Goal: Task Accomplishment & Management: Complete application form

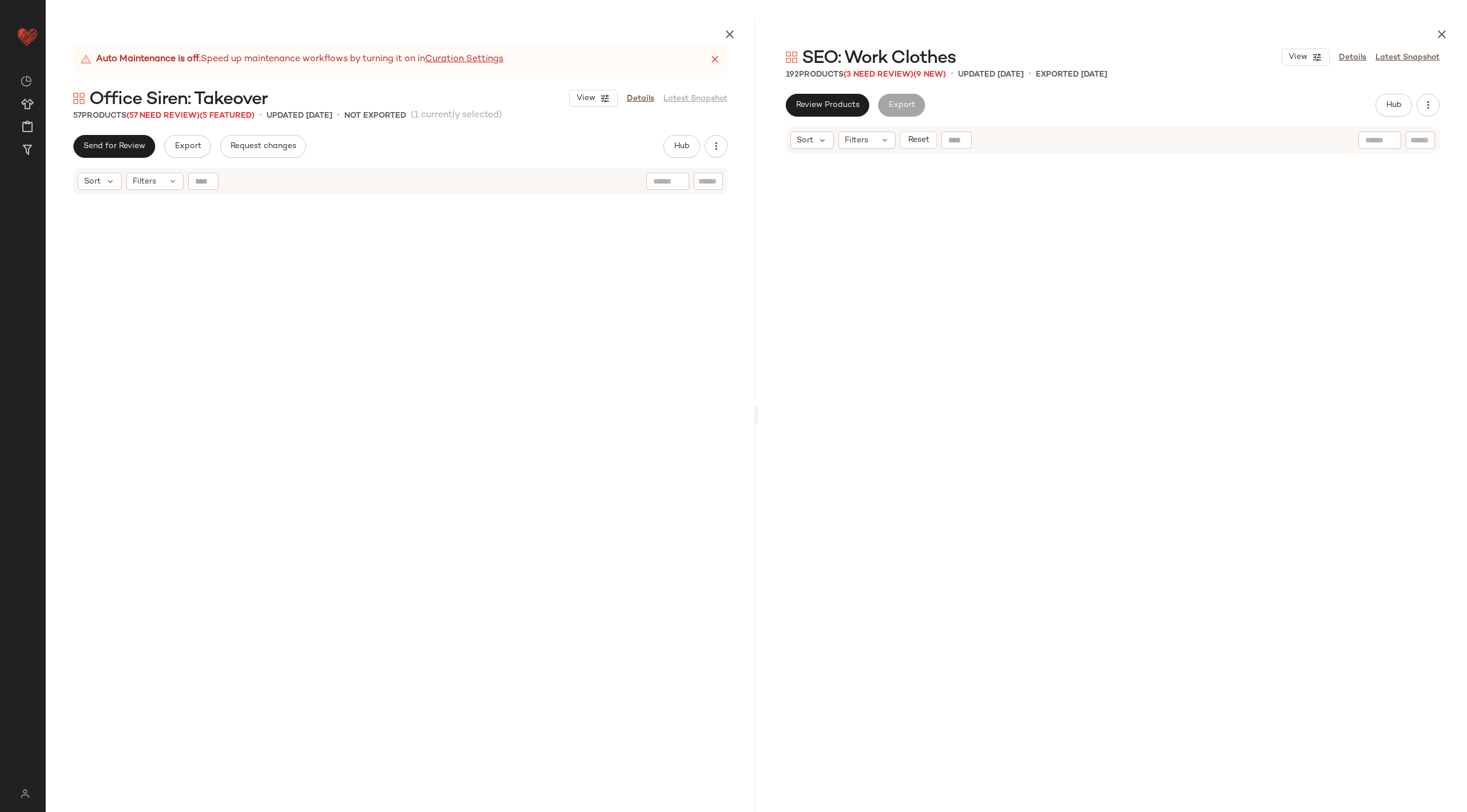
scroll to position [3941, 0]
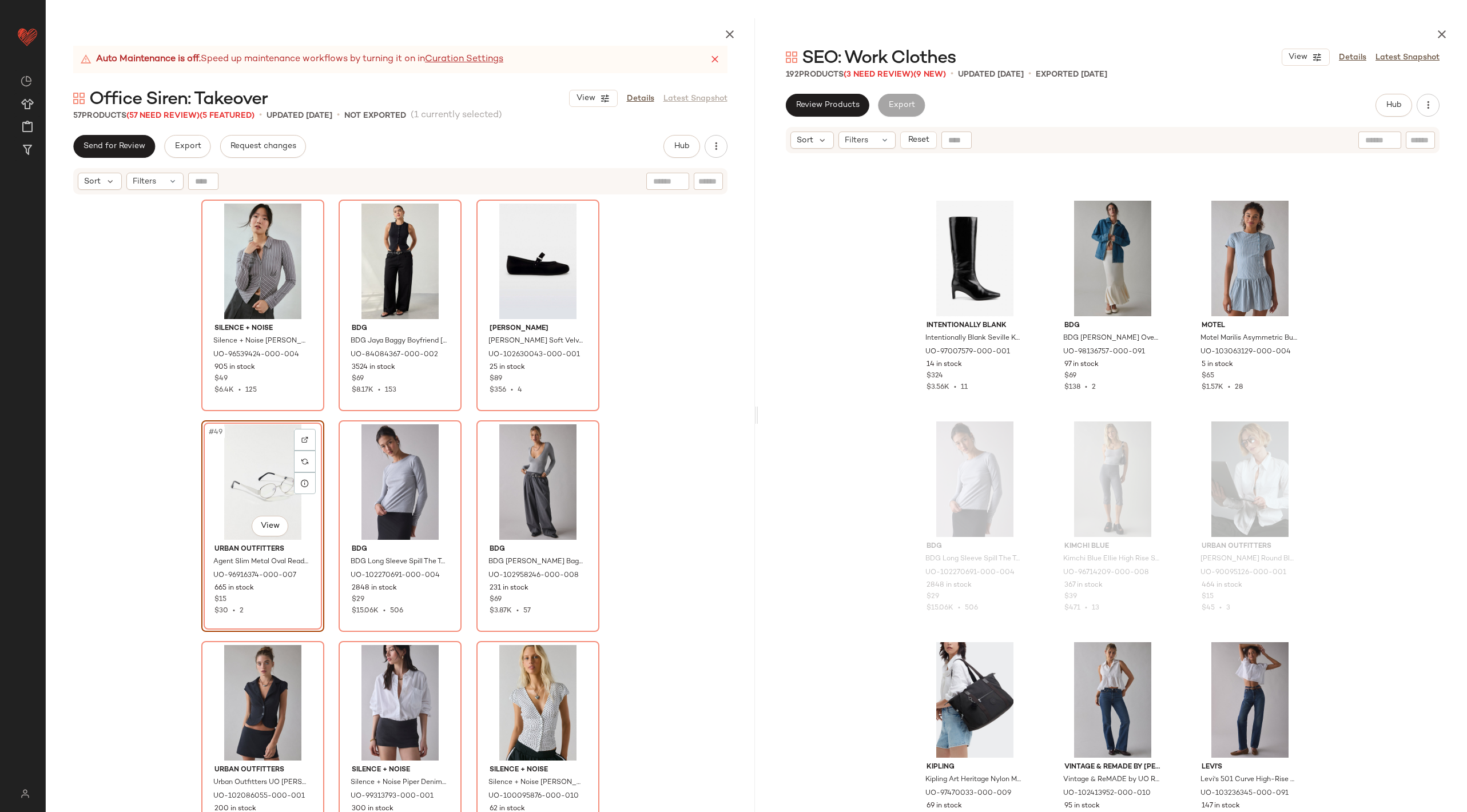
click at [656, 615] on div "Silence + Noise Silence + Noise [PERSON_NAME]-Up Slim Shirt Top in Grey, Women'…" at bounding box center [400, 530] width 710 height 670
click at [727, 34] on icon "button" at bounding box center [730, 34] width 14 height 14
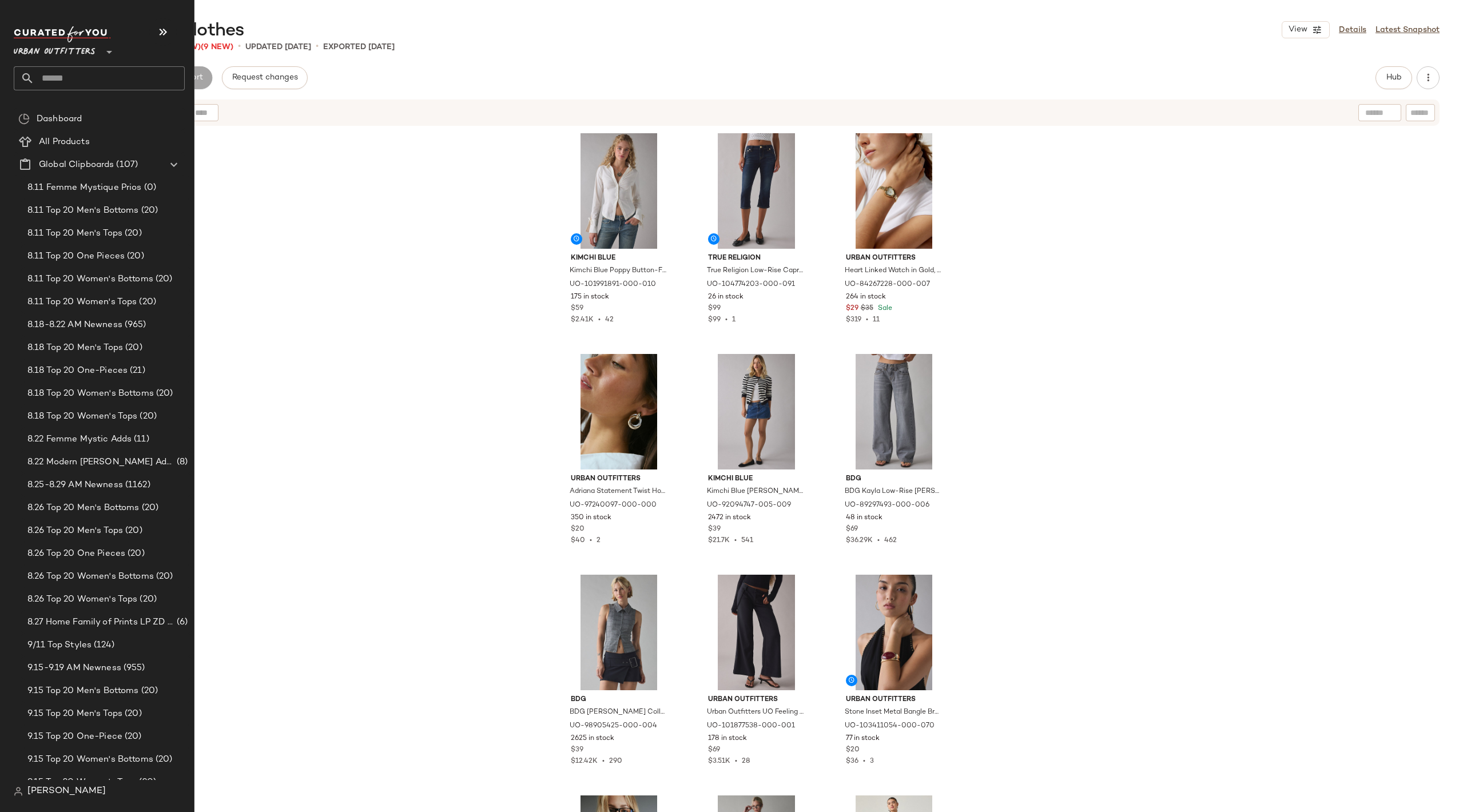
click at [47, 89] on input "text" at bounding box center [110, 79] width 151 height 24
type input "******"
click at [92, 110] on span "Siren: Takeover" at bounding box center [75, 111] width 56 height 12
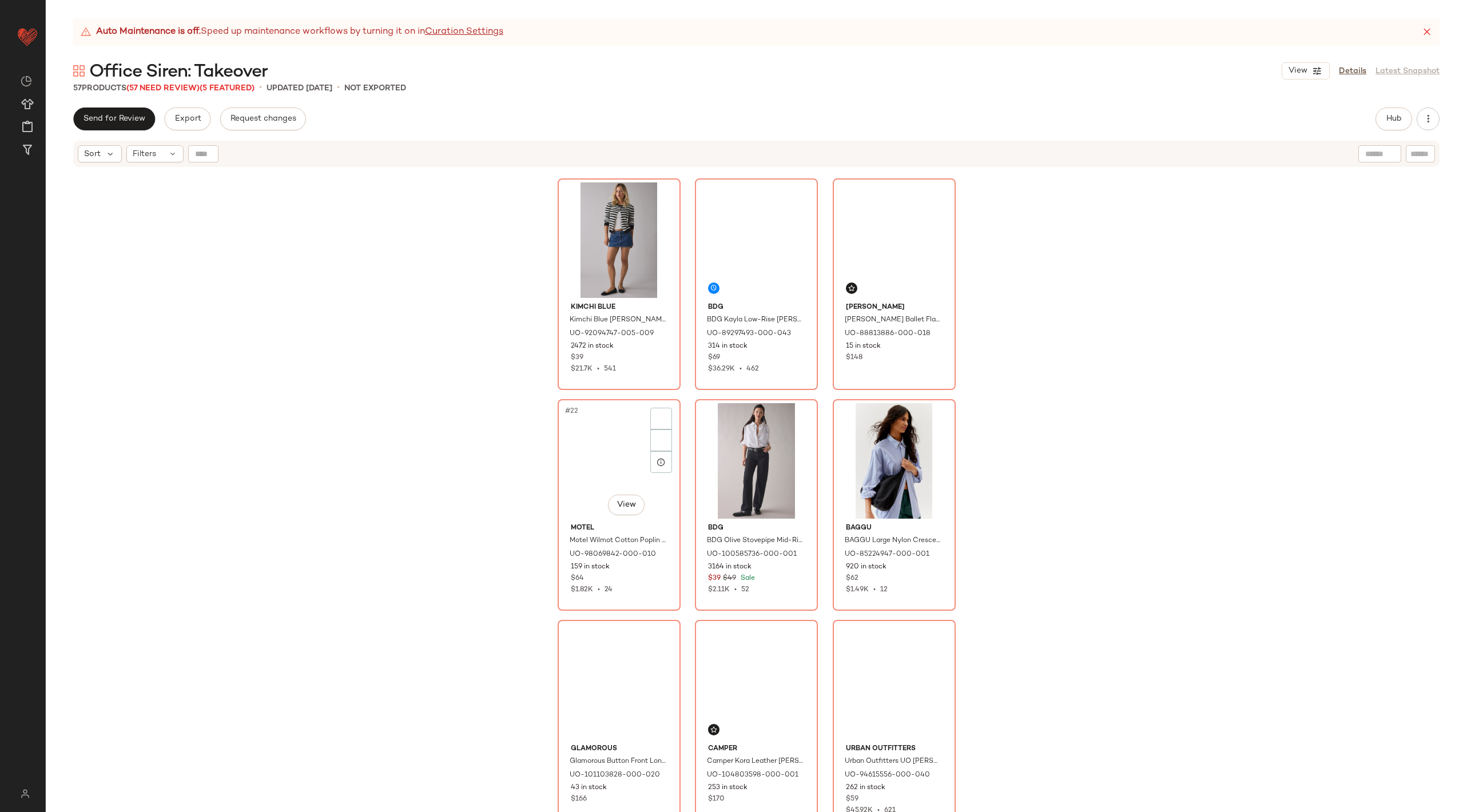
scroll to position [1595, 0]
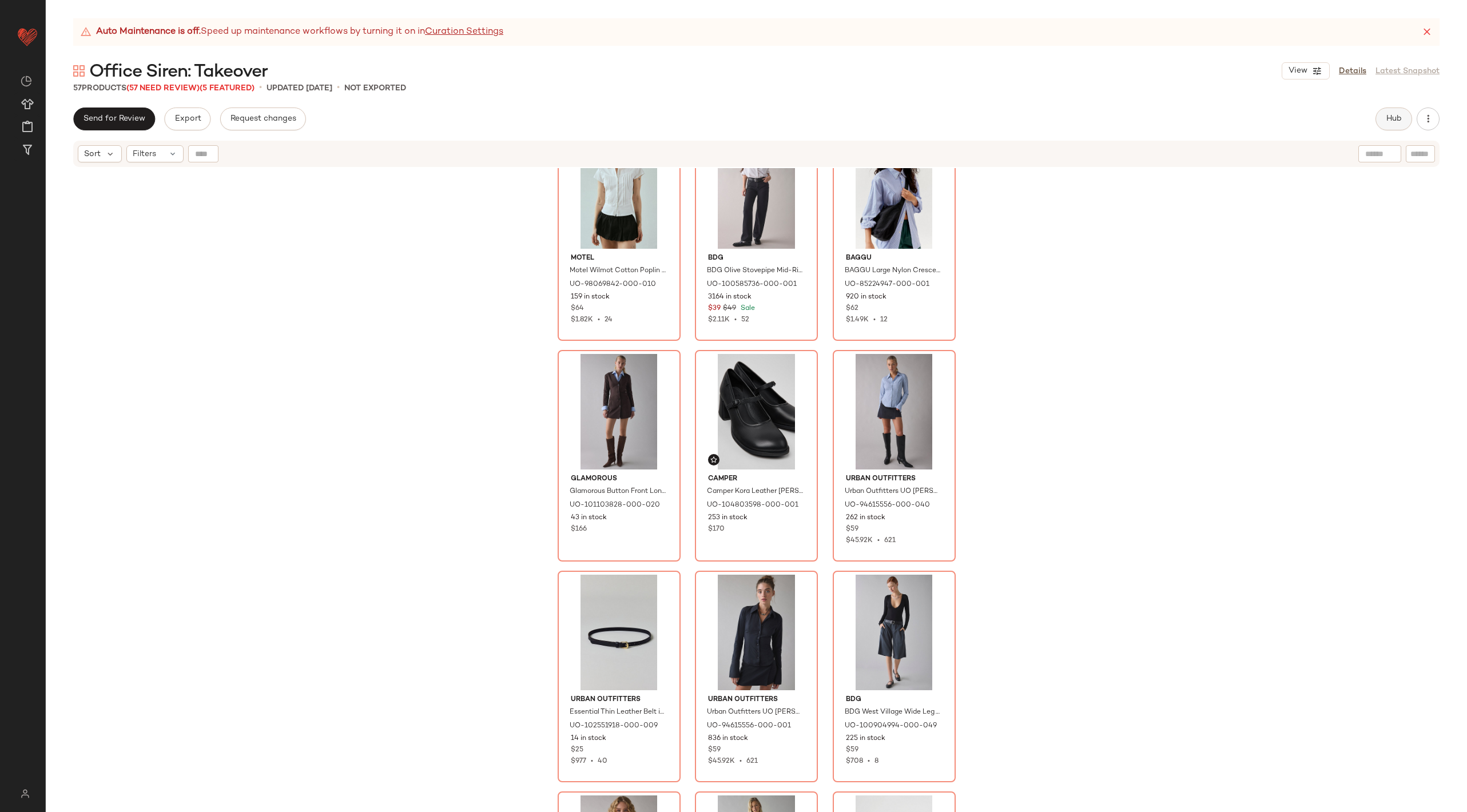
click at [1390, 120] on span "Hub" at bounding box center [1393, 119] width 16 height 9
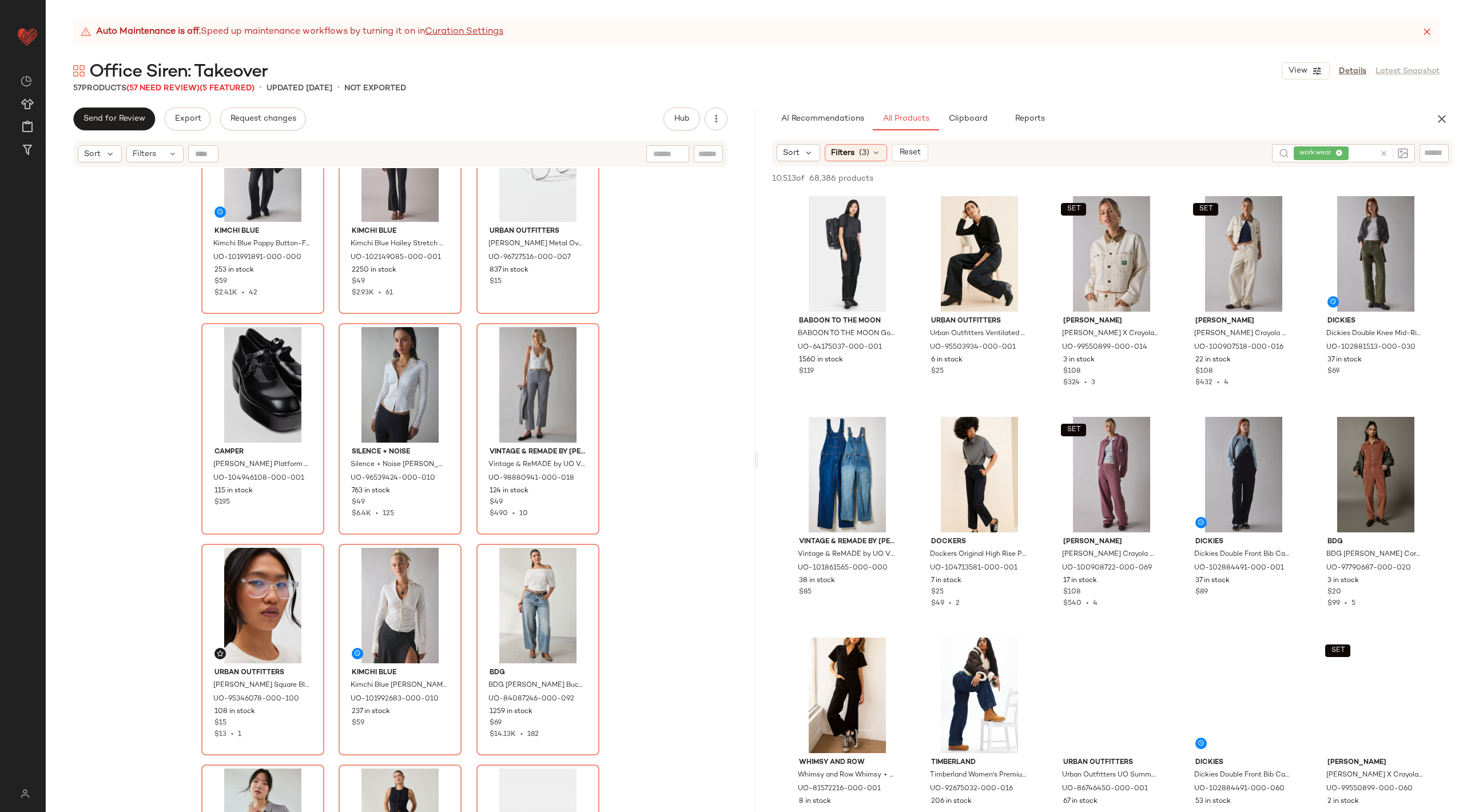
scroll to position [2795, 0]
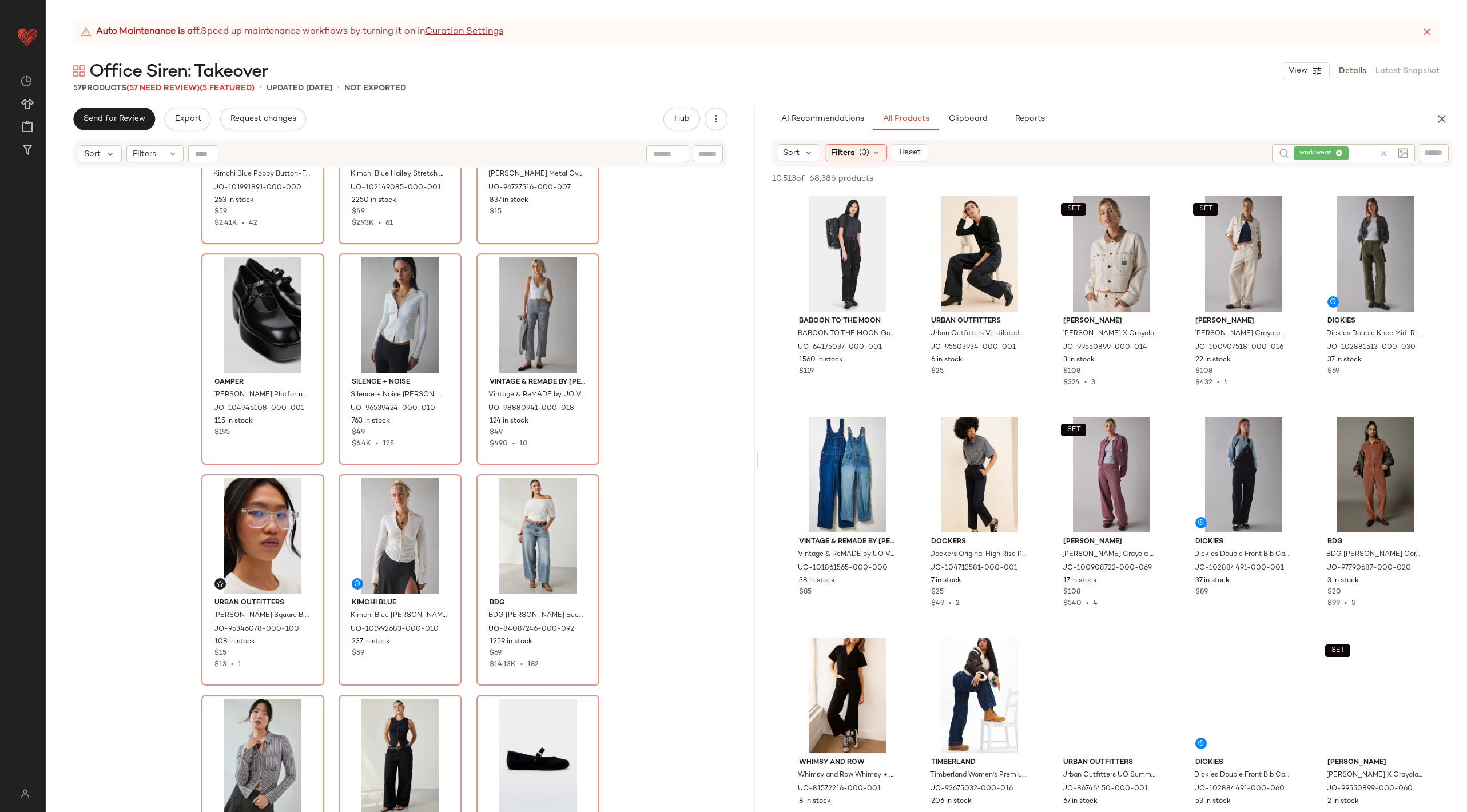
click at [656, 579] on div "Kimchi Blue Kimchi Blue Poppy Button-Front Flyaway Slim Shirt Top in Grey Pinst…" at bounding box center [400, 504] width 710 height 673
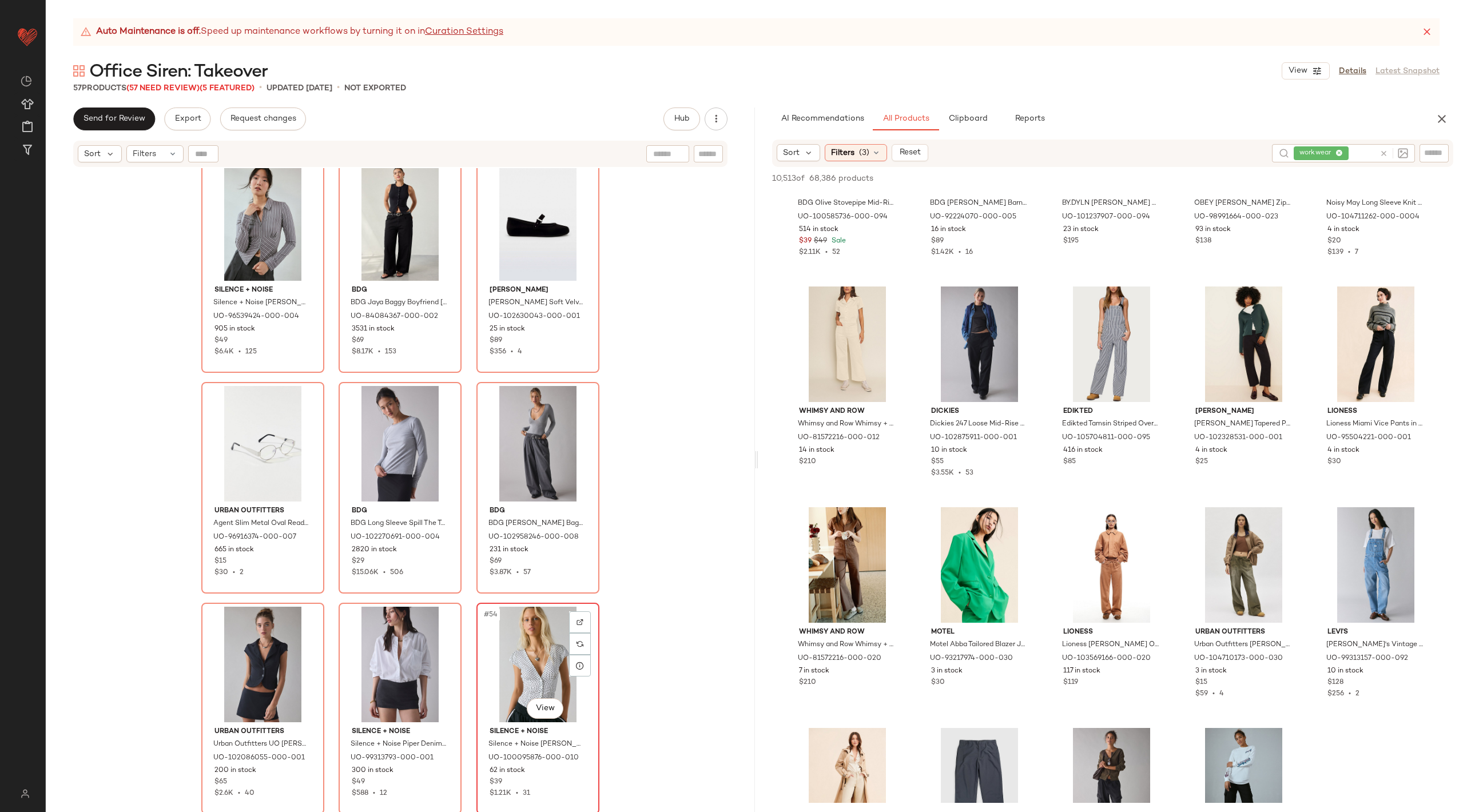
scroll to position [3522, 0]
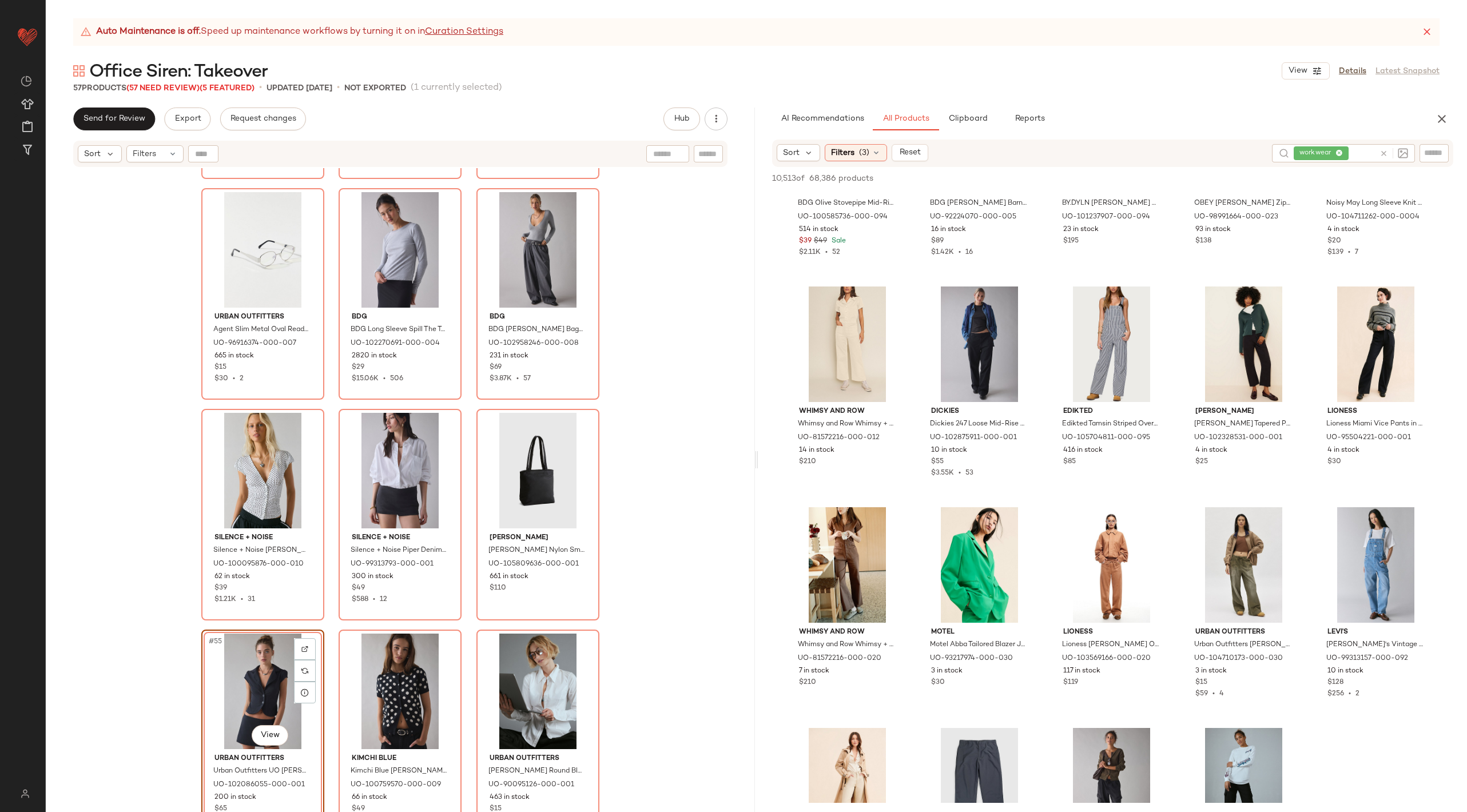
click at [1383, 147] on div at bounding box center [1391, 152] width 33 height 18
click at [1385, 155] on icon at bounding box center [1384, 153] width 9 height 9
click at [1432, 155] on input "text" at bounding box center [1434, 153] width 20 height 12
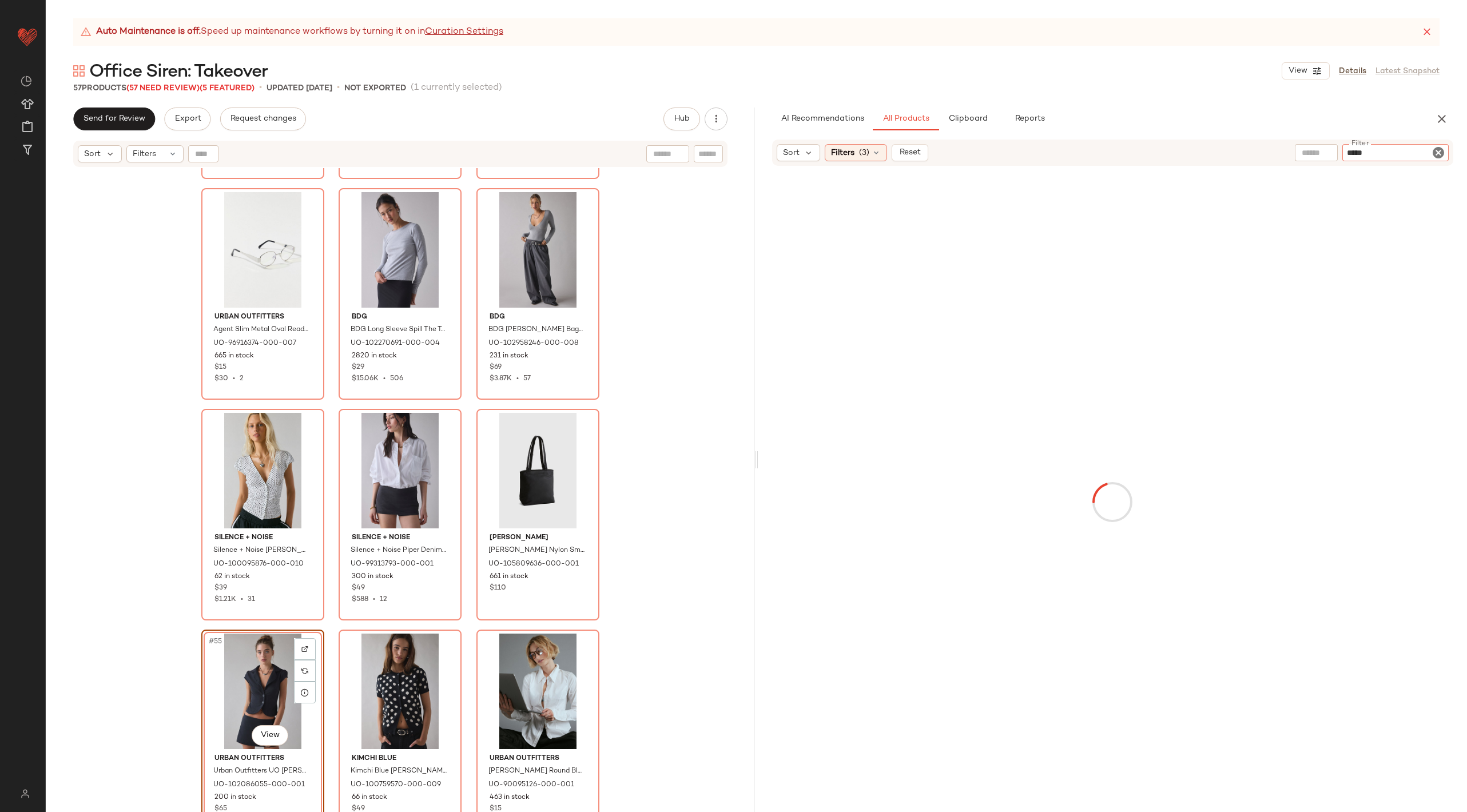
type input "******"
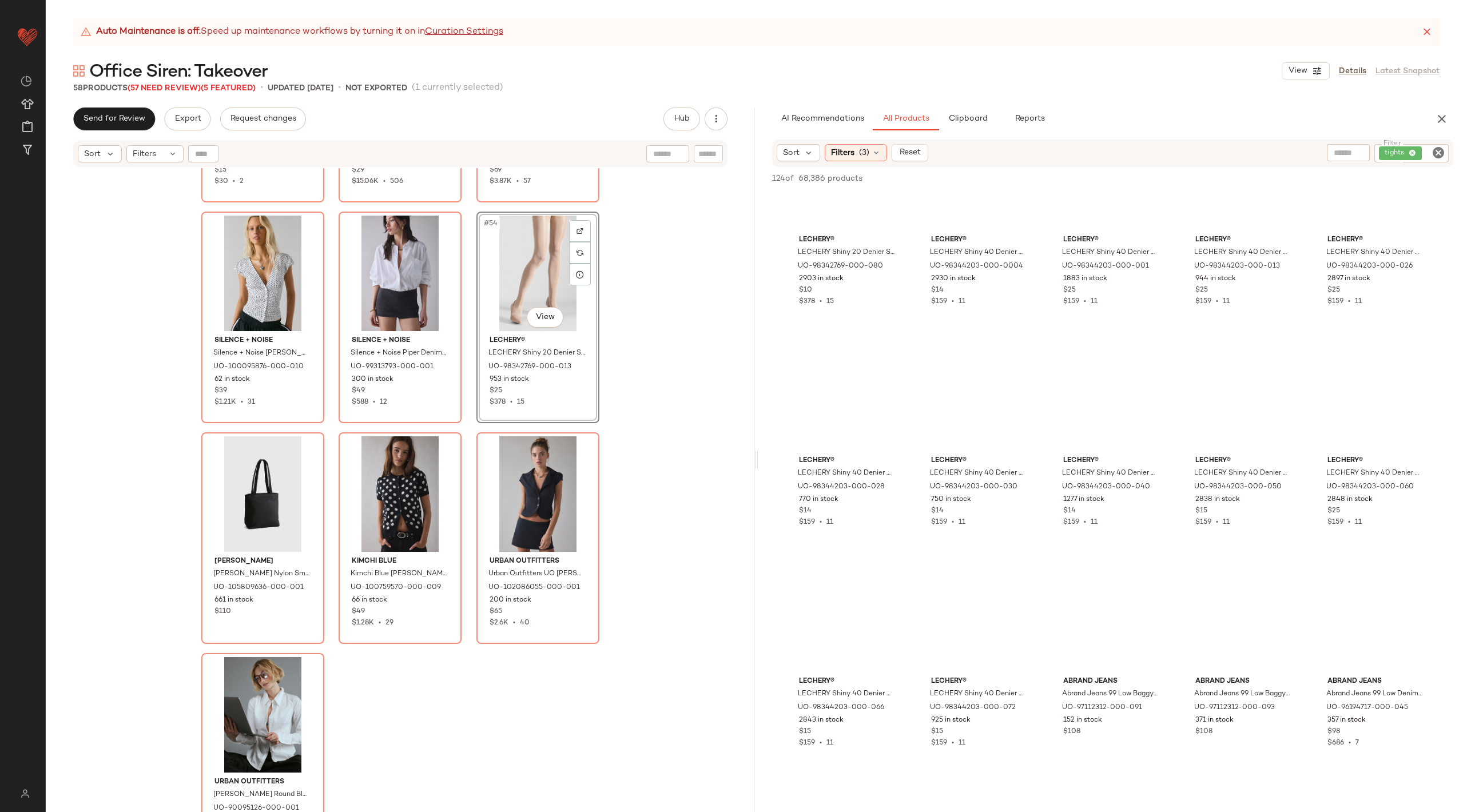
scroll to position [3725, 0]
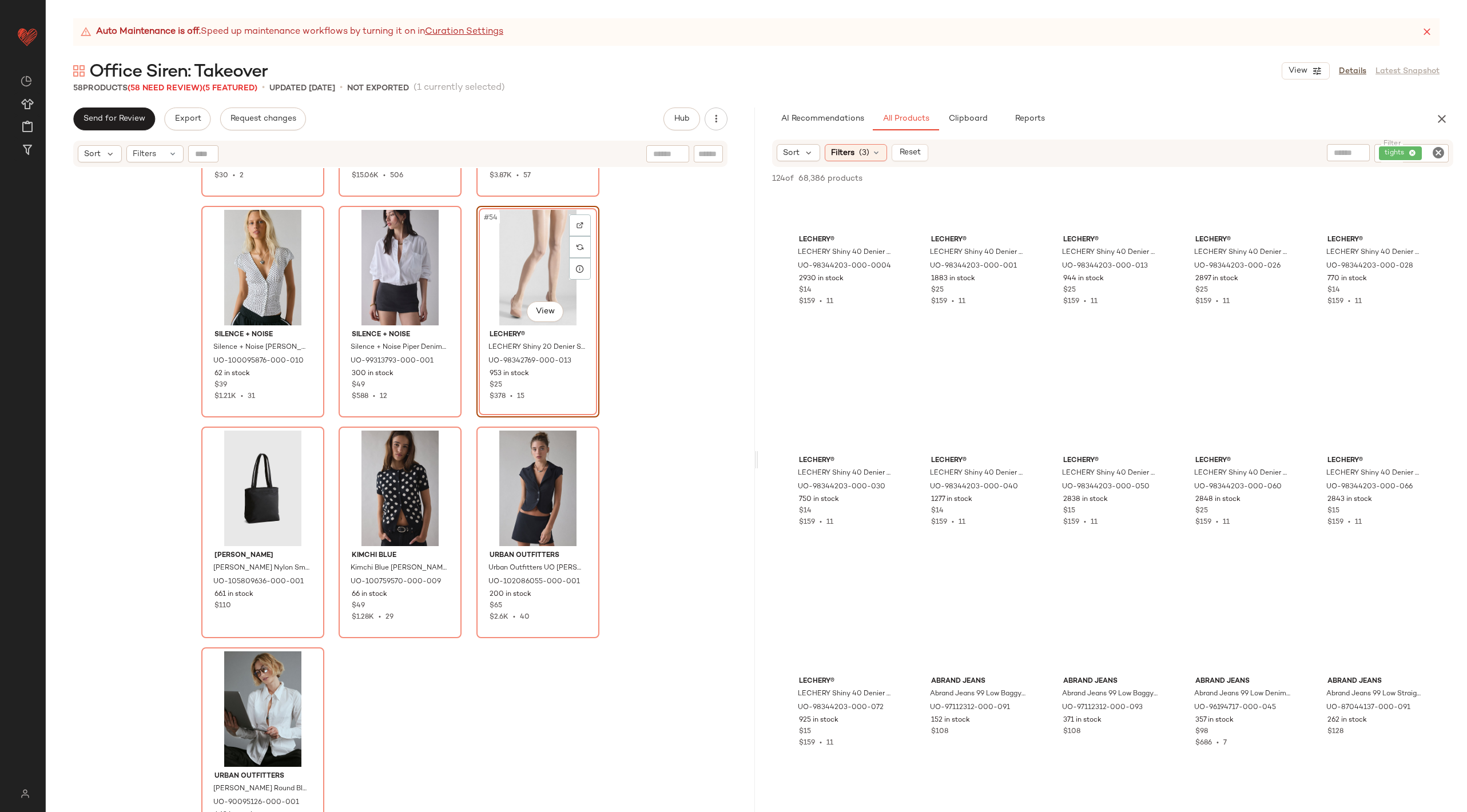
click at [677, 540] on div "Urban Outfitters Agent Slim Metal Oval Readers in Silver, Women's at Urban Outf…" at bounding box center [400, 504] width 710 height 673
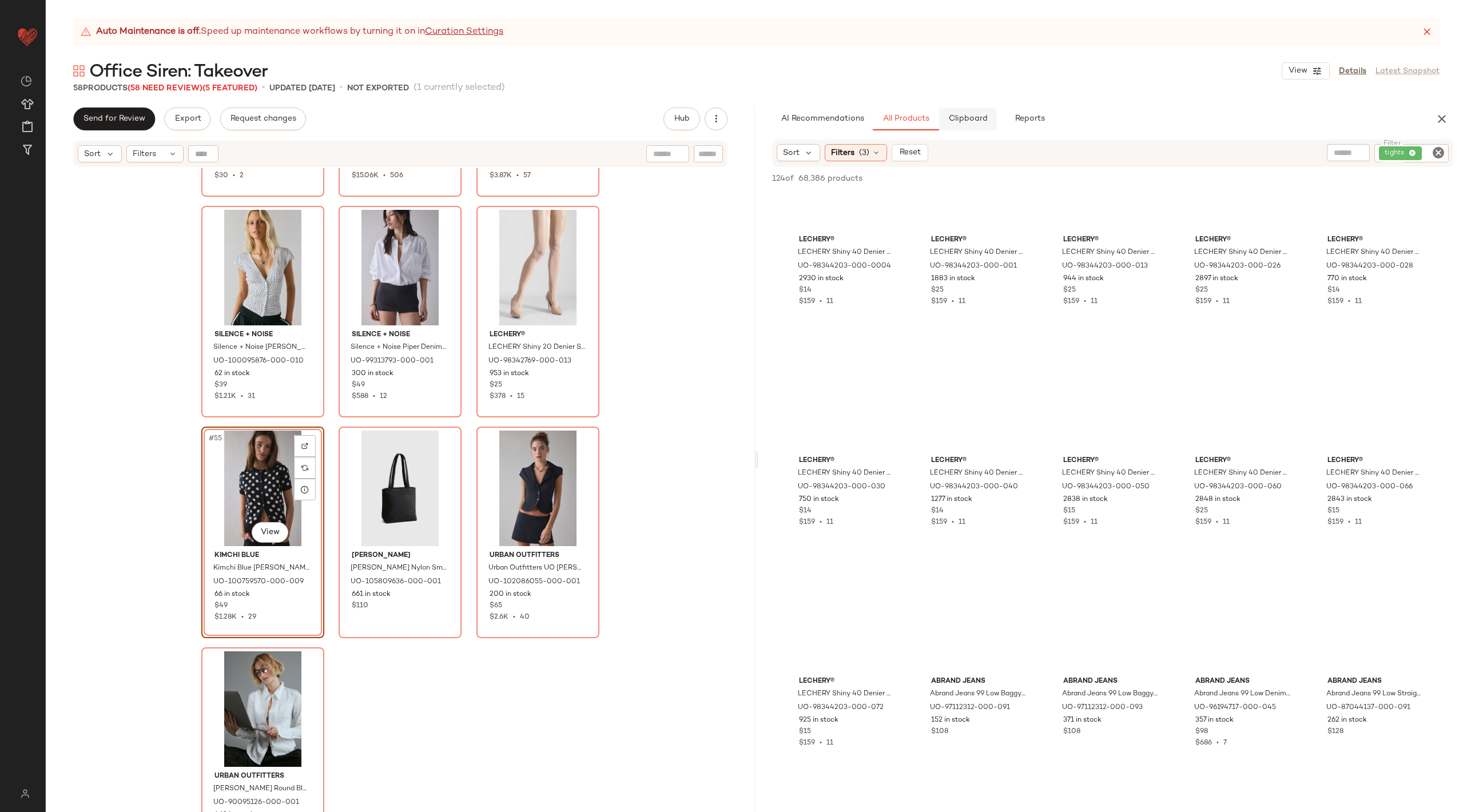
click at [953, 117] on span "Clipboard" at bounding box center [967, 119] width 39 height 9
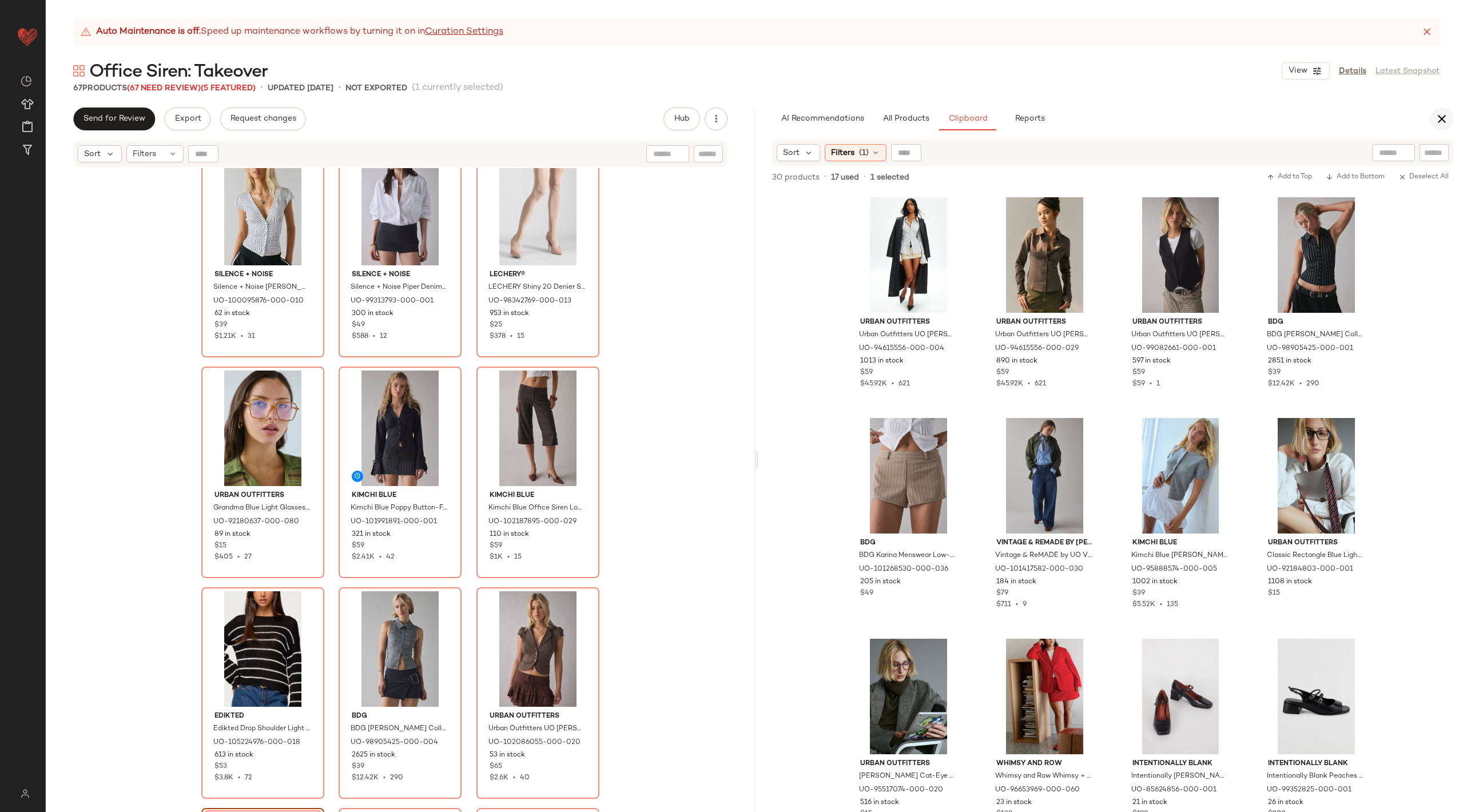
click at [1444, 115] on icon "button" at bounding box center [1441, 119] width 14 height 14
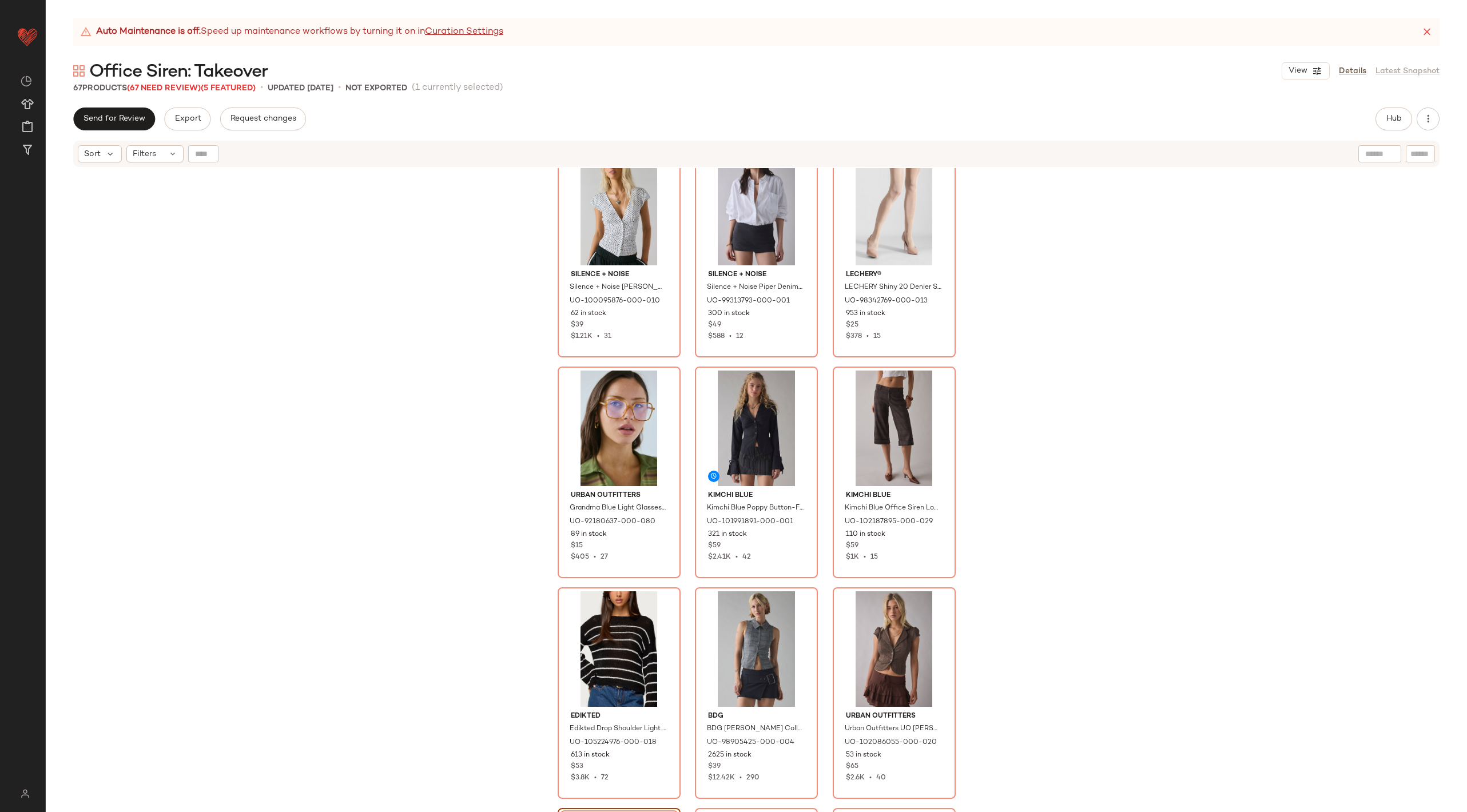
click at [1434, 35] on div "Auto Maintenance is off. Speed up maintenance workflows by turning it on in Cur…" at bounding box center [757, 32] width 1366 height 27
click at [166, 714] on div "Open in [GEOGRAPHIC_DATA]" at bounding box center [204, 721] width 134 height 14
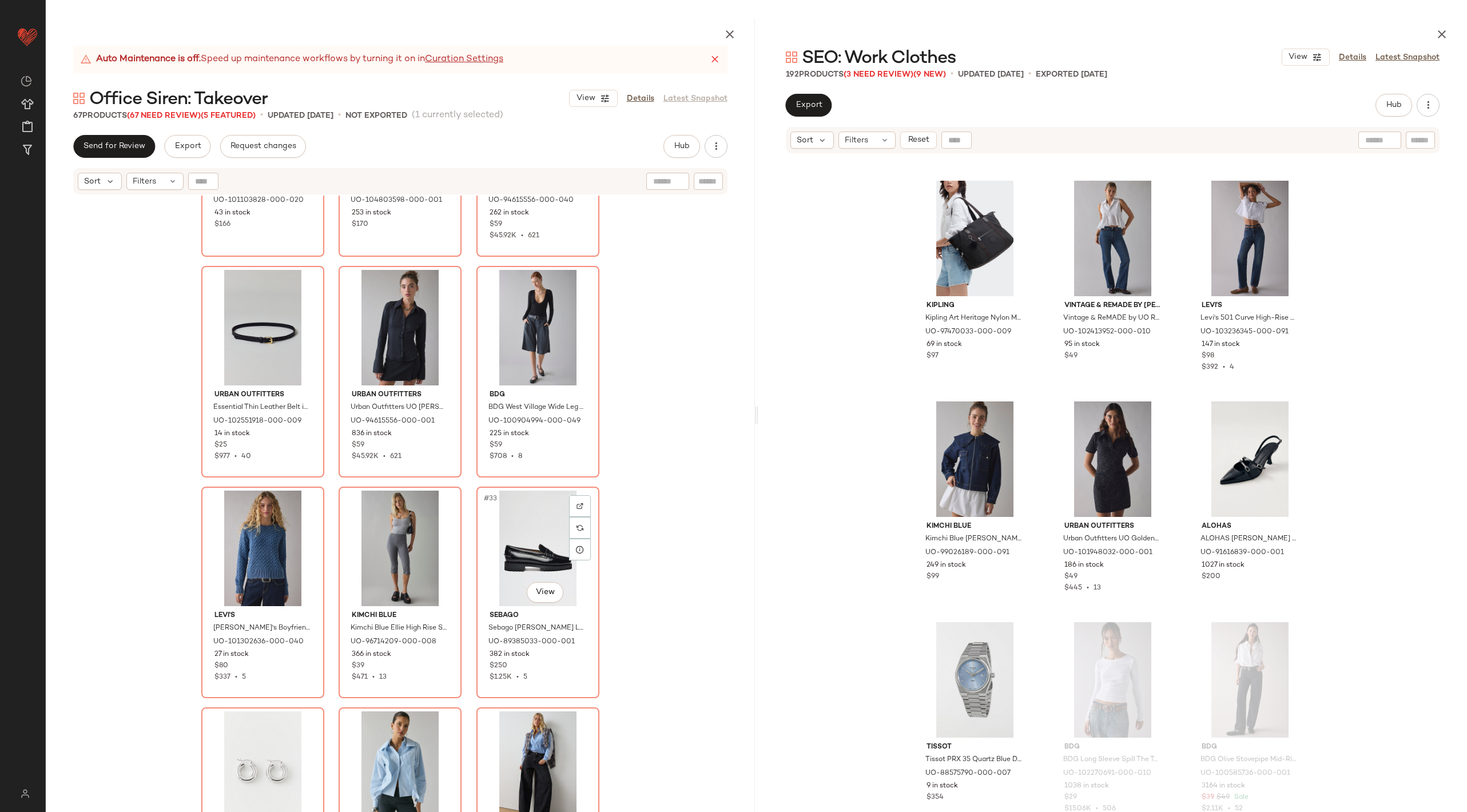
scroll to position [1967, 0]
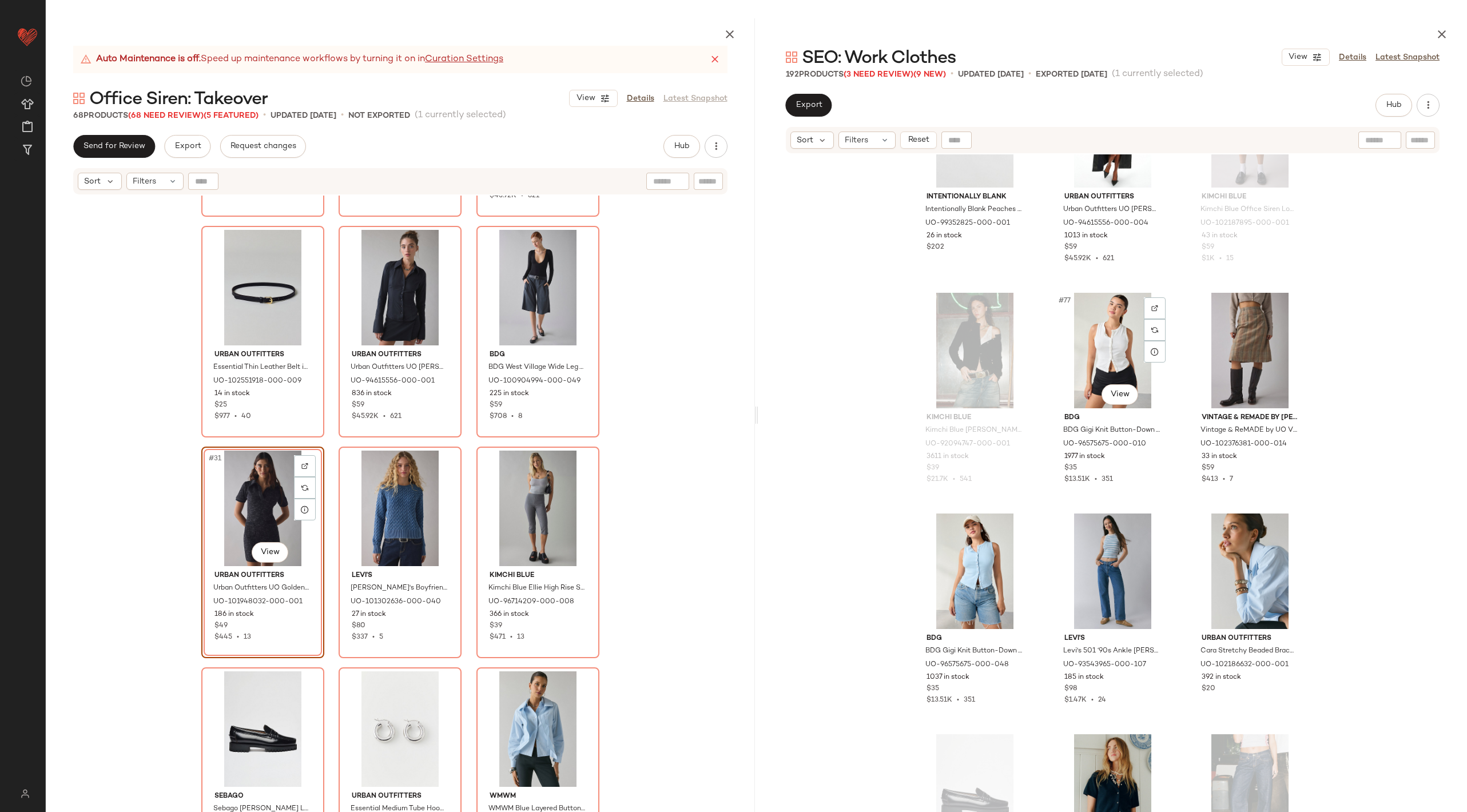
scroll to position [5448, 0]
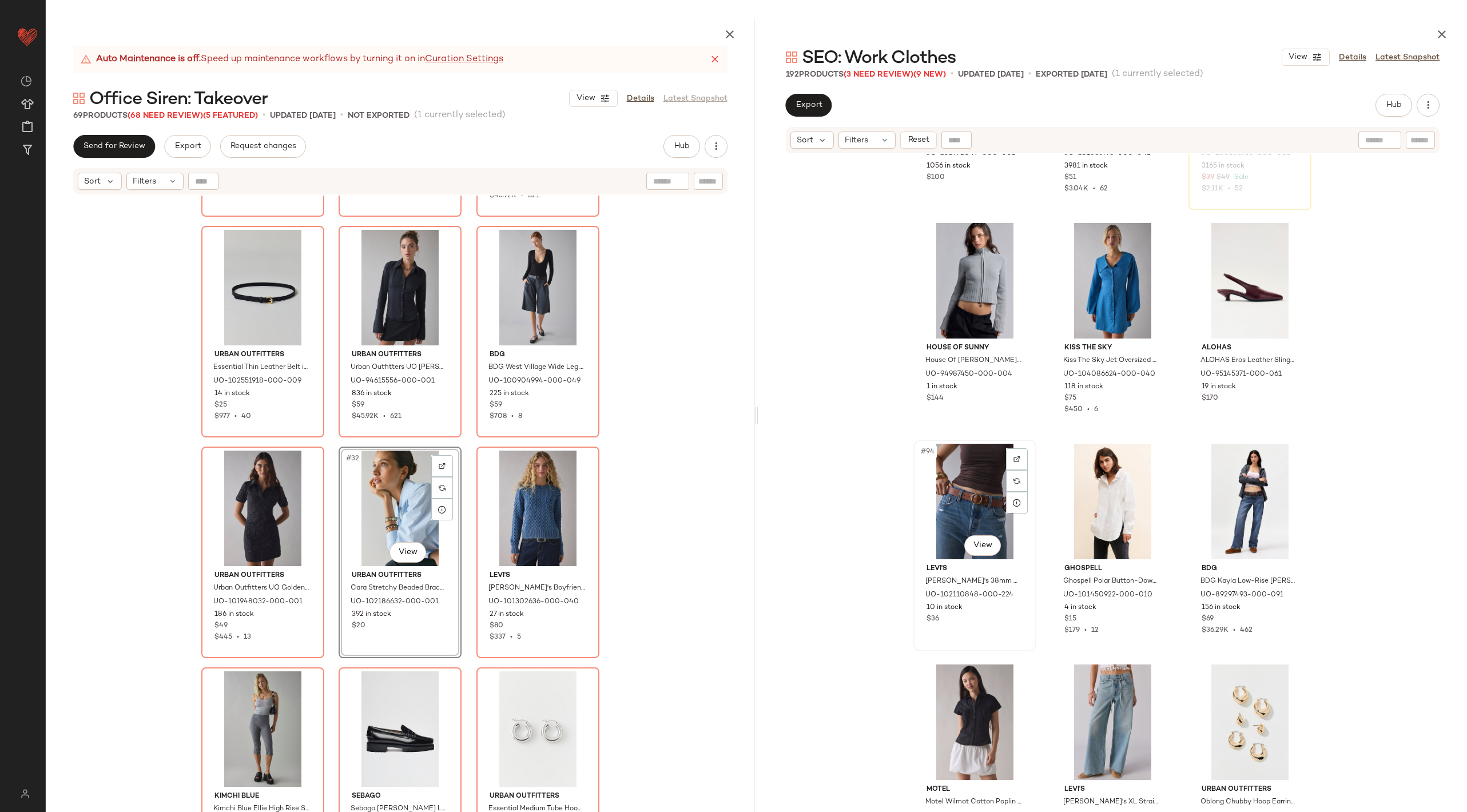
scroll to position [6587, 0]
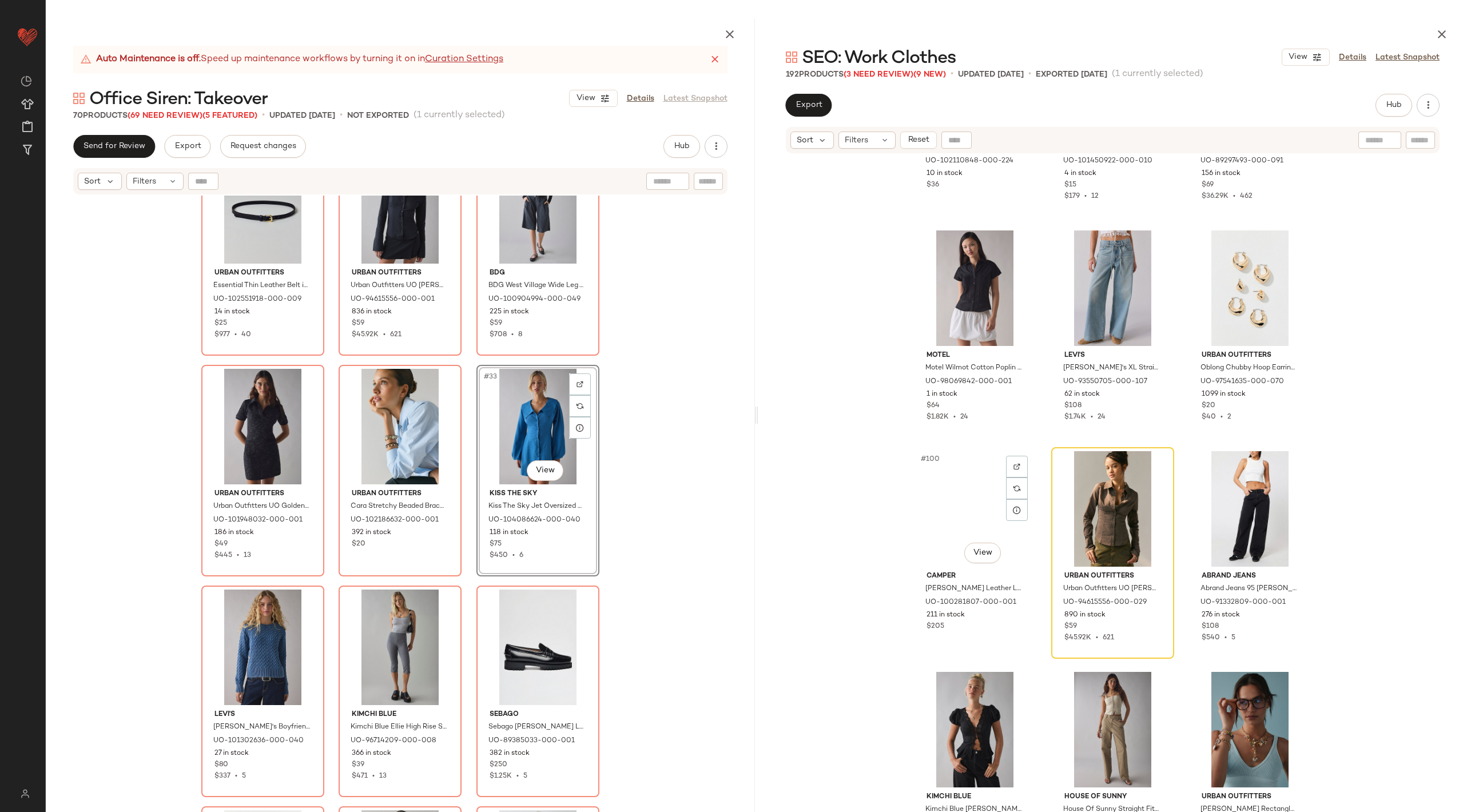
scroll to position [7007, 0]
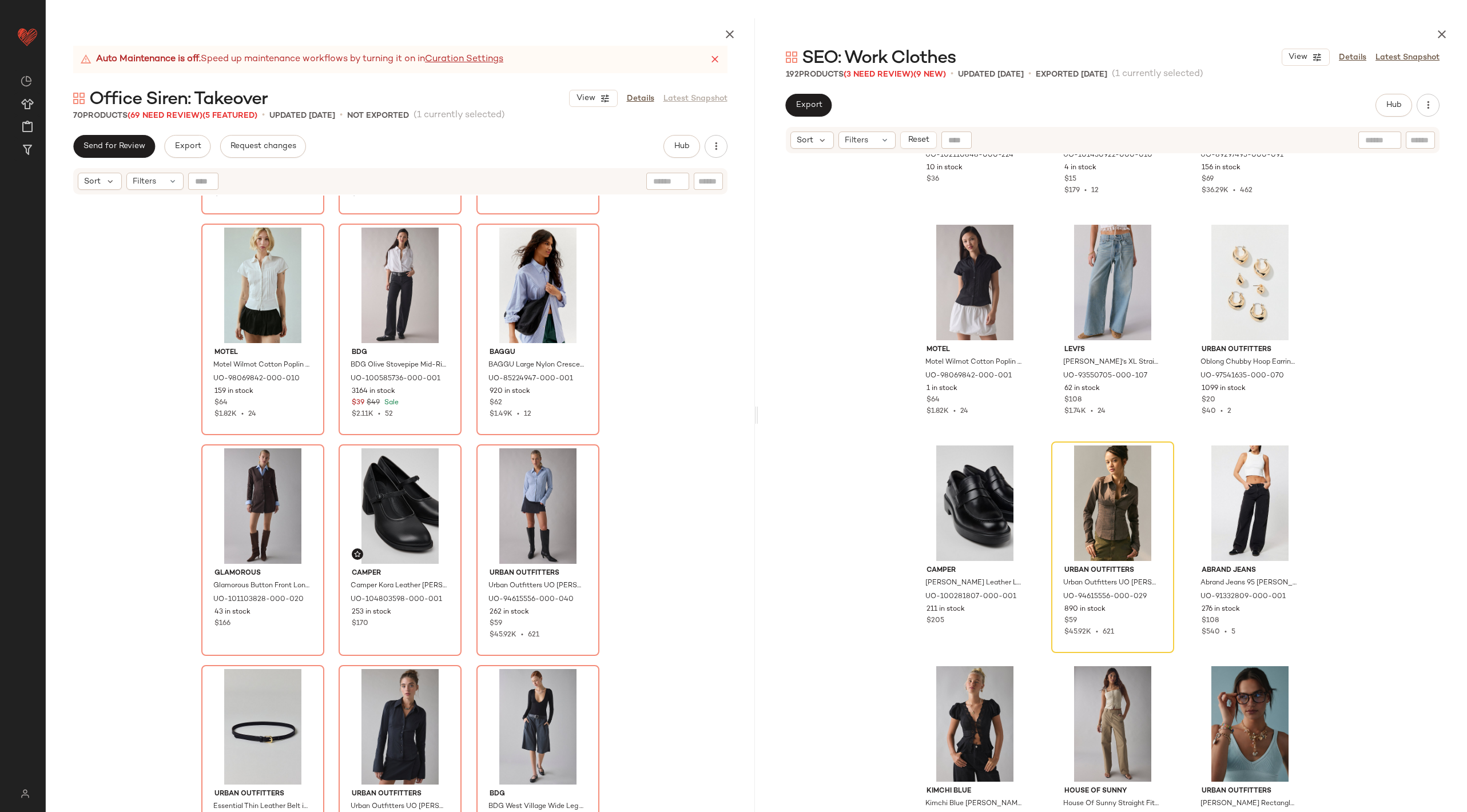
click at [638, 449] on div "Kimchi Blue Kimchi Blue [PERSON_NAME] Printed Cardigan in Black/White Stripe, W…" at bounding box center [400, 530] width 710 height 670
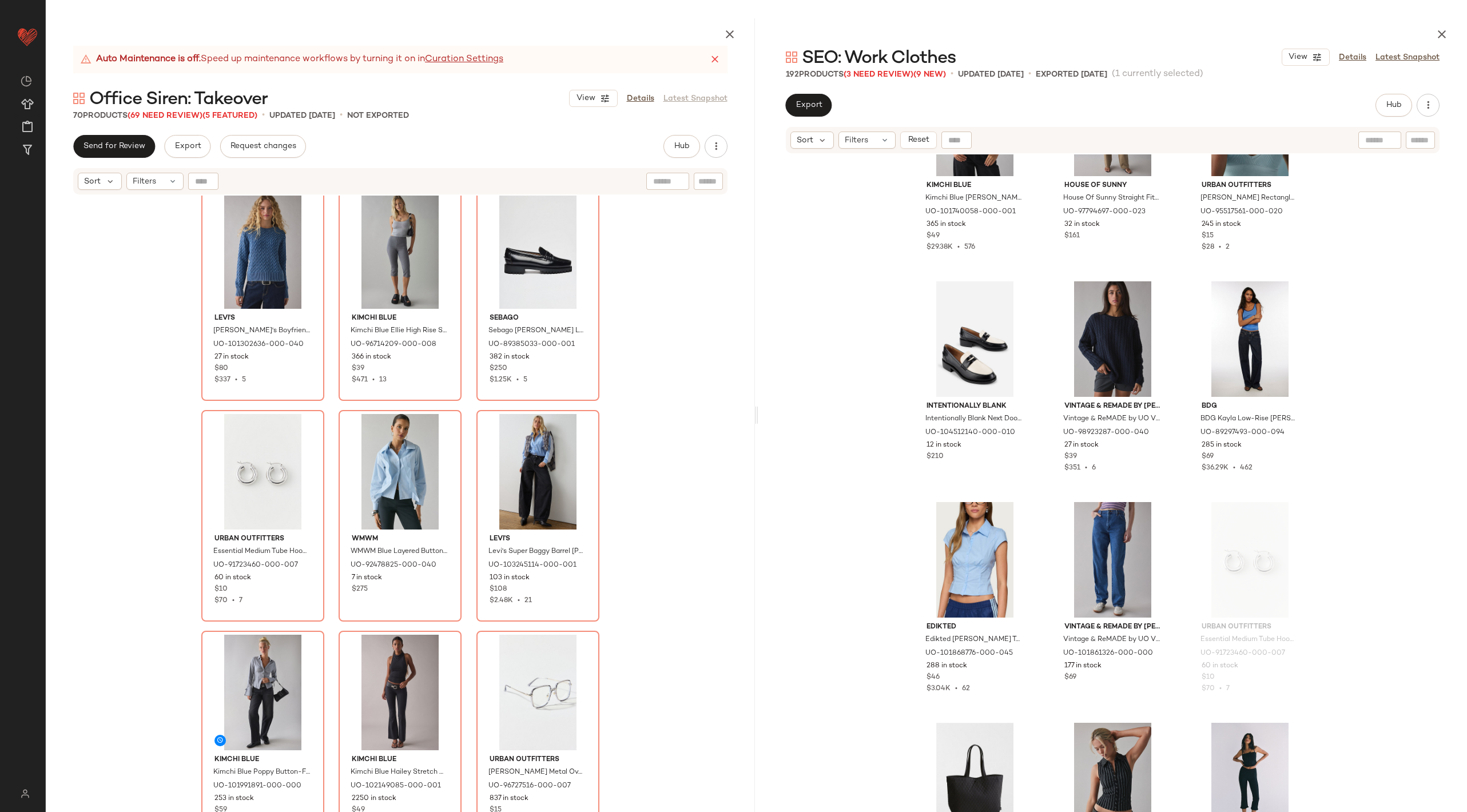
scroll to position [2302, 0]
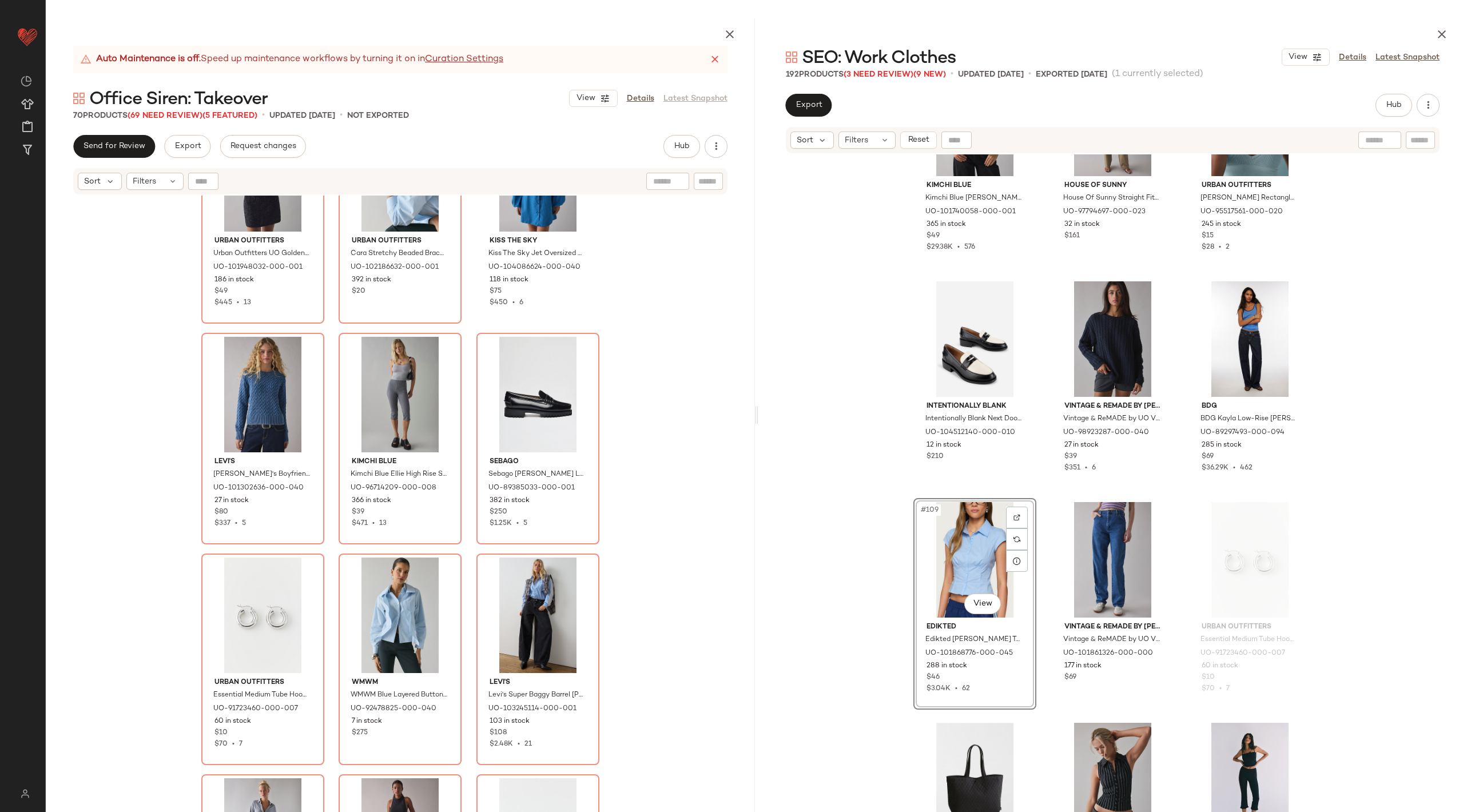
click at [659, 615] on div "Urban Outfitters Urban Outfitters UO Golden Hour Ribbed Knit Short Sleeve Colla…" at bounding box center [400, 530] width 710 height 670
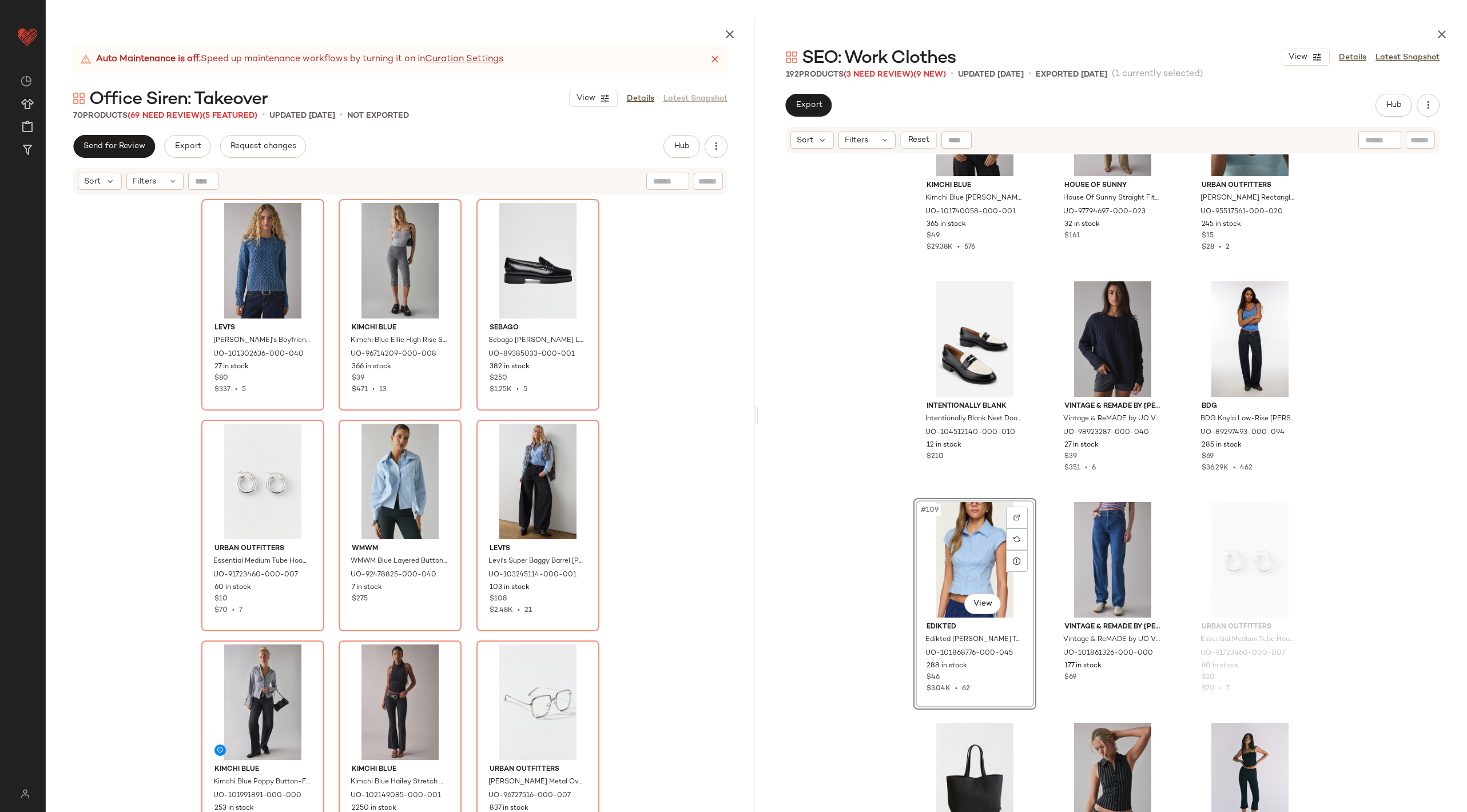
scroll to position [2468, 0]
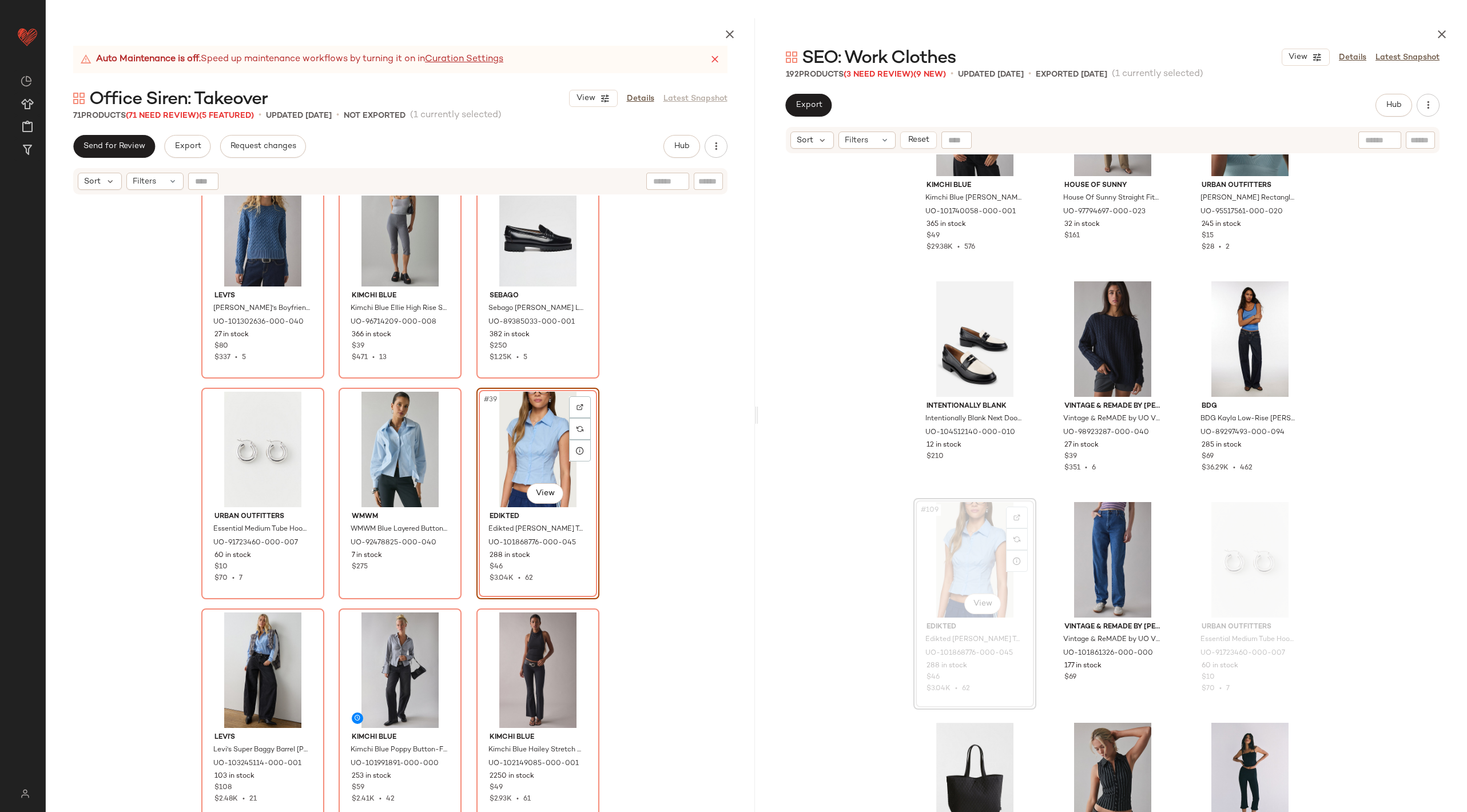
click at [959, 543] on div "#109 View" at bounding box center [975, 560] width 115 height 116
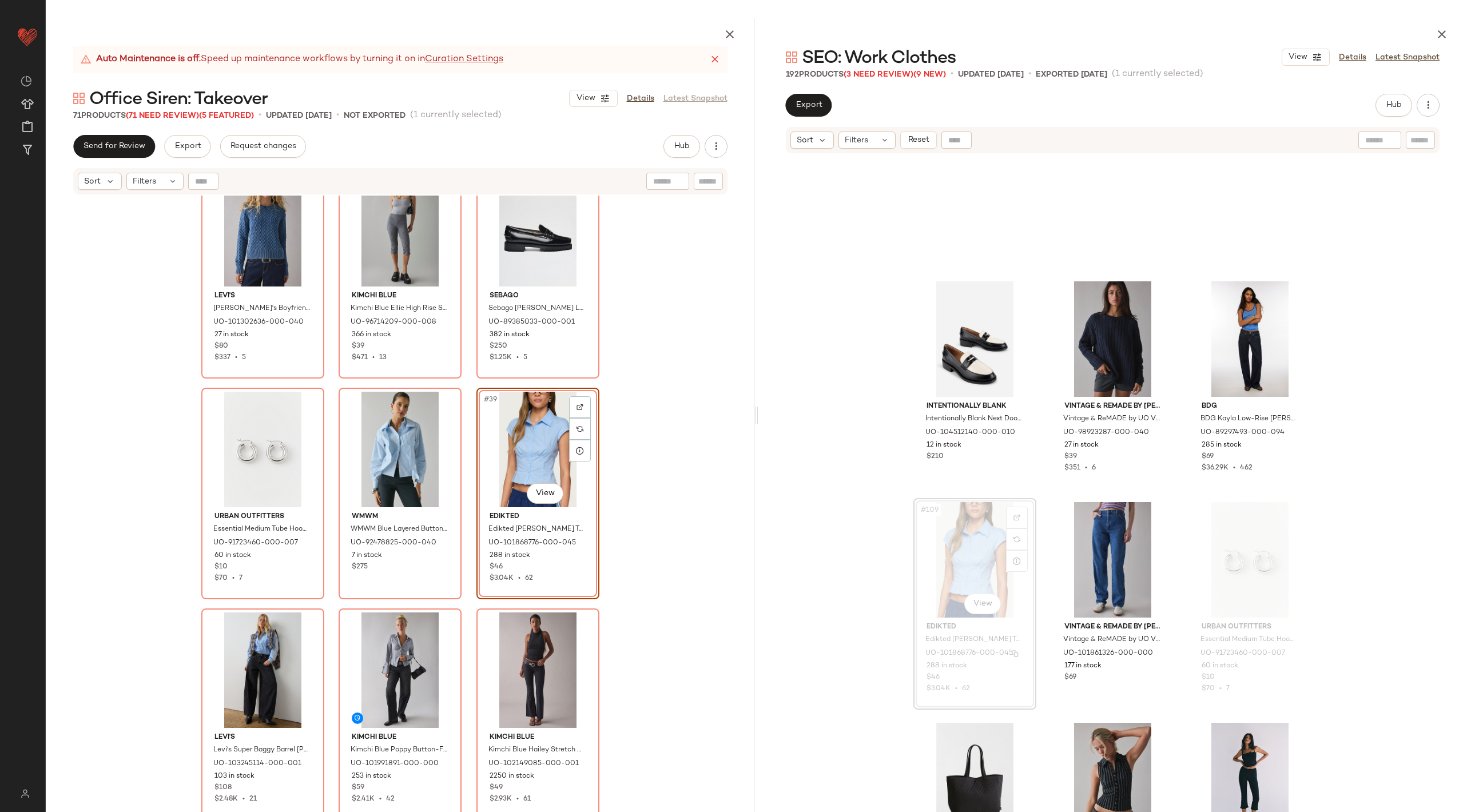
scroll to position [7723, 0]
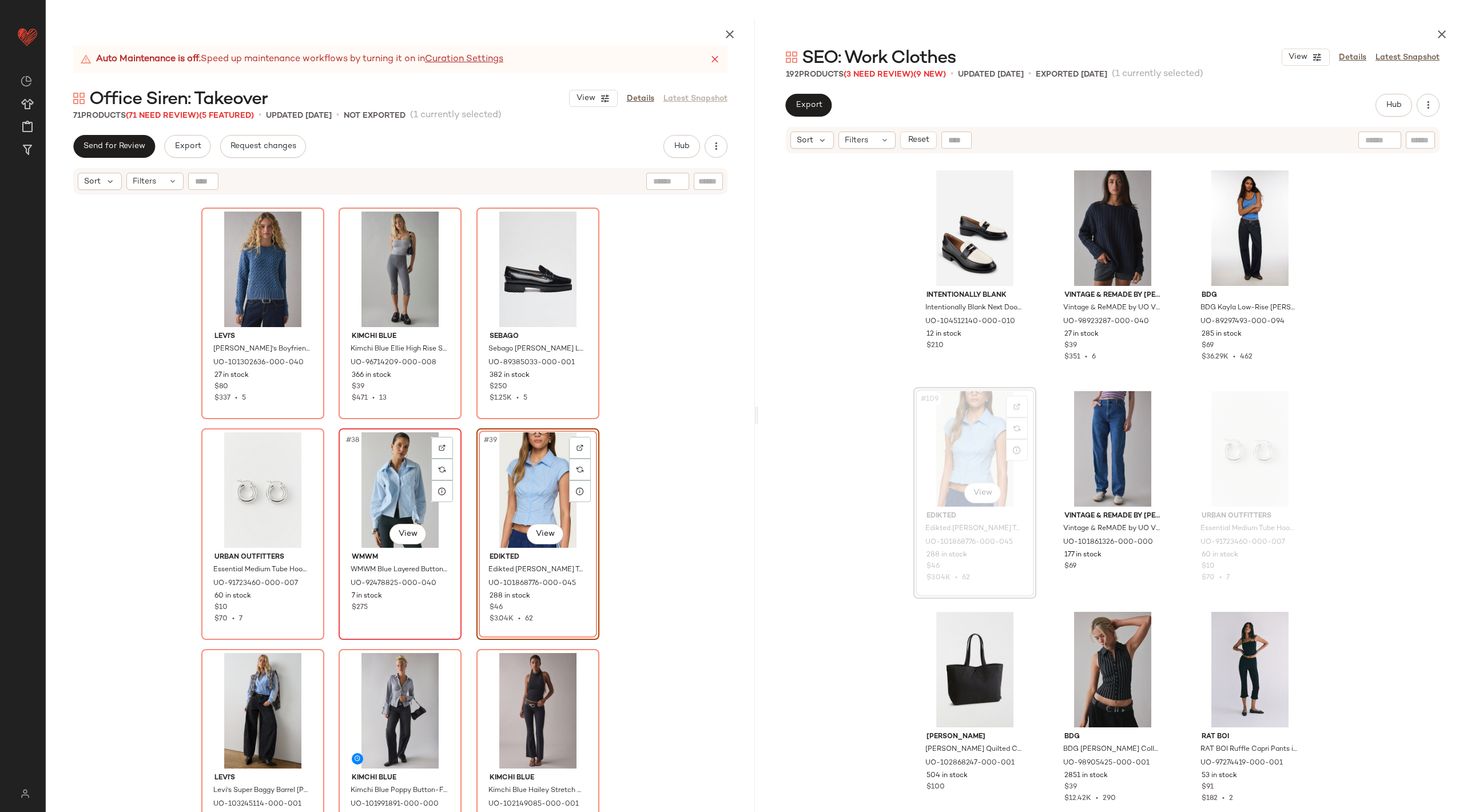
click at [395, 471] on div "#38 View" at bounding box center [400, 489] width 115 height 116
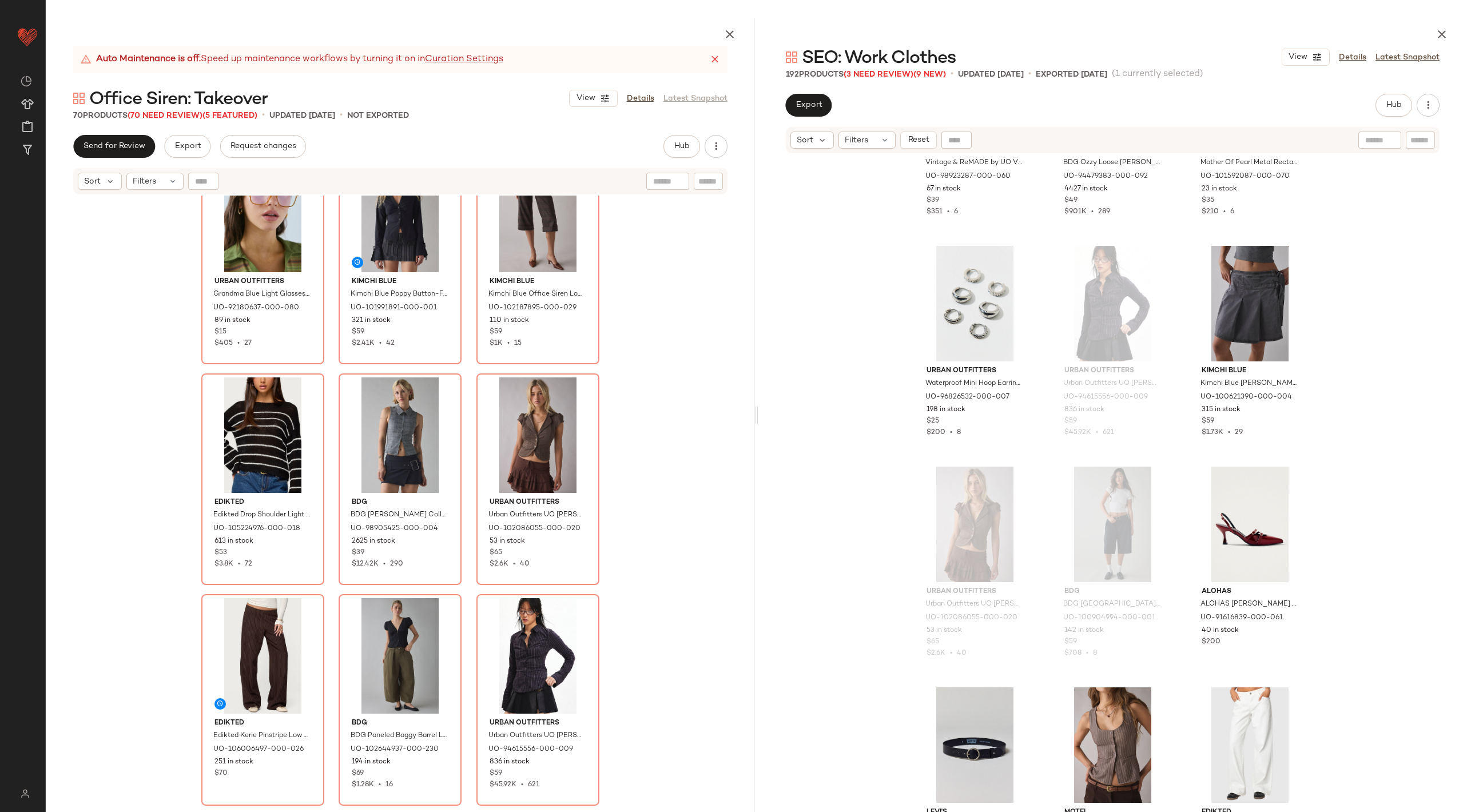
scroll to position [4283, 0]
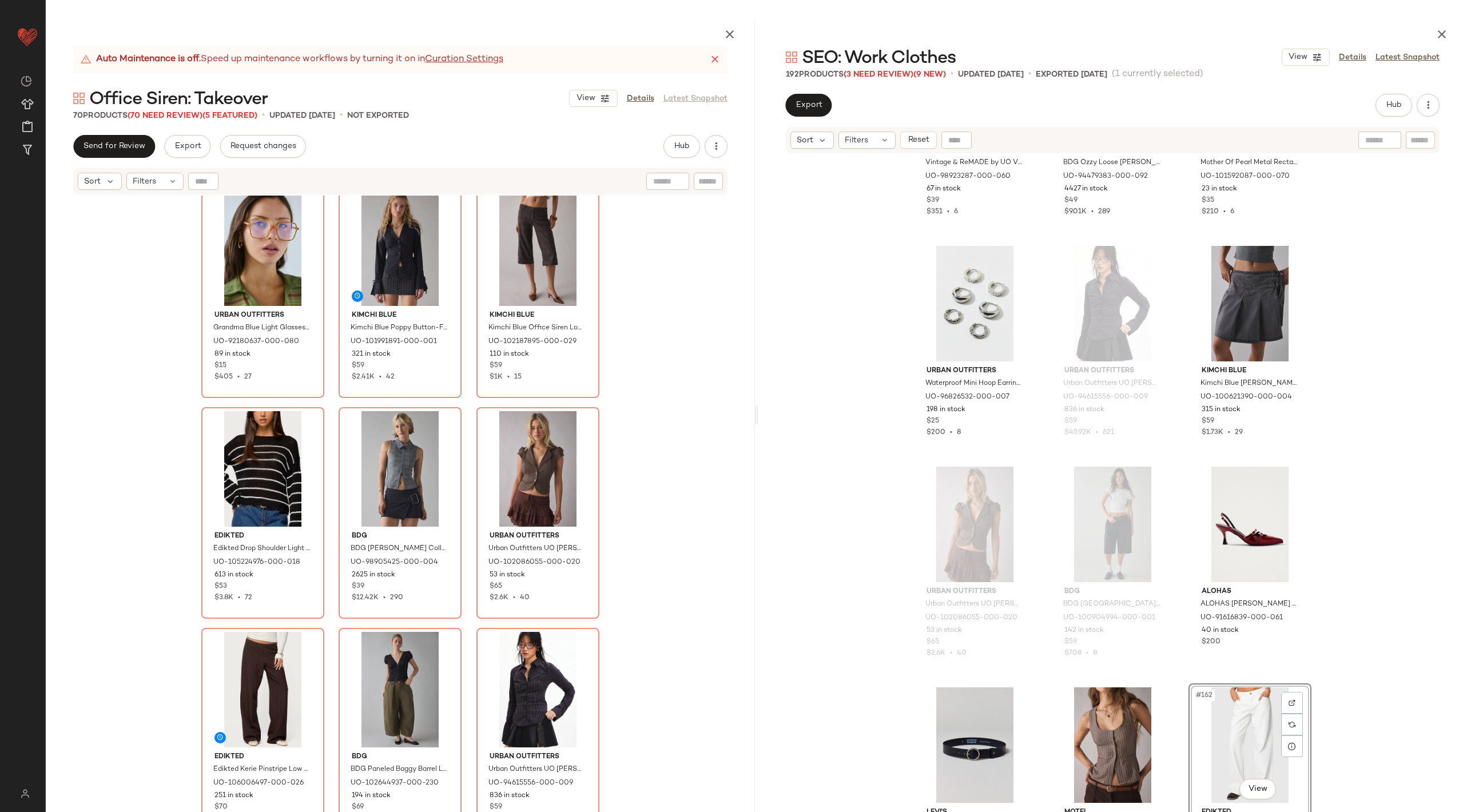
scroll to position [4294, 0]
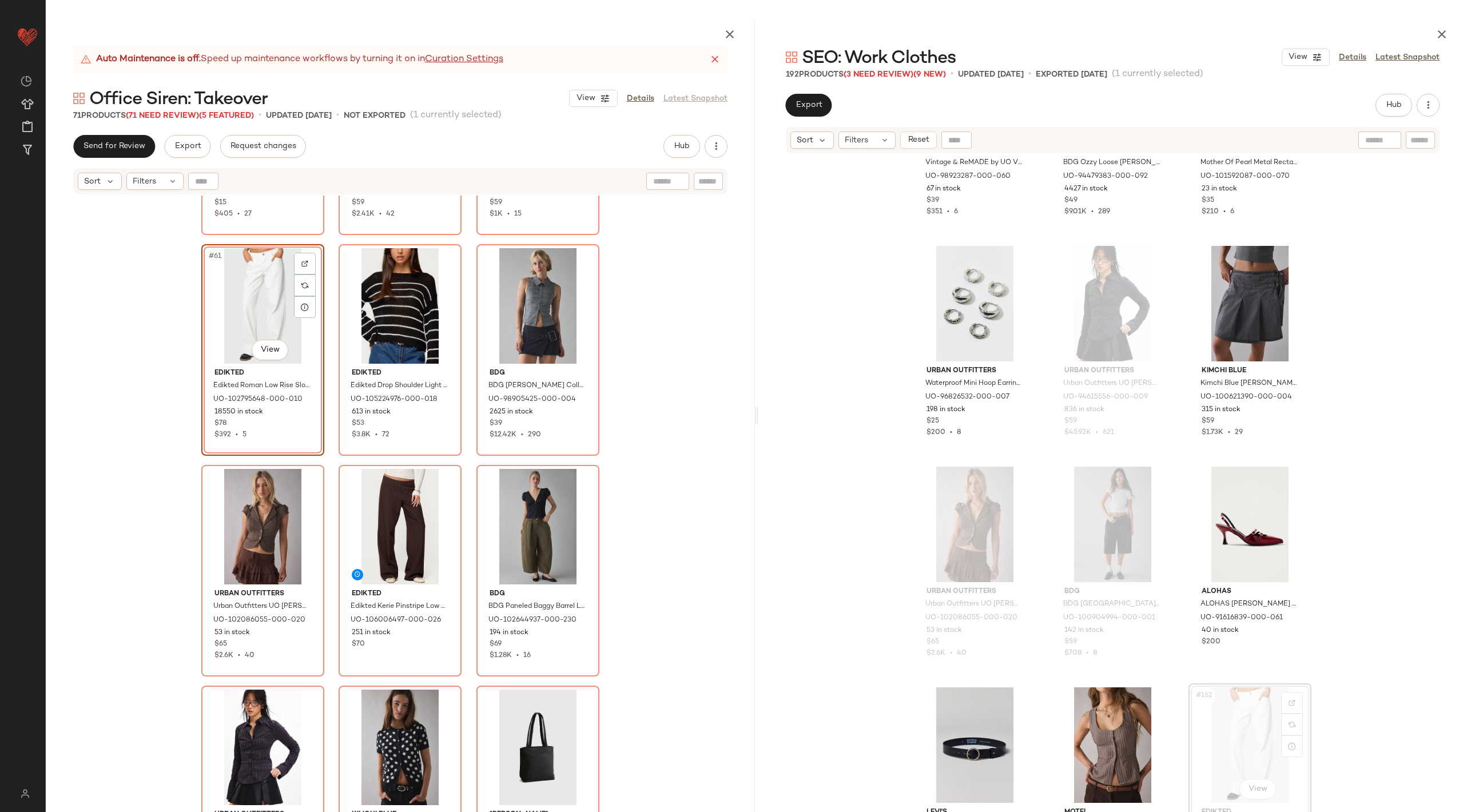
scroll to position [4413, 0]
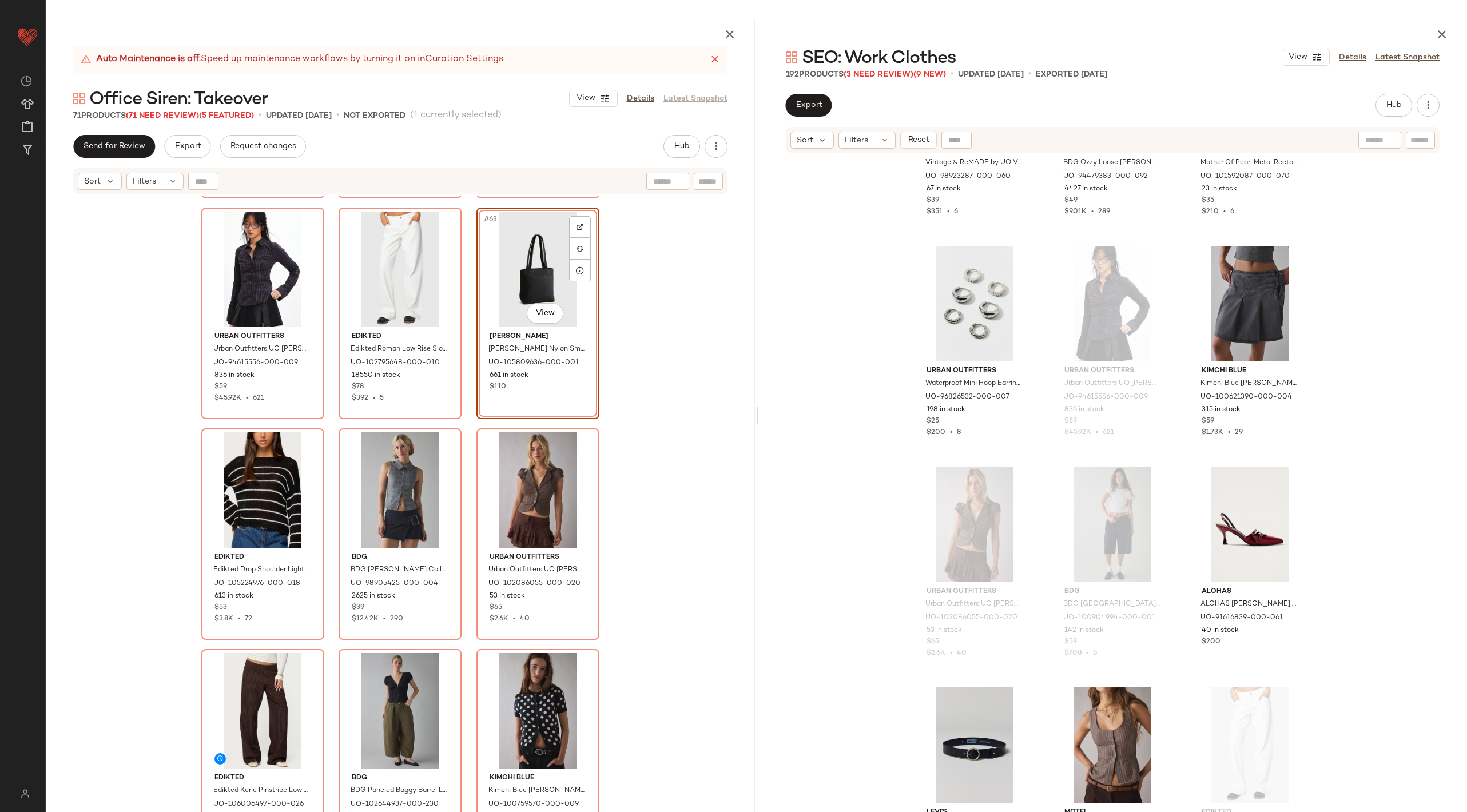
scroll to position [11290, 0]
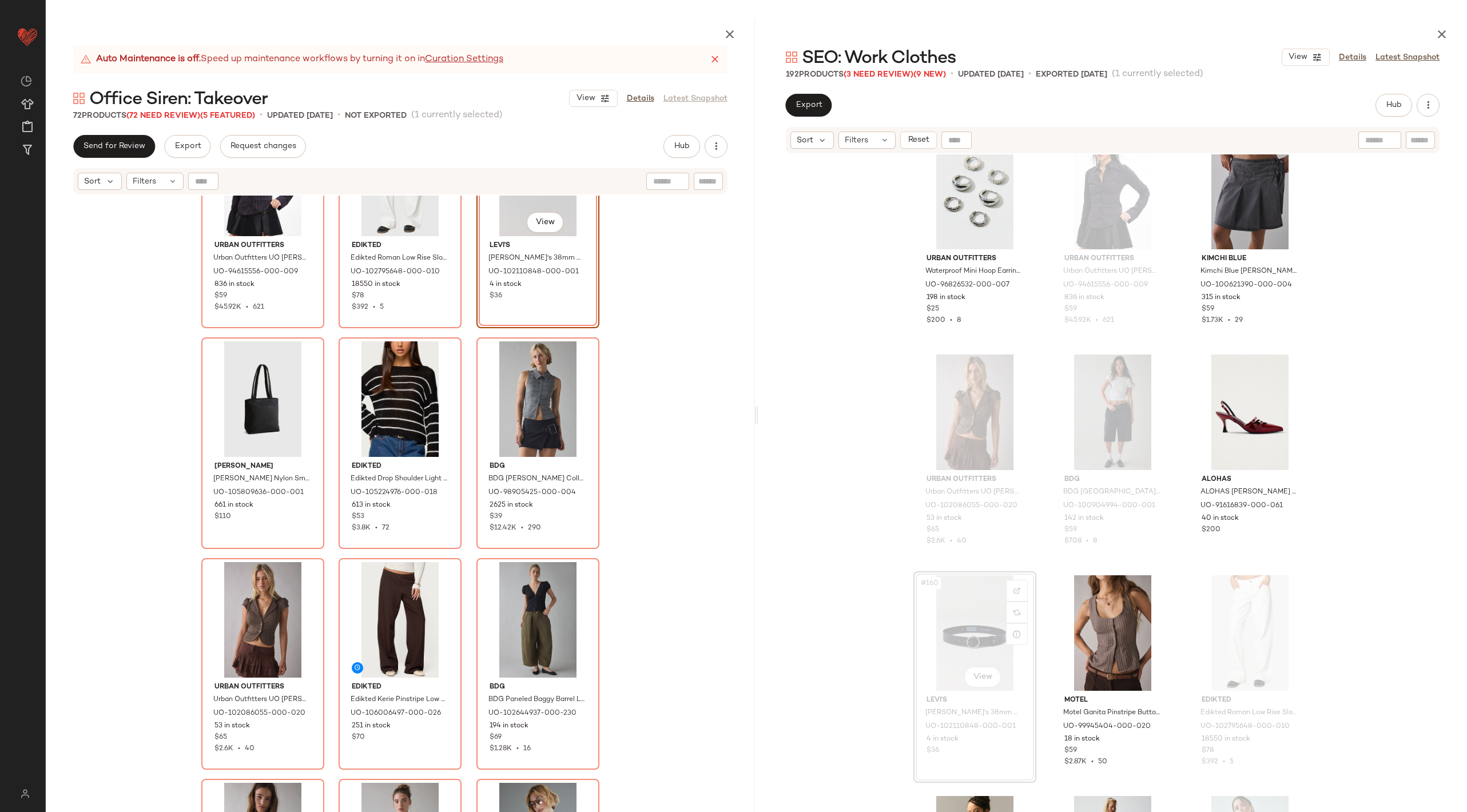
scroll to position [4499, 0]
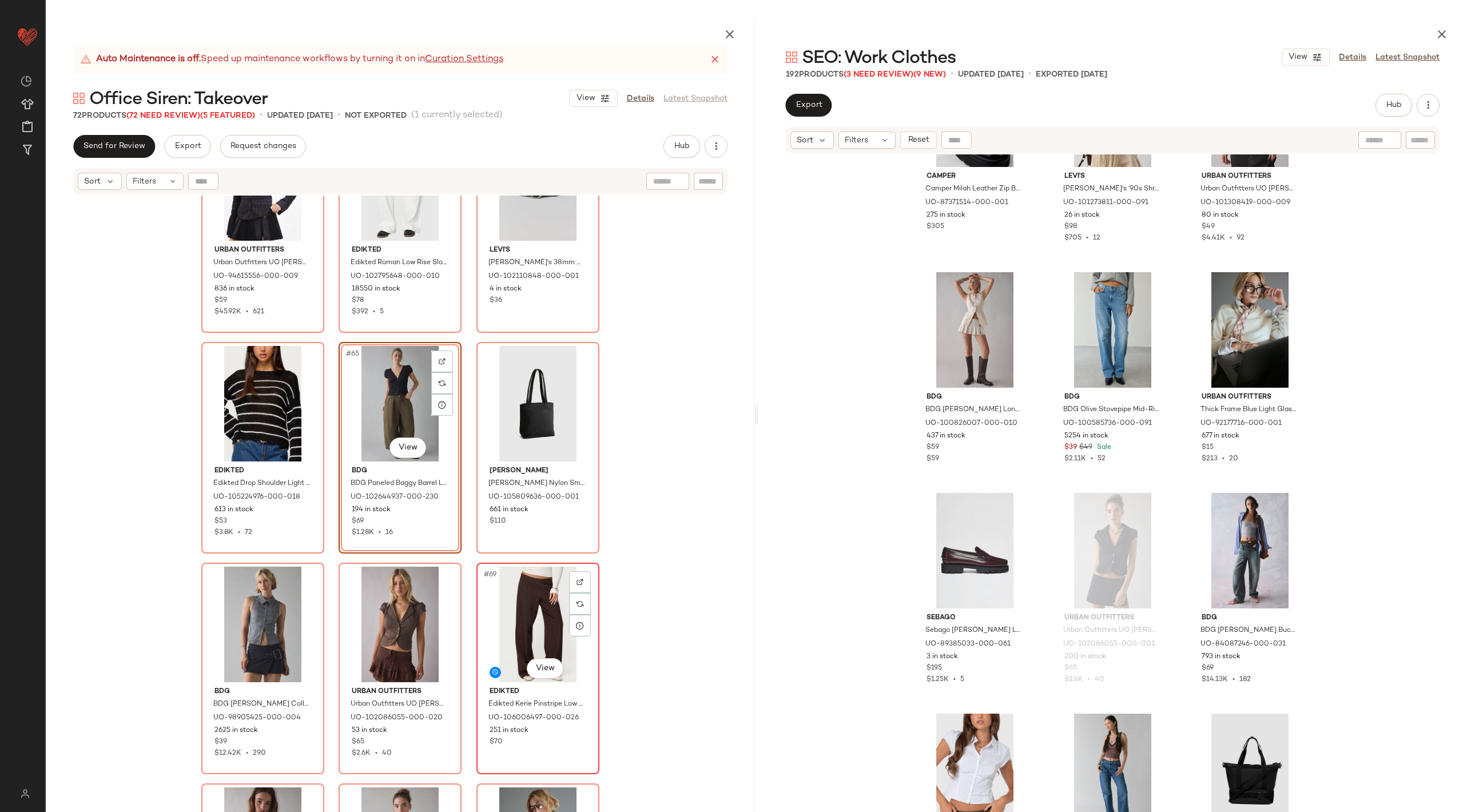
scroll to position [4628, 0]
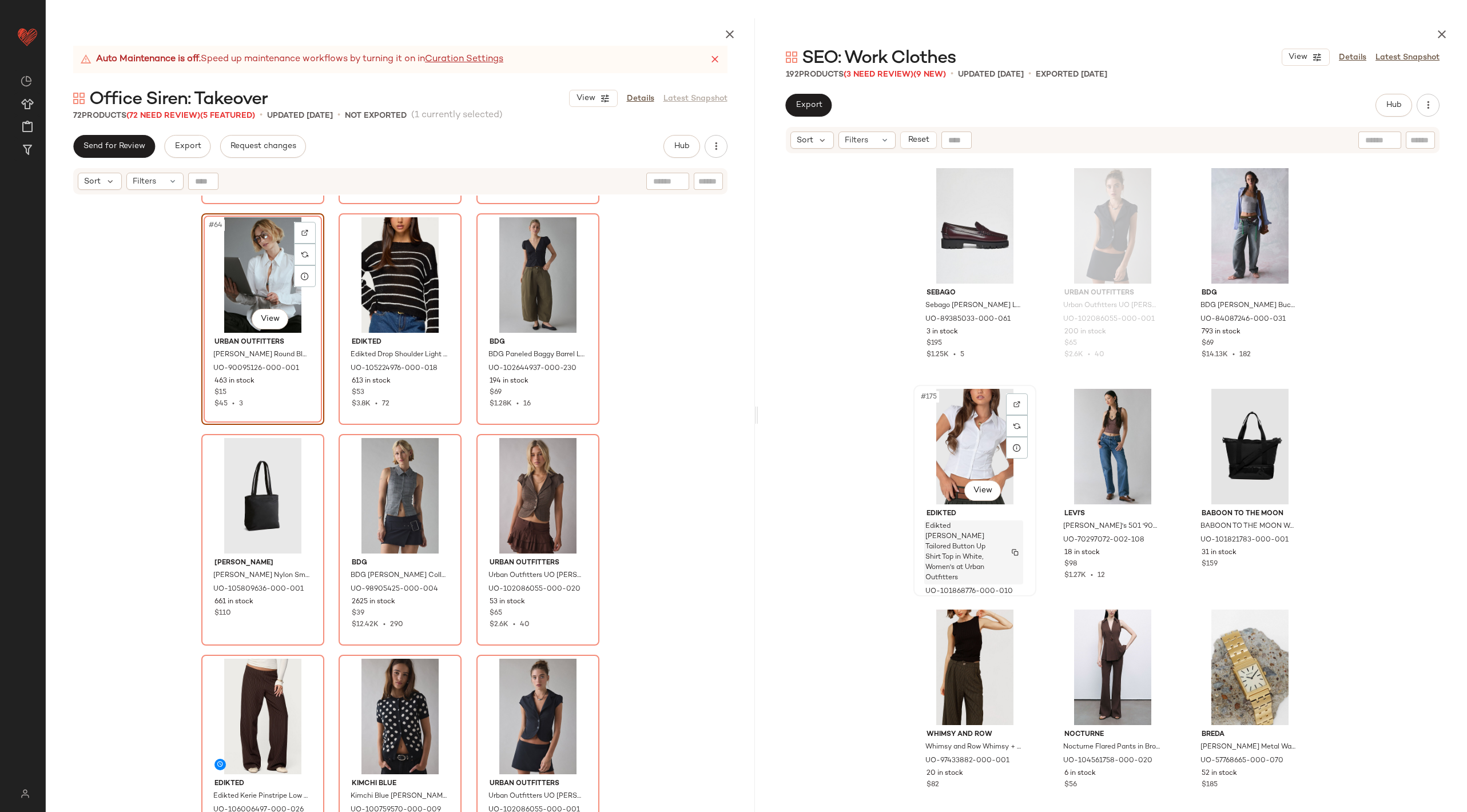
scroll to position [13105, 0]
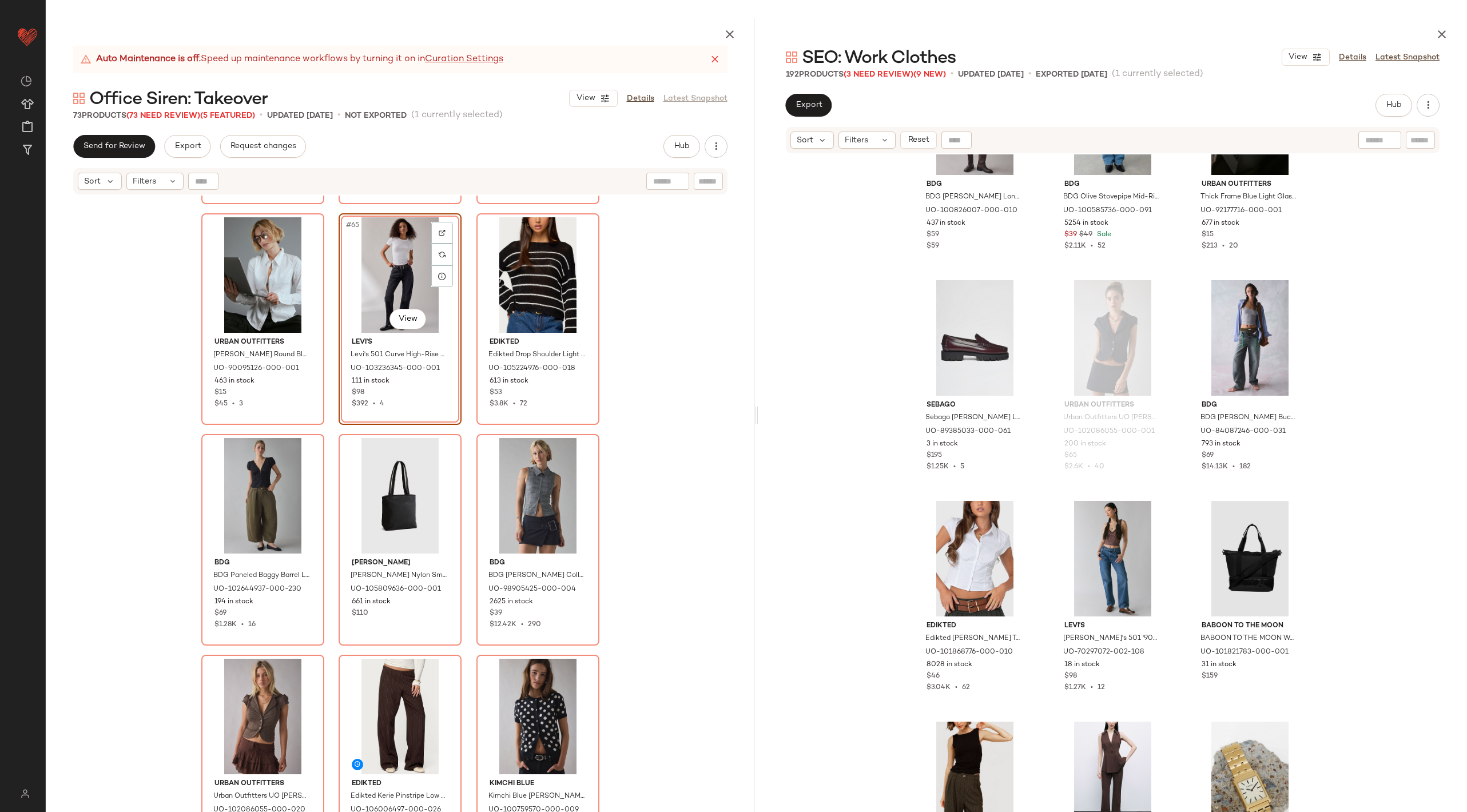
scroll to position [12467, 0]
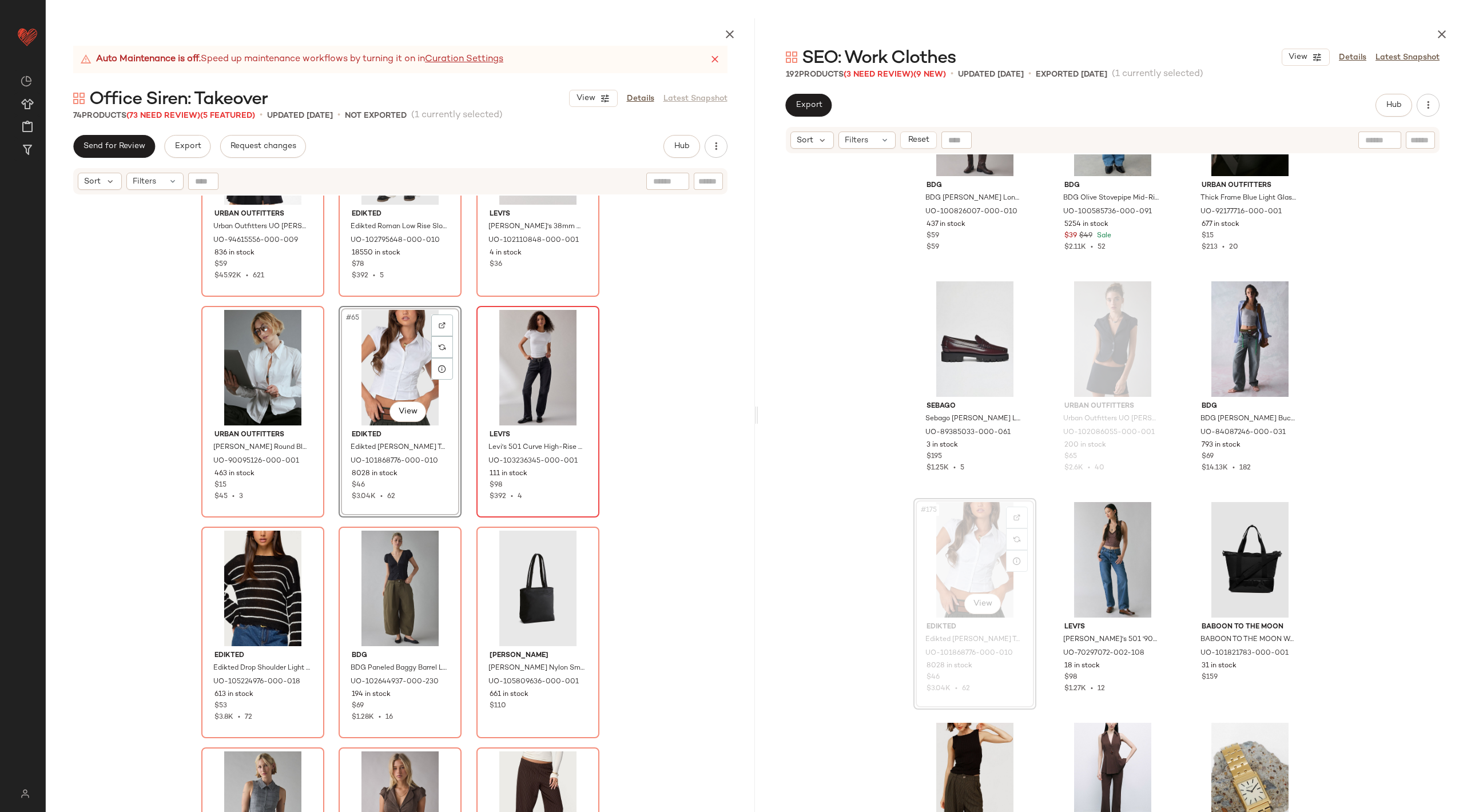
scroll to position [4499, 0]
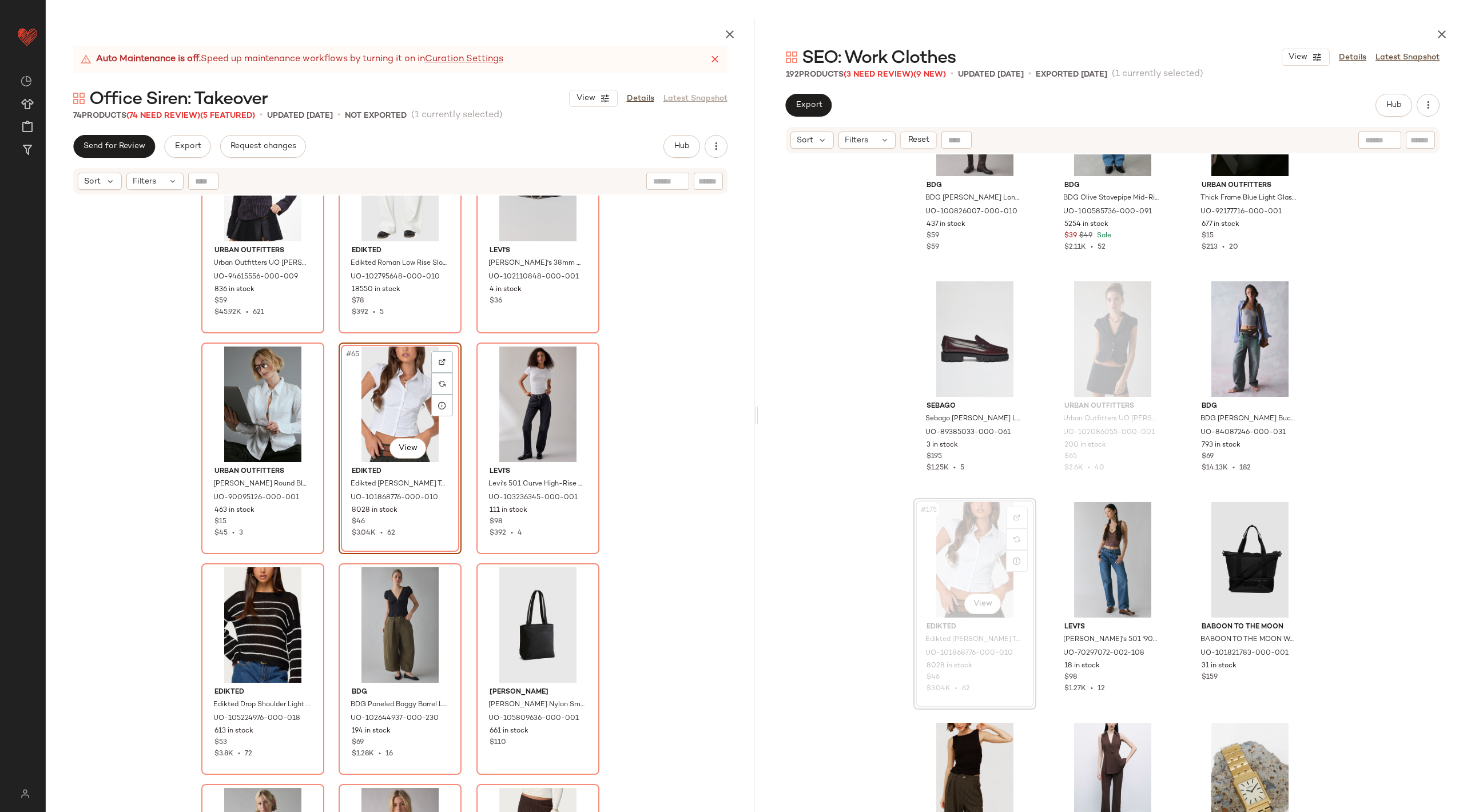
click at [609, 462] on div "Urban Outfitters Urban Outfitters [PERSON_NAME] Slim Button Up Shirt Top in Bla…" at bounding box center [400, 530] width 710 height 670
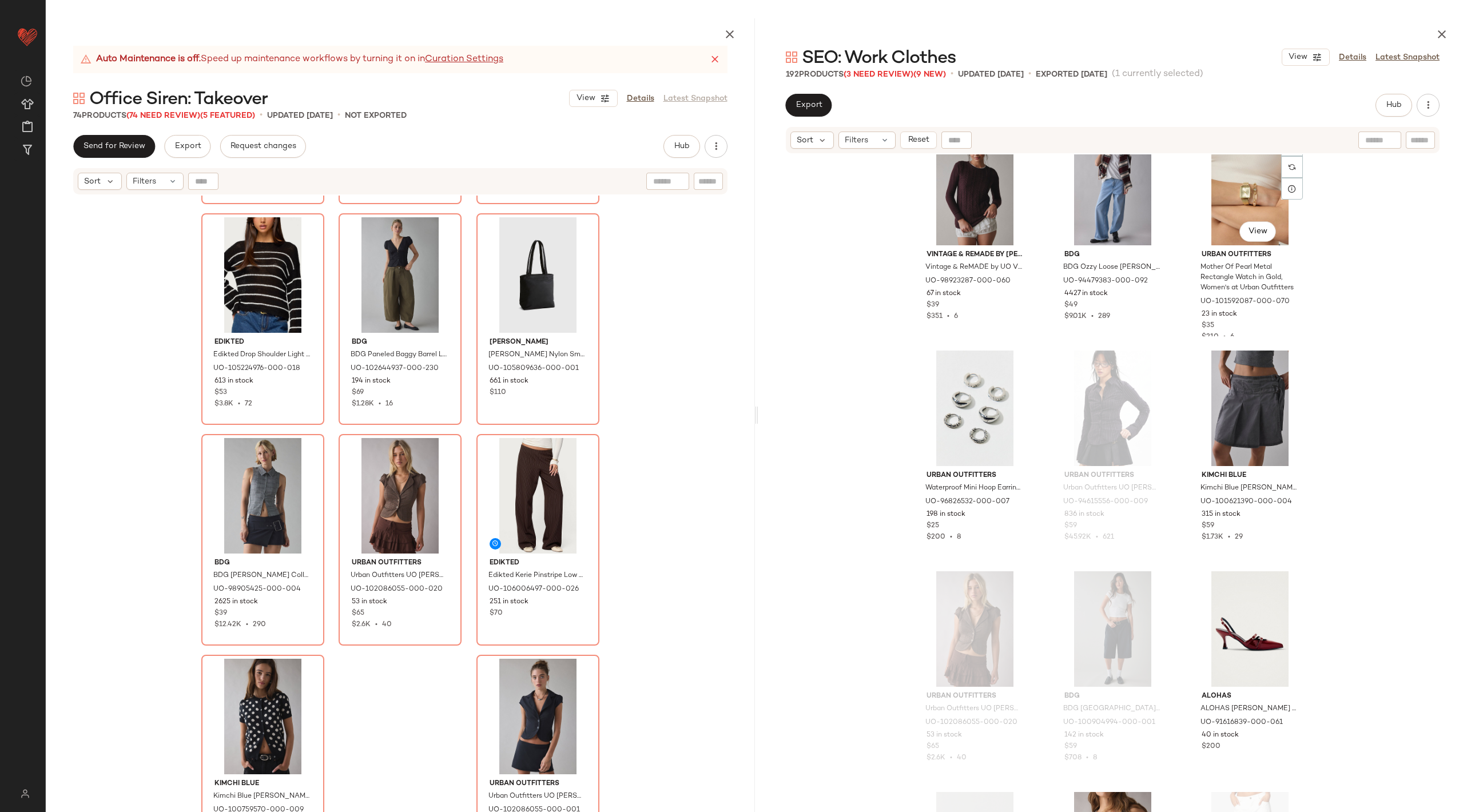
scroll to position [10928, 0]
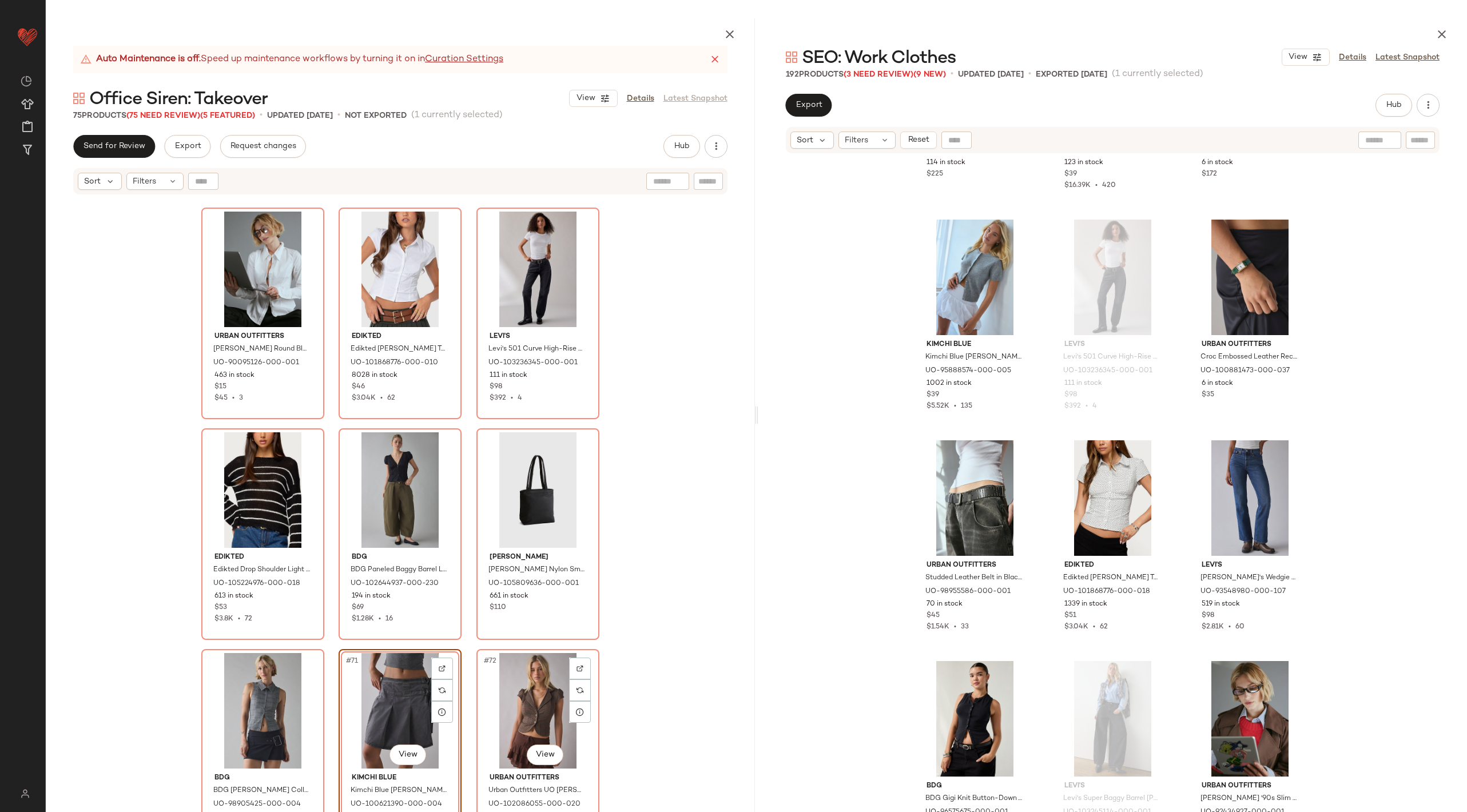
scroll to position [4849, 0]
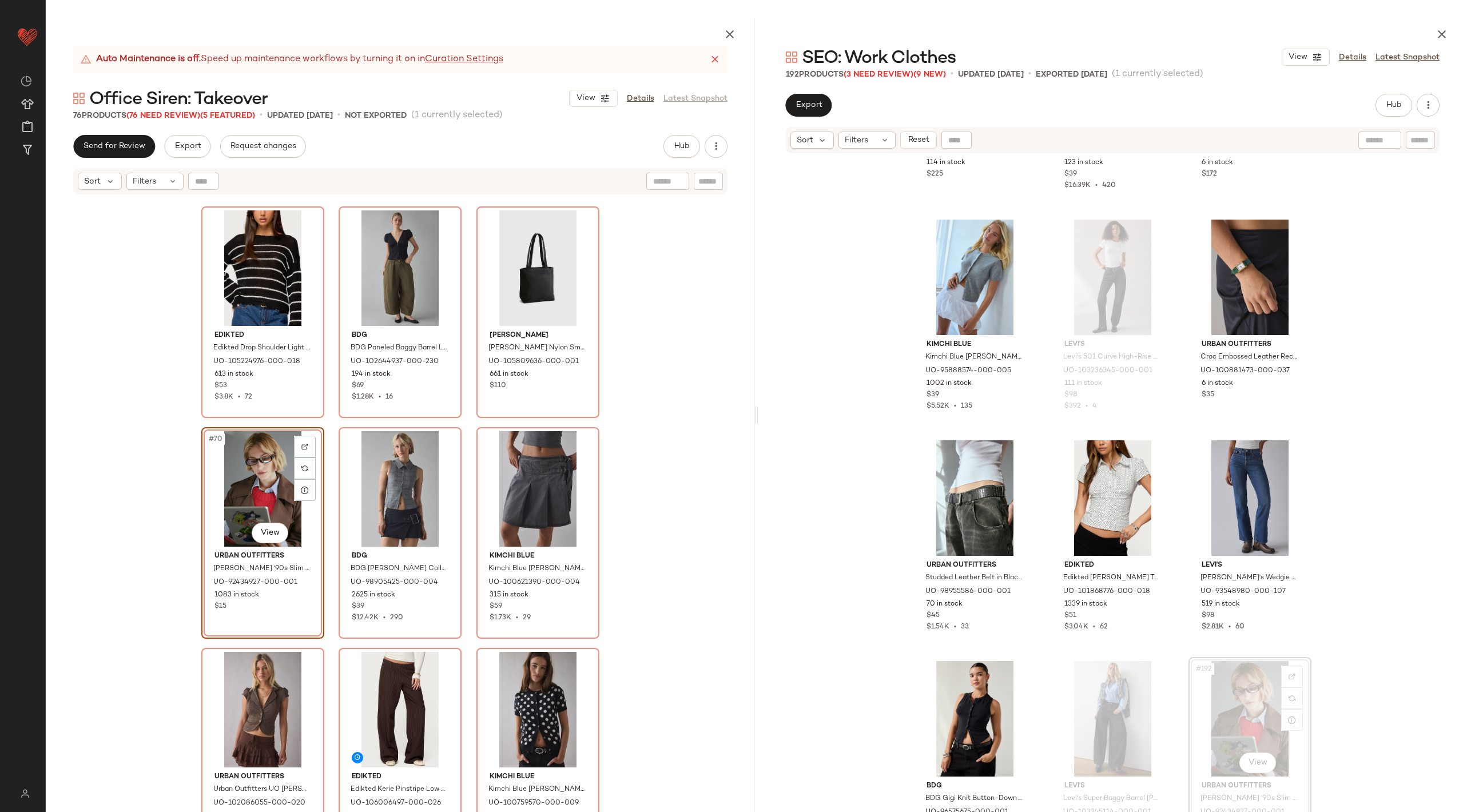
scroll to position [4827, 0]
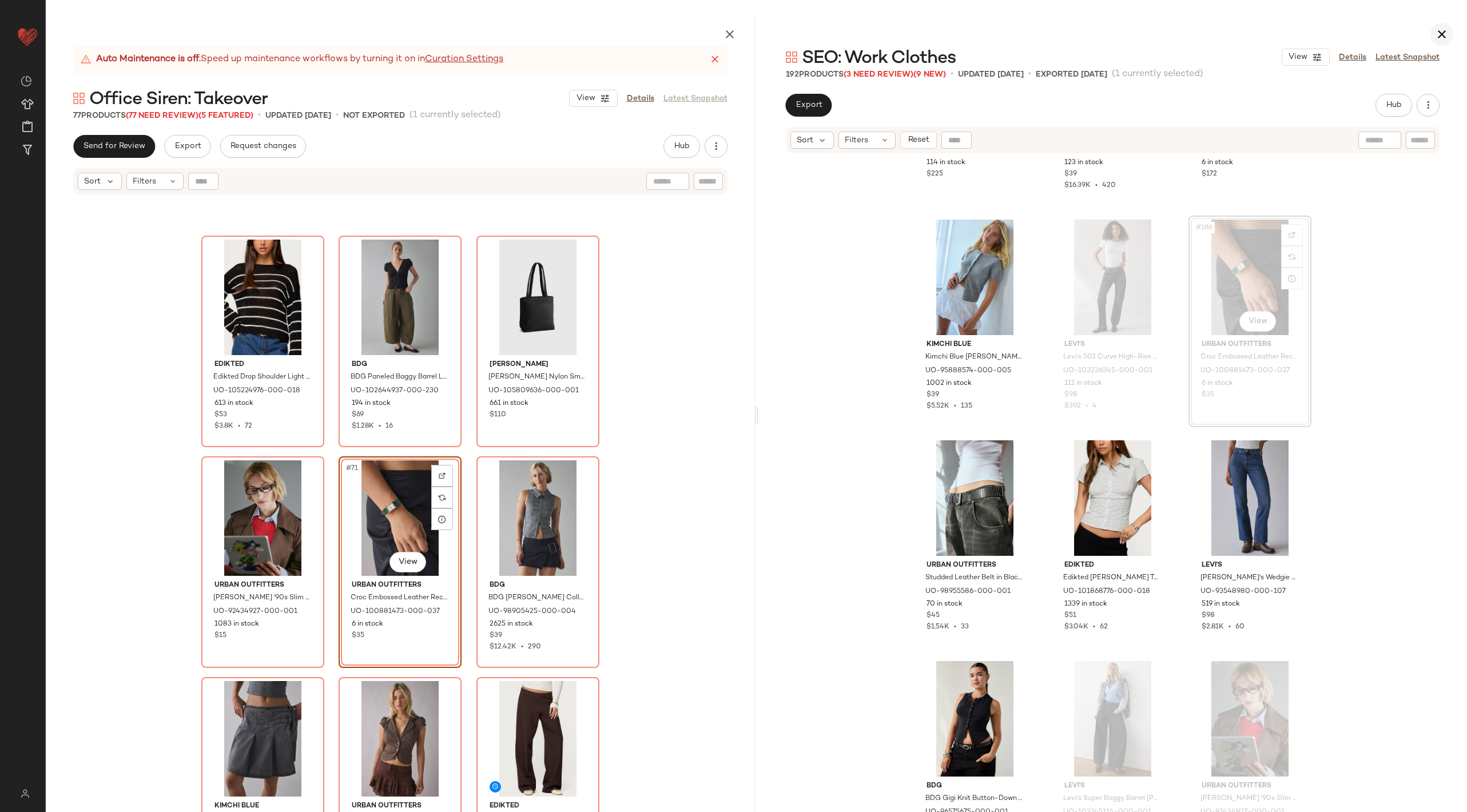
click at [1441, 37] on icon "button" at bounding box center [1441, 34] width 14 height 14
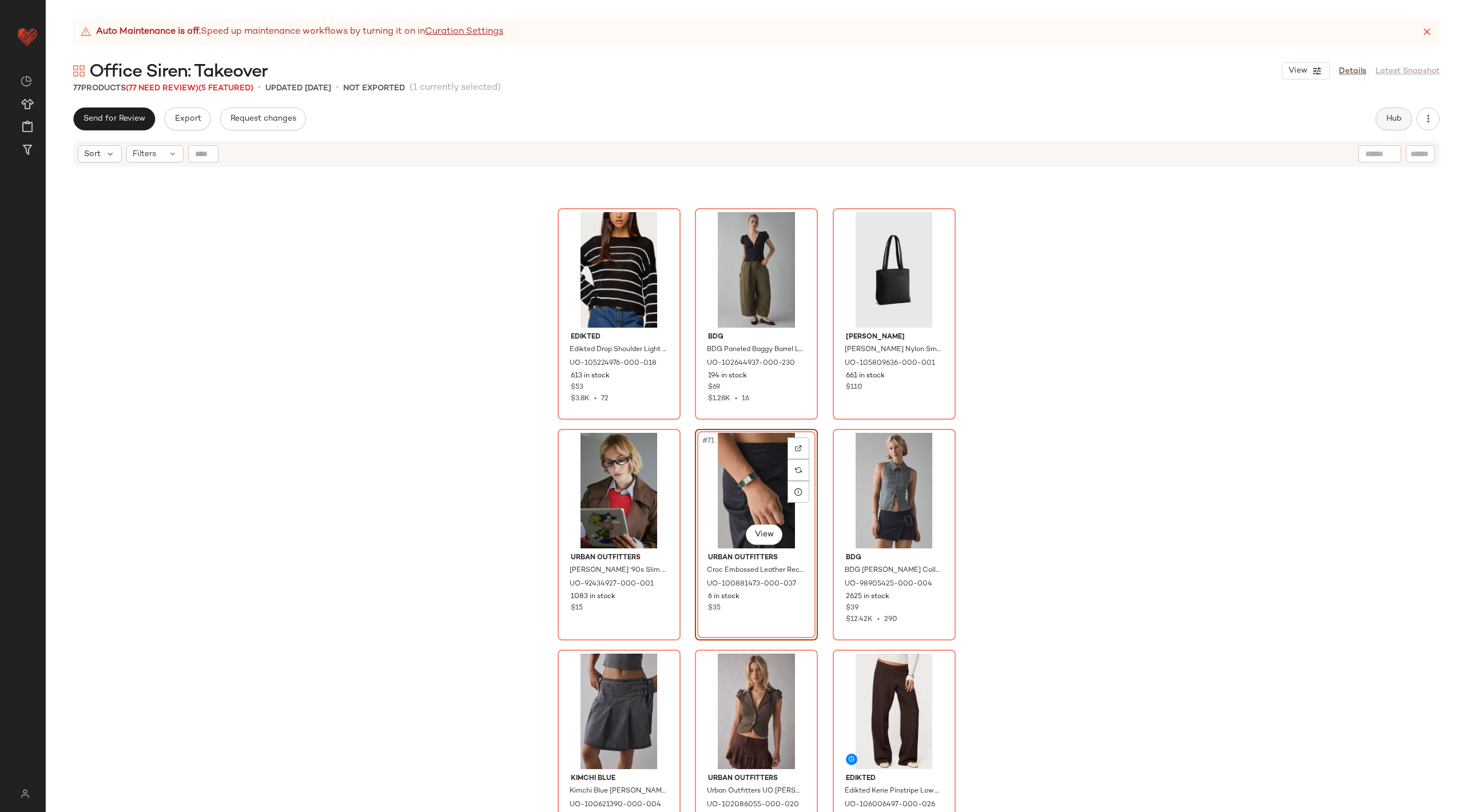
click at [1388, 108] on button "Hub" at bounding box center [1393, 119] width 37 height 23
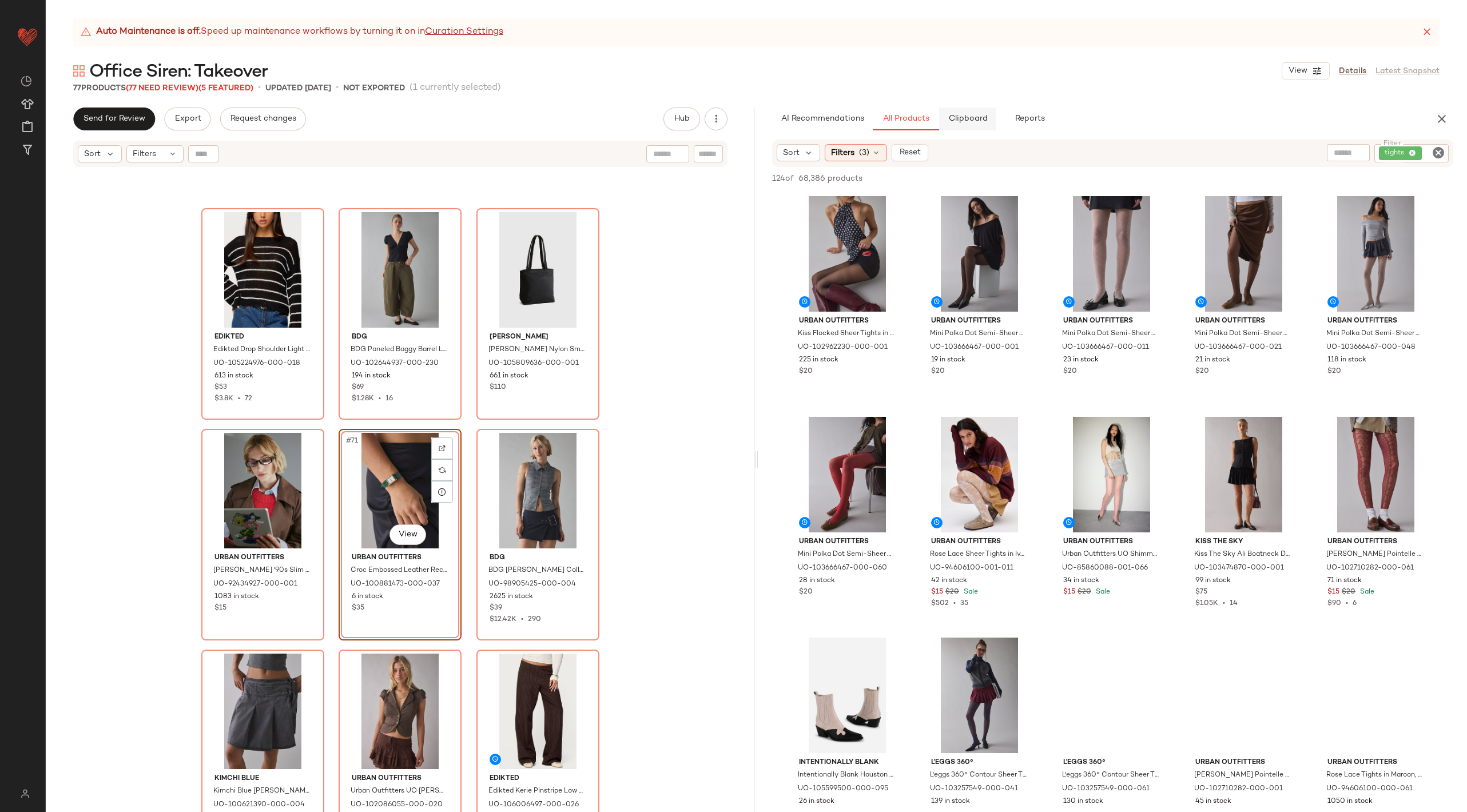
click at [971, 118] on span "Clipboard" at bounding box center [967, 119] width 39 height 9
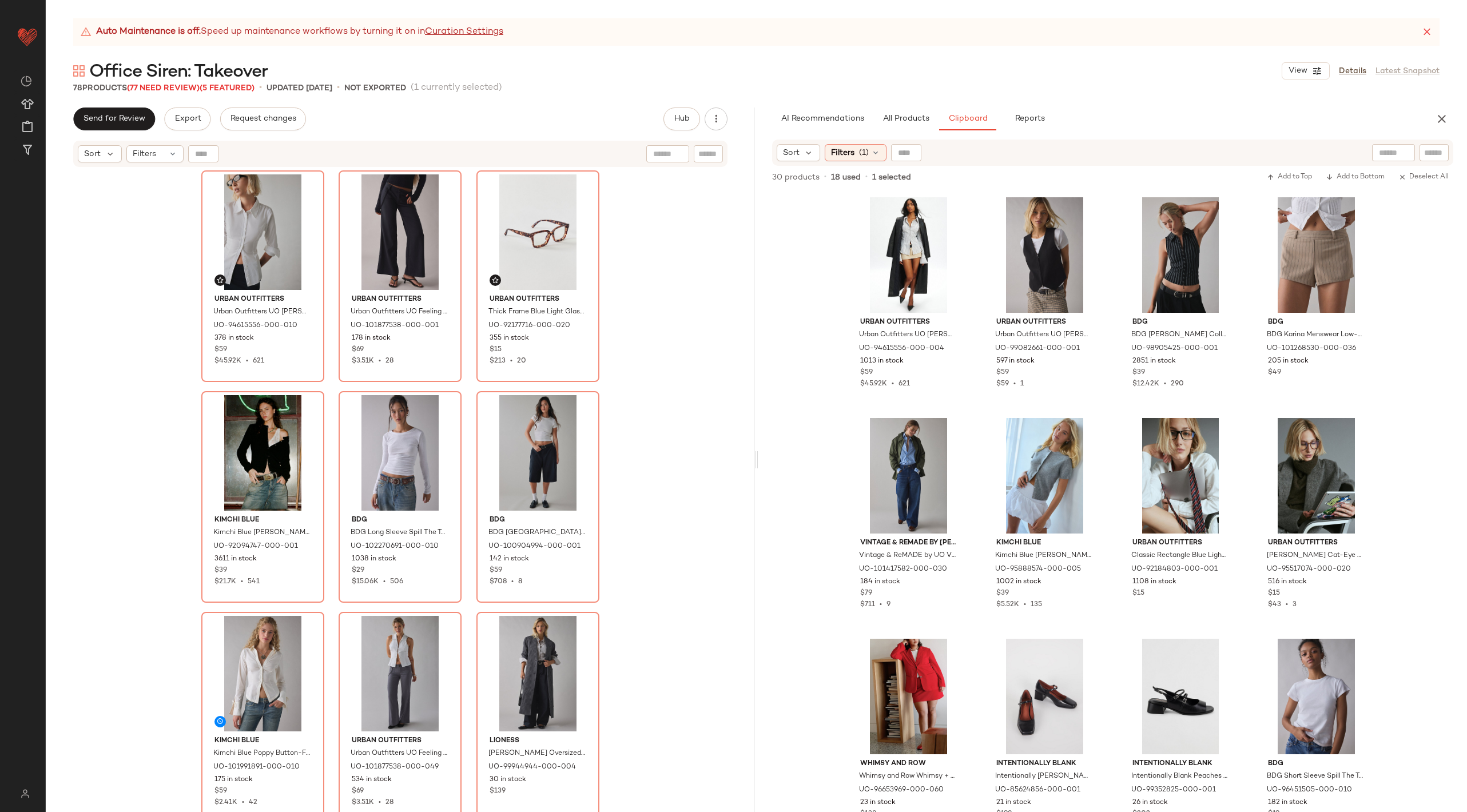
click at [698, 494] on div "Urban Outfitters Urban Outfitters [PERSON_NAME] Slim Button Up Shirt Top in Whi…" at bounding box center [400, 504] width 710 height 673
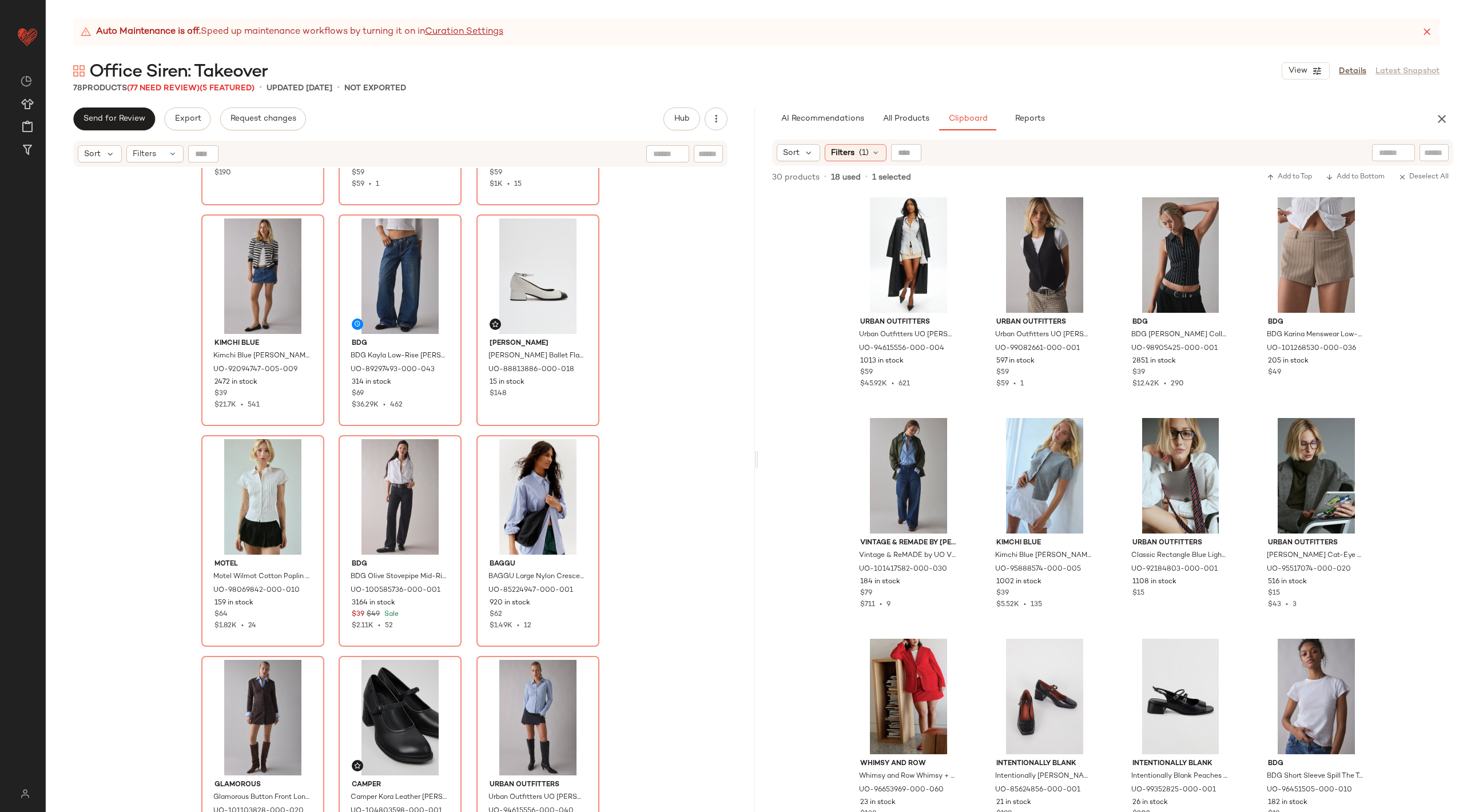
scroll to position [1271, 0]
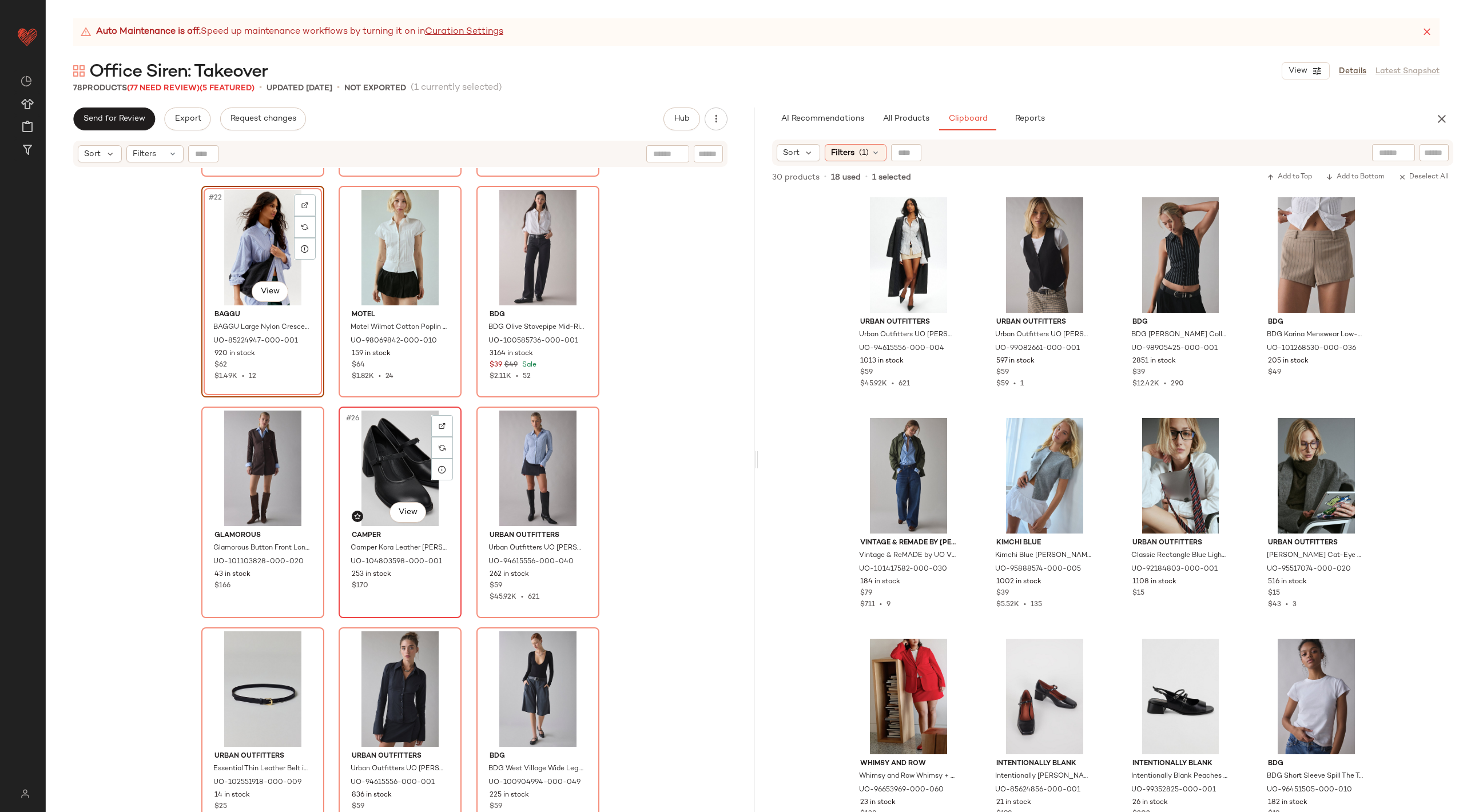
scroll to position [1617, 0]
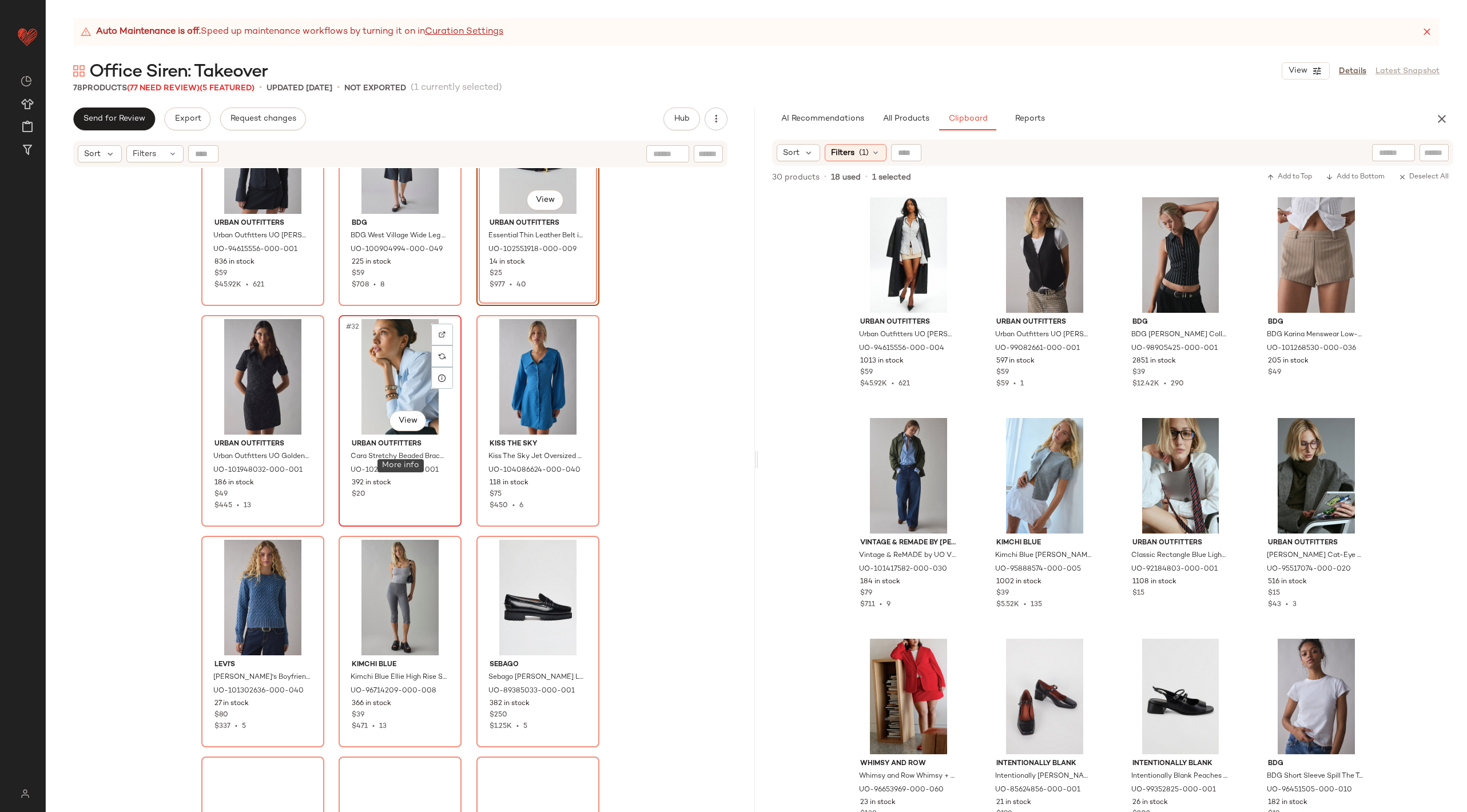
scroll to position [2092, 0]
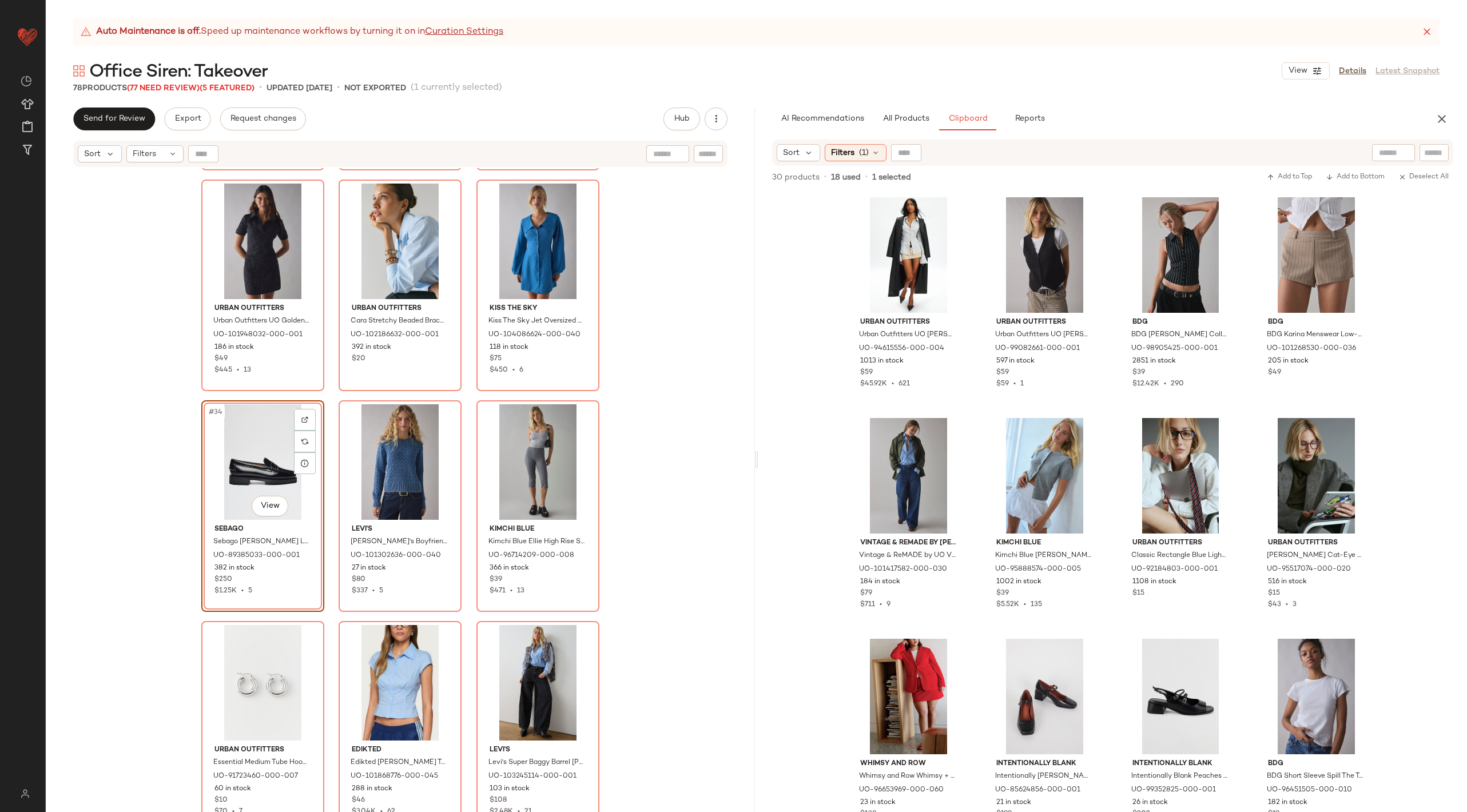
scroll to position [2331, 0]
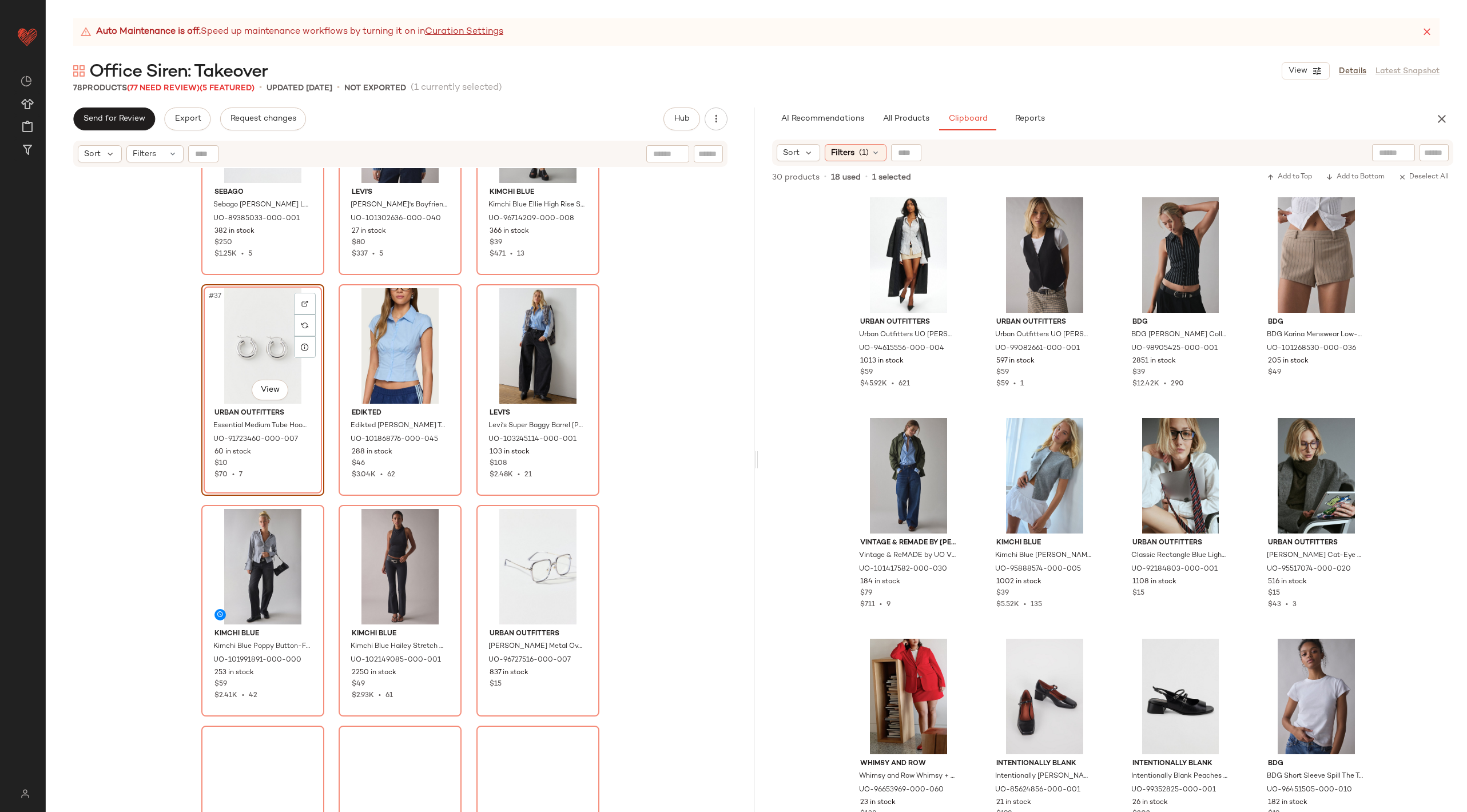
scroll to position [2558, 0]
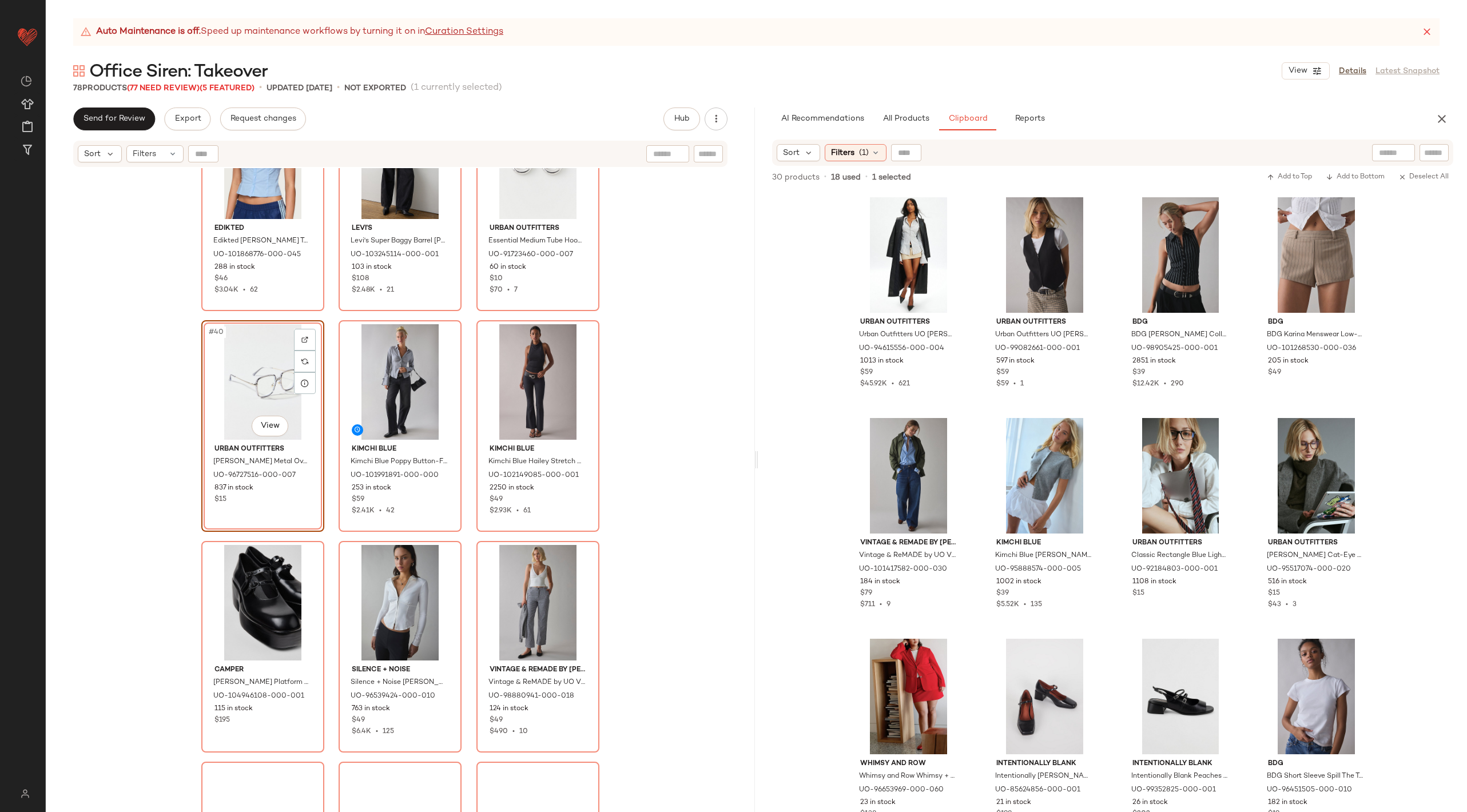
scroll to position [2732, 0]
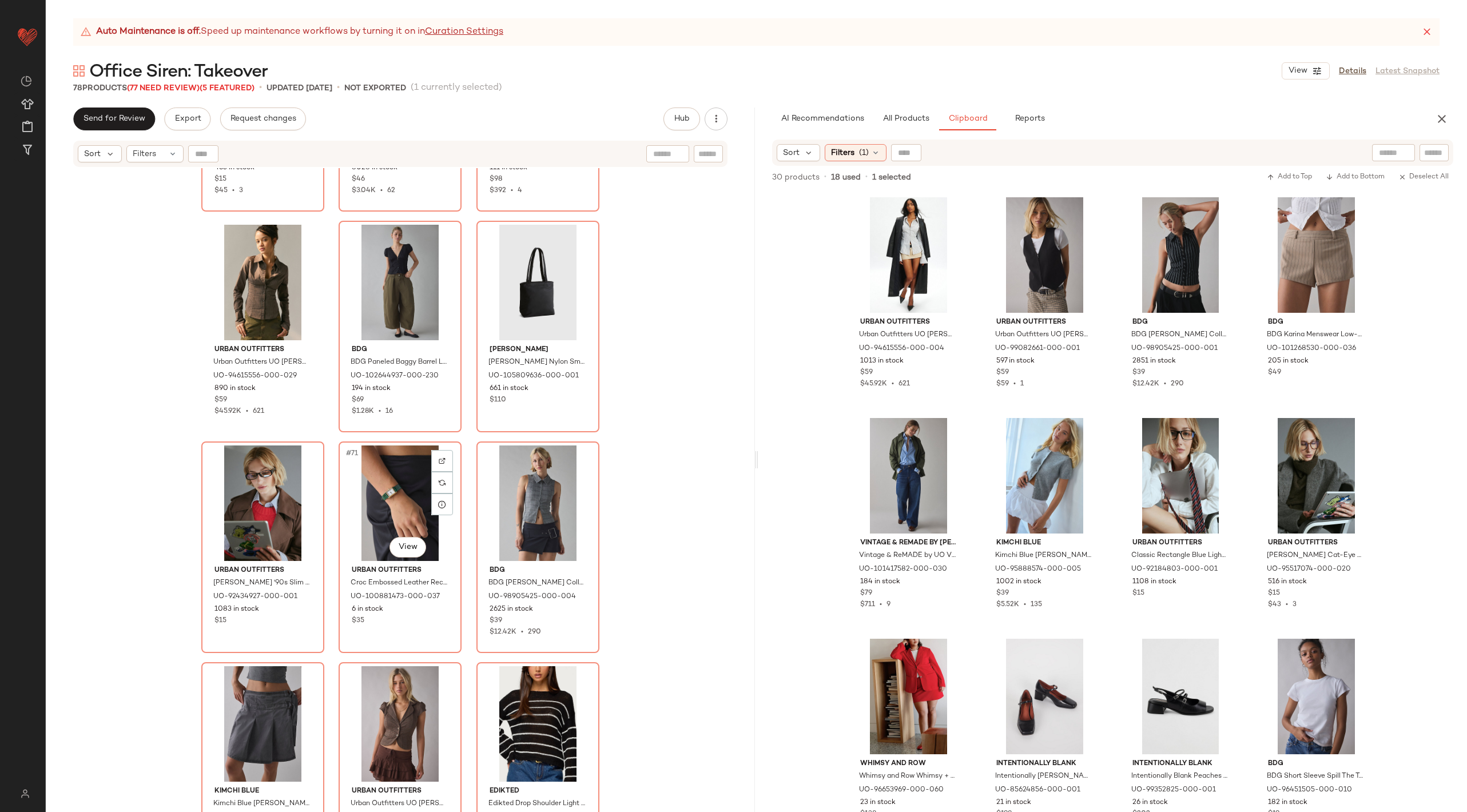
scroll to position [4822, 0]
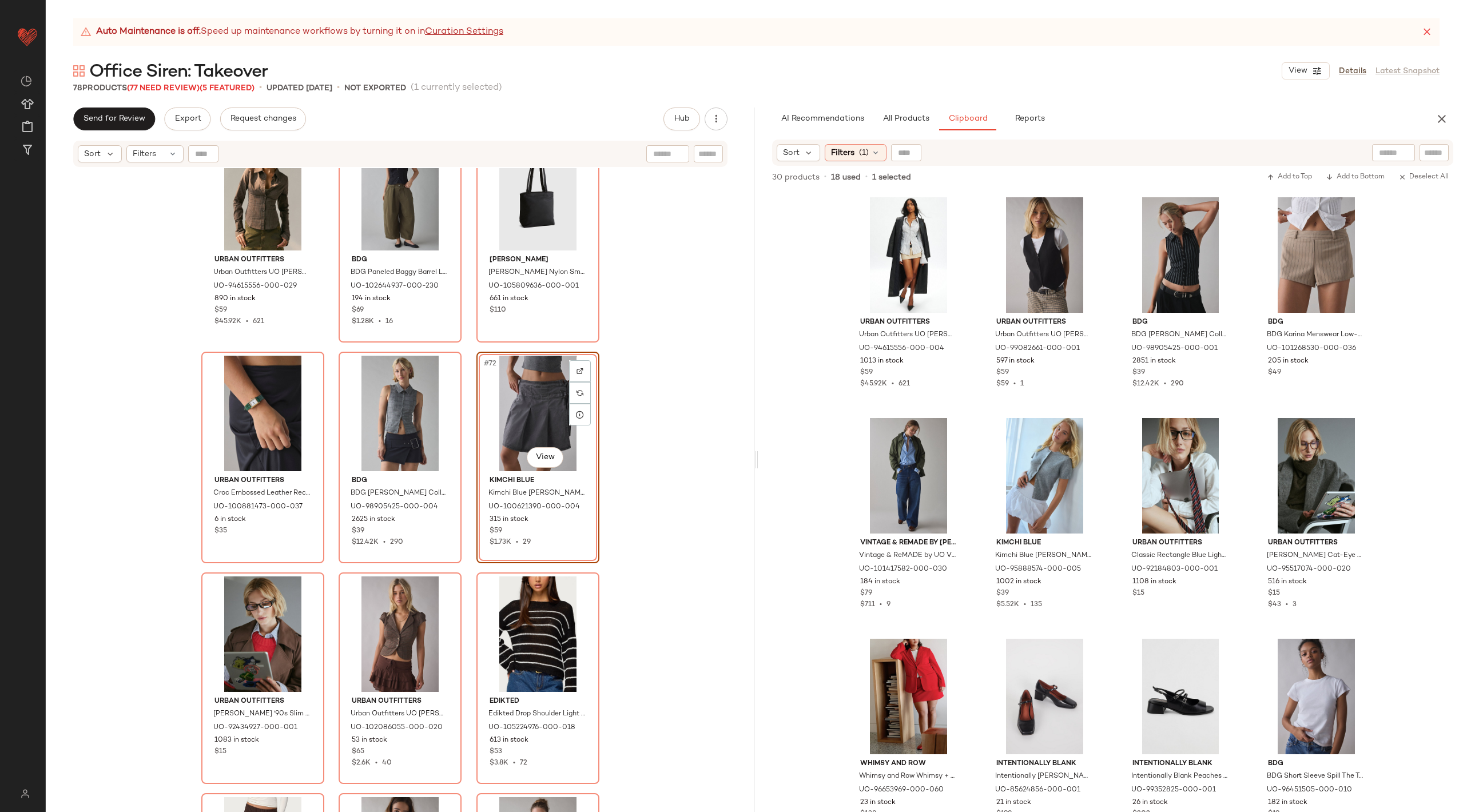
click at [650, 520] on div "Urban Outfitters Urban Outfitters [PERSON_NAME] Slim Button Up Shirt Top in Bro…" at bounding box center [400, 504] width 710 height 673
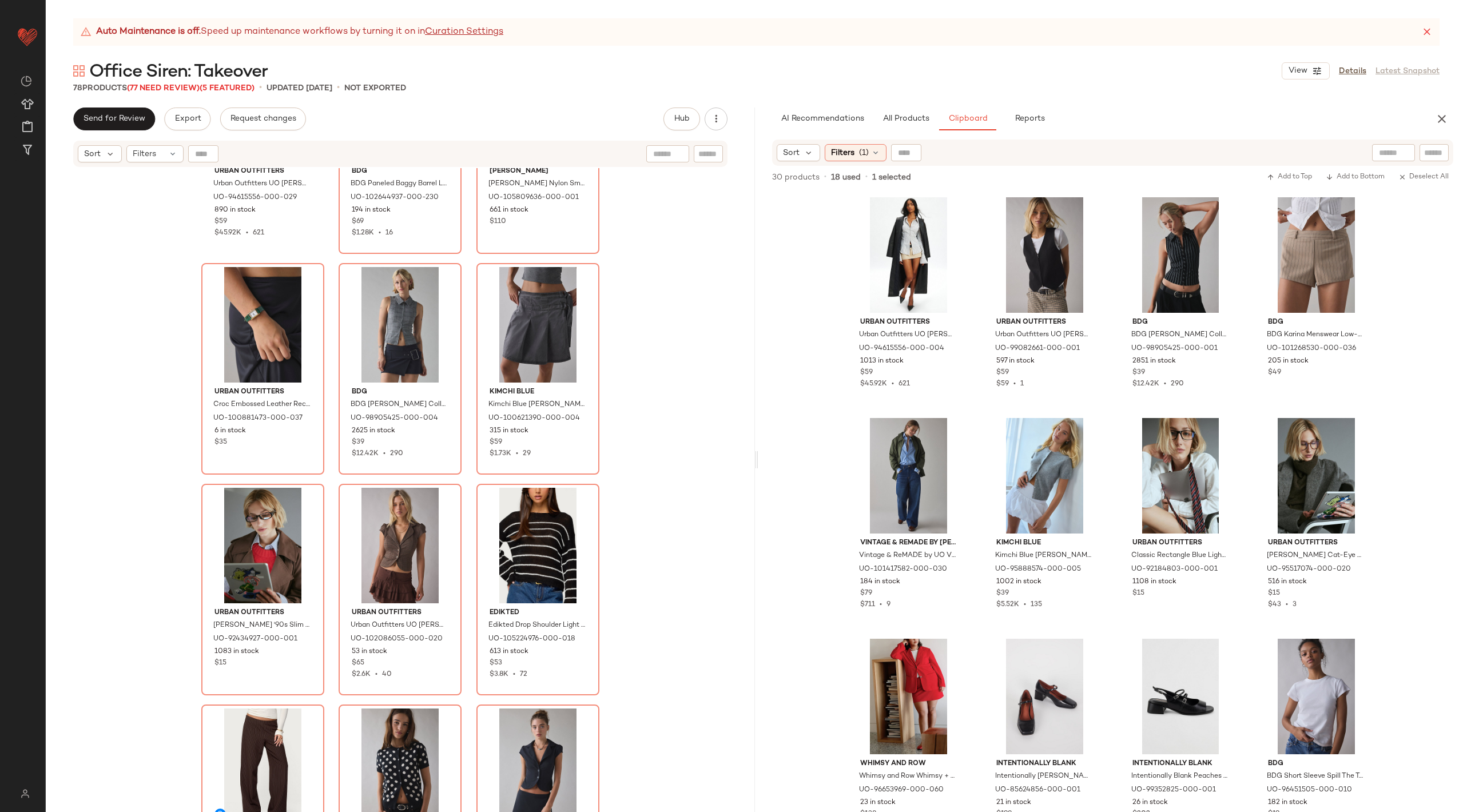
scroll to position [5067, 0]
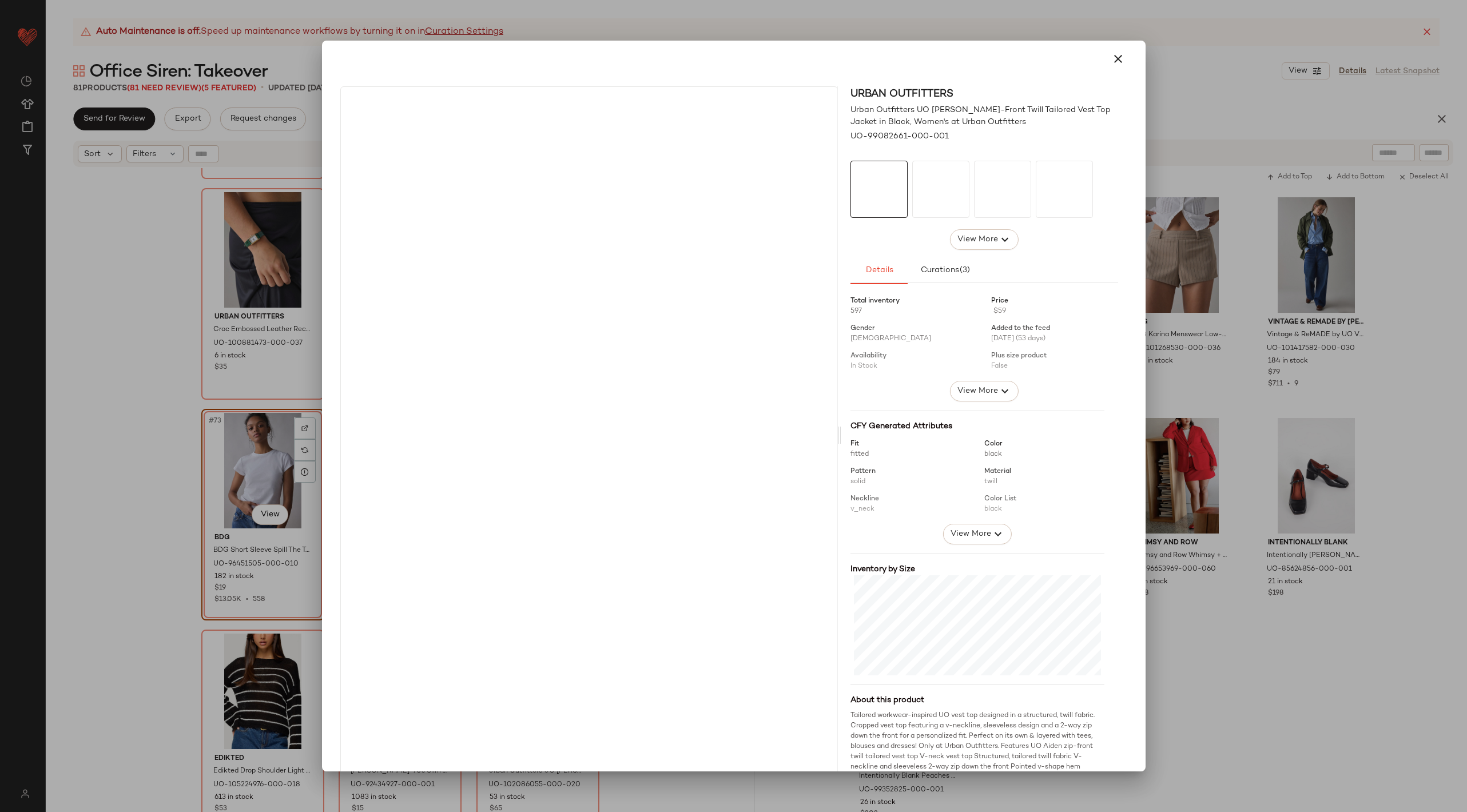
drag, startPoint x: 925, startPoint y: 289, endPoint x: 341, endPoint y: 463, distance: 609.4
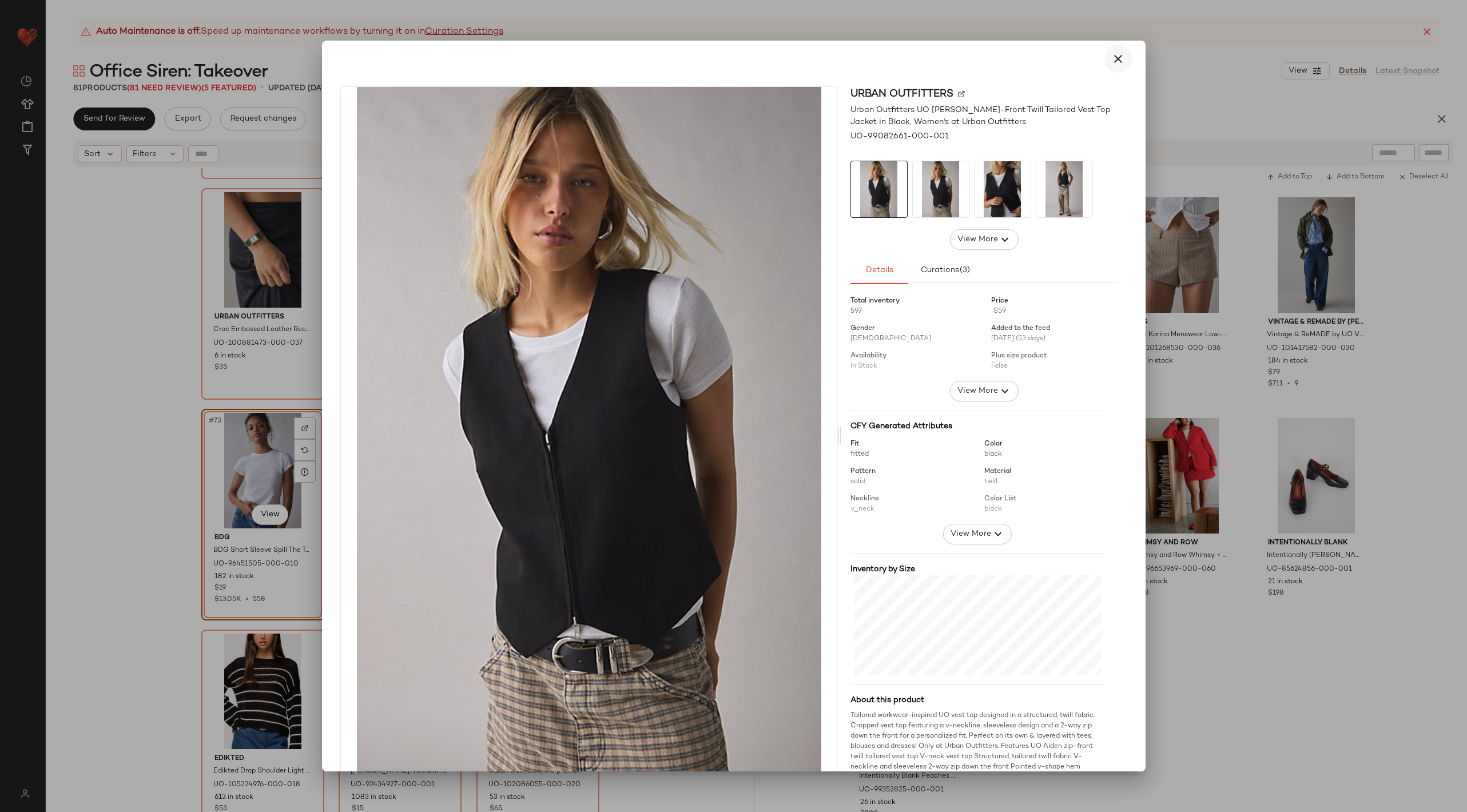
click at [1112, 55] on icon "button" at bounding box center [1118, 59] width 14 height 14
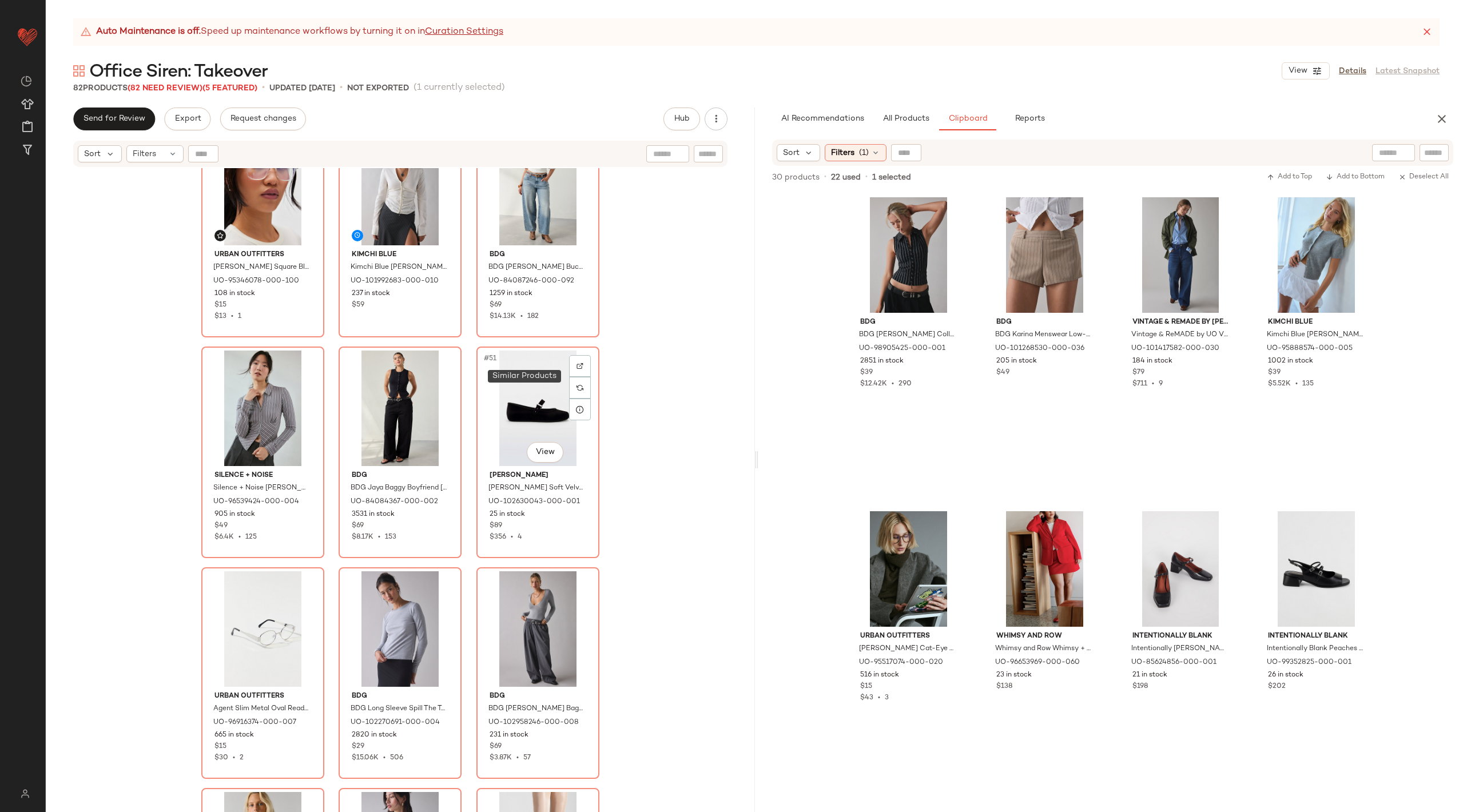
scroll to position [3375, 0]
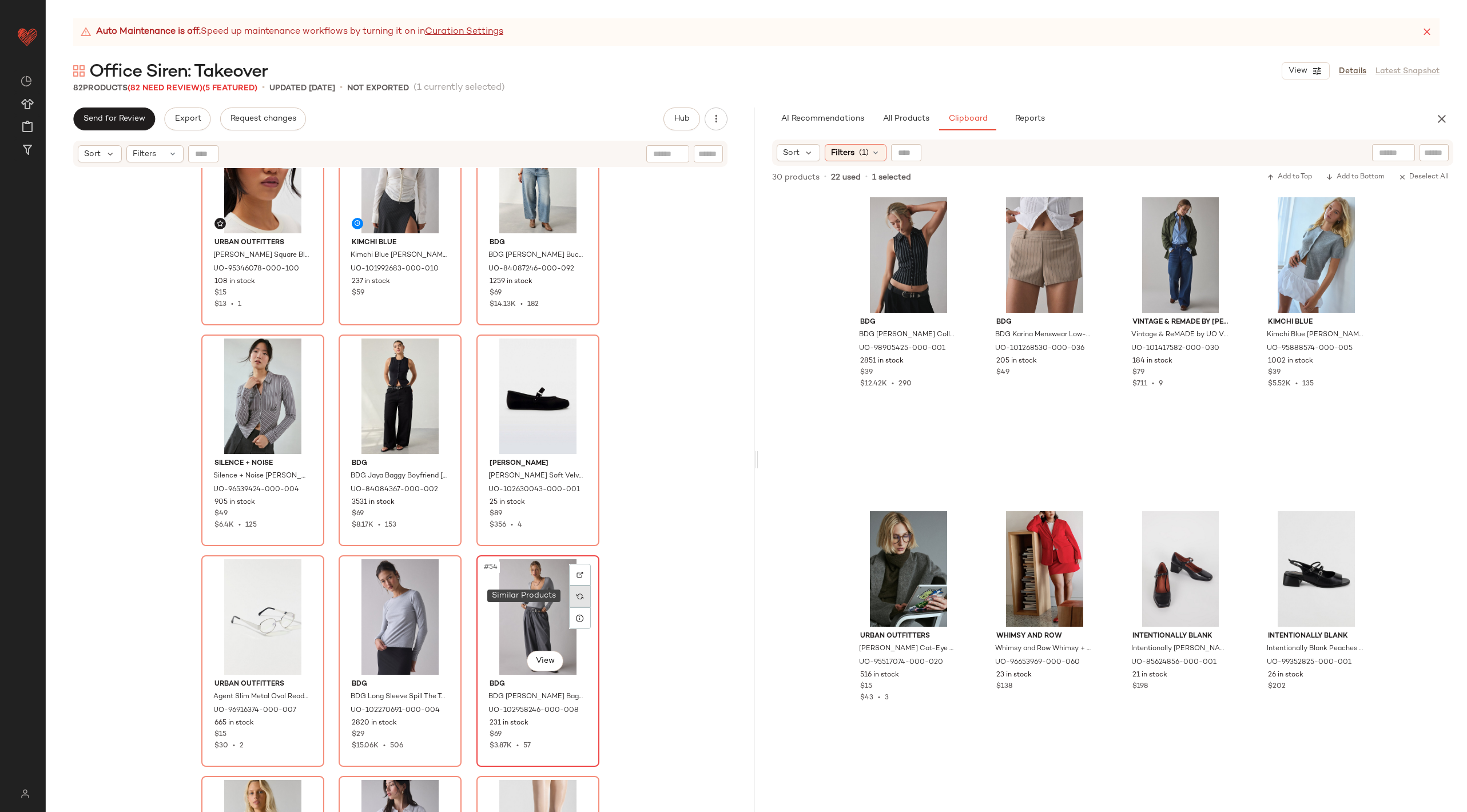
click at [583, 591] on div at bounding box center [579, 596] width 21 height 21
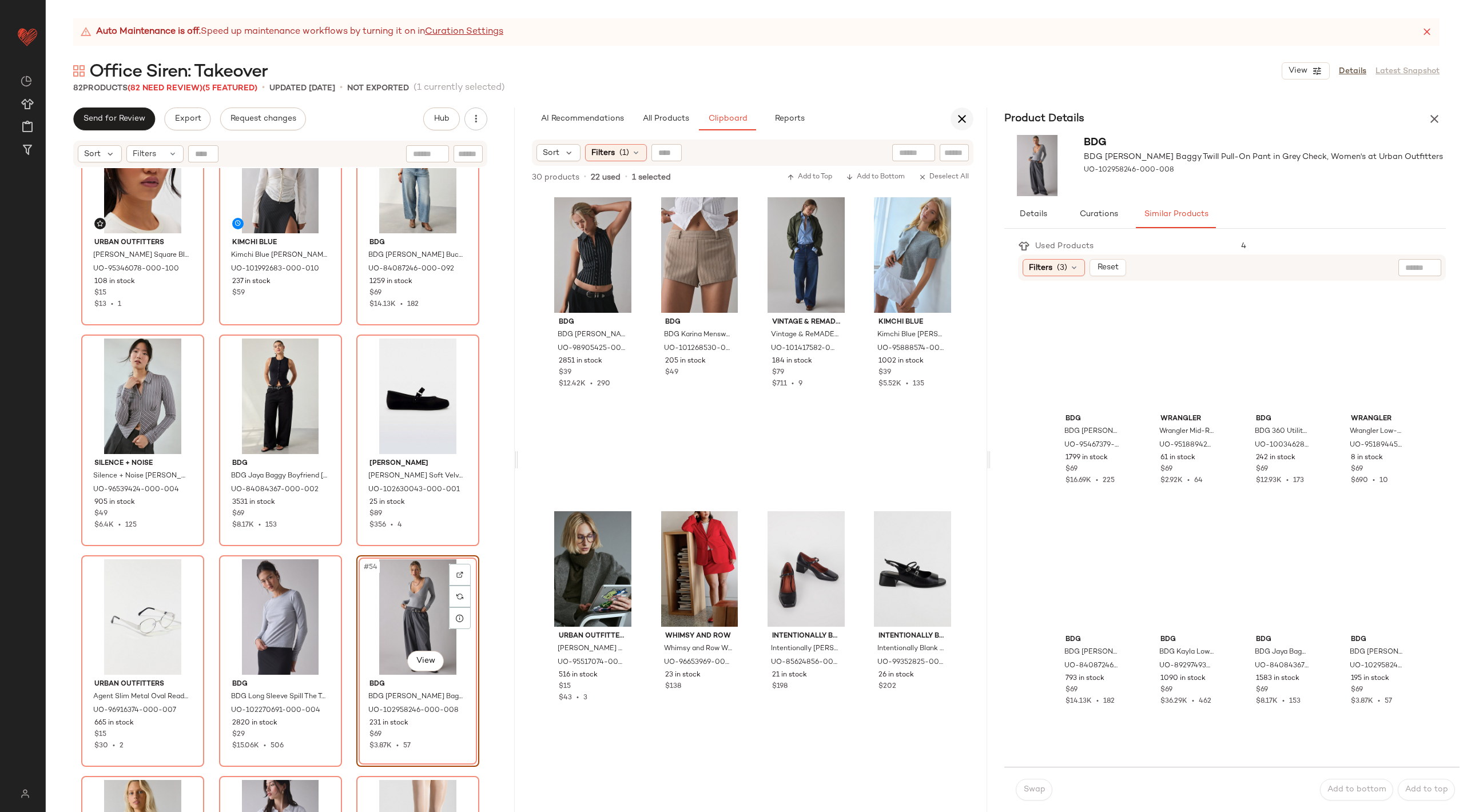
click at [959, 123] on icon "button" at bounding box center [962, 119] width 14 height 14
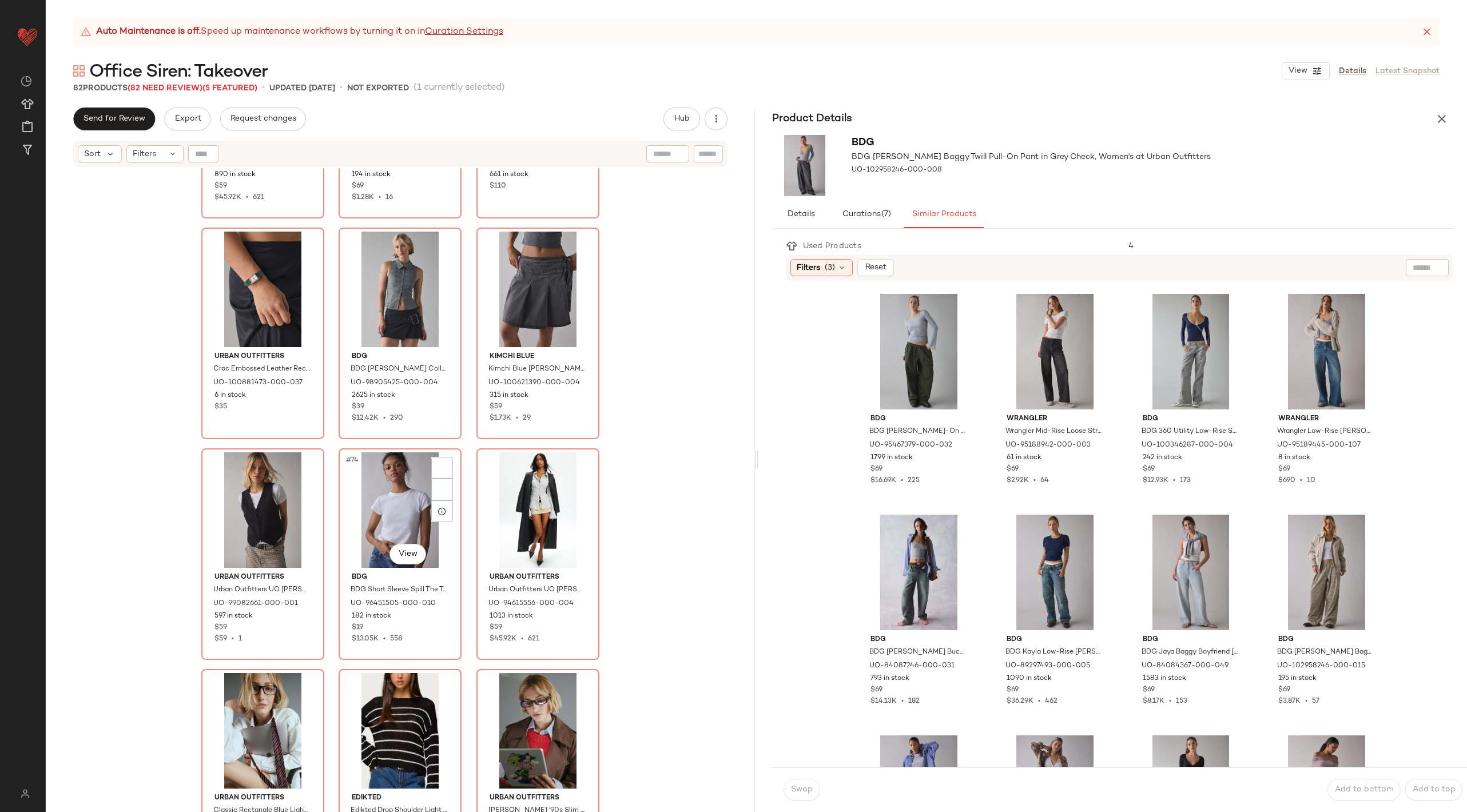
scroll to position [5059, 0]
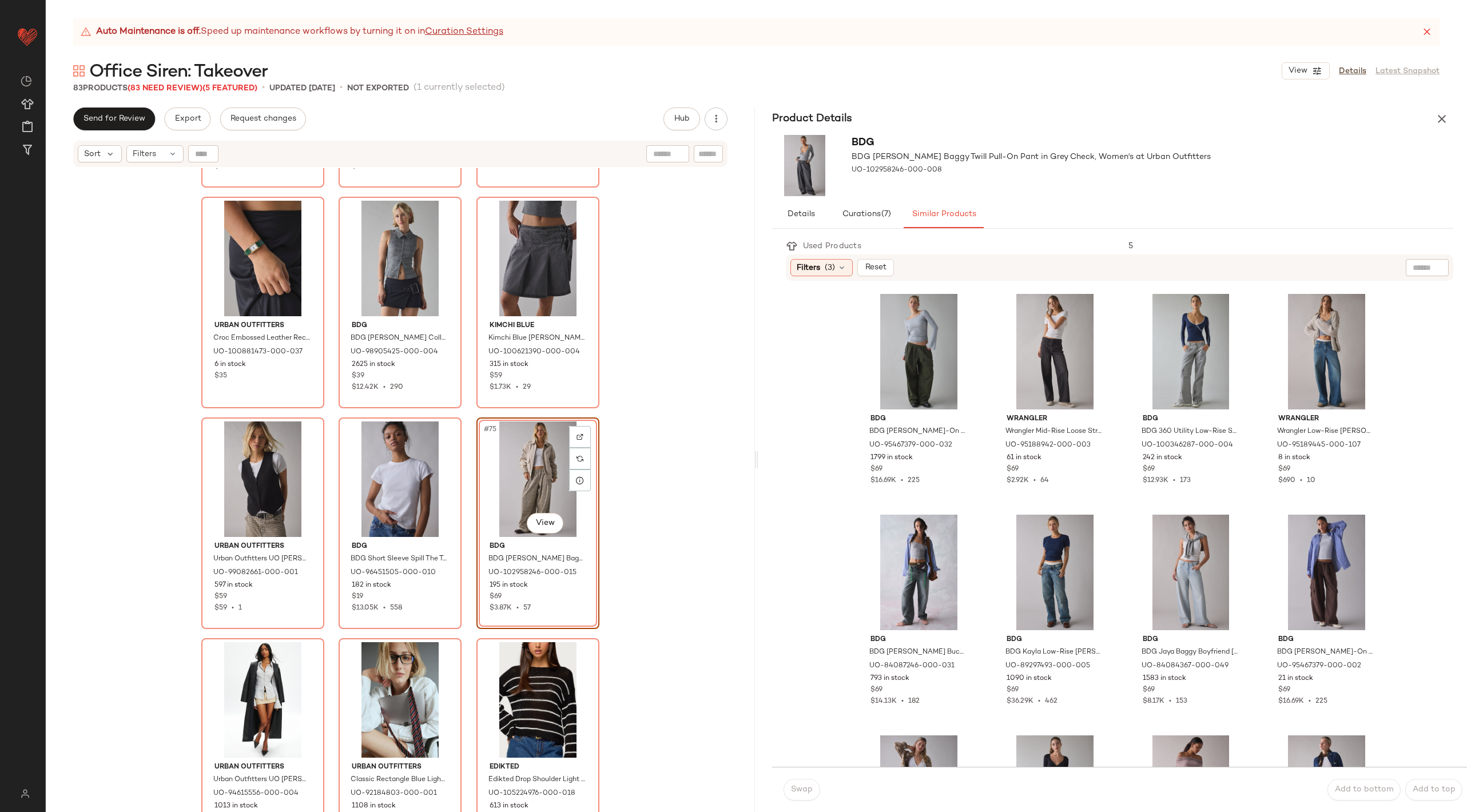
click at [635, 512] on div "Urban Outfitters Urban Outfitters [PERSON_NAME] Slim Button Up Shirt Top in Bro…" at bounding box center [400, 504] width 710 height 673
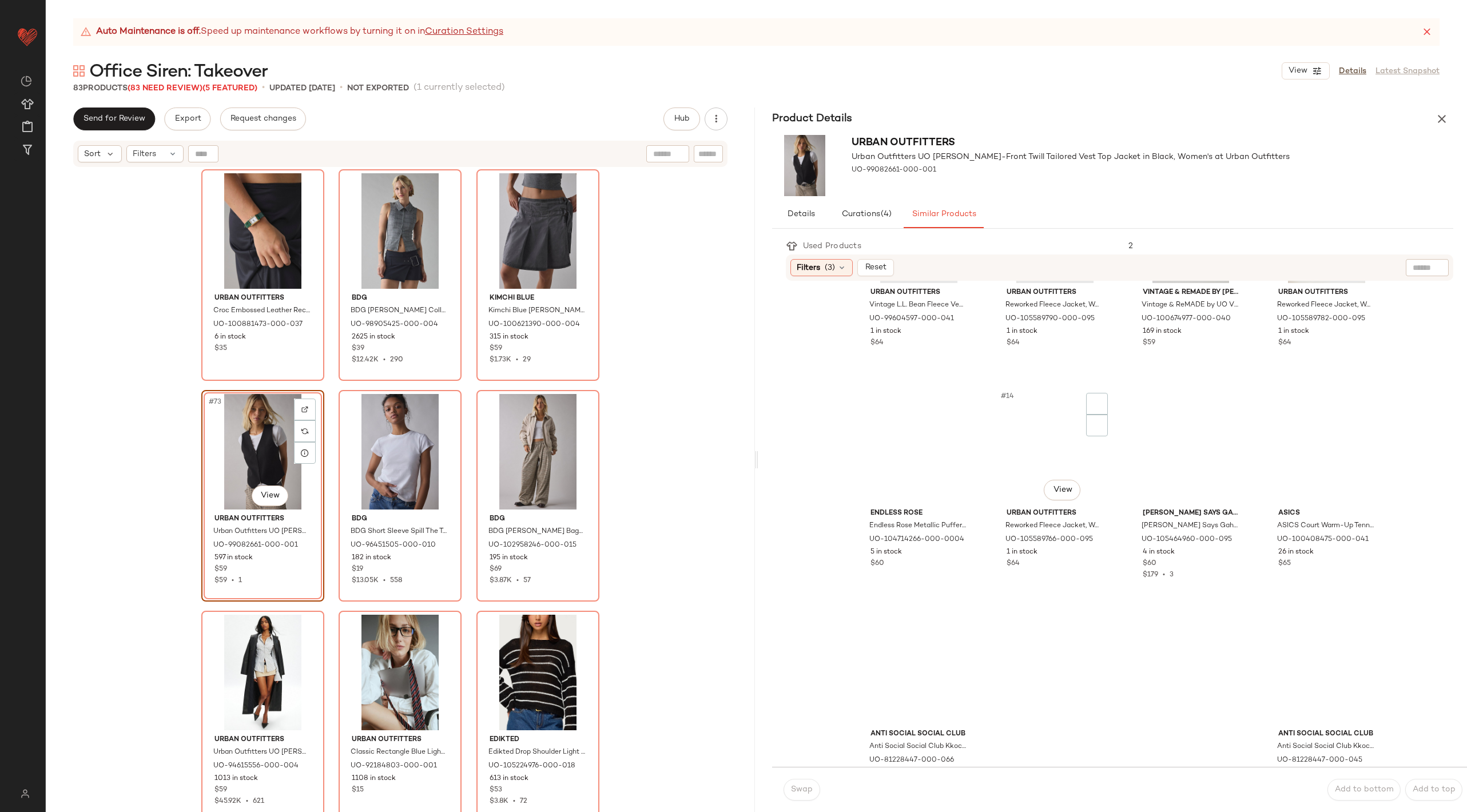
scroll to position [616, 0]
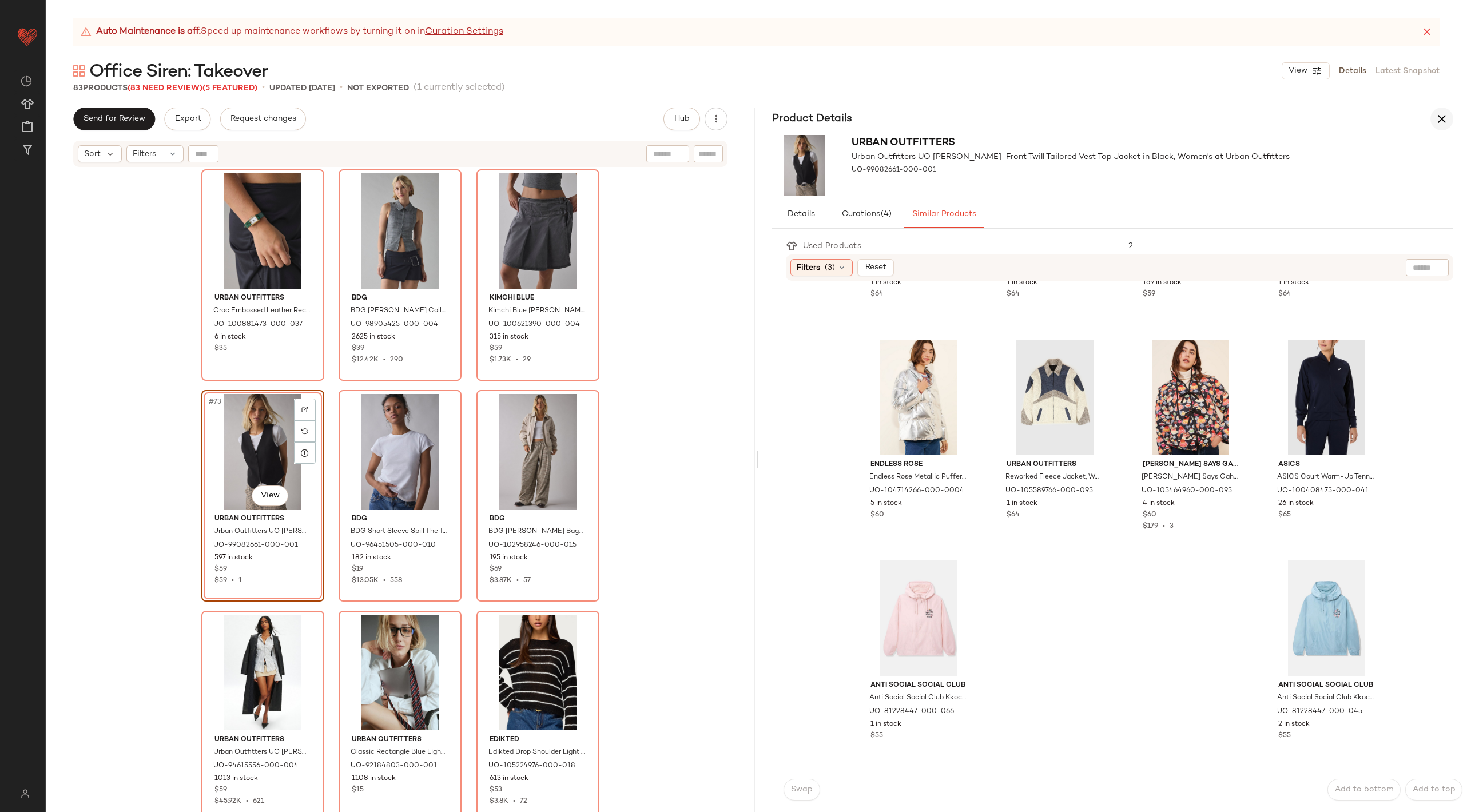
click at [1451, 120] on button "button" at bounding box center [1441, 119] width 23 height 23
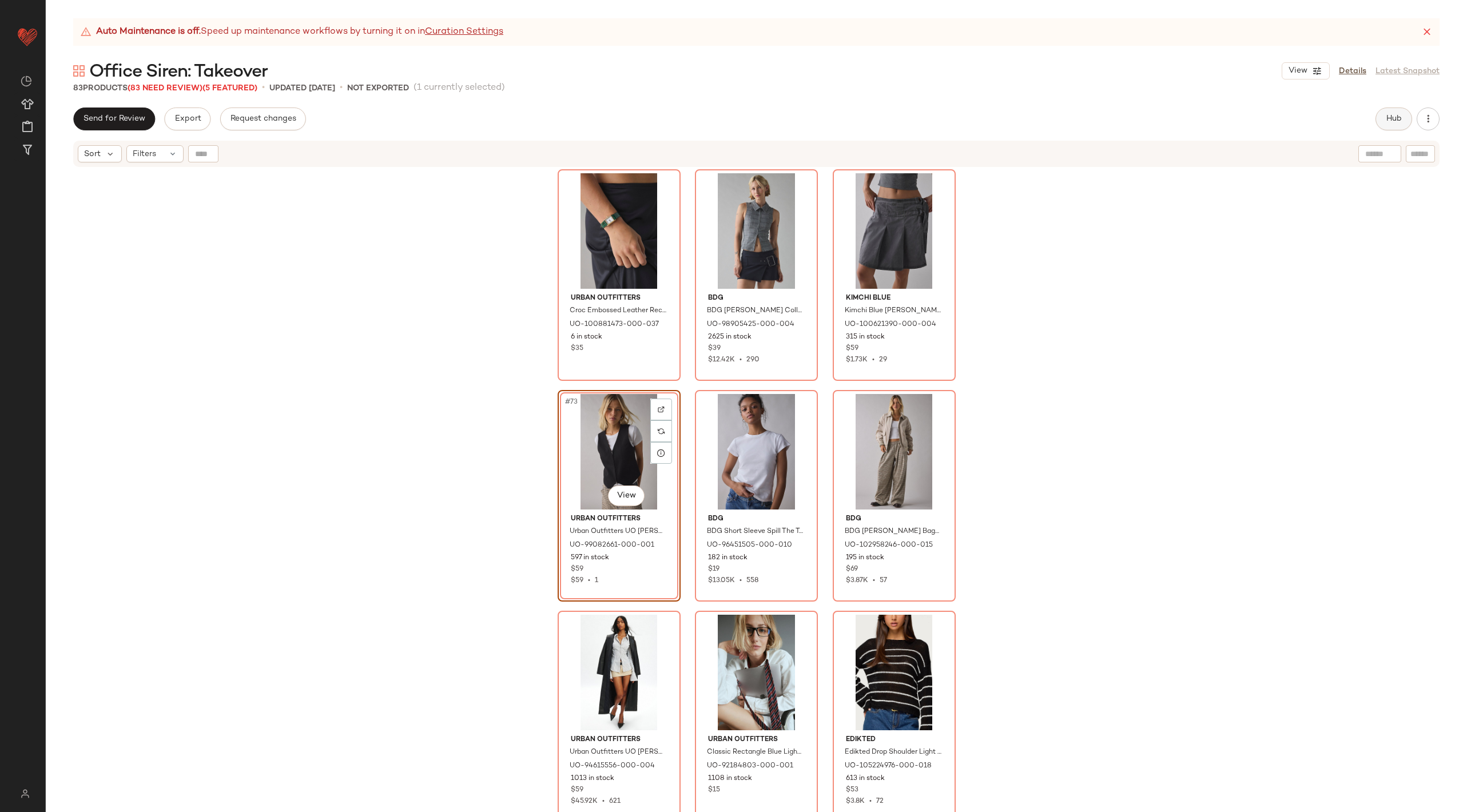
click at [1383, 126] on button "Hub" at bounding box center [1393, 119] width 37 height 23
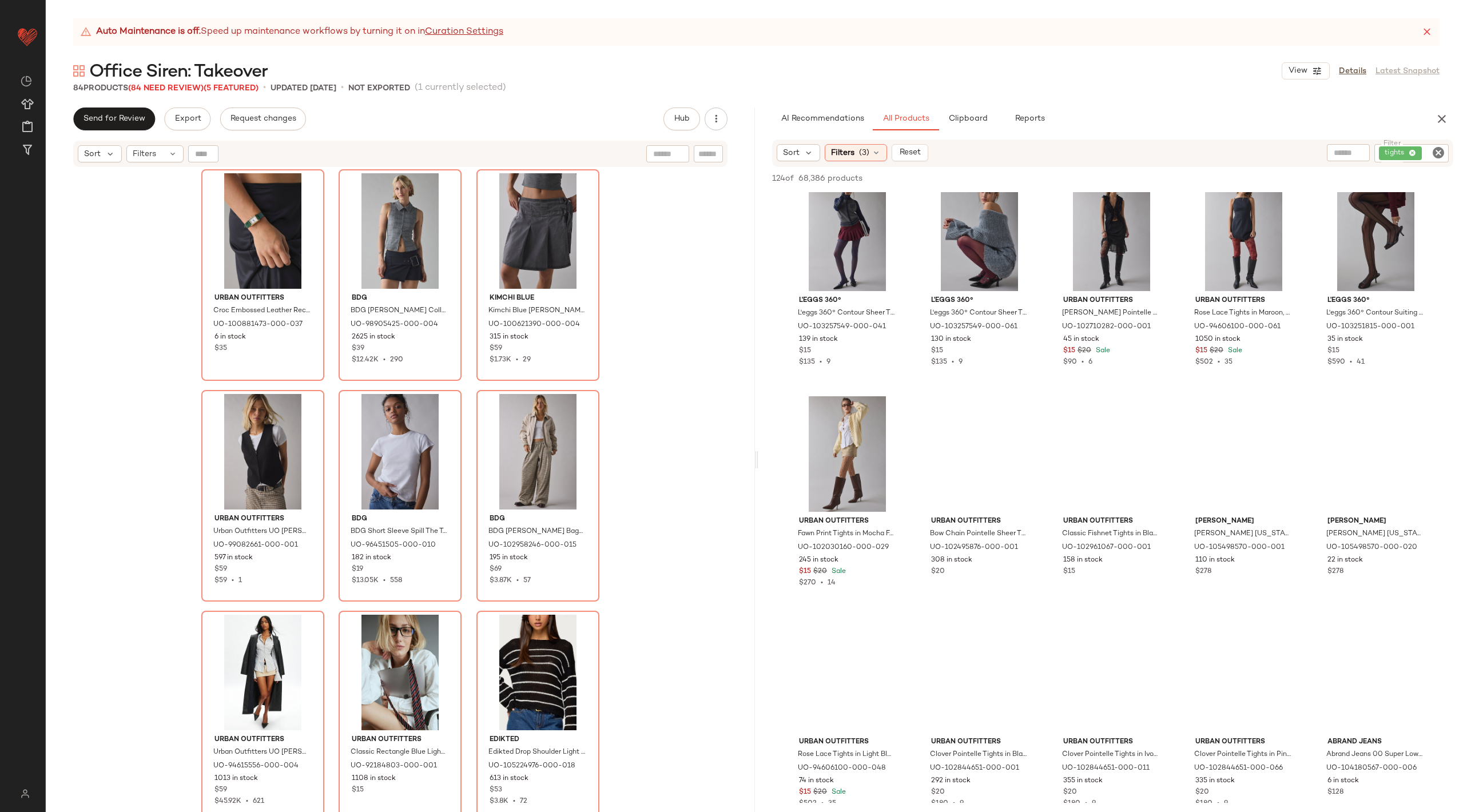
scroll to position [599, 0]
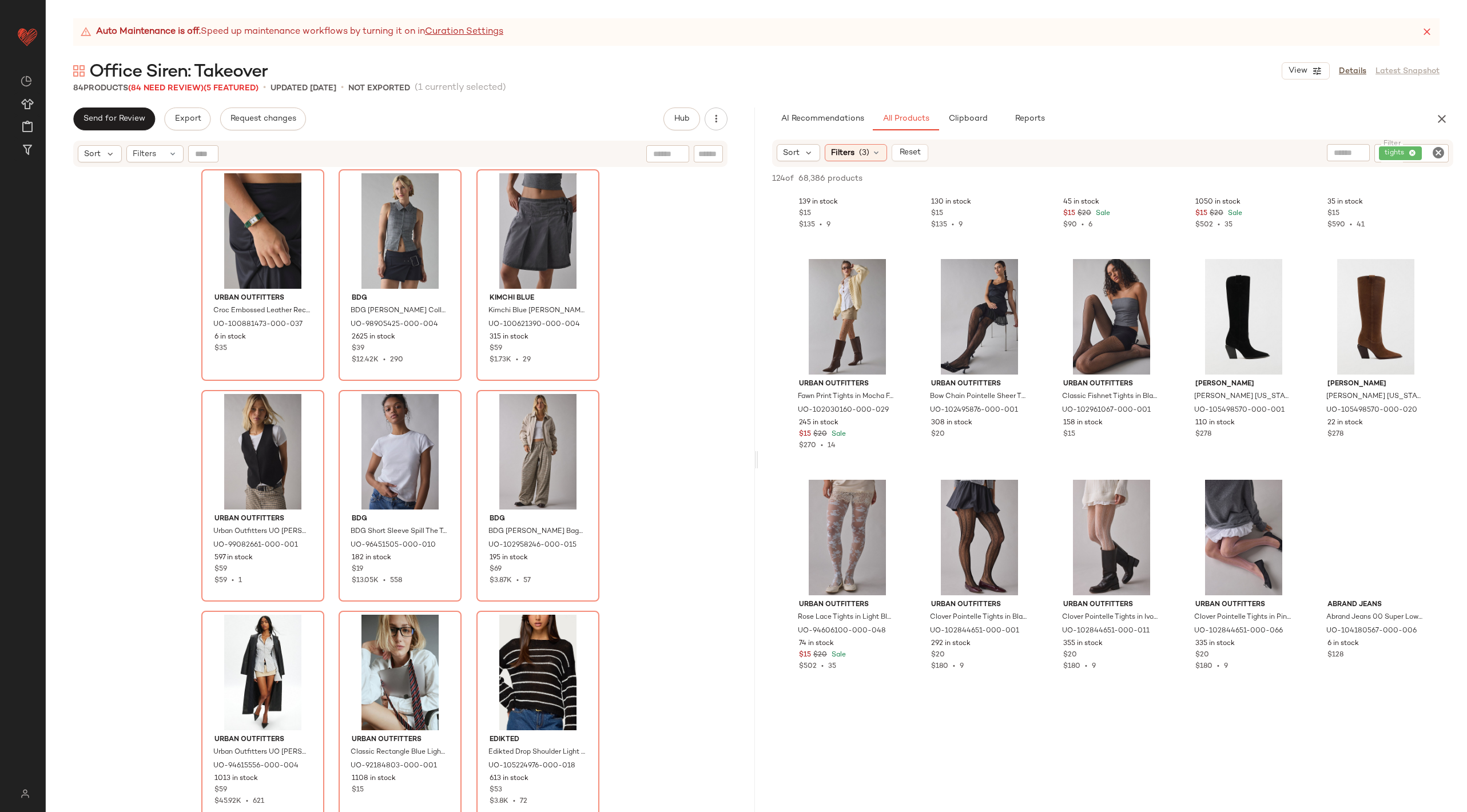
click at [1440, 154] on icon "Clear Filter" at bounding box center [1438, 152] width 14 height 14
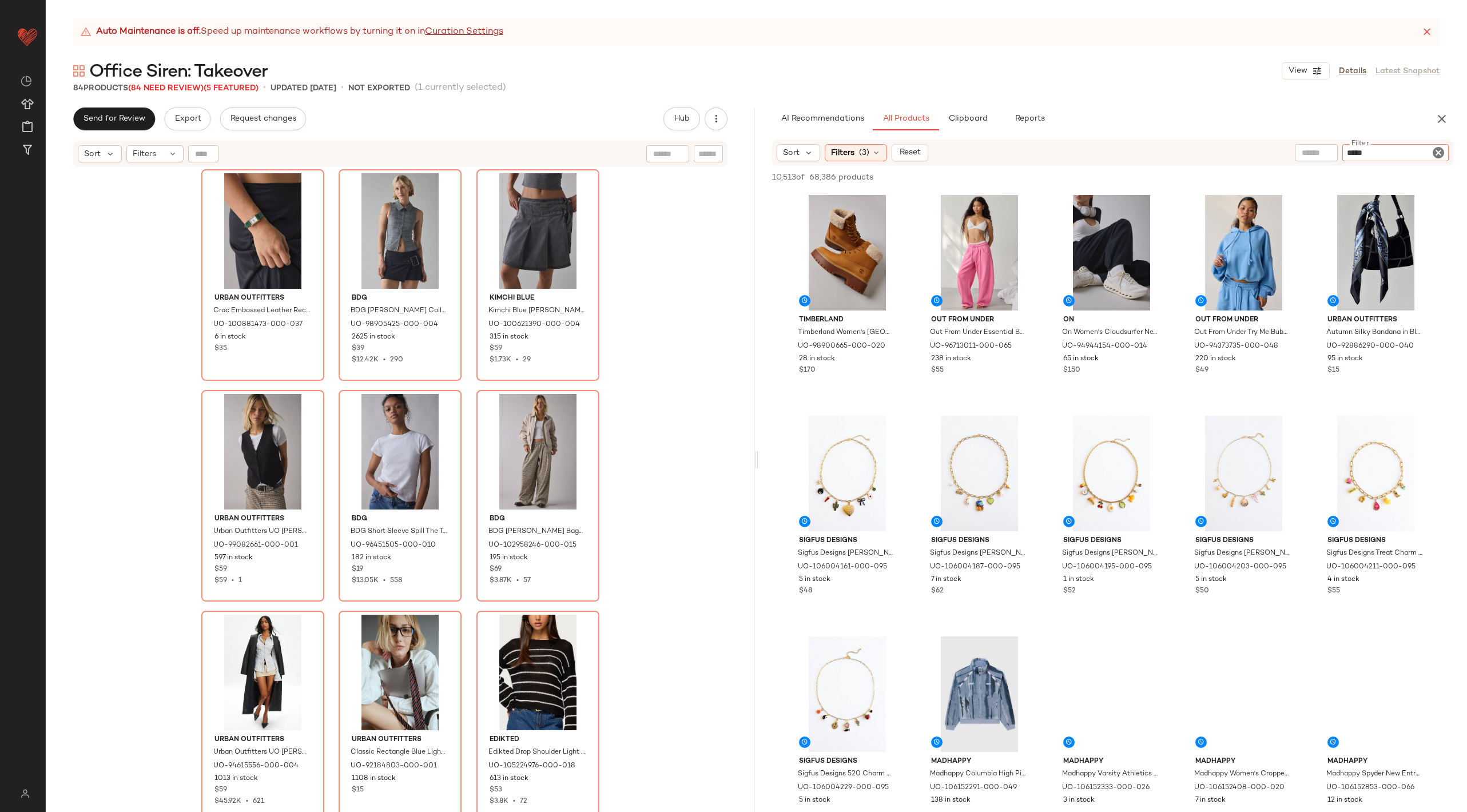
type input "******"
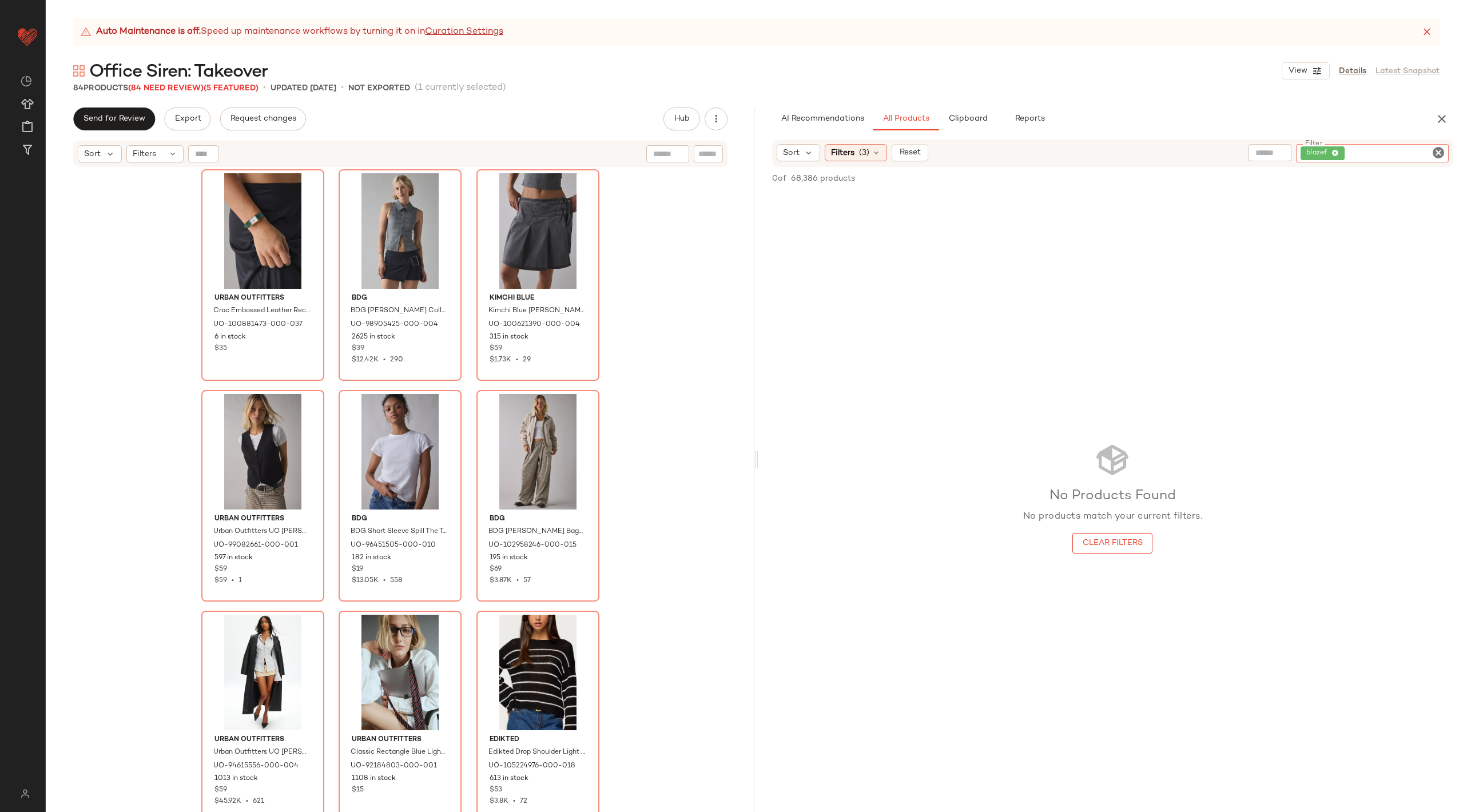
click at [1431, 150] on input "Filter" at bounding box center [1396, 153] width 98 height 12
type input "******"
click at [1336, 153] on icon at bounding box center [1334, 153] width 8 height 8
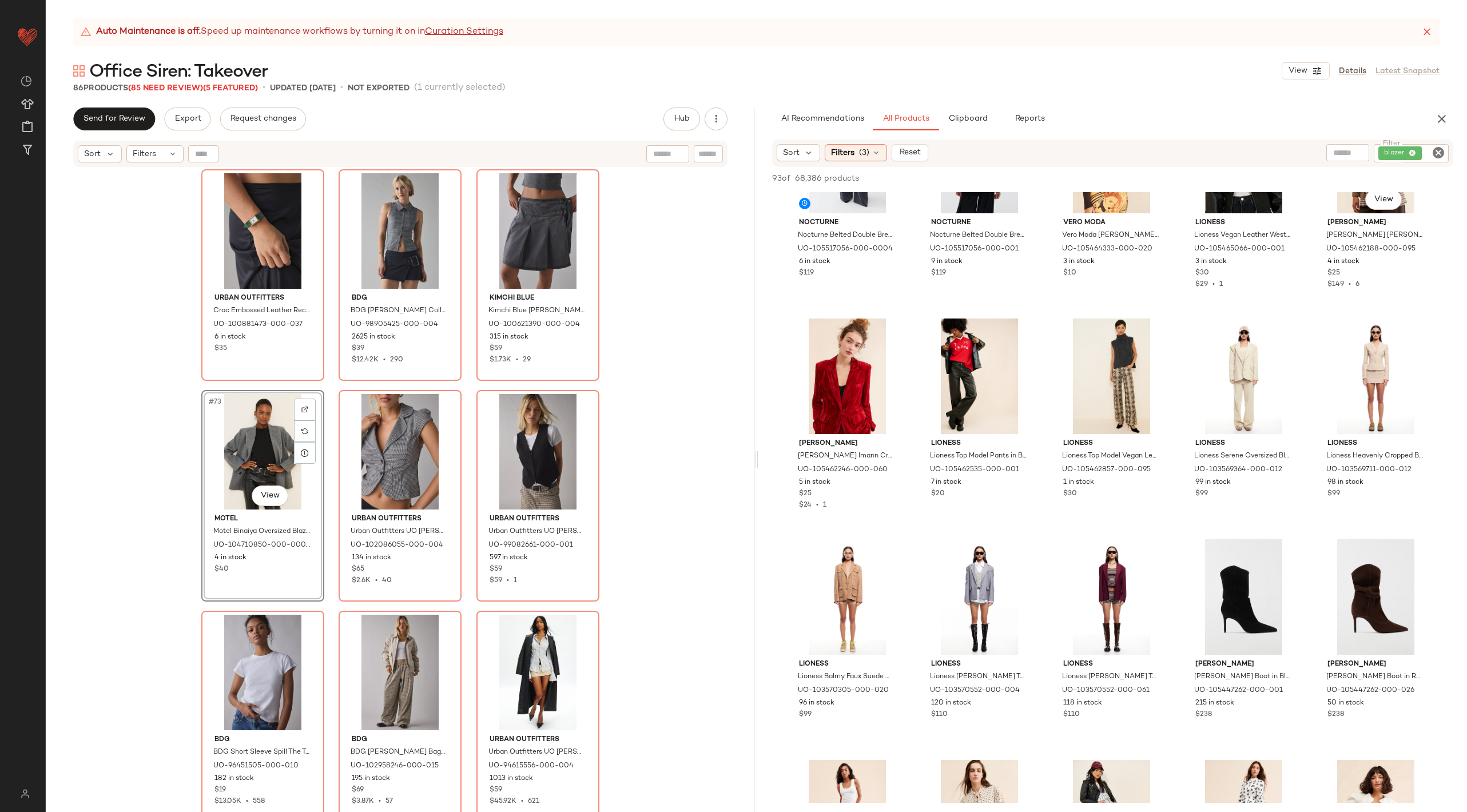
scroll to position [0, 0]
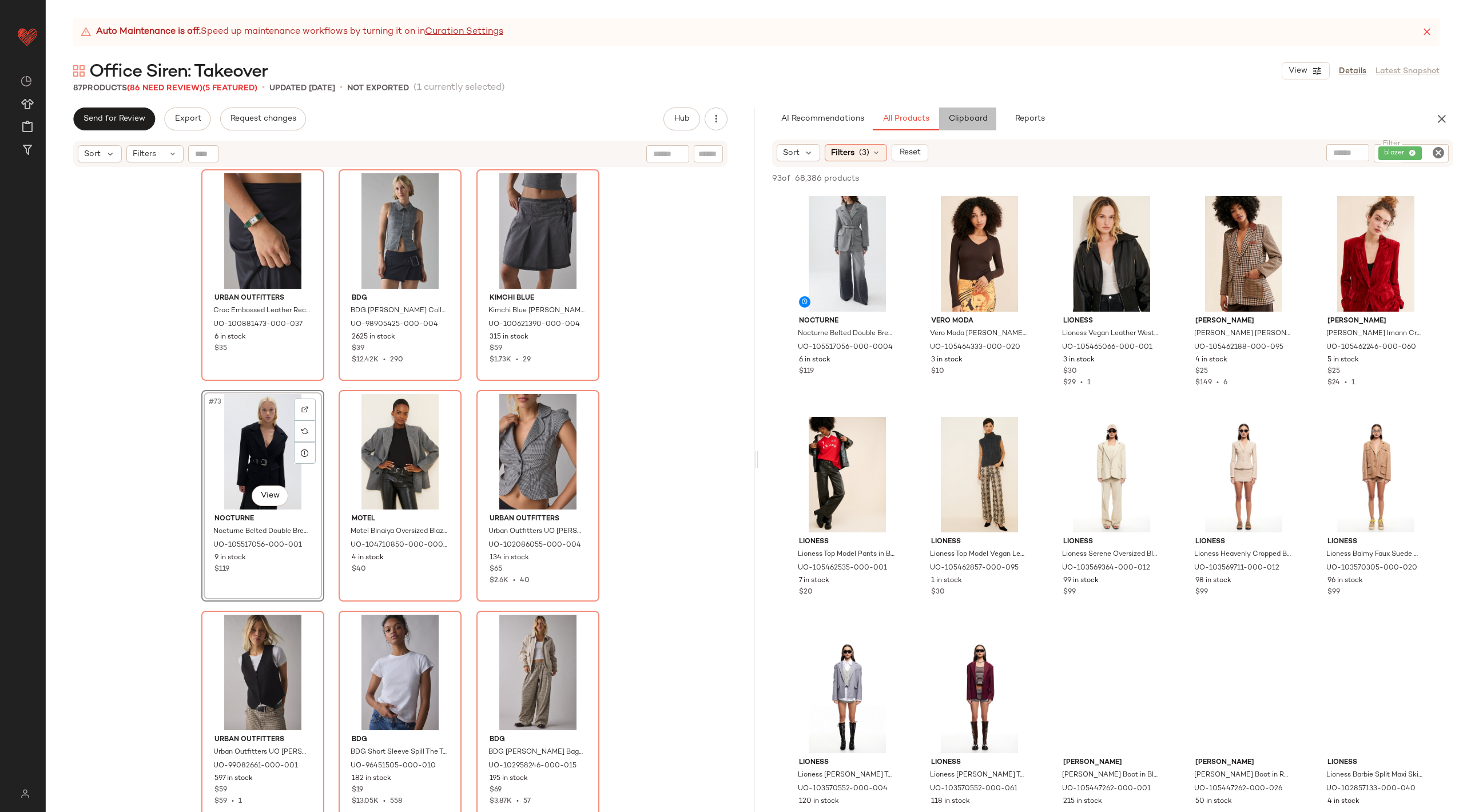
click at [972, 123] on button "Clipboard" at bounding box center [967, 119] width 57 height 23
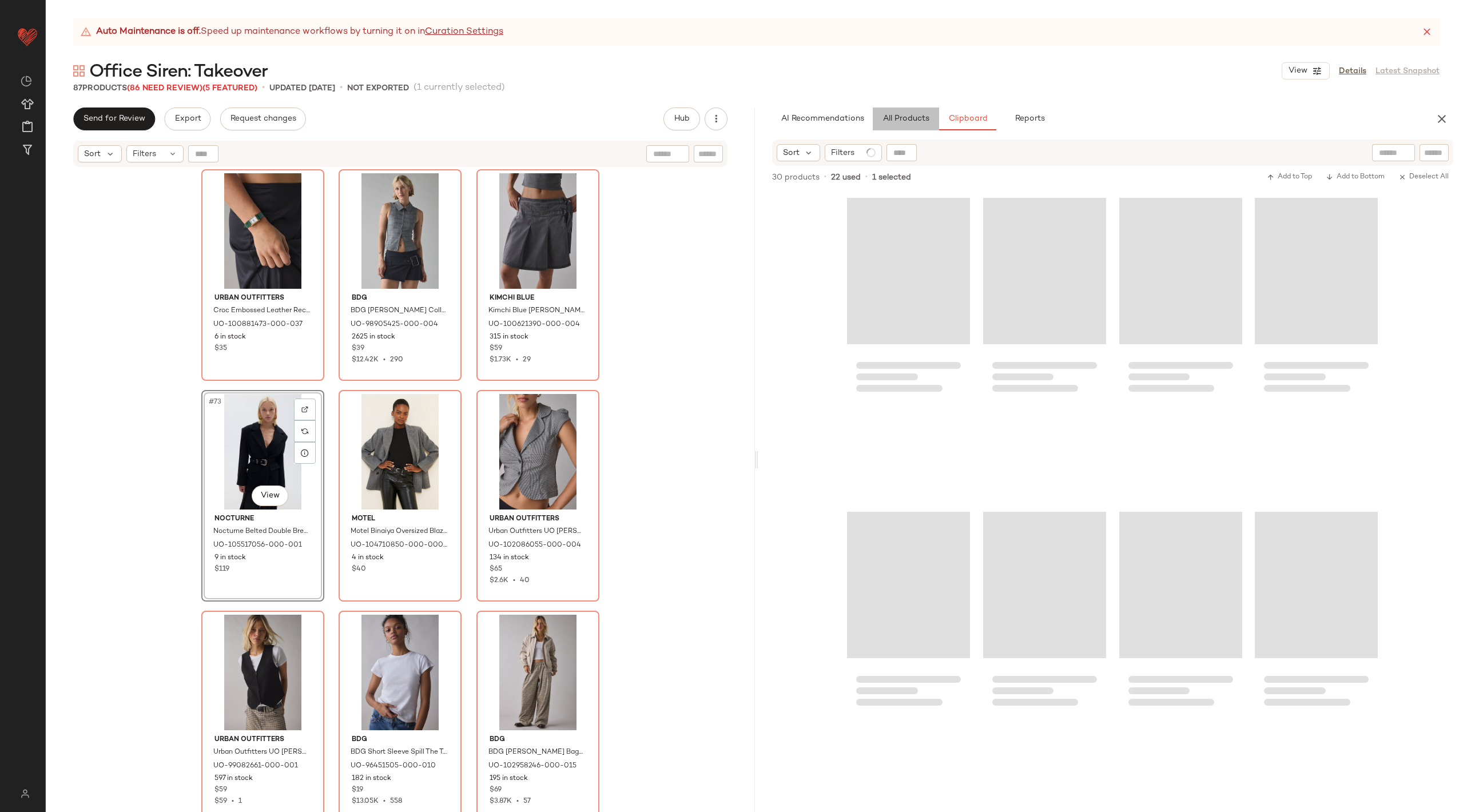
click at [888, 122] on span "All Products" at bounding box center [905, 119] width 47 height 9
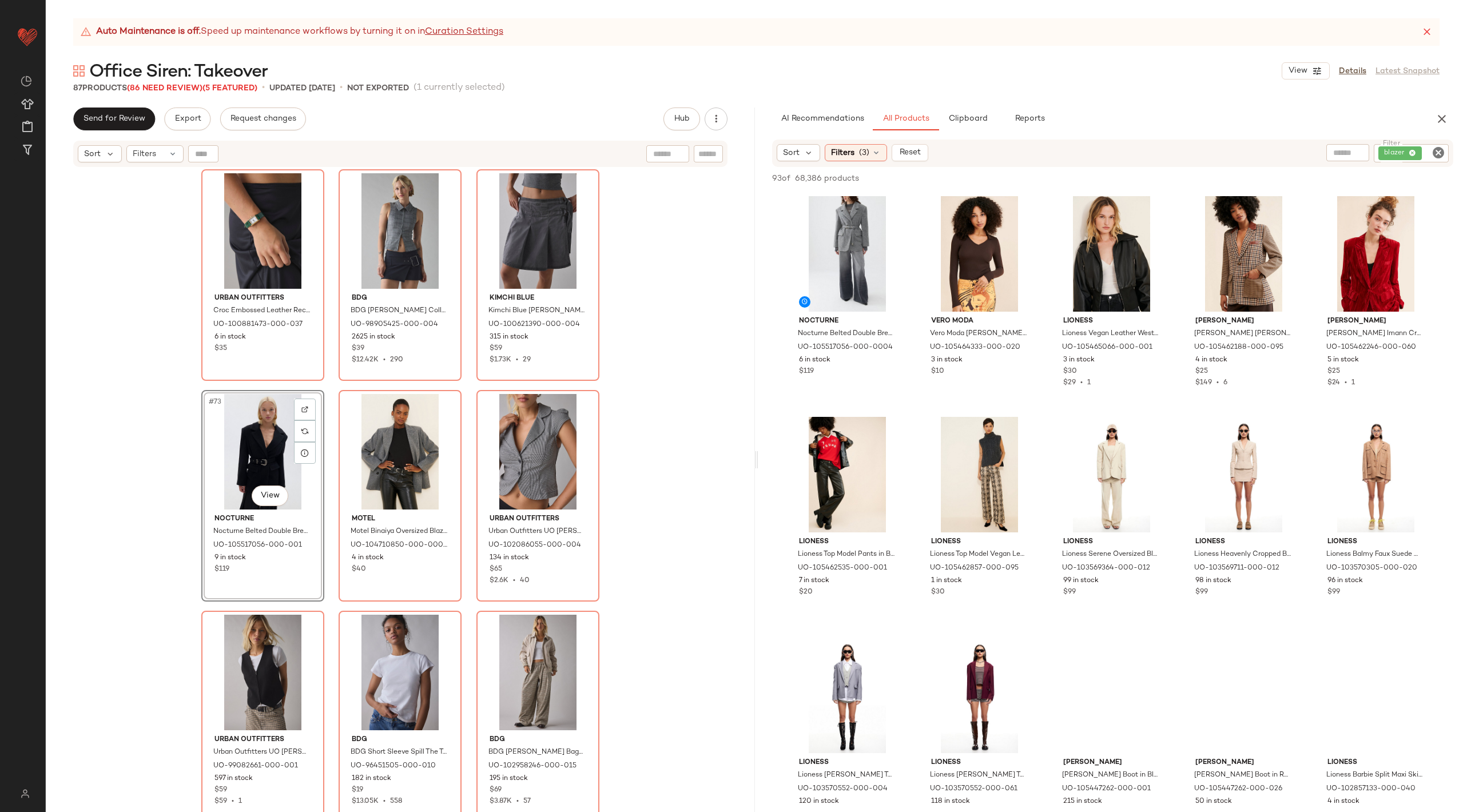
click at [1434, 155] on icon "Clear Filter" at bounding box center [1438, 152] width 14 height 14
click at [1312, 155] on input "text" at bounding box center [1316, 153] width 29 height 12
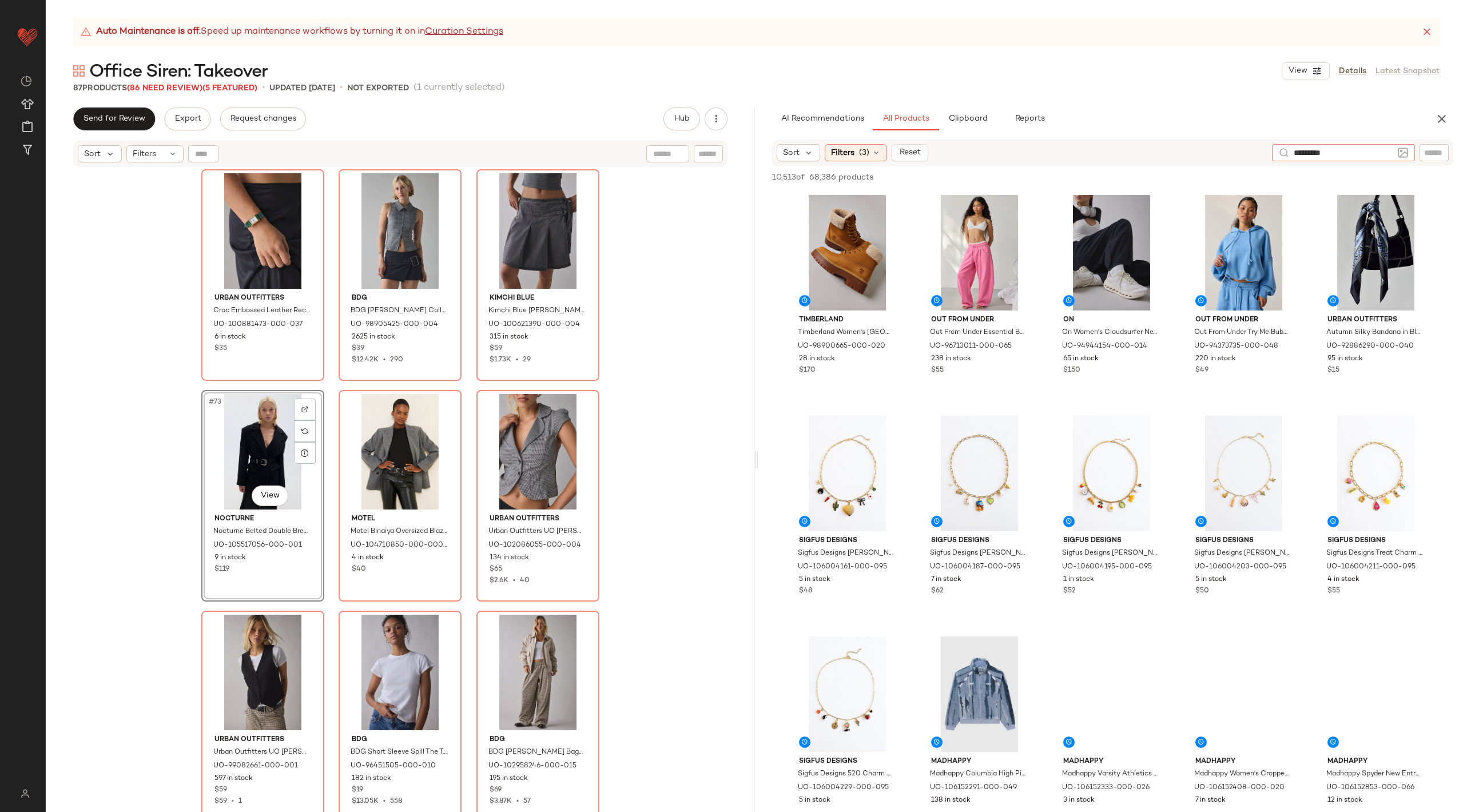
type input "**********"
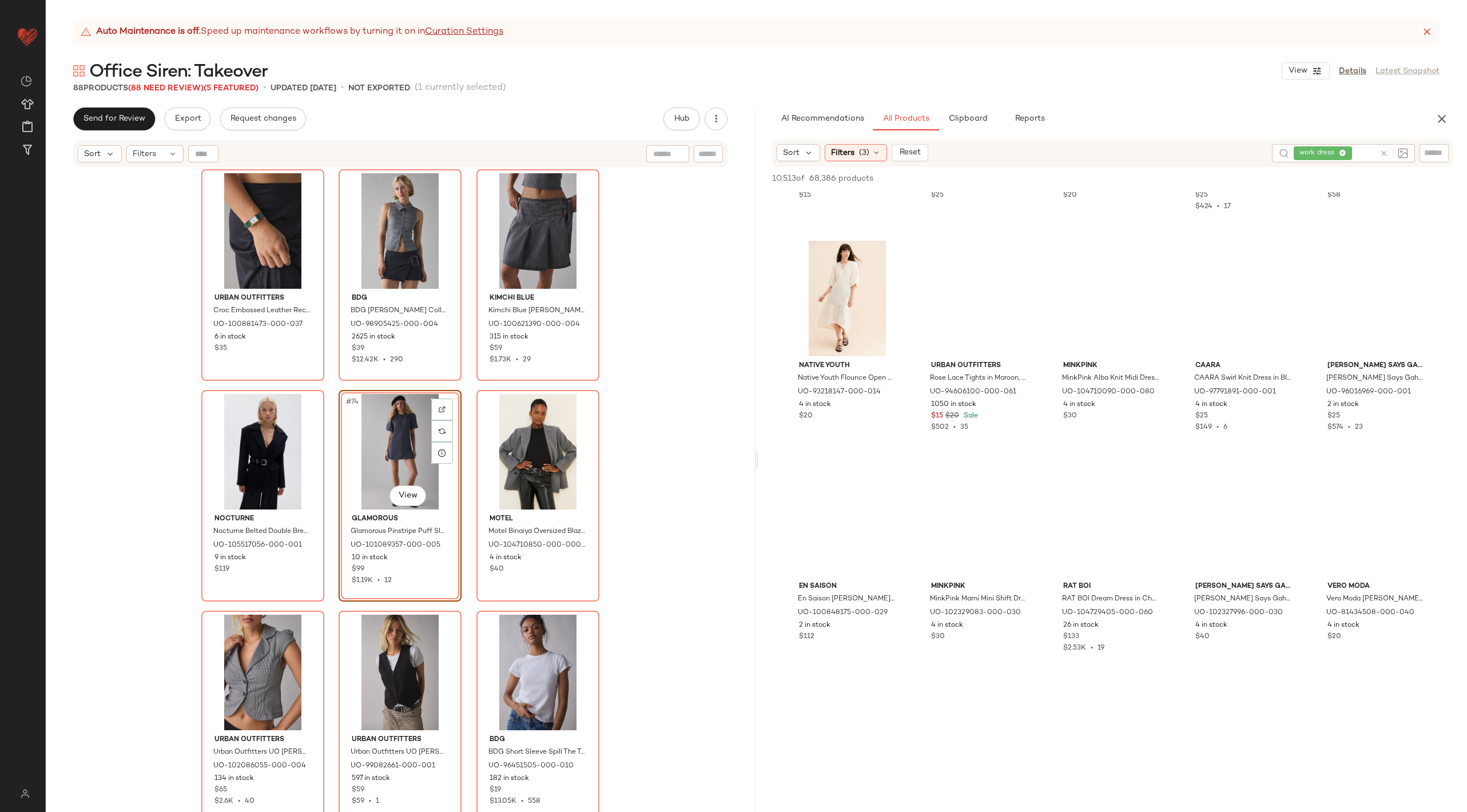
scroll to position [731, 0]
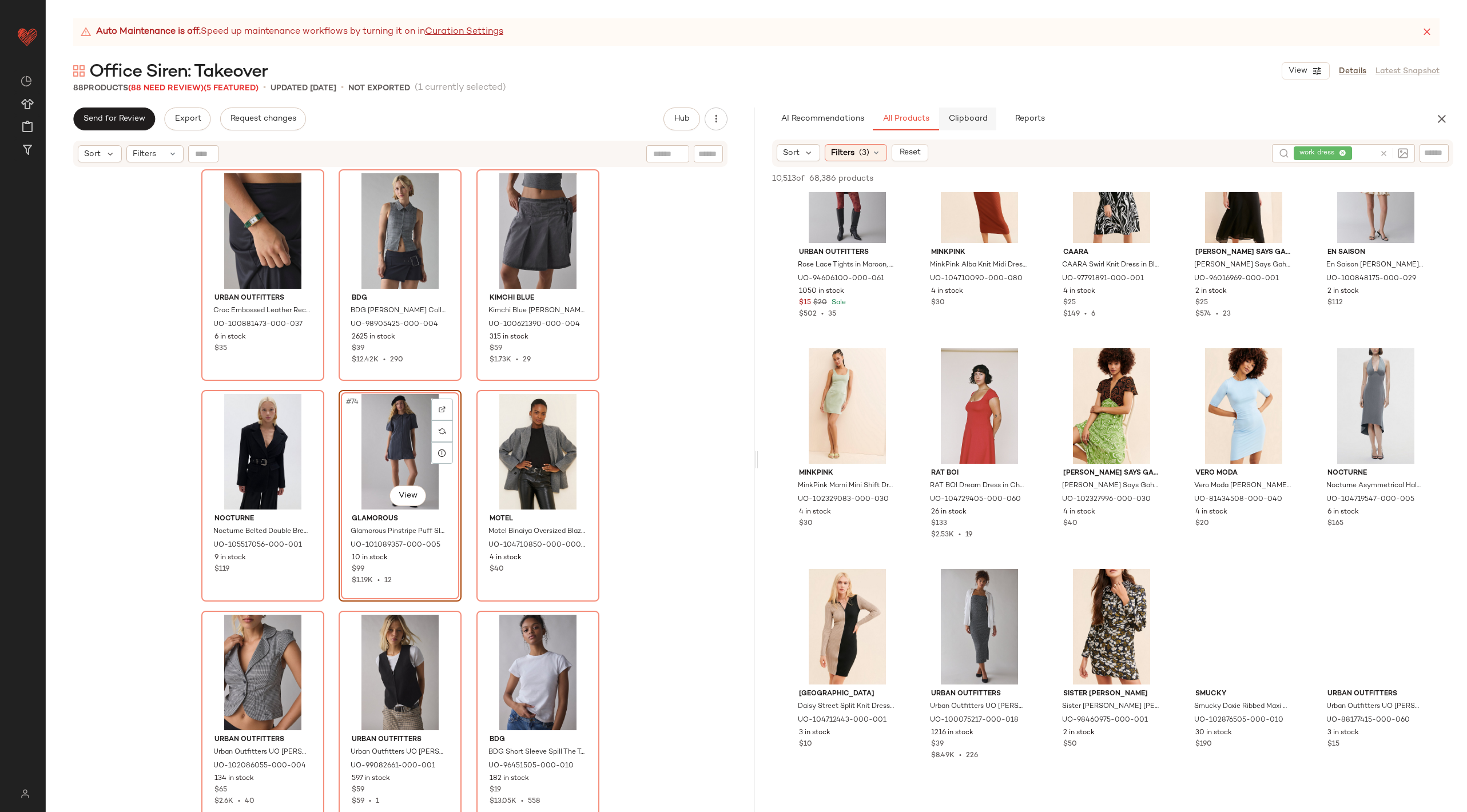
click at [971, 120] on span "Clipboard" at bounding box center [967, 119] width 39 height 9
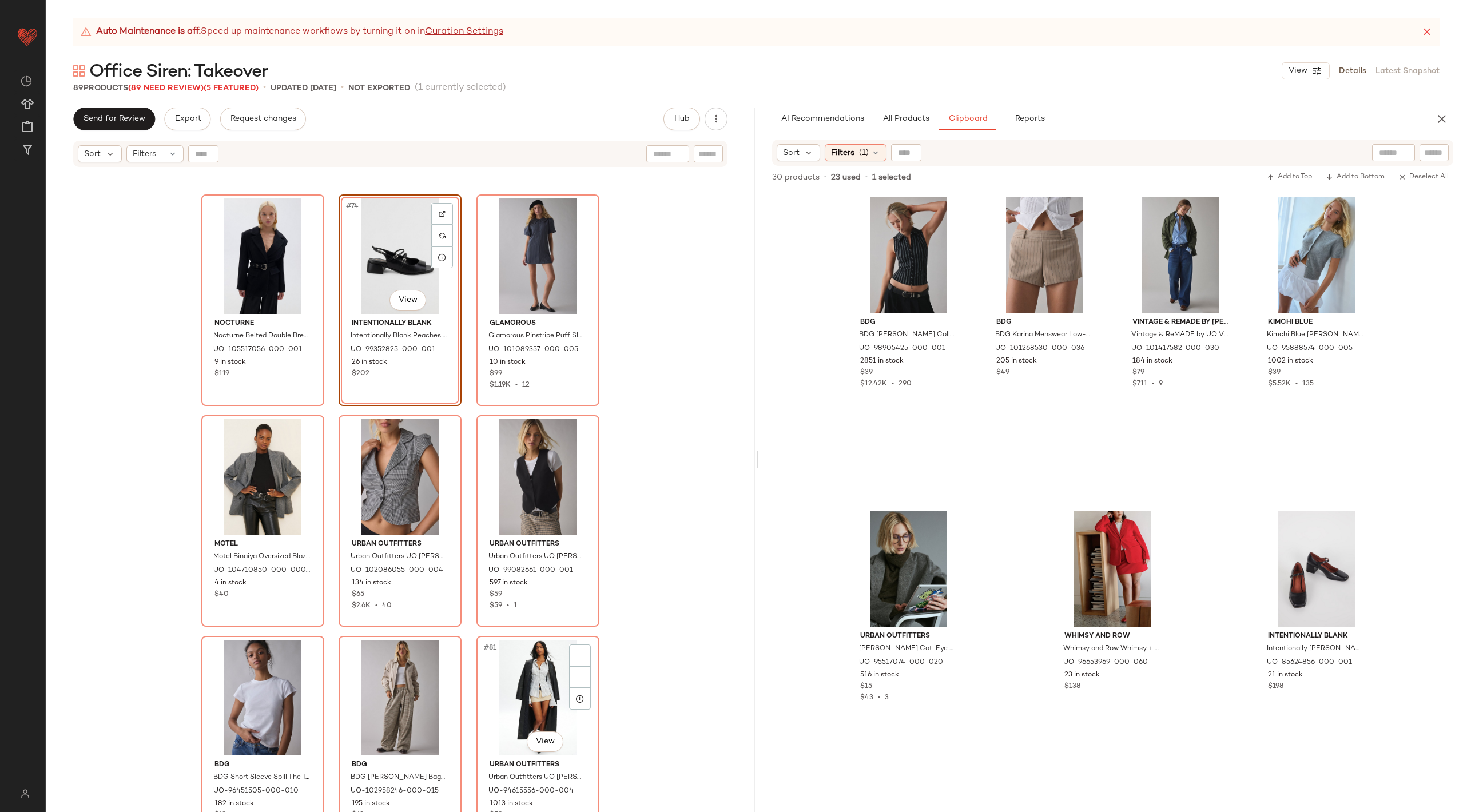
scroll to position [5518, 0]
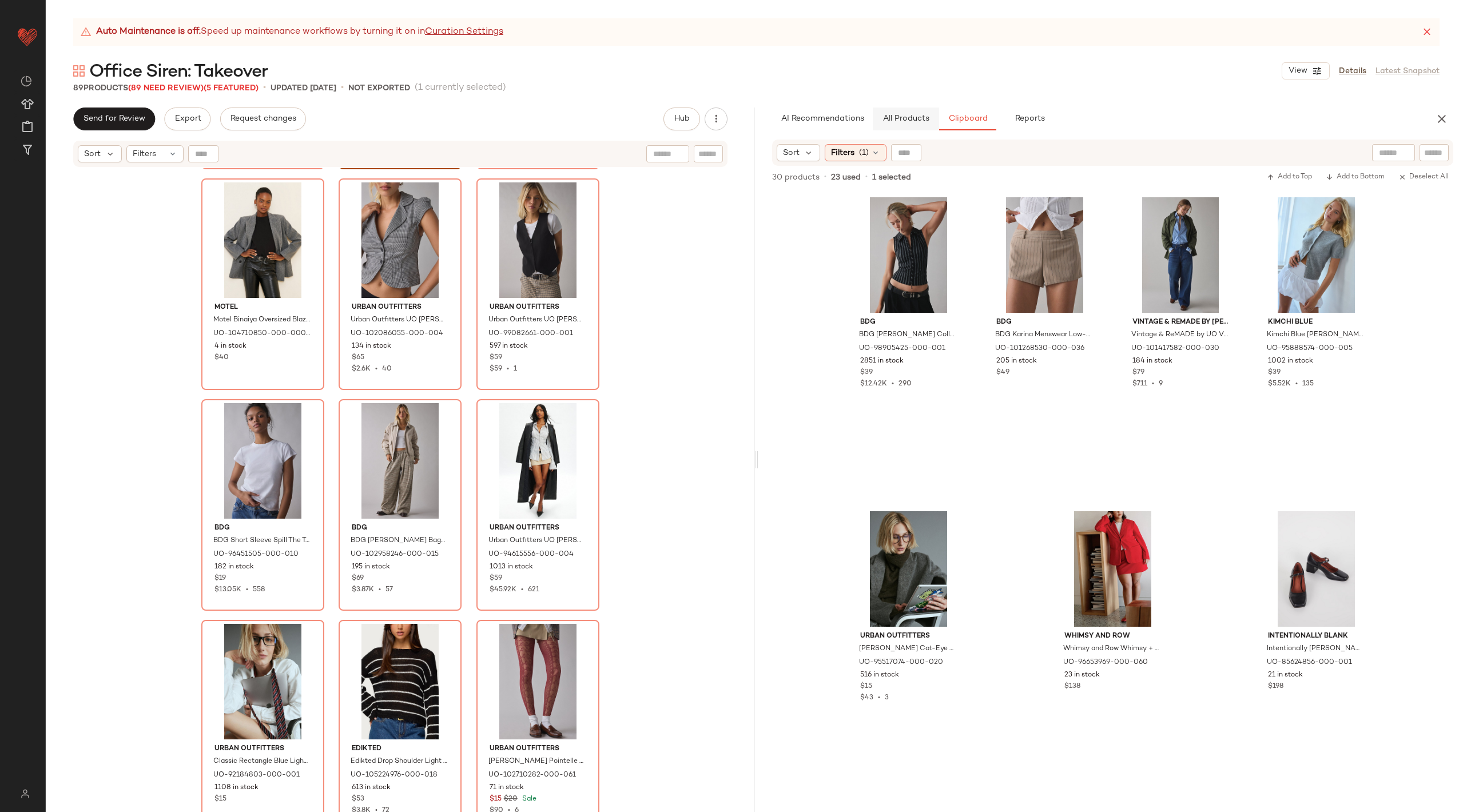
click at [904, 113] on button "All Products" at bounding box center [906, 119] width 67 height 23
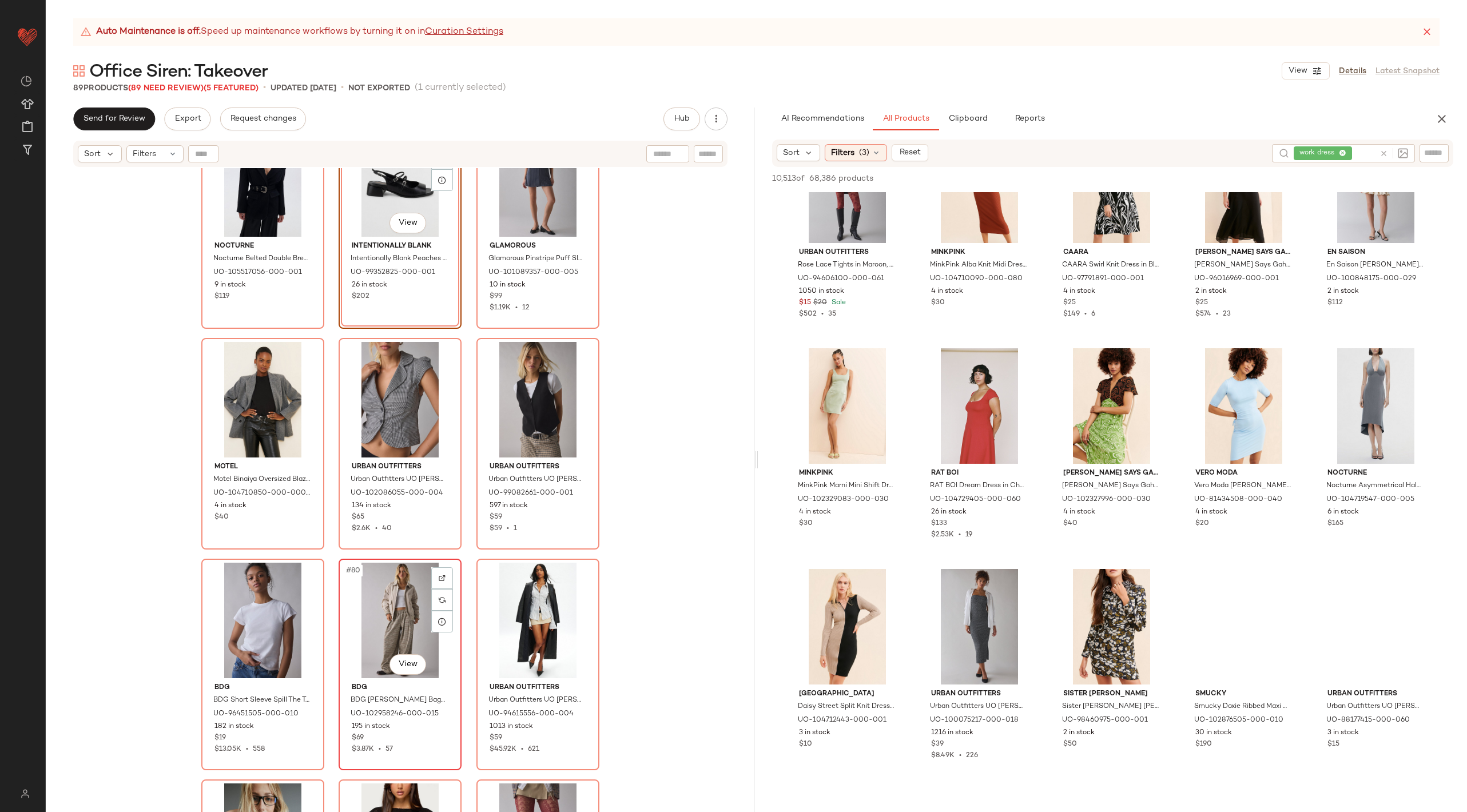
scroll to position [5300, 0]
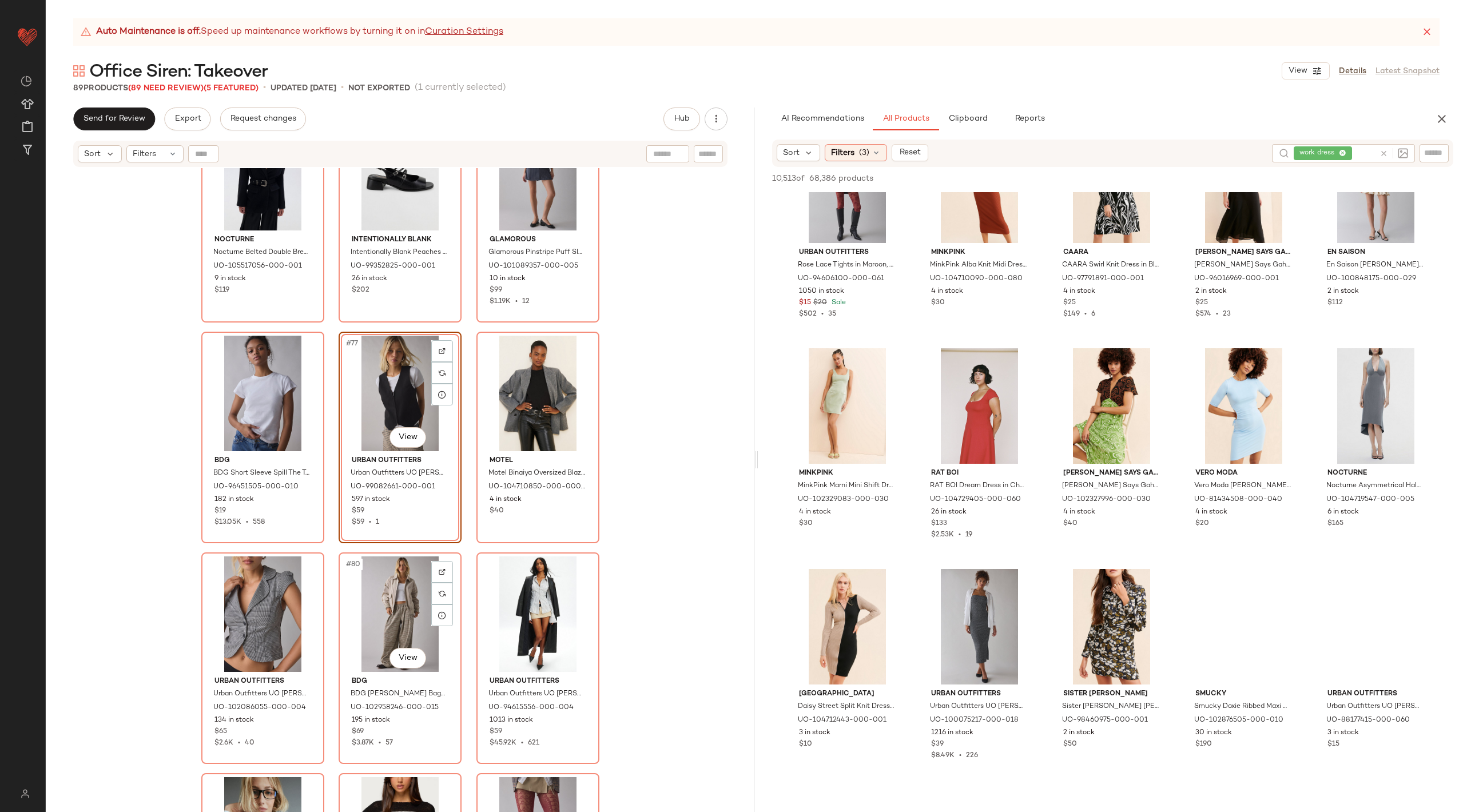
scroll to position [5358, 0]
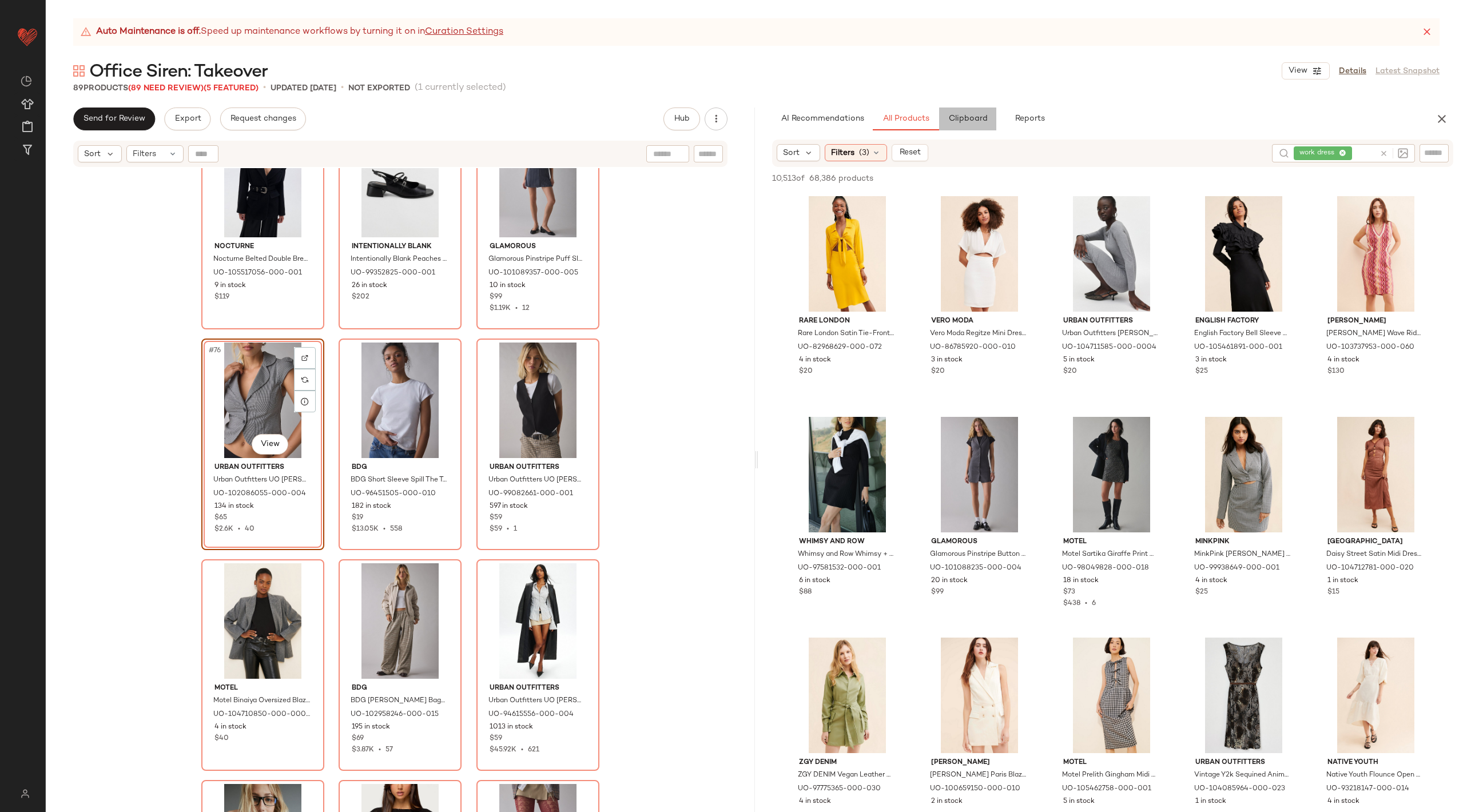
click at [958, 118] on span "Clipboard" at bounding box center [967, 119] width 39 height 9
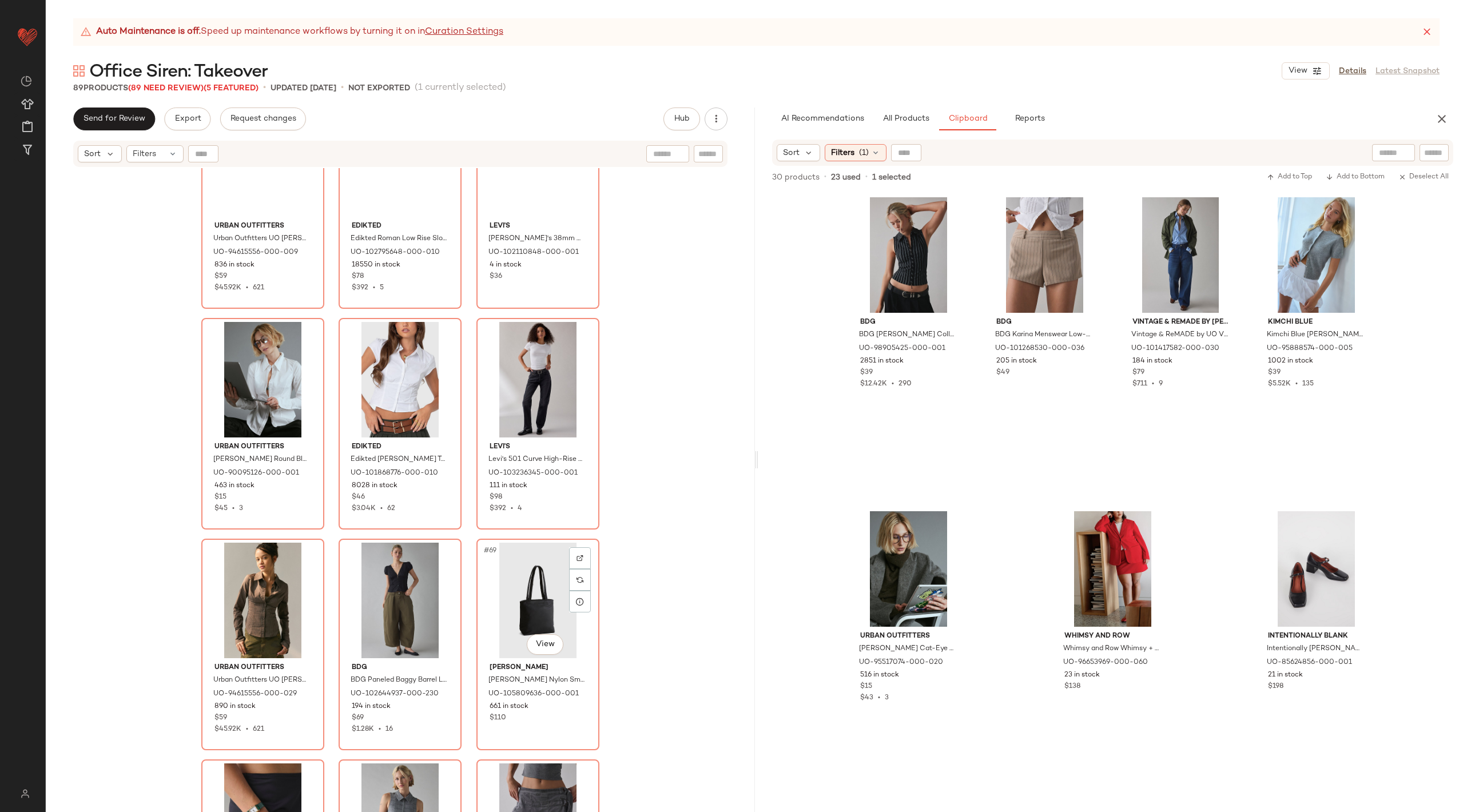
scroll to position [4259, 0]
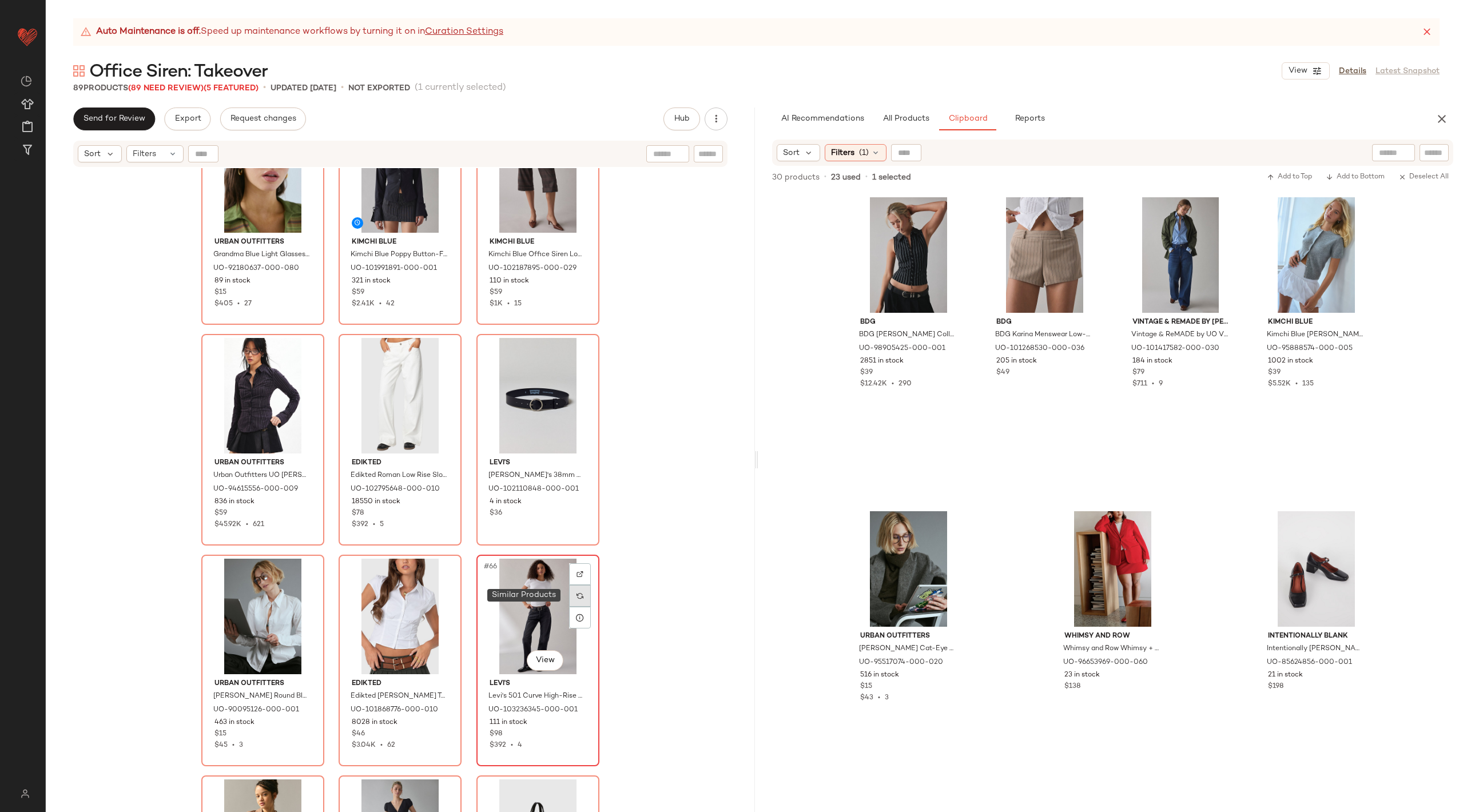
click at [584, 594] on div at bounding box center [579, 596] width 21 height 21
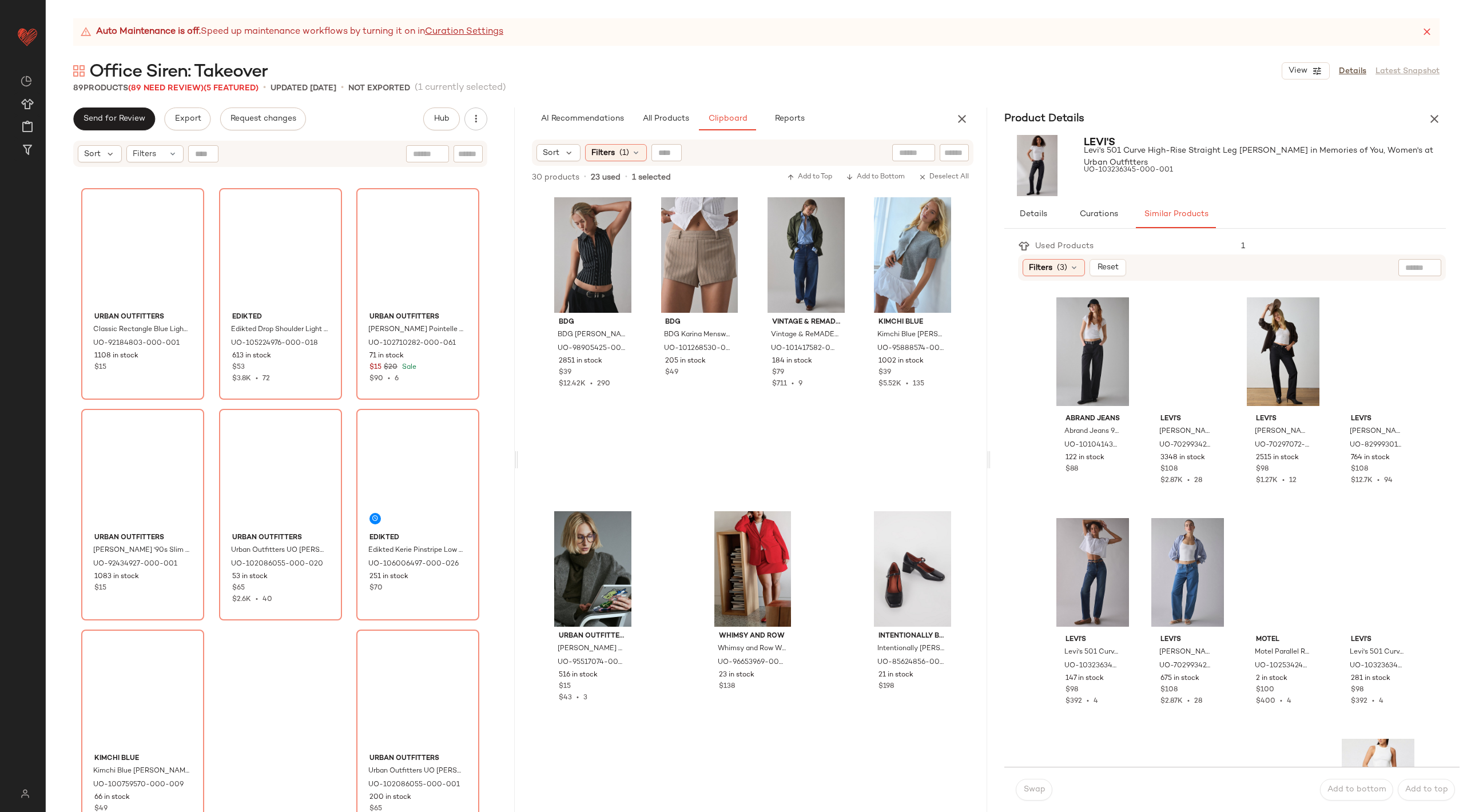
scroll to position [5949, 0]
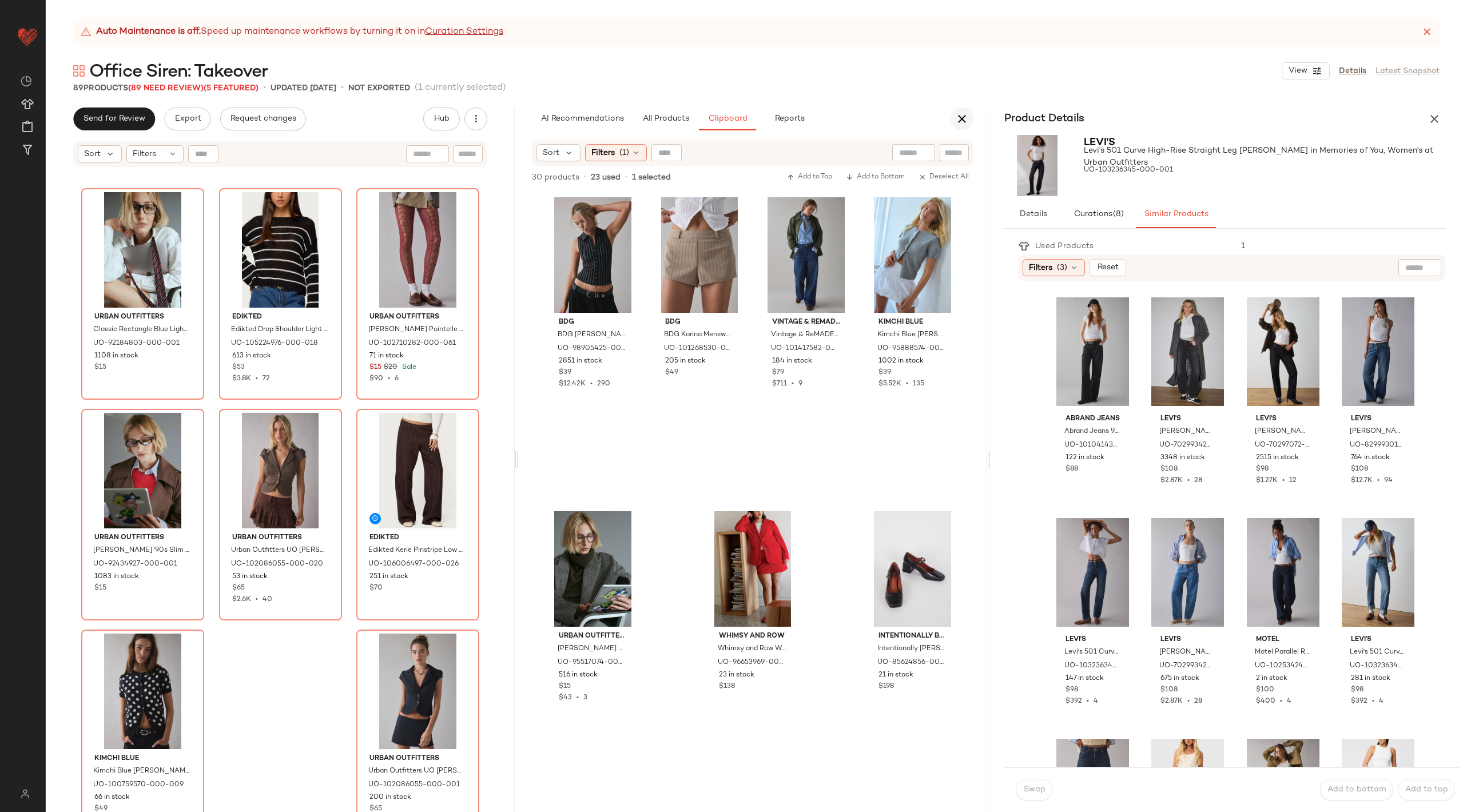
click at [965, 110] on button "button" at bounding box center [961, 119] width 23 height 23
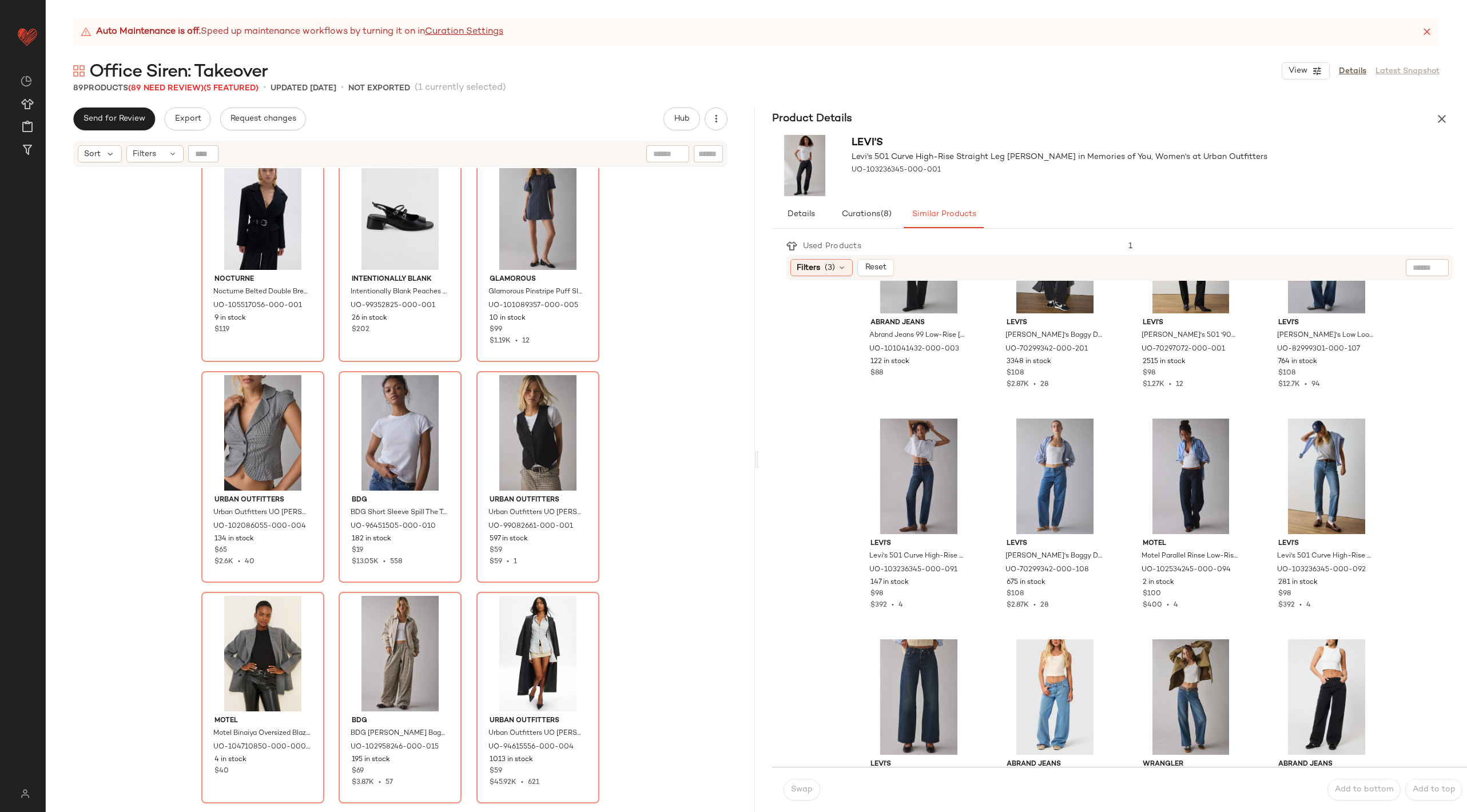
scroll to position [0, 0]
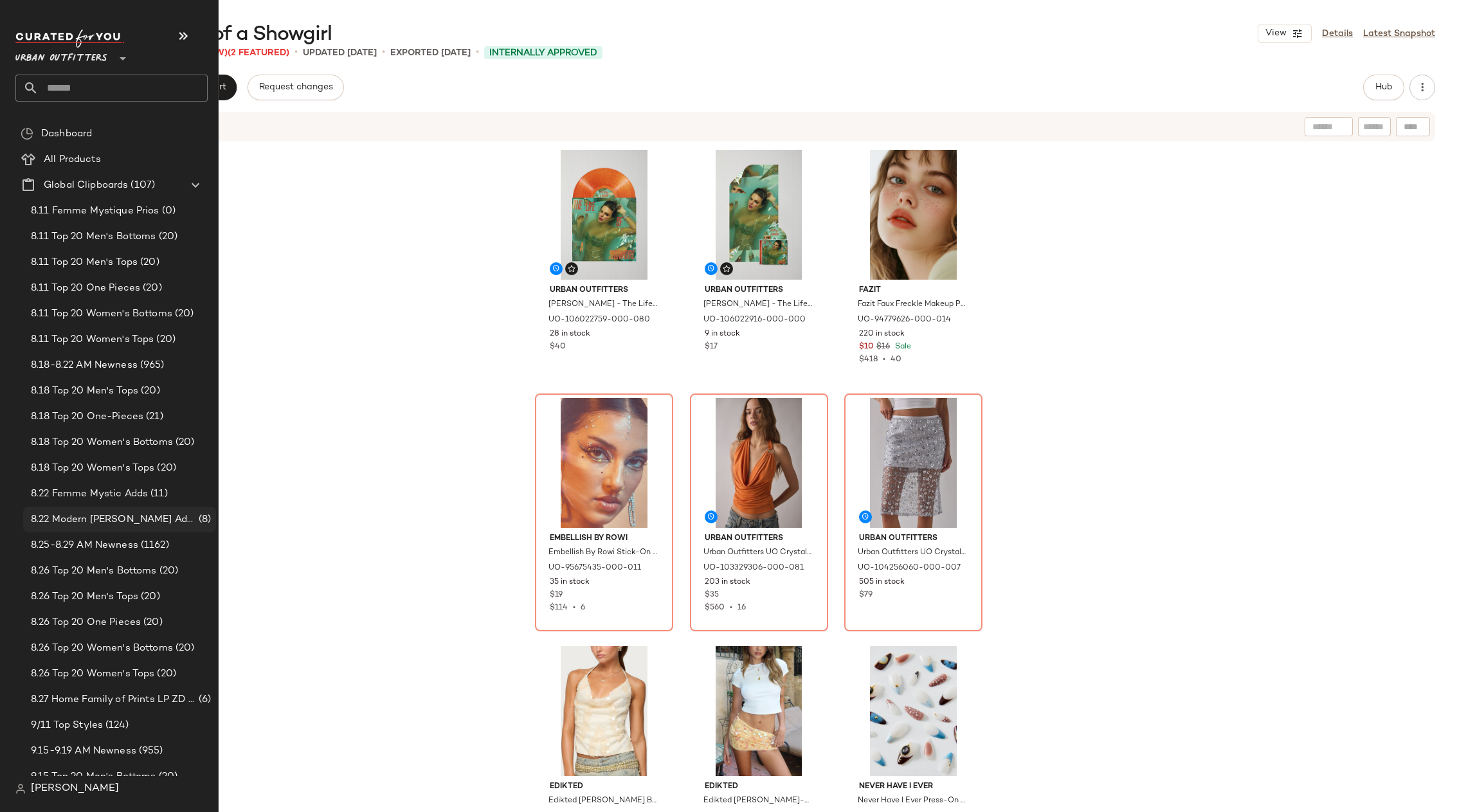
scroll to position [1355, 0]
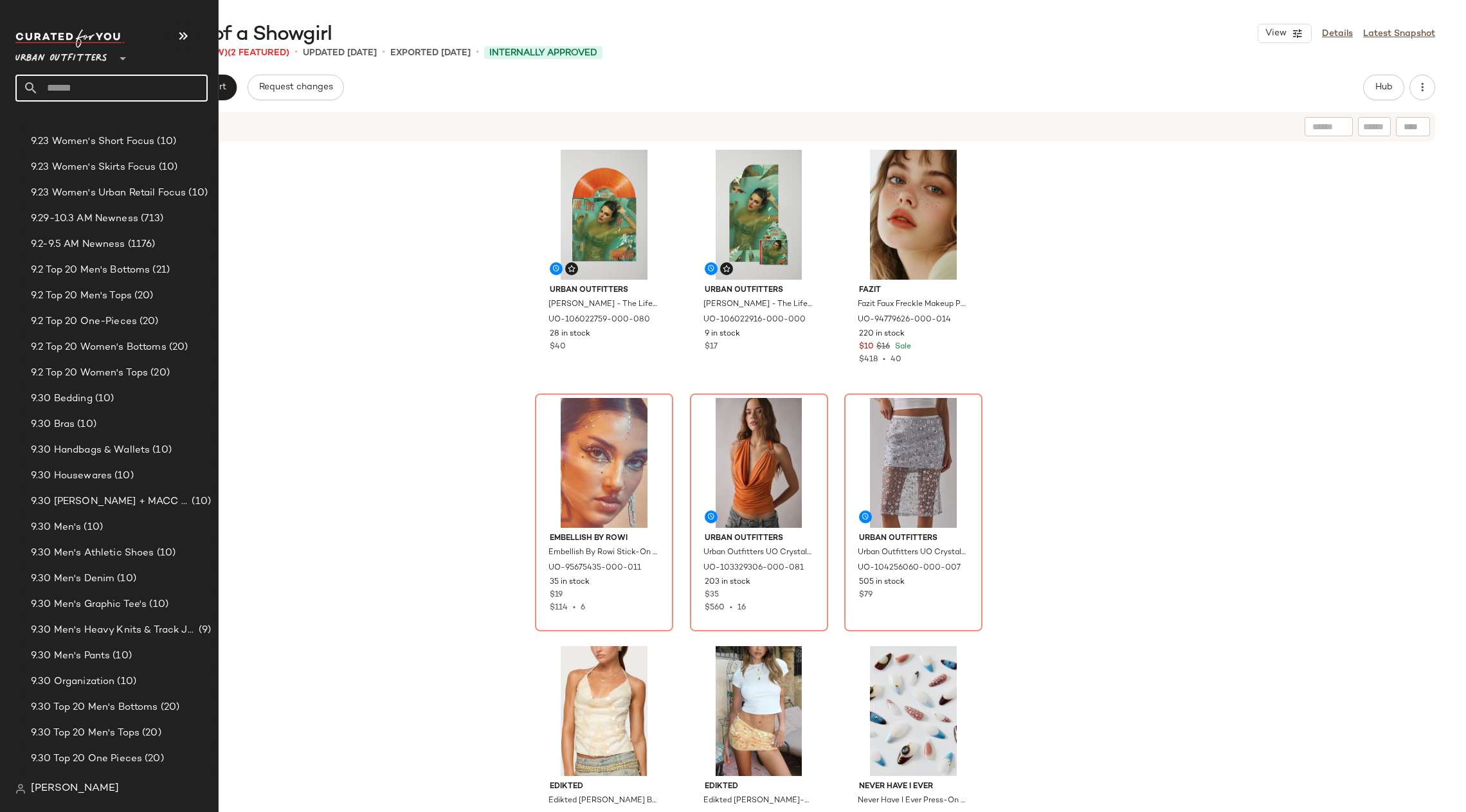
click at [102, 92] on input "text" at bounding box center [123, 89] width 169 height 27
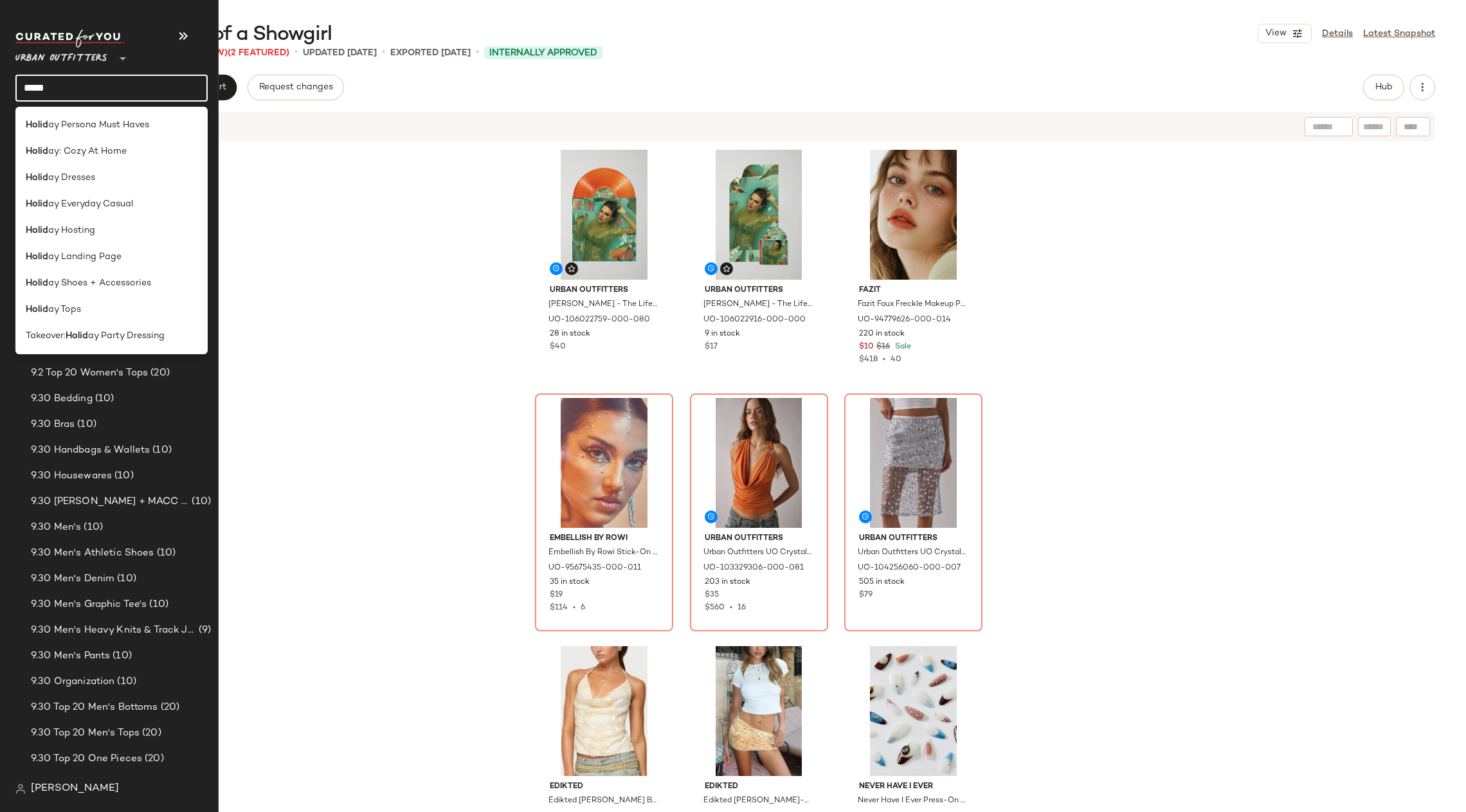
drag, startPoint x: 95, startPoint y: 80, endPoint x: 110, endPoint y: 102, distance: 26.6
click at [110, 102] on body "Urban Outfitters ** ***** Dashboard All Products Global Clipboards (107) 8.11 F…" at bounding box center [733, 406] width 1466 height 812
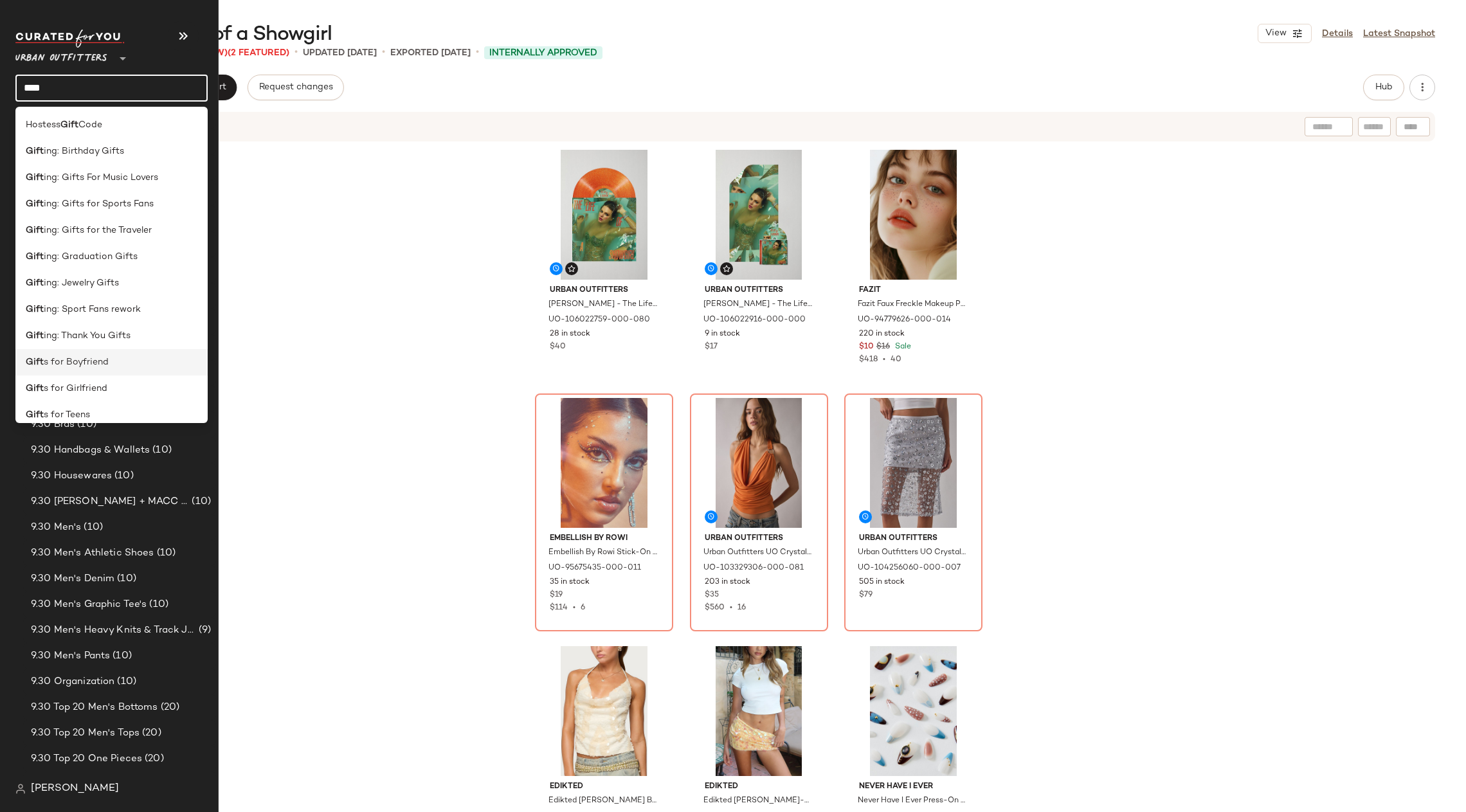
scroll to position [142, 0]
type input "****"
click at [121, 301] on span "s For The Animal Lover" at bounding box center [91, 299] width 97 height 13
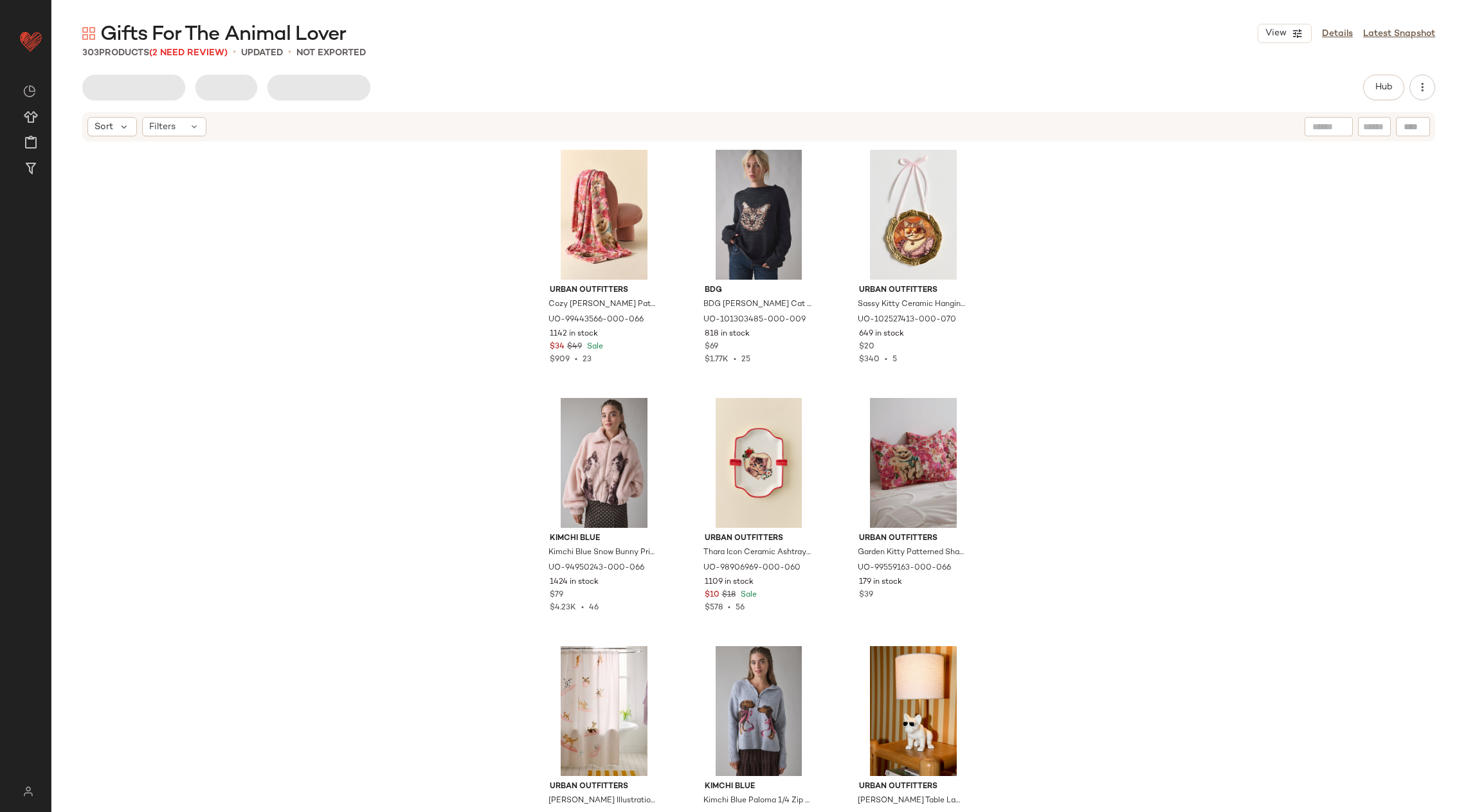
click at [460, 73] on div "Gifts For The Animal Lover View Details Latest Snapshot 303 Products (2 Need Re…" at bounding box center [759, 416] width 1415 height 791
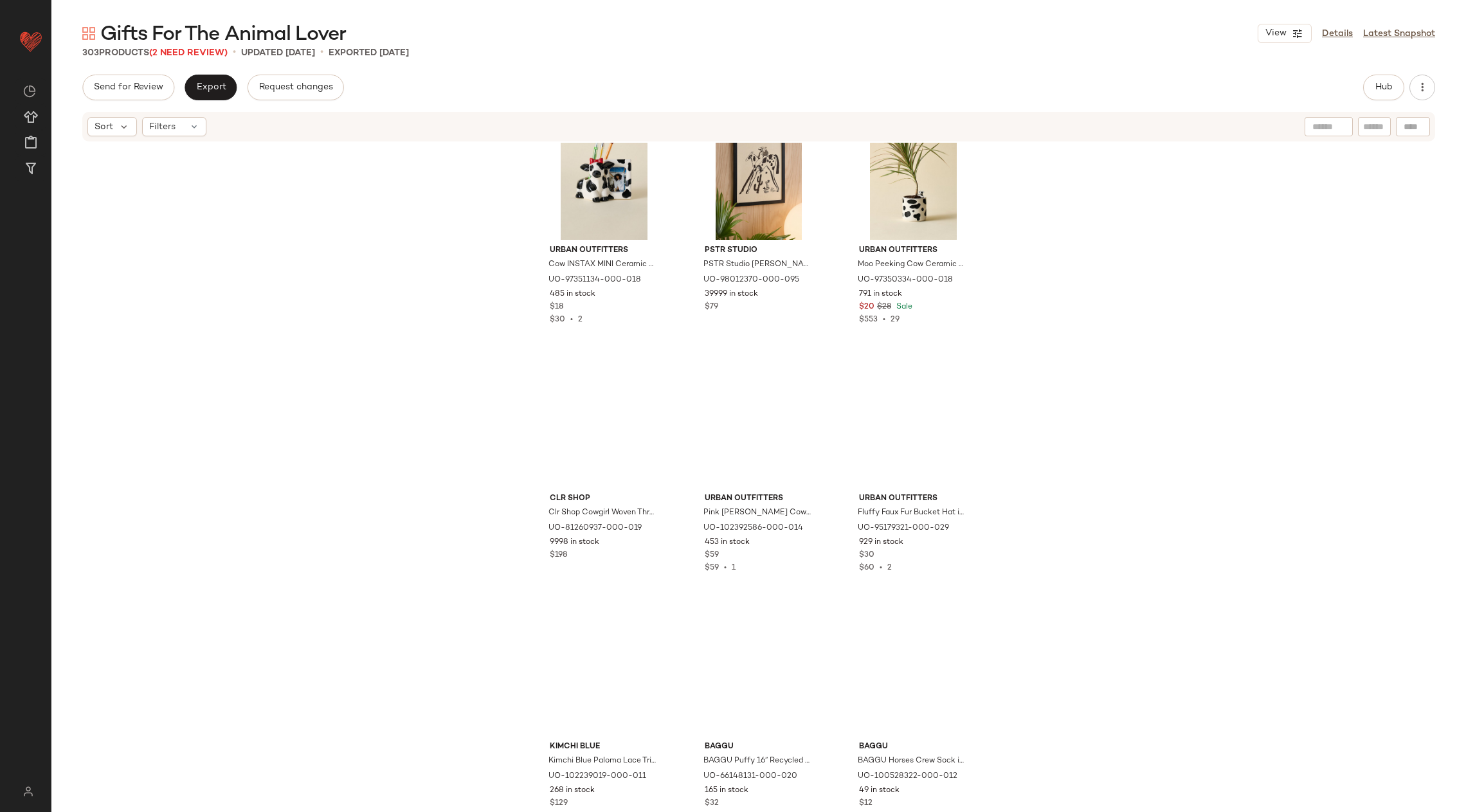
scroll to position [3464, 0]
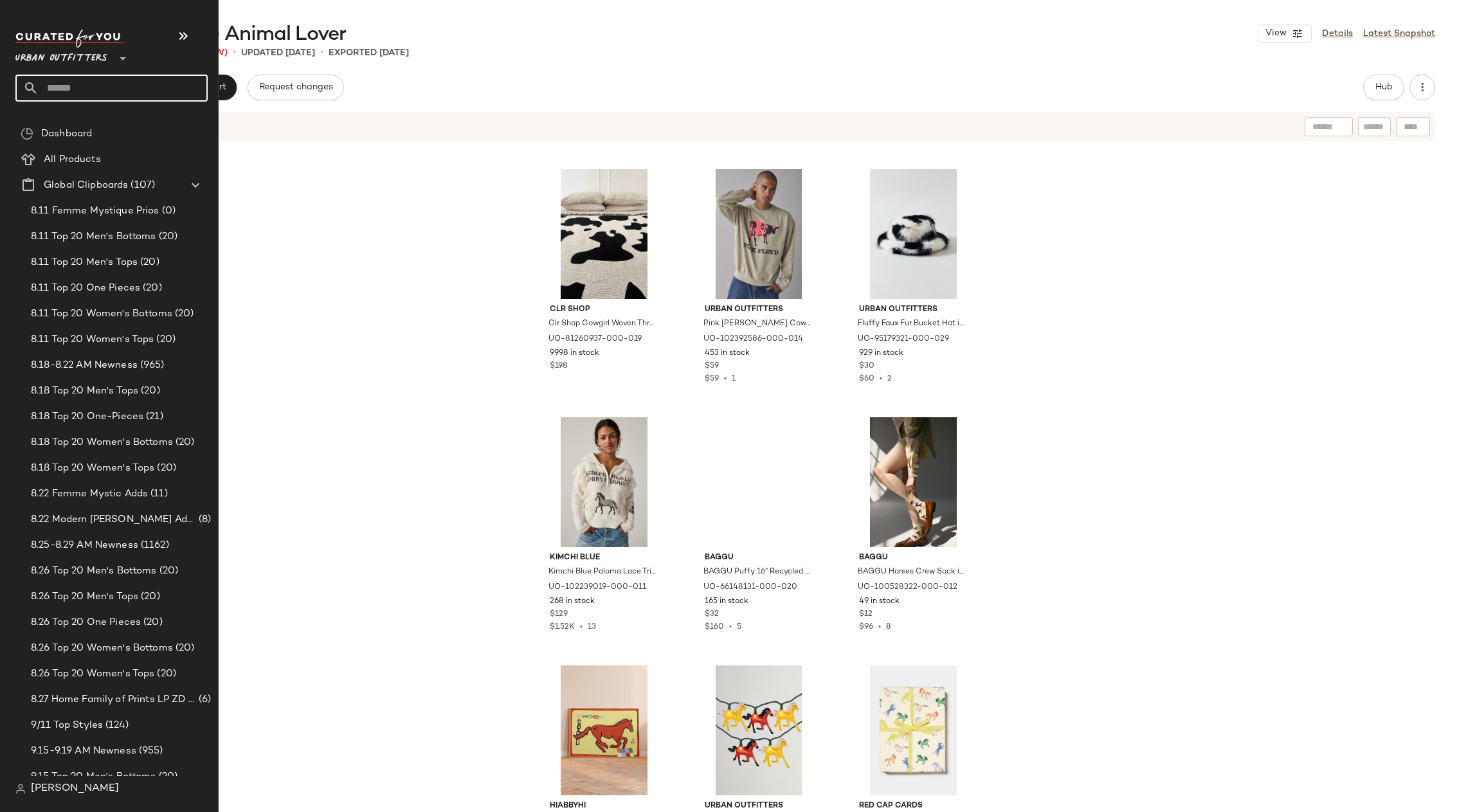
click at [95, 89] on input "text" at bounding box center [123, 89] width 169 height 27
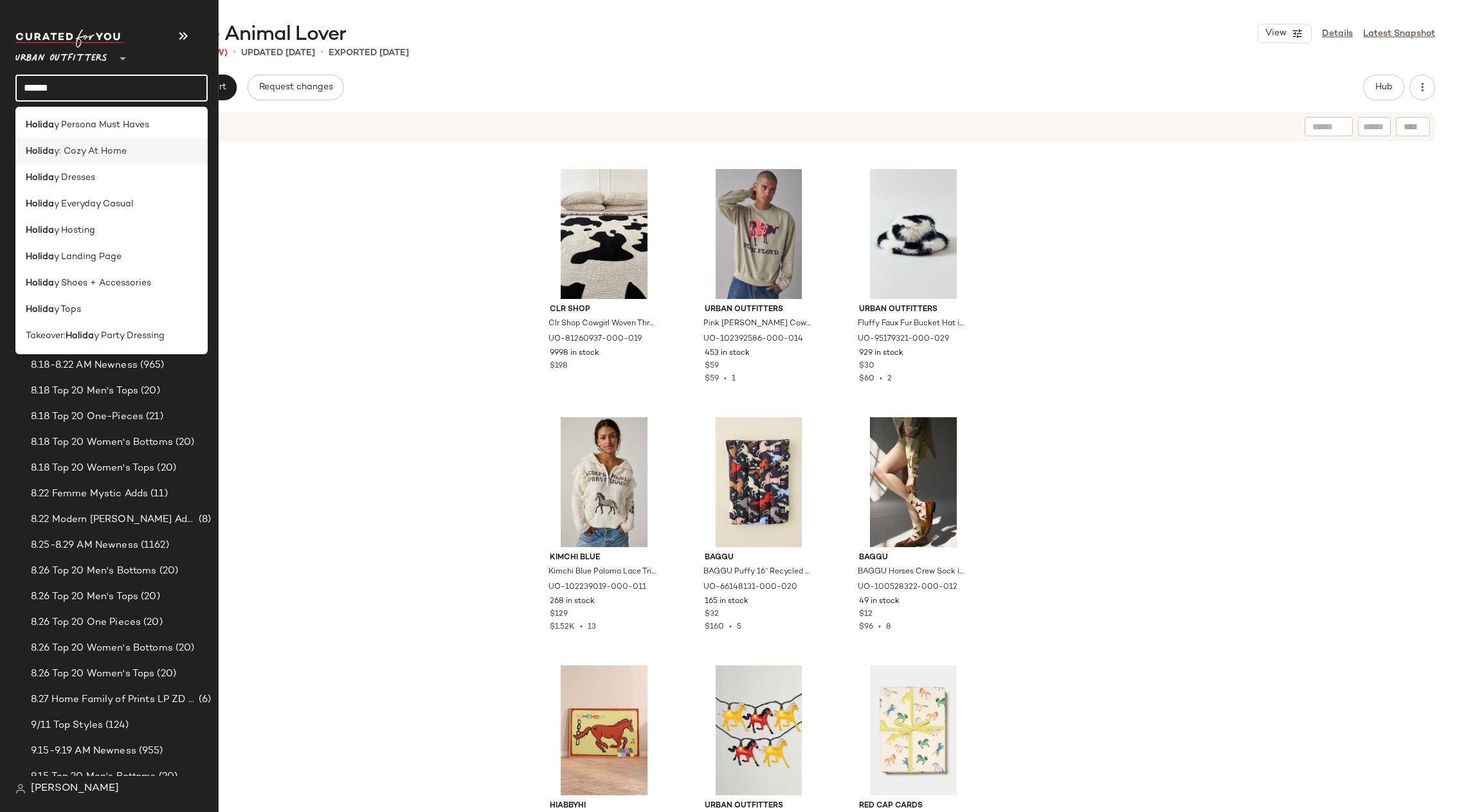
type input "******"
click at [120, 148] on span "y: Cozy At Home" at bounding box center [90, 151] width 73 height 13
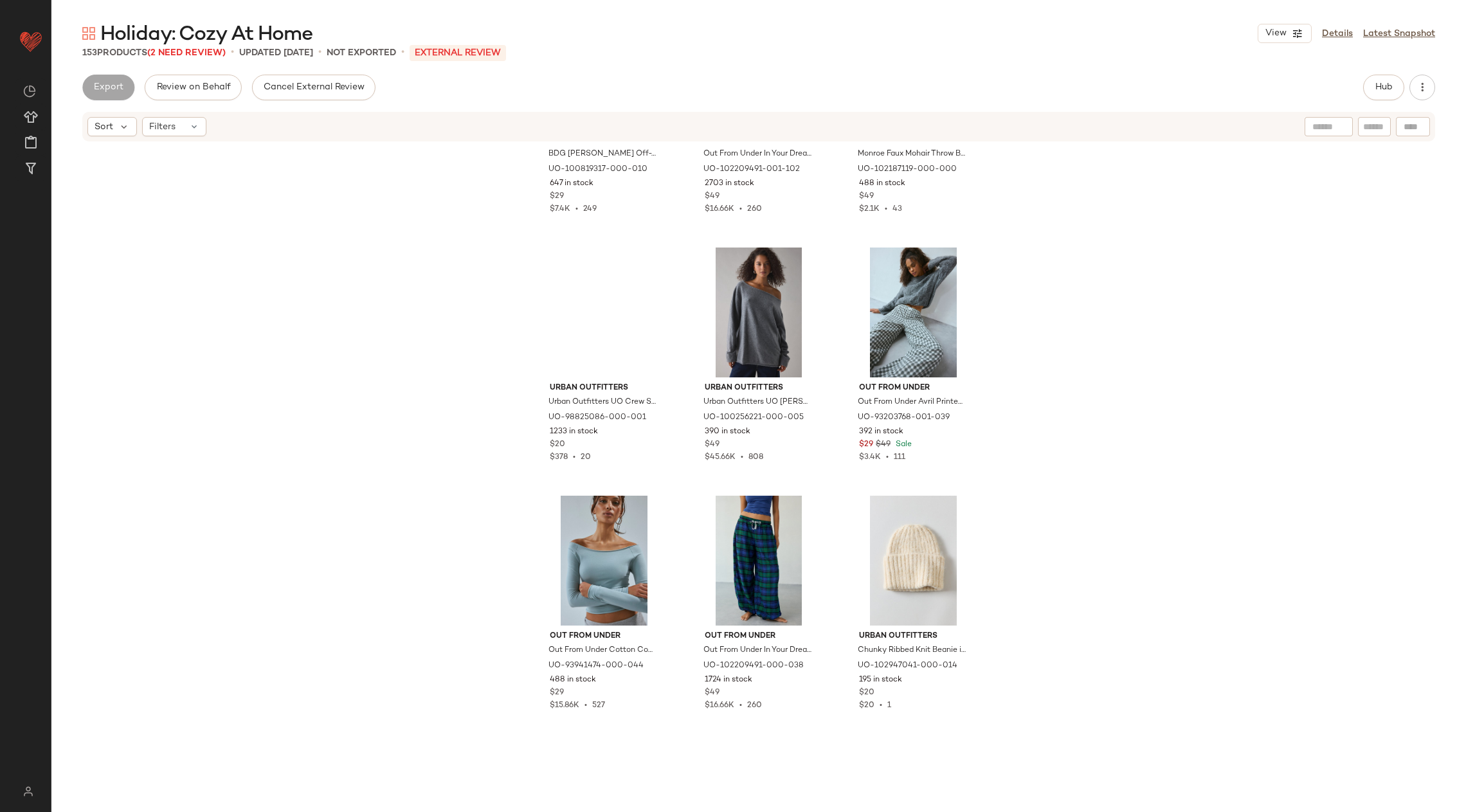
scroll to position [4464, 0]
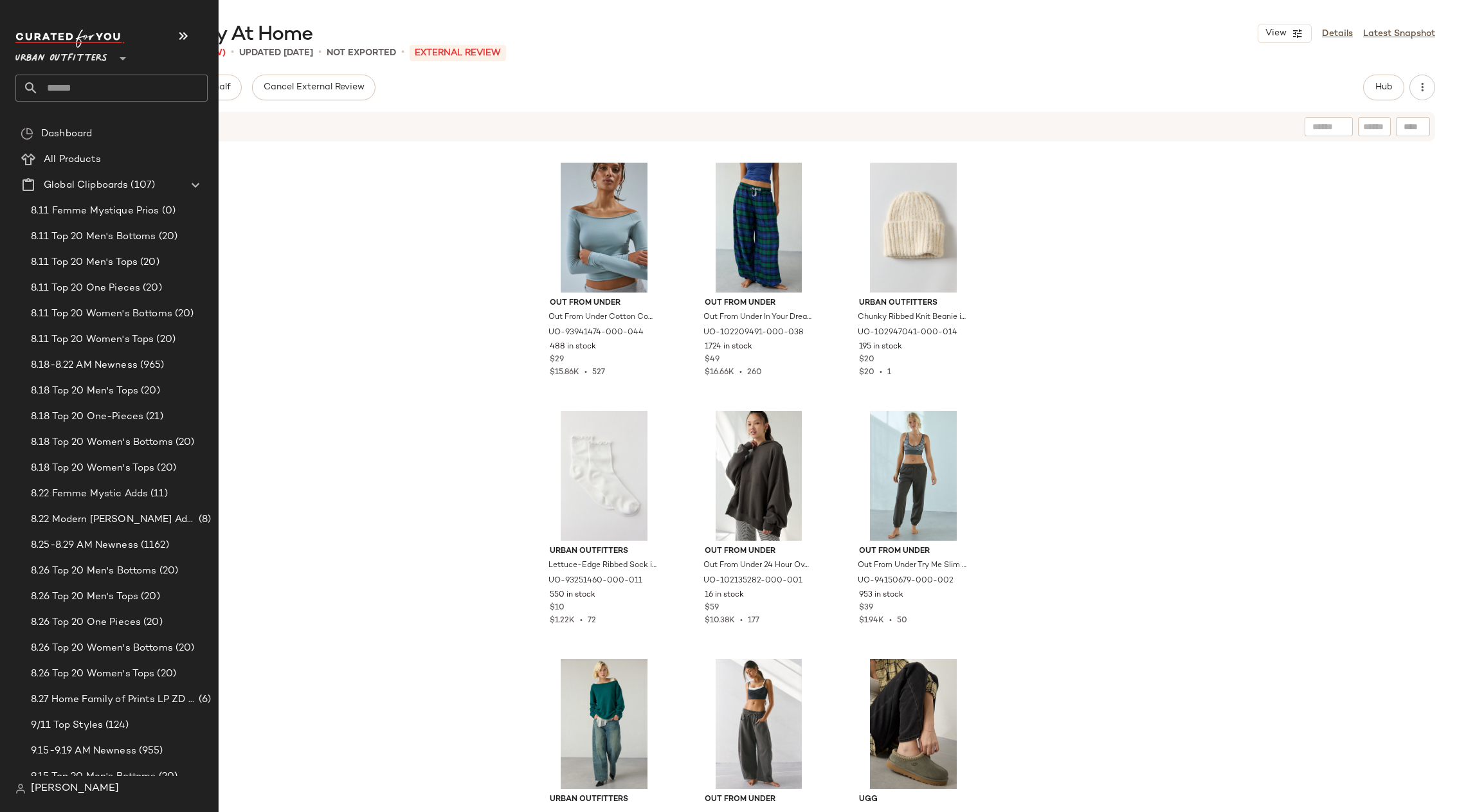
click at [69, 85] on input "text" at bounding box center [123, 89] width 169 height 27
type input "****"
click at [102, 127] on b "Foot" at bounding box center [108, 125] width 20 height 13
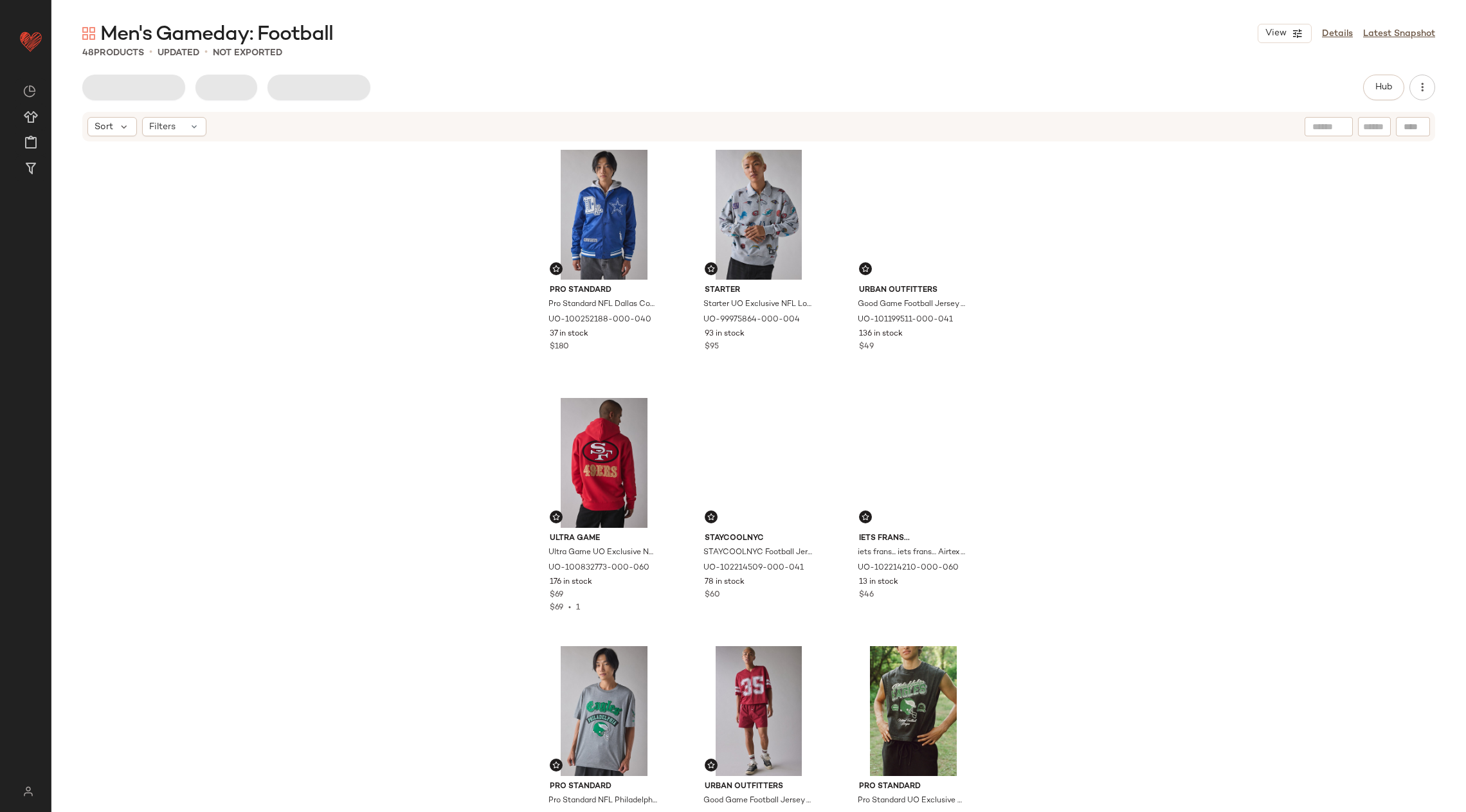
click at [431, 295] on div "Pro Standard Pro Standard NFL Dallas Cowboys Satin Varsity Jacket in Blue, Men'…" at bounding box center [759, 475] width 1415 height 666
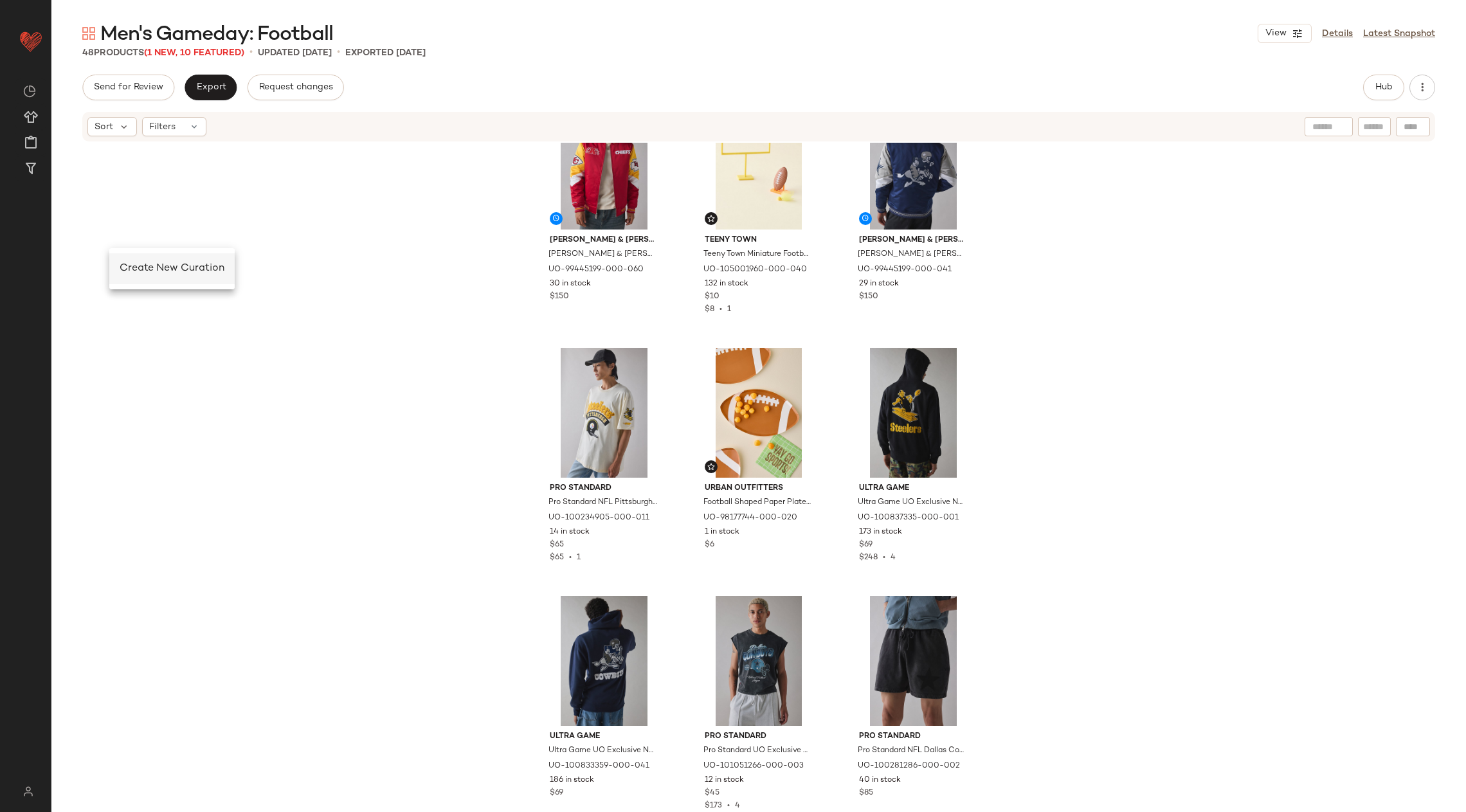
click at [169, 273] on span "Create New Curation" at bounding box center [171, 267] width 105 height 11
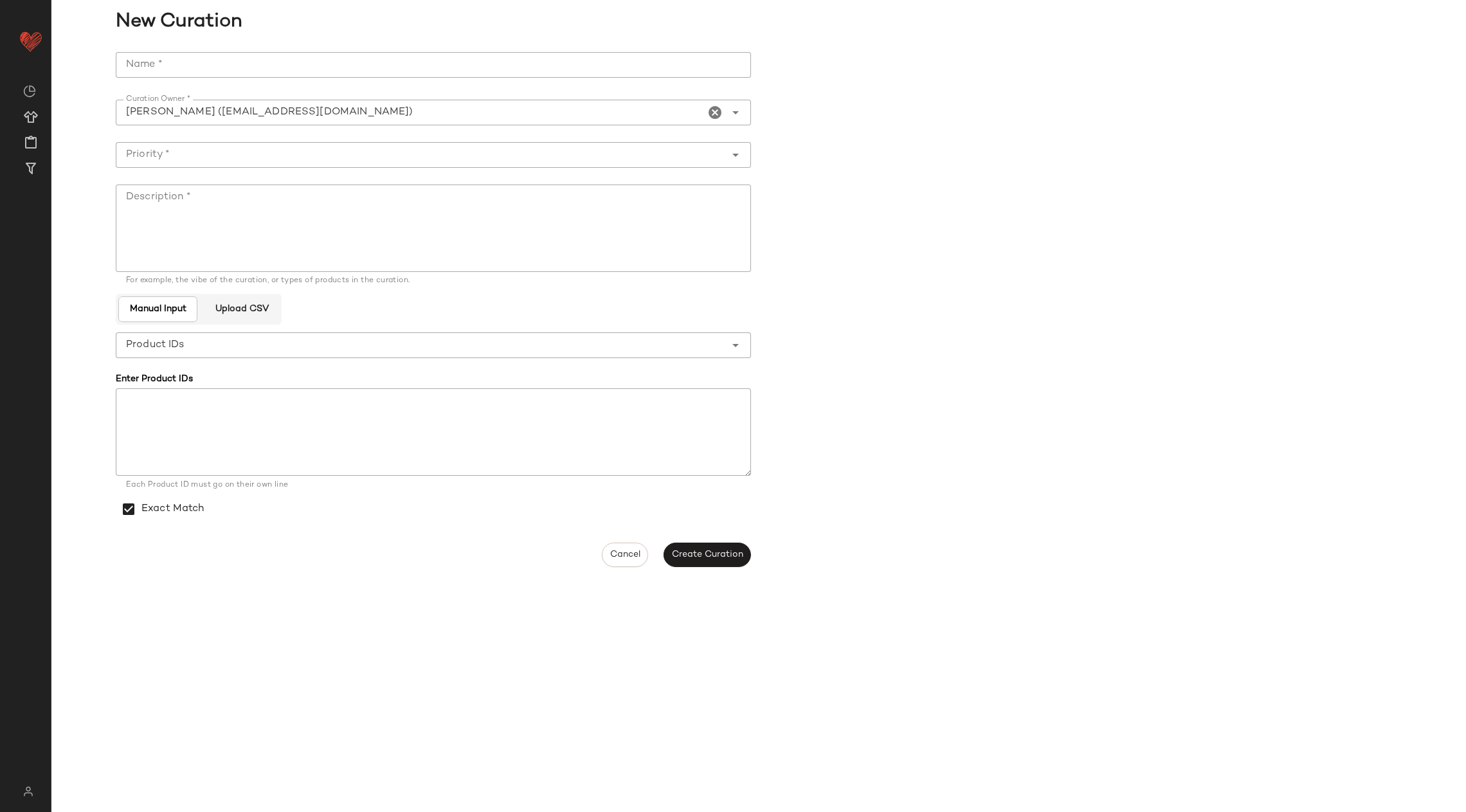
click at [267, 71] on input "Name *" at bounding box center [433, 64] width 635 height 26
type input "**********"
click at [535, 183] on div "**********" at bounding box center [433, 290] width 635 height 475
click at [514, 152] on input "Priority *" at bounding box center [420, 155] width 609 height 15
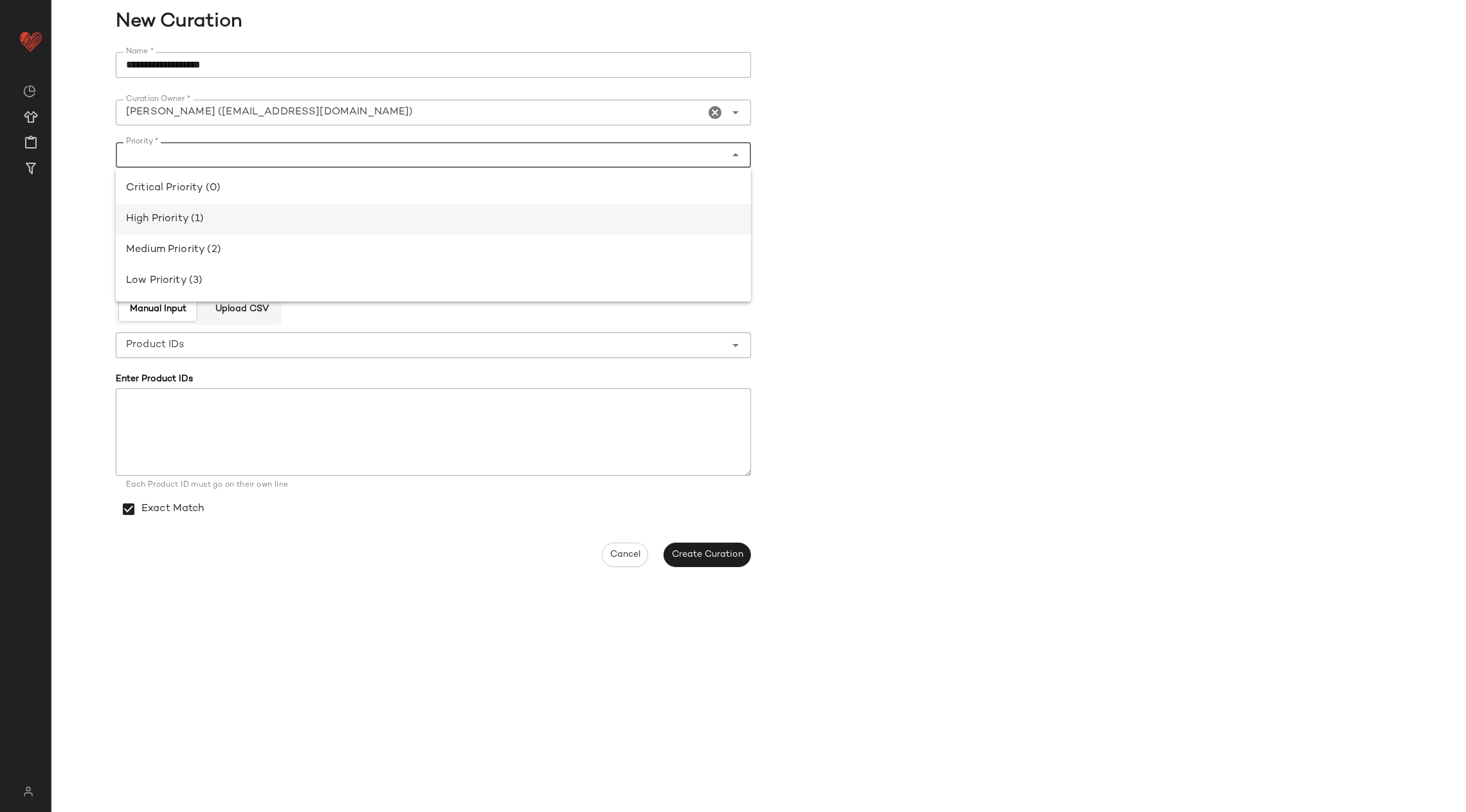
click at [522, 225] on div "High Priority (1)" at bounding box center [433, 219] width 615 height 15
type input "**********"
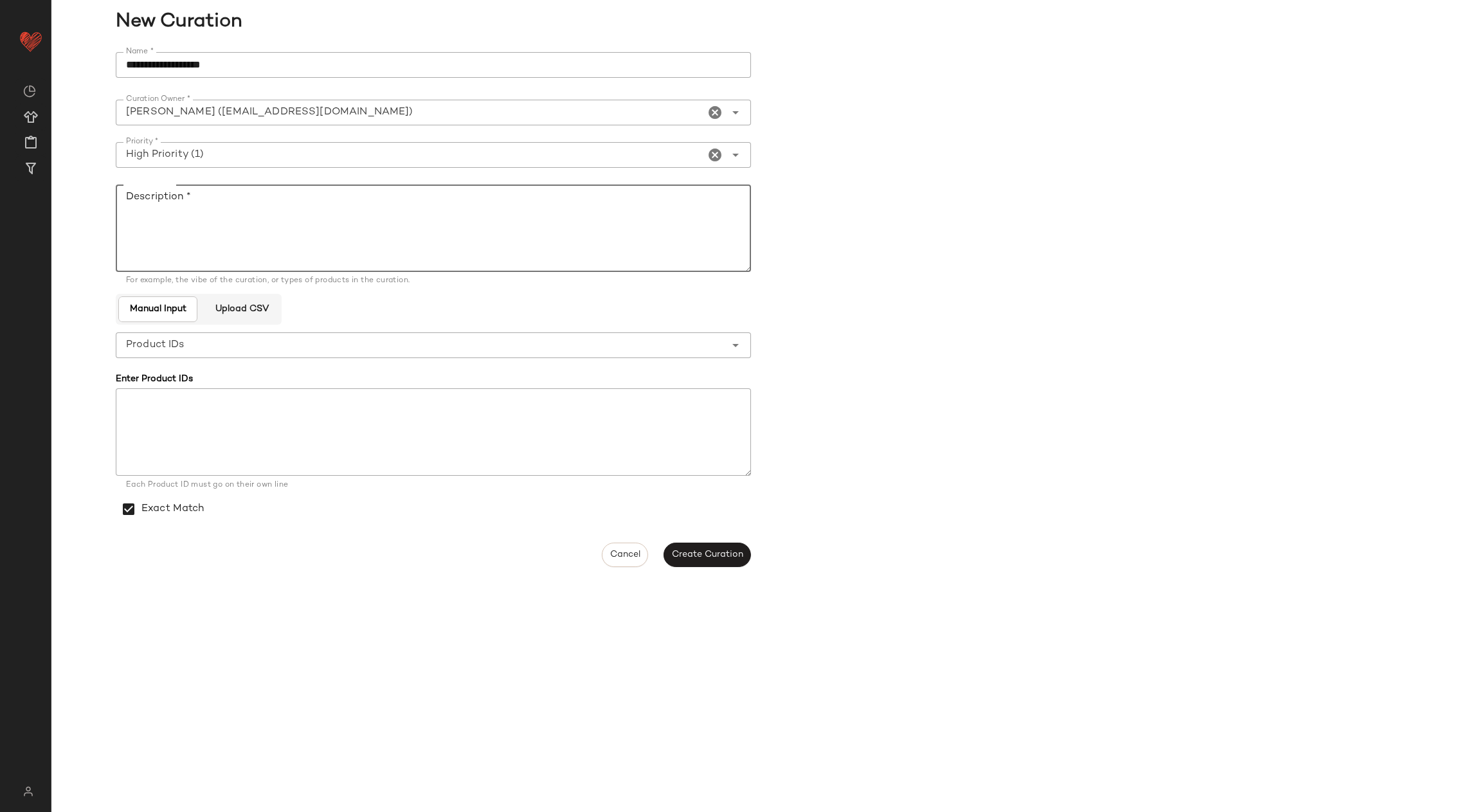
click at [478, 234] on textarea "Description *" at bounding box center [433, 228] width 635 height 88
type textarea "*"
click at [710, 555] on span "Create Curation" at bounding box center [707, 554] width 72 height 11
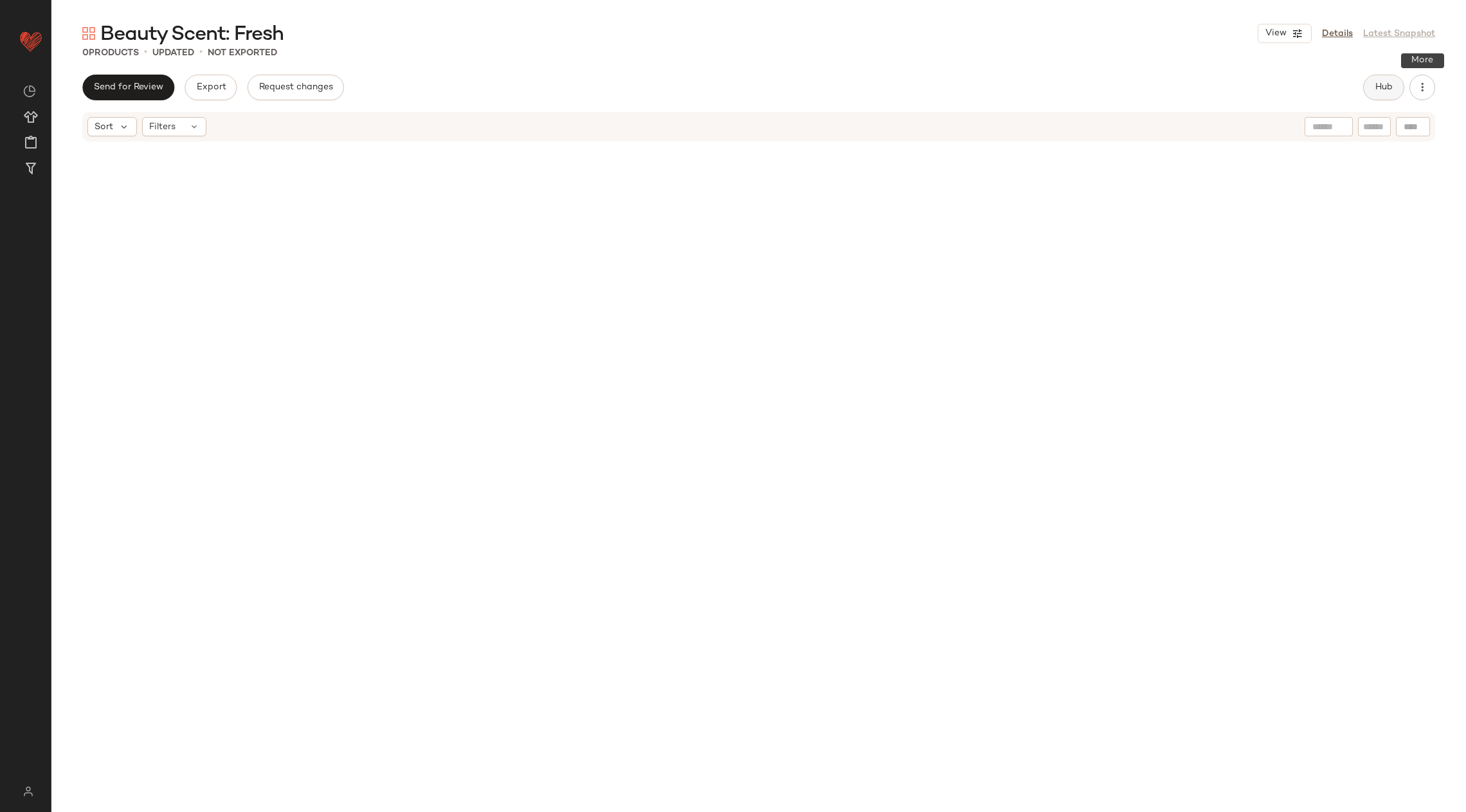
click at [1385, 95] on button "Hub" at bounding box center [1383, 88] width 41 height 26
click at [870, 133] on div "Filters (1)" at bounding box center [871, 125] width 69 height 19
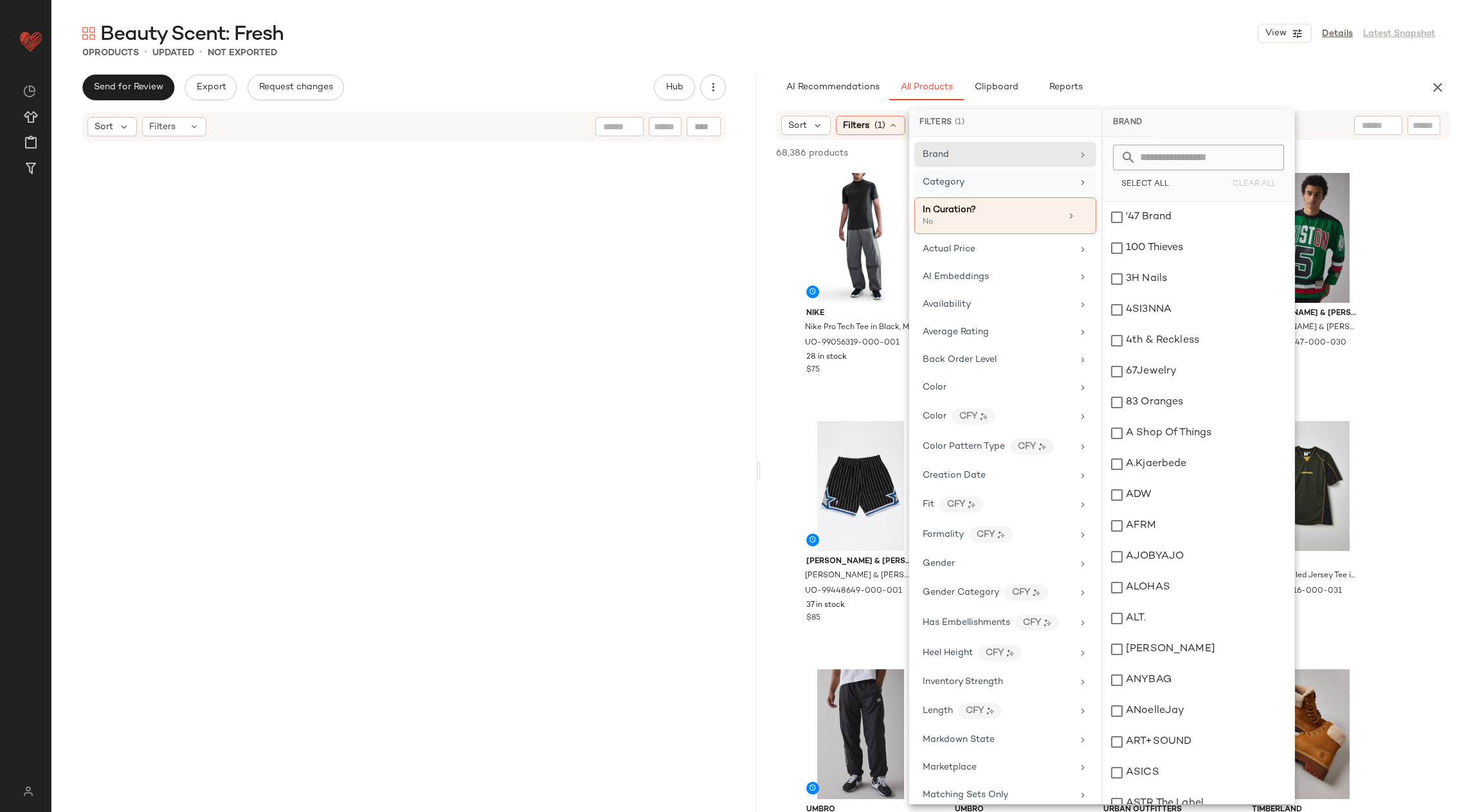
click at [990, 179] on div "Category" at bounding box center [998, 182] width 150 height 13
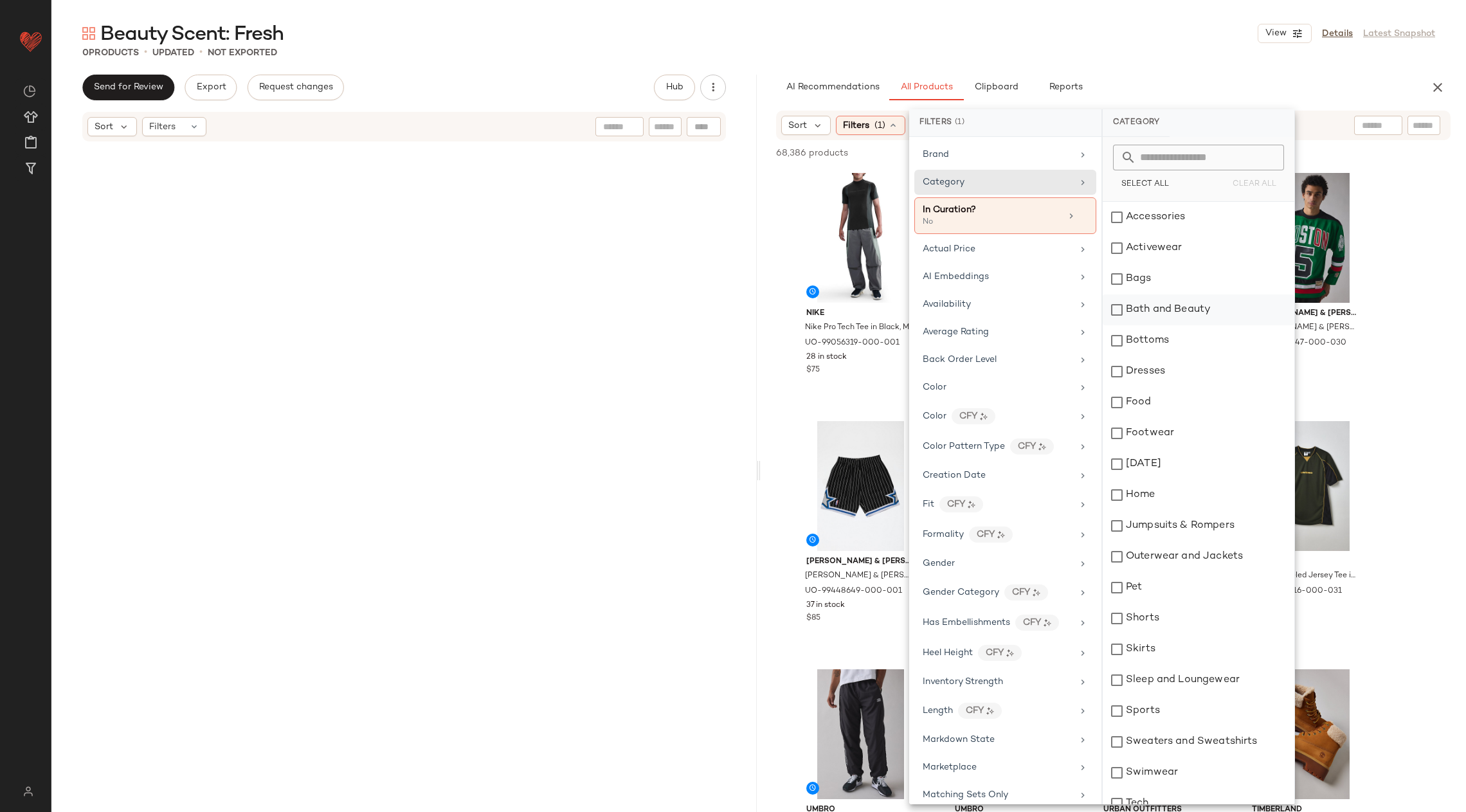
click at [1116, 315] on div "Bath and Beauty" at bounding box center [1198, 310] width 192 height 31
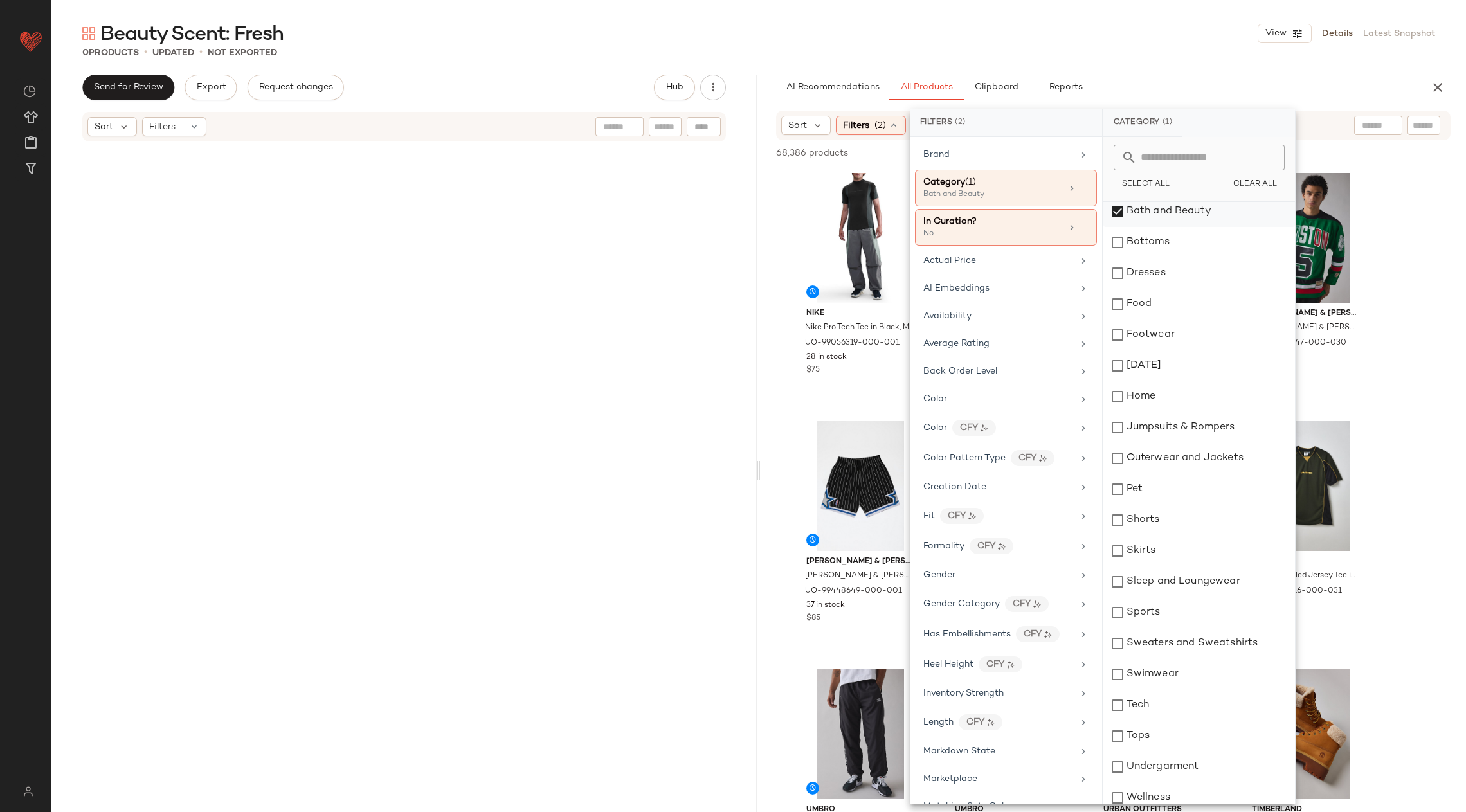
scroll to position [107, 0]
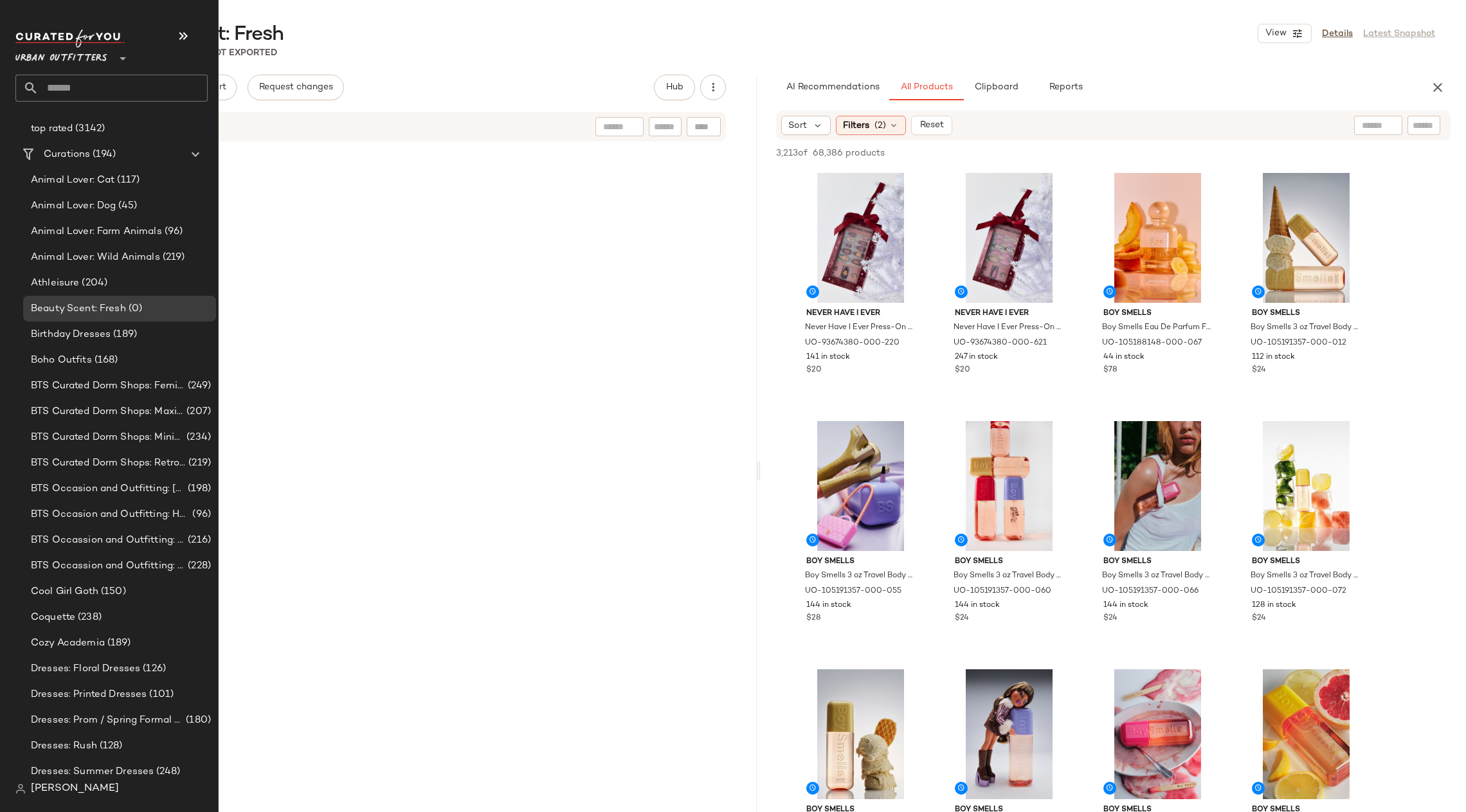
scroll to position [2559, 0]
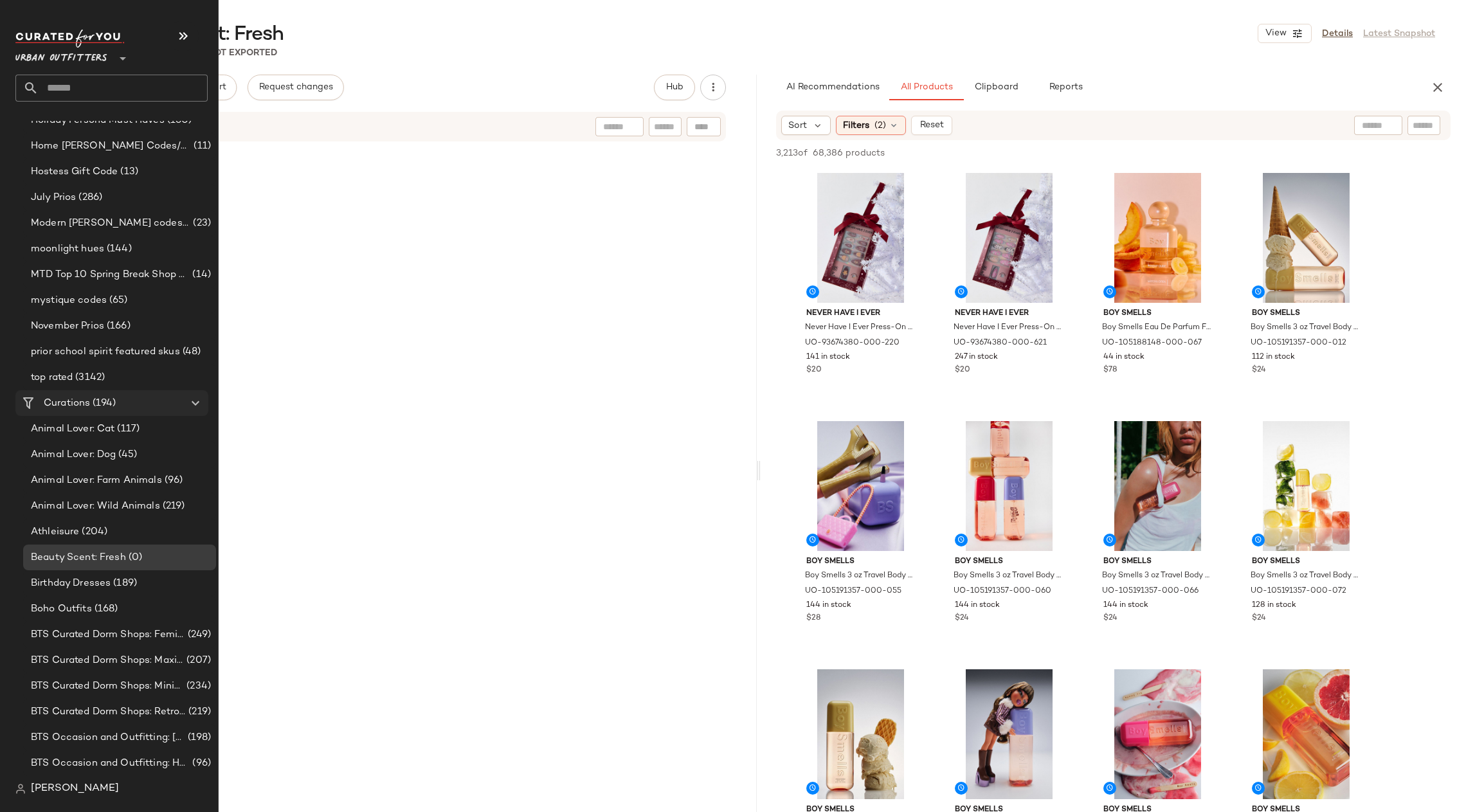
click at [147, 399] on div "Curations (194)" at bounding box center [112, 403] width 145 height 14
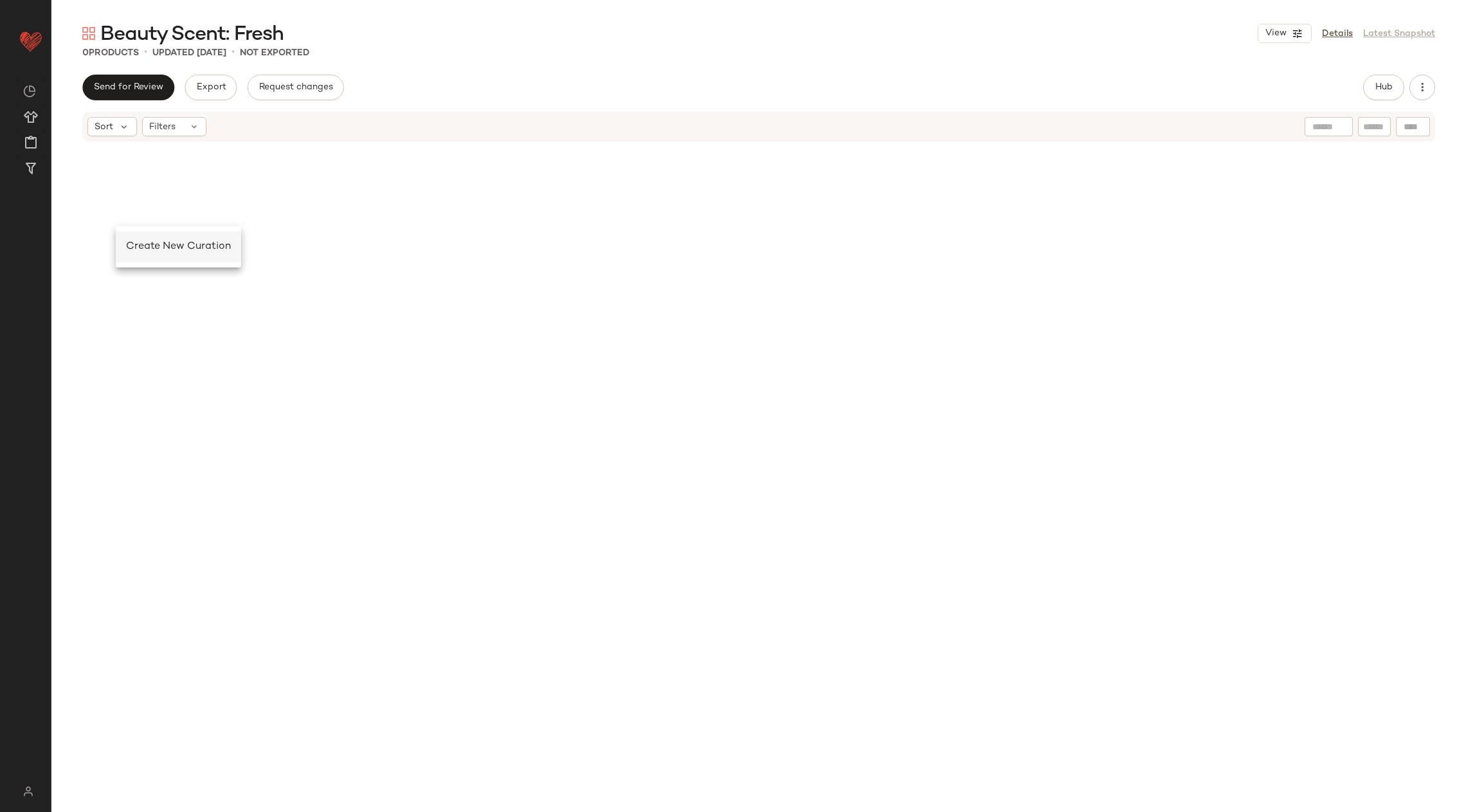
click at [159, 251] on span "Create New Curation" at bounding box center [178, 246] width 105 height 11
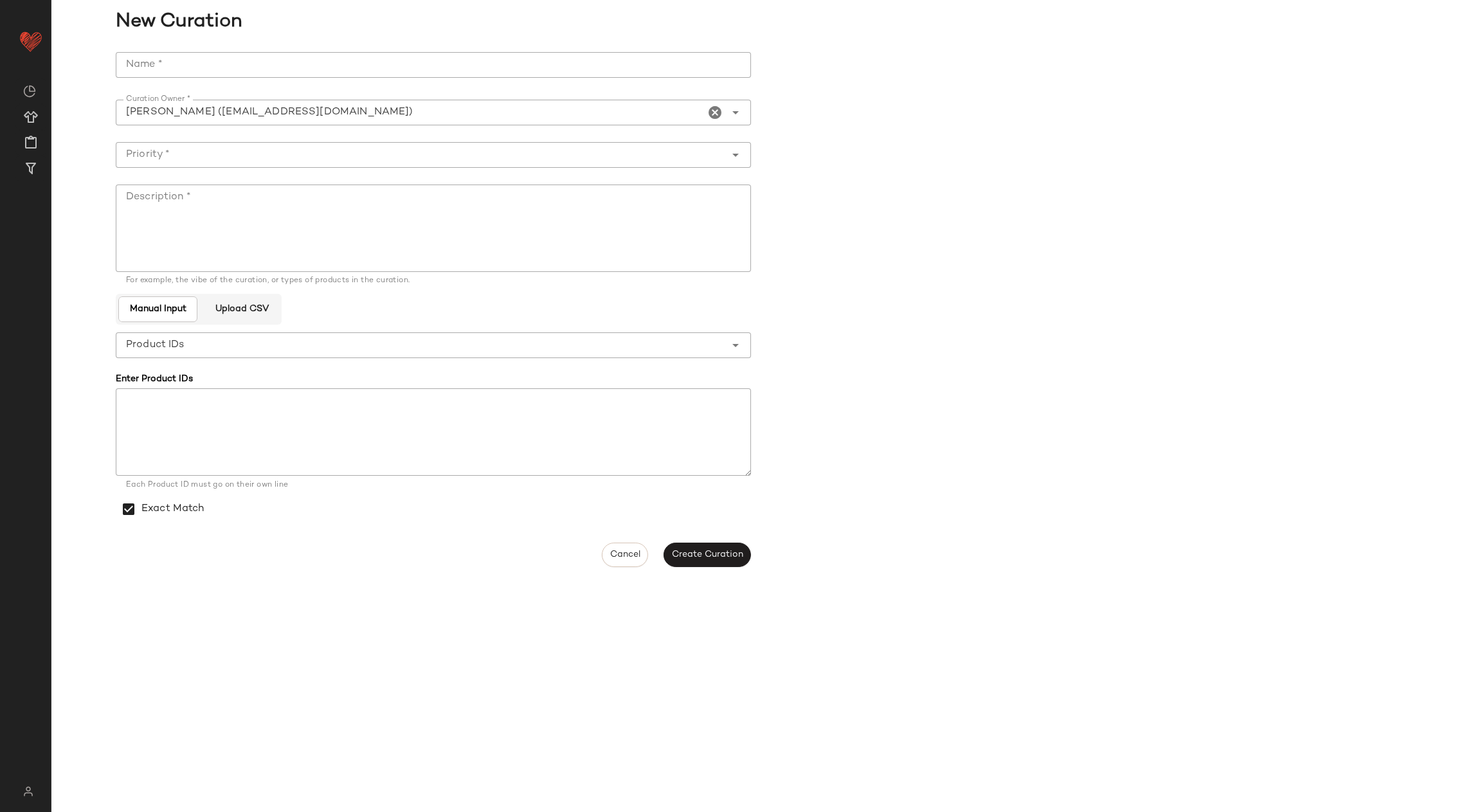
click at [476, 59] on input "Name *" at bounding box center [433, 64] width 635 height 26
type input "**********"
click at [274, 147] on input "Priority *" at bounding box center [420, 155] width 609 height 15
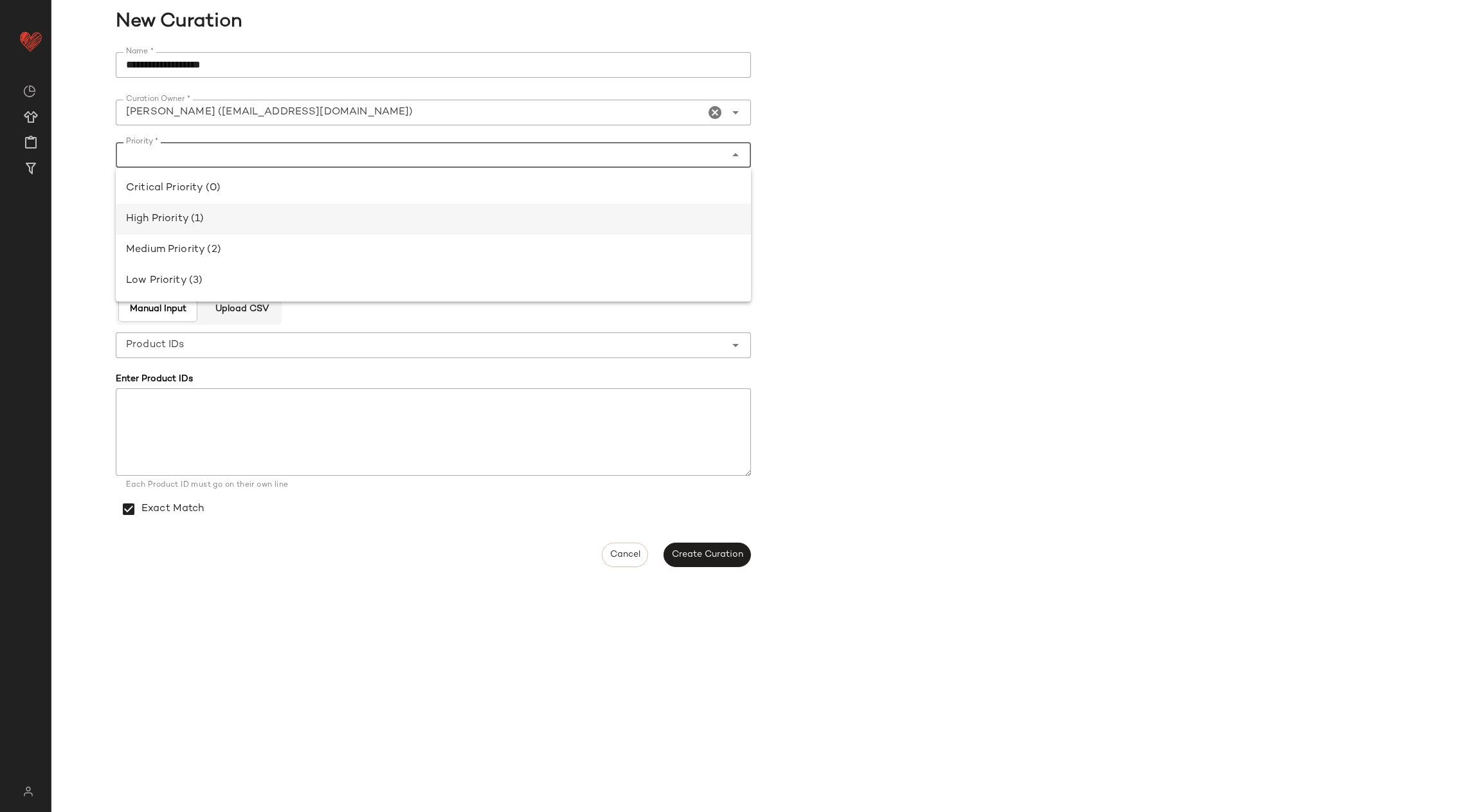
click at [282, 209] on div "High Priority (1)" at bounding box center [433, 219] width 635 height 31
type input "**********"
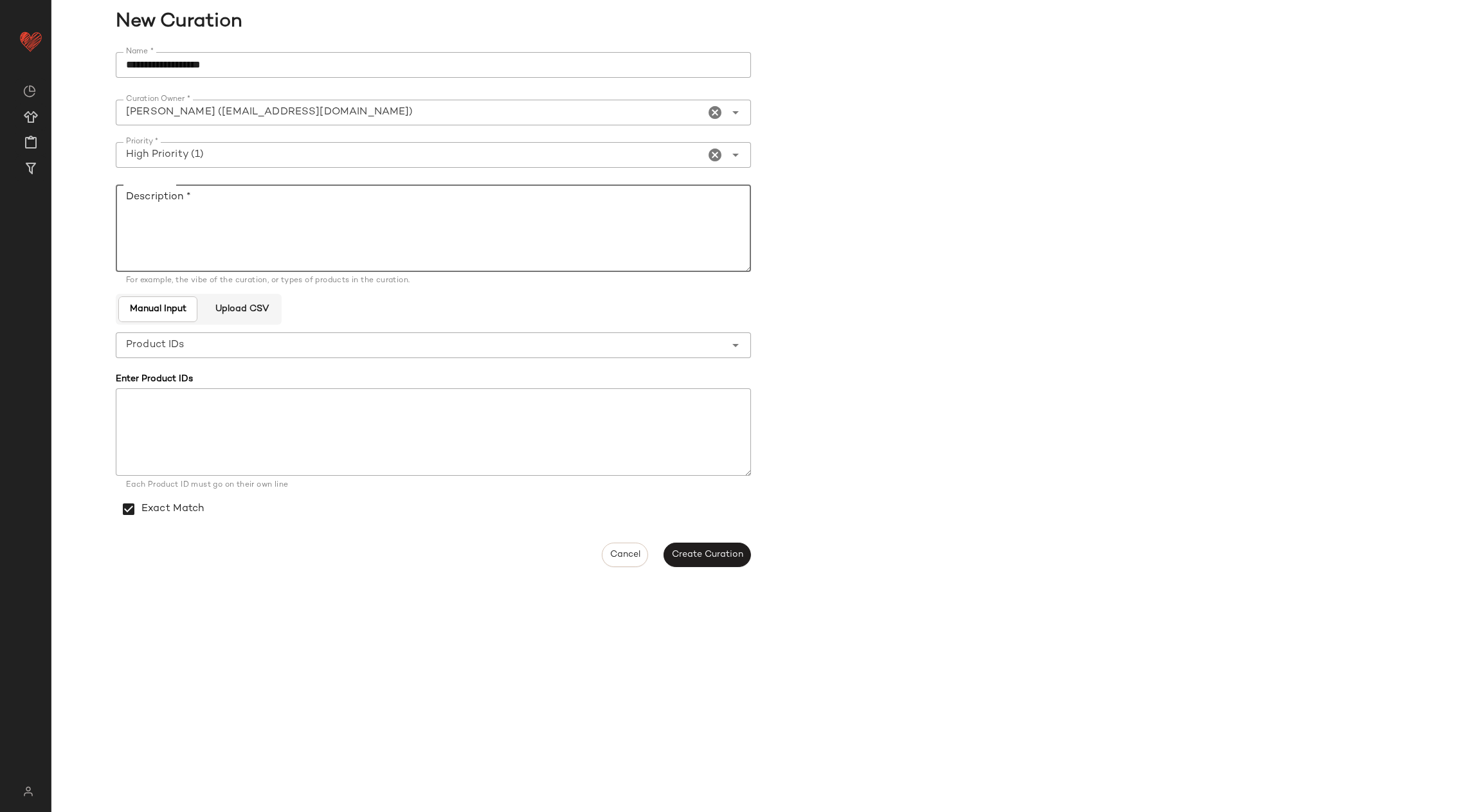
click at [274, 225] on textarea "Description *" at bounding box center [433, 228] width 635 height 88
type textarea "*"
click at [709, 550] on span "Create Curation" at bounding box center [707, 554] width 72 height 11
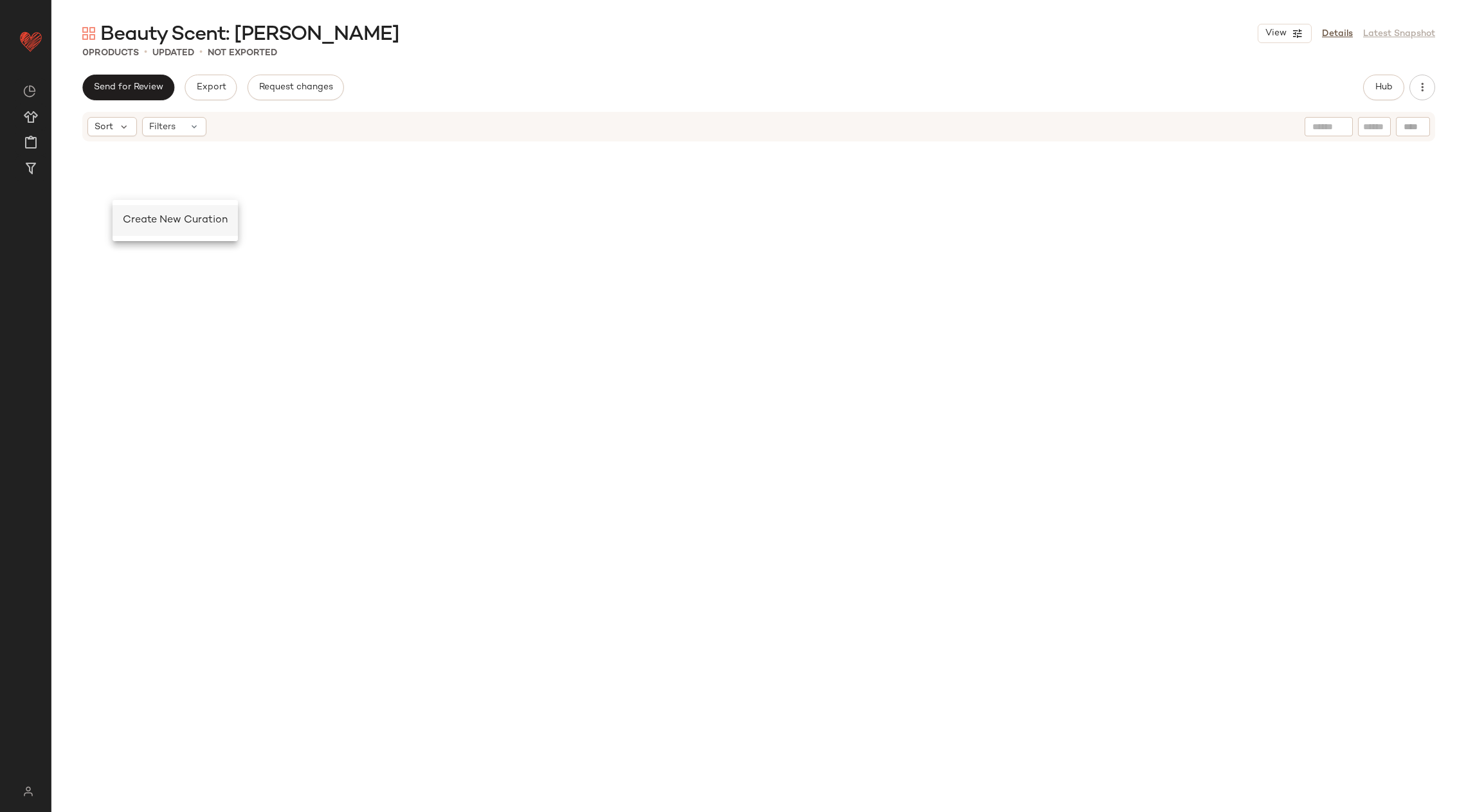
click at [156, 224] on span "Create New Curation" at bounding box center [175, 219] width 105 height 11
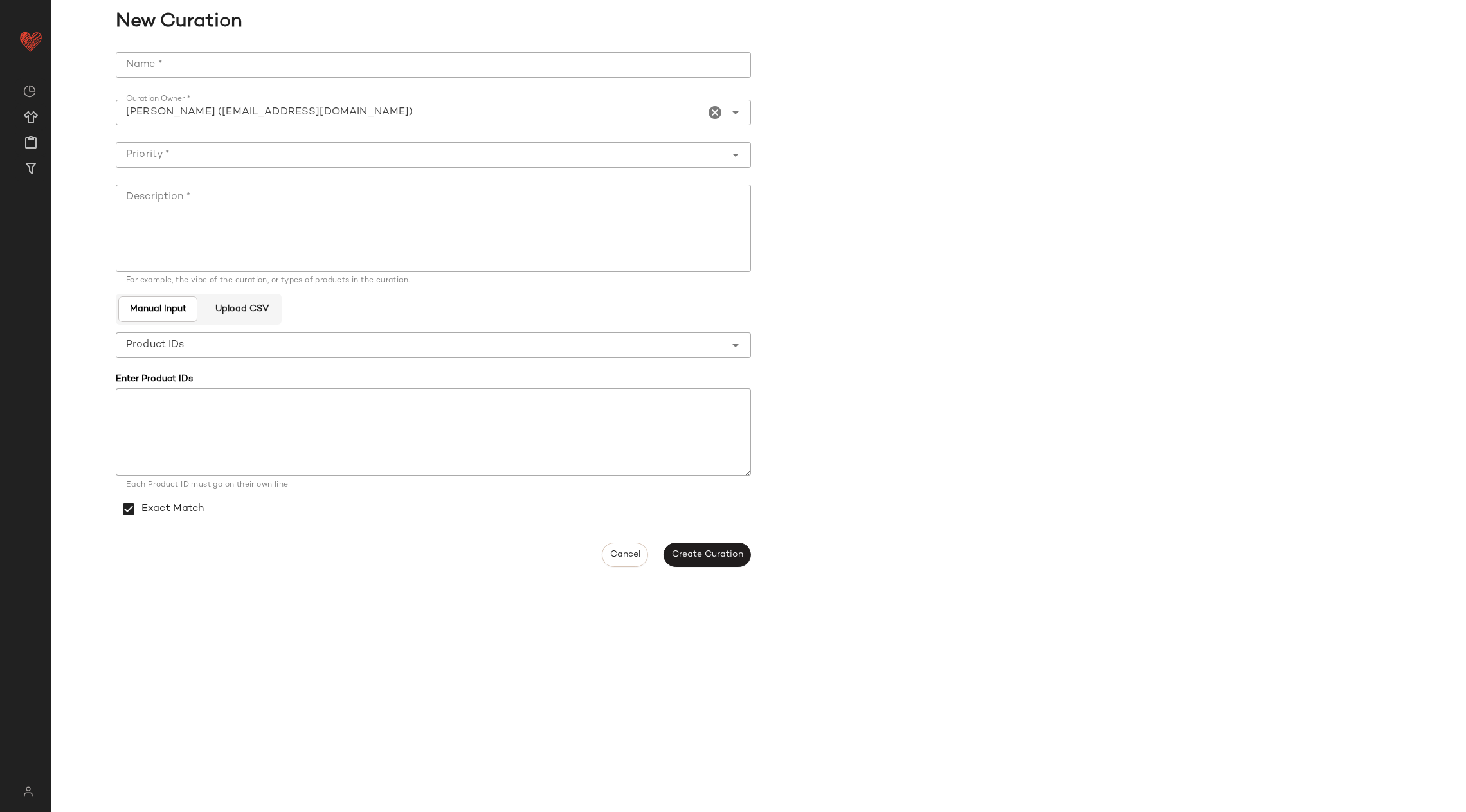
click at [261, 68] on input "Name *" at bounding box center [433, 64] width 635 height 26
type input "**********"
click at [405, 156] on input "Priority *" at bounding box center [420, 155] width 609 height 15
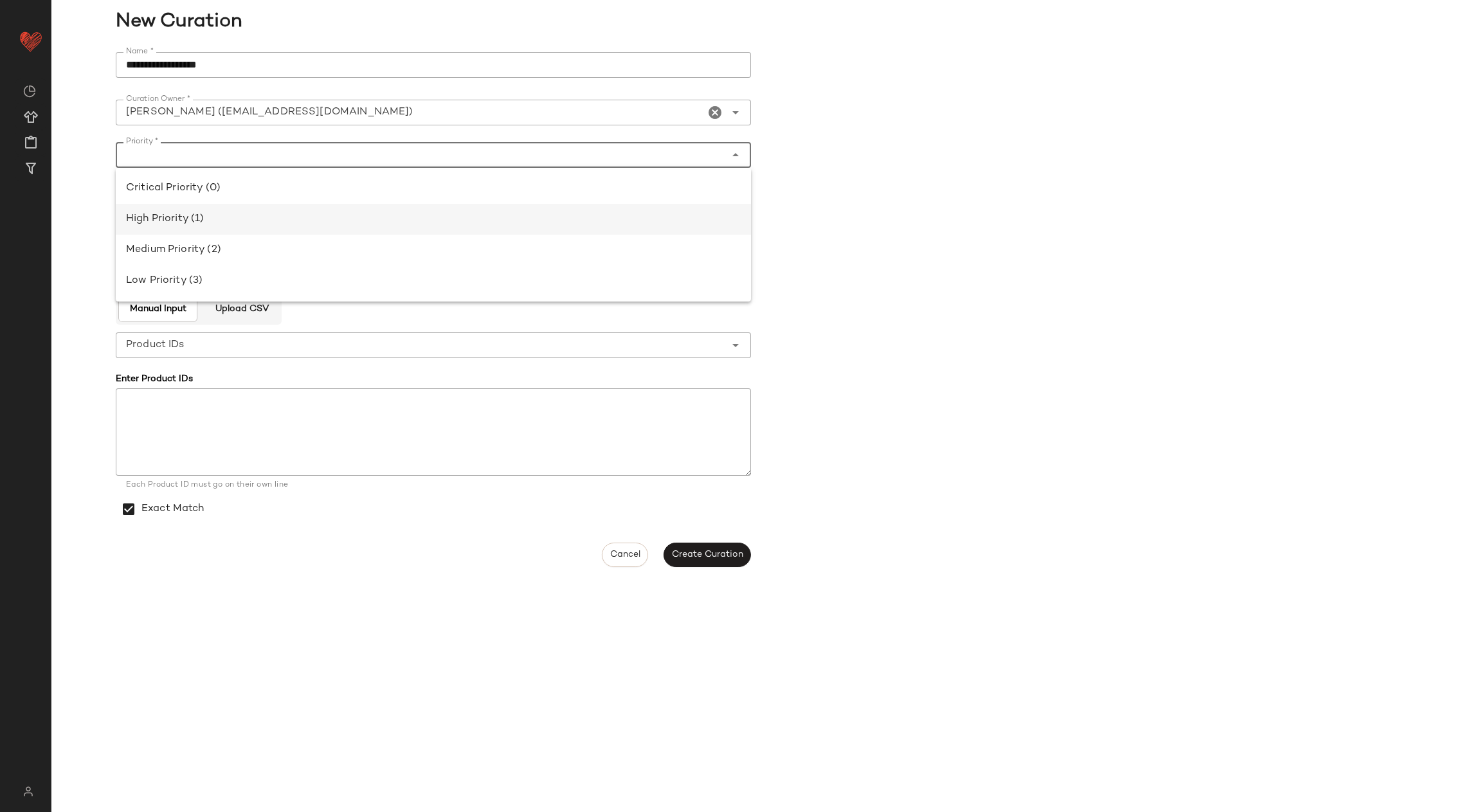
click at [412, 206] on div "High Priority (1)" at bounding box center [433, 219] width 635 height 31
type input "**********"
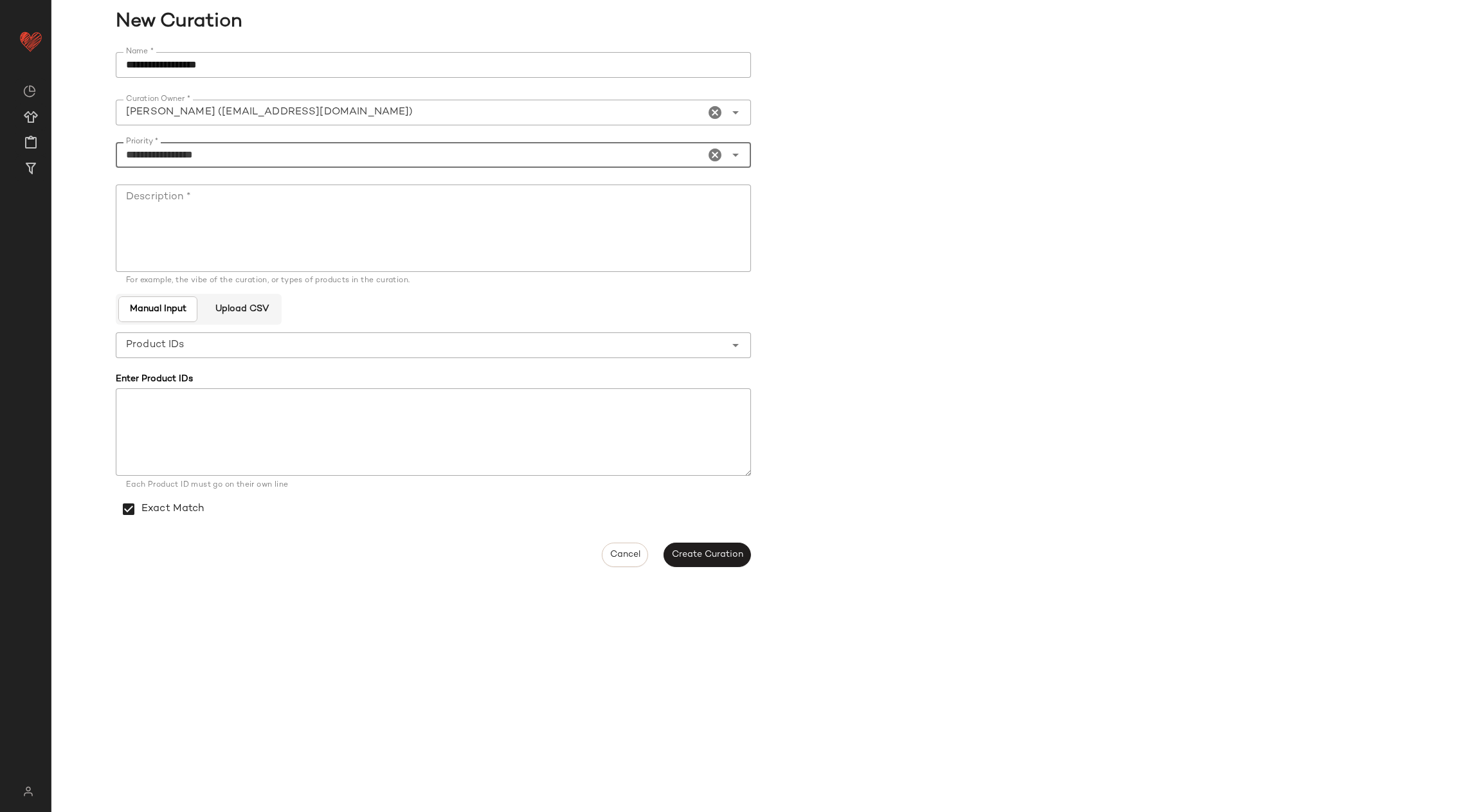
click at [412, 206] on textarea "Description *" at bounding box center [433, 228] width 635 height 88
type textarea "*"
click at [722, 547] on button "Create Curation" at bounding box center [707, 554] width 88 height 24
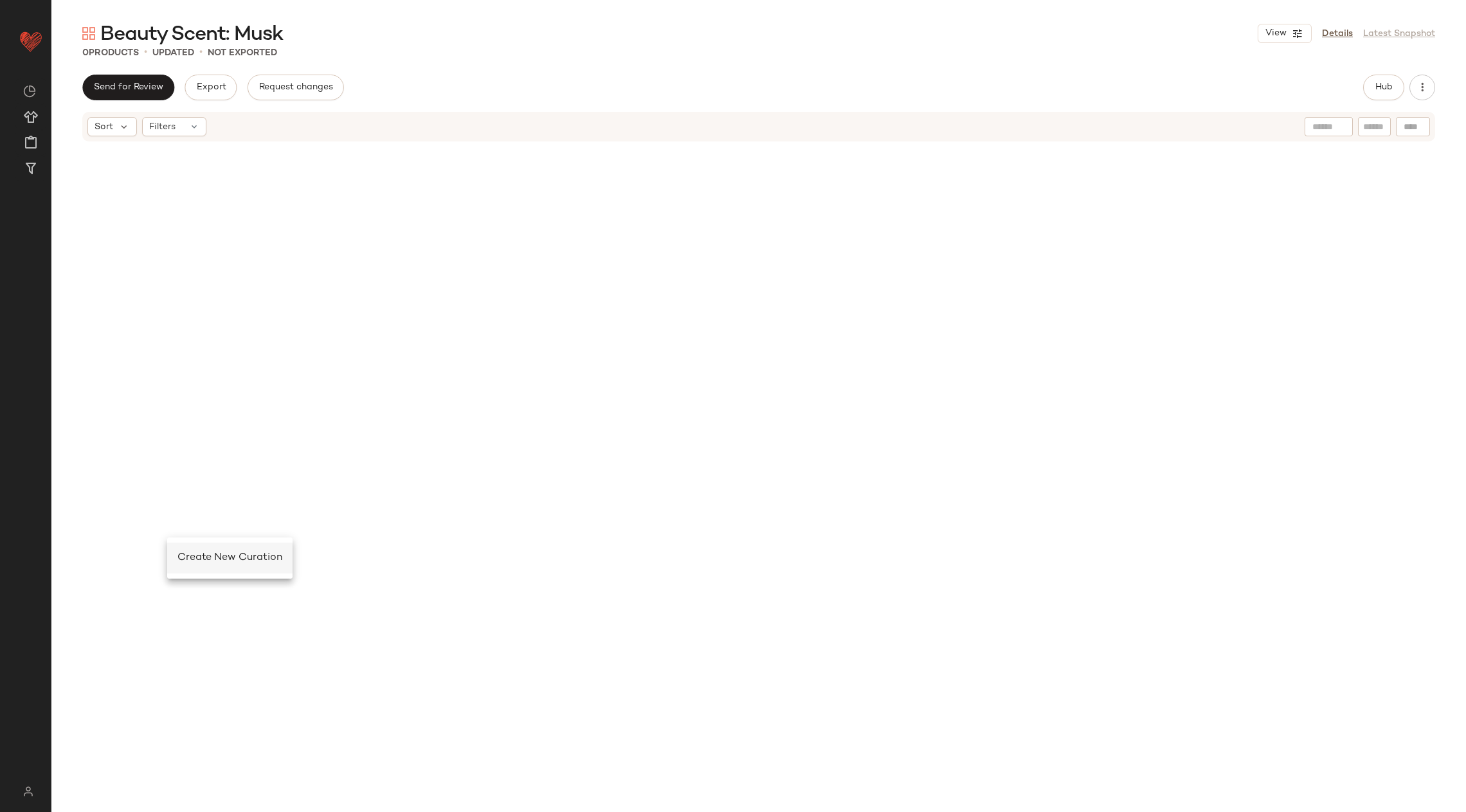
click at [222, 555] on span "Create New Curation" at bounding box center [229, 557] width 105 height 11
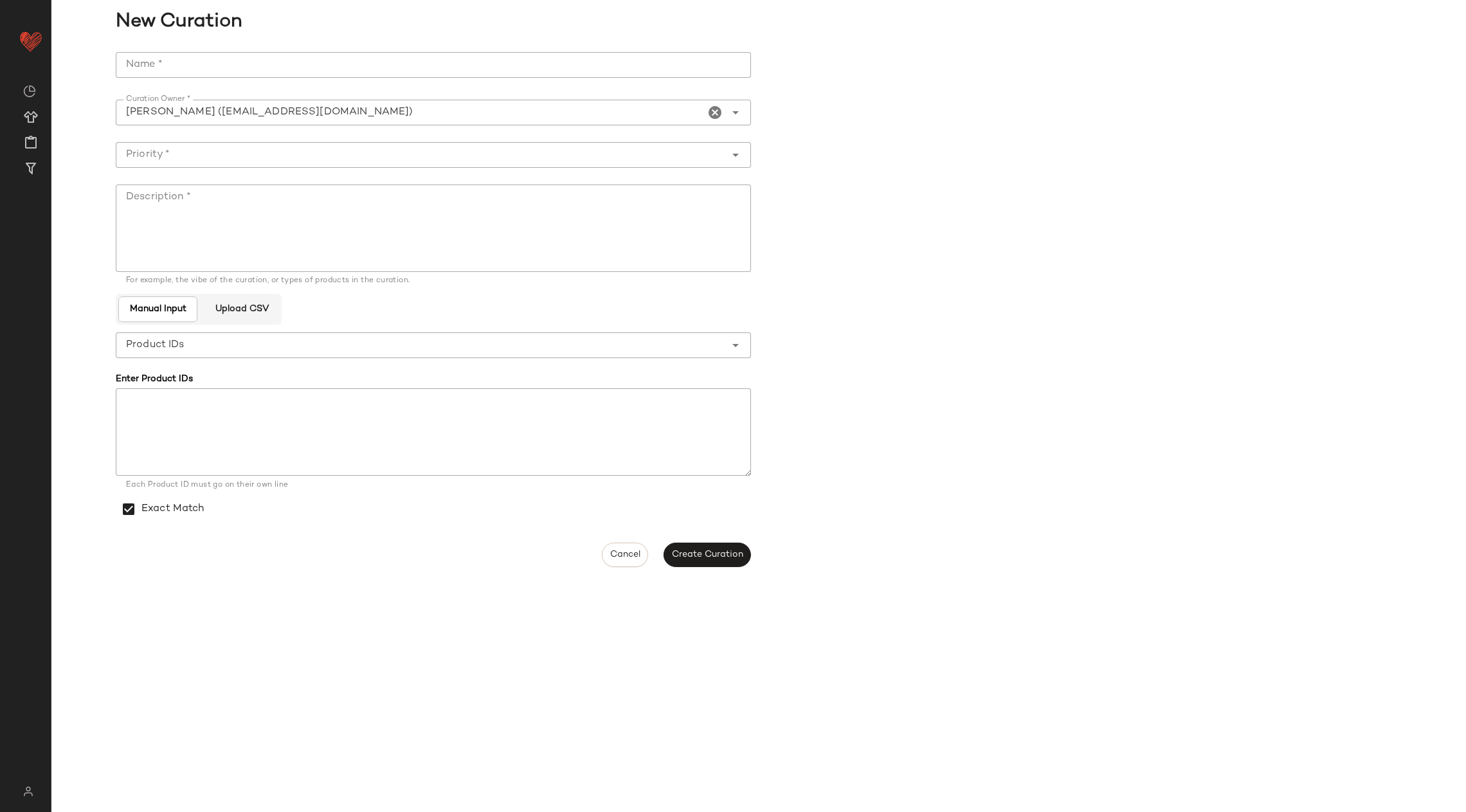
click at [340, 66] on input "Name *" at bounding box center [433, 64] width 635 height 26
type input "**********"
click at [631, 152] on input "Priority *" at bounding box center [420, 155] width 609 height 15
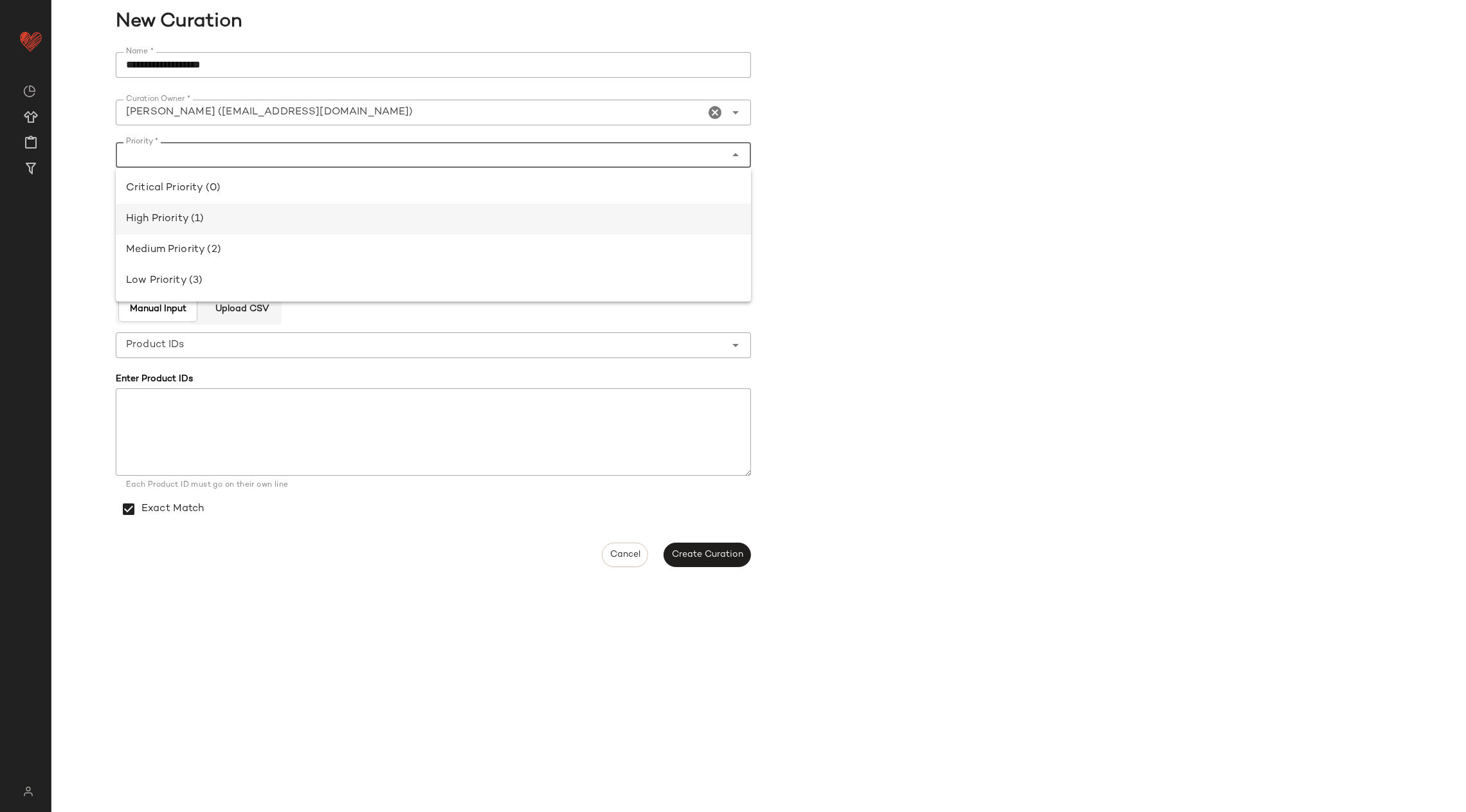
click at [636, 226] on div "High Priority (1)" at bounding box center [433, 219] width 635 height 31
type input "**********"
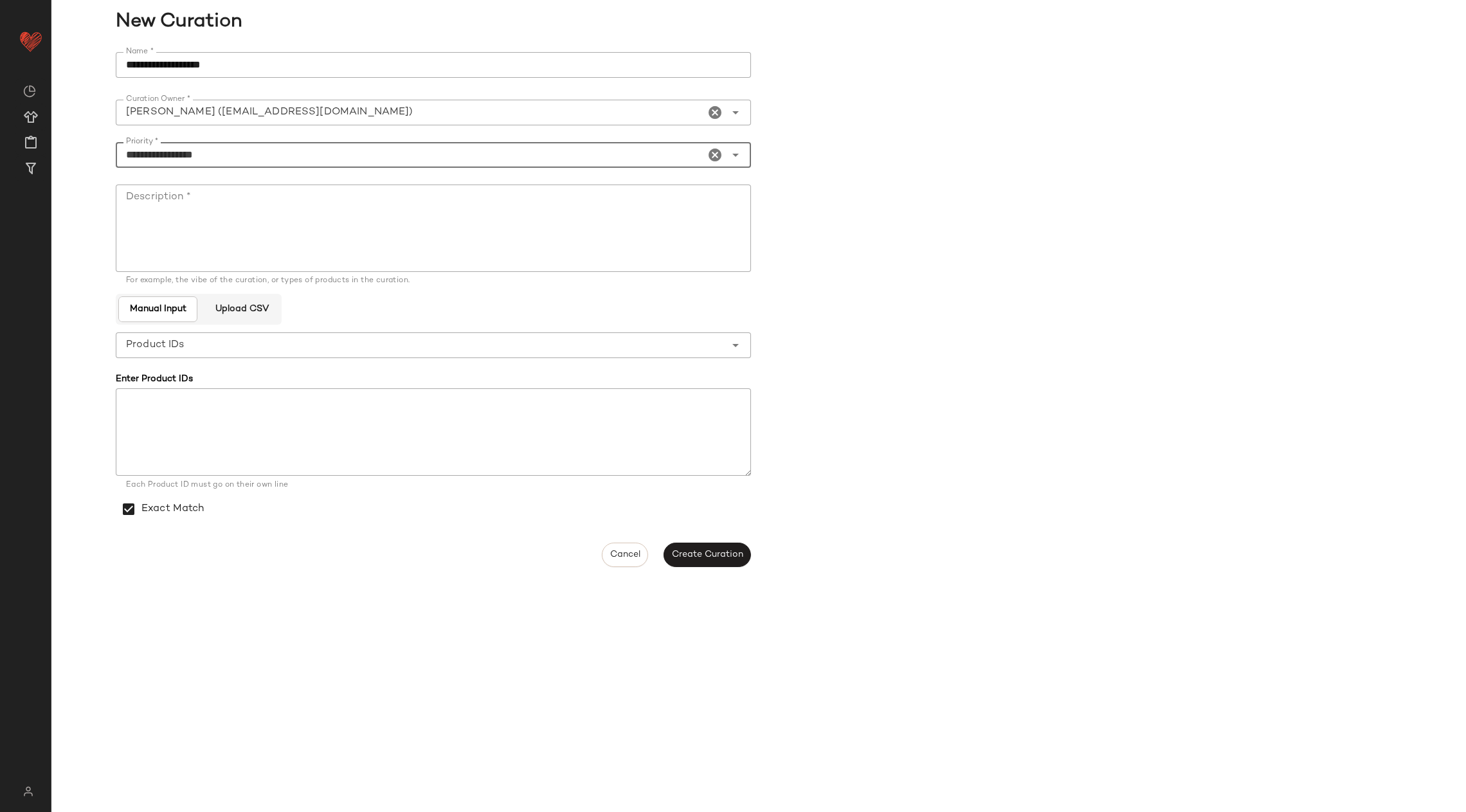
click at [636, 226] on textarea "Description *" at bounding box center [433, 228] width 635 height 88
type textarea "*"
click at [721, 551] on span "Create Curation" at bounding box center [707, 554] width 72 height 11
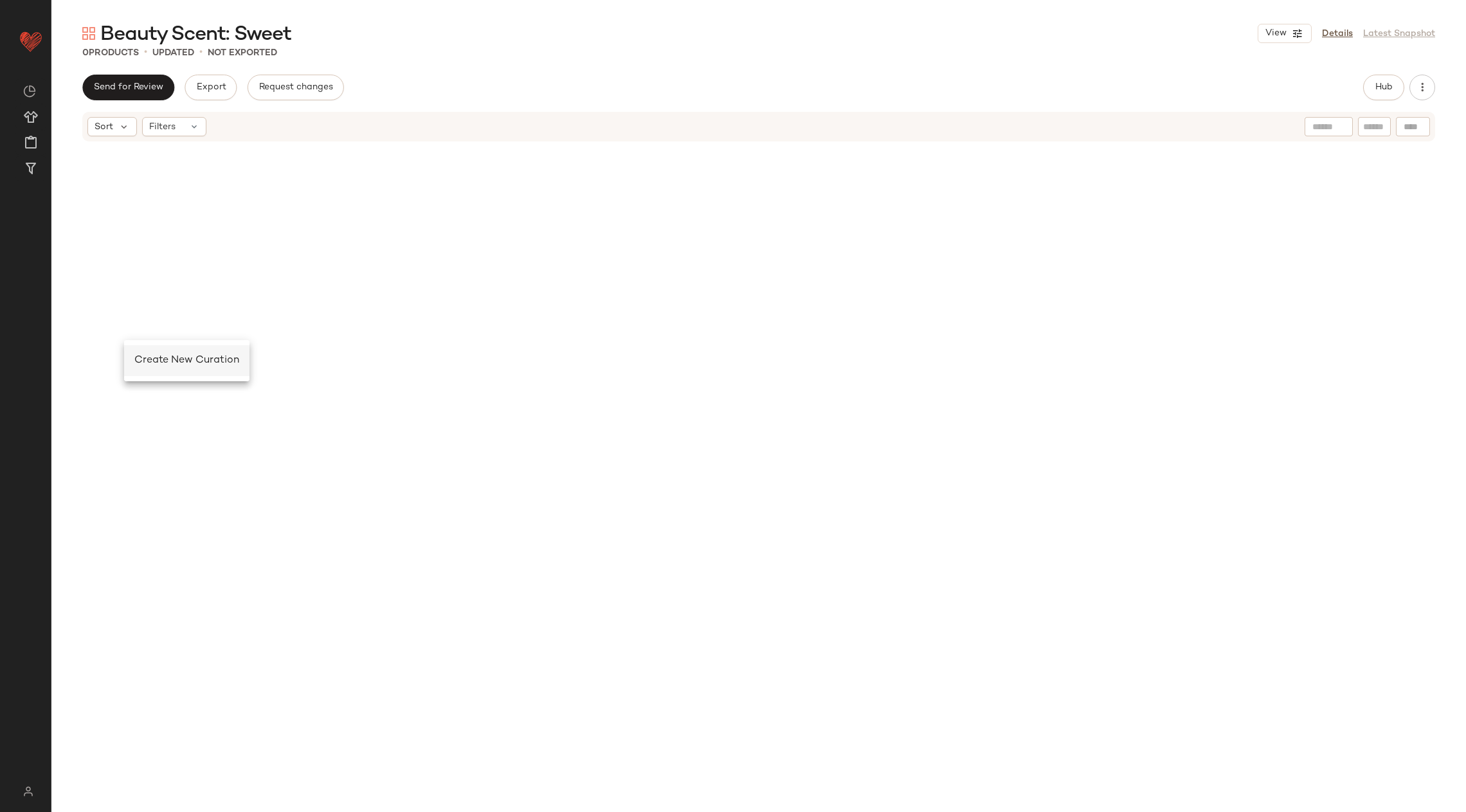
click at [164, 366] on div "Create New Curation" at bounding box center [187, 361] width 105 height 15
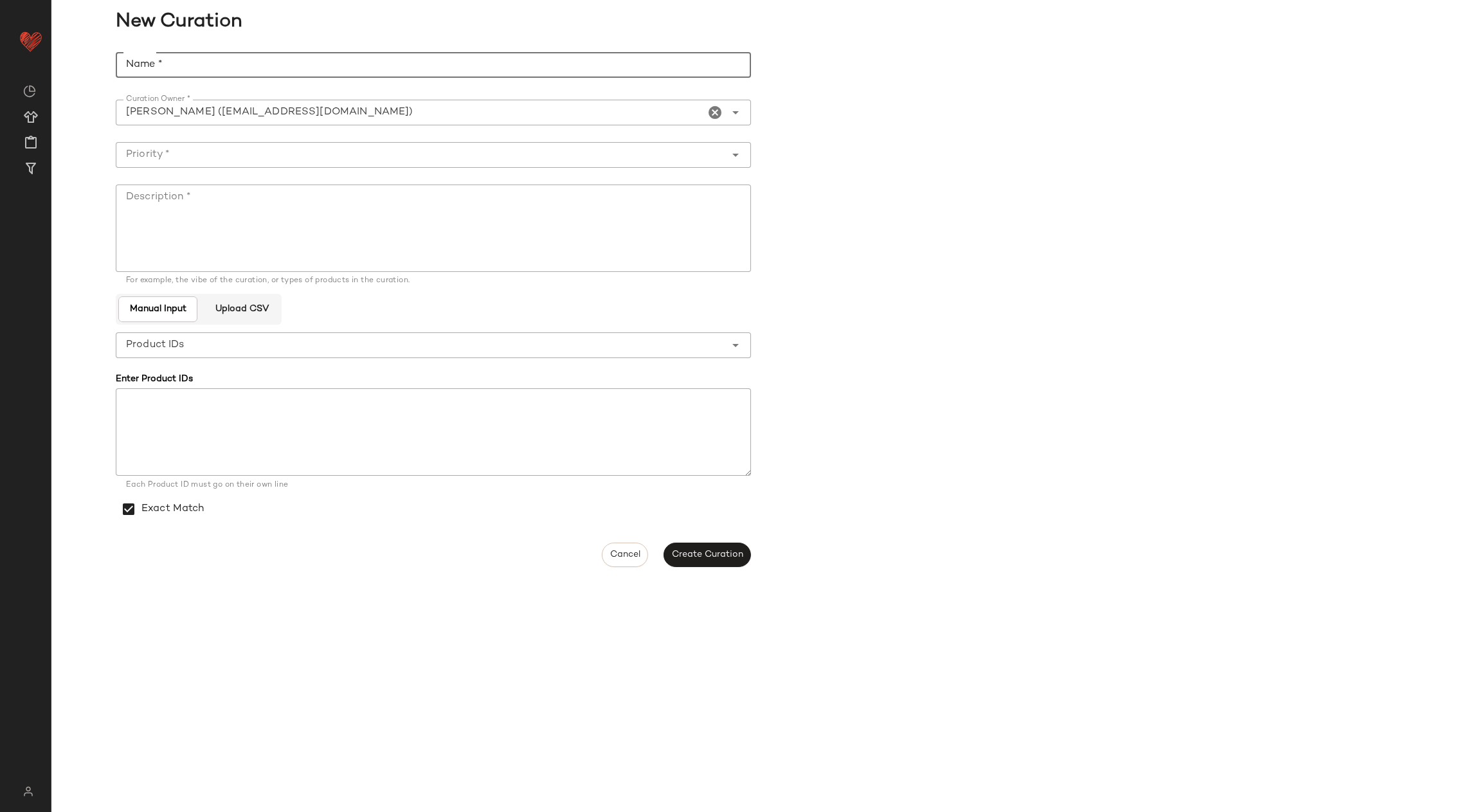
click at [219, 64] on input "Name *" at bounding box center [433, 64] width 635 height 26
type input "**********"
click at [172, 154] on input "Priority *" at bounding box center [420, 155] width 609 height 15
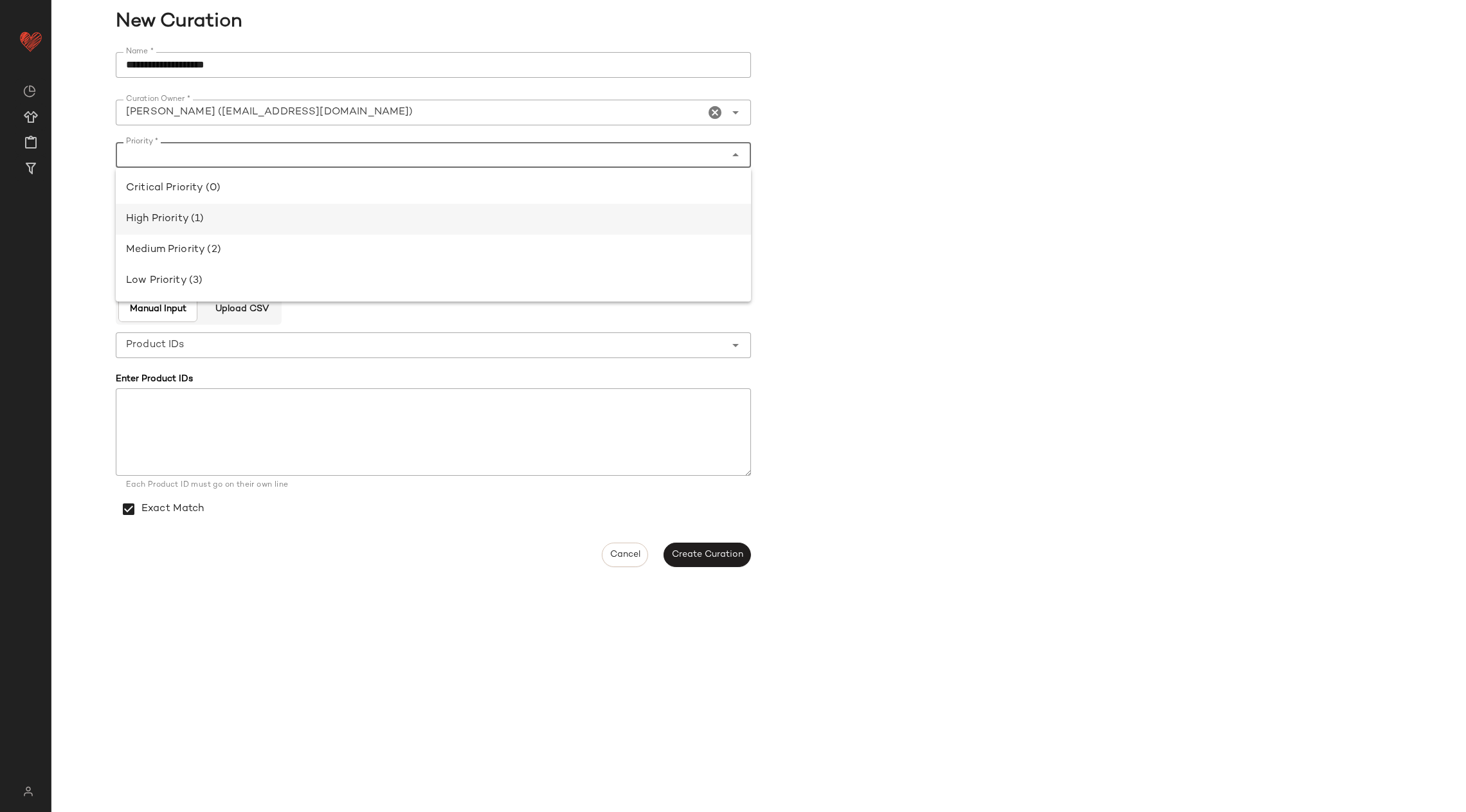
click at [199, 209] on div "High Priority (1)" at bounding box center [433, 219] width 635 height 31
type input "**********"
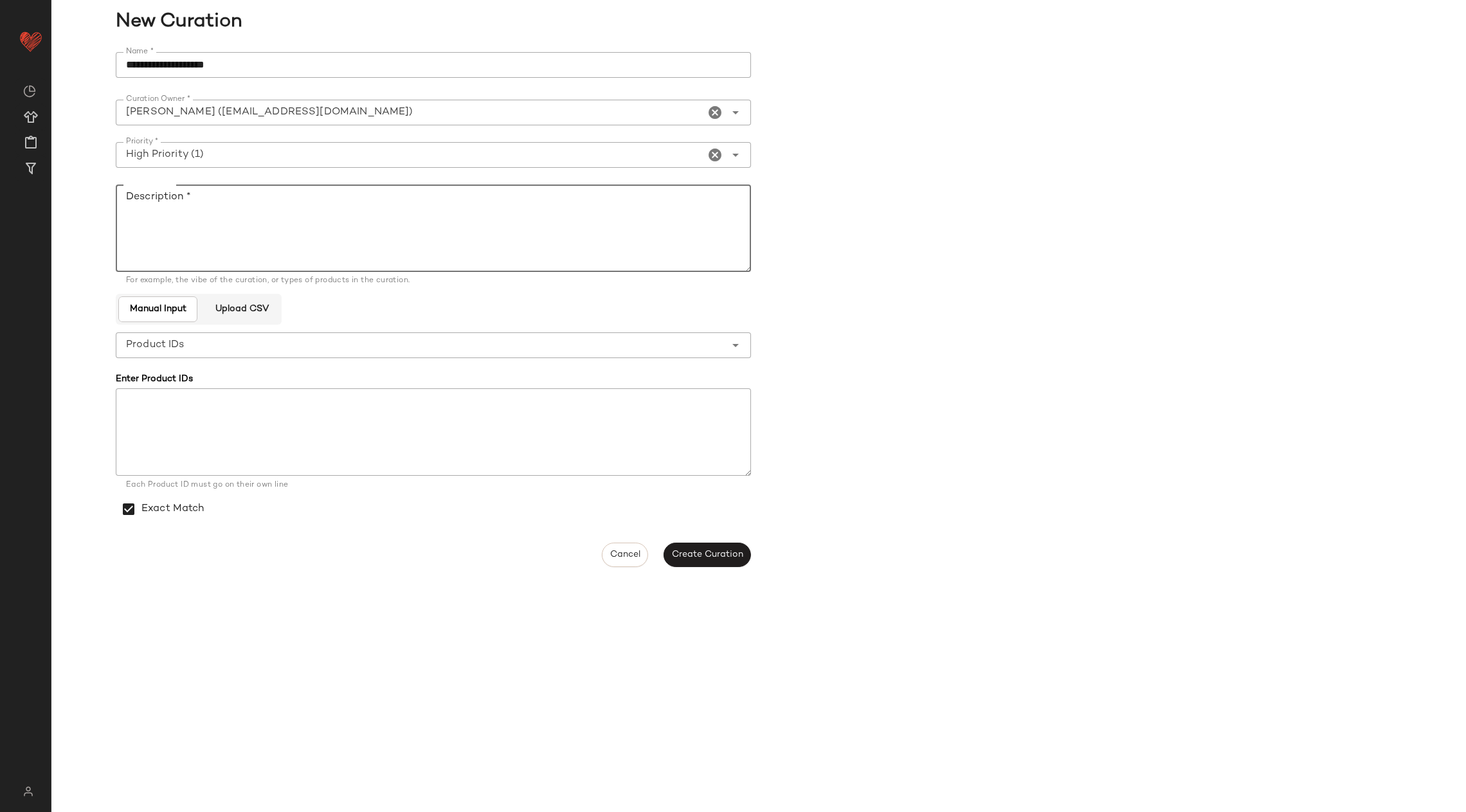
click at [201, 213] on textarea "Description *" at bounding box center [433, 228] width 635 height 88
type textarea "*"
click at [716, 553] on span "Create Curation" at bounding box center [707, 554] width 72 height 11
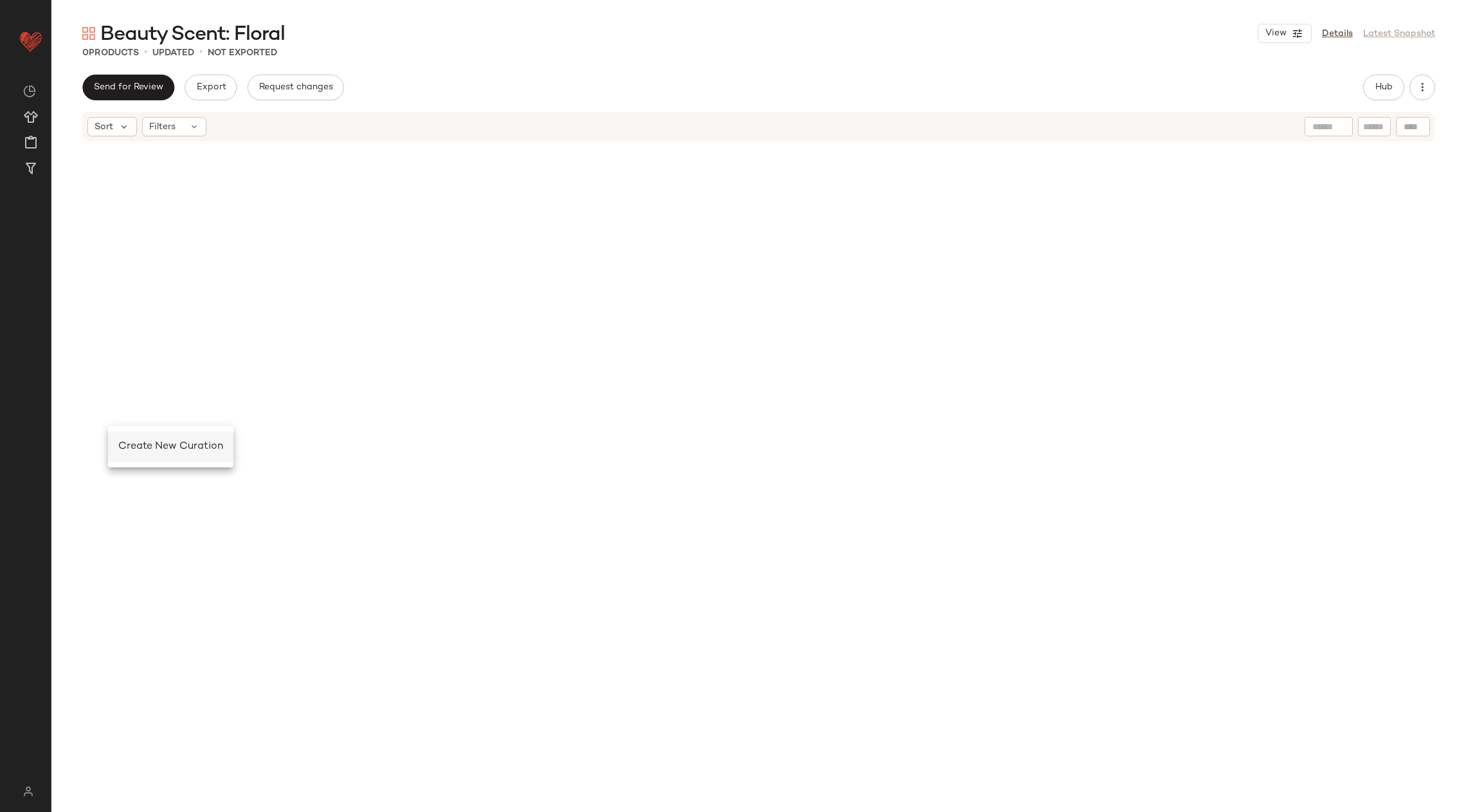
click at [156, 451] on span "Create New Curation" at bounding box center [170, 445] width 105 height 11
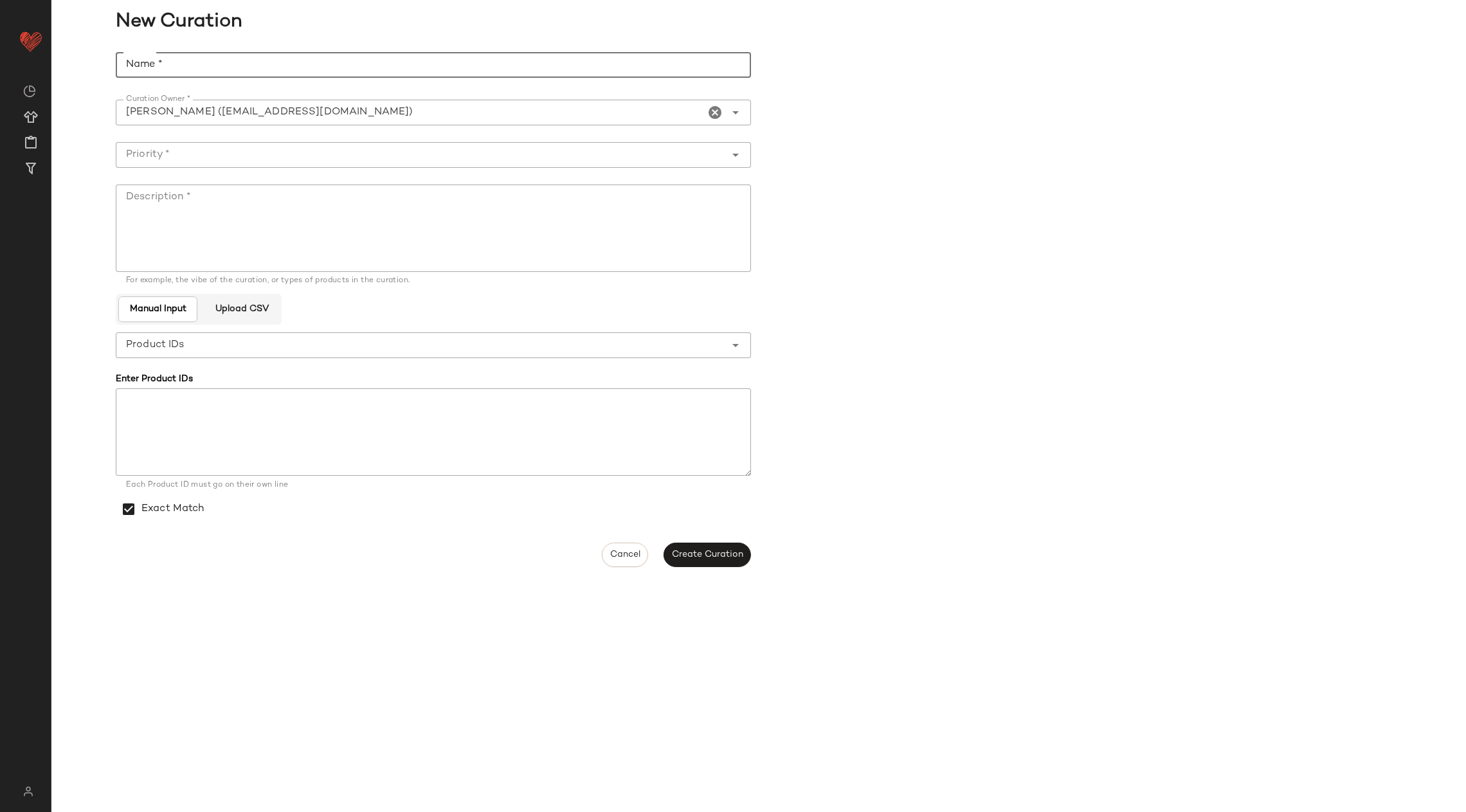
click at [186, 63] on input "Name *" at bounding box center [433, 64] width 635 height 26
type input "**********"
click at [223, 148] on input "Priority *" at bounding box center [420, 155] width 609 height 15
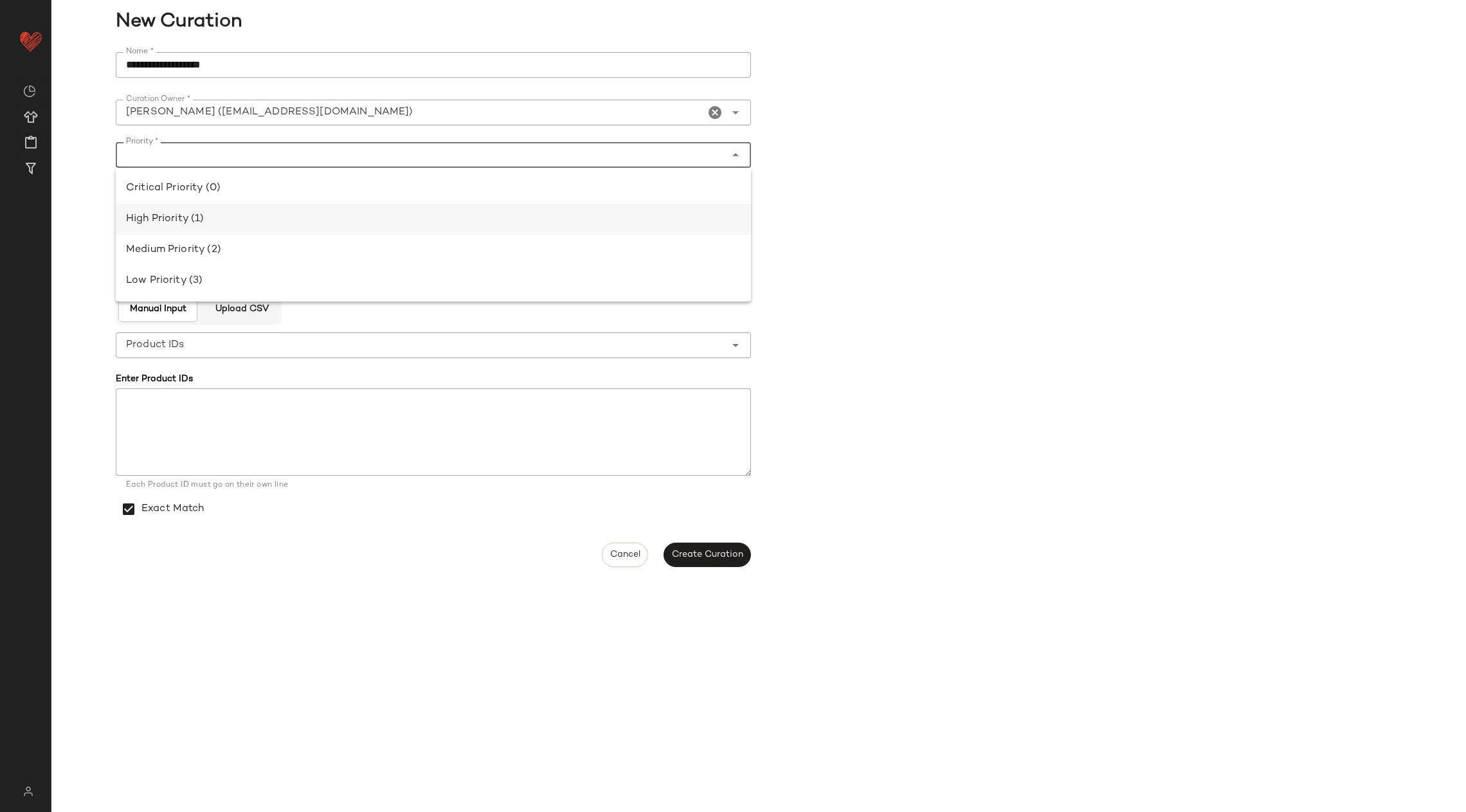
click at [244, 215] on div "High Priority (1)" at bounding box center [433, 219] width 615 height 15
type input "**********"
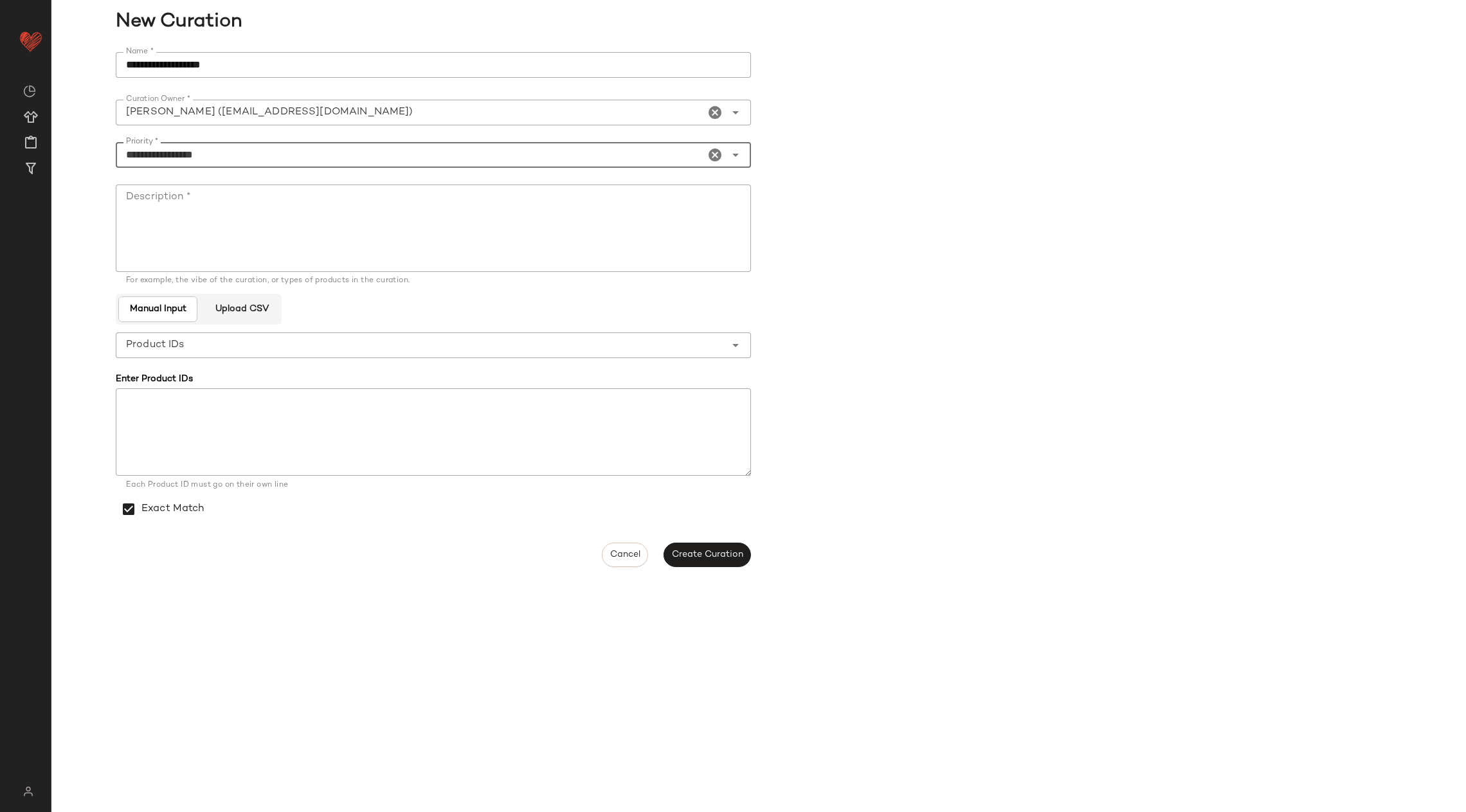
click at [244, 215] on textarea "Description *" at bounding box center [433, 228] width 635 height 88
type textarea "*"
click at [694, 547] on button "Create Curation" at bounding box center [707, 554] width 88 height 24
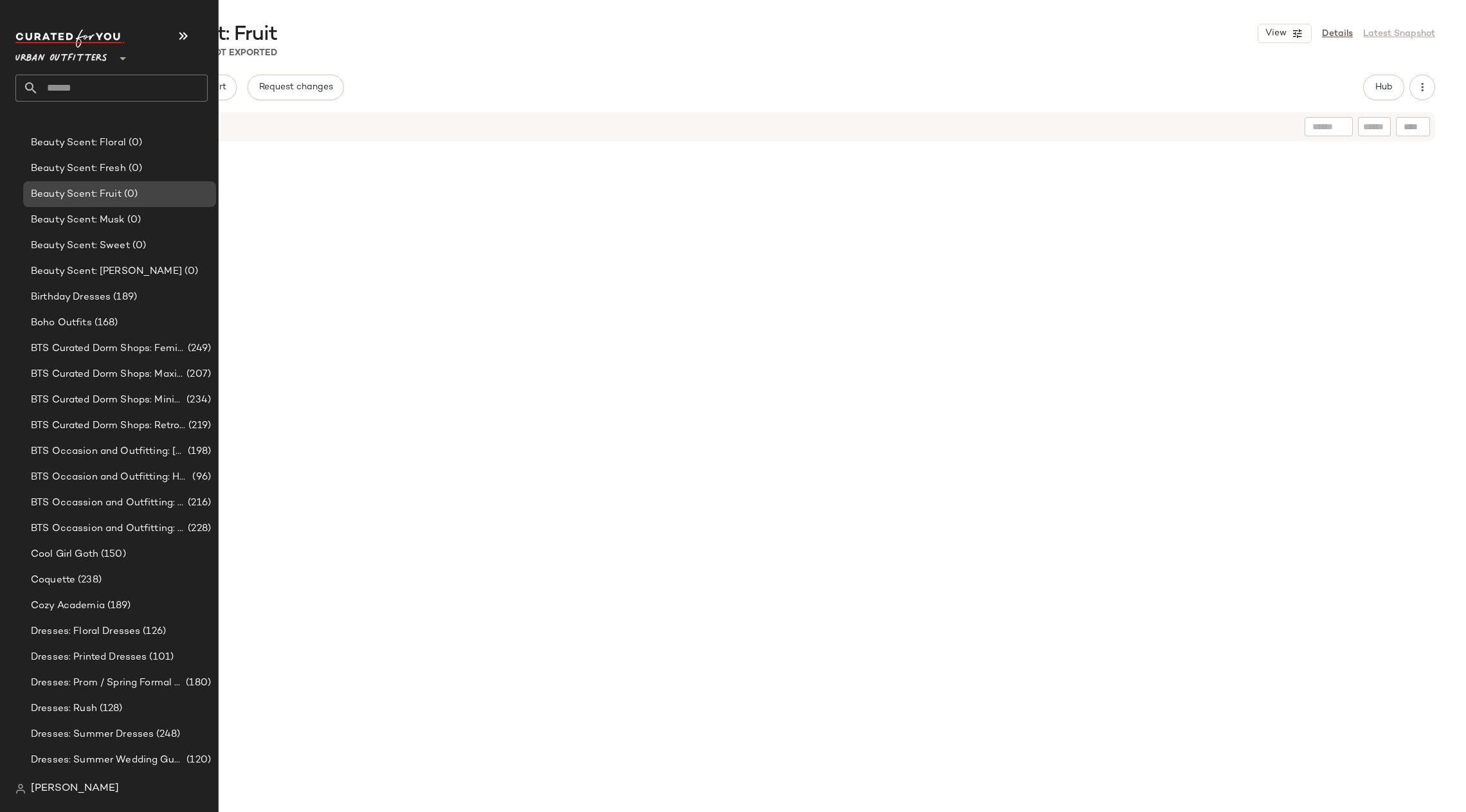
scroll to position [2948, 0]
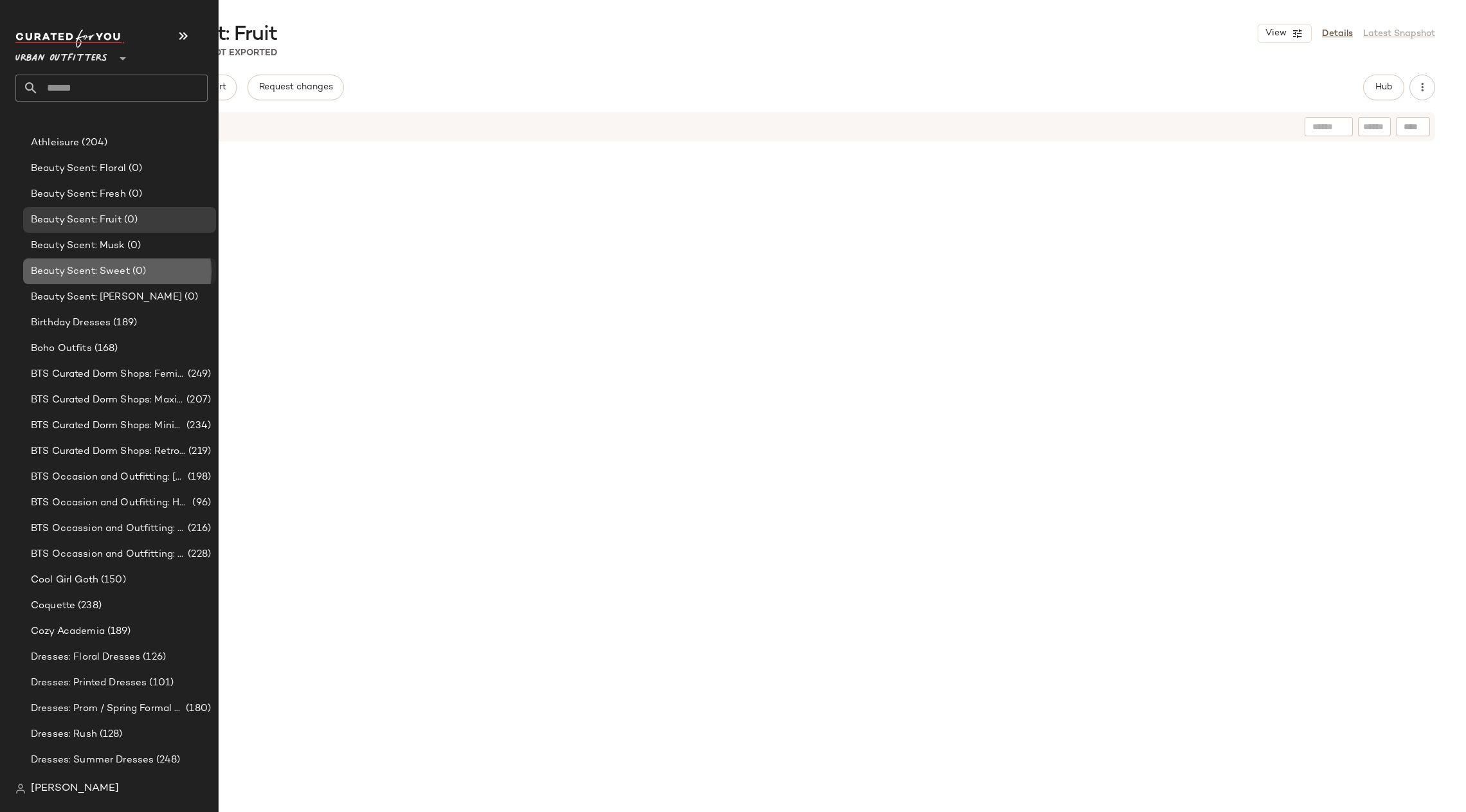
click at [142, 262] on div "Beauty Scent: Sweet (0)" at bounding box center [119, 271] width 193 height 26
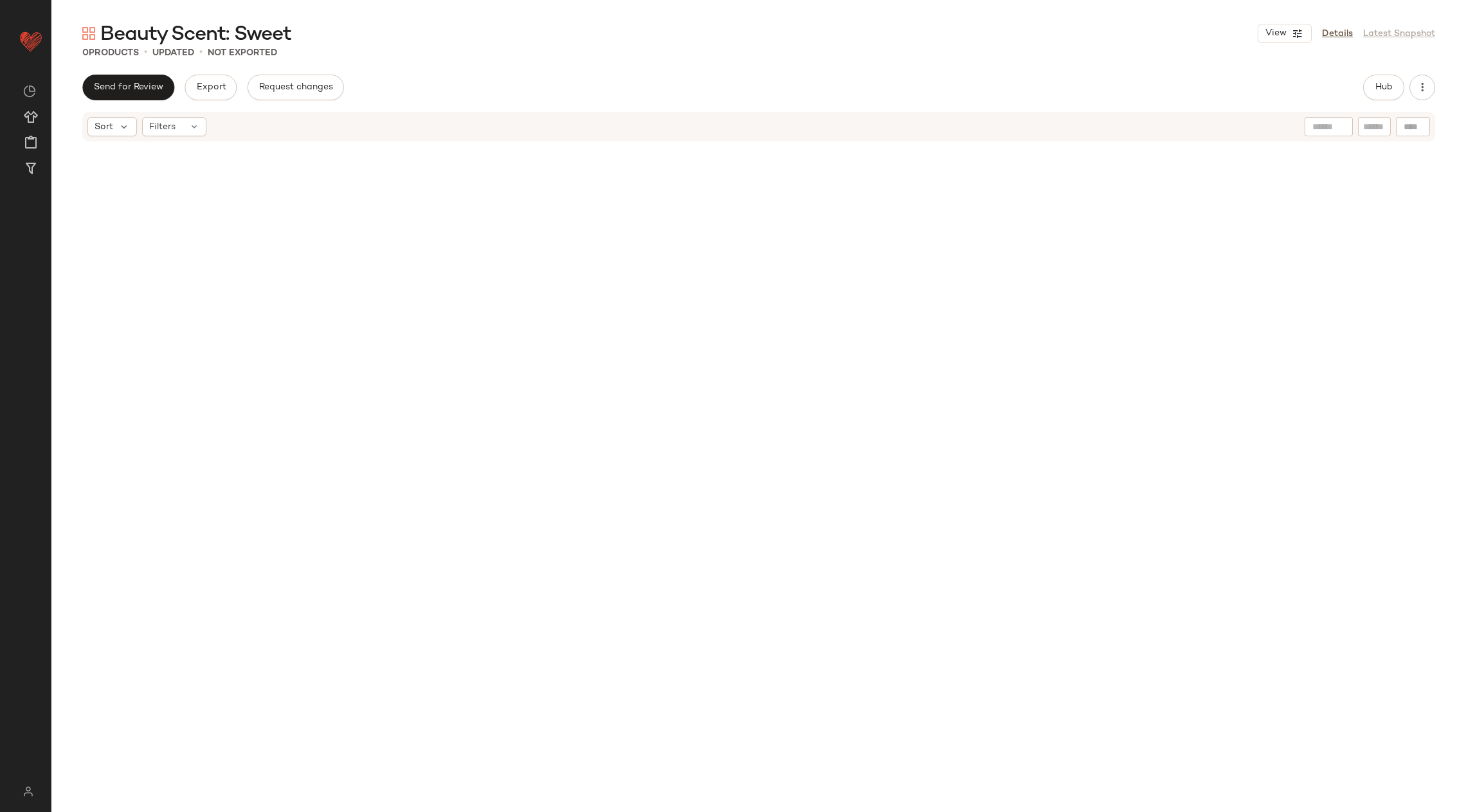
click at [1353, 92] on div "Send for Review Export Request changes Hub" at bounding box center [759, 88] width 1353 height 26
click at [1385, 89] on span "Hub" at bounding box center [1384, 88] width 18 height 11
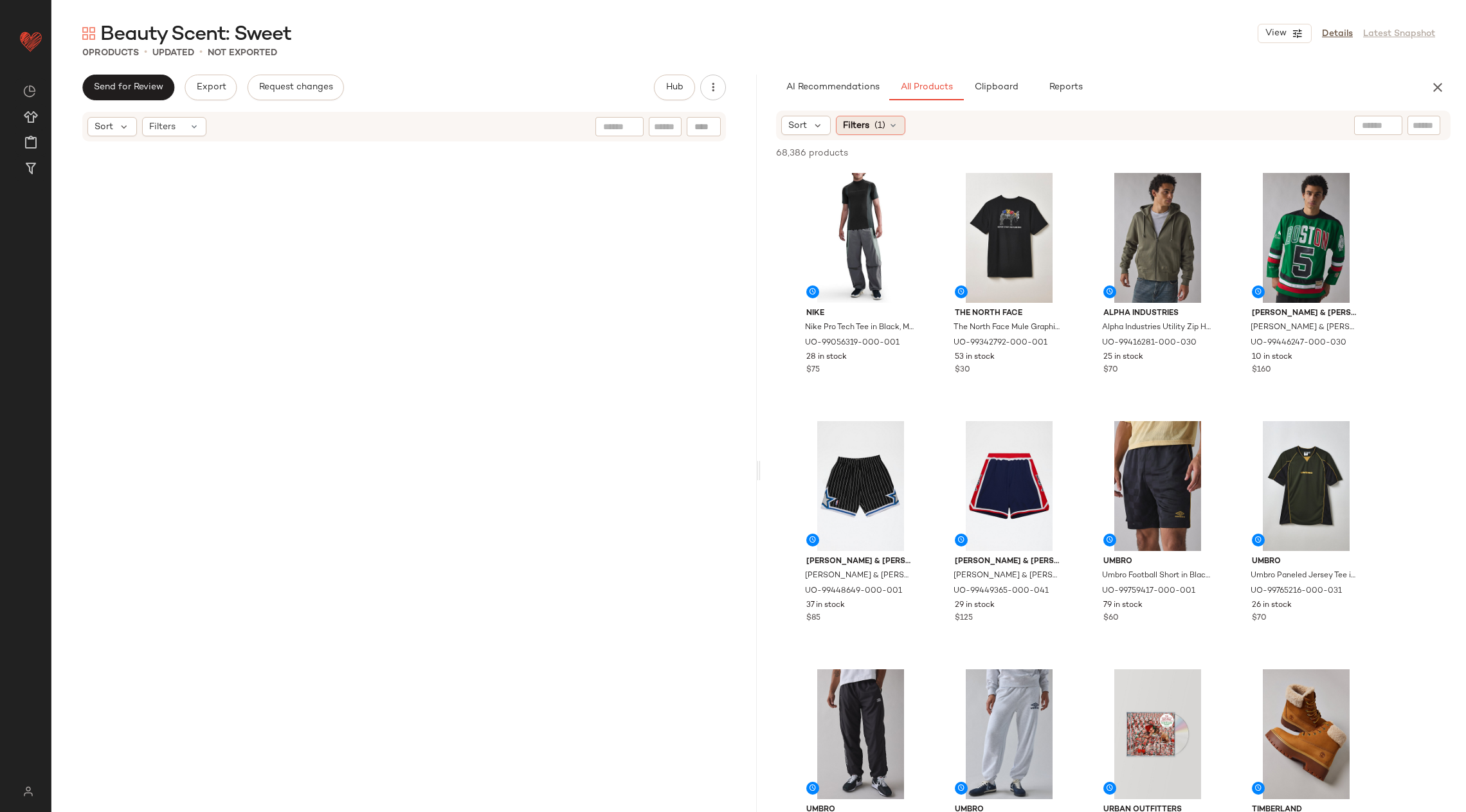
click at [851, 119] on span "Filters" at bounding box center [856, 126] width 26 height 13
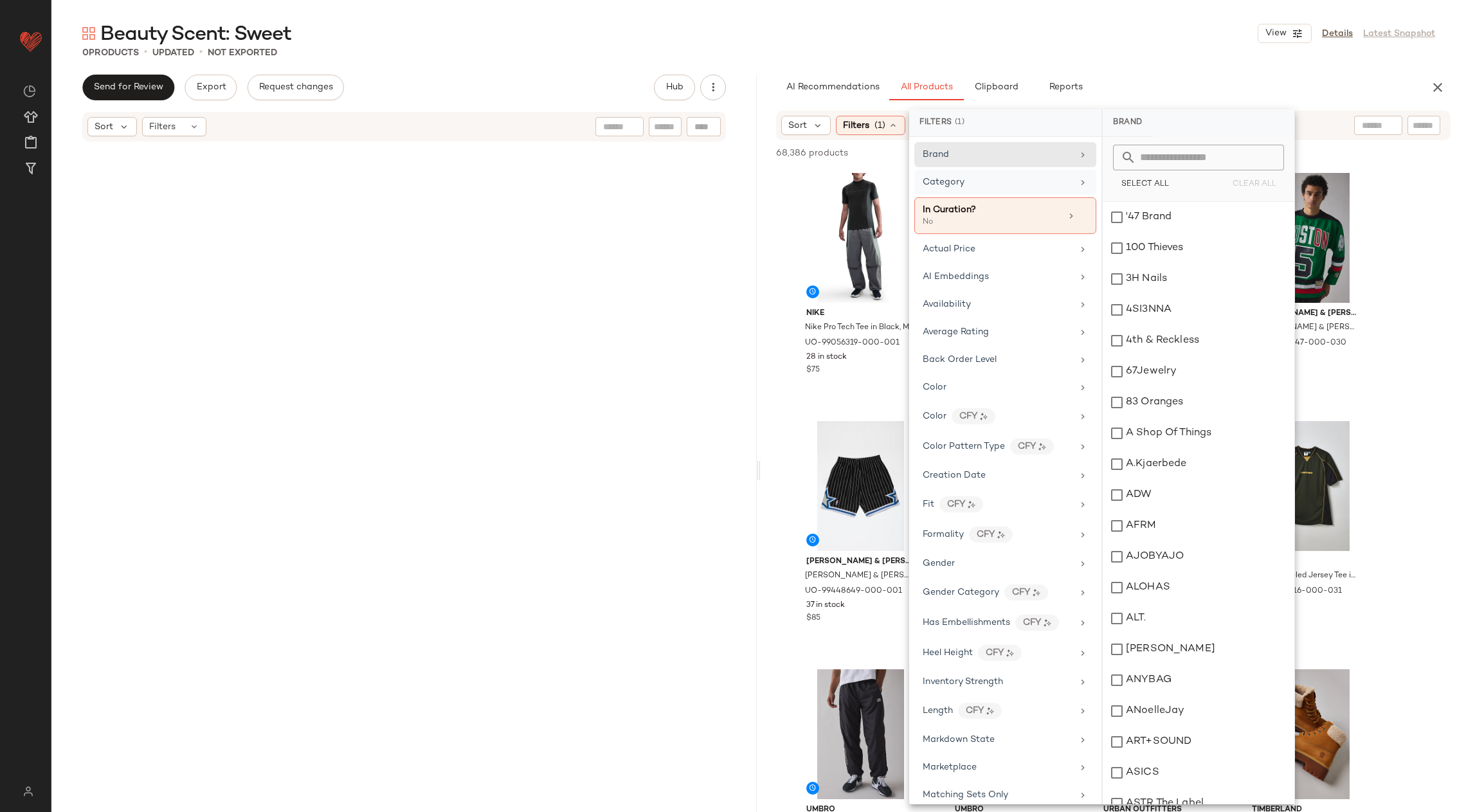
click at [995, 185] on div "Category" at bounding box center [998, 182] width 150 height 13
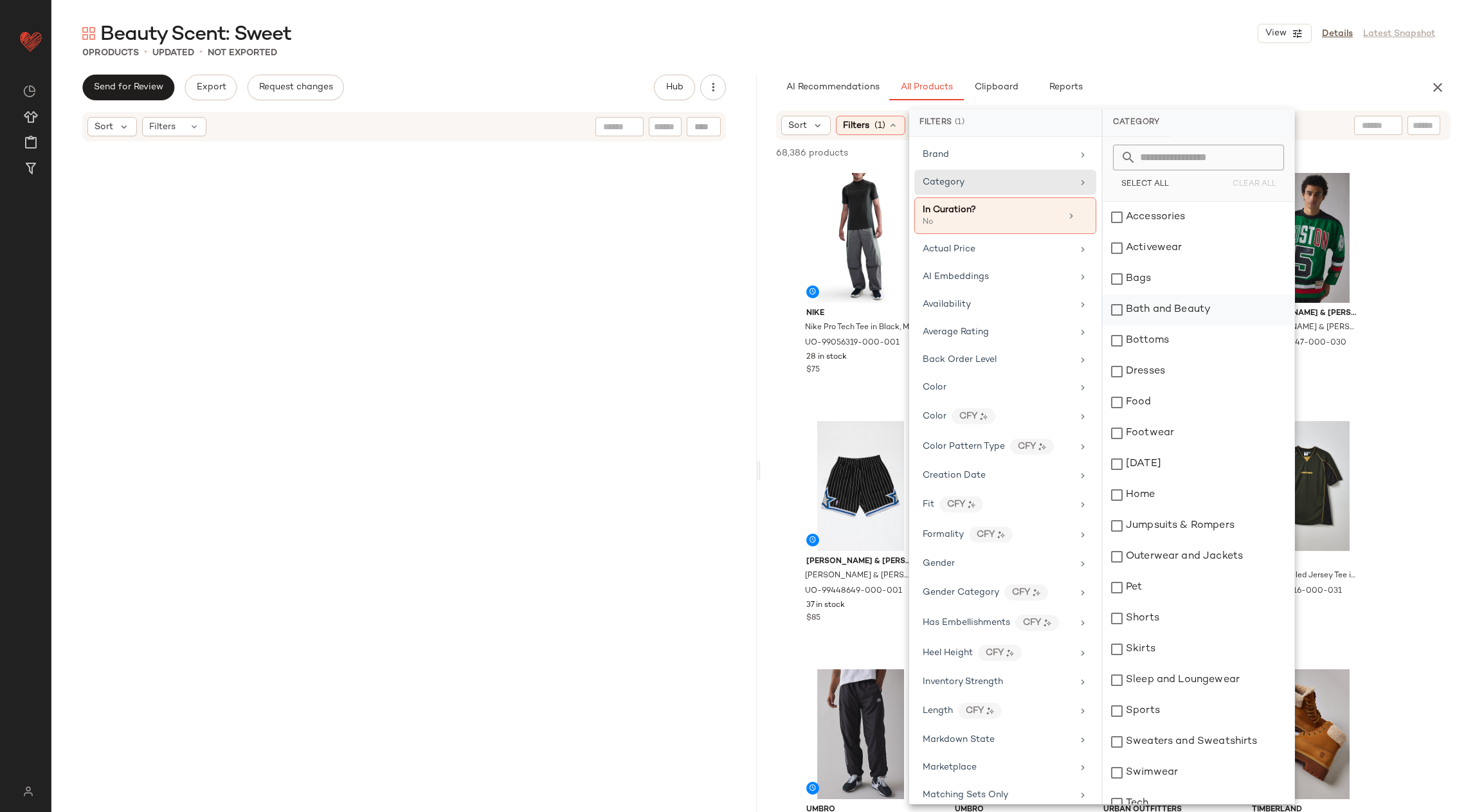
click at [1189, 313] on div "Bath and Beauty" at bounding box center [1198, 310] width 192 height 31
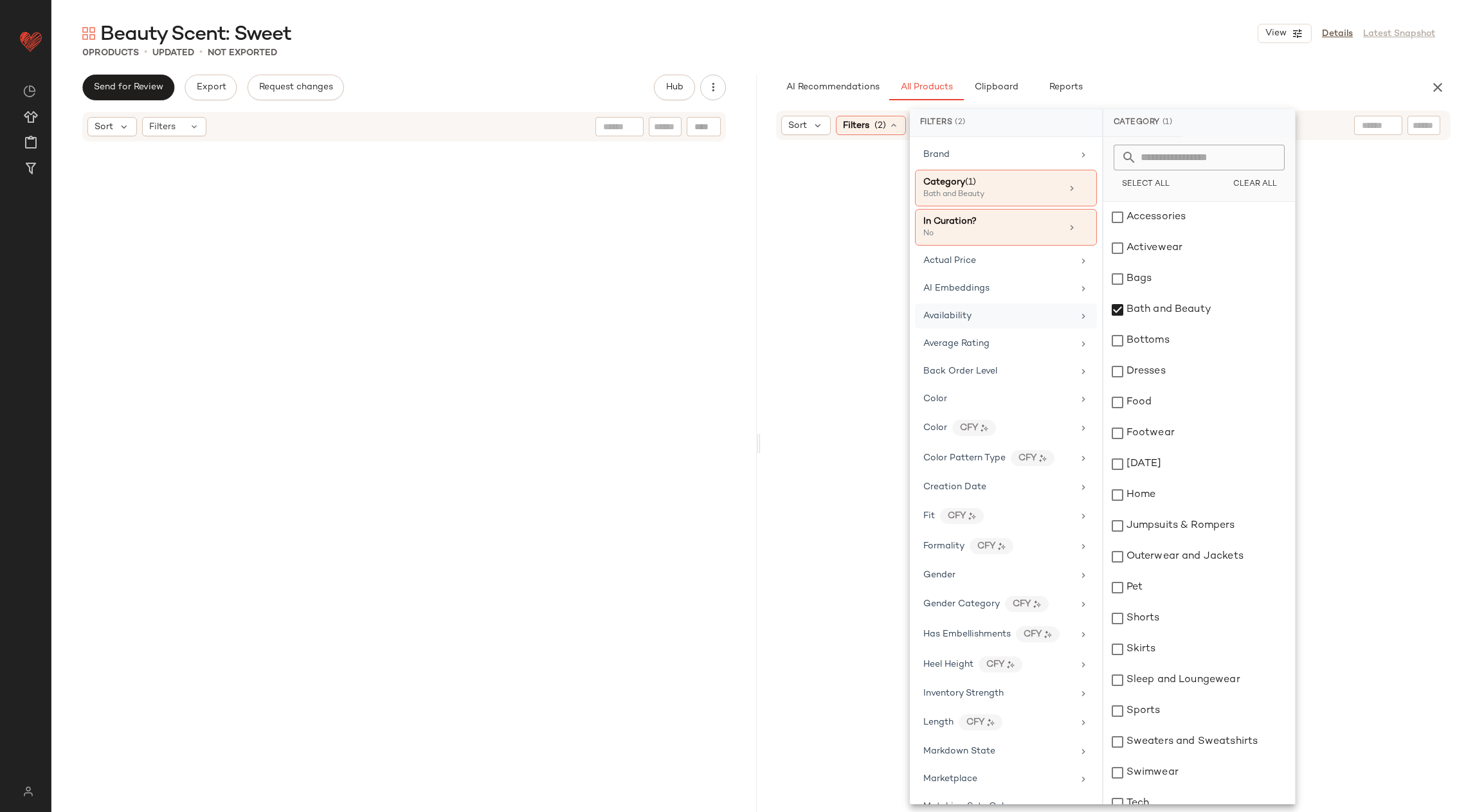
click at [1005, 305] on div "Availability" at bounding box center [1006, 316] width 182 height 25
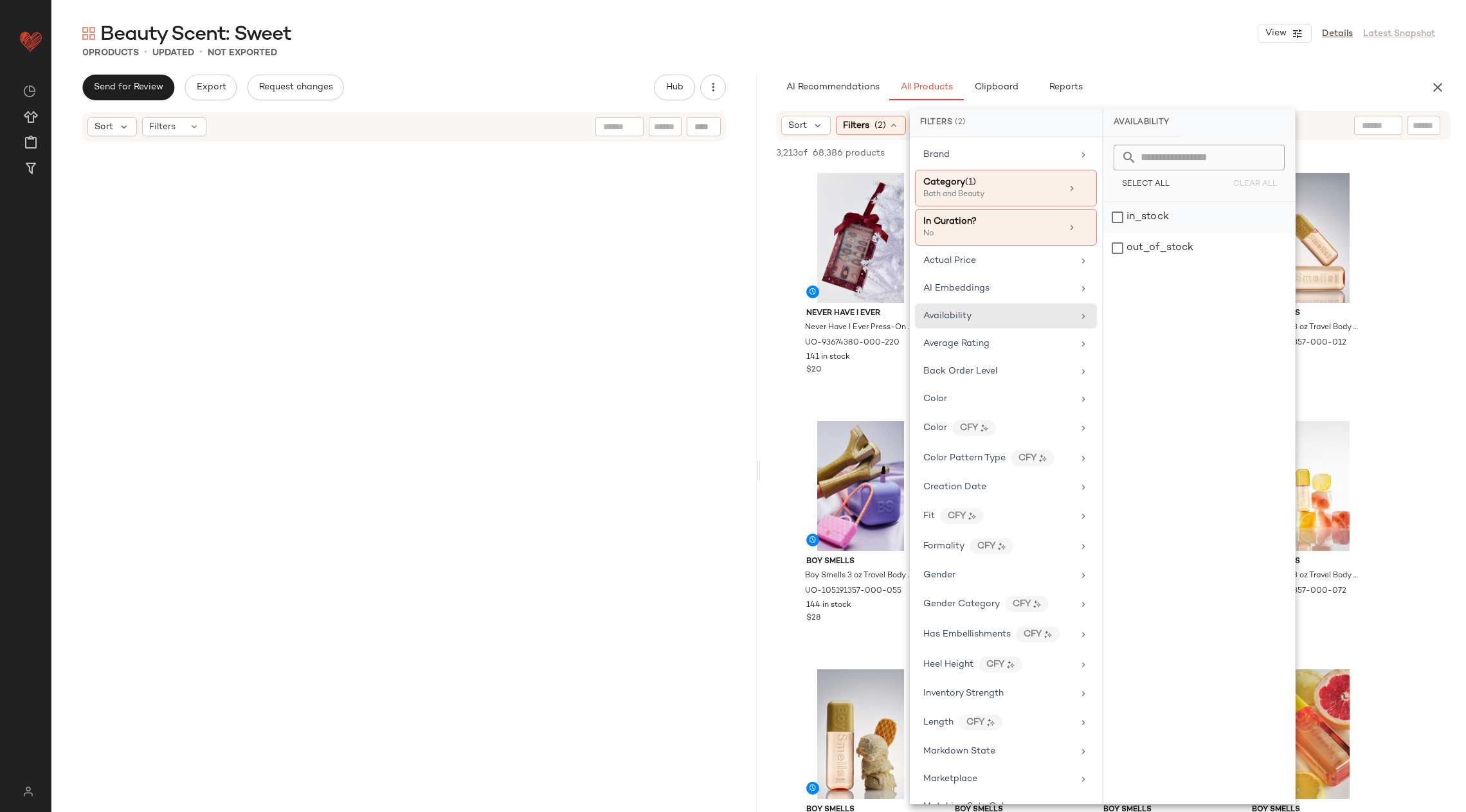
click at [1125, 222] on div "in_stock" at bounding box center [1199, 217] width 192 height 31
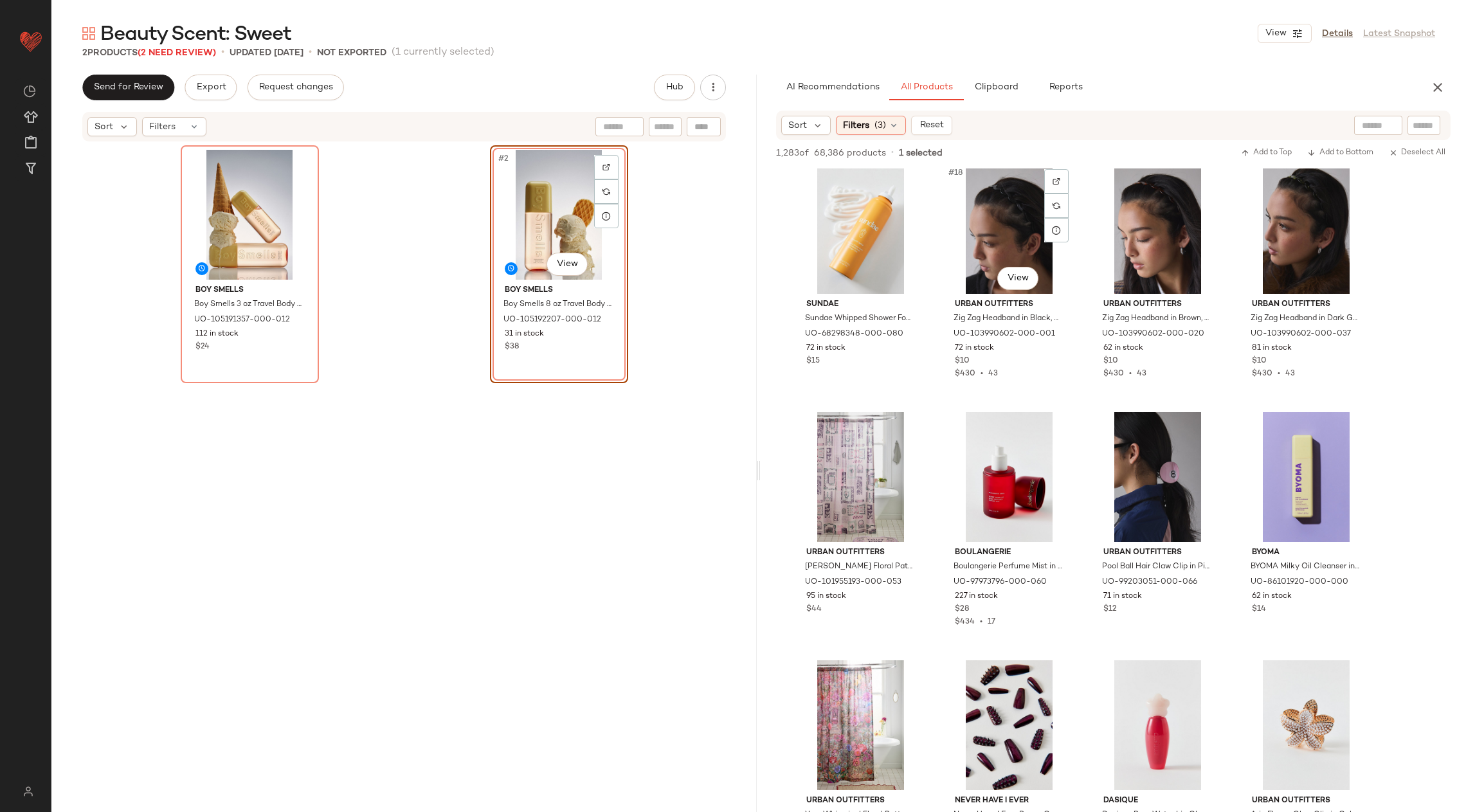
scroll to position [1006, 0]
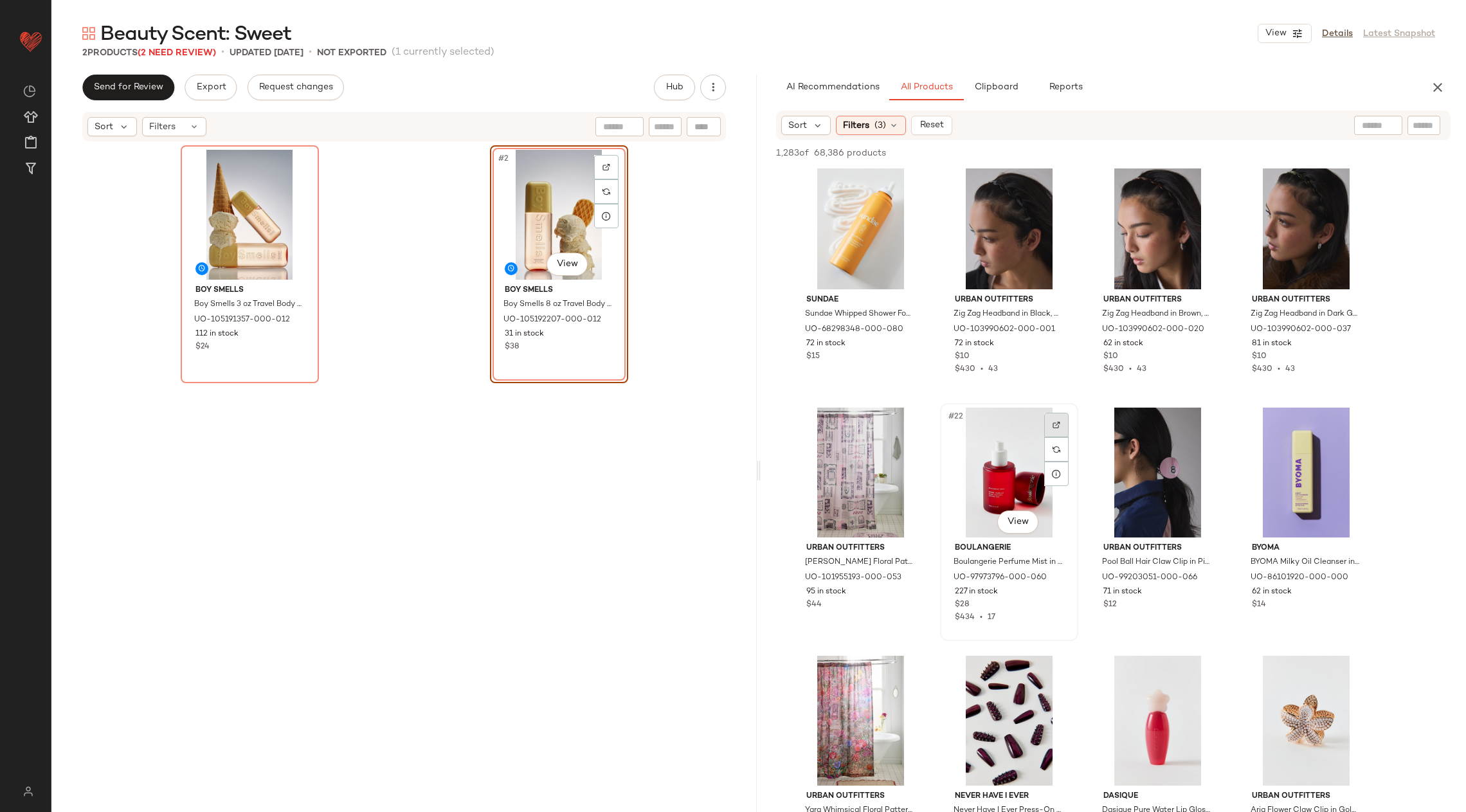
click at [1054, 425] on img at bounding box center [1057, 425] width 8 height 8
click at [1051, 421] on div at bounding box center [1056, 424] width 24 height 24
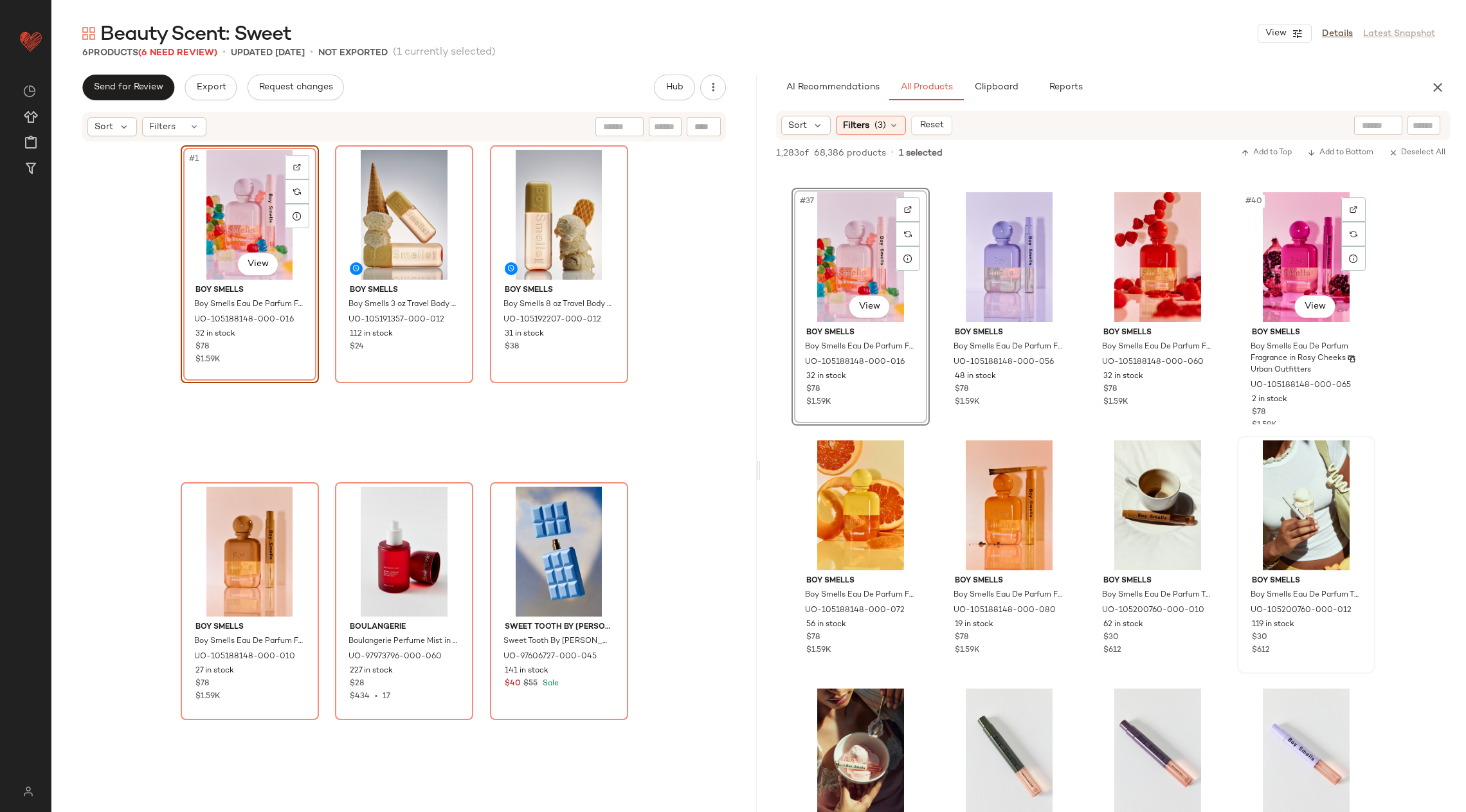
scroll to position [2229, 0]
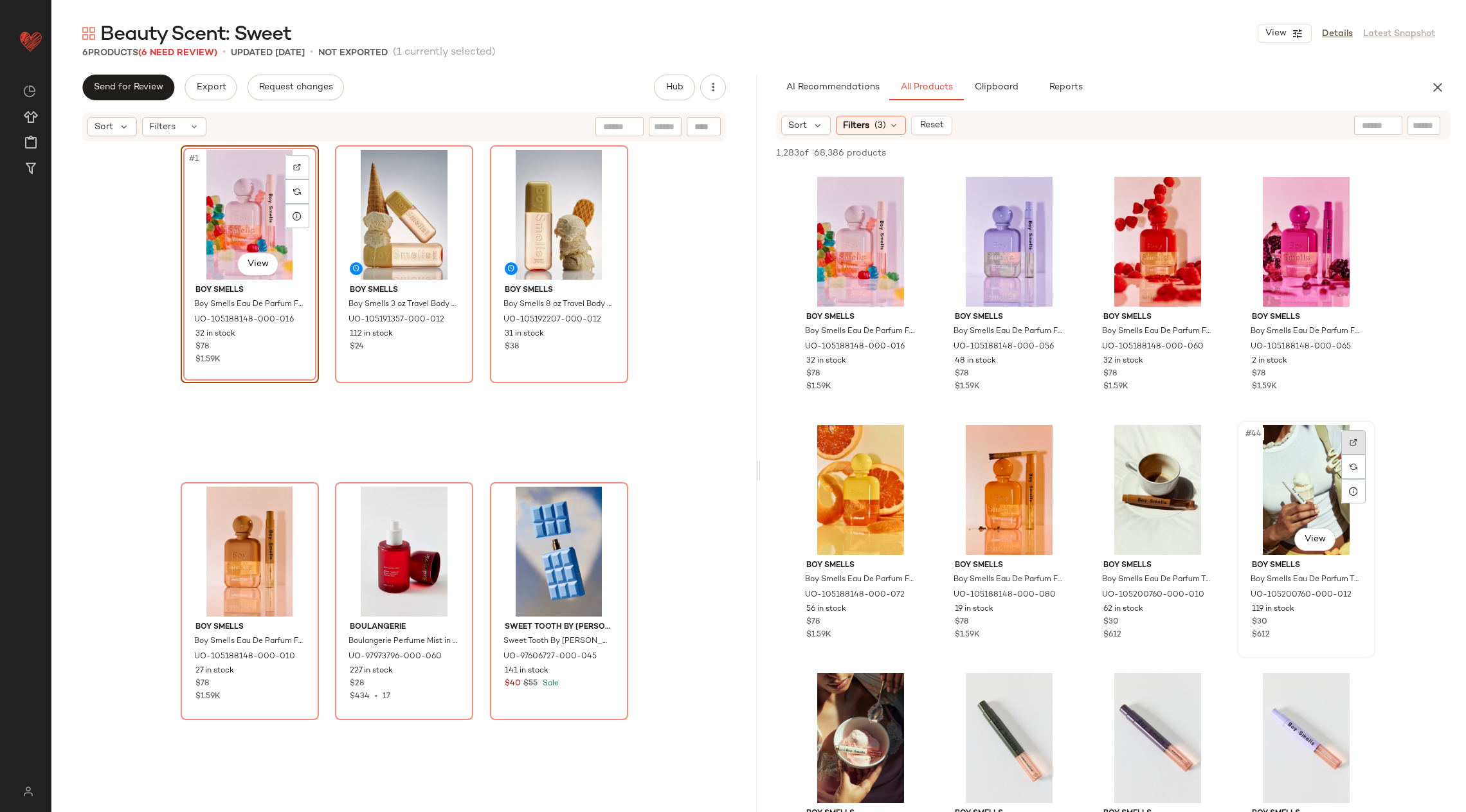
click at [1360, 437] on div at bounding box center [1353, 442] width 24 height 24
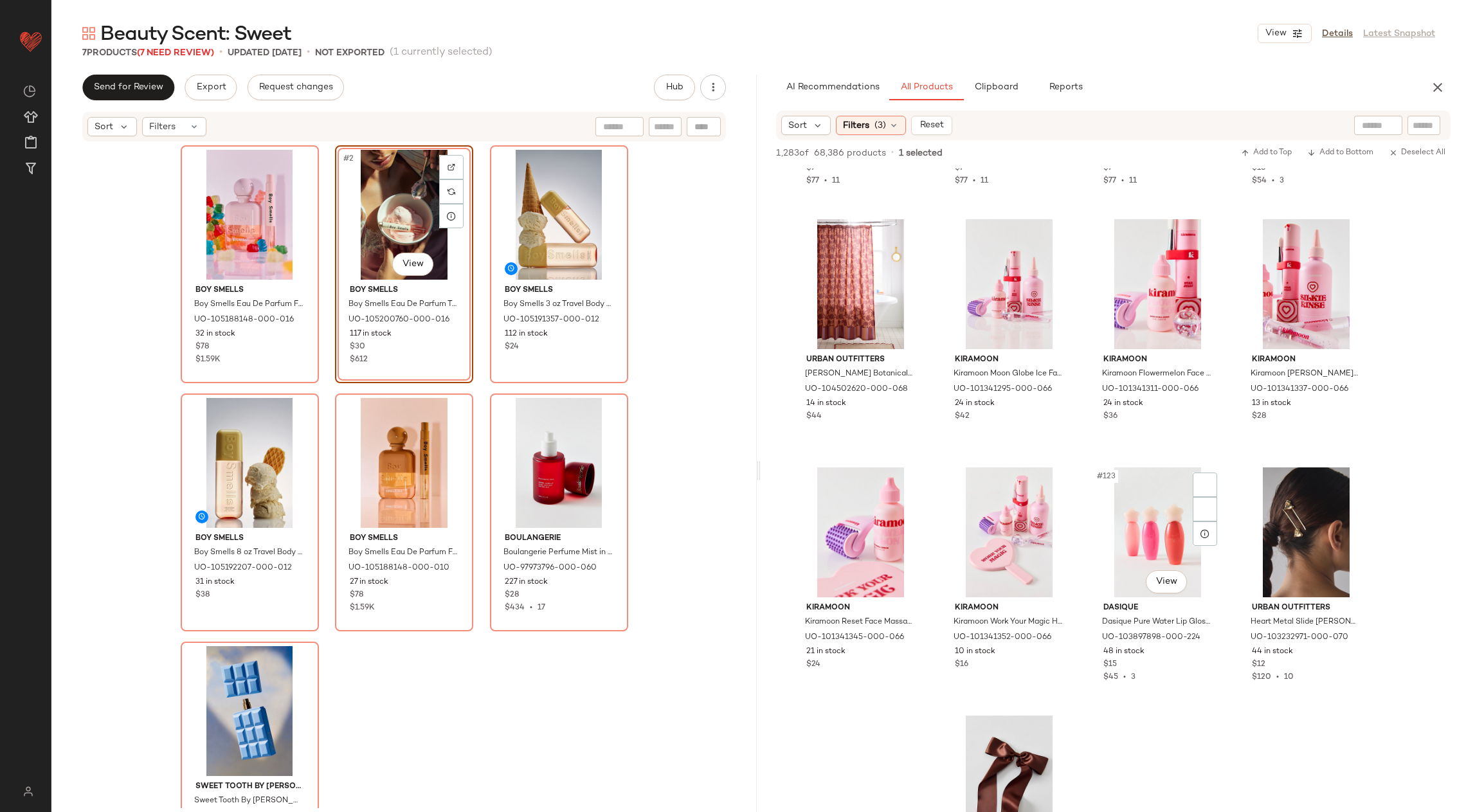
scroll to position [7391, 0]
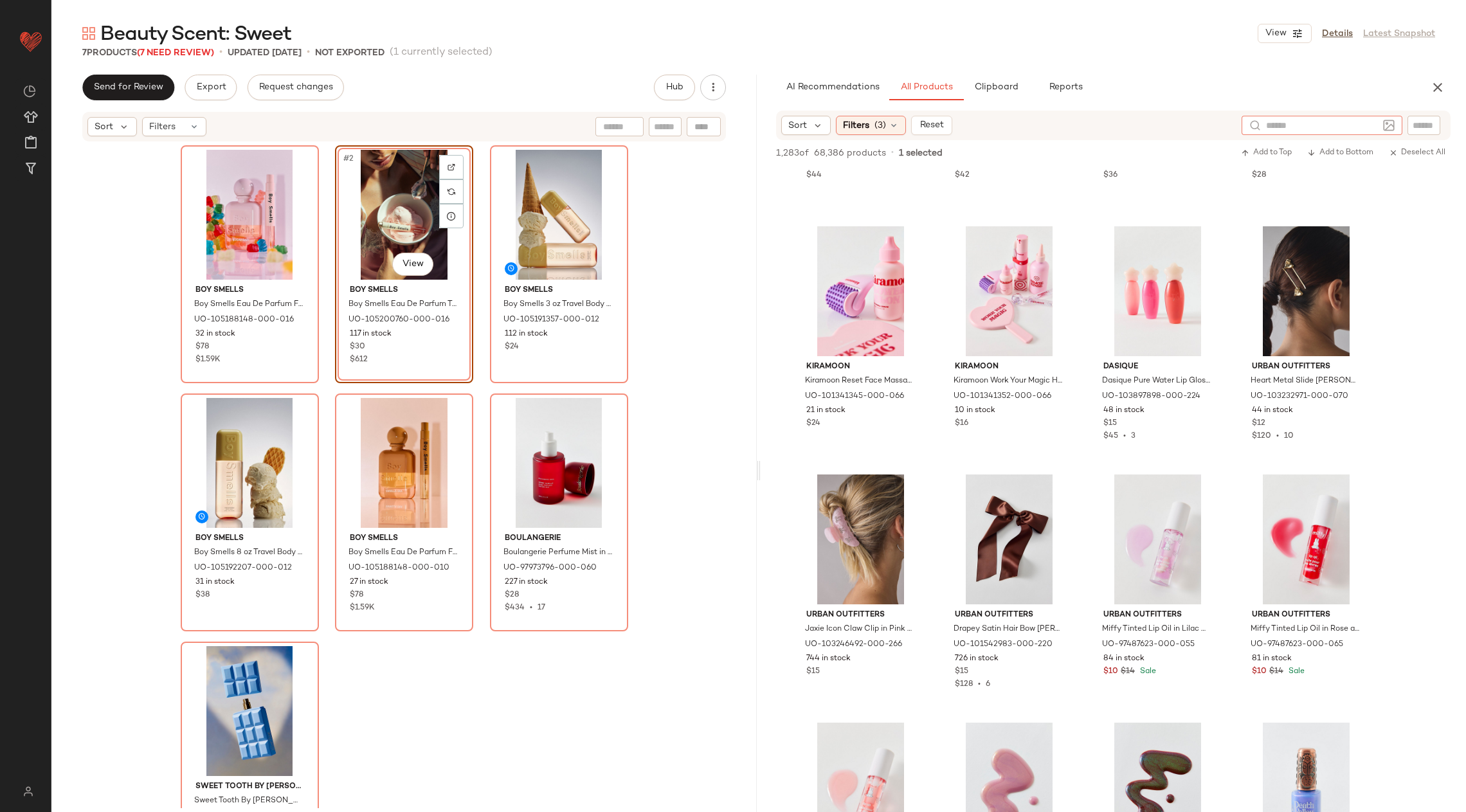
click at [1372, 125] on input "text" at bounding box center [1323, 126] width 112 height 13
type input "*"
type input "*******"
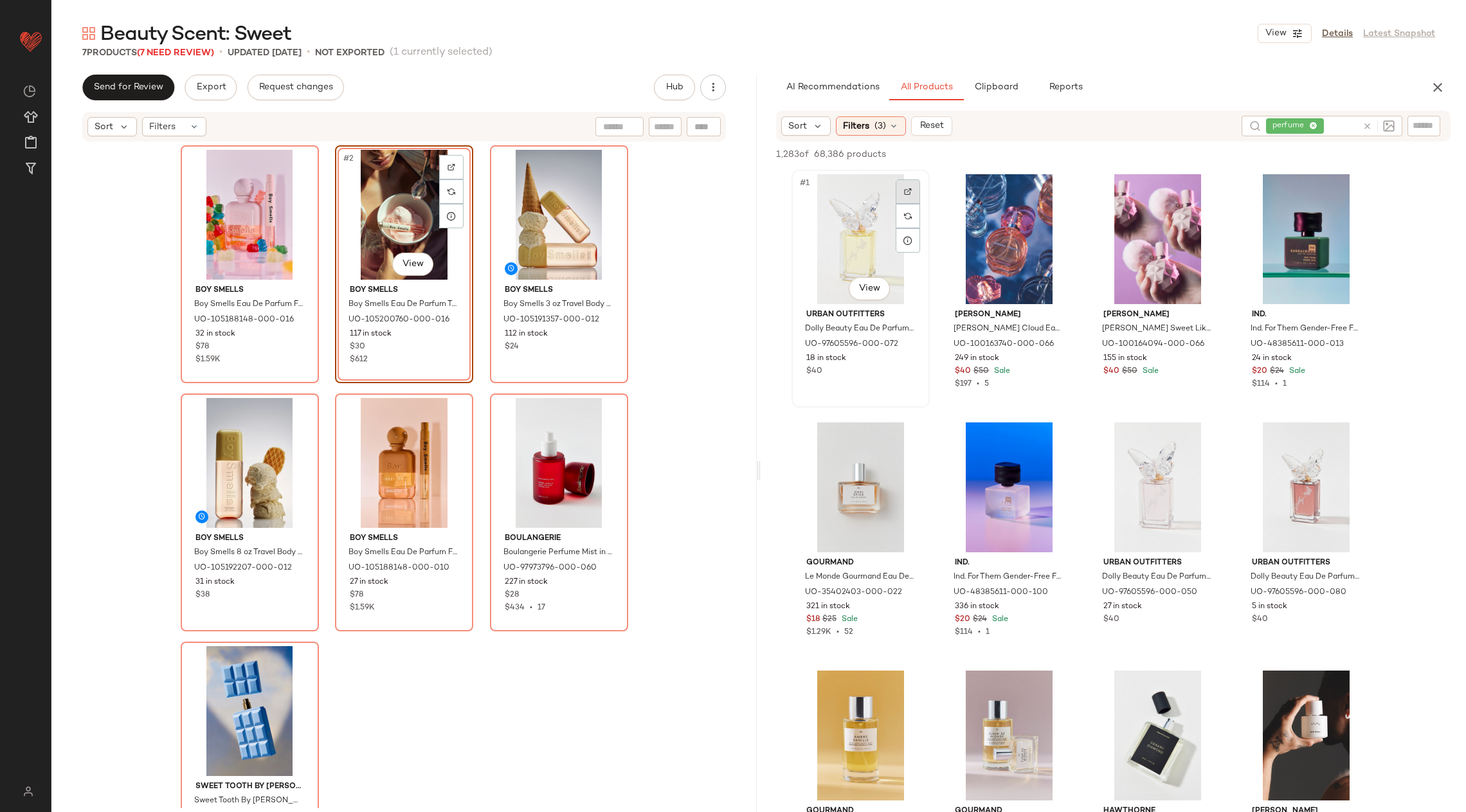
click at [906, 192] on img at bounding box center [908, 191] width 8 height 8
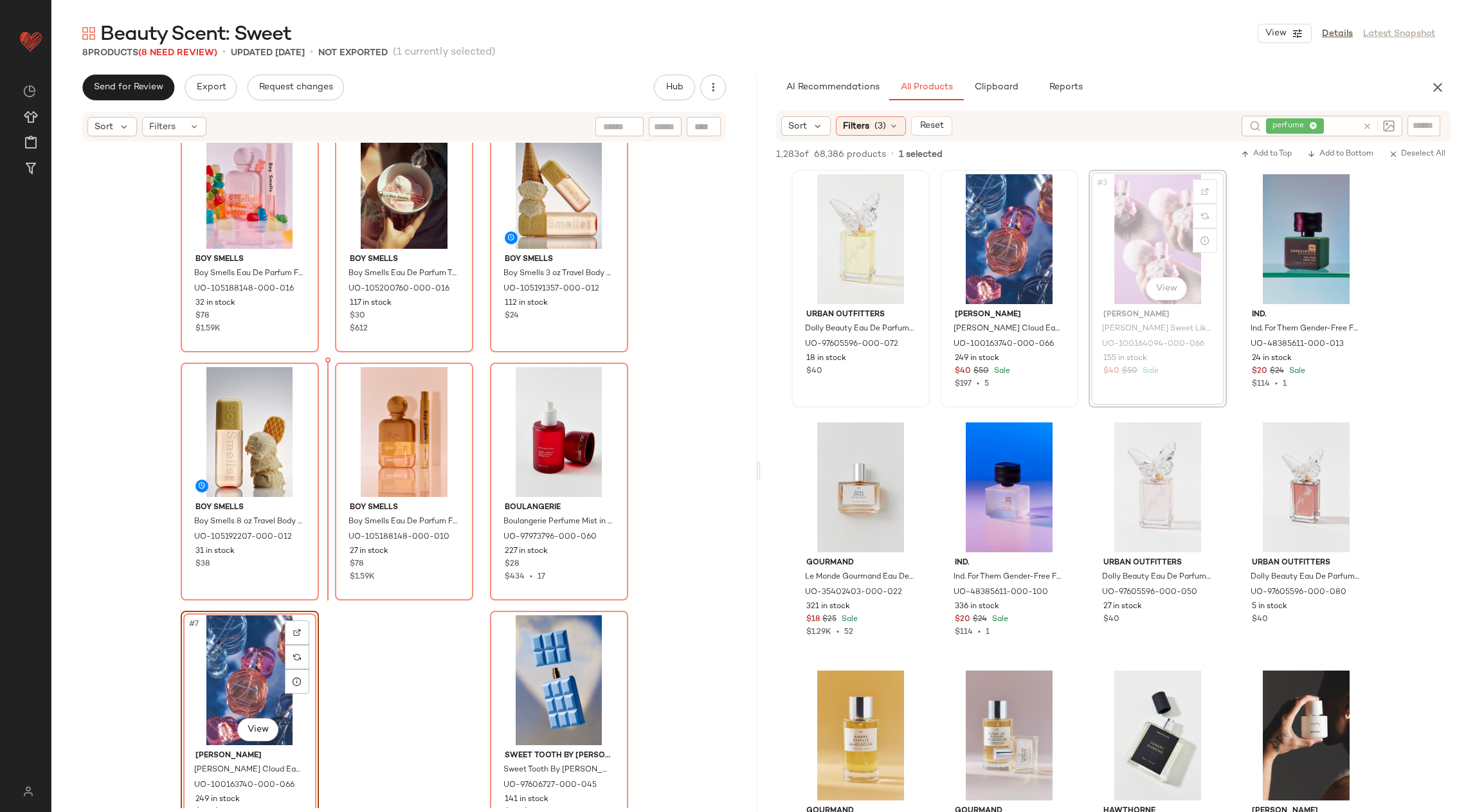
scroll to position [34, 0]
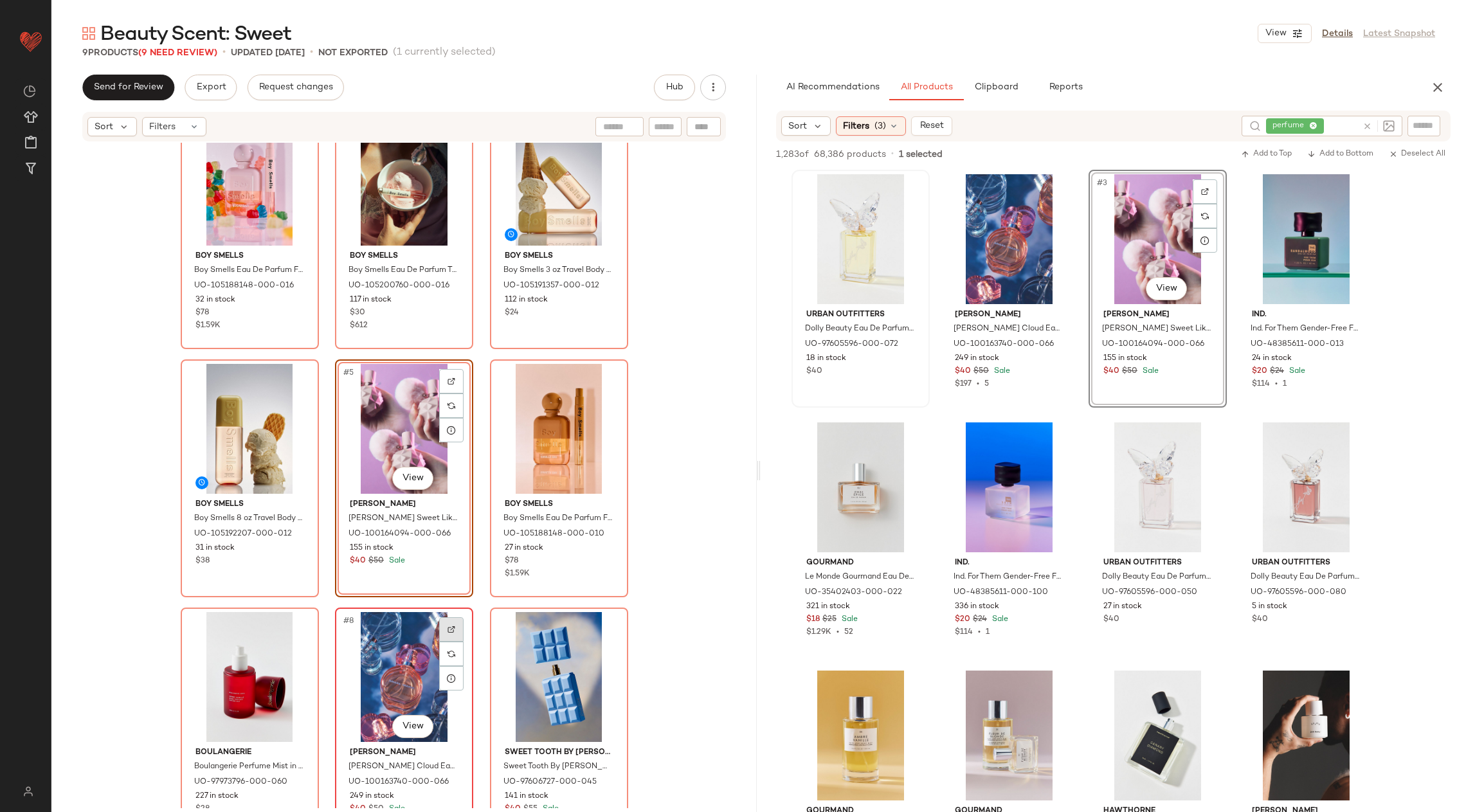
click at [448, 632] on img at bounding box center [451, 629] width 8 height 8
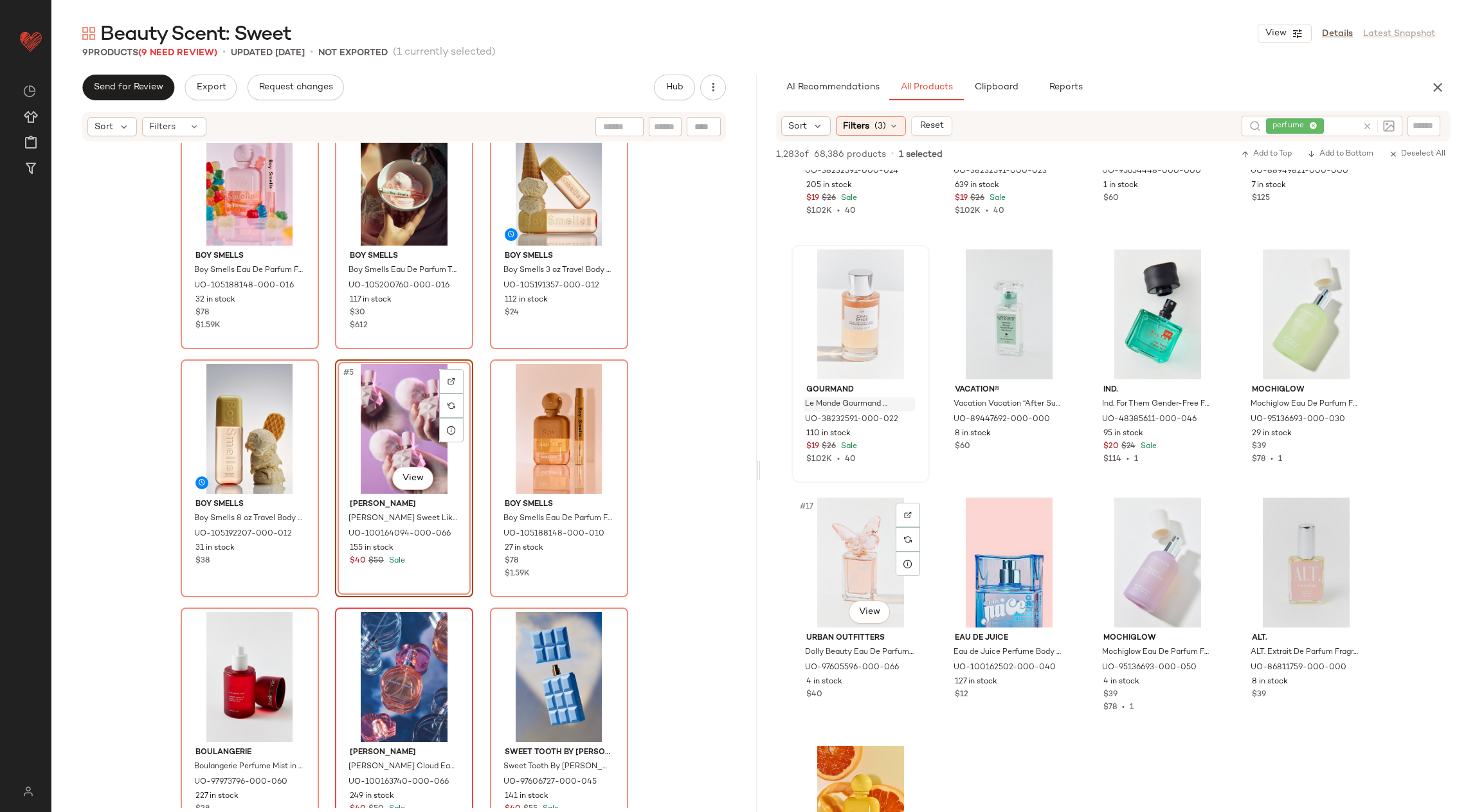
scroll to position [670, 0]
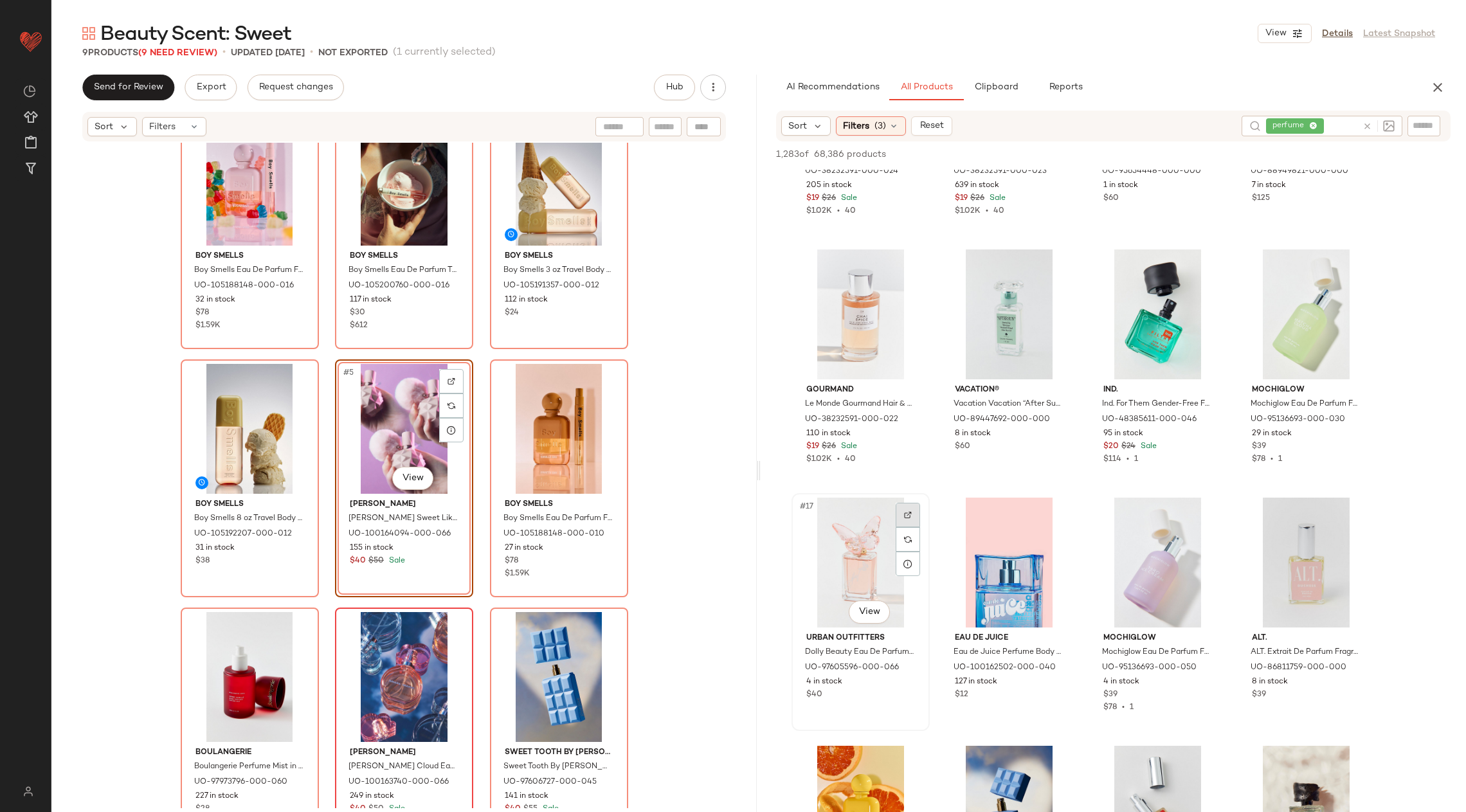
click at [916, 508] on div at bounding box center [908, 514] width 24 height 24
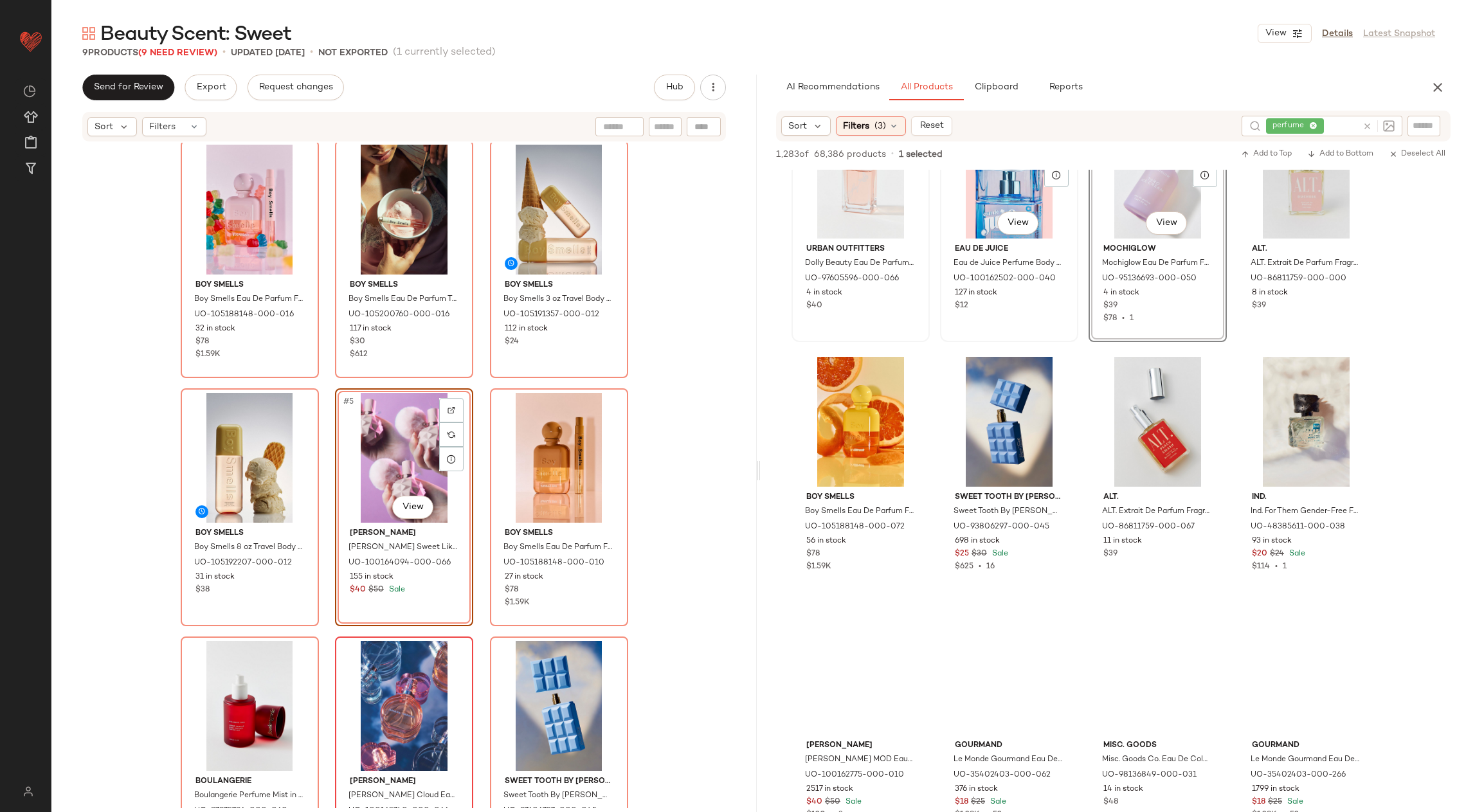
scroll to position [1169, 0]
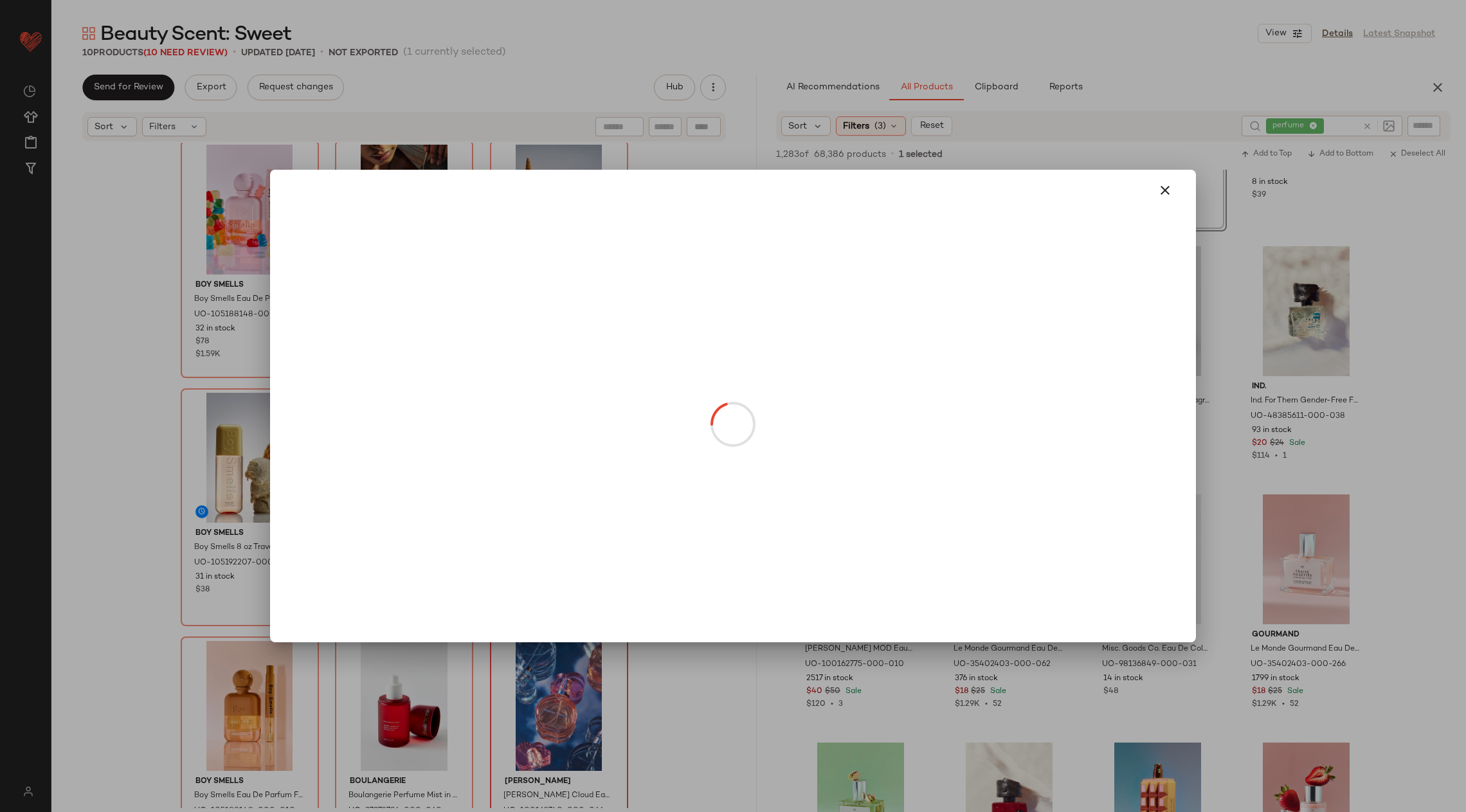
drag, startPoint x: 1011, startPoint y: 347, endPoint x: 504, endPoint y: 468, distance: 521.2
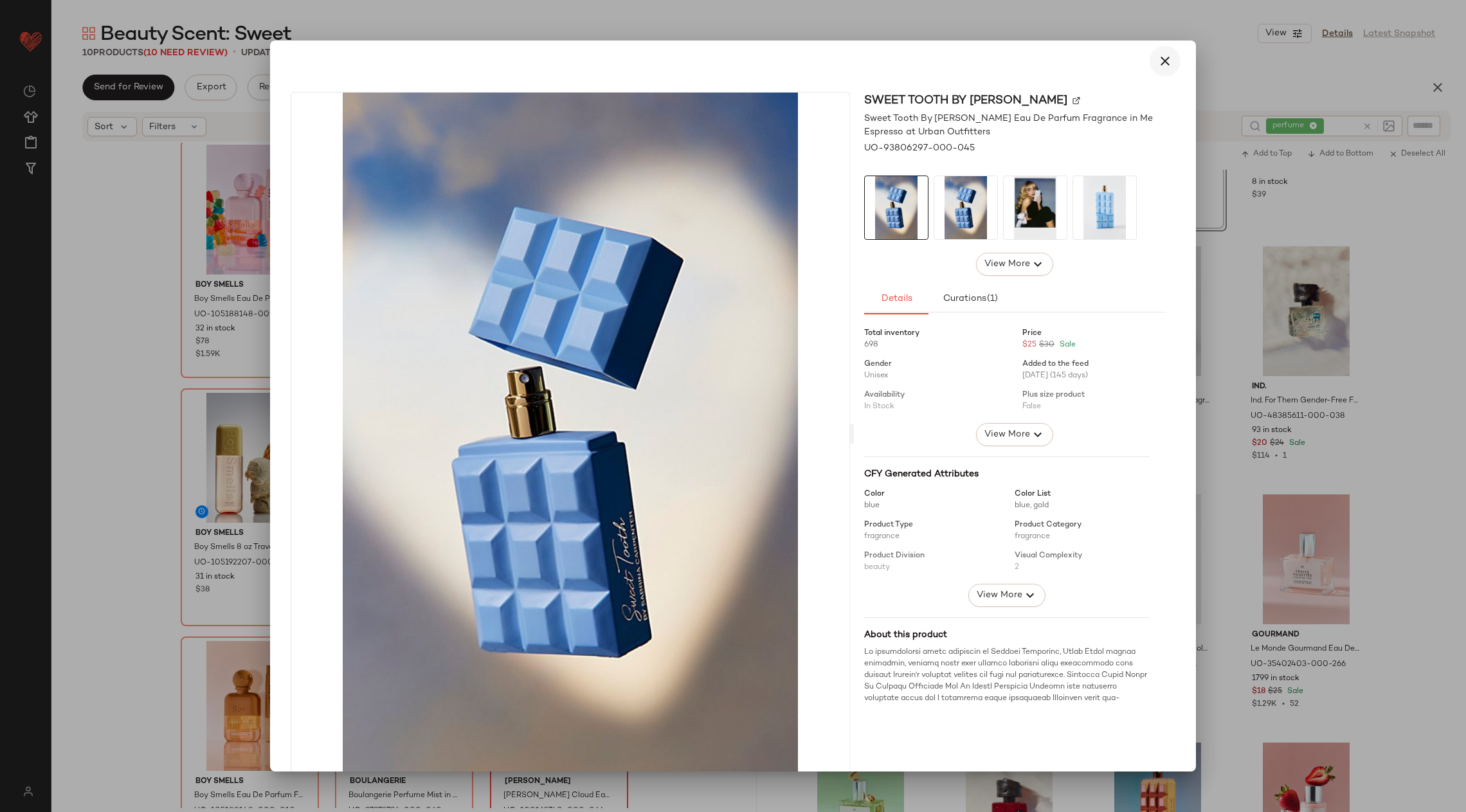
click at [1150, 65] on button "button" at bounding box center [1166, 61] width 31 height 31
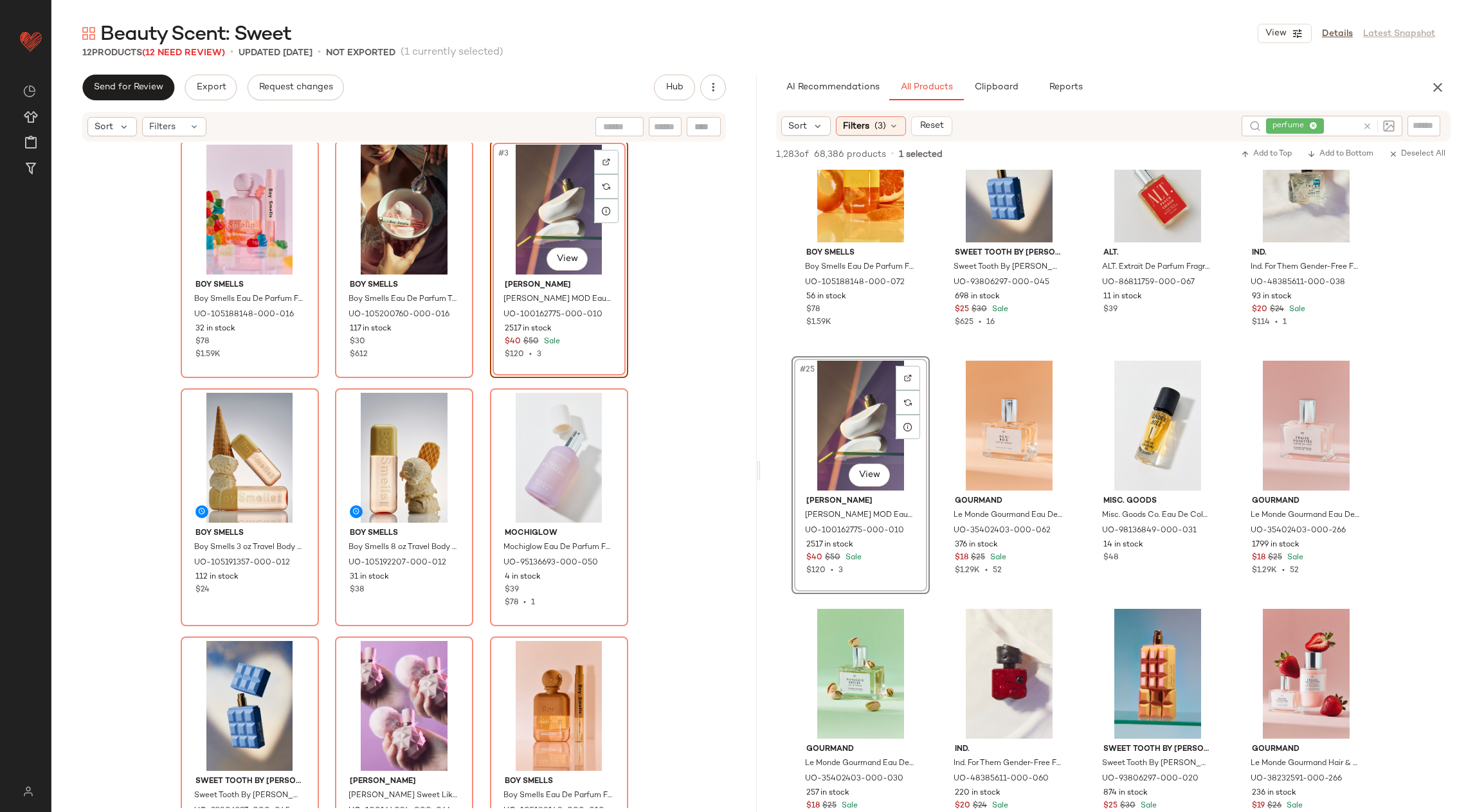
scroll to position [1304, 0]
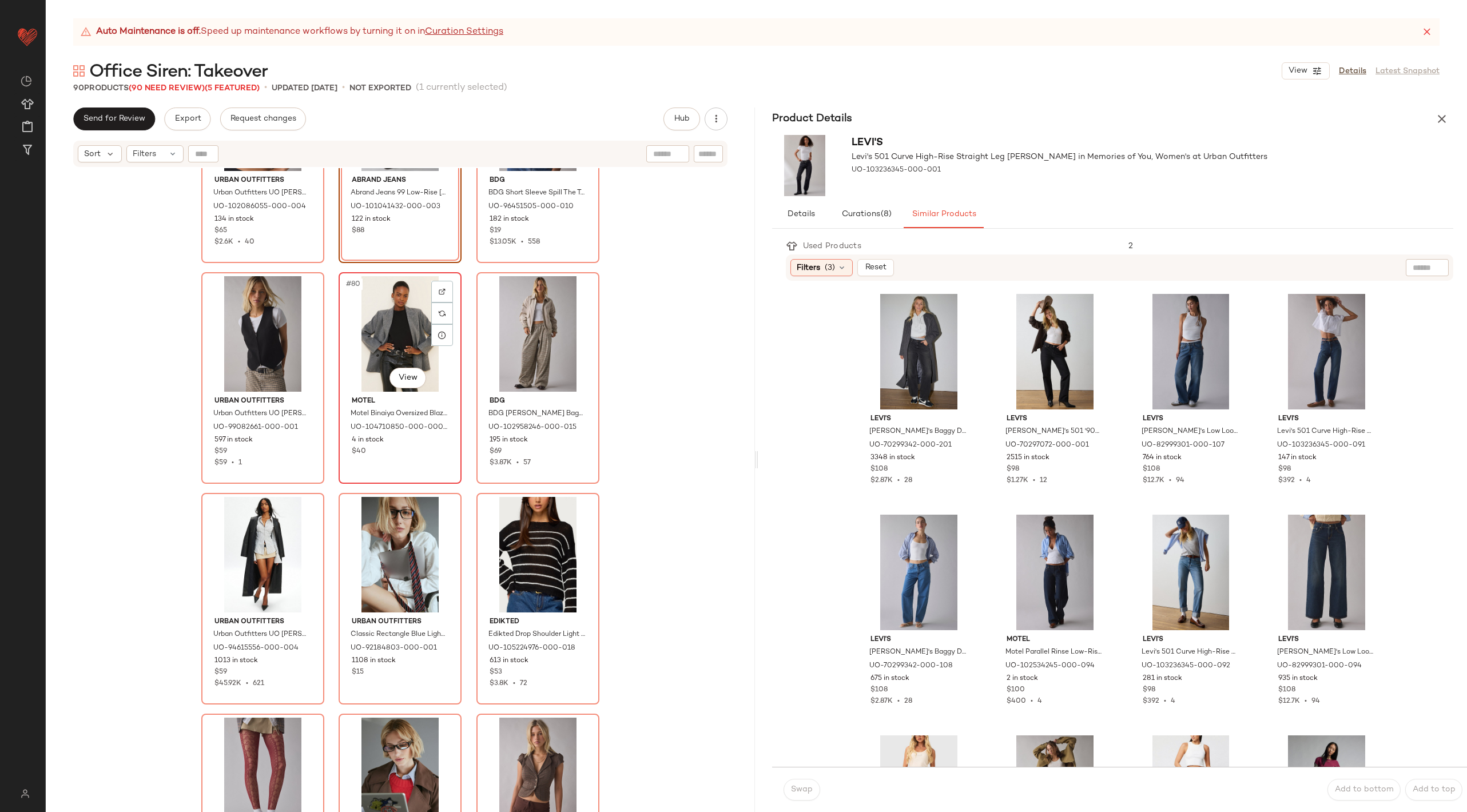
scroll to position [5949, 0]
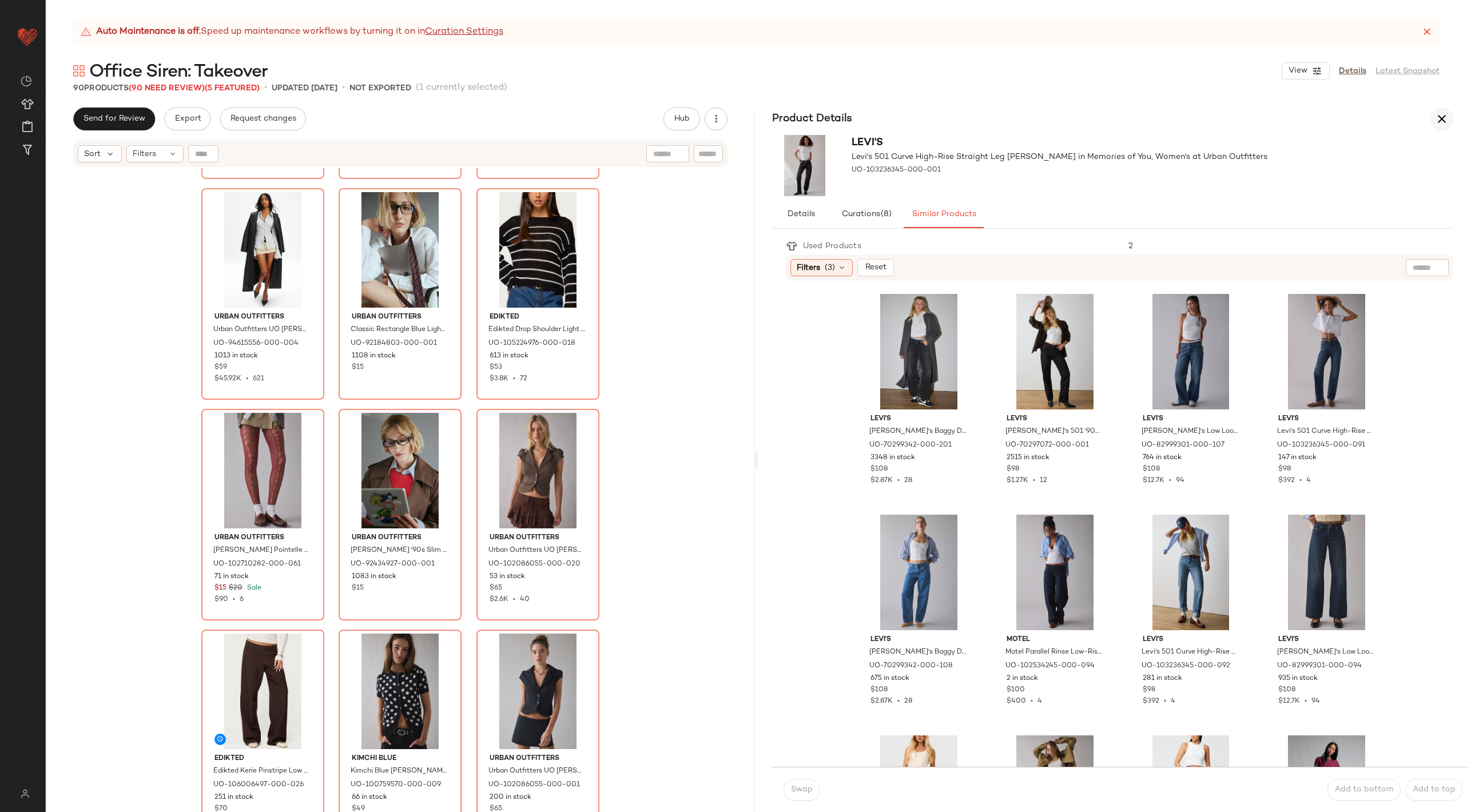
click at [1441, 122] on icon "button" at bounding box center [1441, 119] width 14 height 14
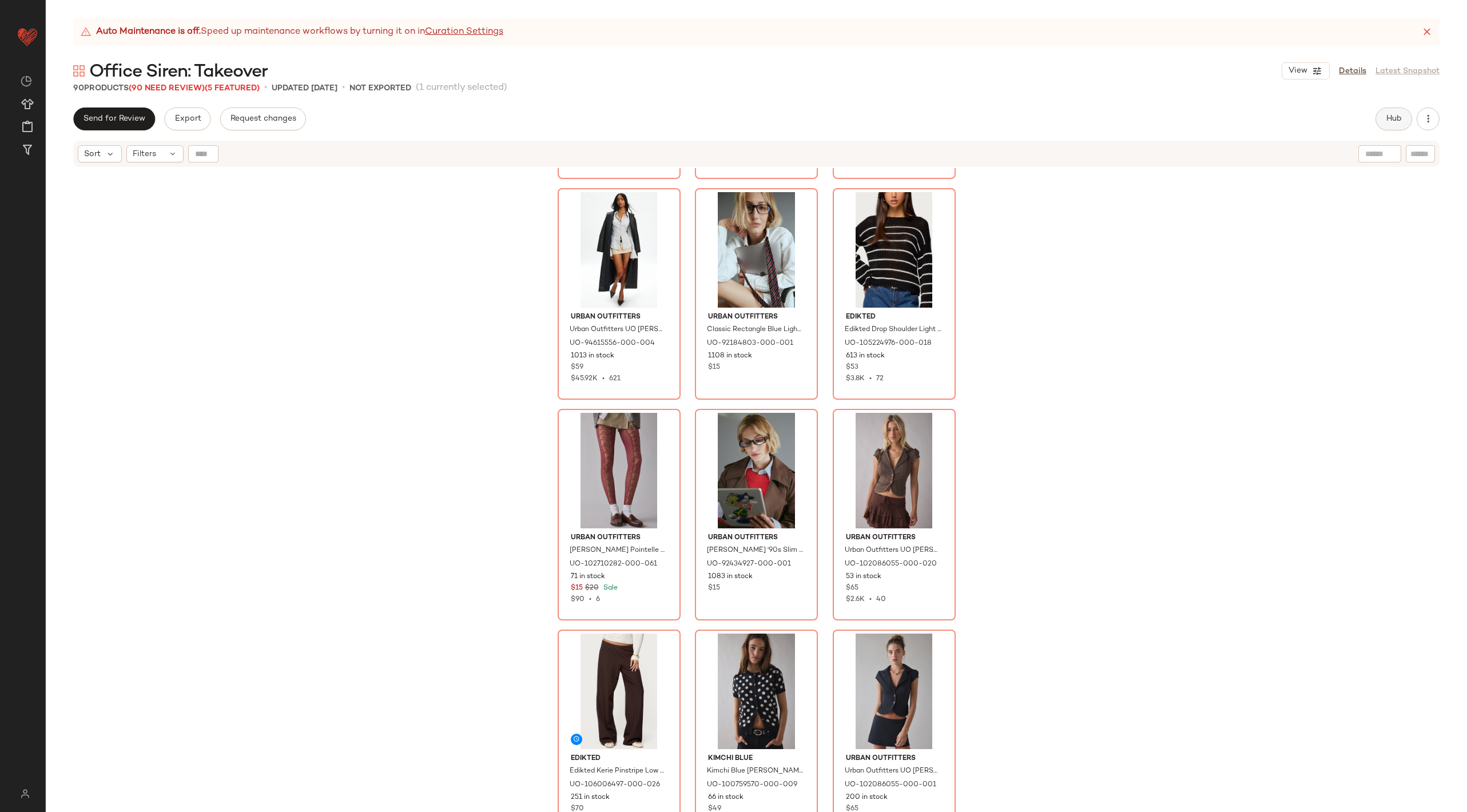
click at [1390, 123] on span "Hub" at bounding box center [1393, 119] width 16 height 9
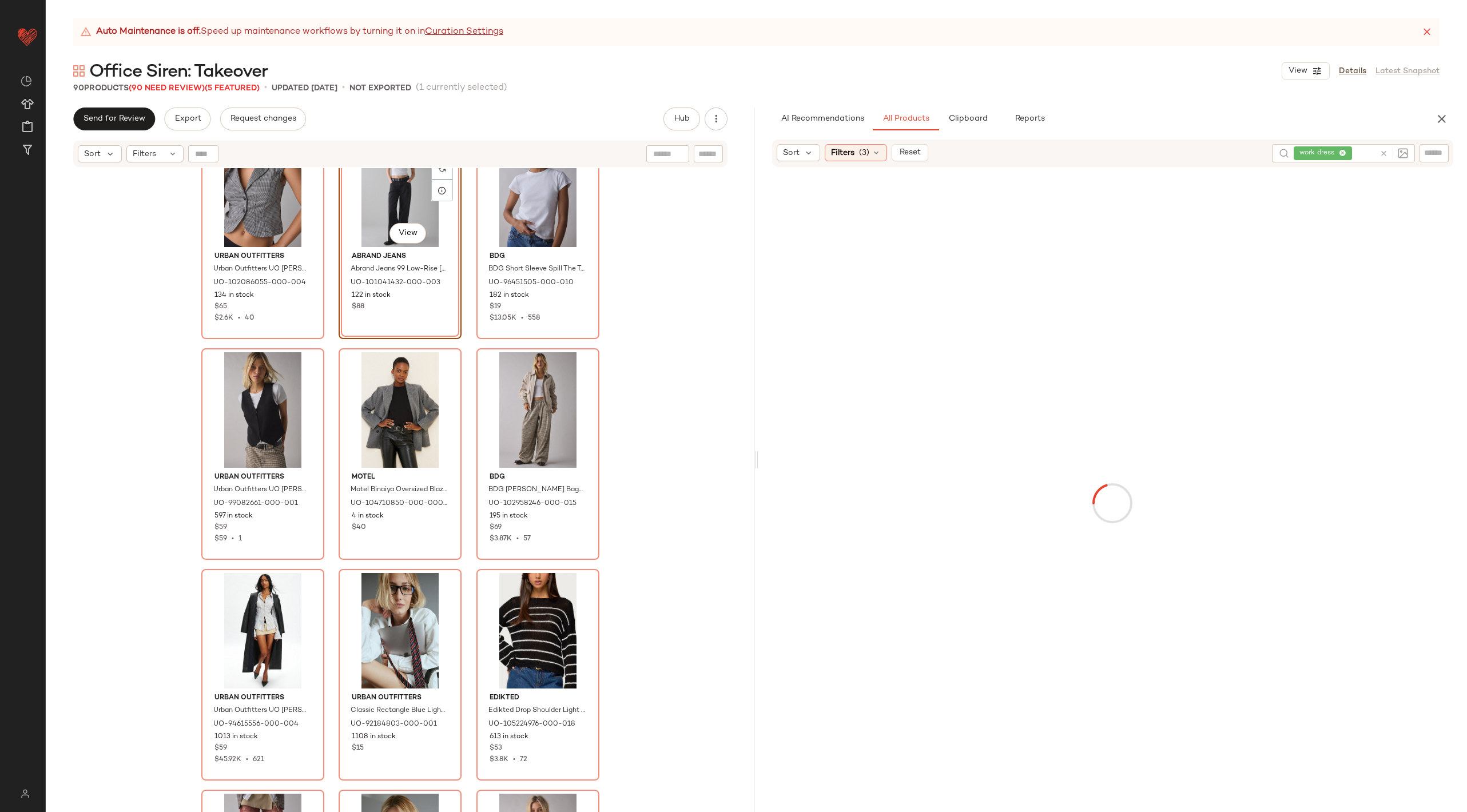
scroll to position [5519, 0]
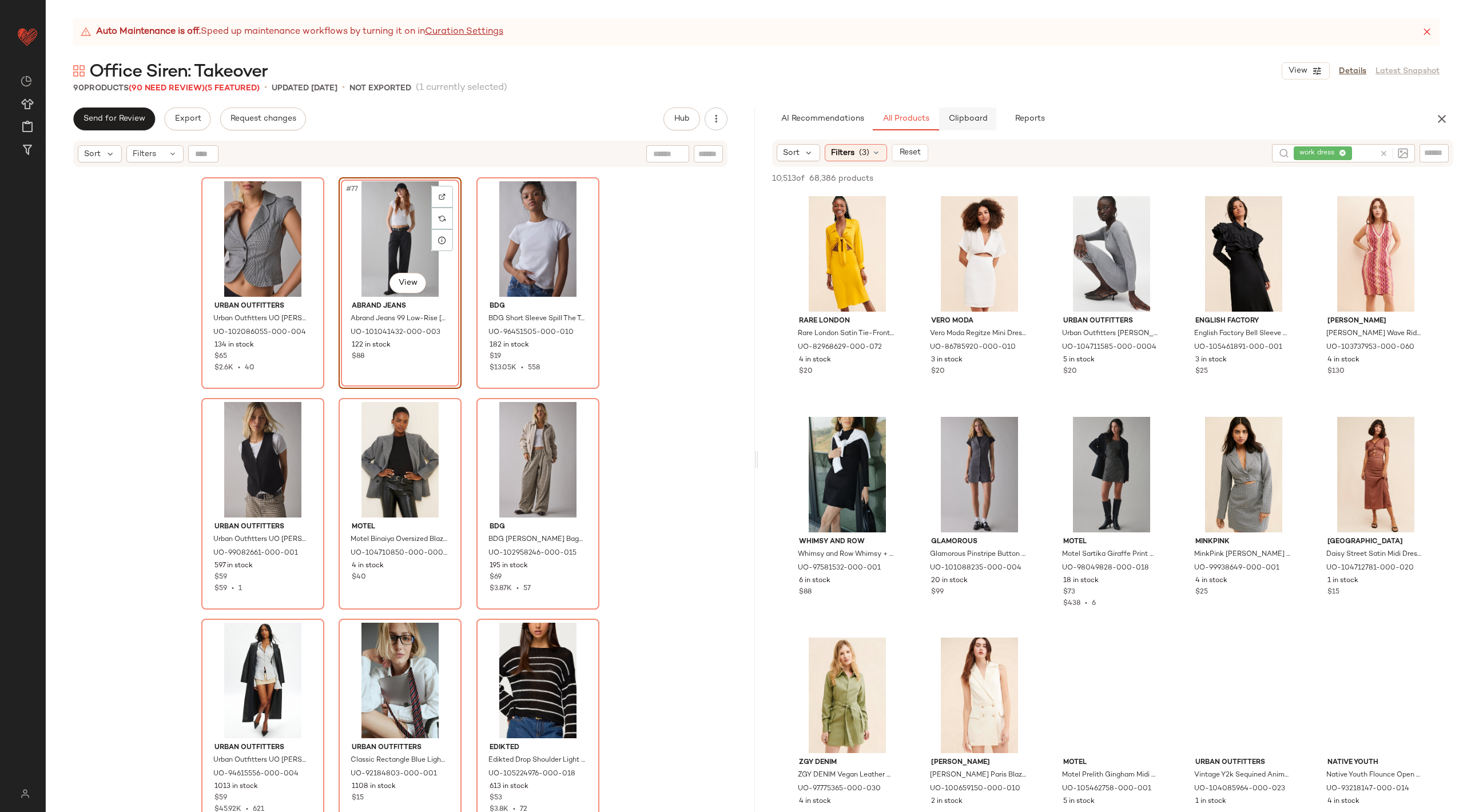
click at [965, 123] on span "Clipboard" at bounding box center [967, 119] width 39 height 9
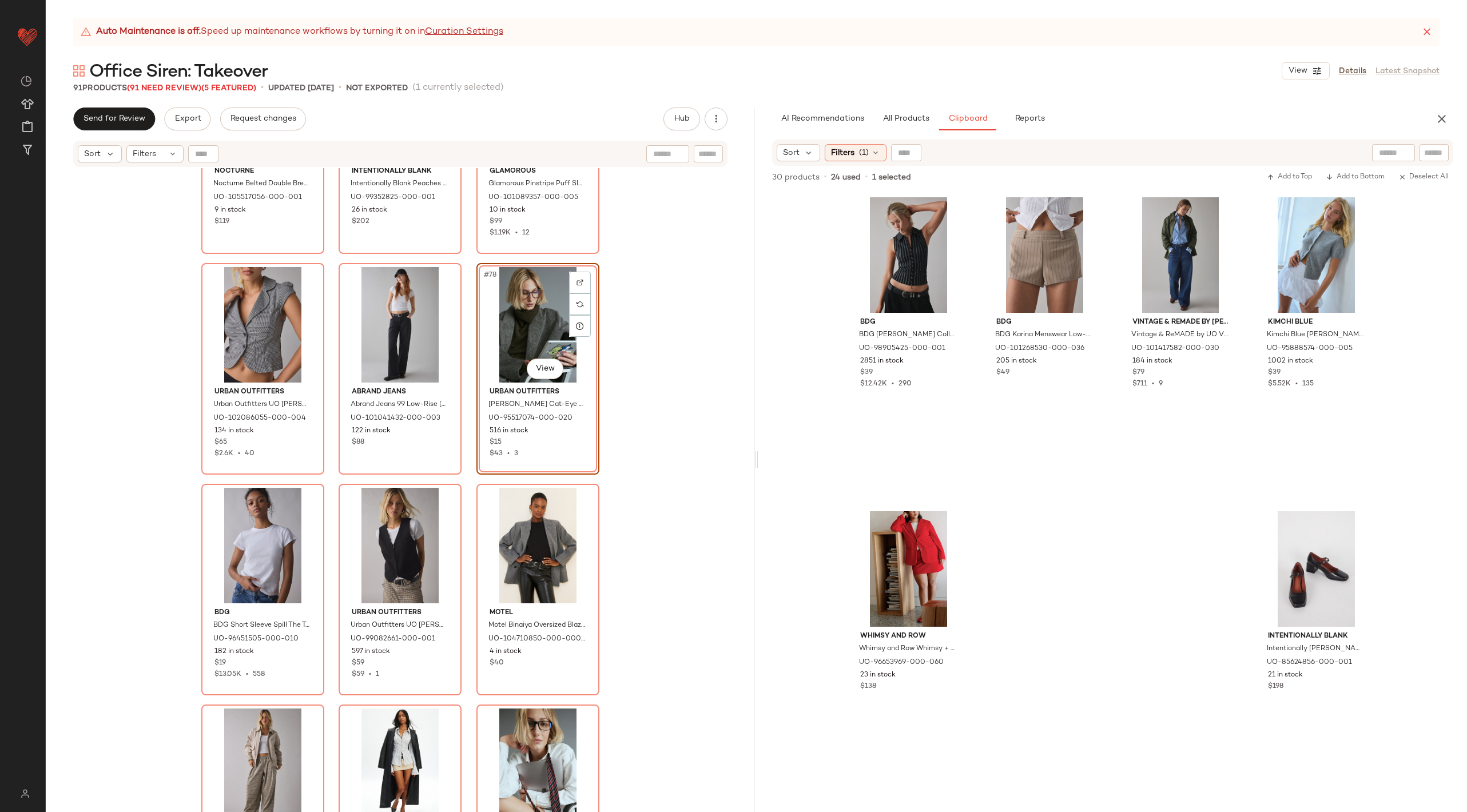
scroll to position [5474, 0]
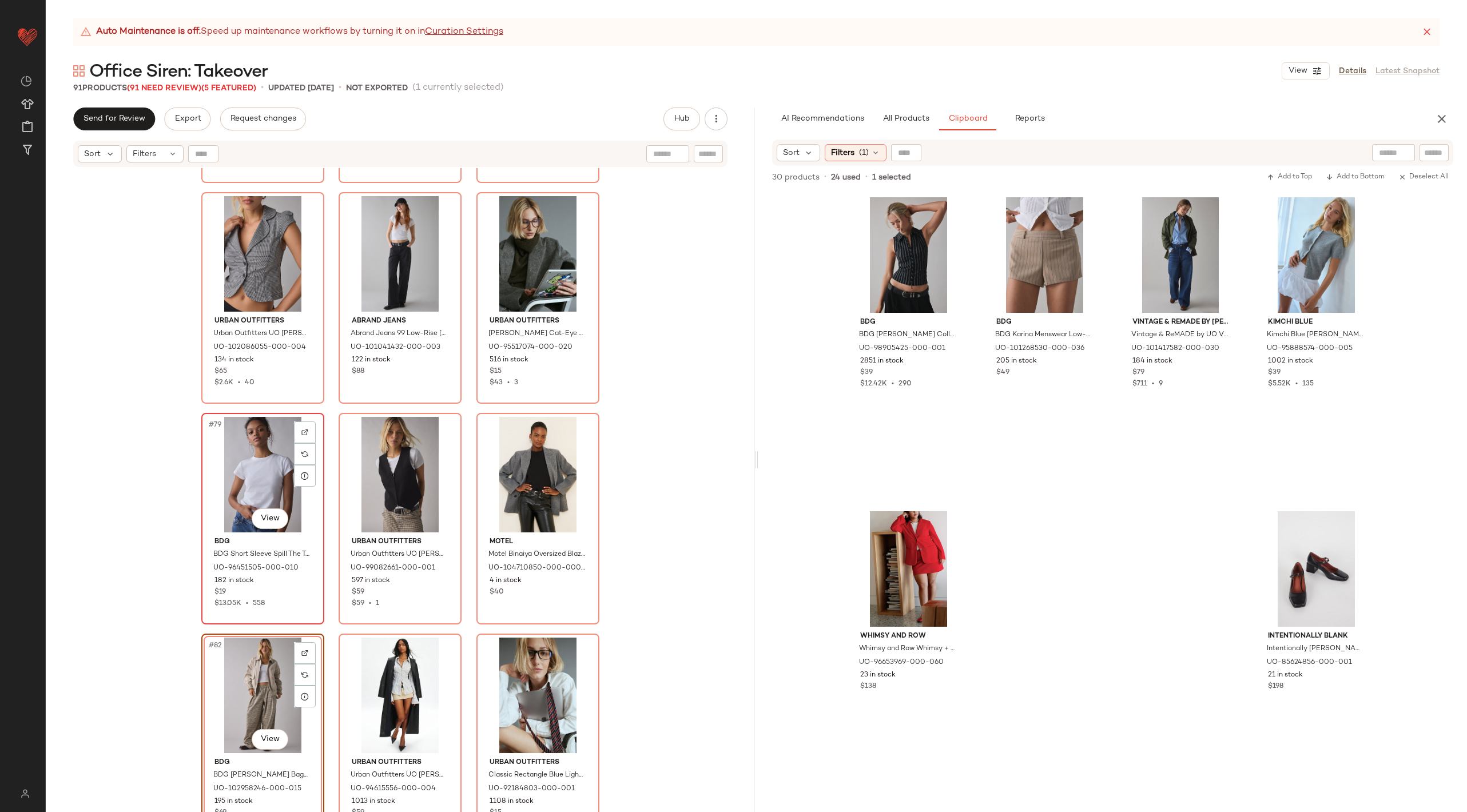
scroll to position [5508, 0]
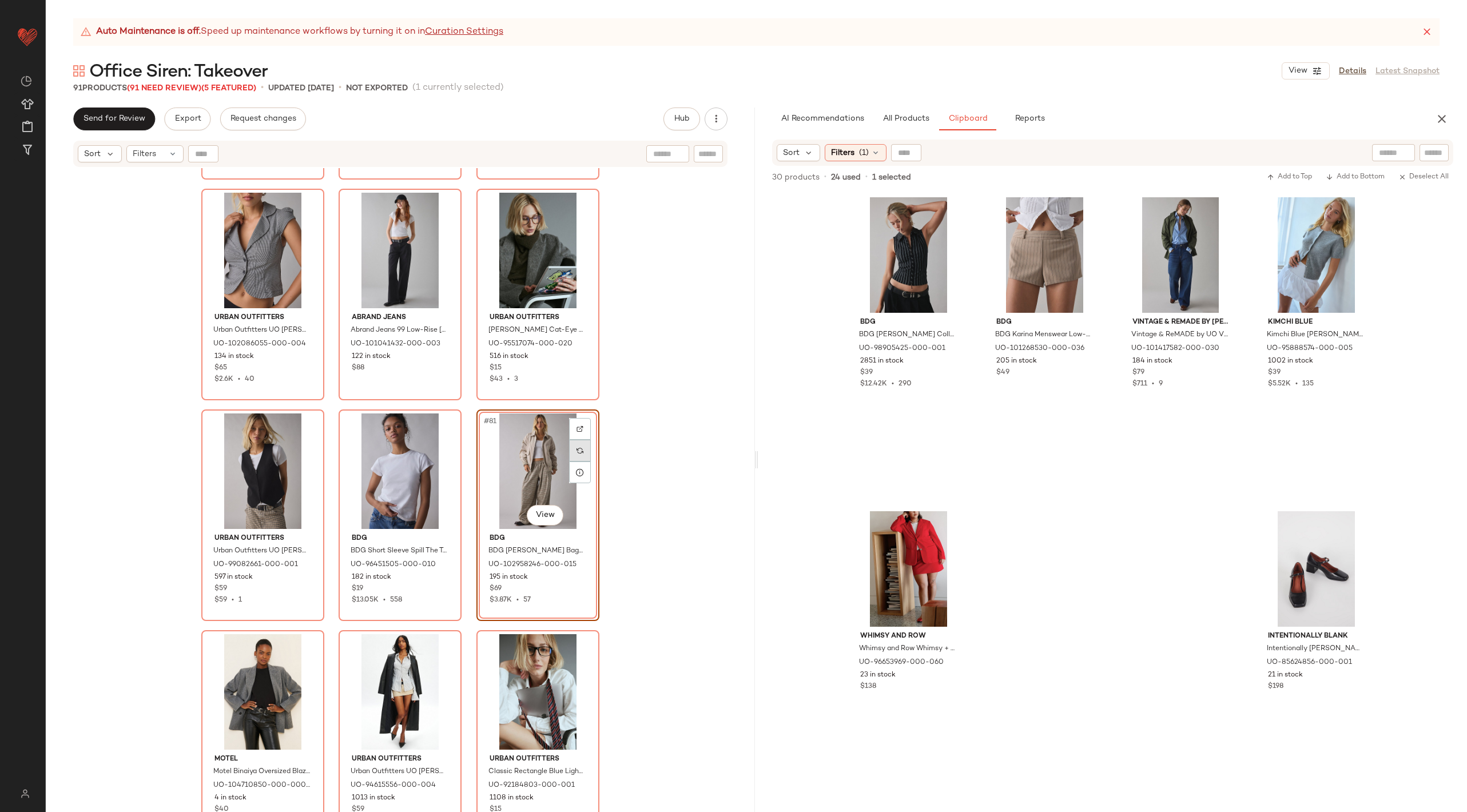
click at [577, 454] on div at bounding box center [579, 450] width 21 height 21
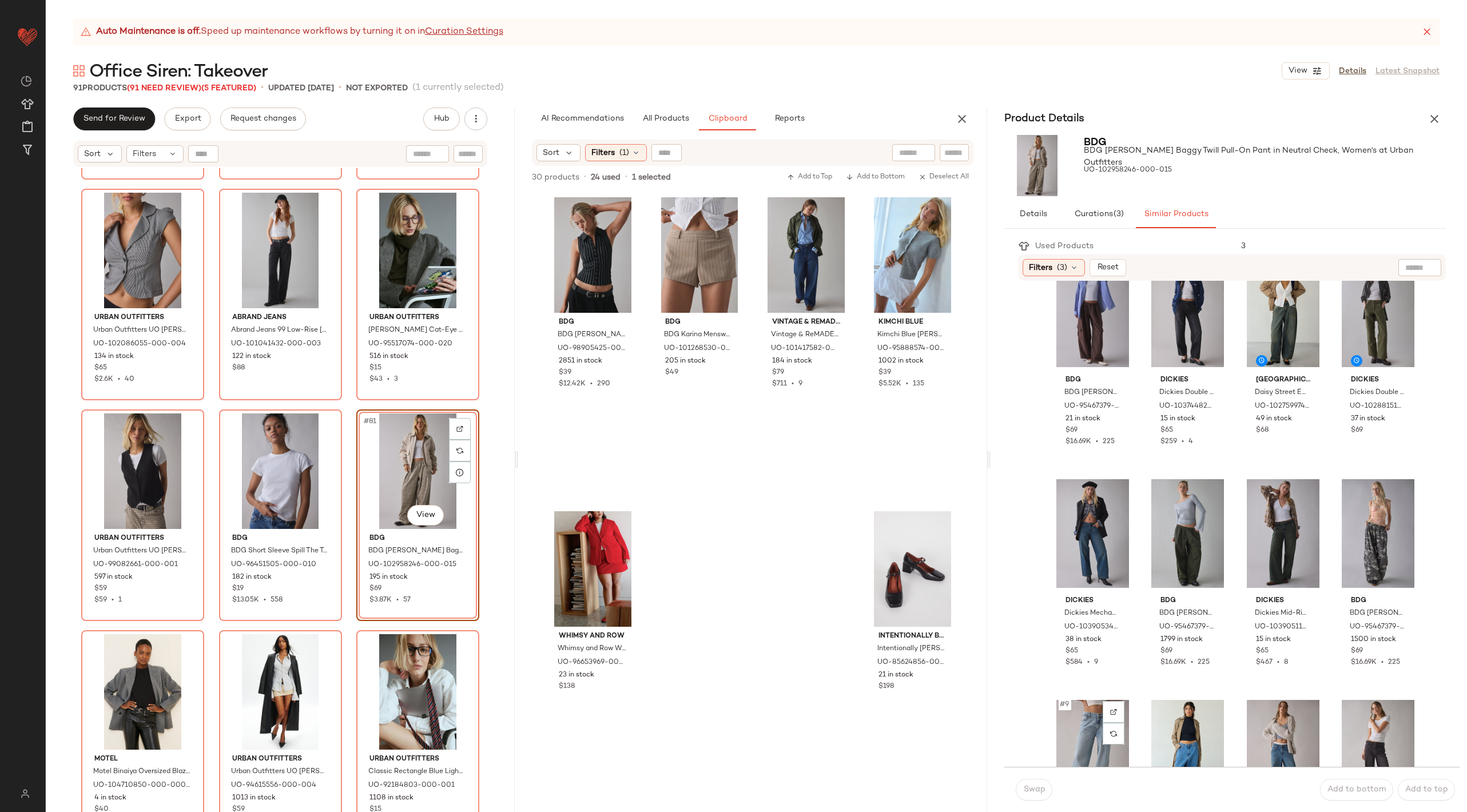
scroll to position [33, 0]
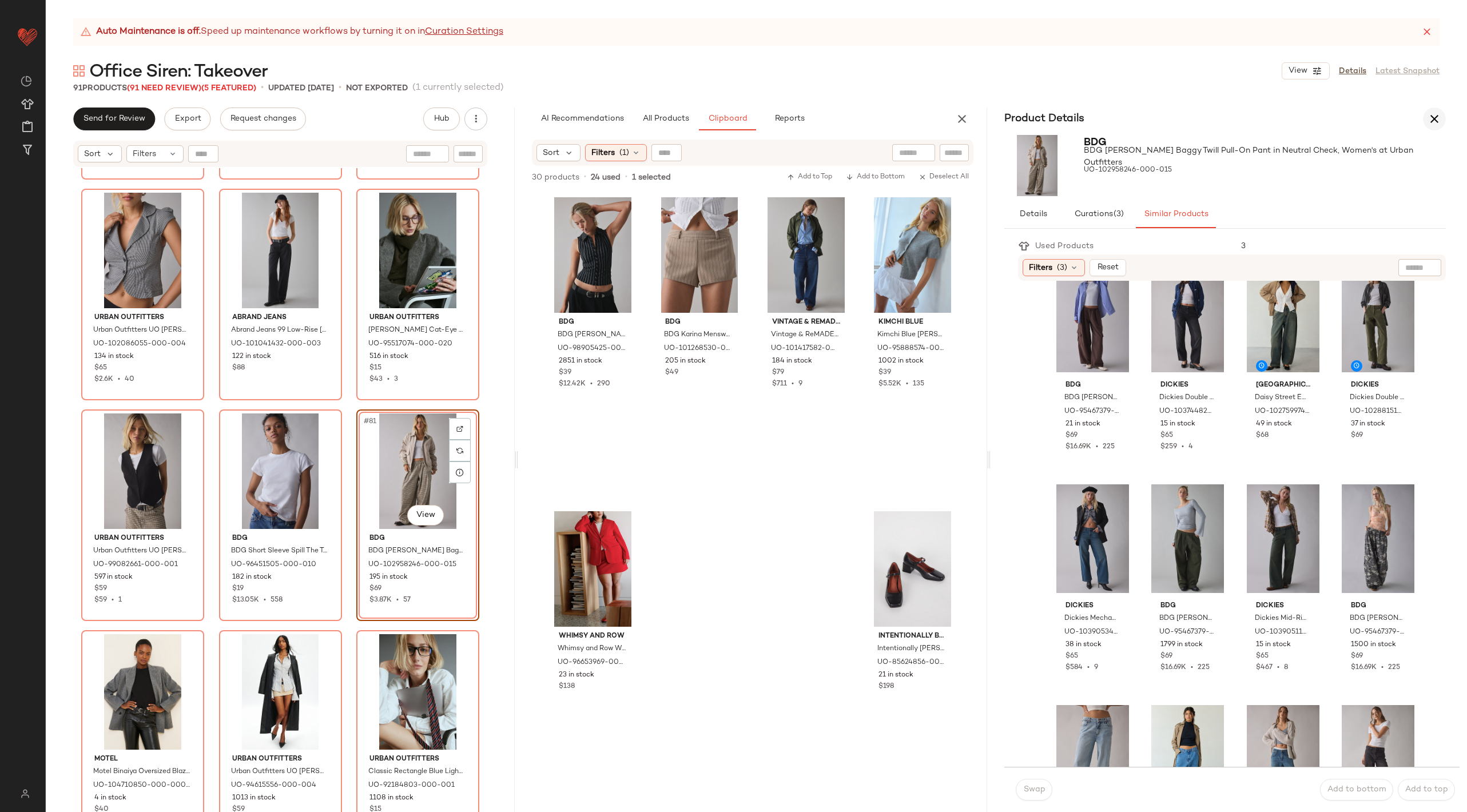
click at [1434, 120] on icon "button" at bounding box center [1434, 119] width 14 height 14
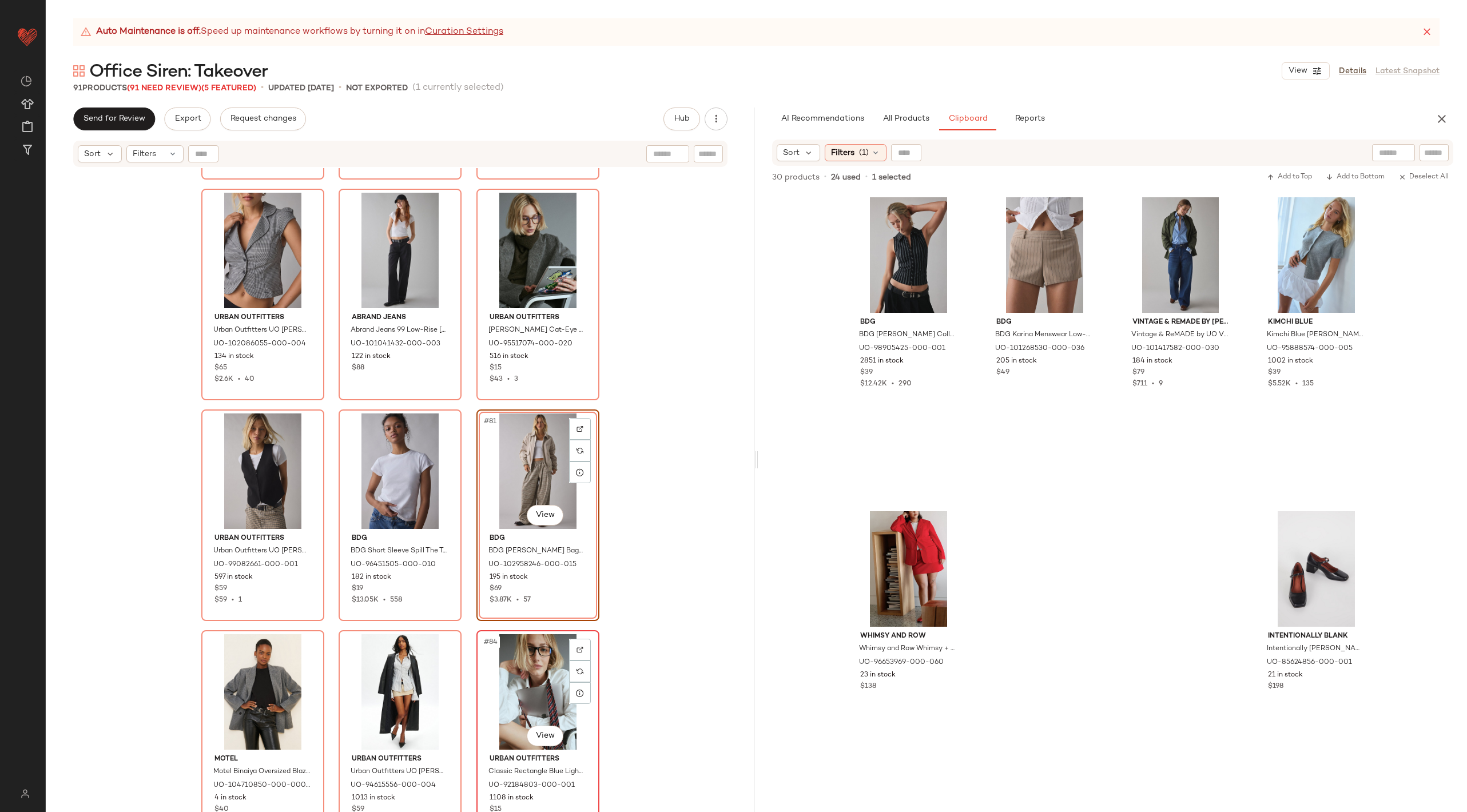
scroll to position [5569, 0]
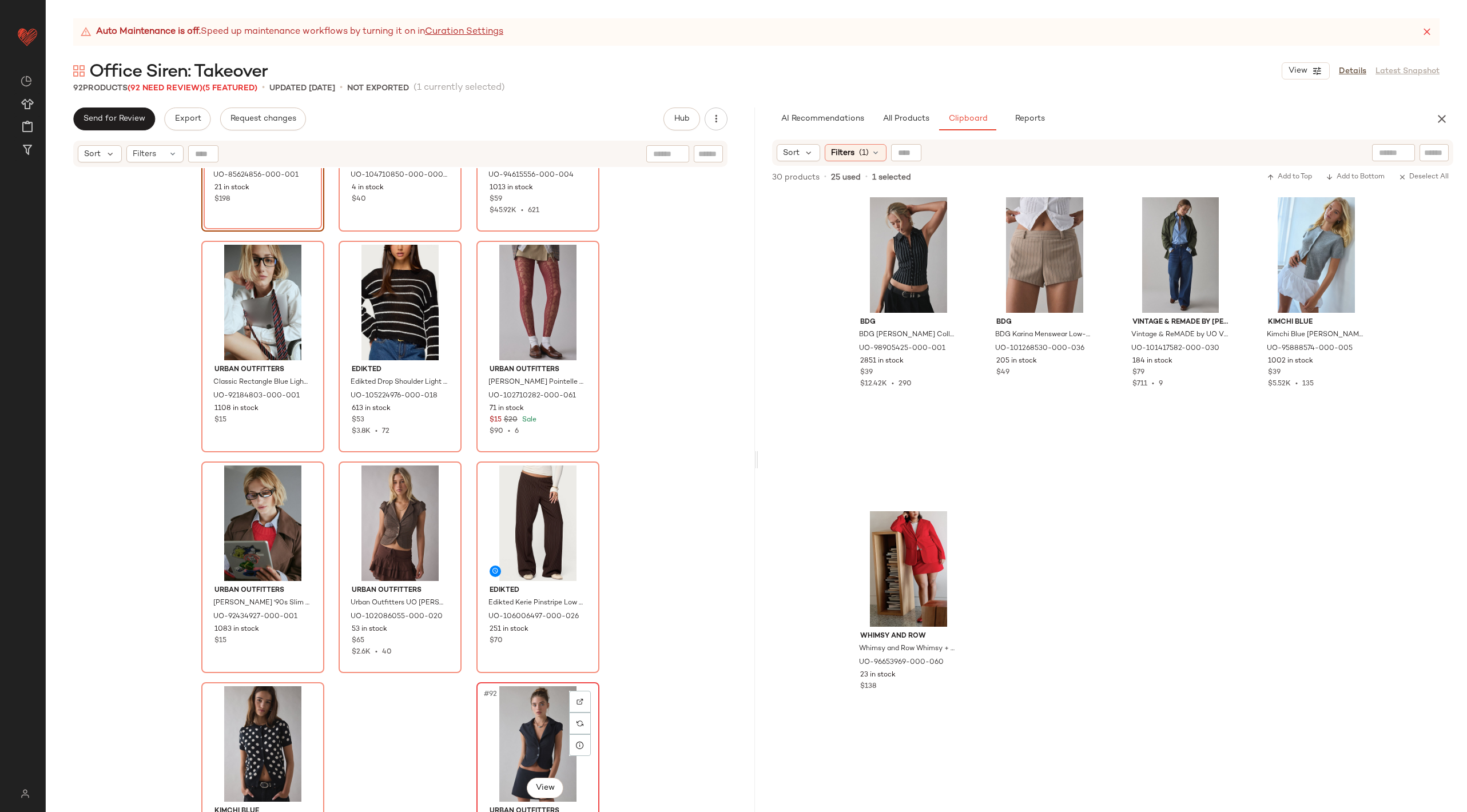
scroll to position [6170, 0]
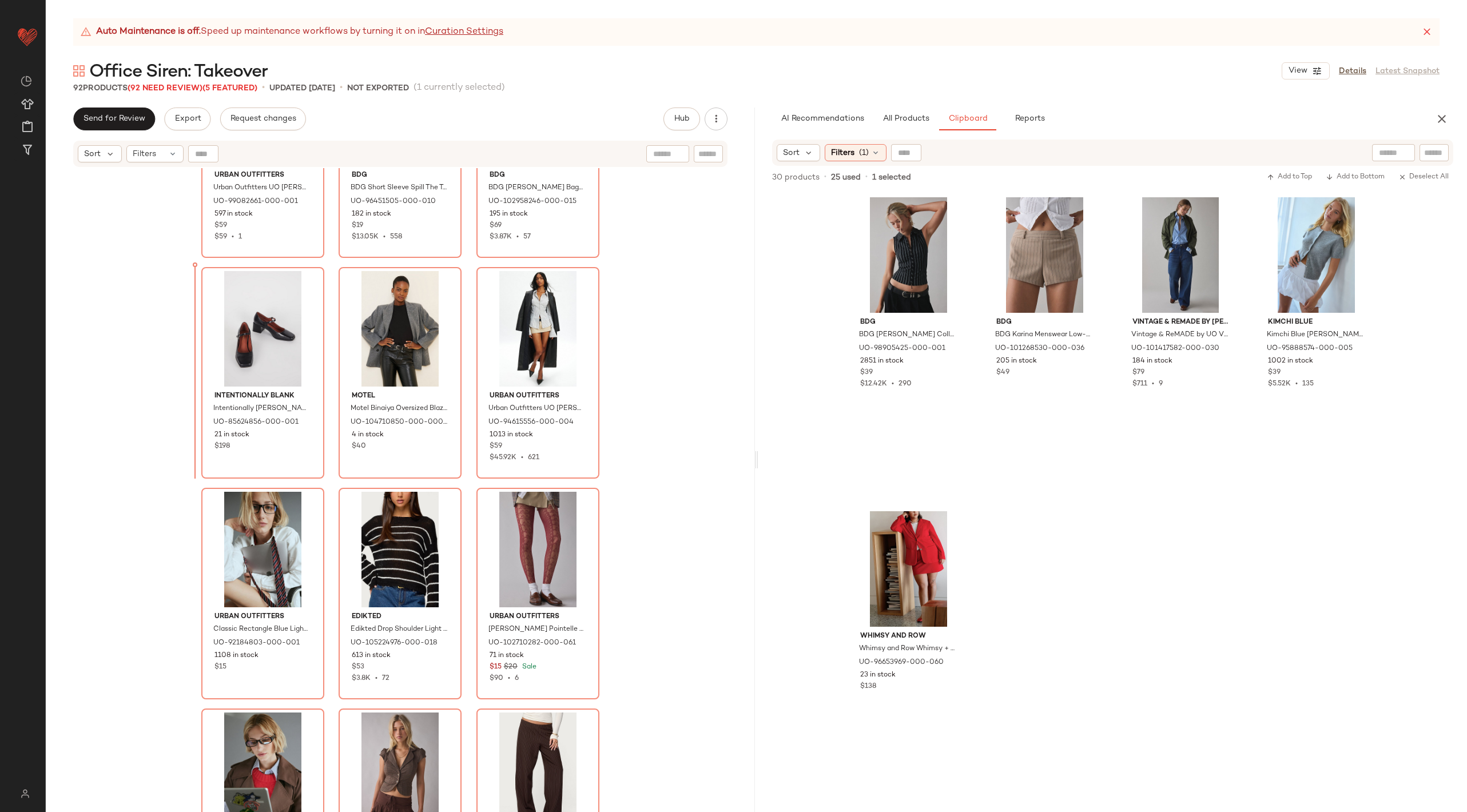
scroll to position [5871, 0]
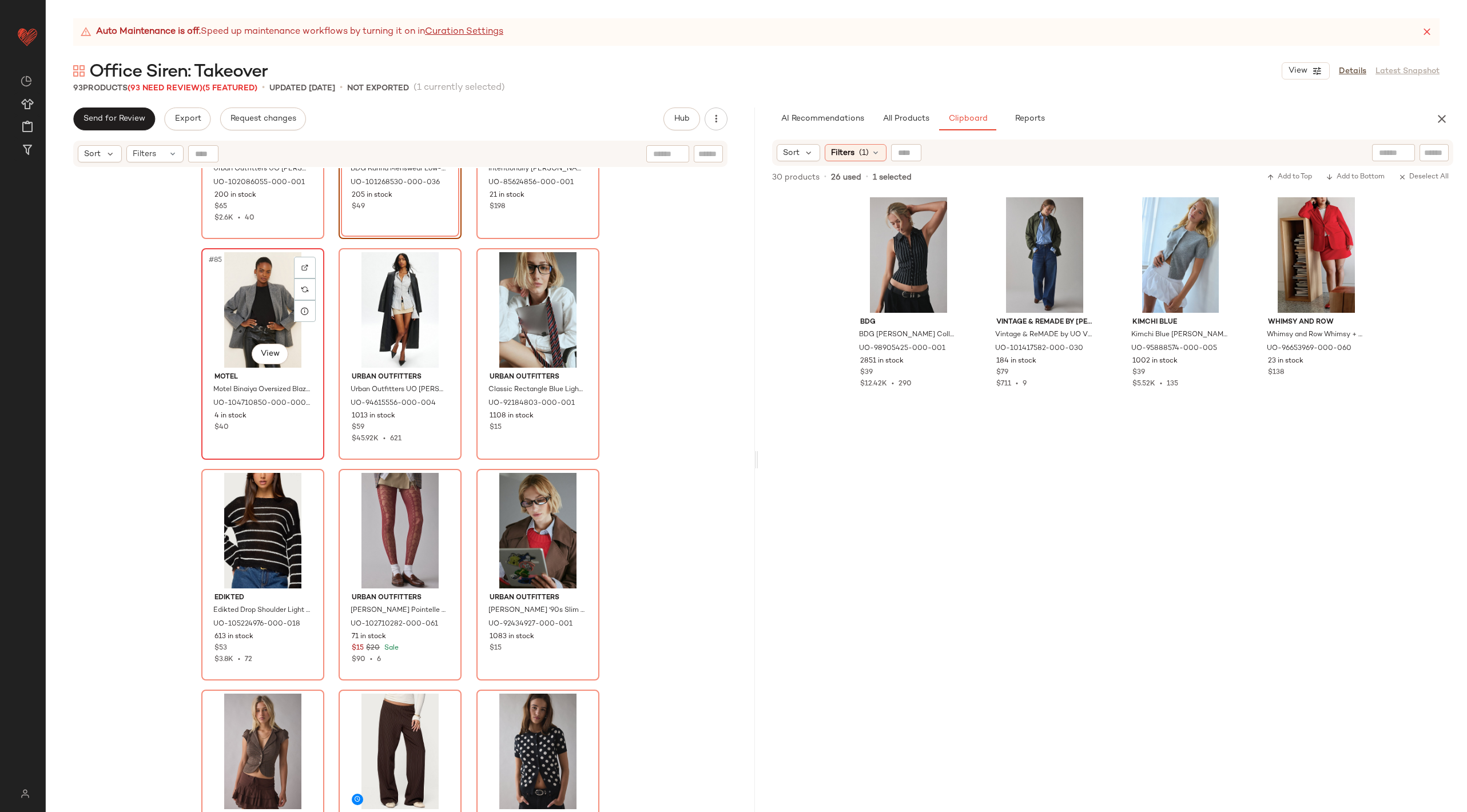
scroll to position [6107, 0]
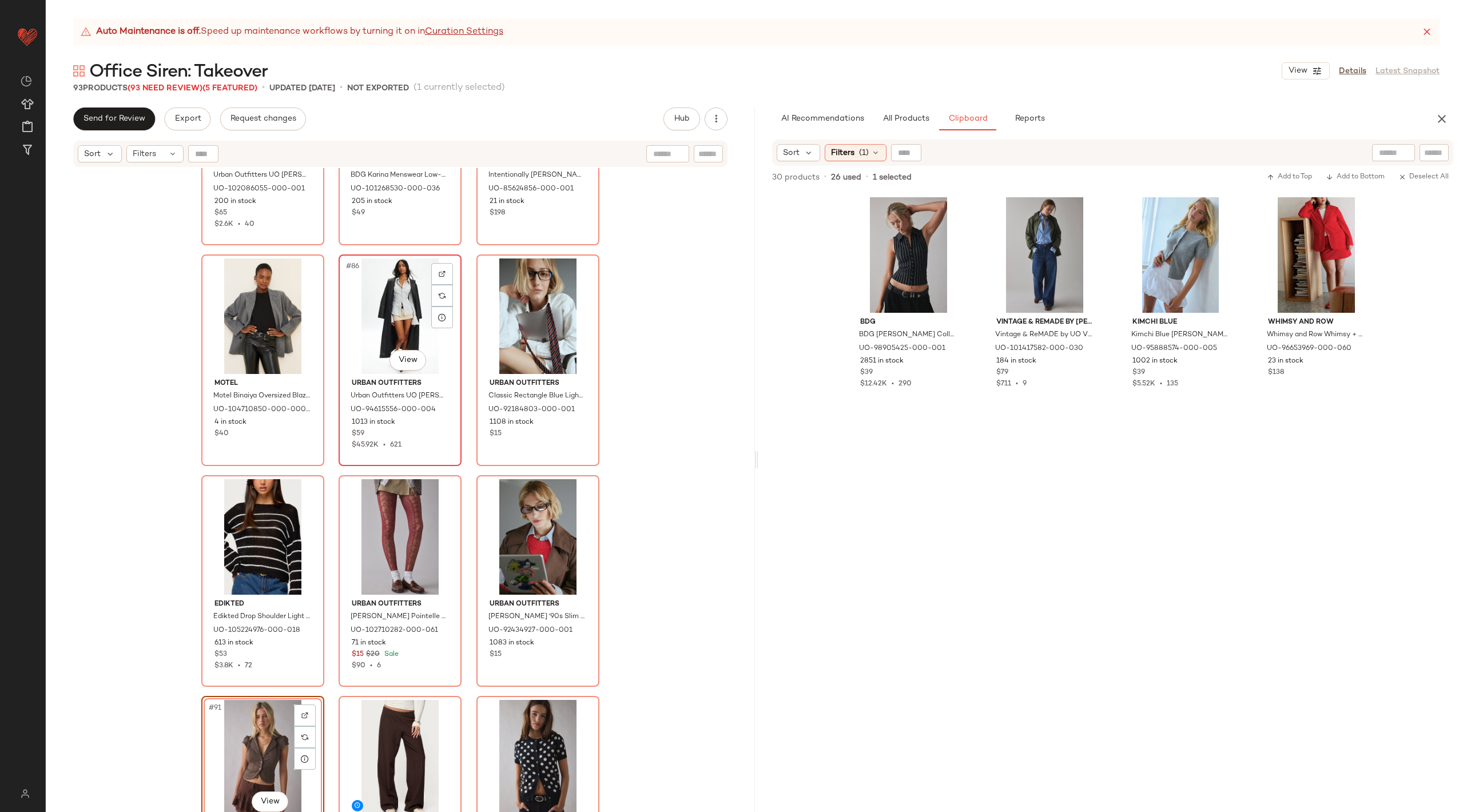
scroll to position [6023, 0]
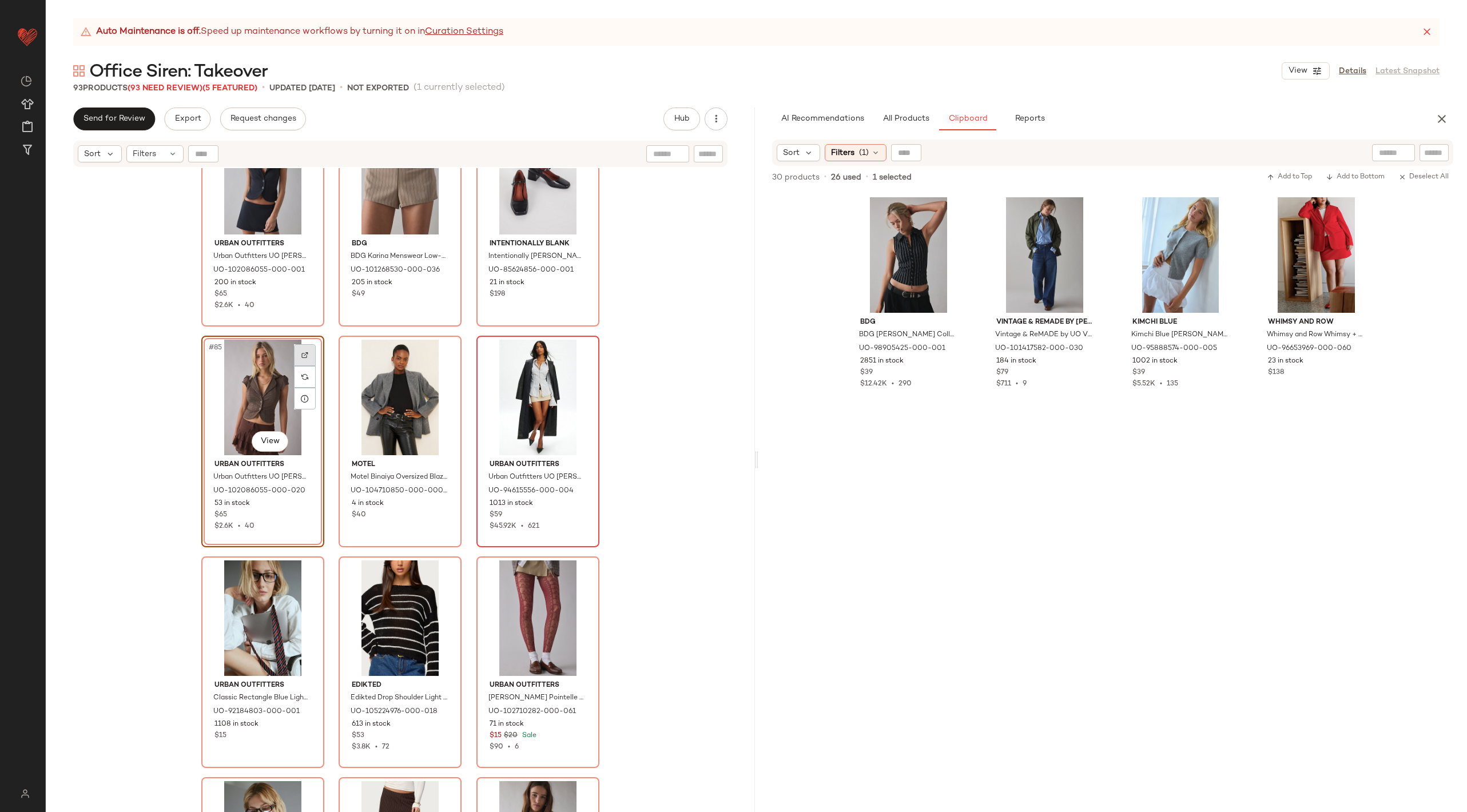
click at [305, 354] on div at bounding box center [304, 354] width 21 height 21
click at [637, 270] on div "Urban Outfitters Urban Outfitters UO Daphne Cropped Button-Front Blazer Top in …" at bounding box center [400, 504] width 710 height 673
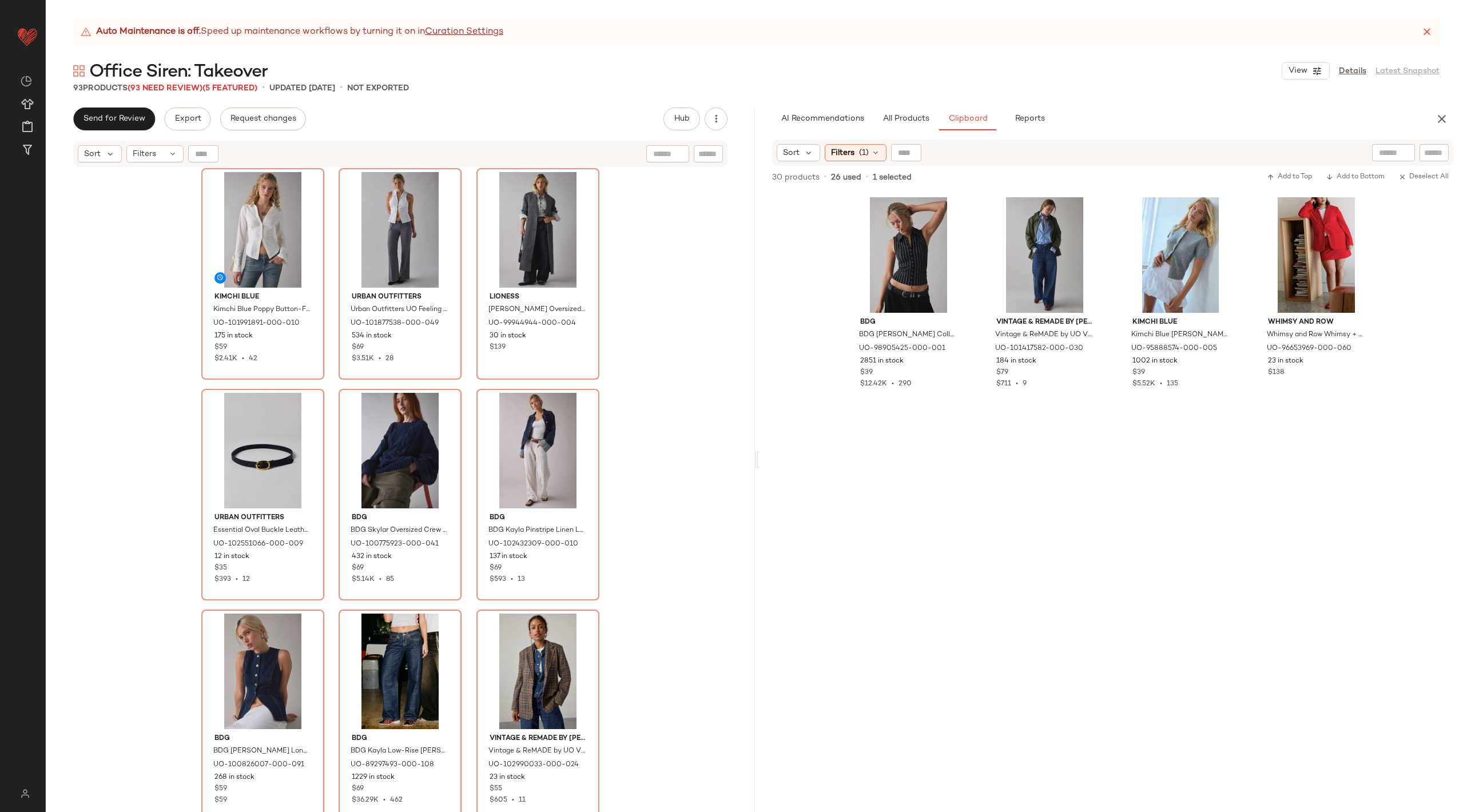
scroll to position [0, 0]
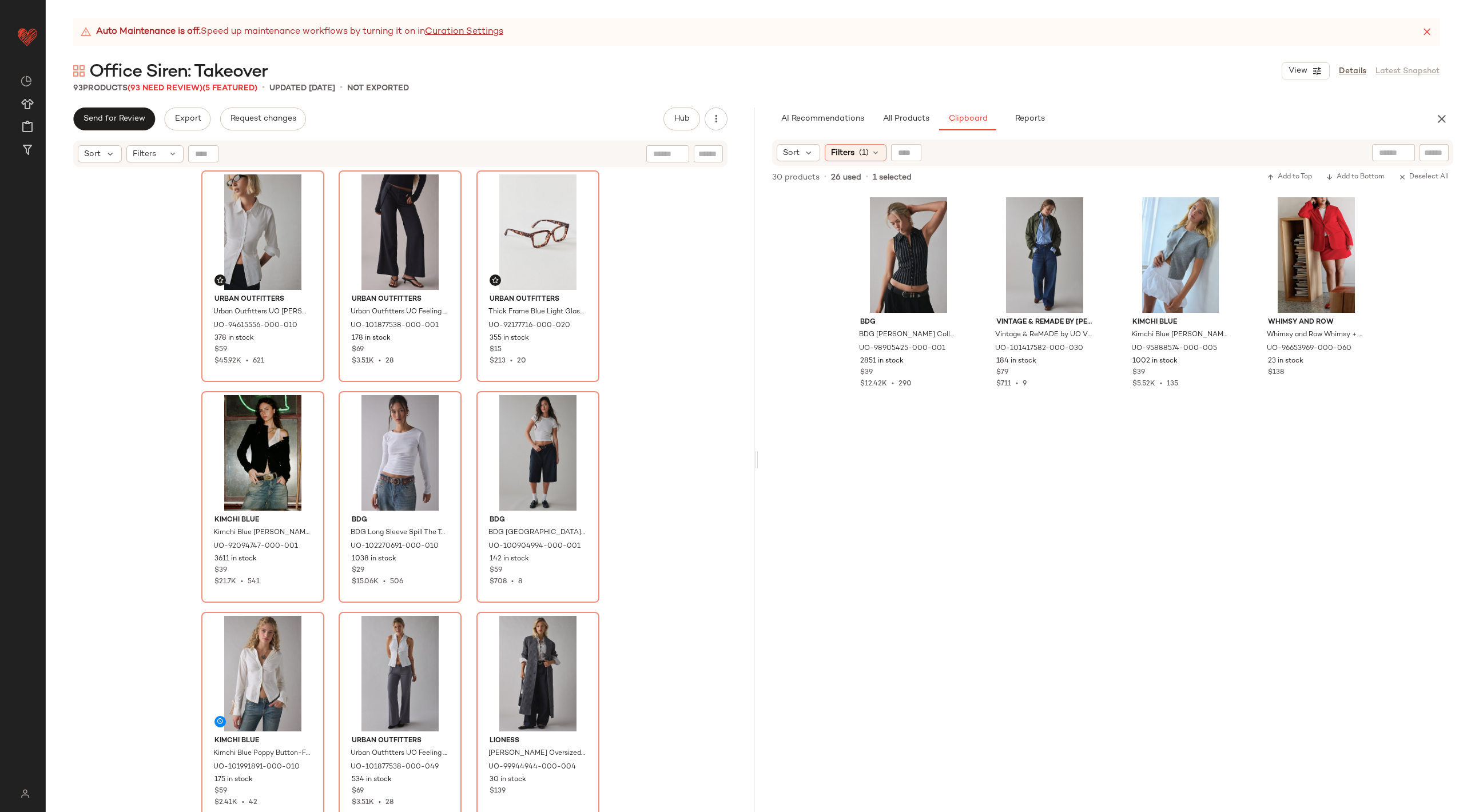
click at [637, 270] on div "Urban Outfitters Urban Outfitters [PERSON_NAME] Slim Button Up Shirt Top in Whi…" at bounding box center [400, 504] width 710 height 673
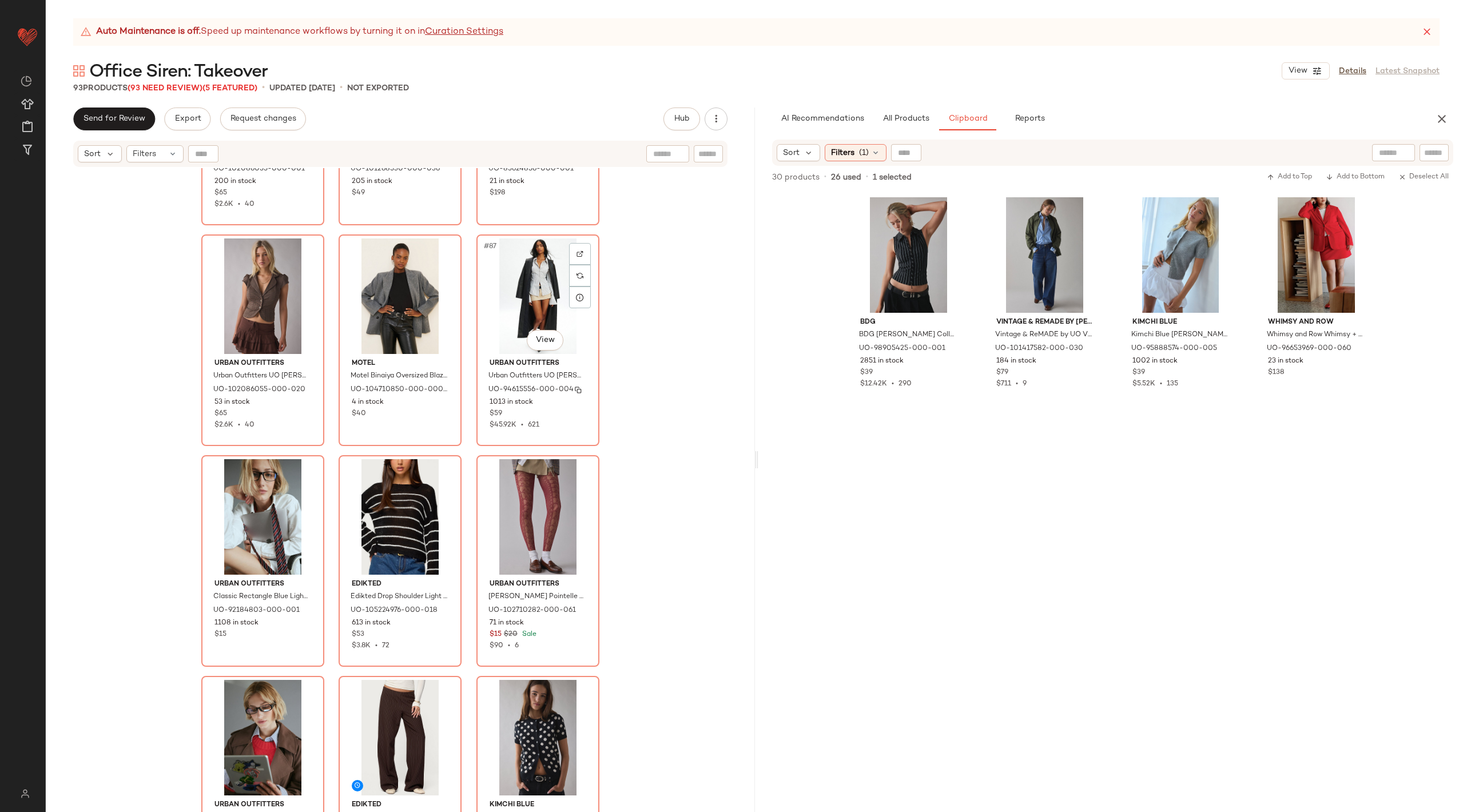
scroll to position [6170, 0]
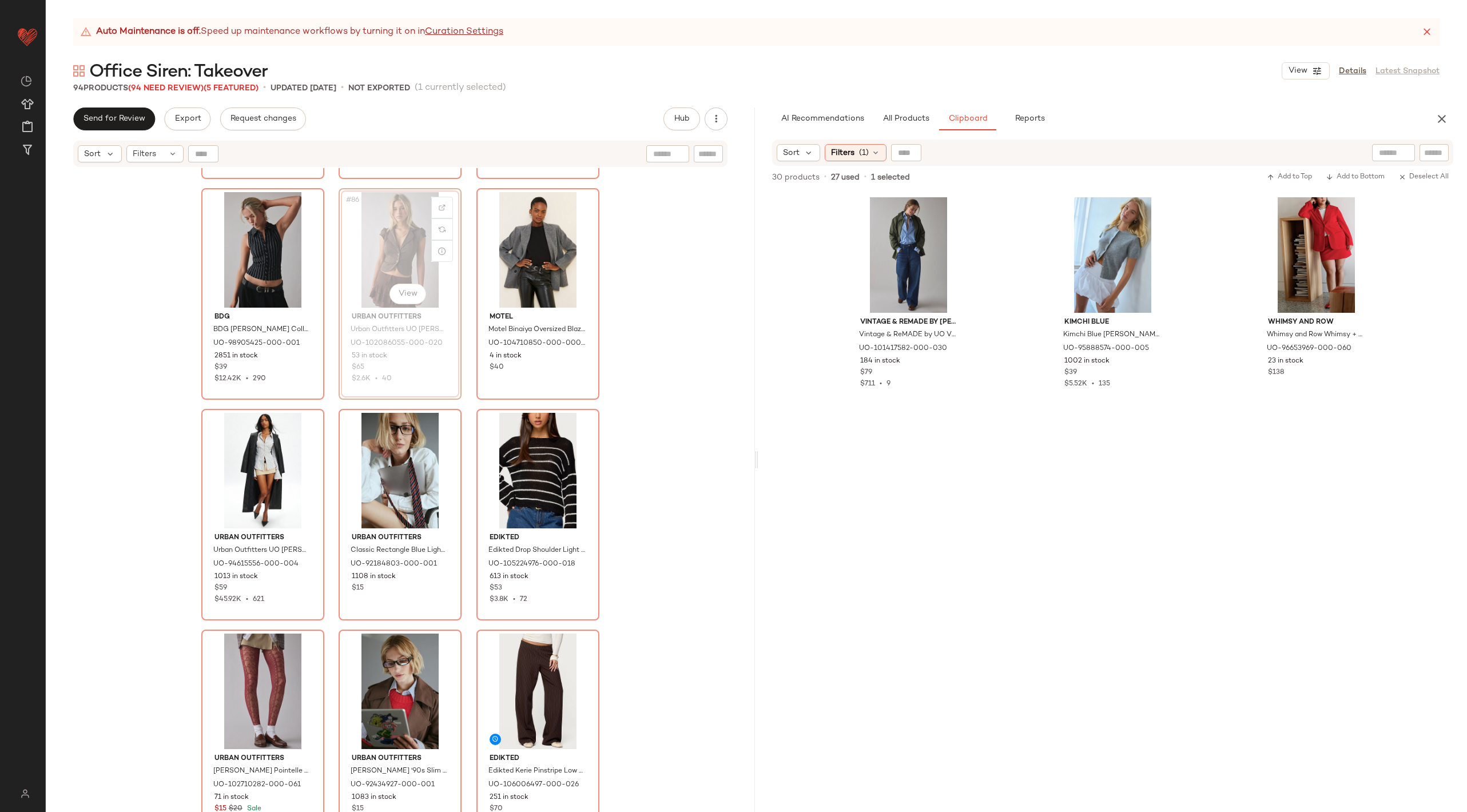
scroll to position [6168, 0]
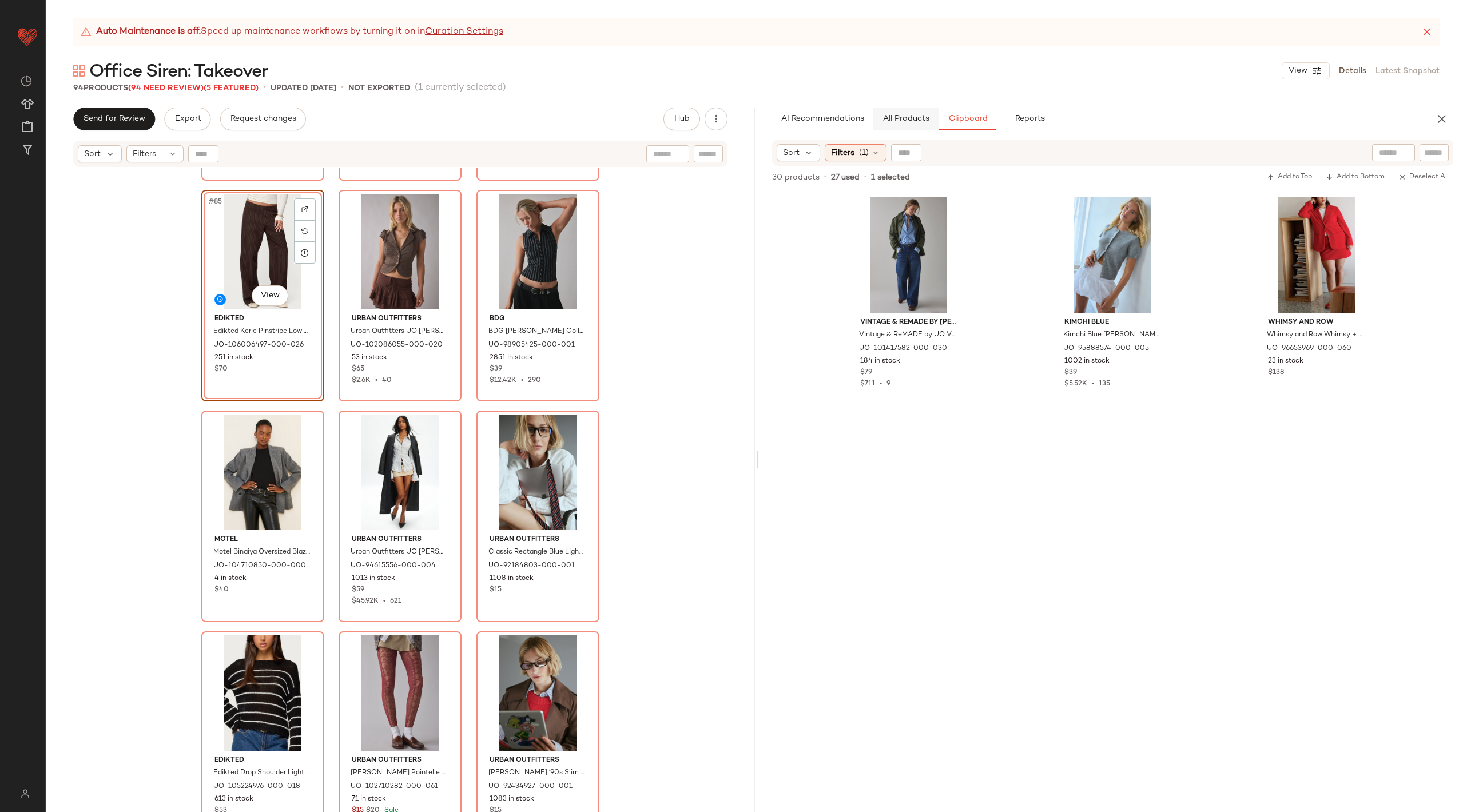
click at [906, 126] on button "All Products" at bounding box center [906, 119] width 67 height 23
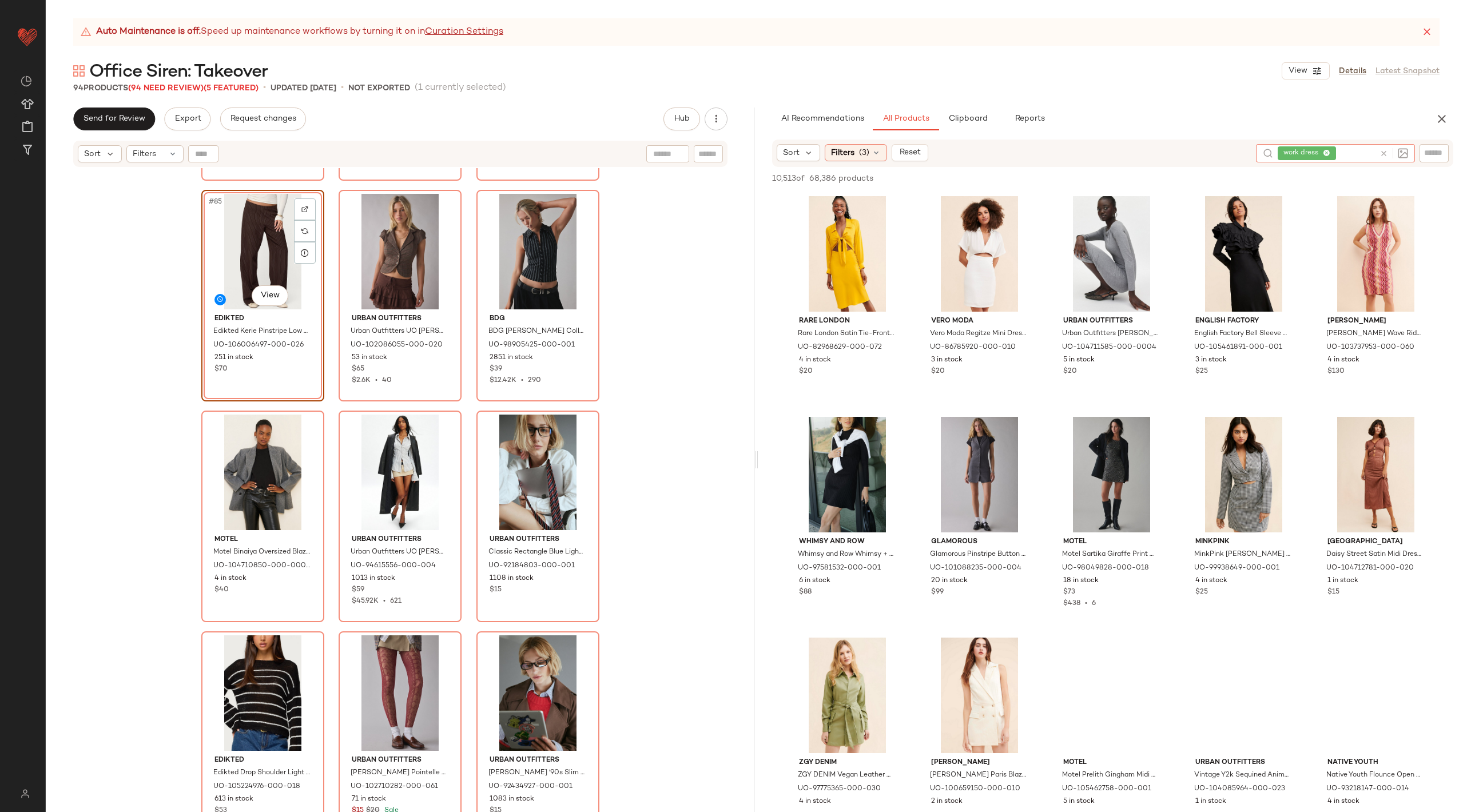
click at [1387, 151] on icon at bounding box center [1384, 153] width 9 height 9
click at [1441, 157] on input "text" at bounding box center [1434, 153] width 20 height 12
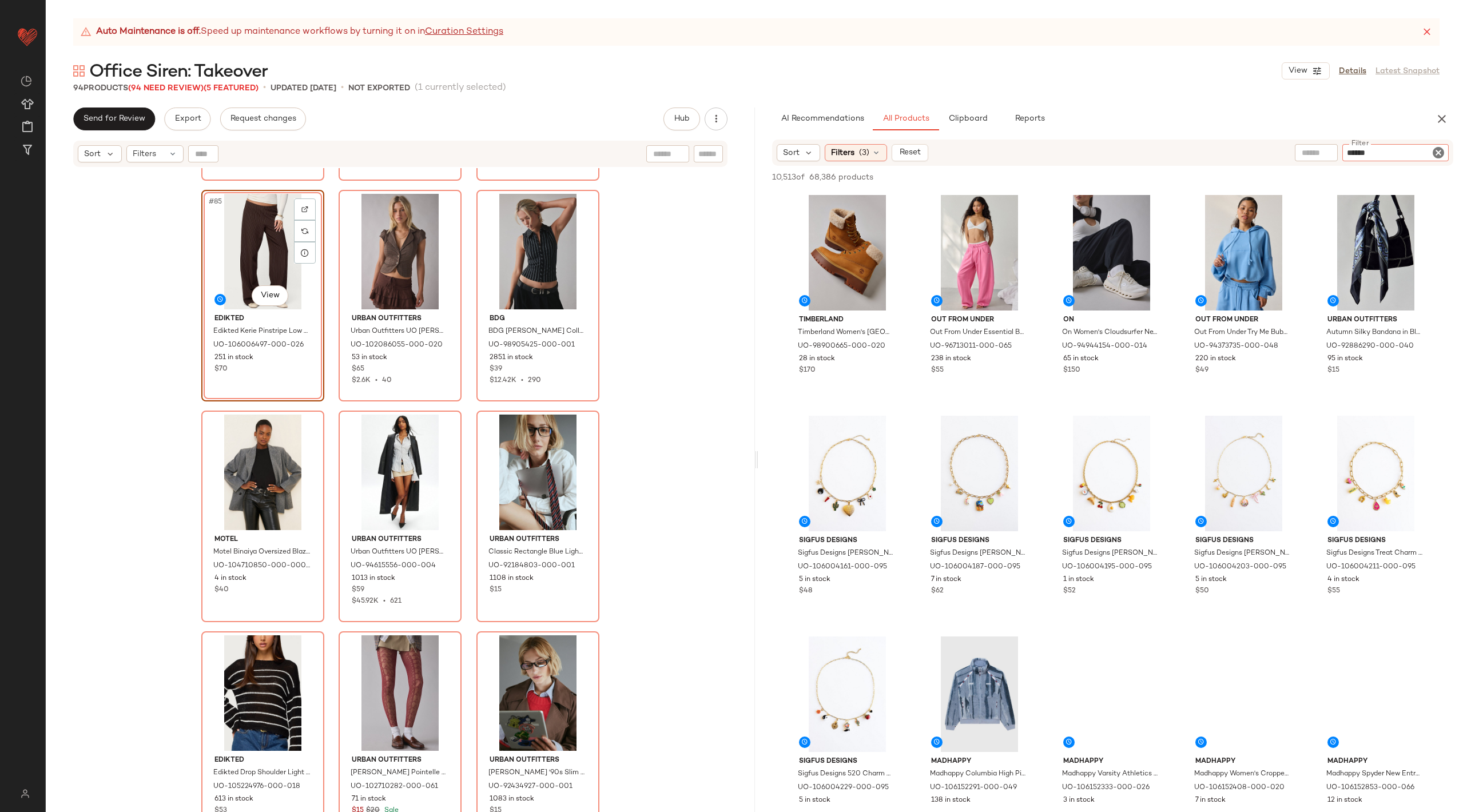
type input "*******"
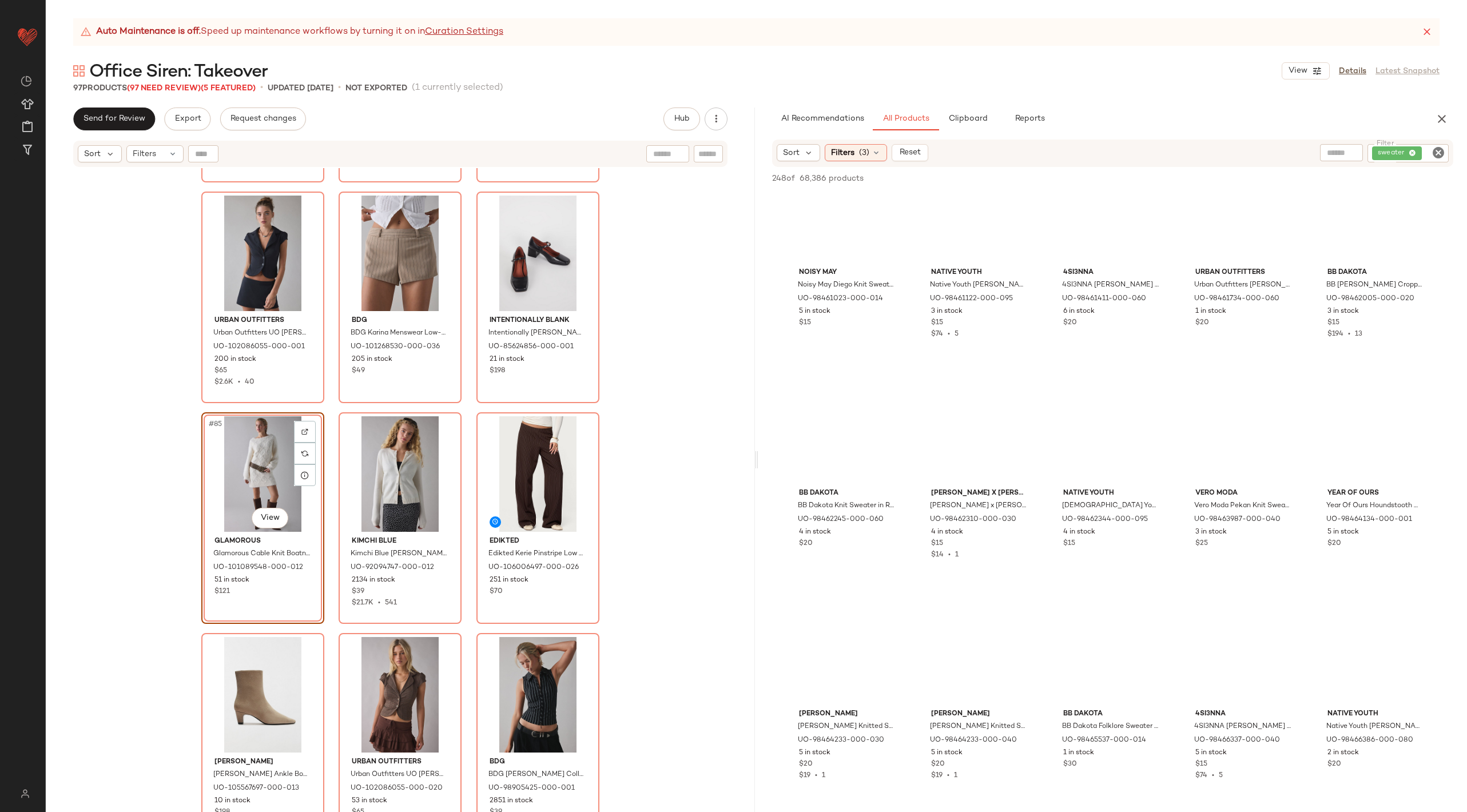
scroll to position [6713, 0]
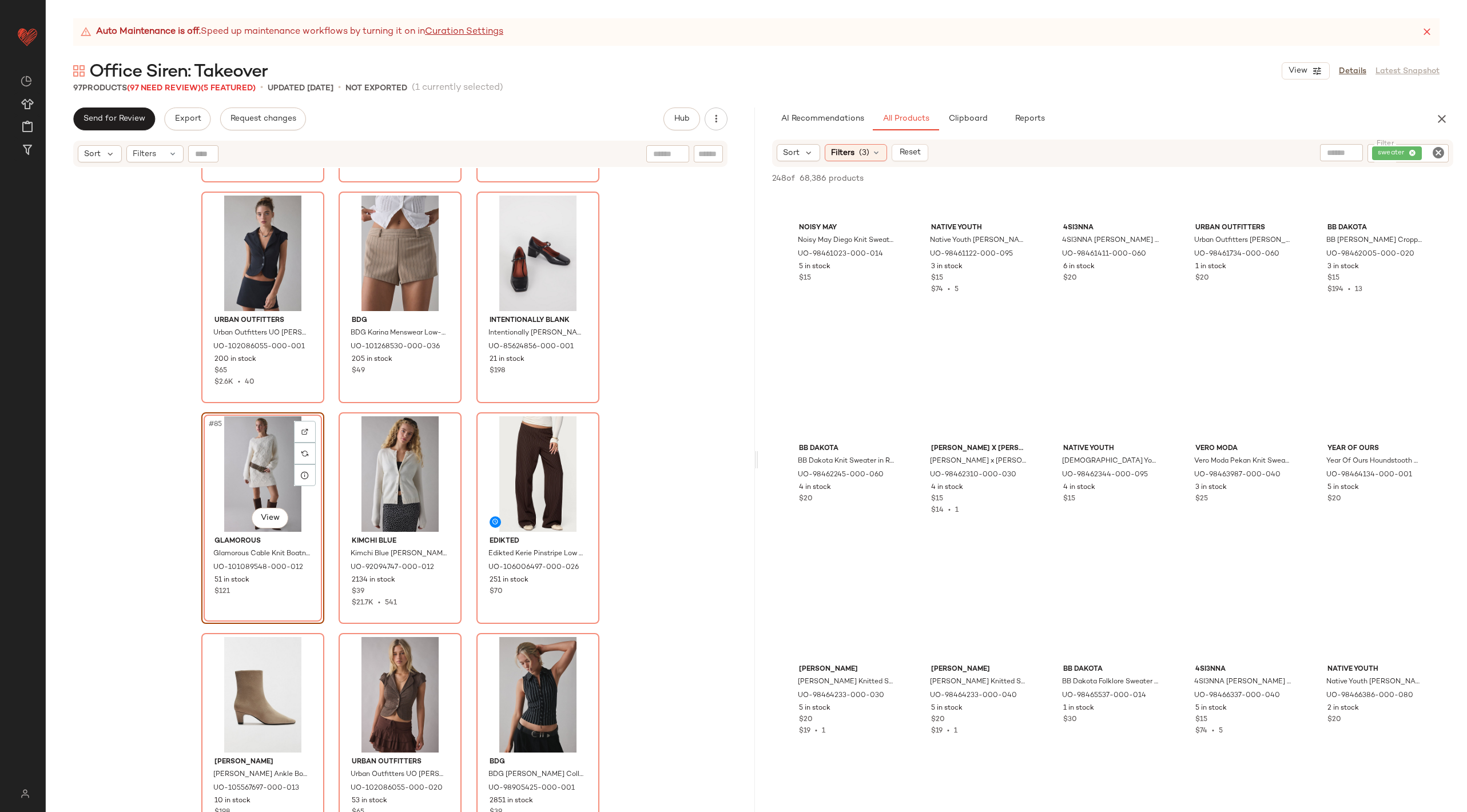
click at [1431, 156] on icon "Clear Filter" at bounding box center [1438, 152] width 14 height 14
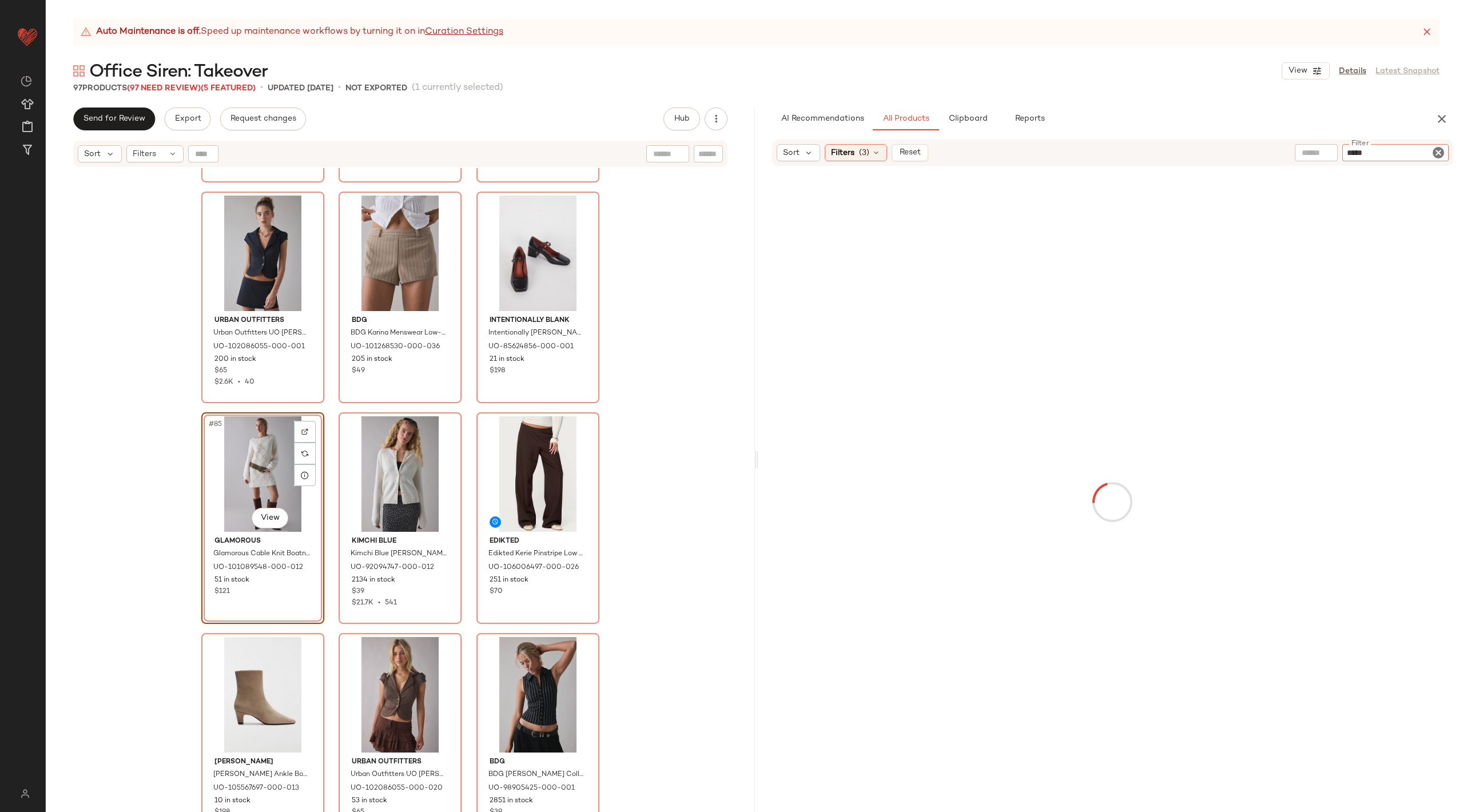
type input "******"
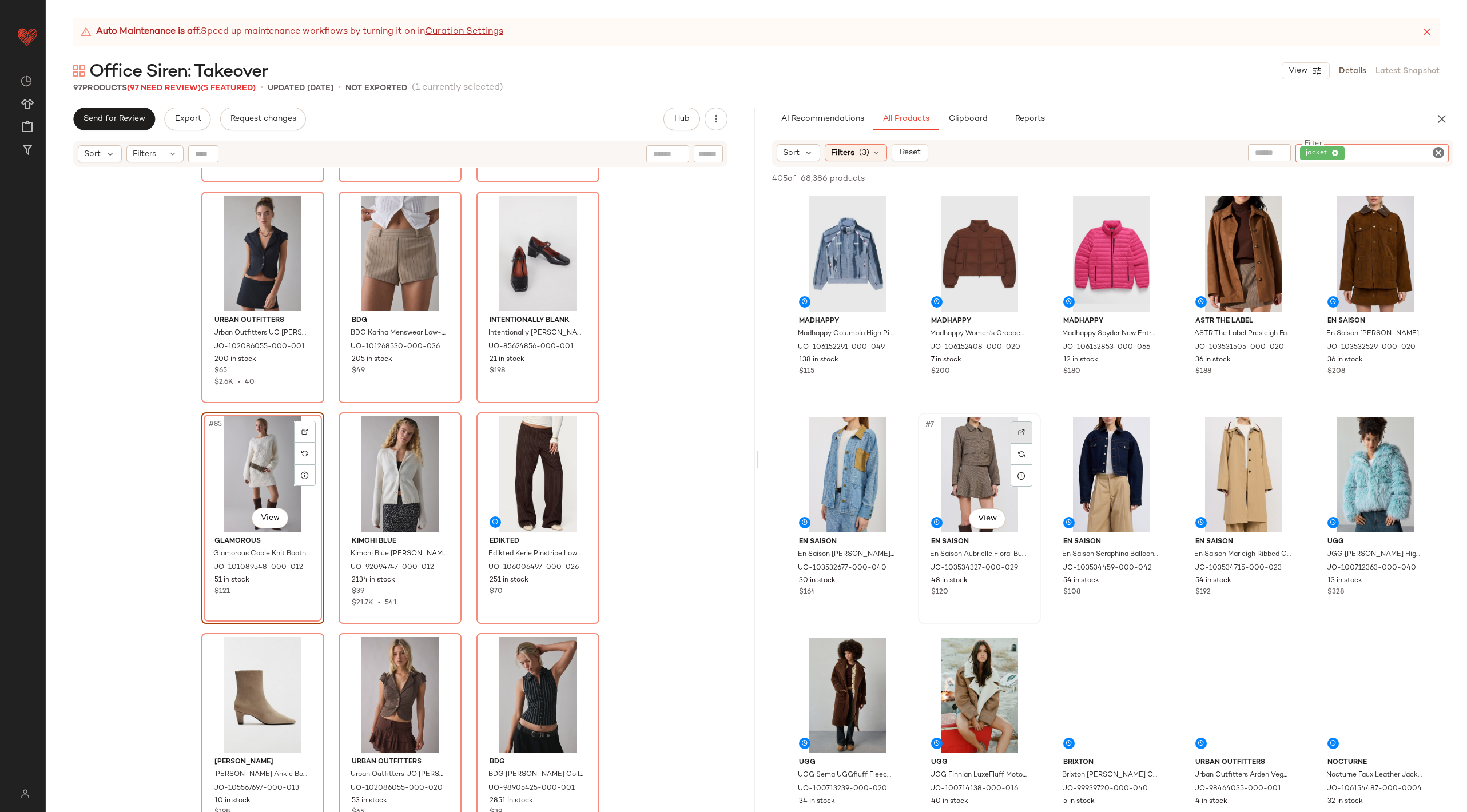
click at [1025, 429] on img at bounding box center [1021, 432] width 7 height 7
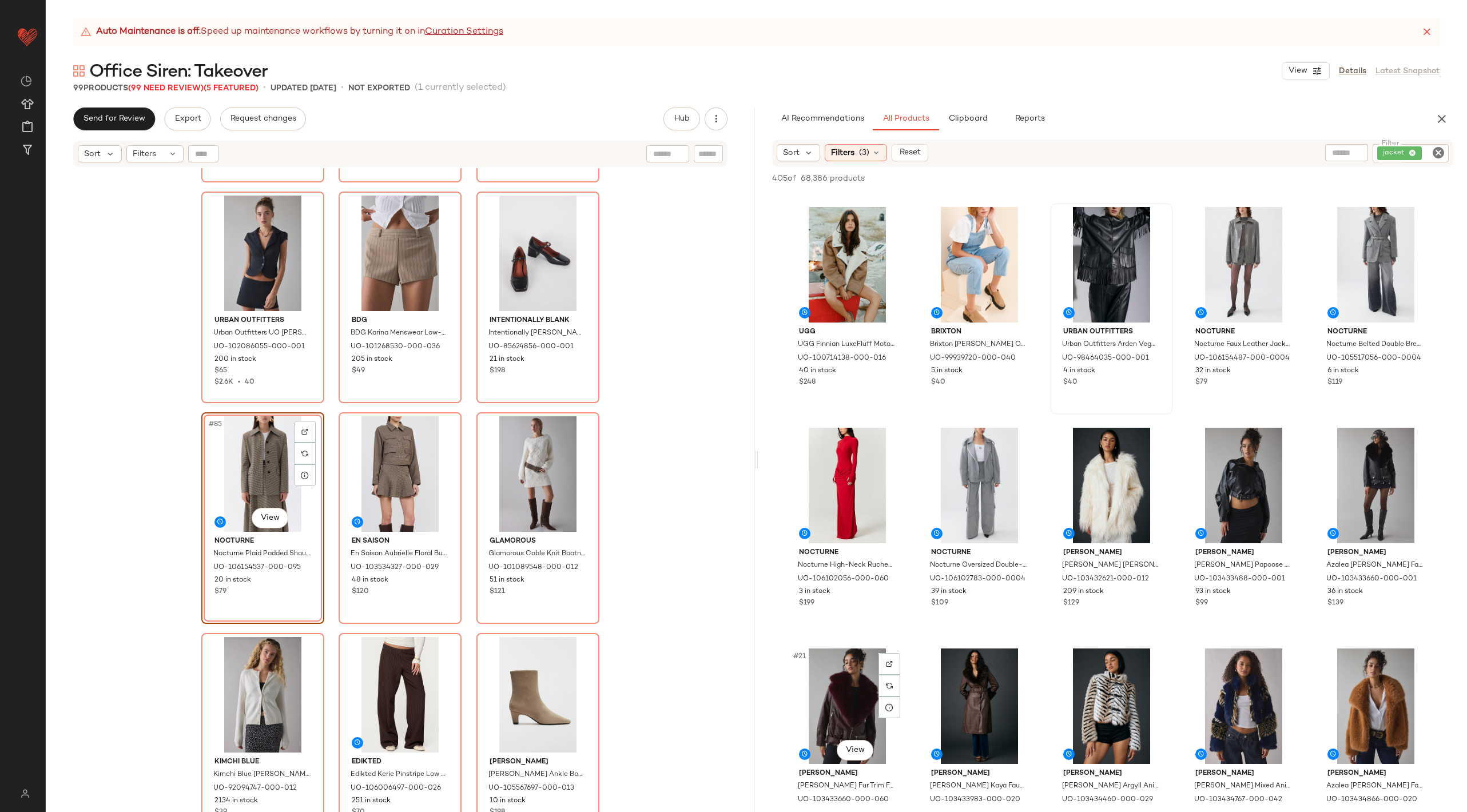
scroll to position [0, 0]
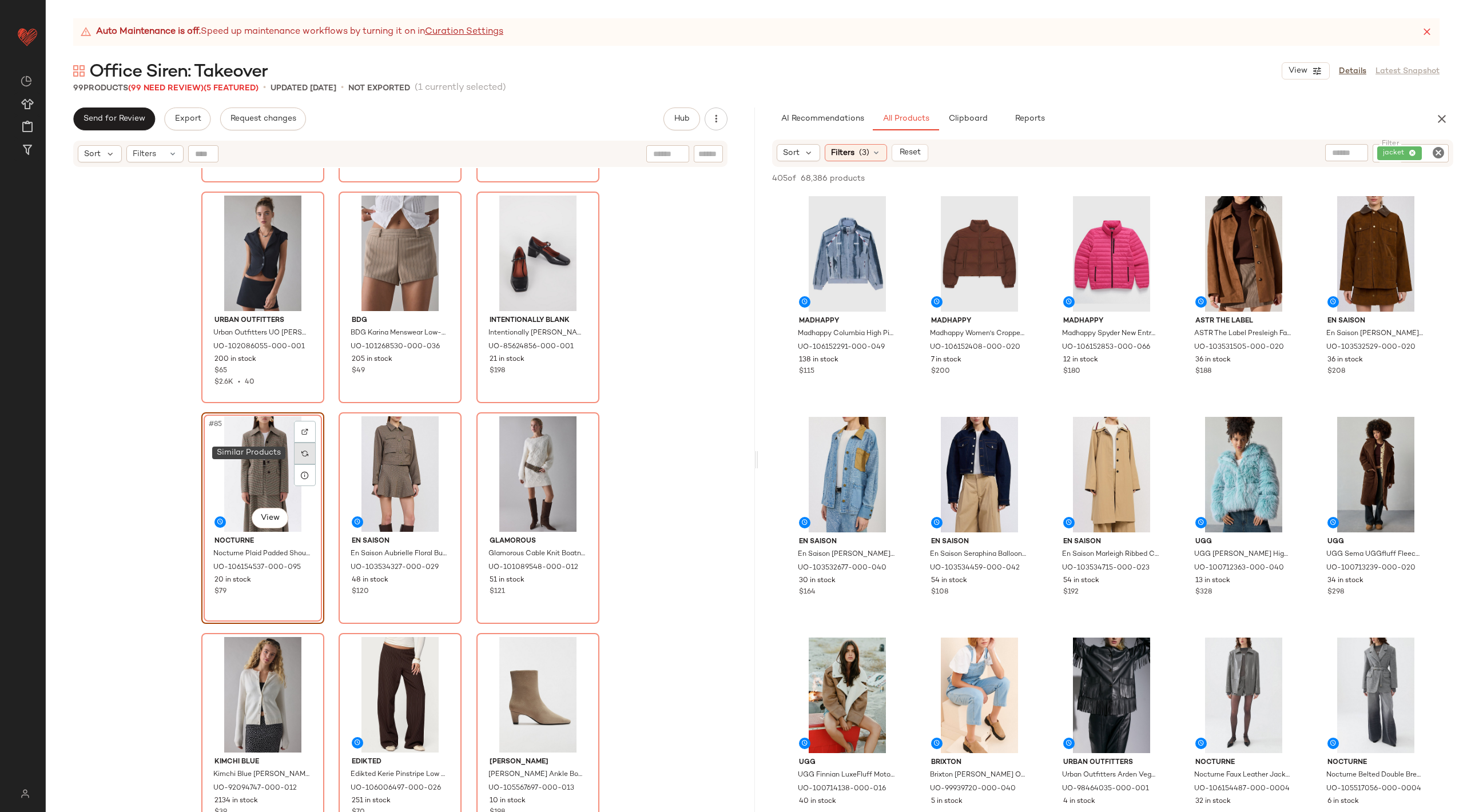
click at [306, 453] on div at bounding box center [304, 453] width 21 height 21
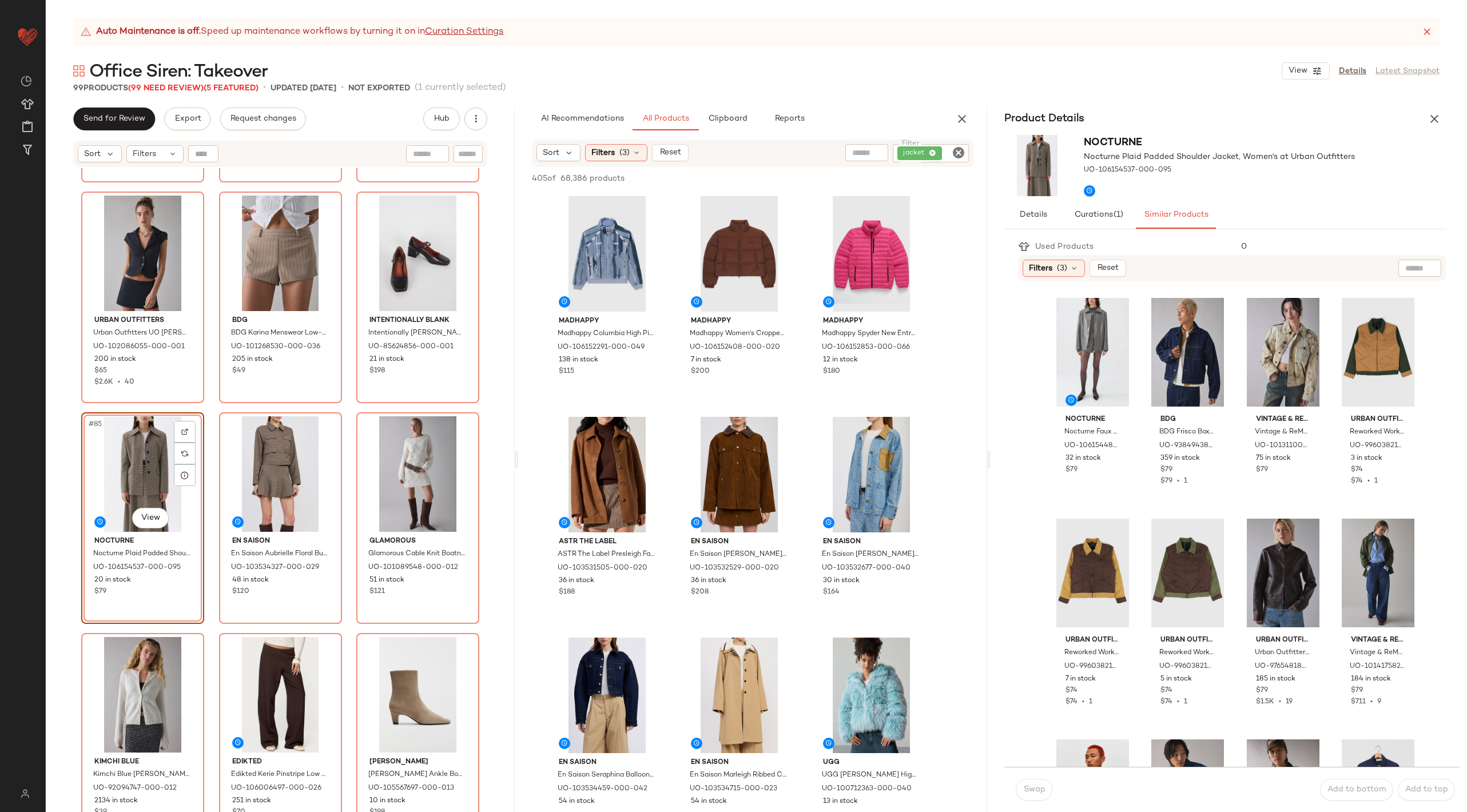
click at [1426, 130] on div "Product Details" at bounding box center [1225, 119] width 469 height 23
click at [1434, 122] on icon "button" at bounding box center [1434, 119] width 14 height 14
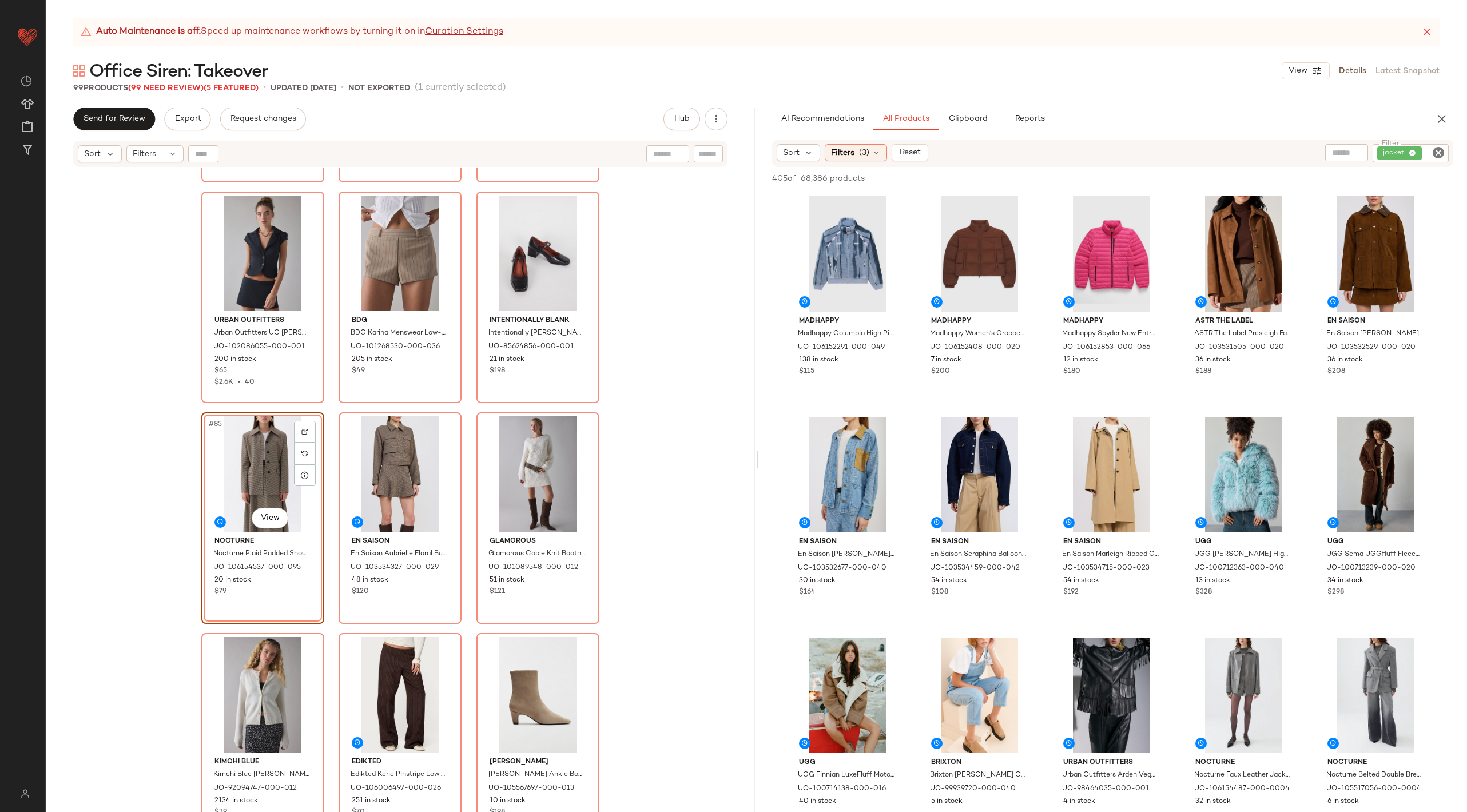
click at [1443, 152] on icon "Clear Filter" at bounding box center [1438, 152] width 14 height 14
type input "*****"
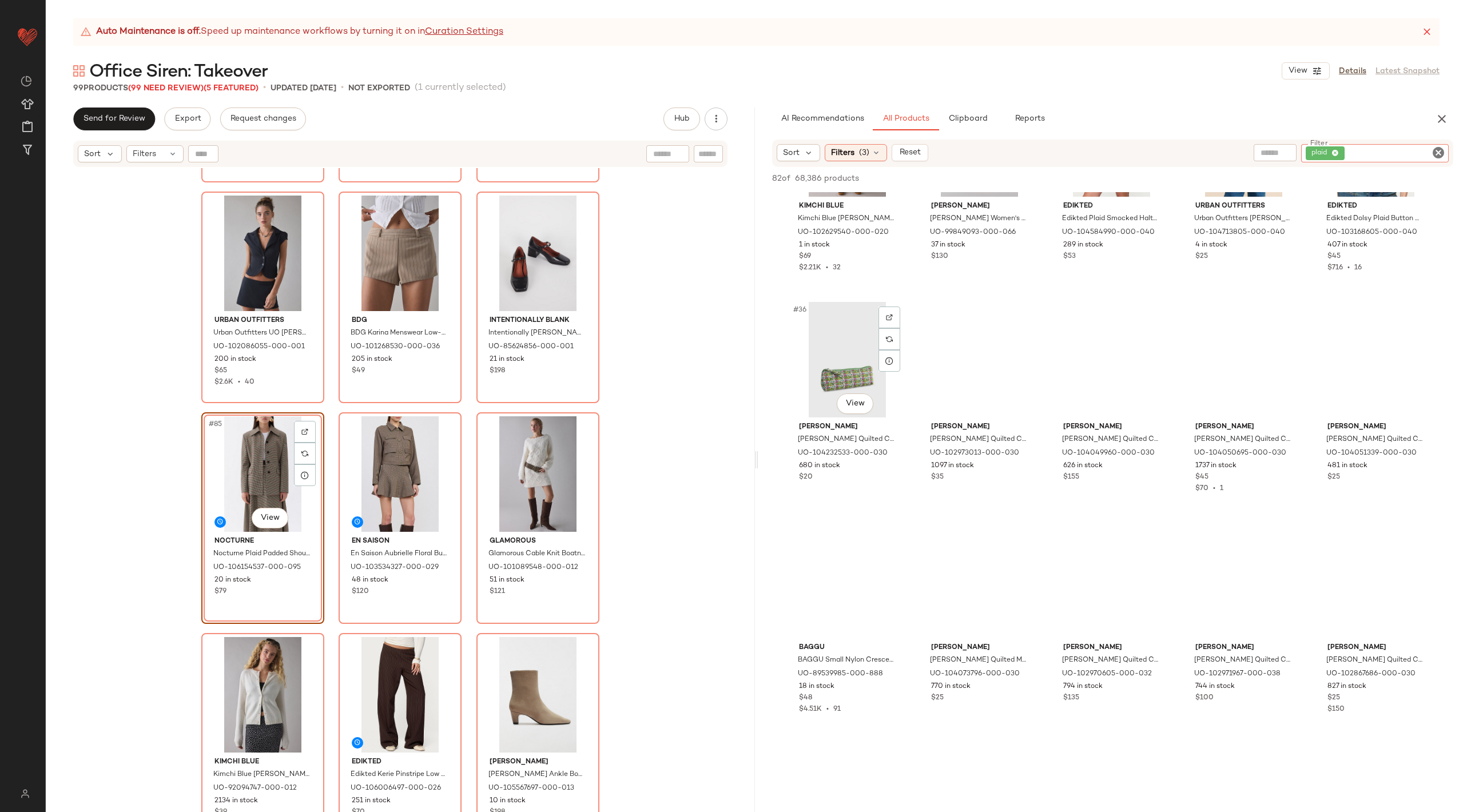
scroll to position [1627, 0]
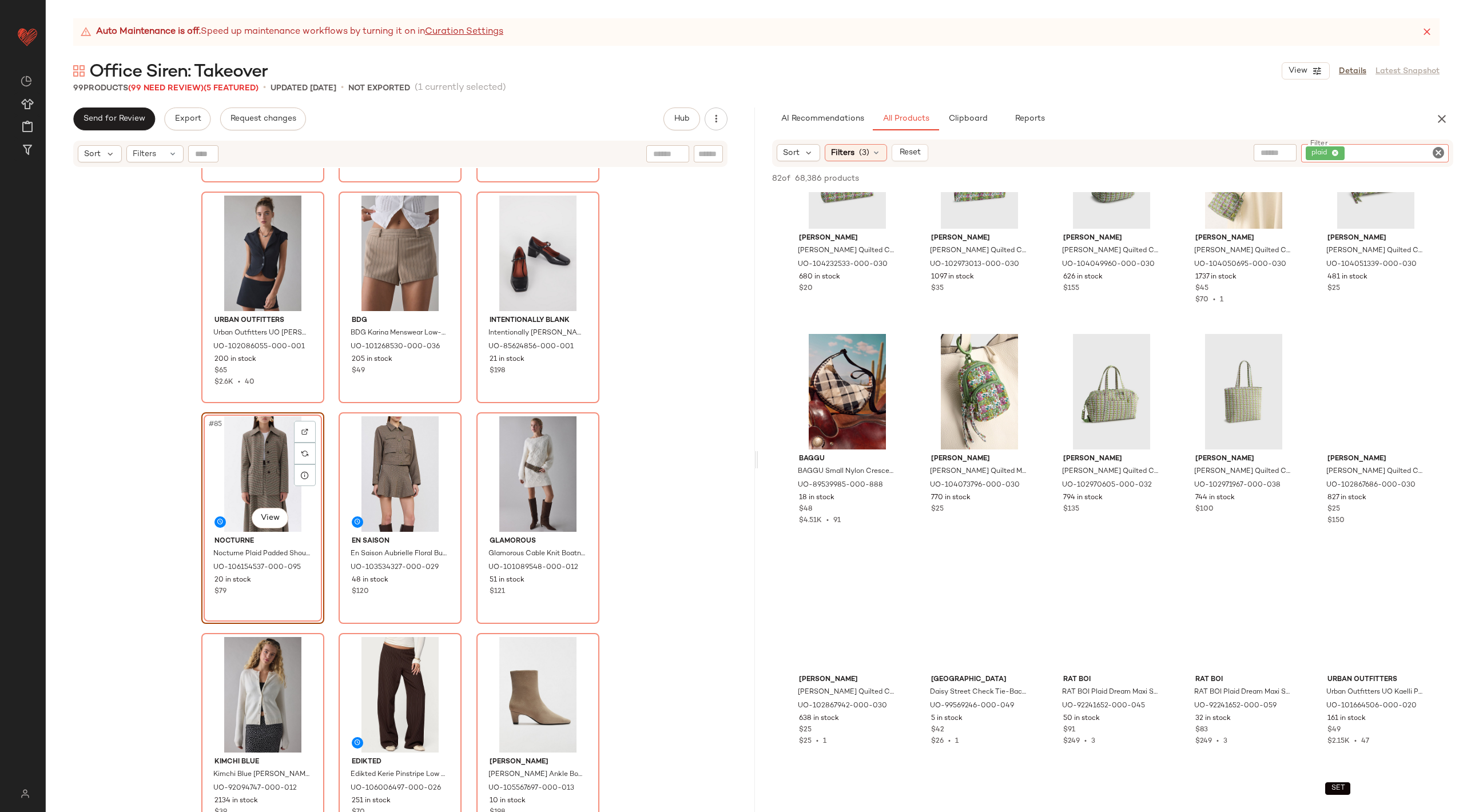
click at [1438, 152] on icon "Clear Filter" at bounding box center [1438, 152] width 14 height 14
click at [859, 151] on span "(3)" at bounding box center [864, 153] width 10 height 12
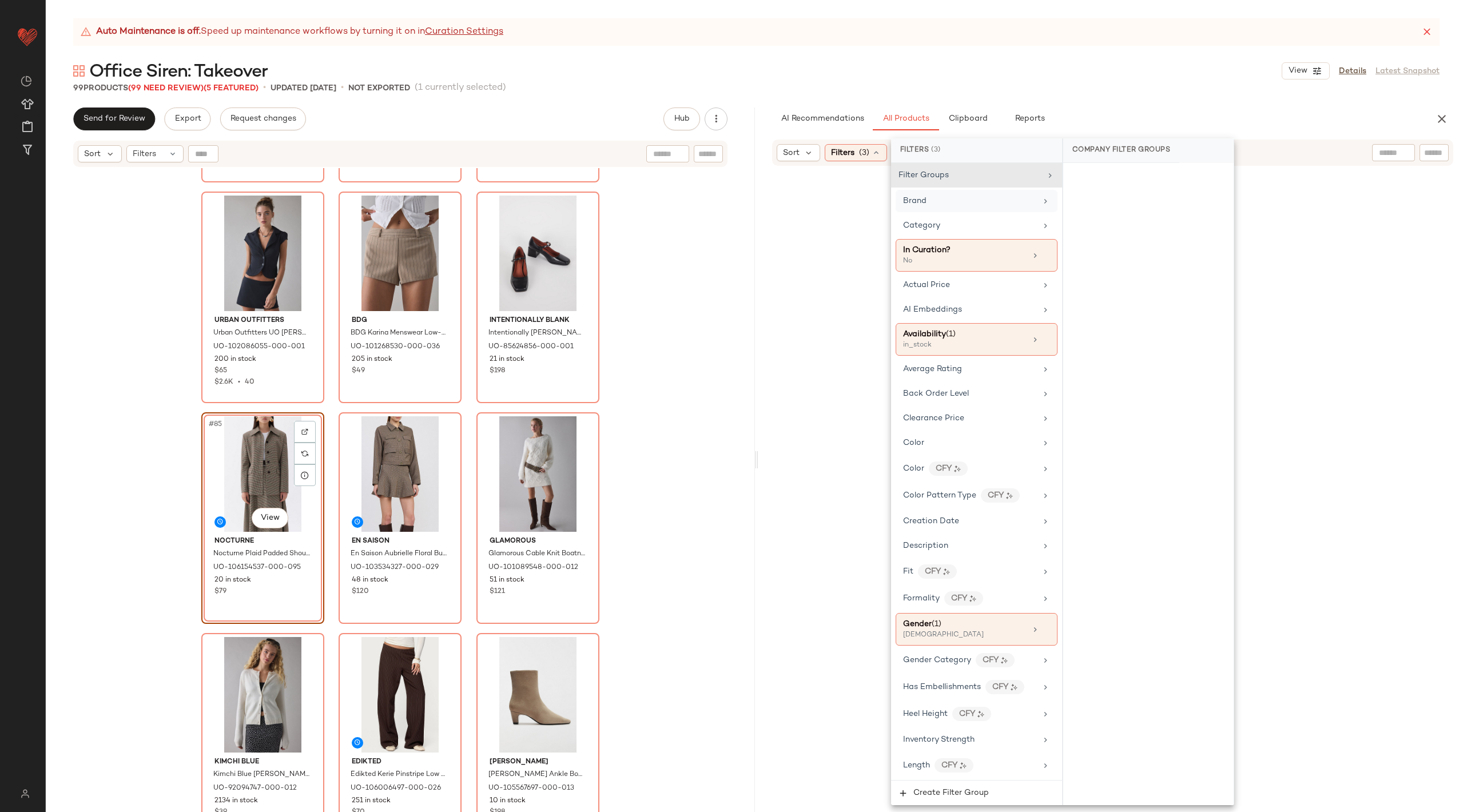
click at [929, 202] on div "Brand" at bounding box center [970, 201] width 134 height 12
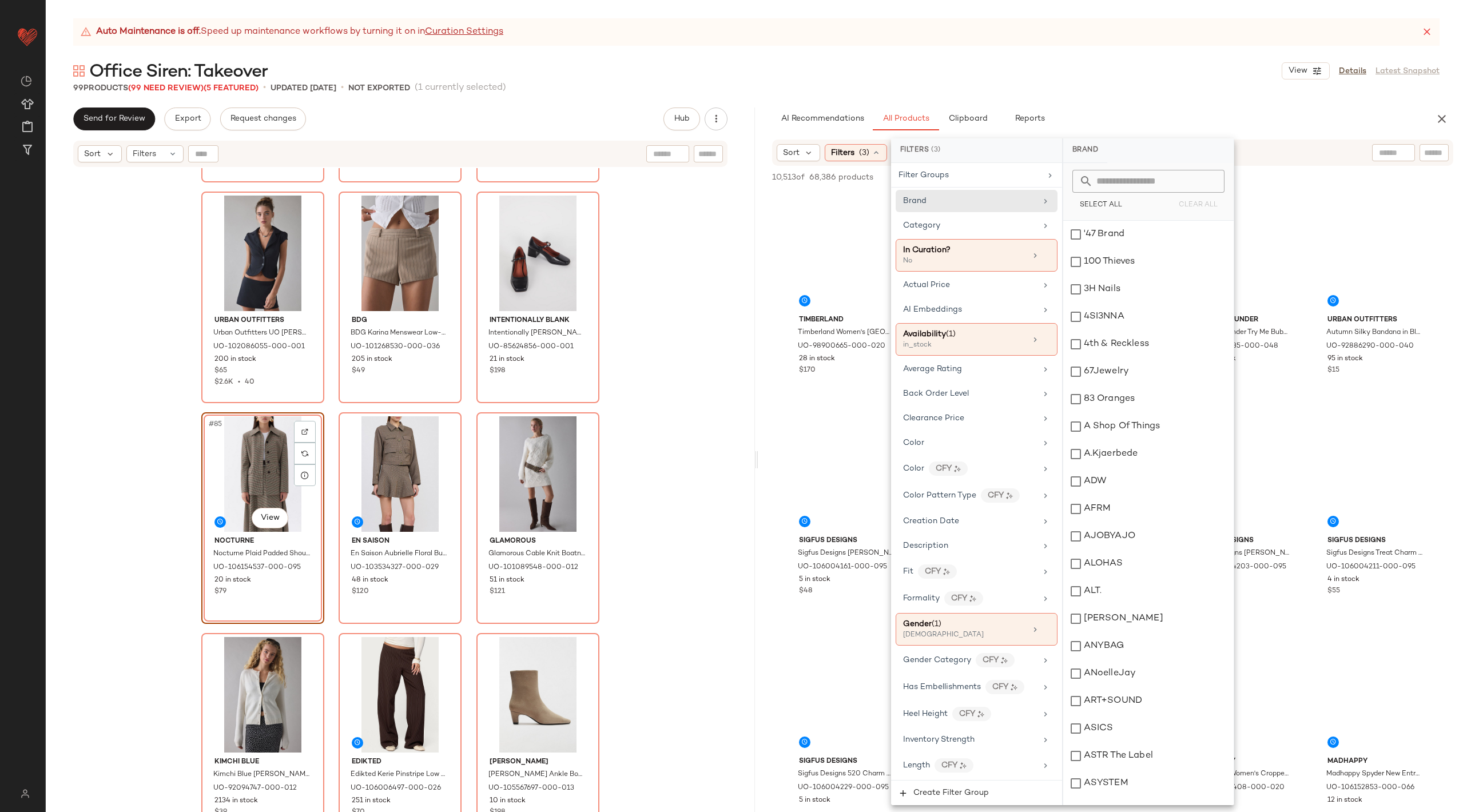
click at [1145, 183] on input "text" at bounding box center [1155, 181] width 125 height 23
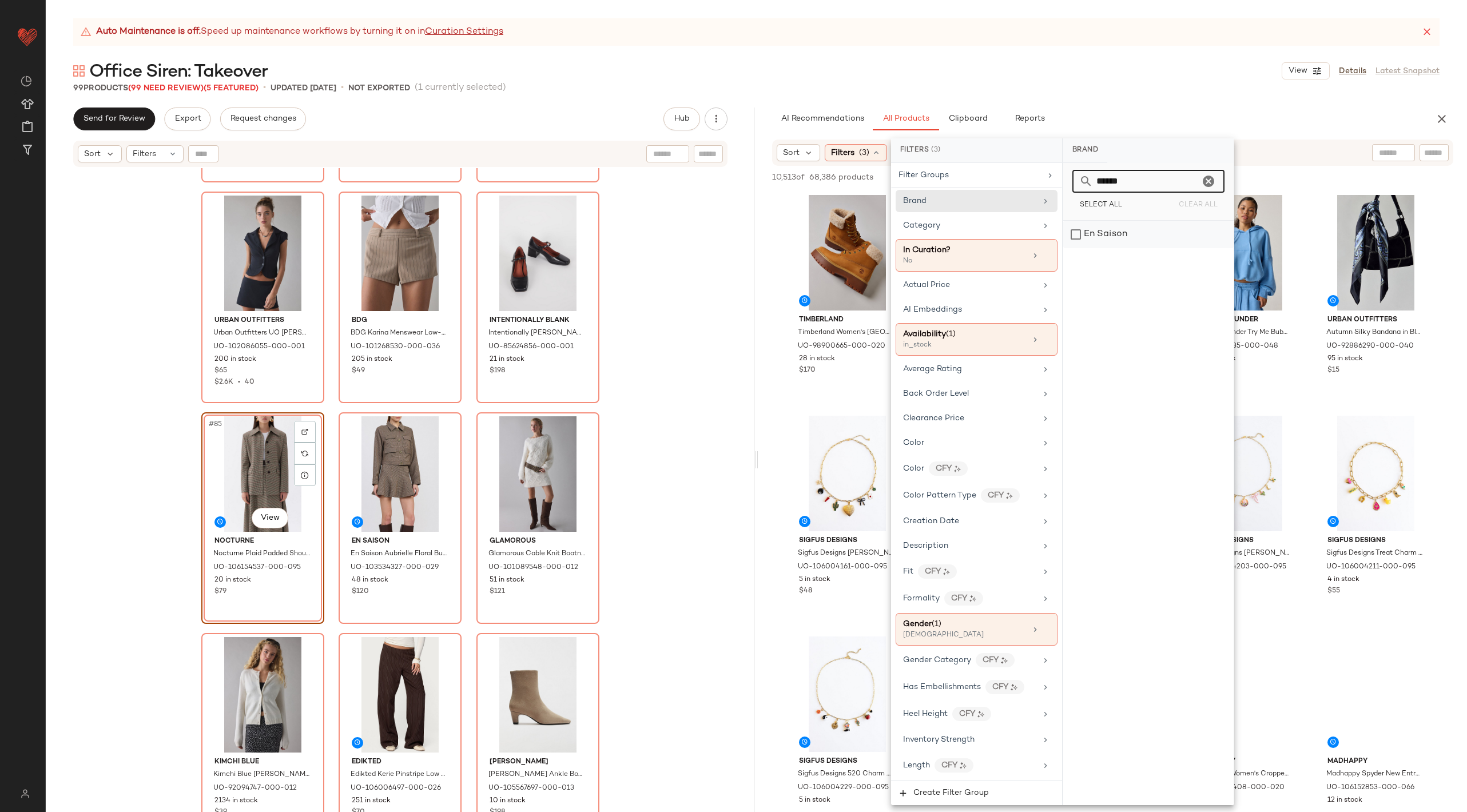
type input "******"
click at [1074, 233] on div "En Saison" at bounding box center [1148, 234] width 170 height 27
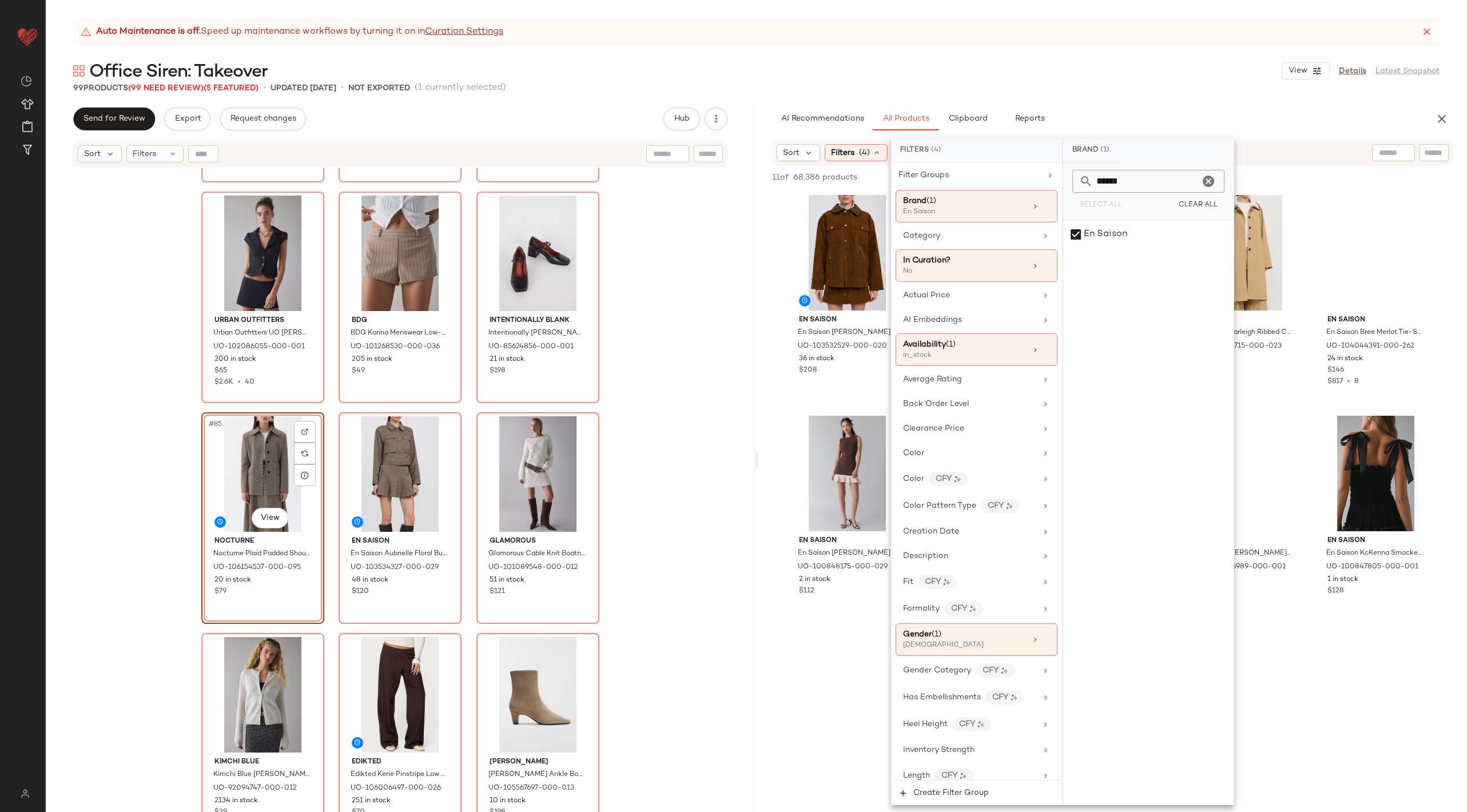
click at [1146, 187] on input "******" at bounding box center [1146, 181] width 106 height 23
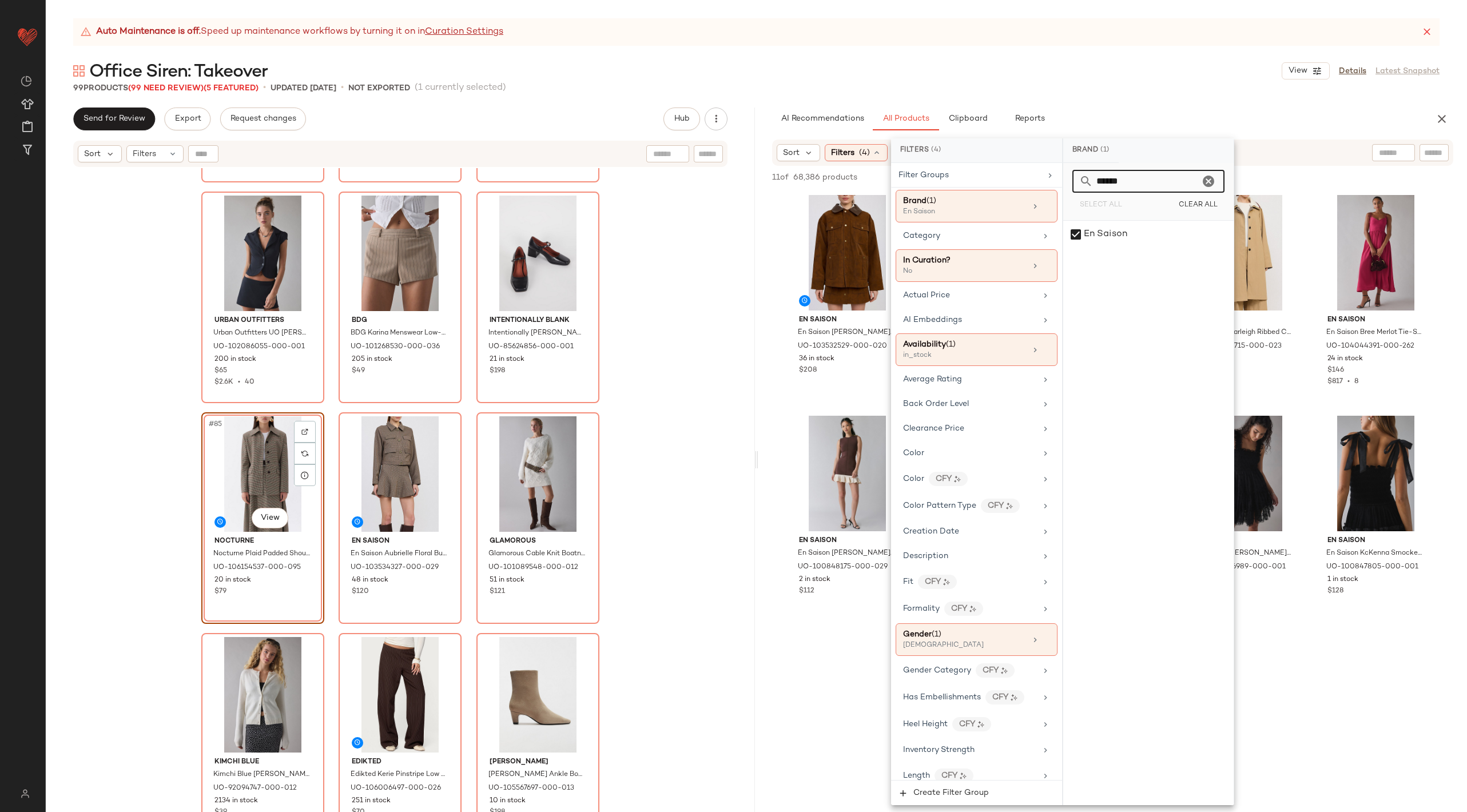
click at [1206, 175] on icon "Clear" at bounding box center [1209, 181] width 14 height 14
type input "***"
click at [1131, 240] on div "Nocturne" at bounding box center [1148, 234] width 170 height 27
click at [1425, 307] on div "En Saison En Saison Eloise Faux Suede Chore Jacket in Brown, Women's at Urban O…" at bounding box center [1113, 406] width 710 height 432
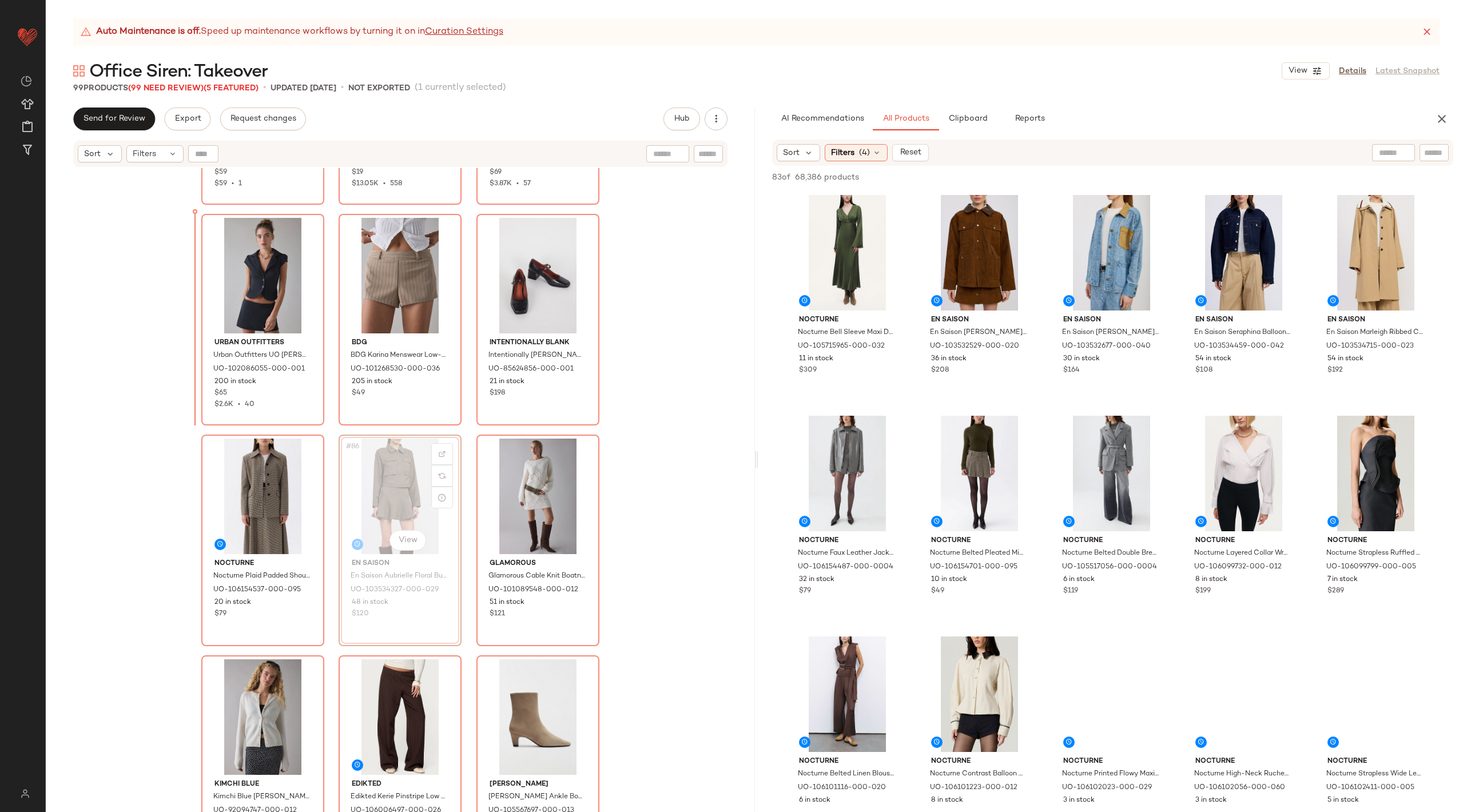
scroll to position [5918, 0]
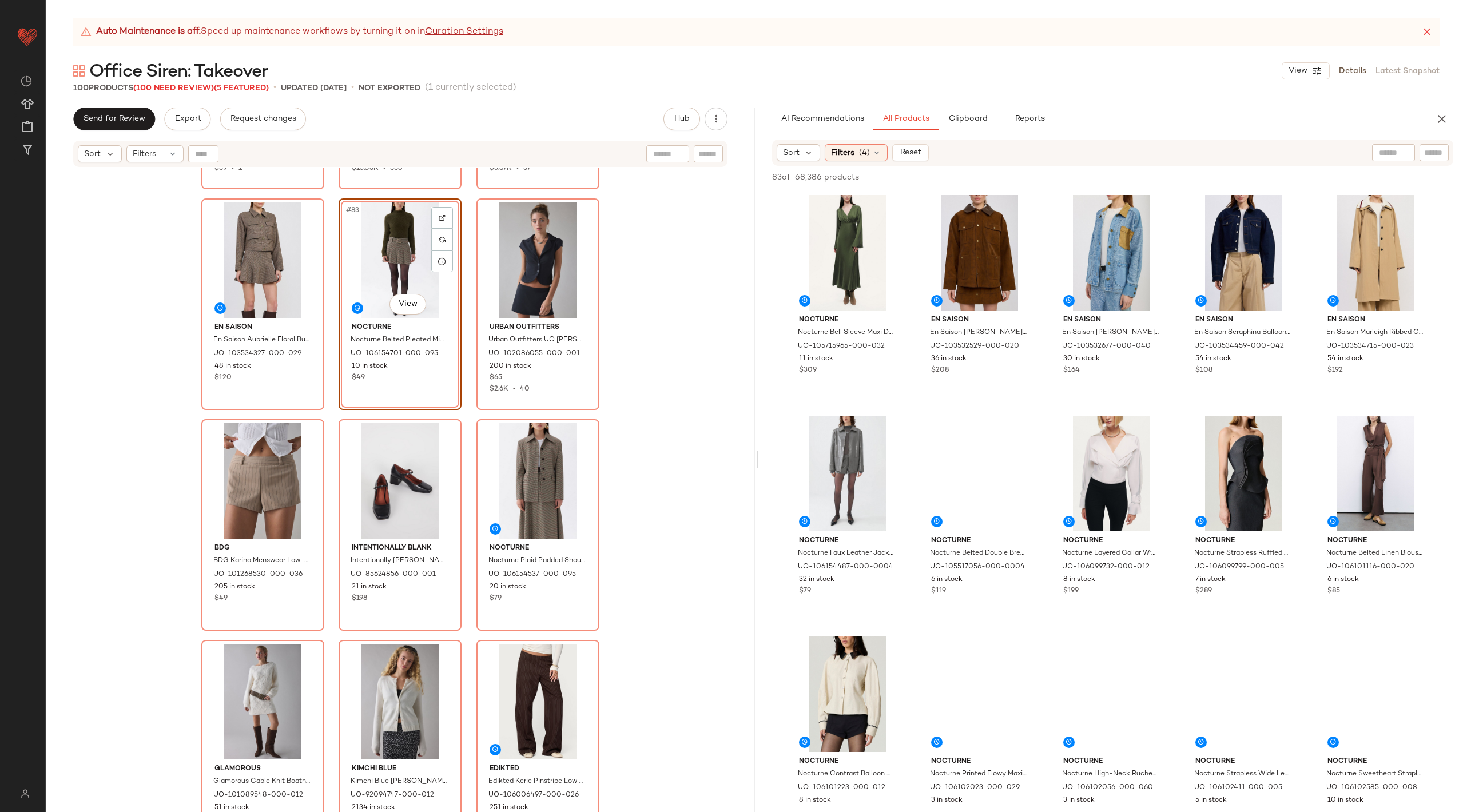
scroll to position [5949, 0]
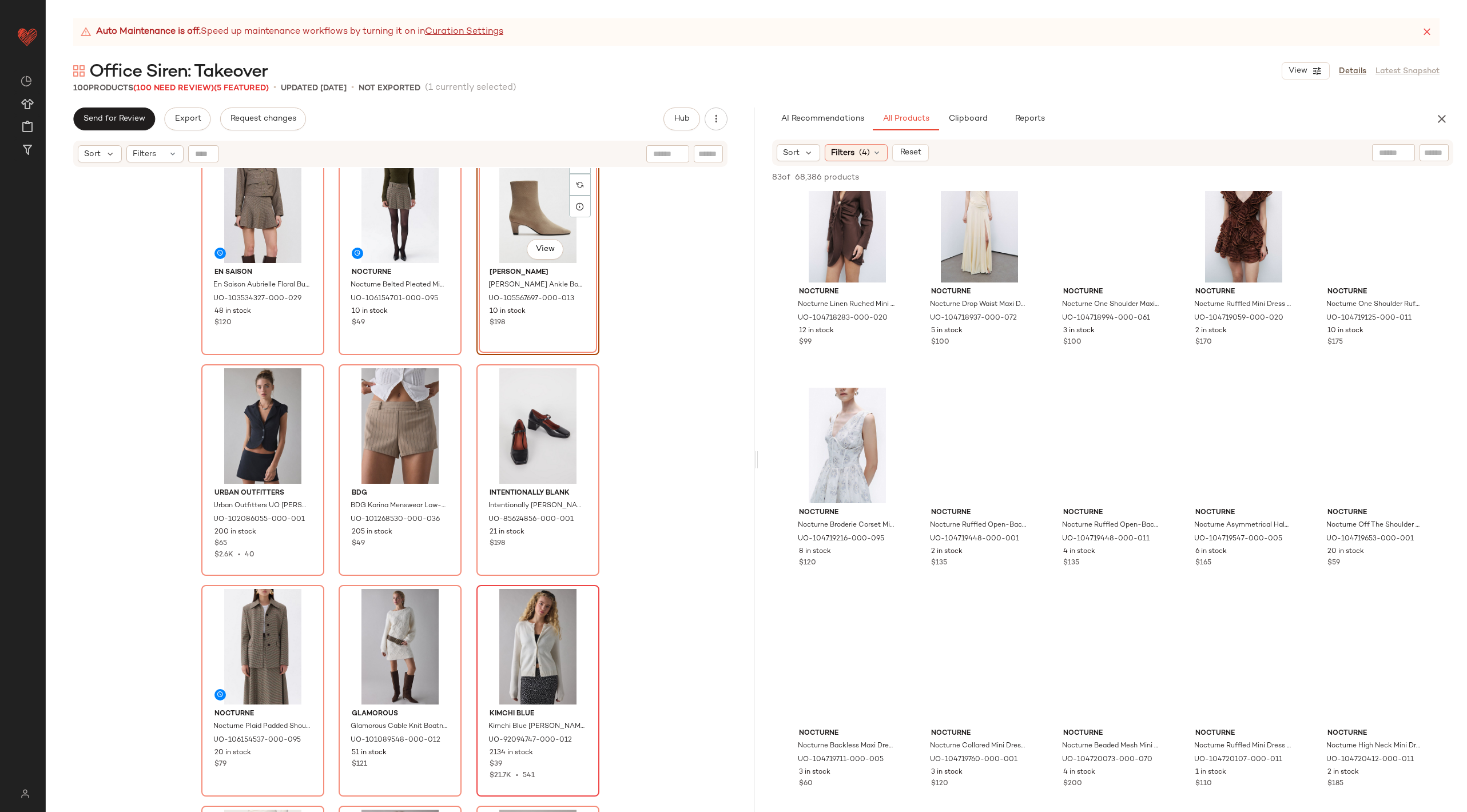
scroll to position [1366, 0]
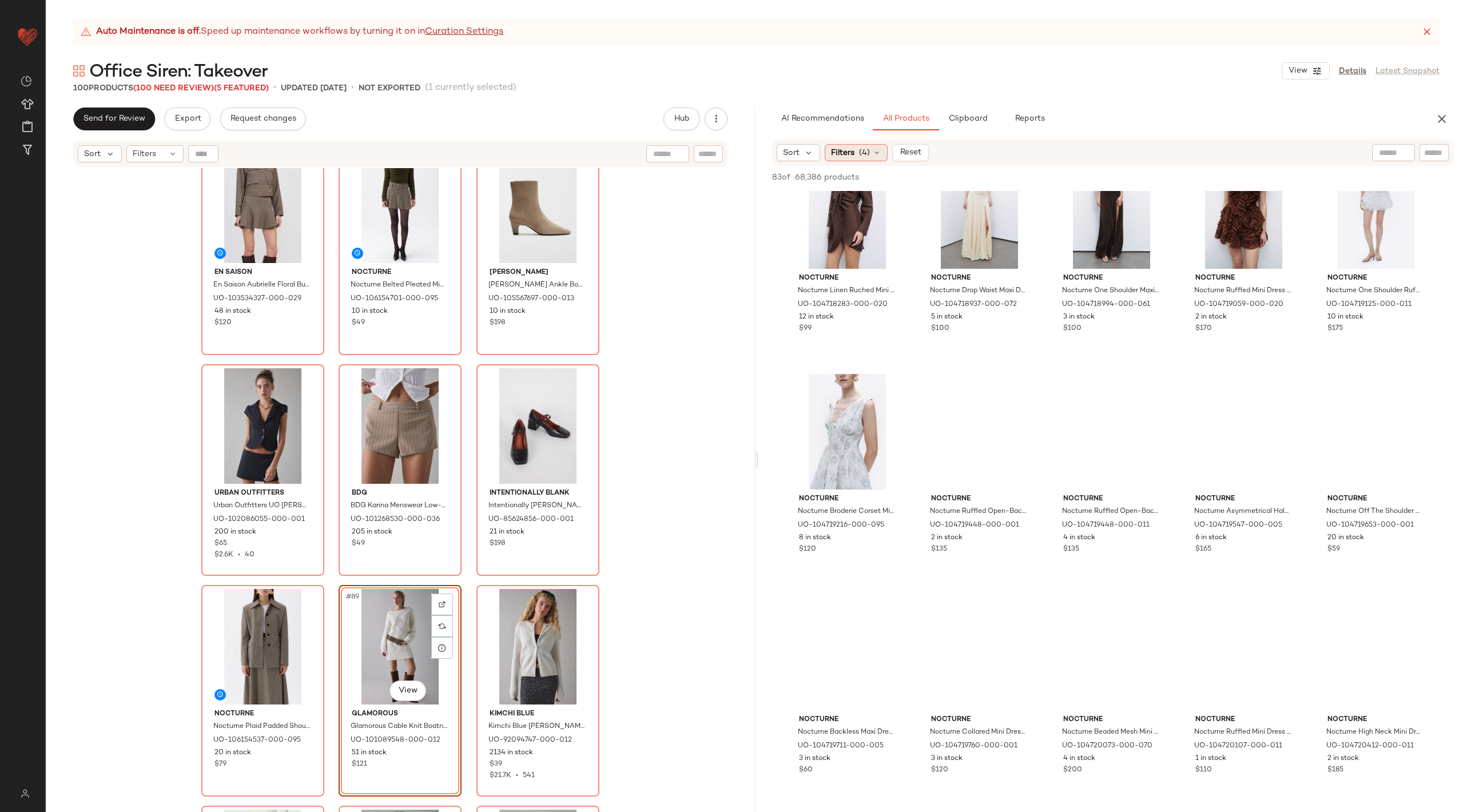
click at [863, 157] on span "(4)" at bounding box center [864, 153] width 11 height 12
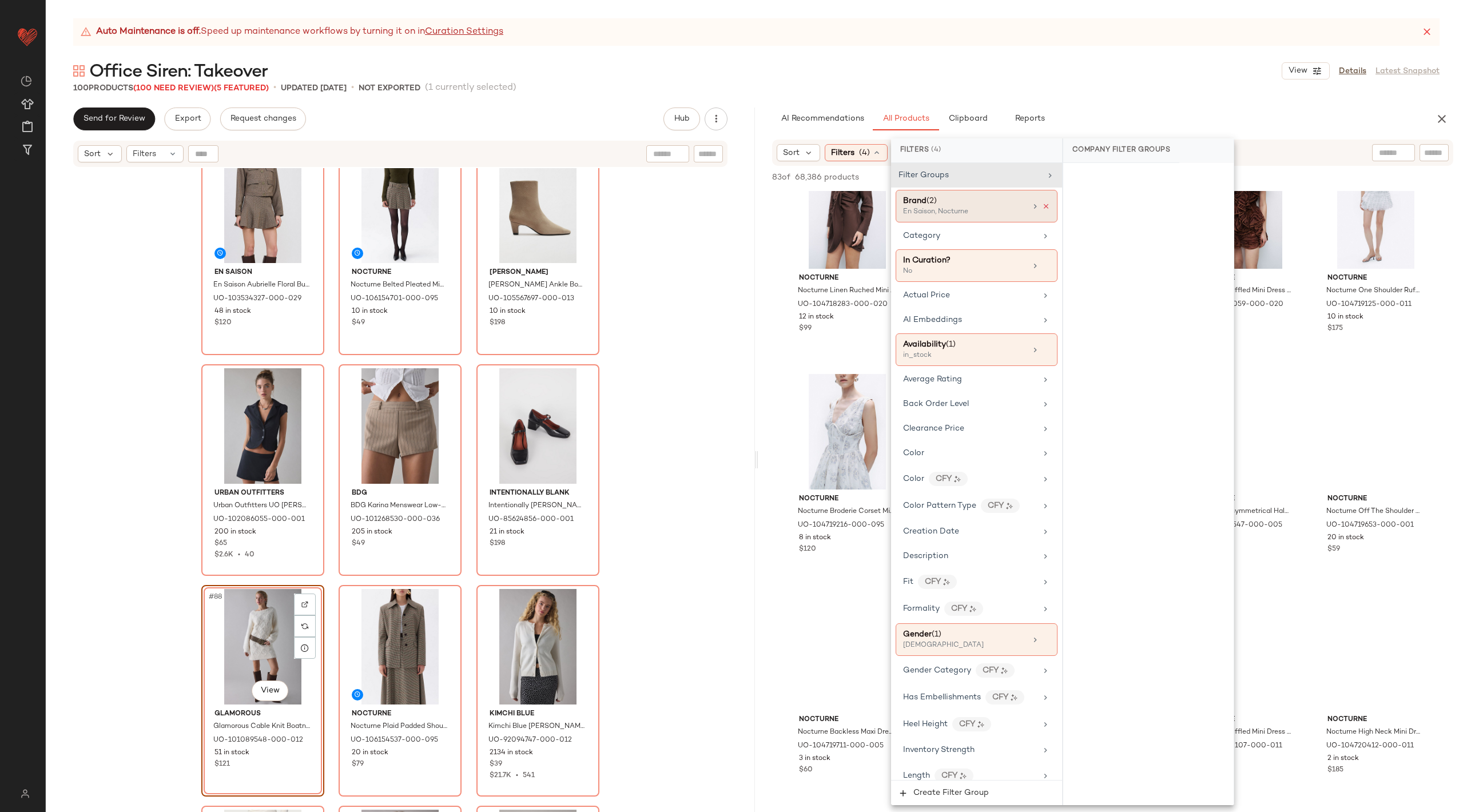
click at [1042, 206] on icon at bounding box center [1045, 206] width 8 height 8
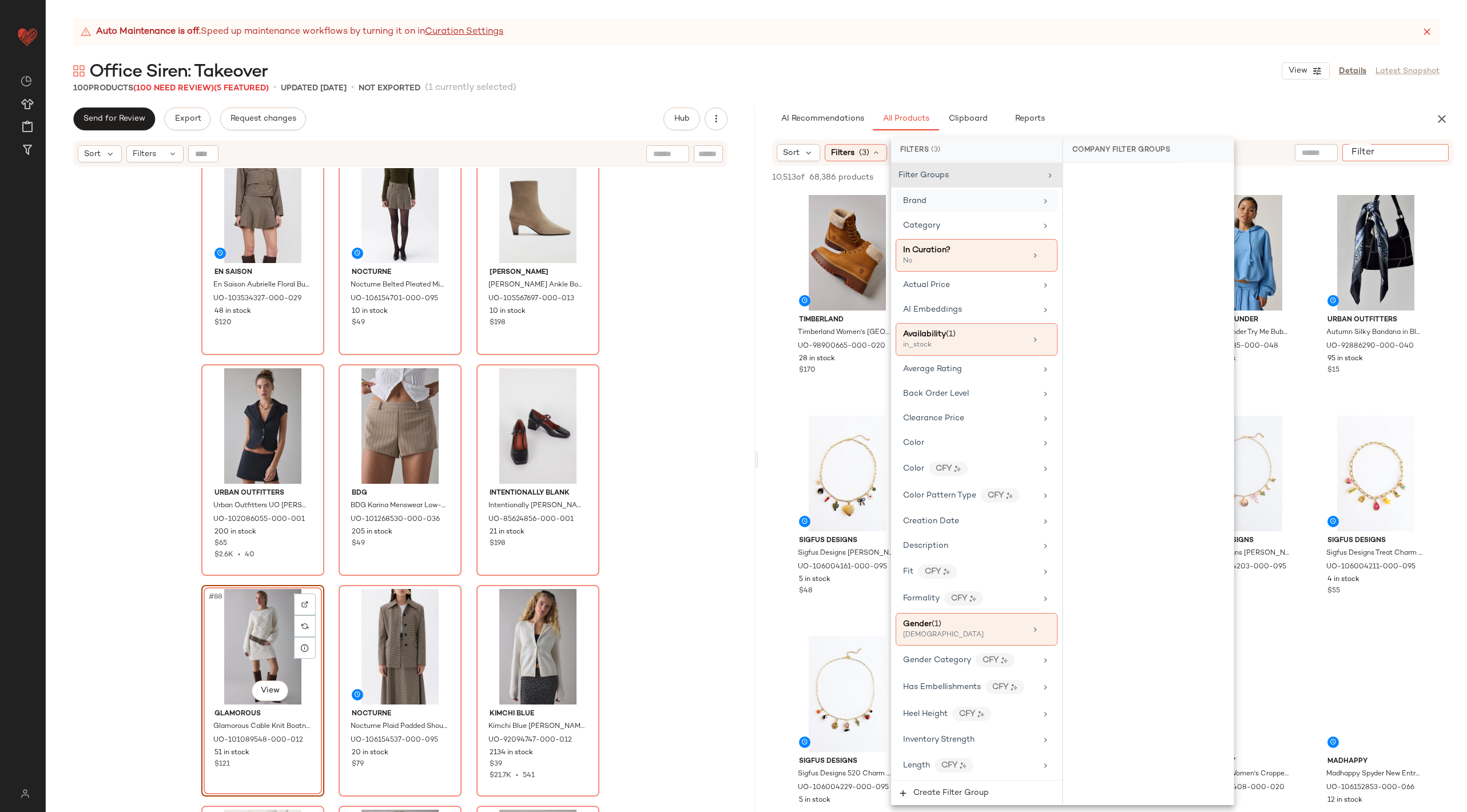
click at [1440, 152] on input "Filter" at bounding box center [1396, 153] width 98 height 12
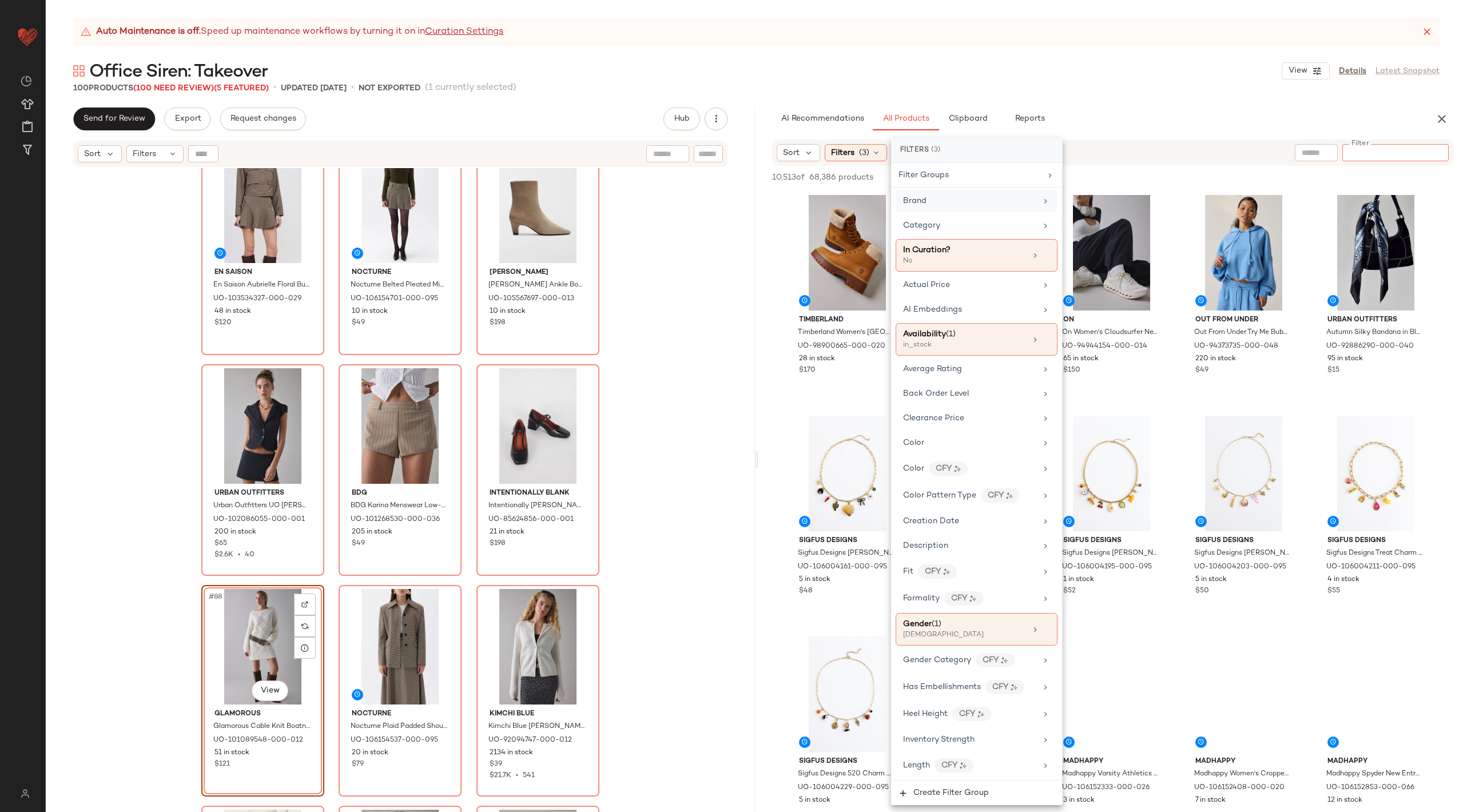
type input "*"
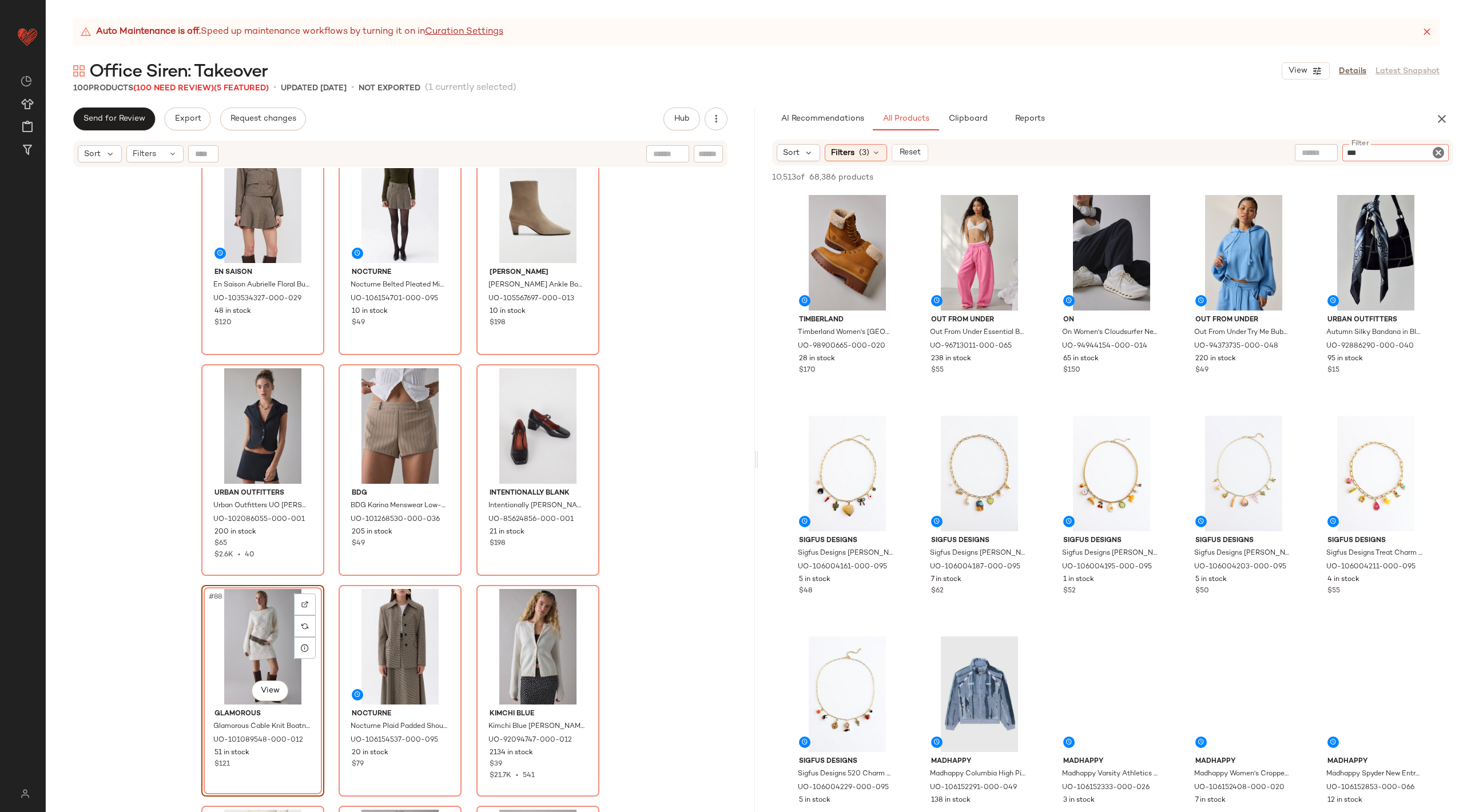
type input "****"
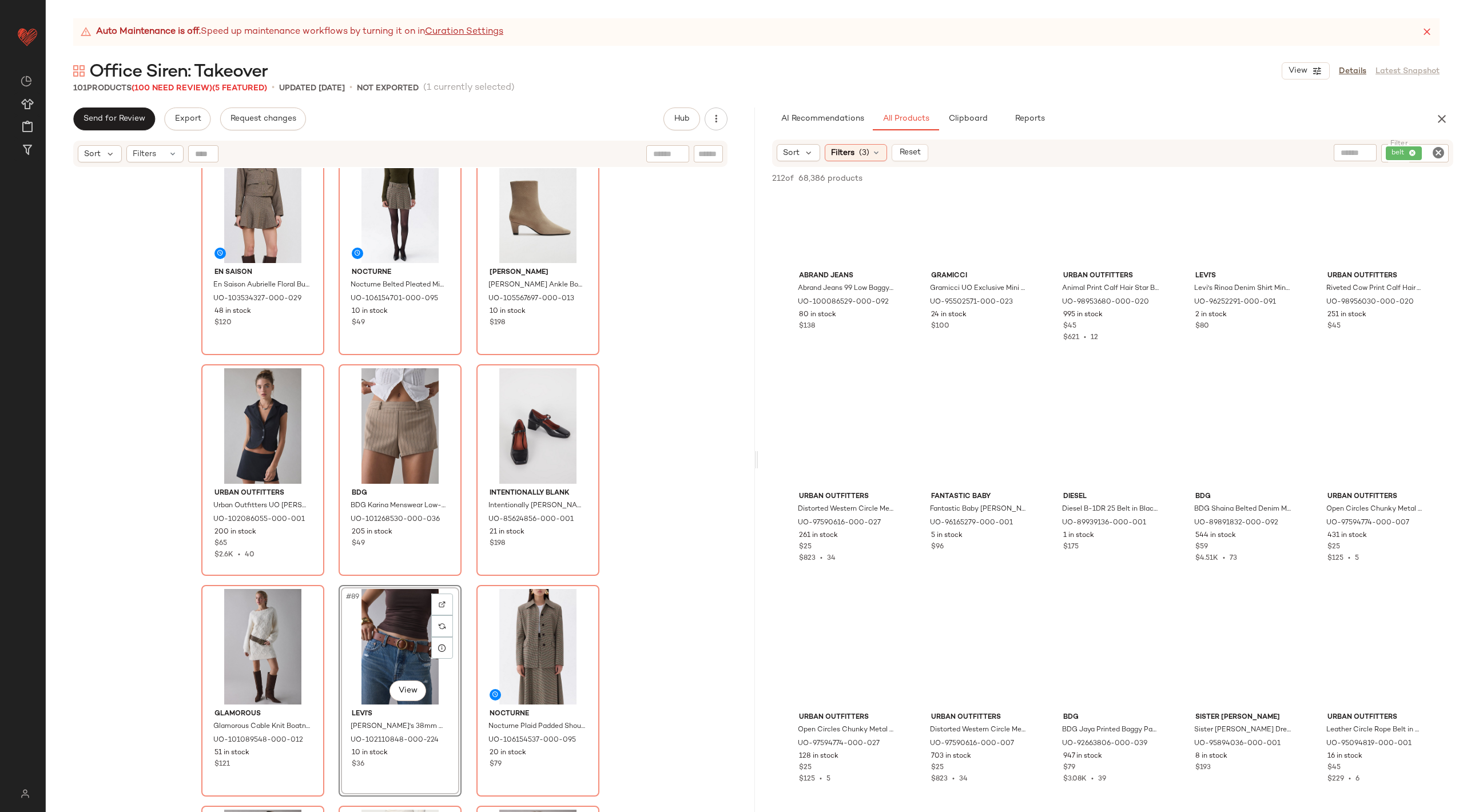
scroll to position [7782, 0]
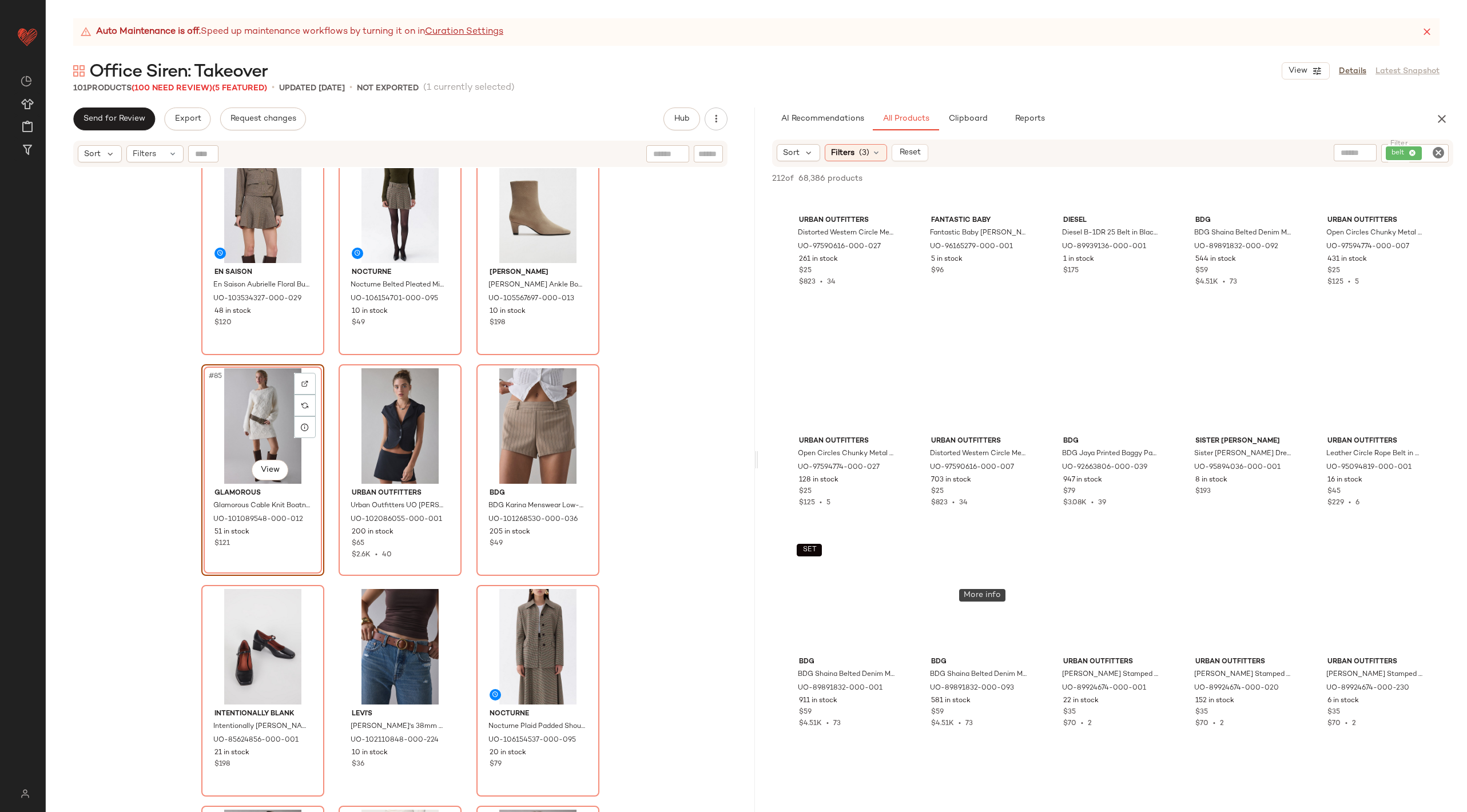
scroll to position [7823, 0]
click at [963, 121] on span "Clipboard" at bounding box center [967, 119] width 39 height 9
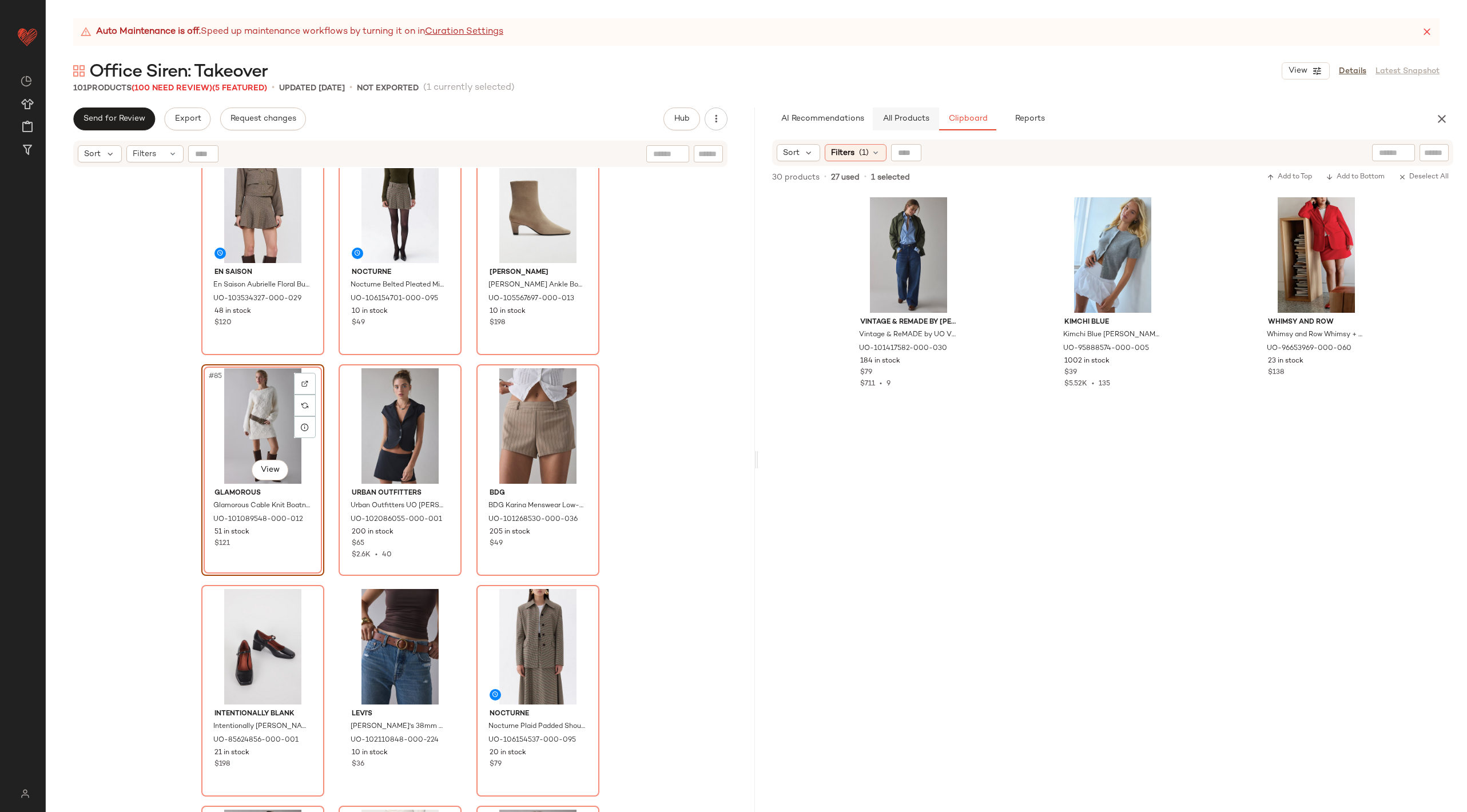
click at [897, 115] on span "All Products" at bounding box center [905, 119] width 47 height 9
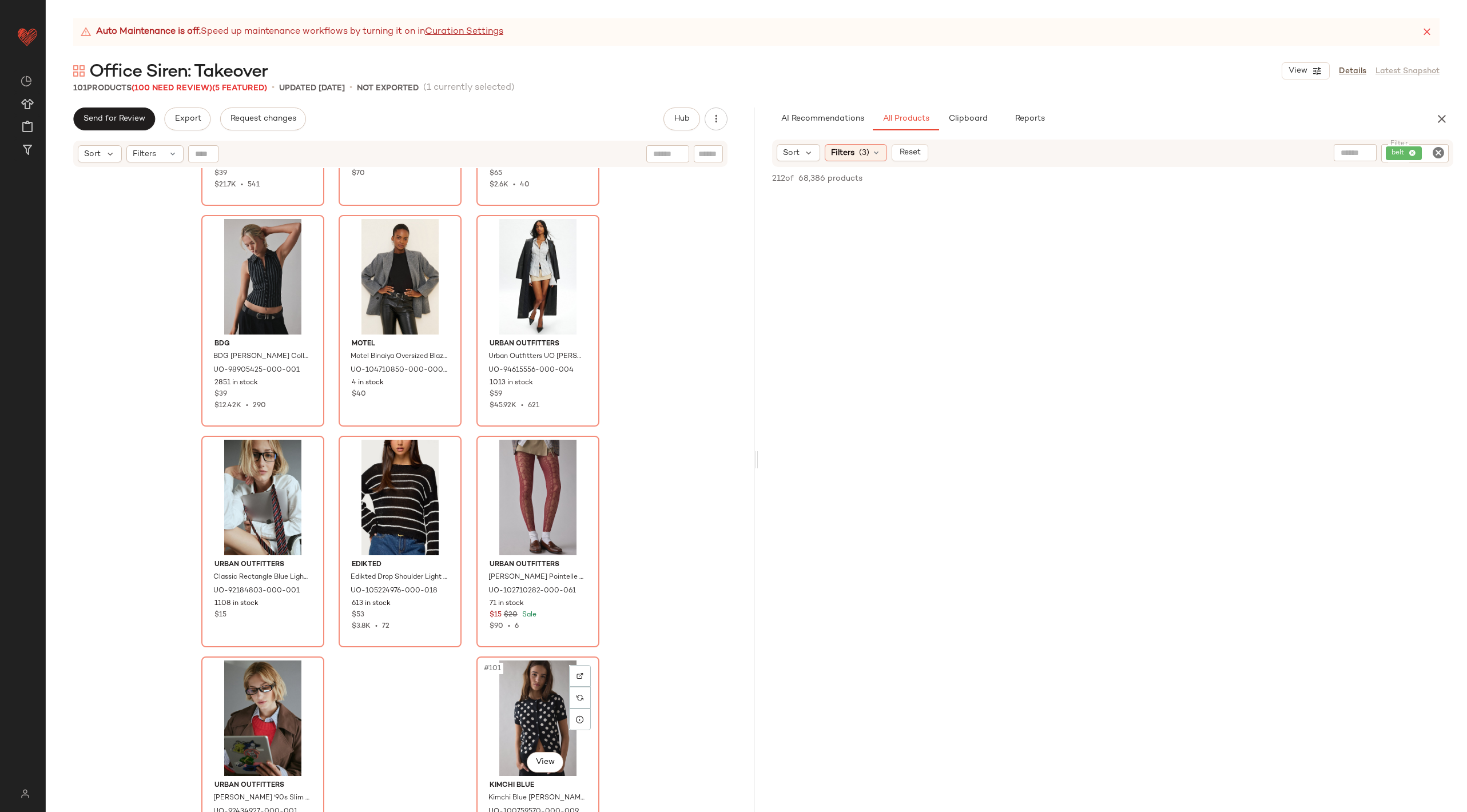
scroll to position [6805, 0]
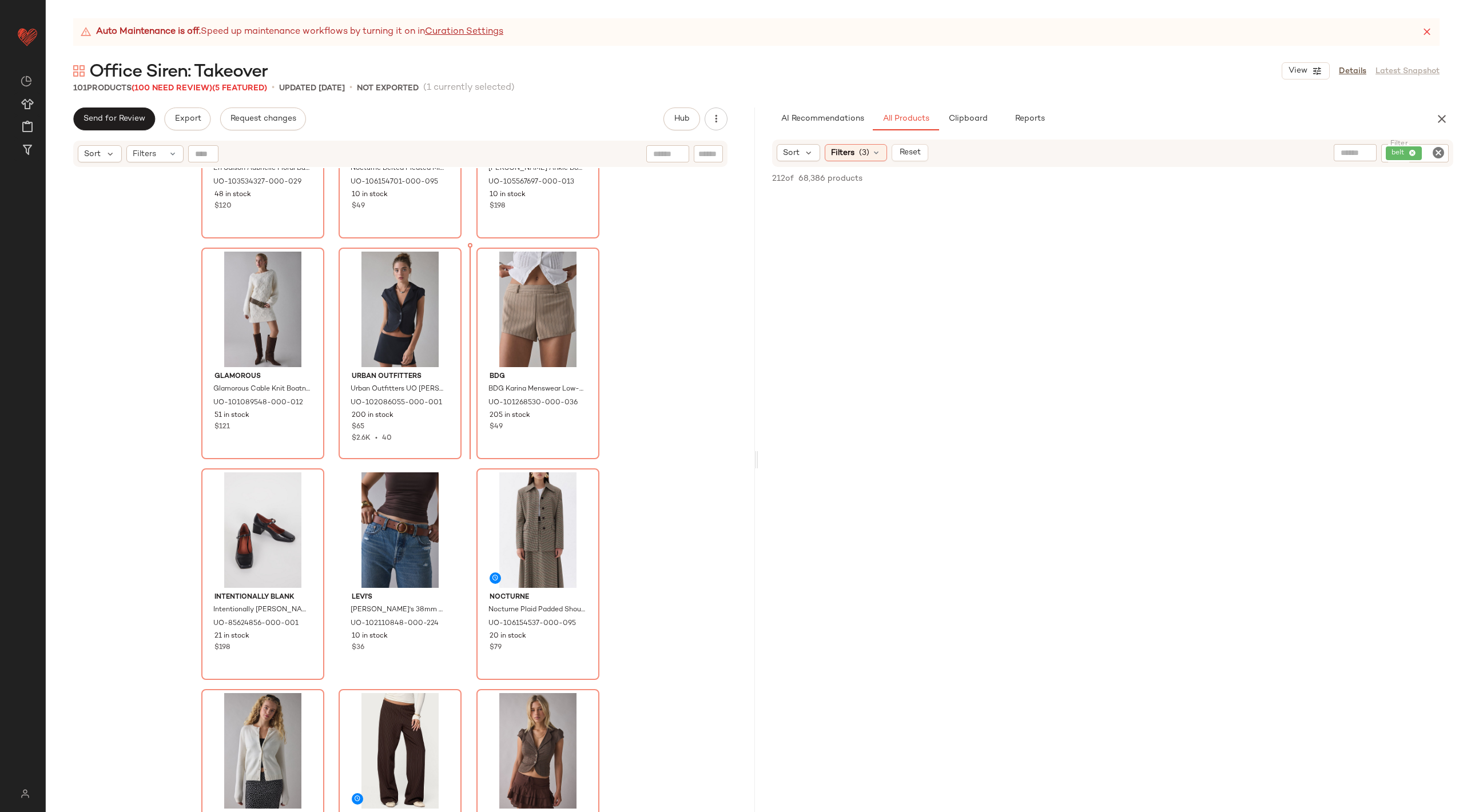
scroll to position [6111, 0]
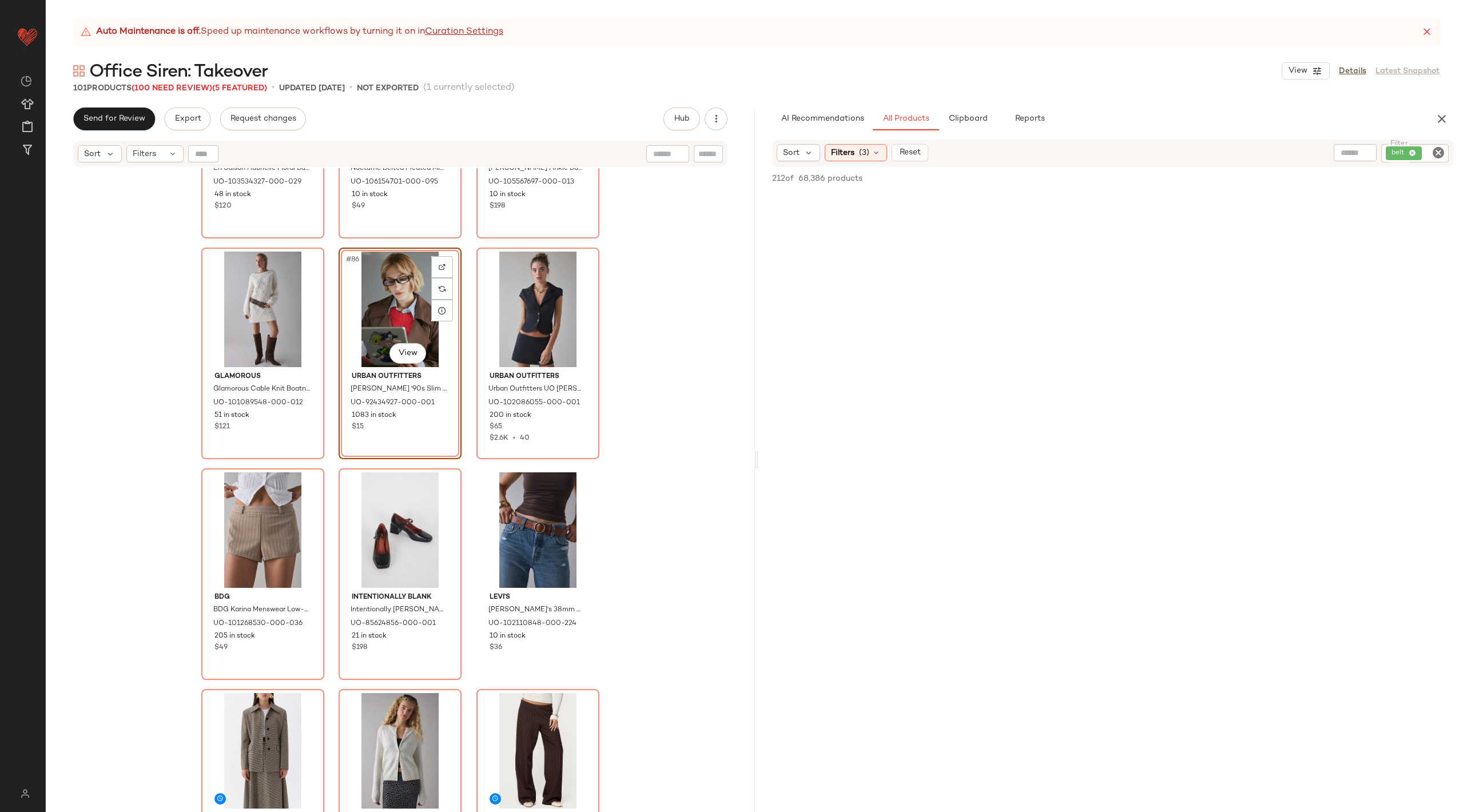
scroll to position [10197, 0]
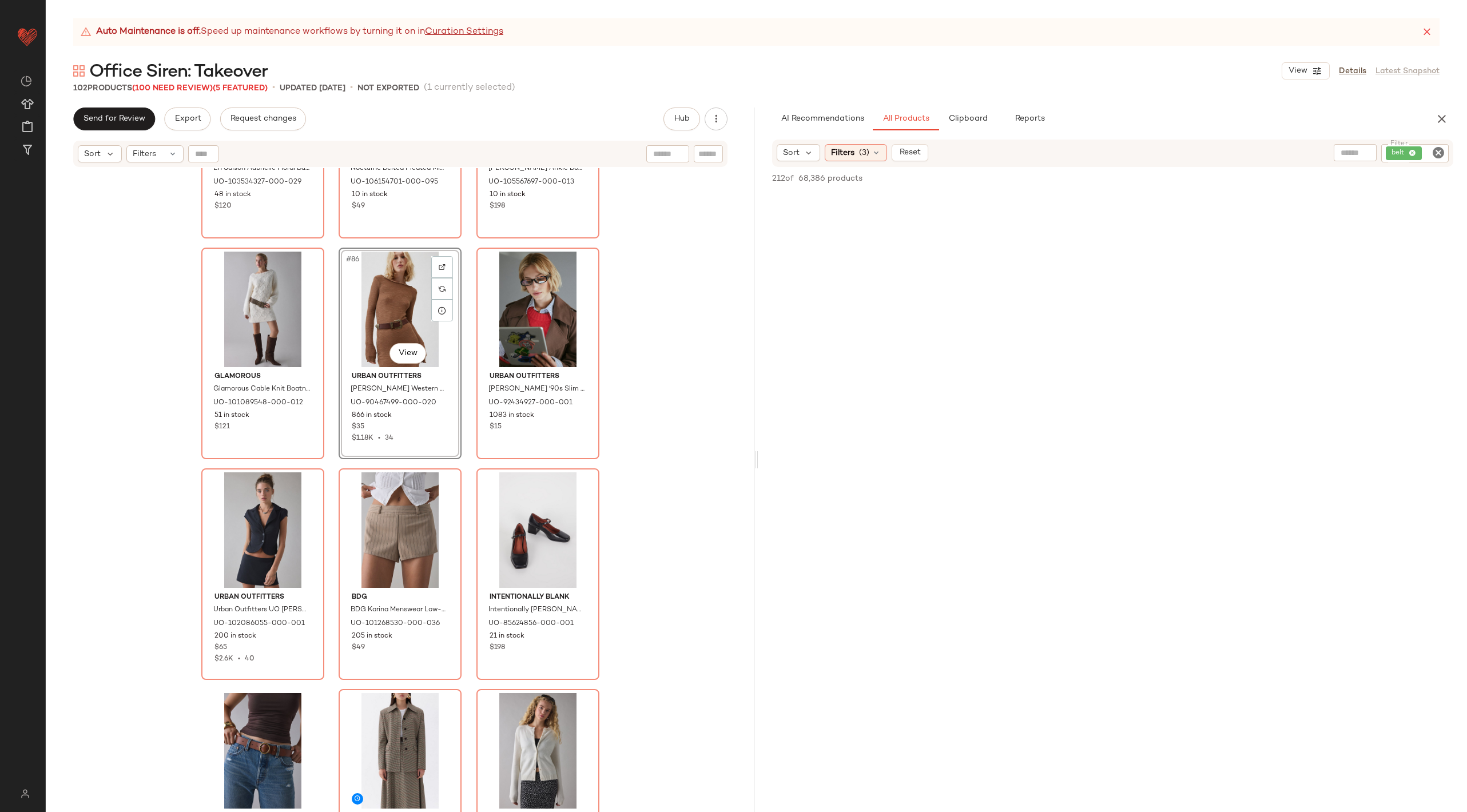
click at [1443, 151] on icon "Clear Filter" at bounding box center [1438, 152] width 14 height 14
type input "******"
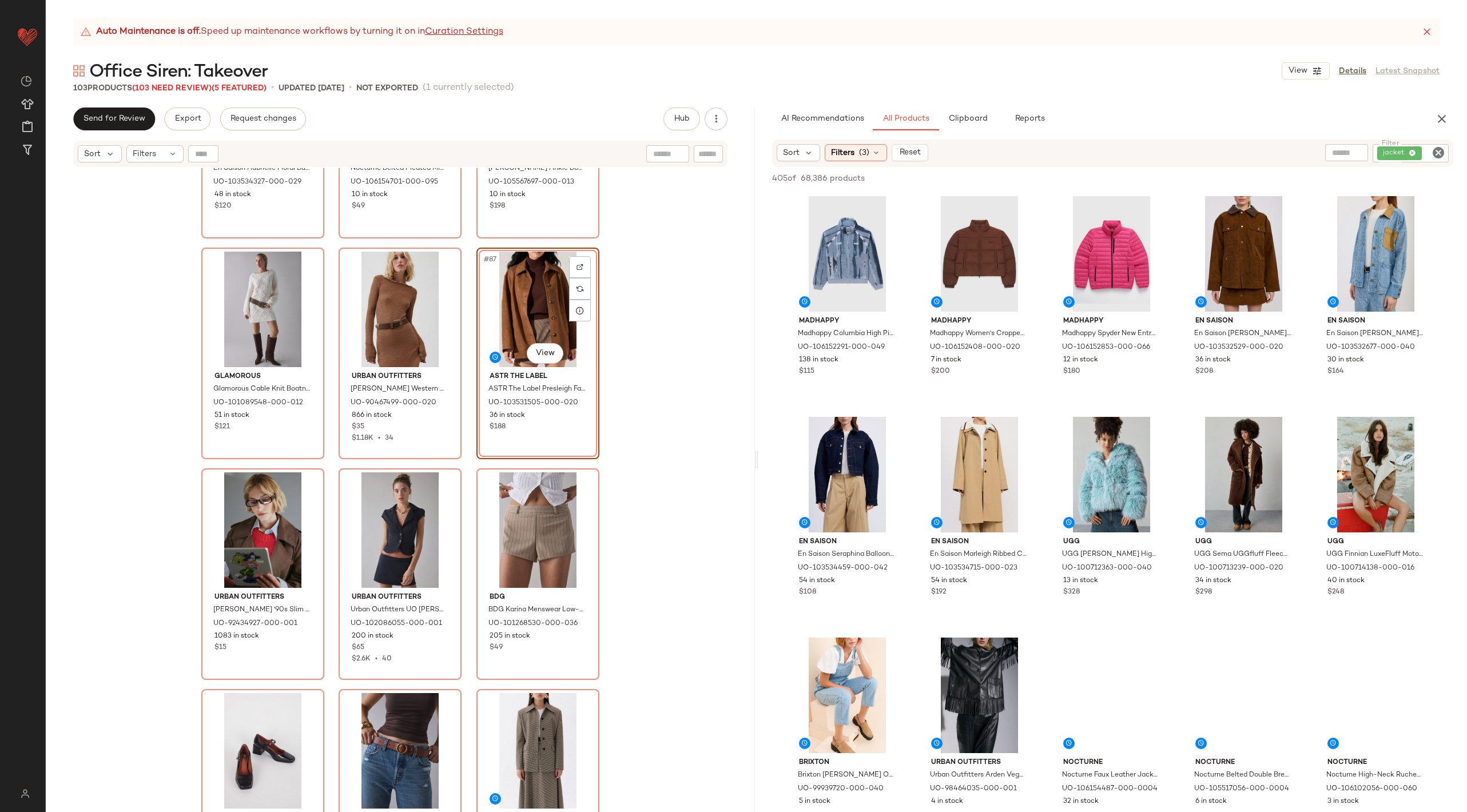
drag, startPoint x: 1215, startPoint y: 246, endPoint x: 1194, endPoint y: 8, distance: 238.9
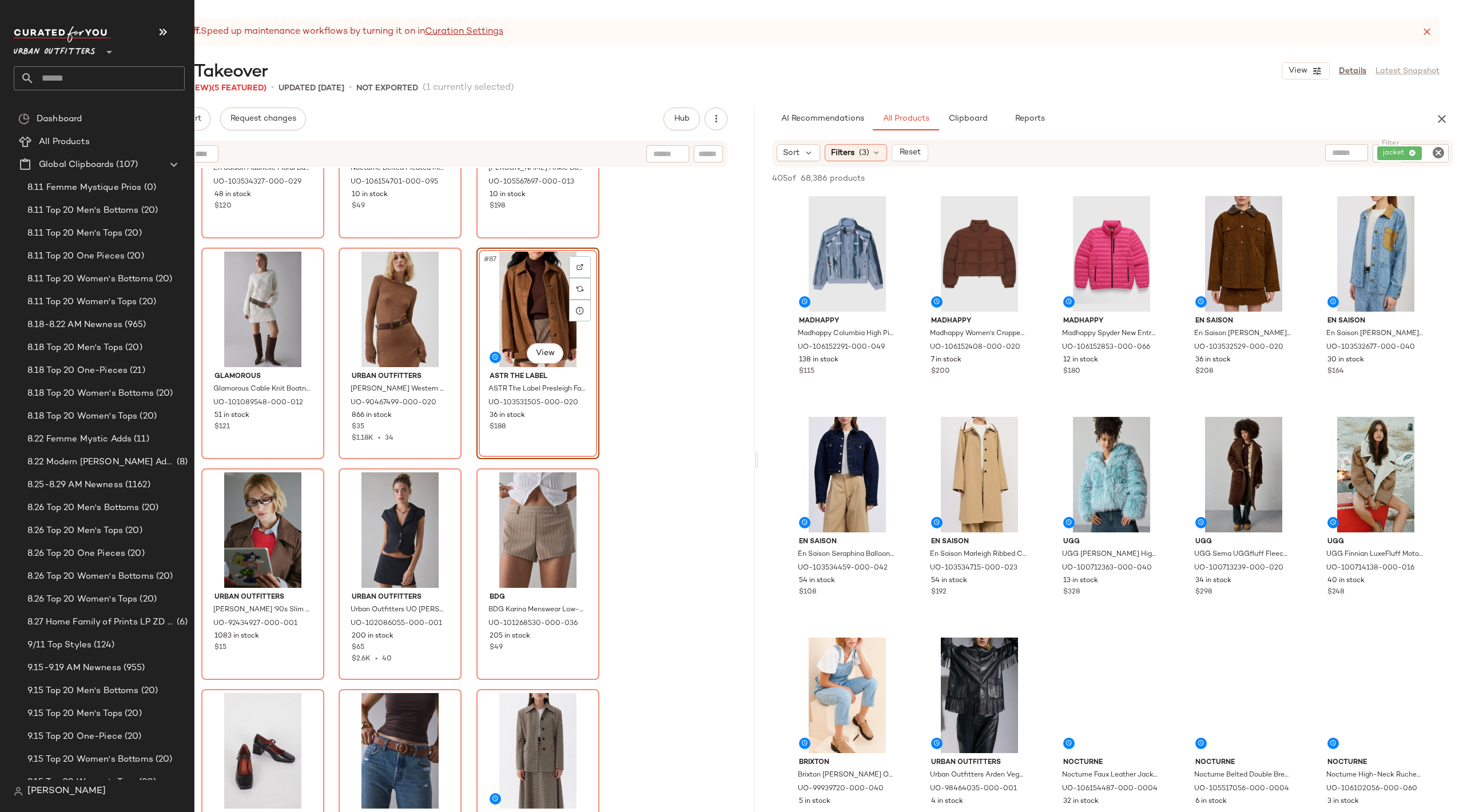
click at [77, 74] on input "text" at bounding box center [110, 79] width 151 height 24
type input "*"
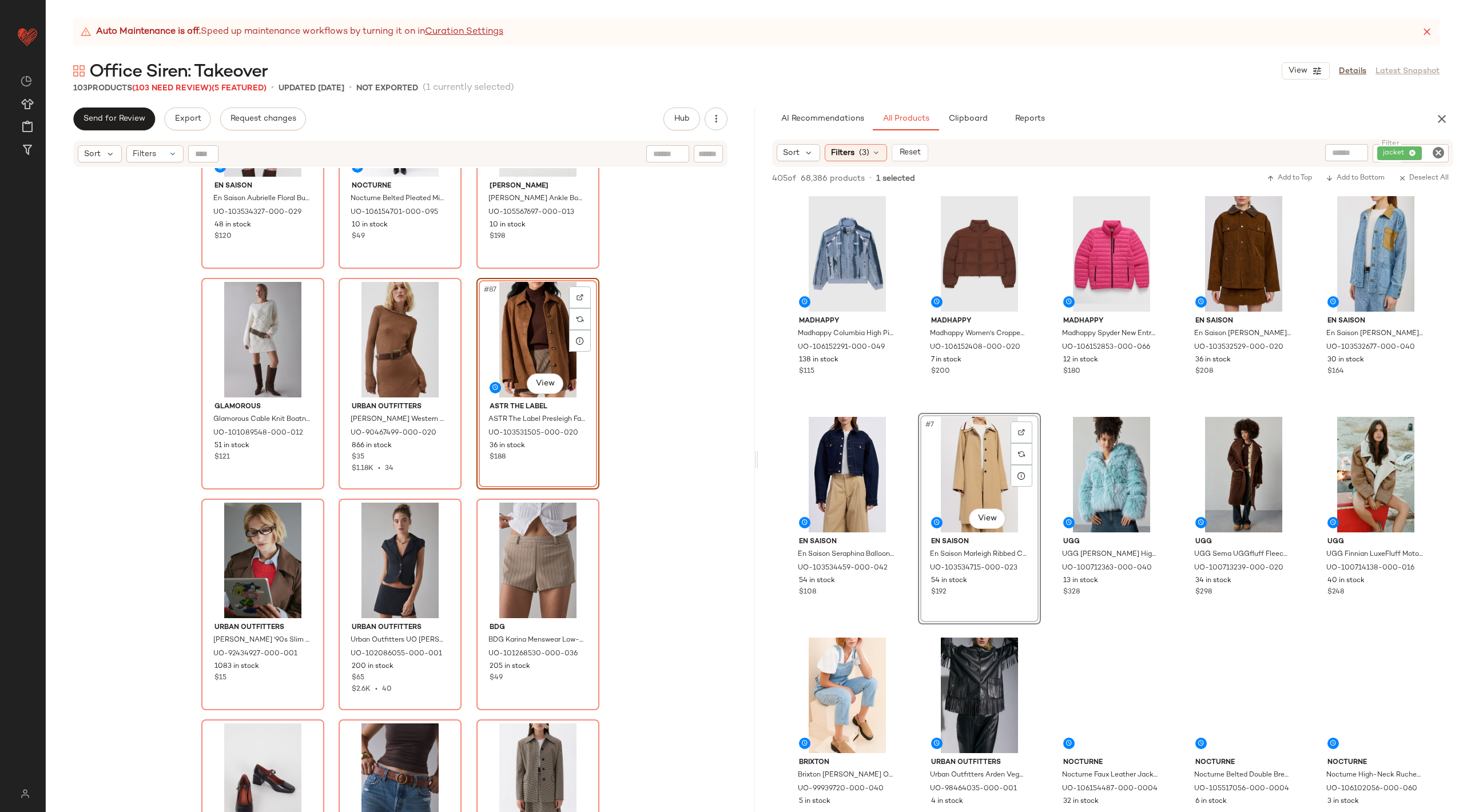
scroll to position [6080, 0]
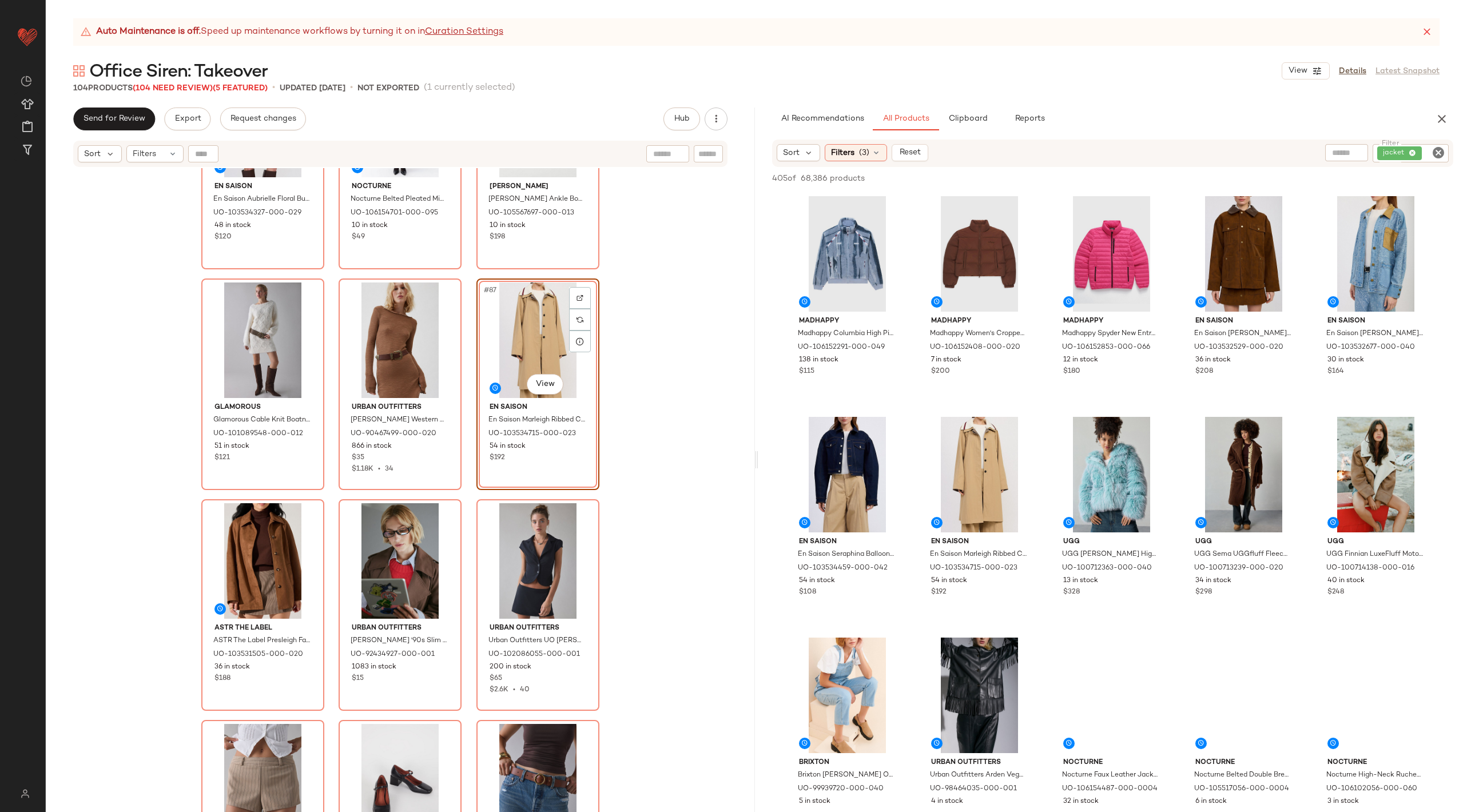
click at [673, 383] on div "En Saison En Saison Aubrielle Floral Button Cropped Houndstooth Jacket in Brown…" at bounding box center [400, 504] width 710 height 673
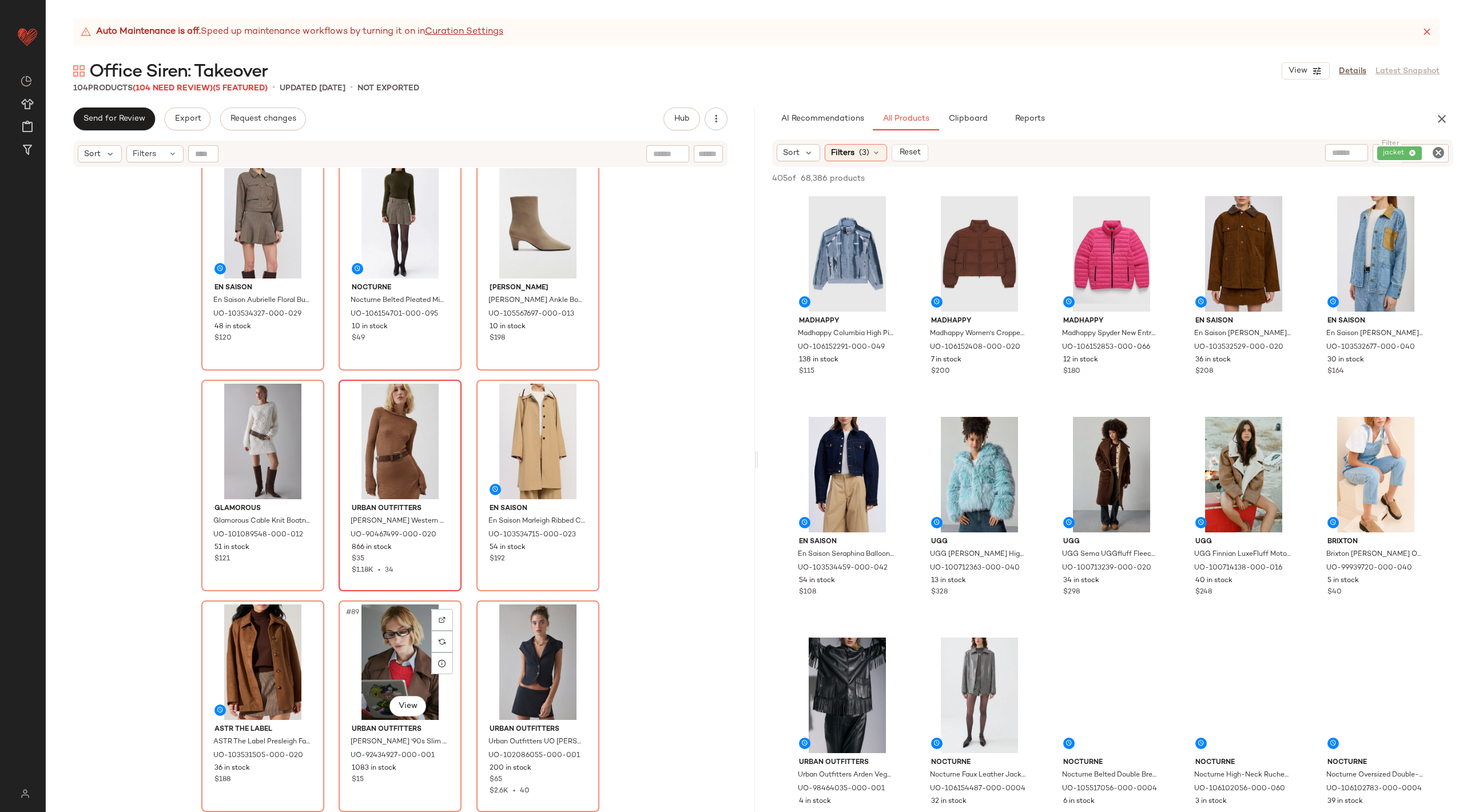
scroll to position [5974, 0]
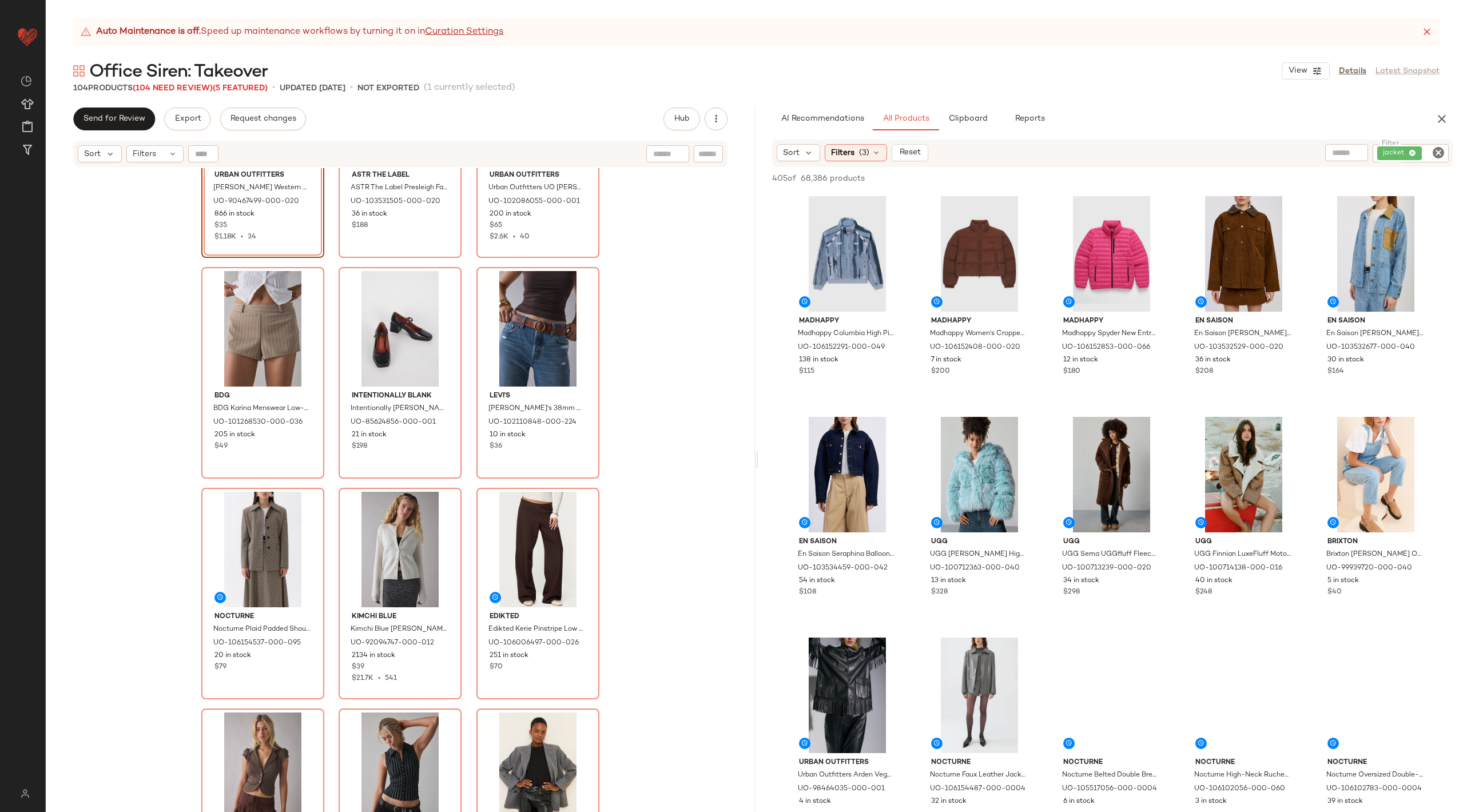
scroll to position [6532, 0]
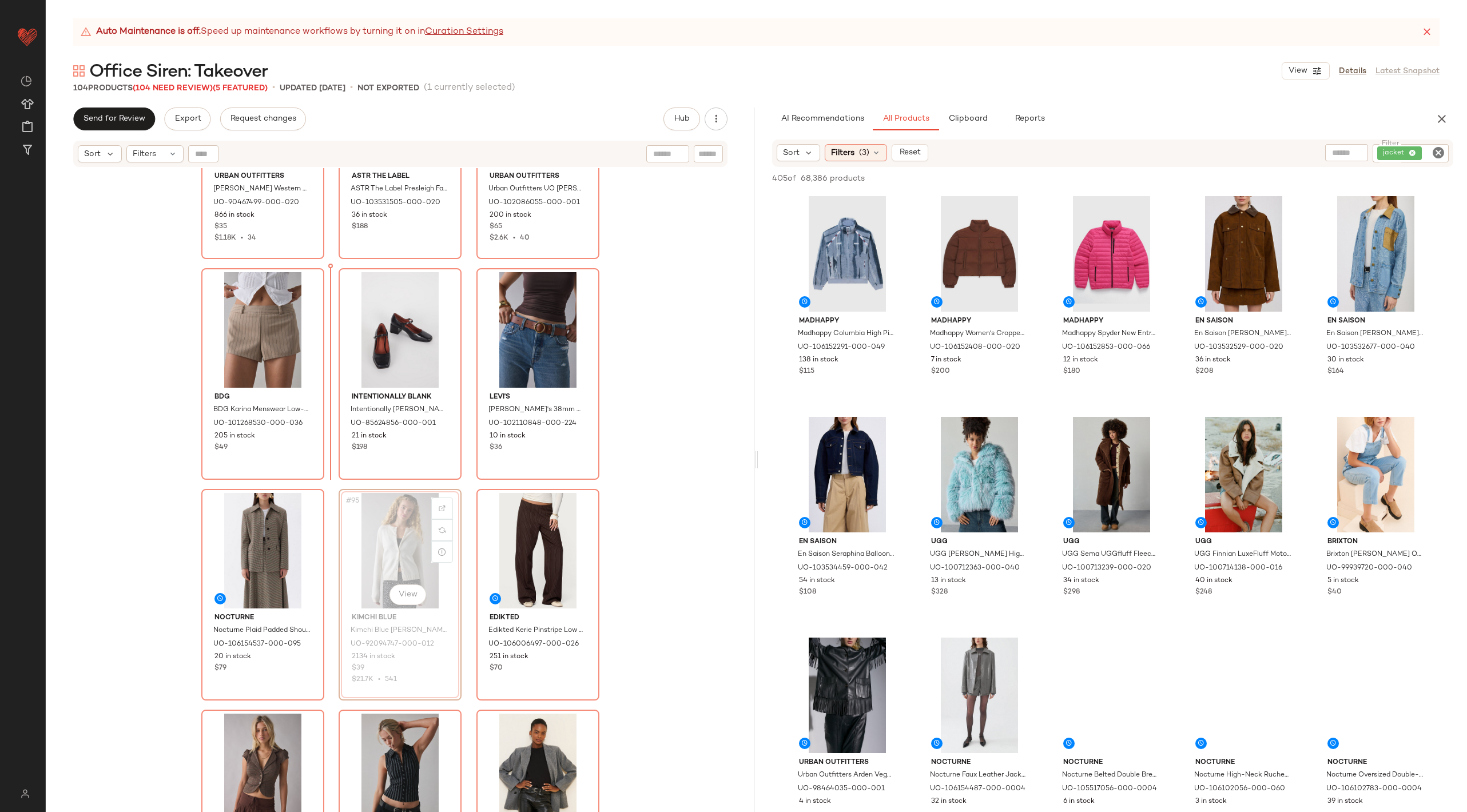
scroll to position [6533, 0]
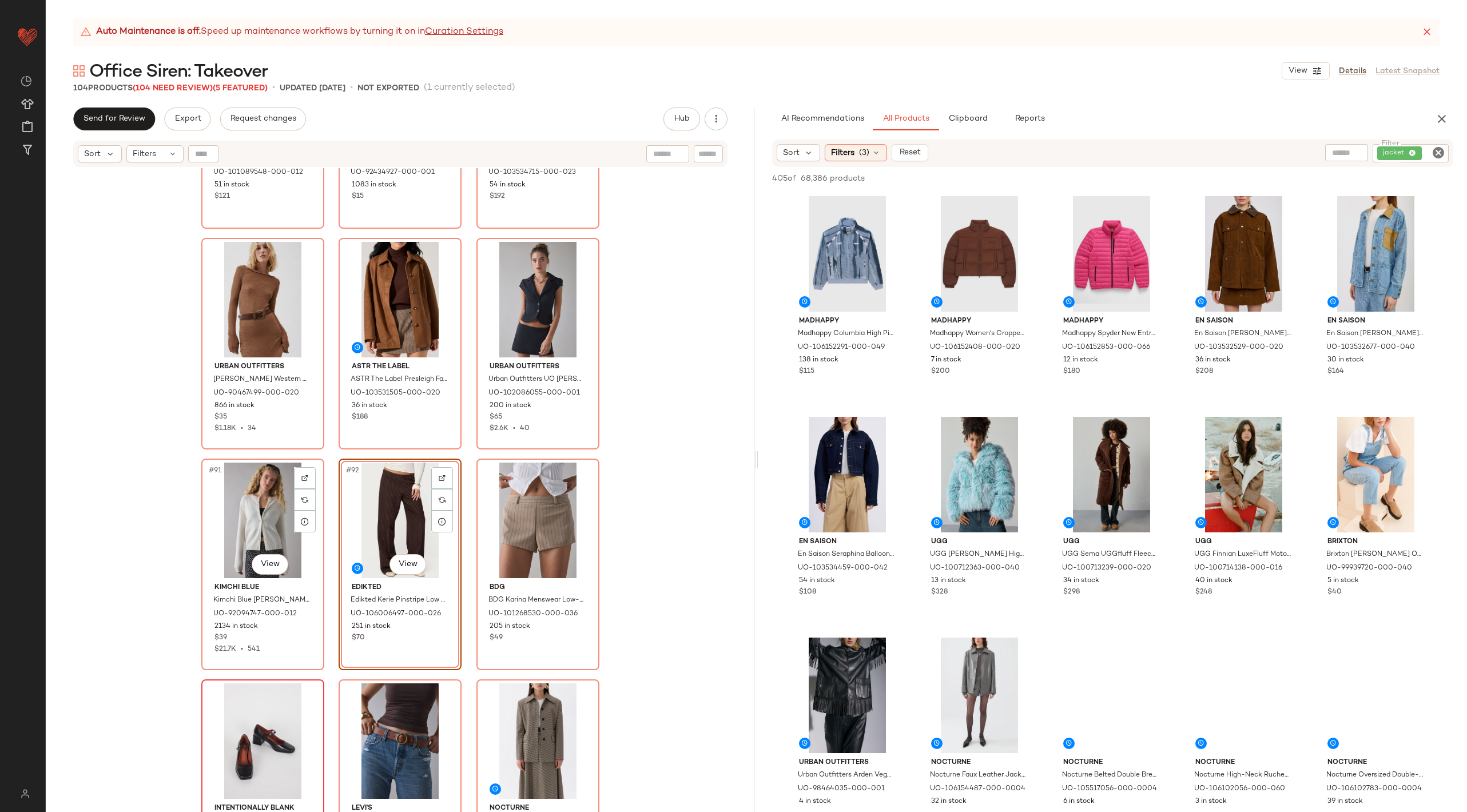
scroll to position [6339, 0]
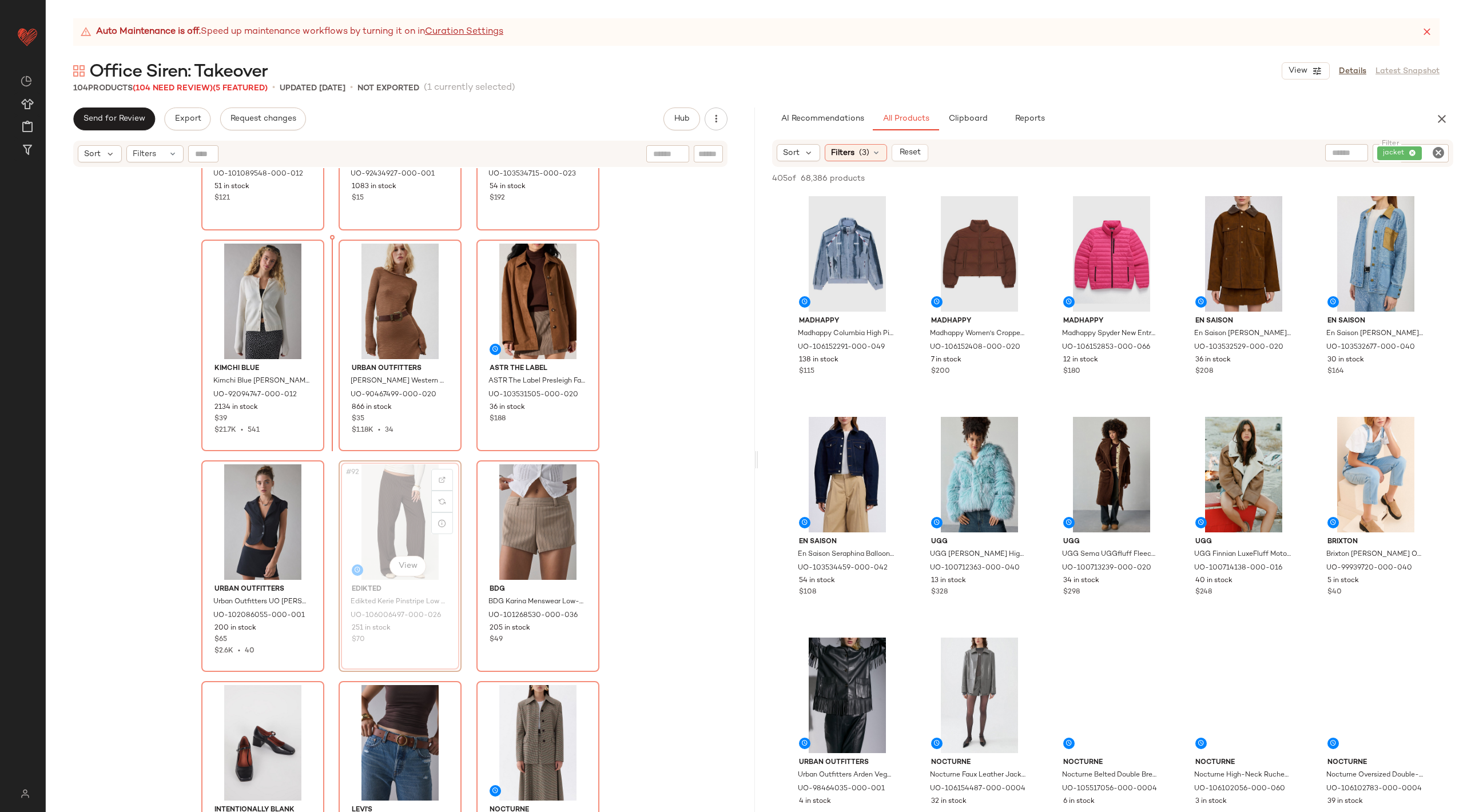
scroll to position [6340, 0]
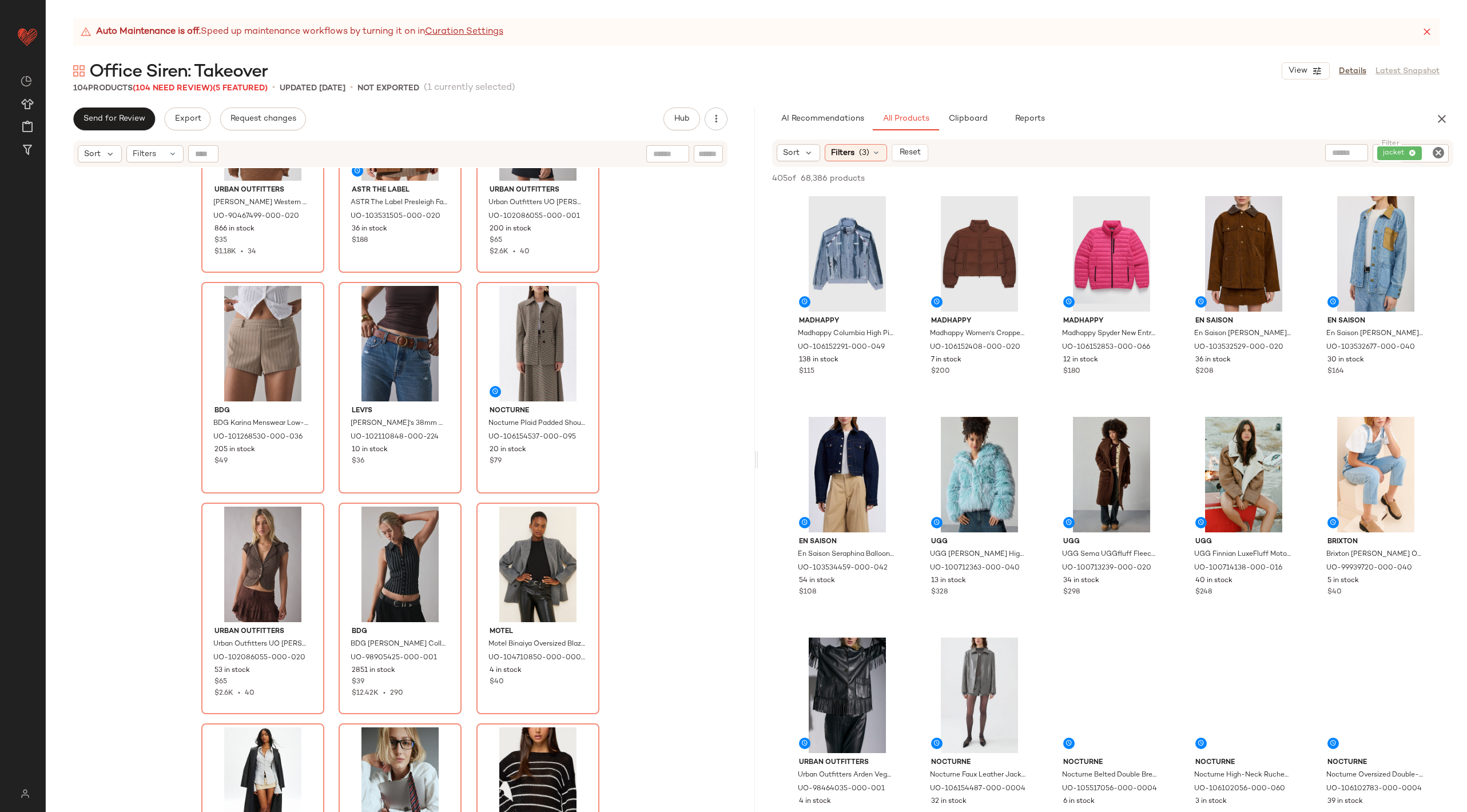
scroll to position [6761, 0]
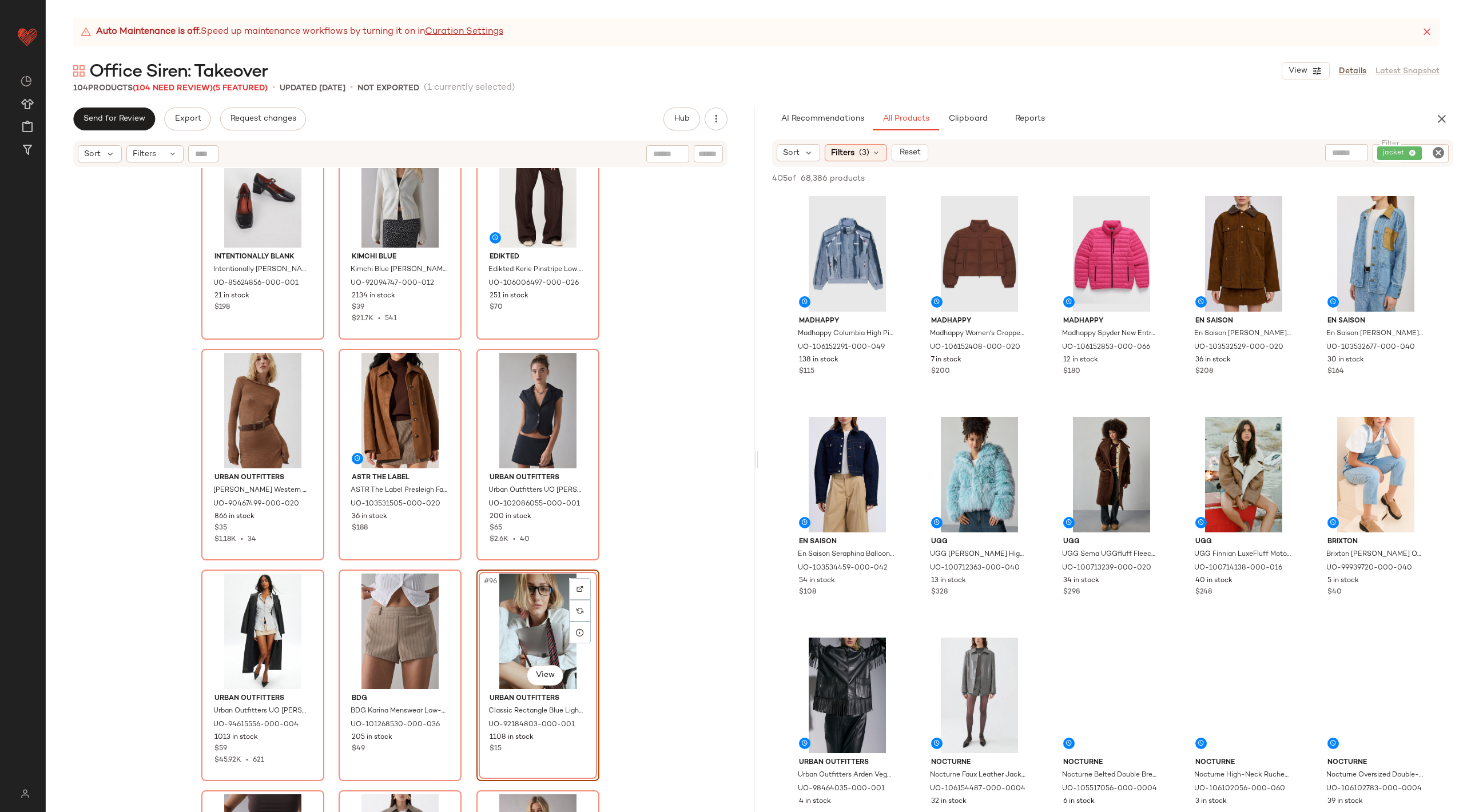
scroll to position [6403, 0]
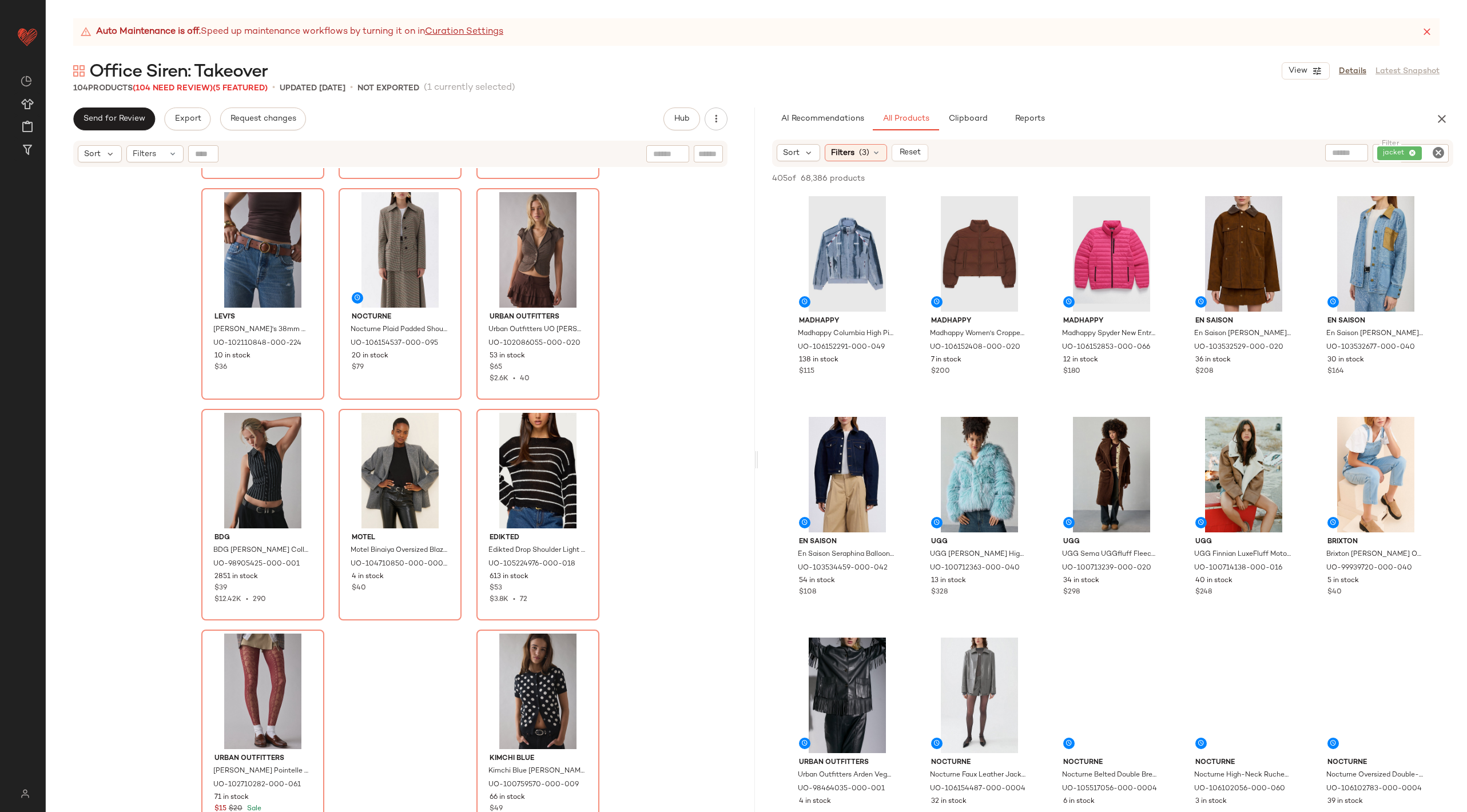
scroll to position [7050, 0]
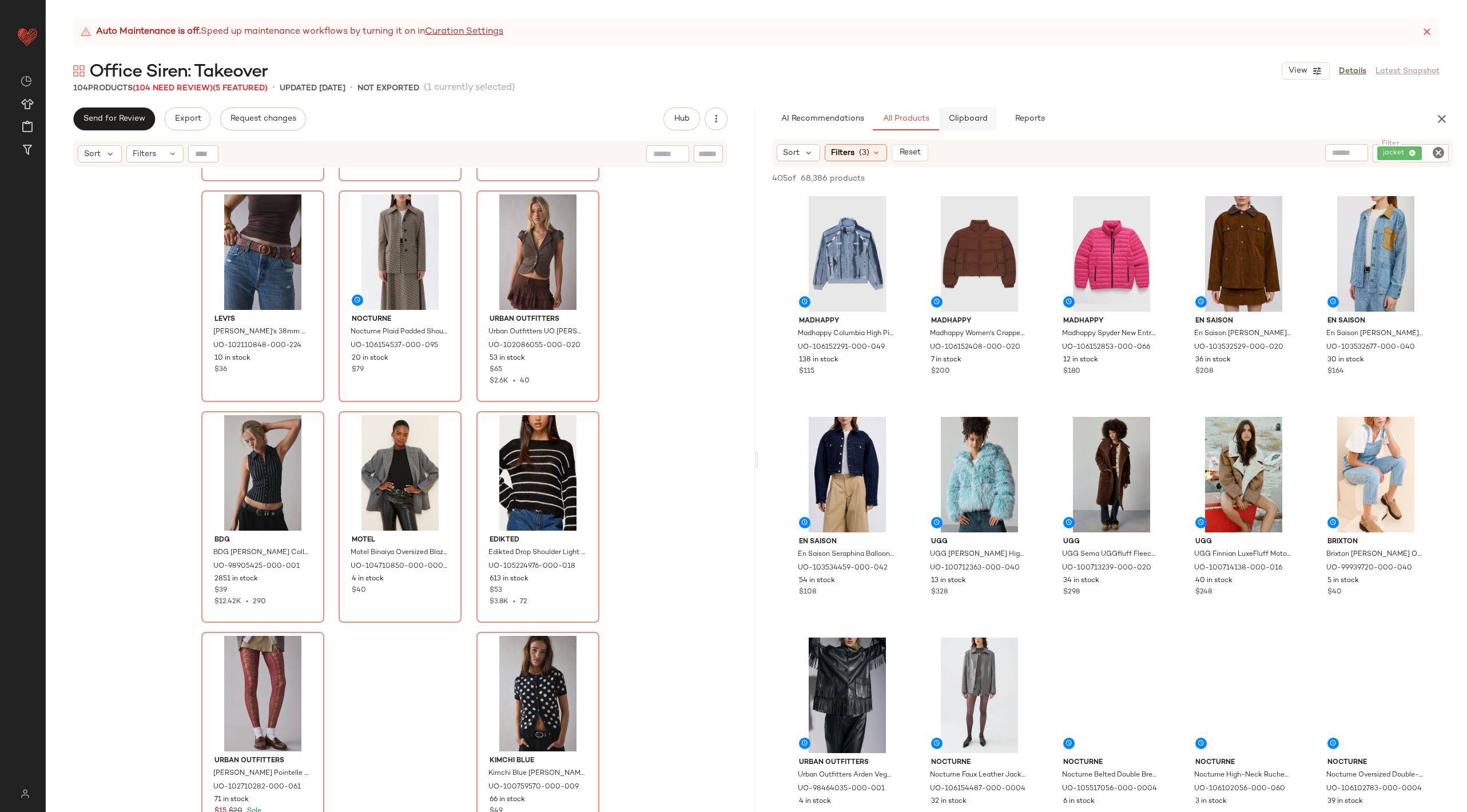
click at [963, 122] on span "Clipboard" at bounding box center [967, 119] width 39 height 9
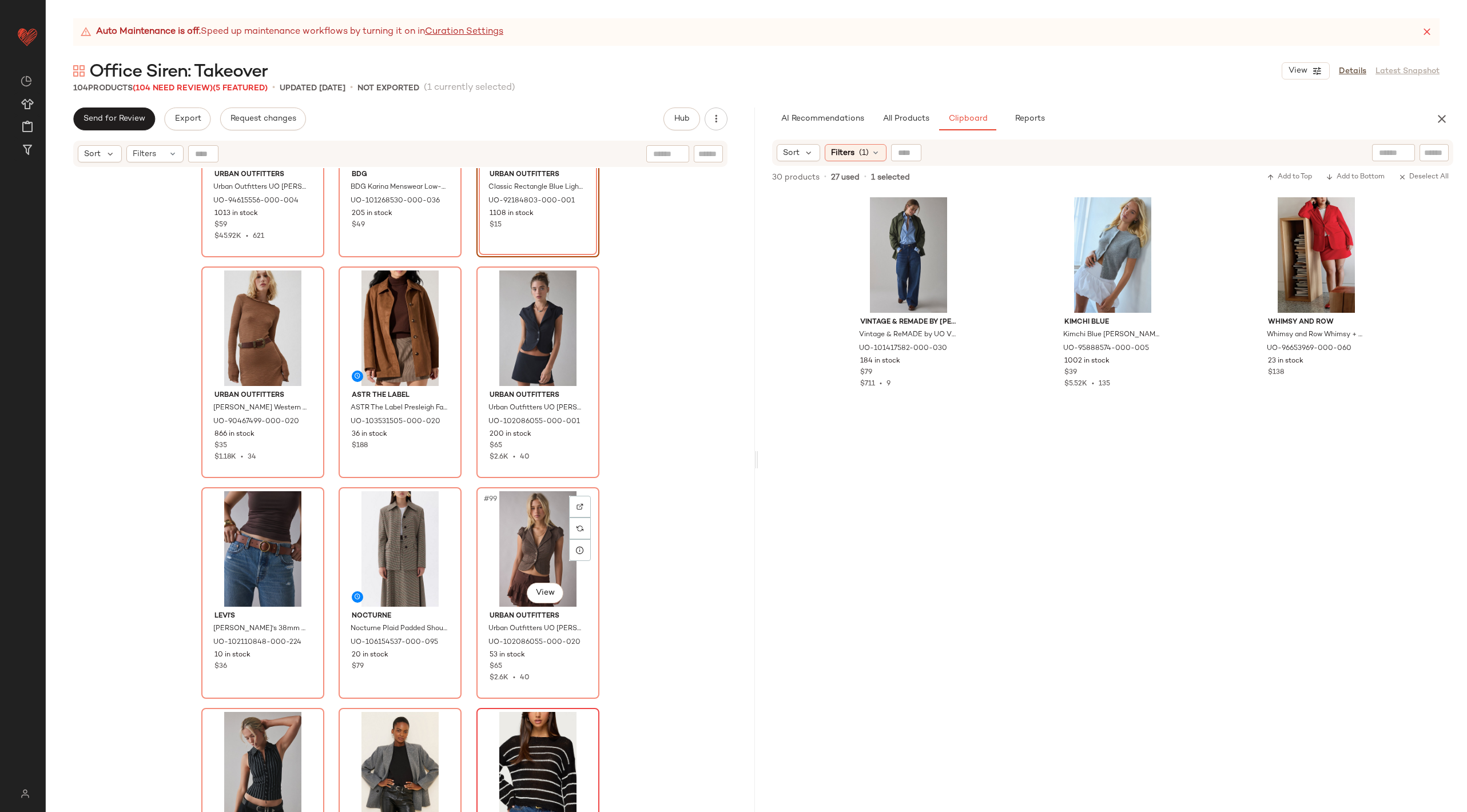
scroll to position [6732, 0]
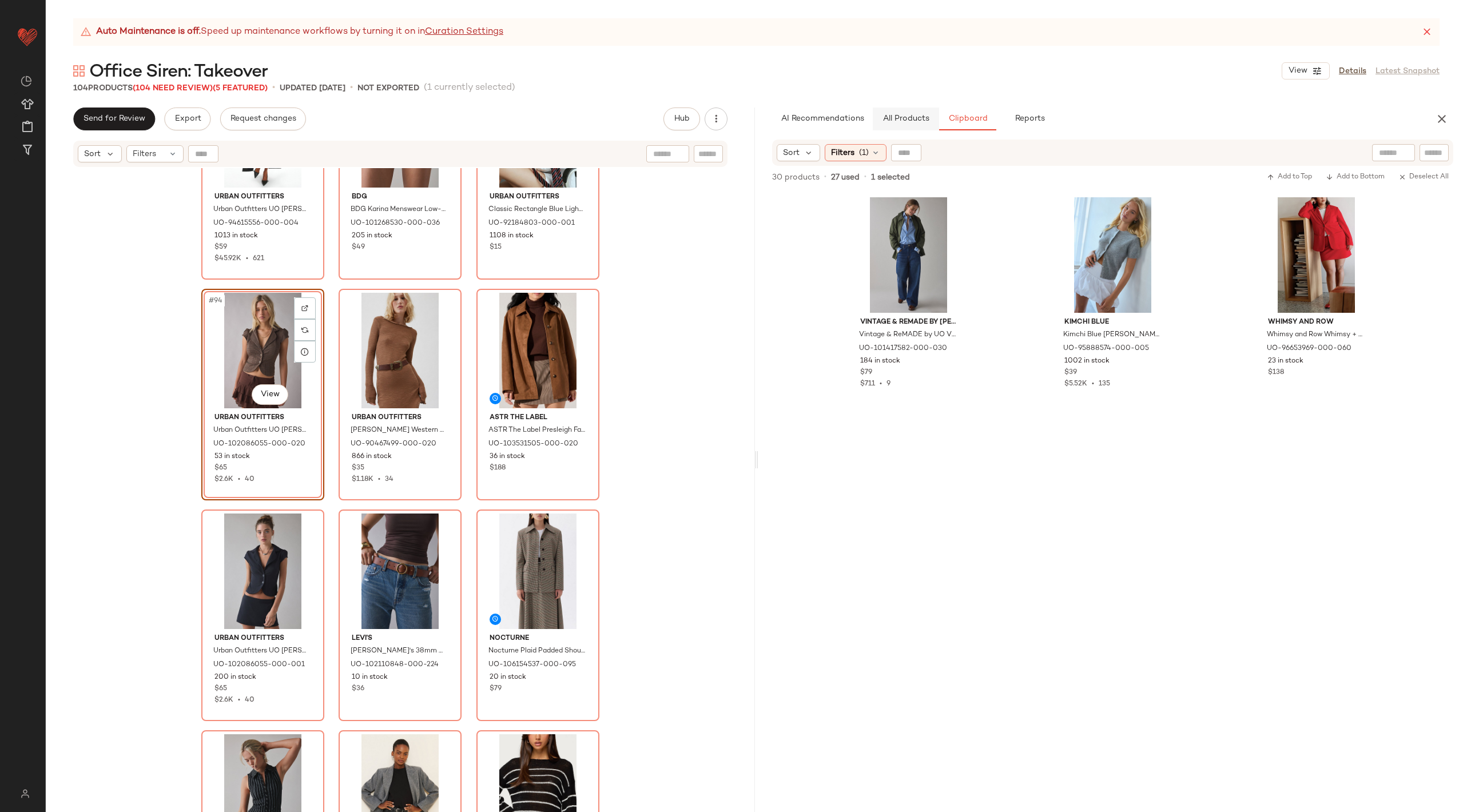
click at [903, 117] on span "All Products" at bounding box center [905, 119] width 47 height 9
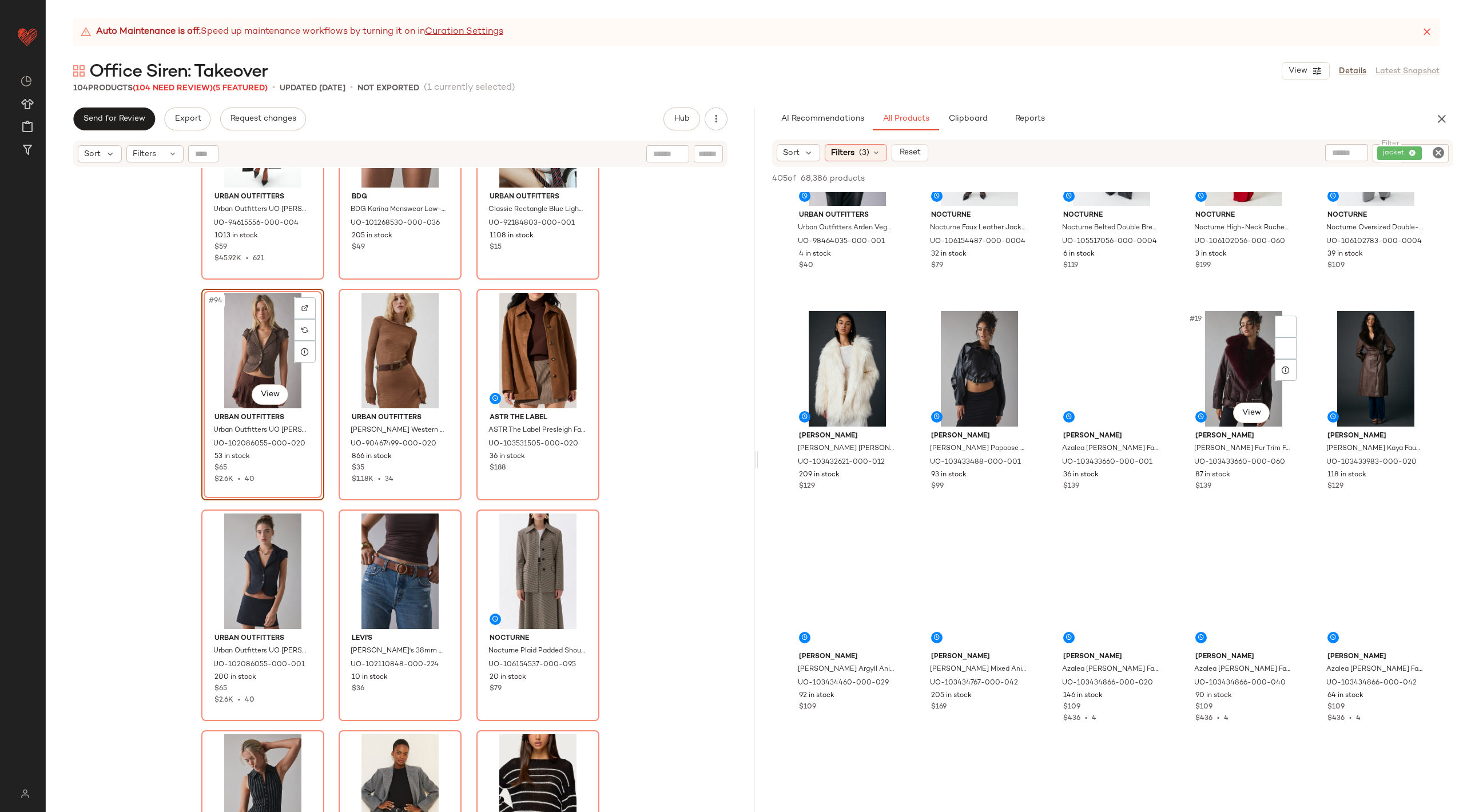
scroll to position [667, 0]
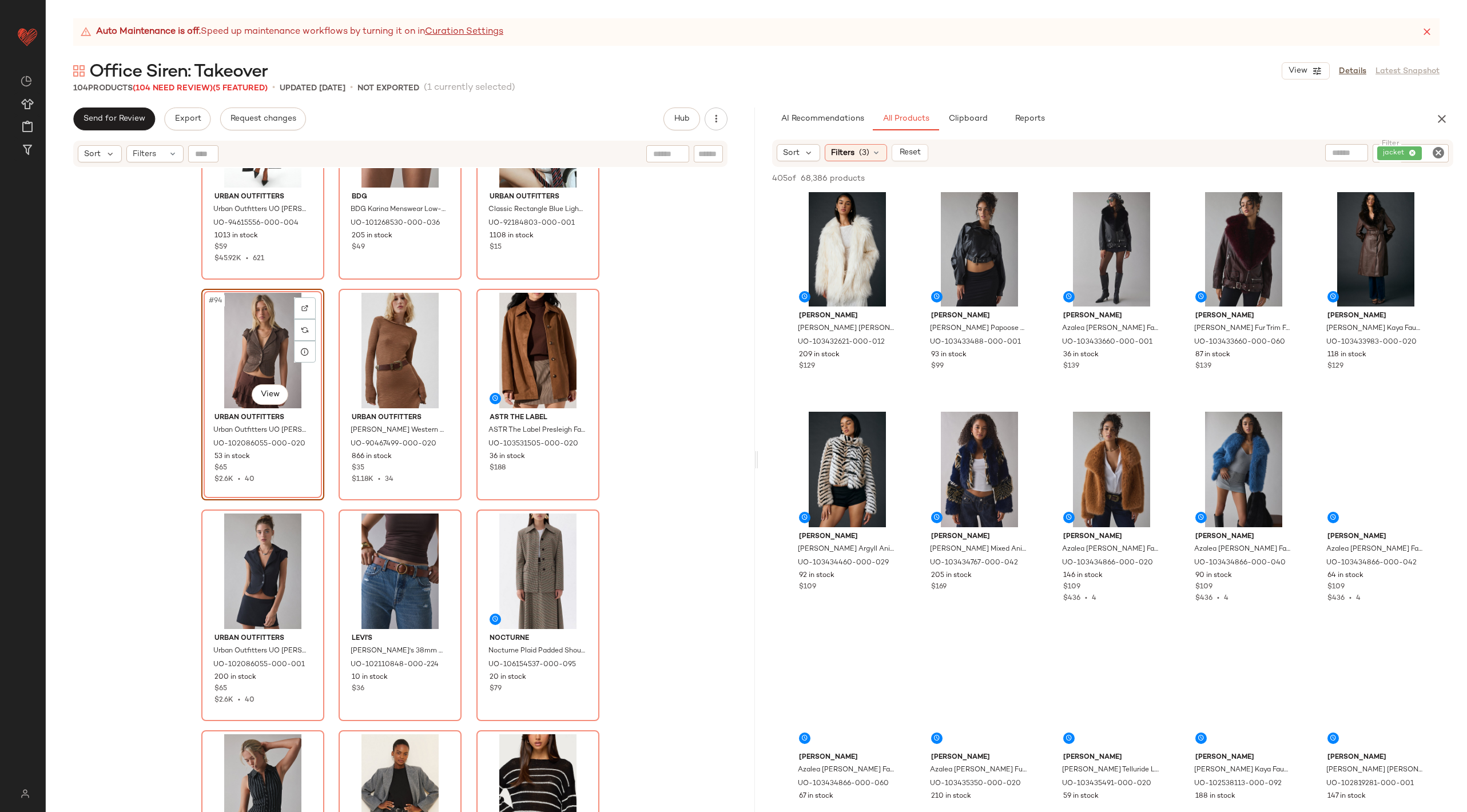
click at [1435, 151] on icon "Clear Filter" at bounding box center [1438, 152] width 14 height 14
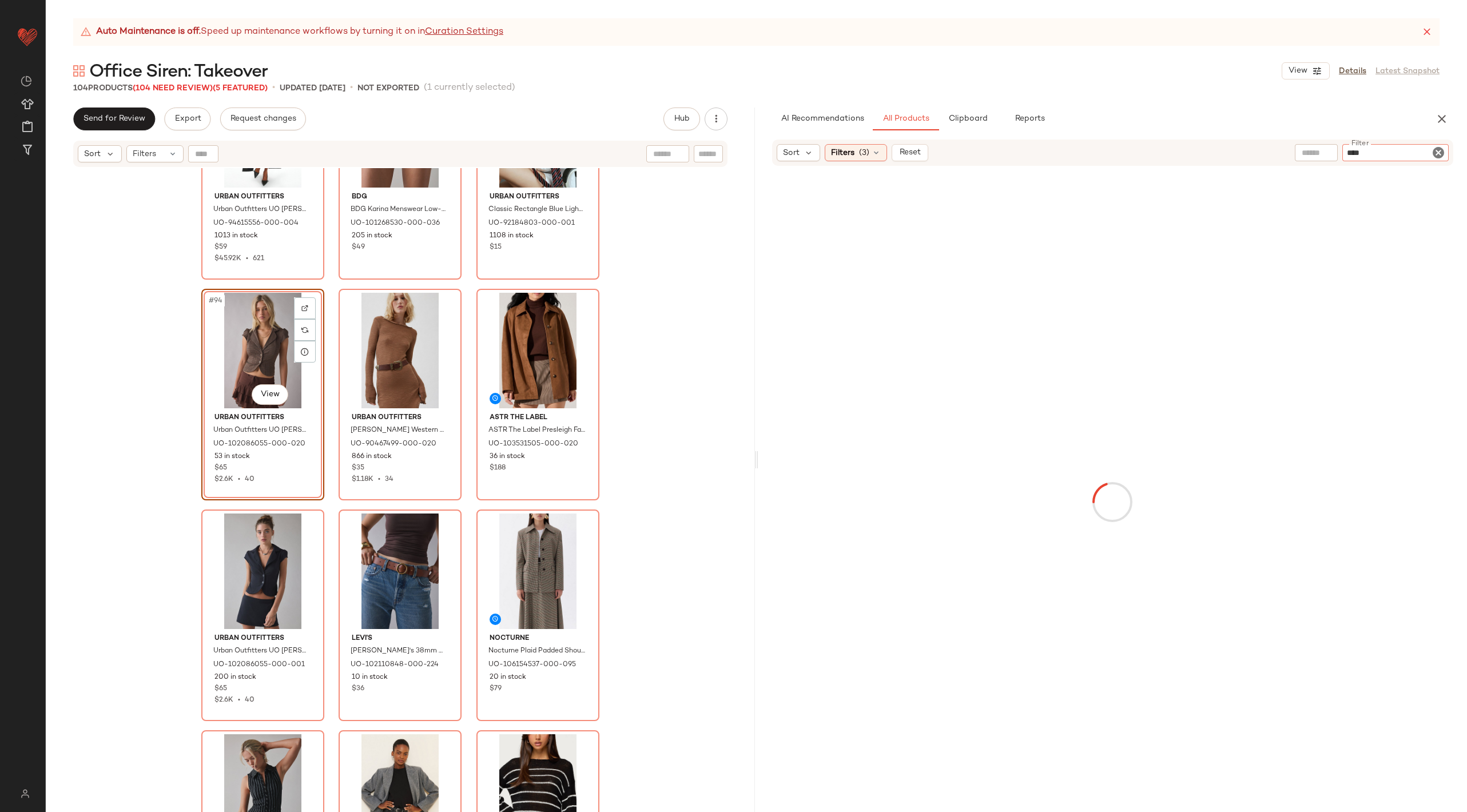
type input "*****"
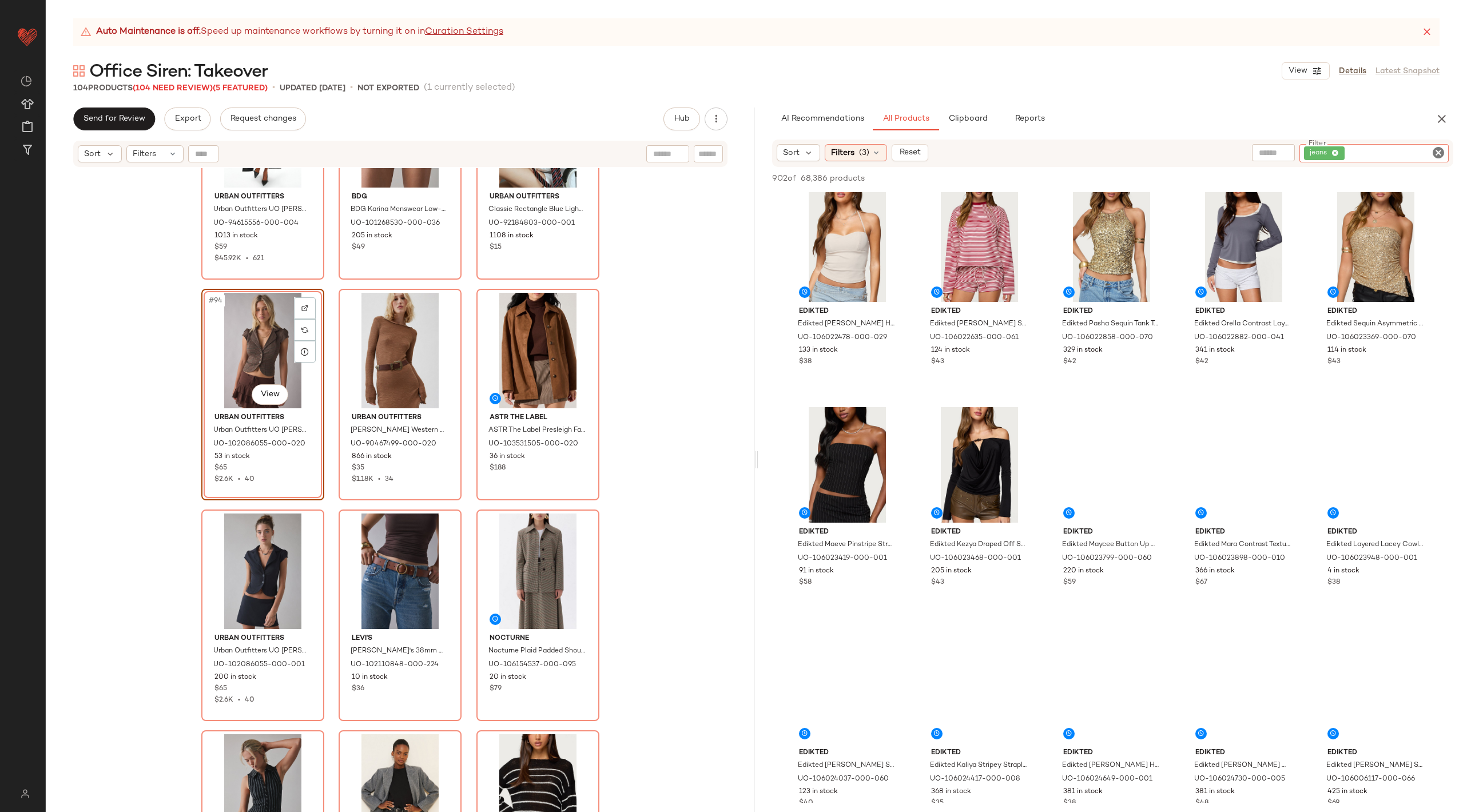
scroll to position [1808, 0]
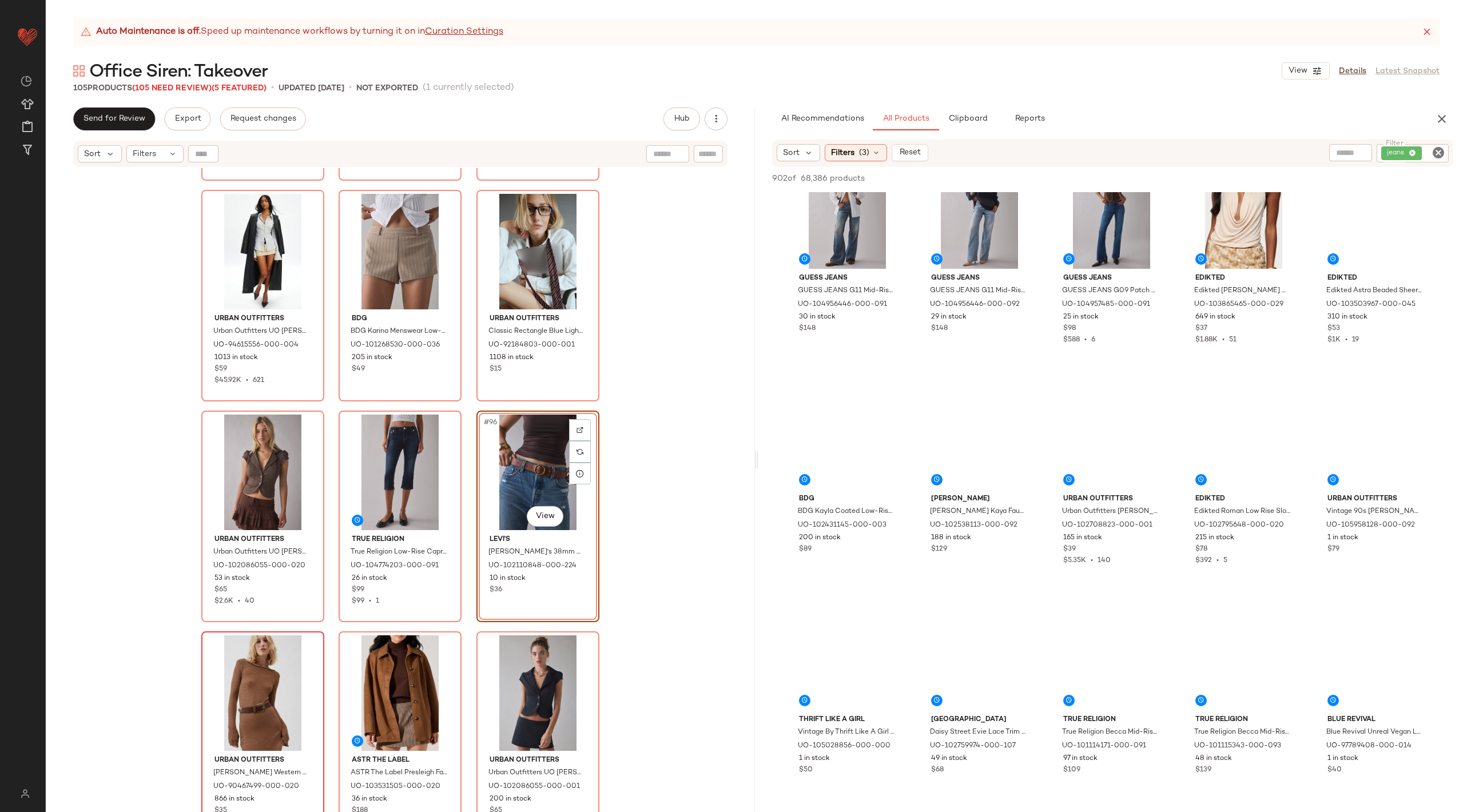
scroll to position [6607, 0]
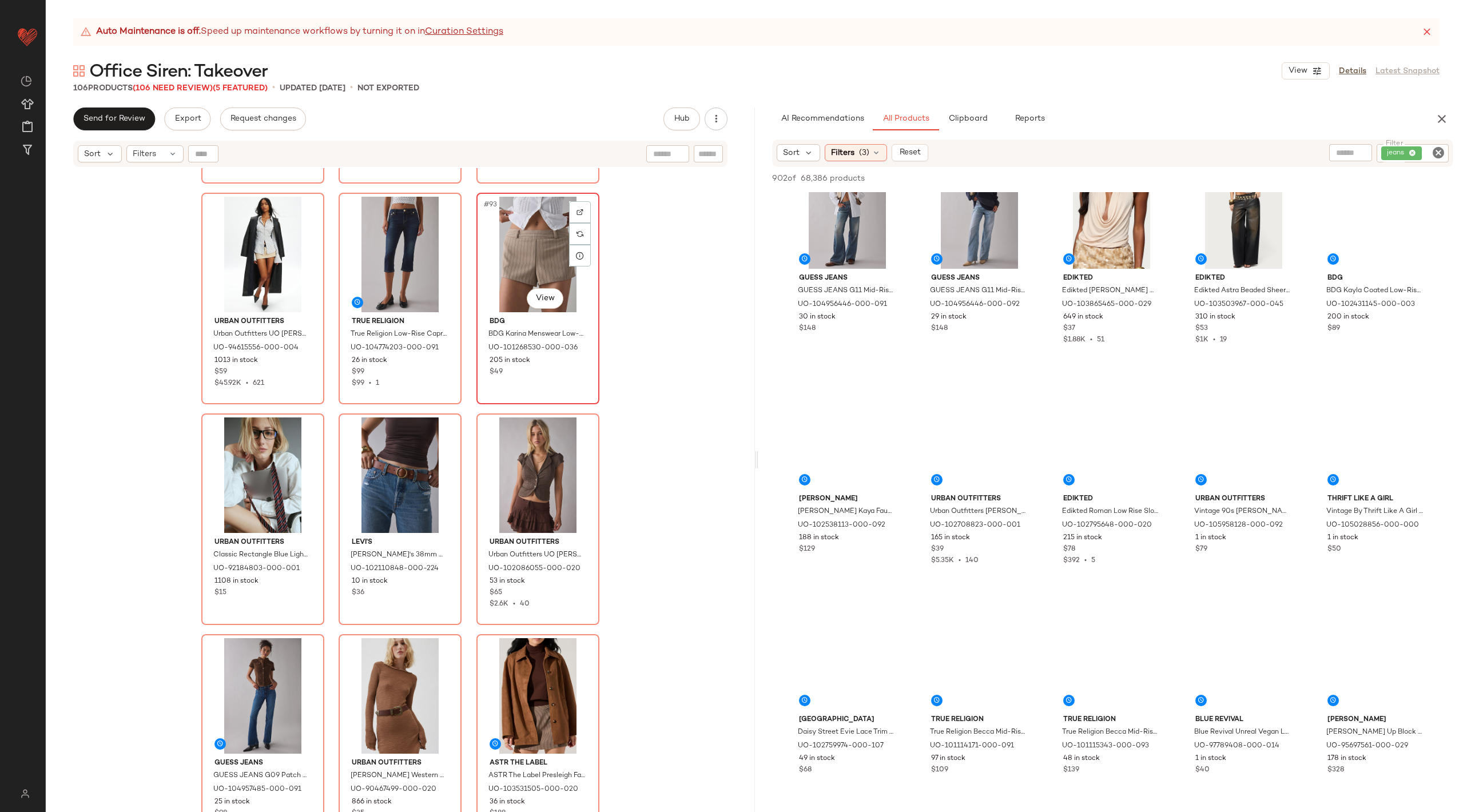
click at [530, 228] on div "#93 View" at bounding box center [538, 254] width 115 height 116
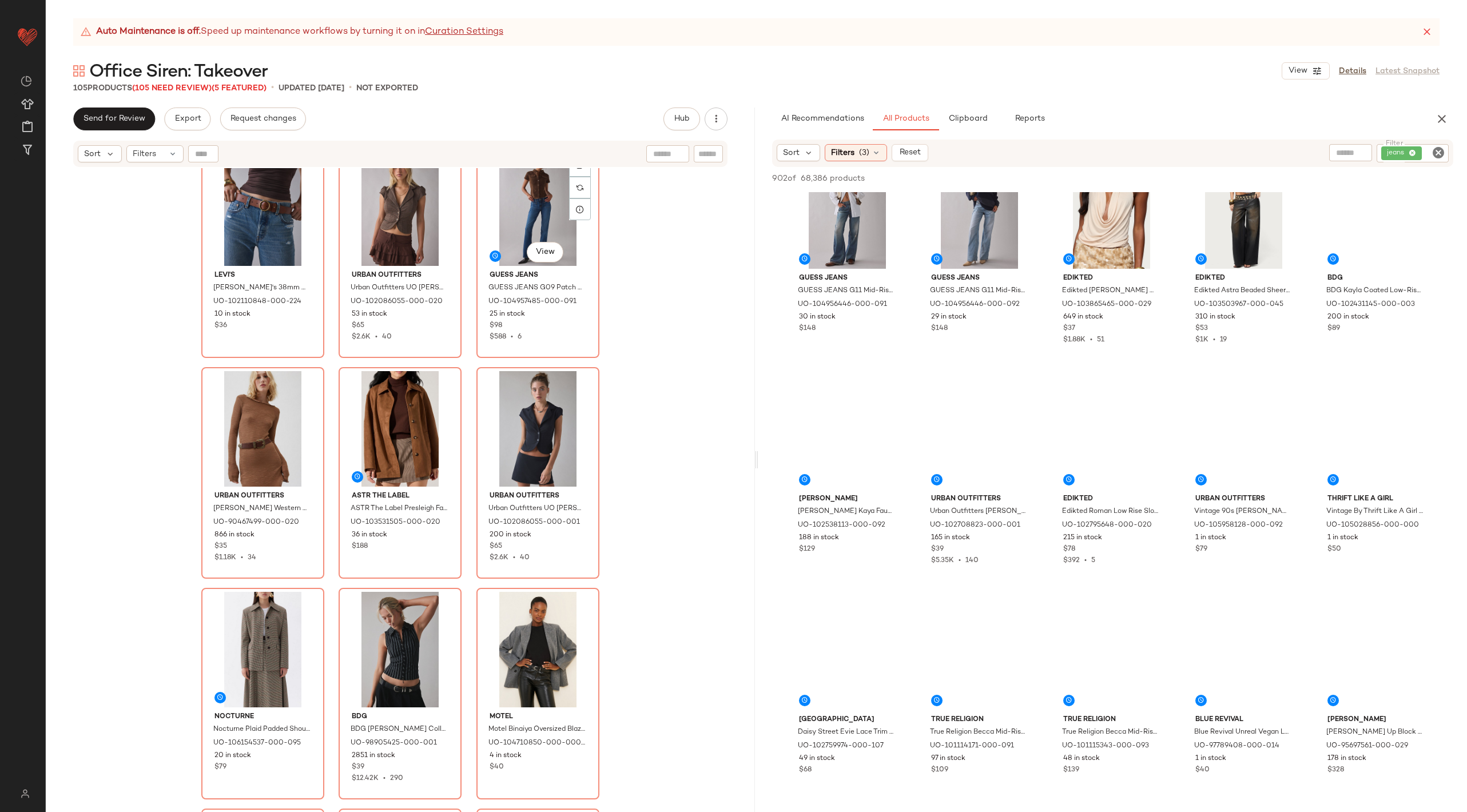
scroll to position [6926, 0]
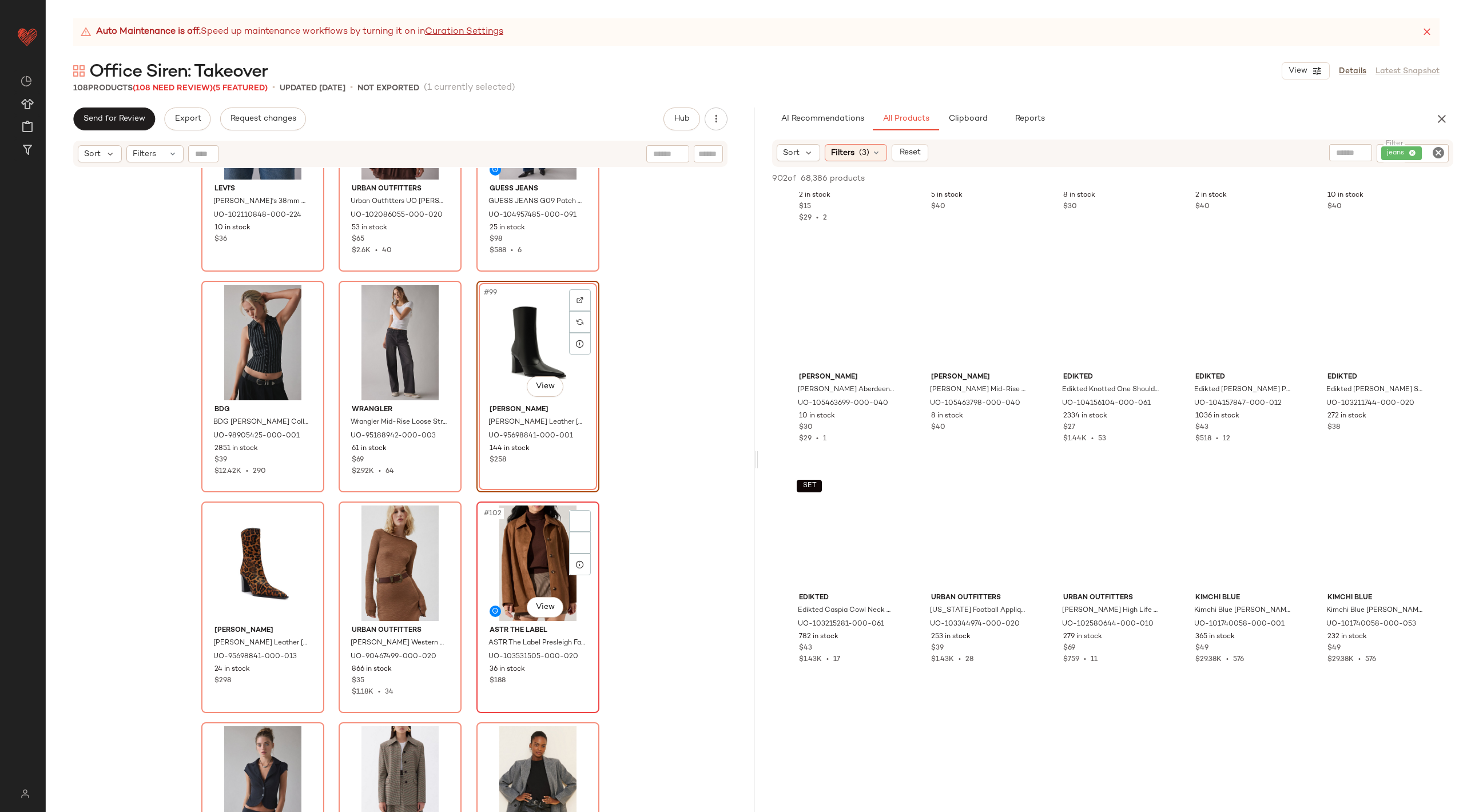
scroll to position [7128, 0]
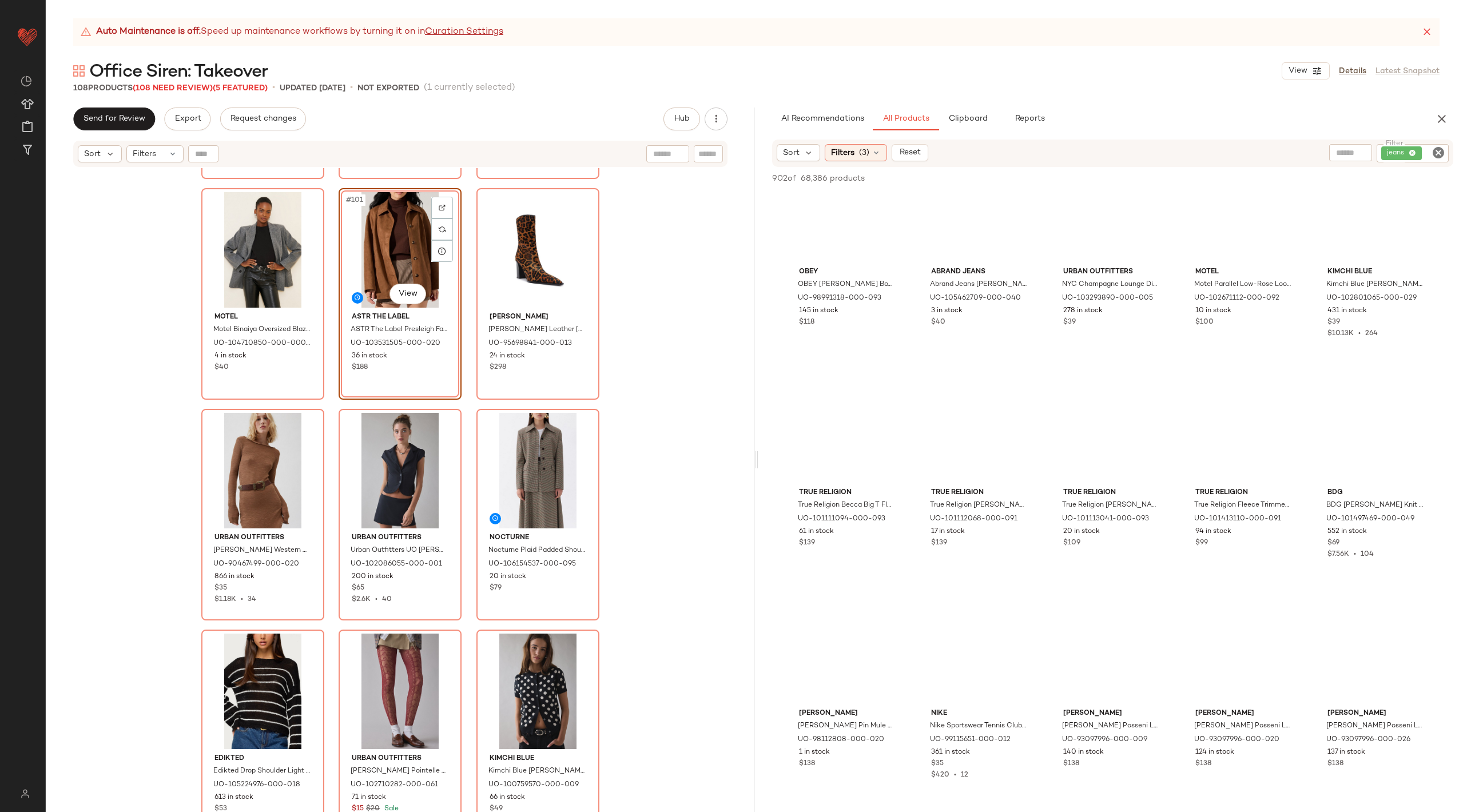
scroll to position [7941, 0]
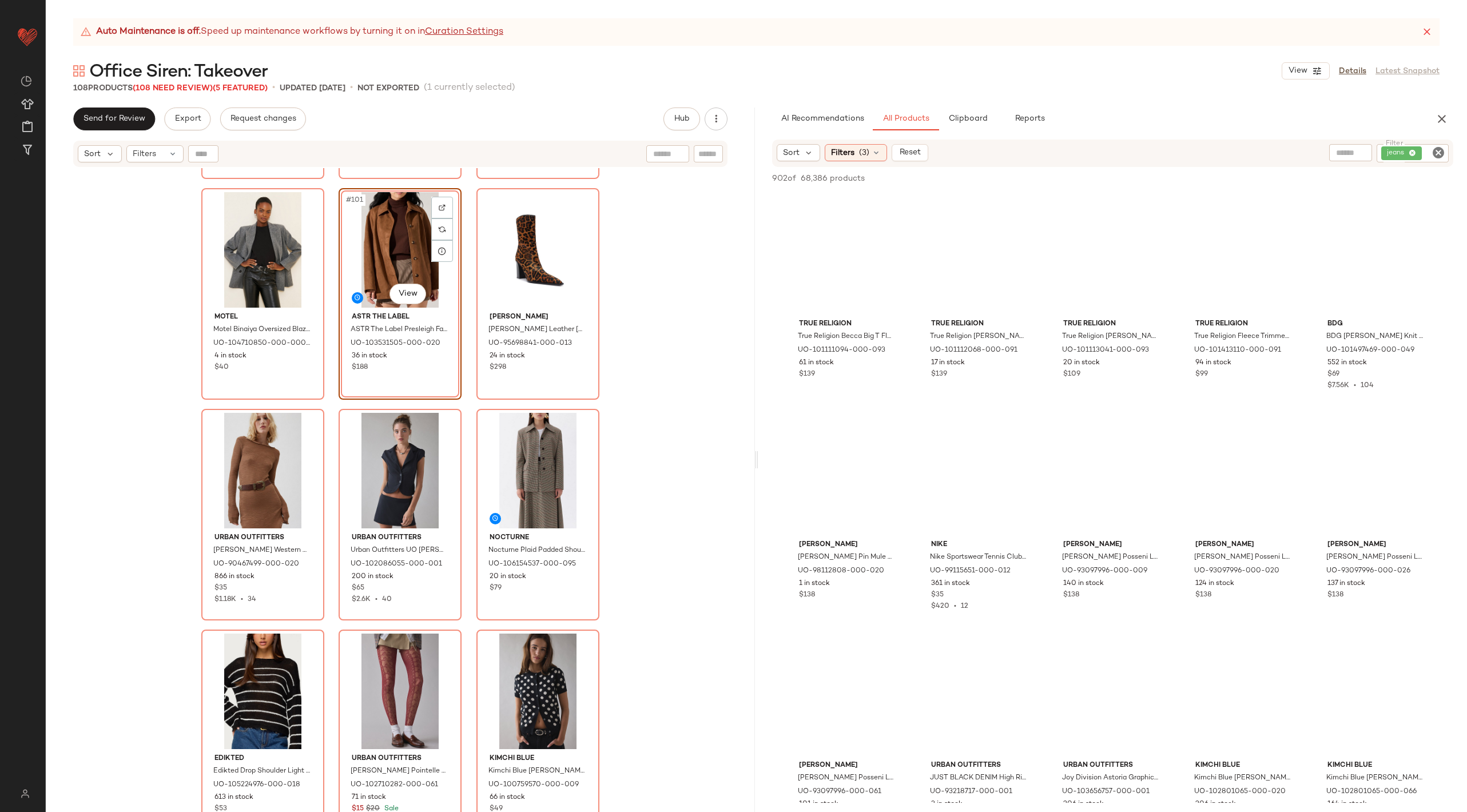
click at [1435, 150] on icon "Clear Filter" at bounding box center [1438, 152] width 14 height 14
click at [1321, 151] on input "text" at bounding box center [1316, 153] width 29 height 12
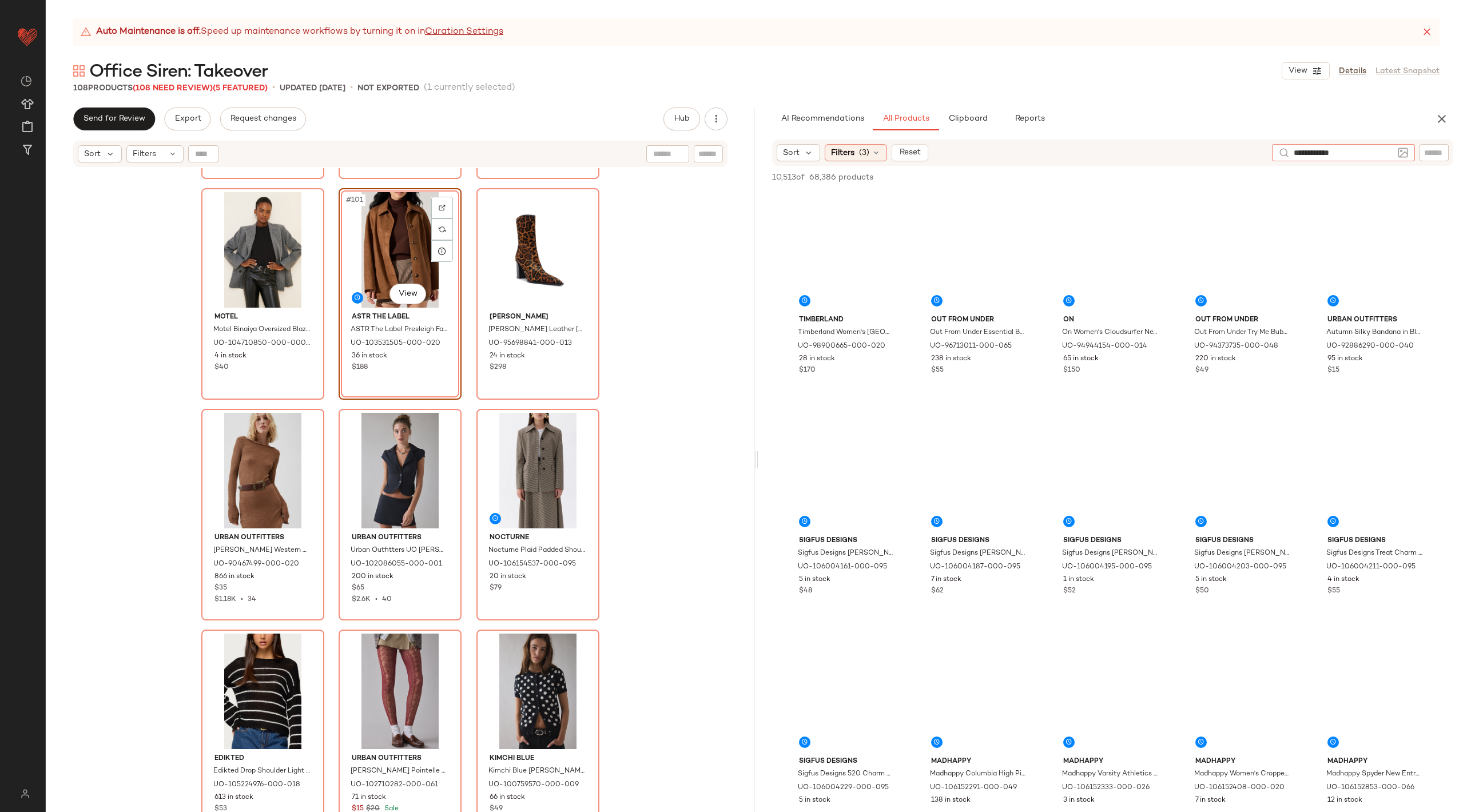
type input "**********"
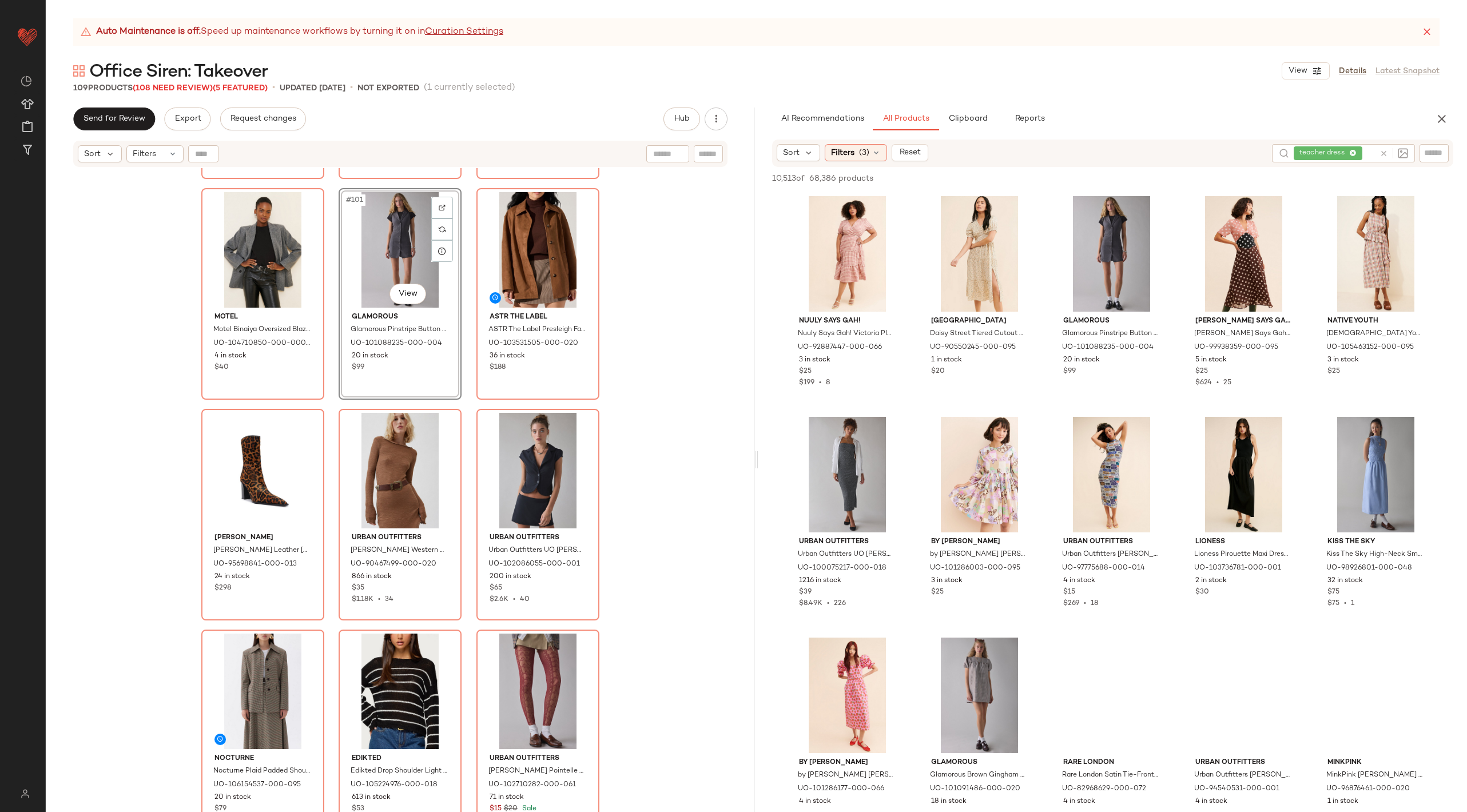
click at [1381, 154] on icon at bounding box center [1384, 153] width 9 height 9
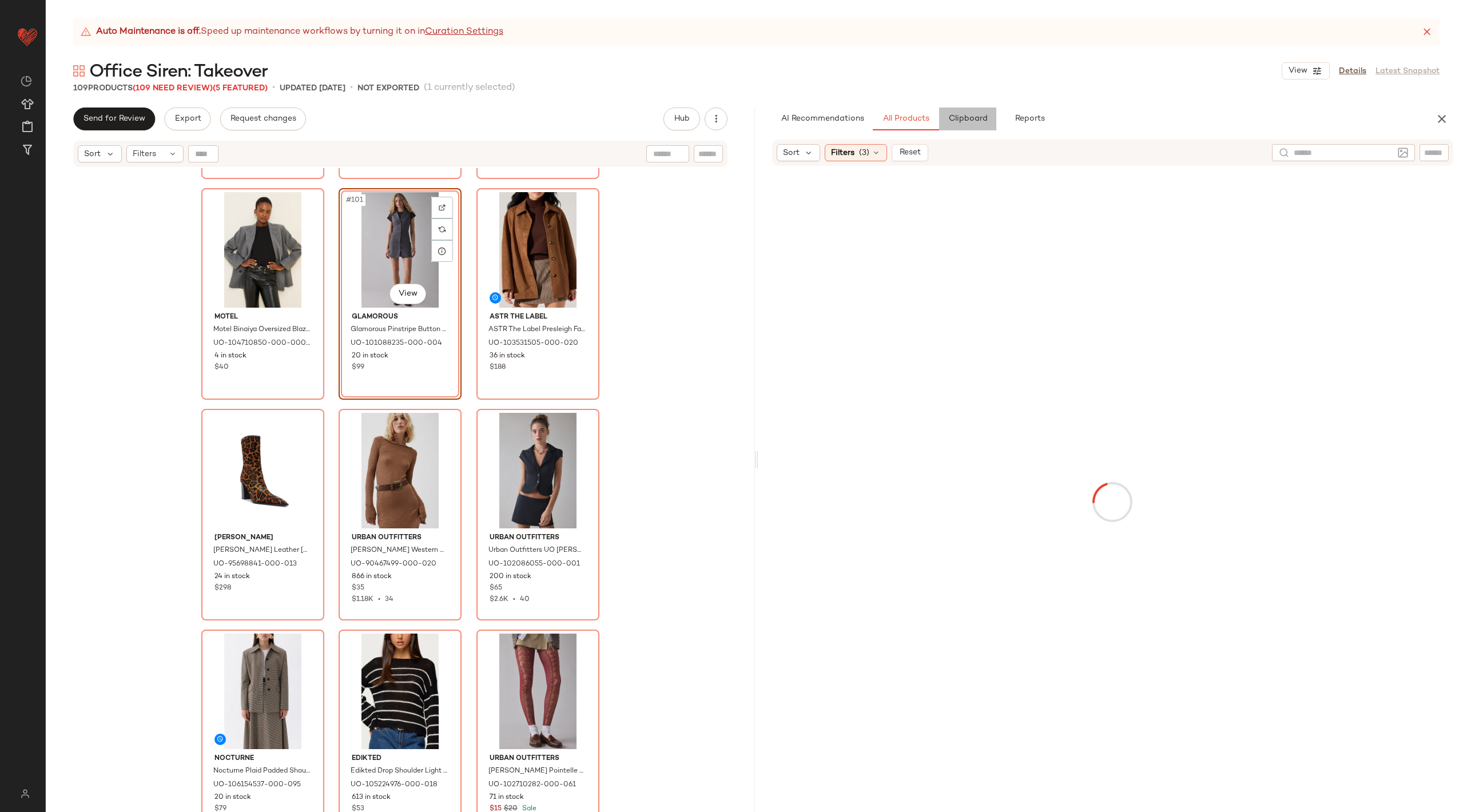
click at [958, 114] on button "Clipboard" at bounding box center [967, 119] width 57 height 23
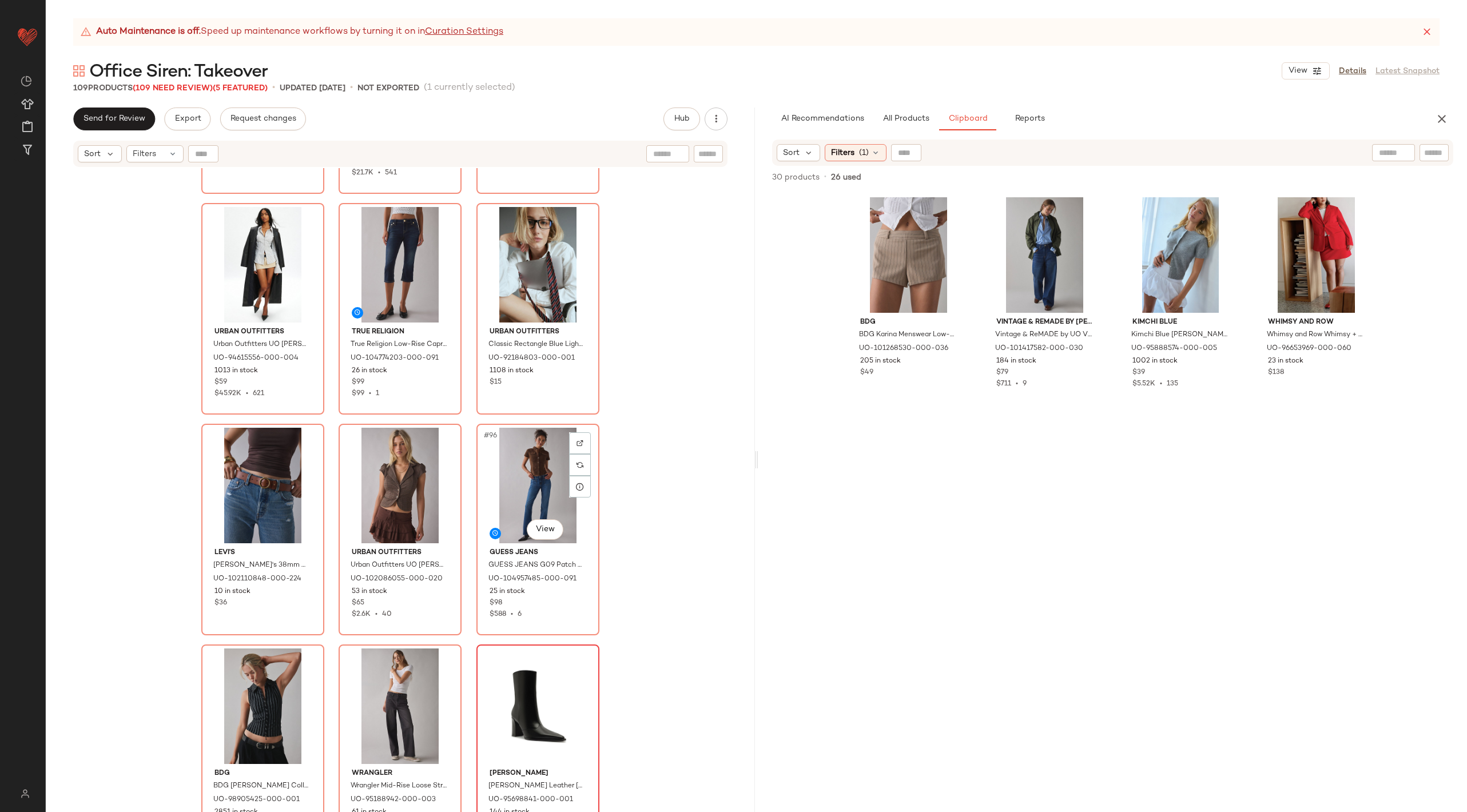
scroll to position [6416, 0]
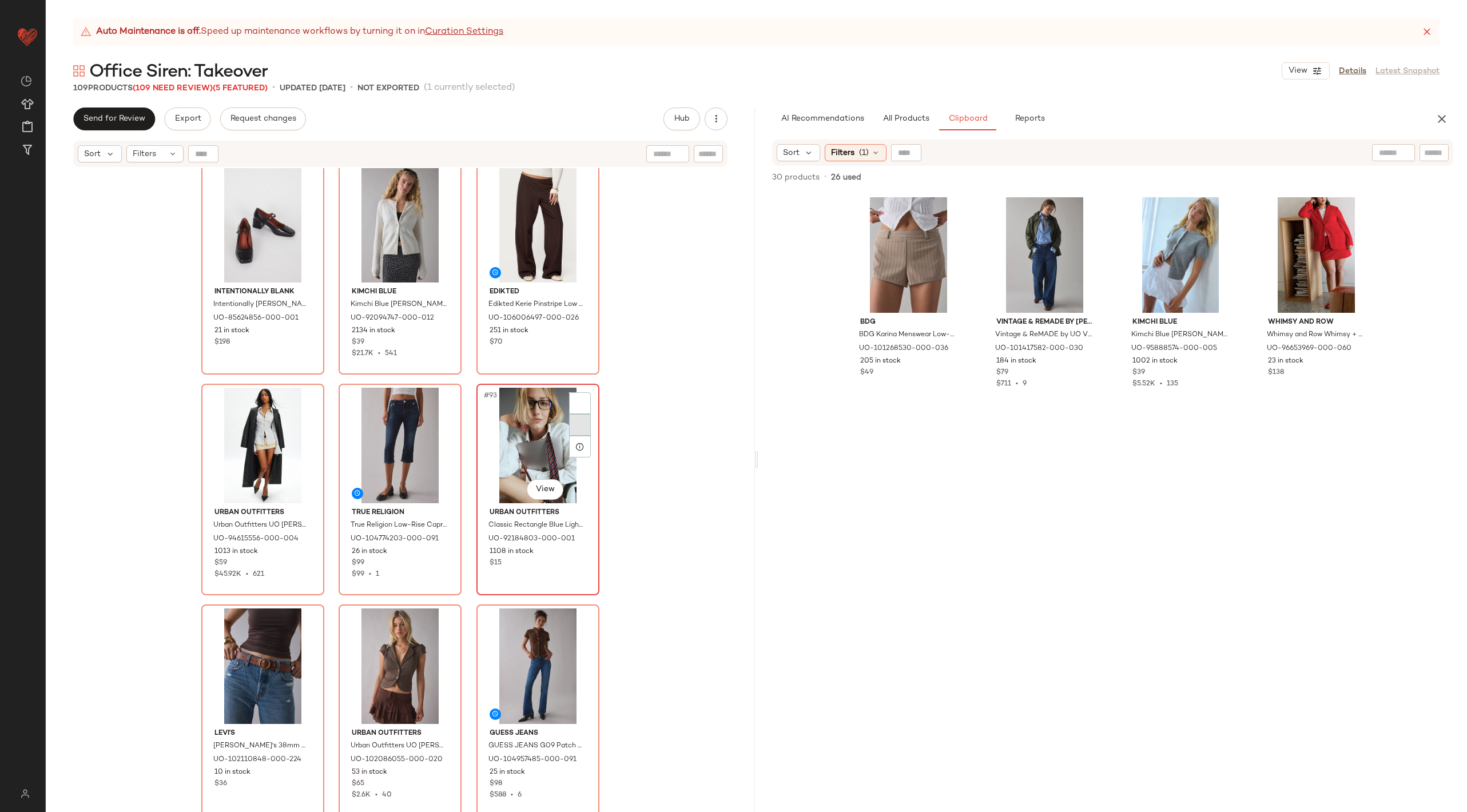
click at [573, 428] on div at bounding box center [579, 424] width 21 height 21
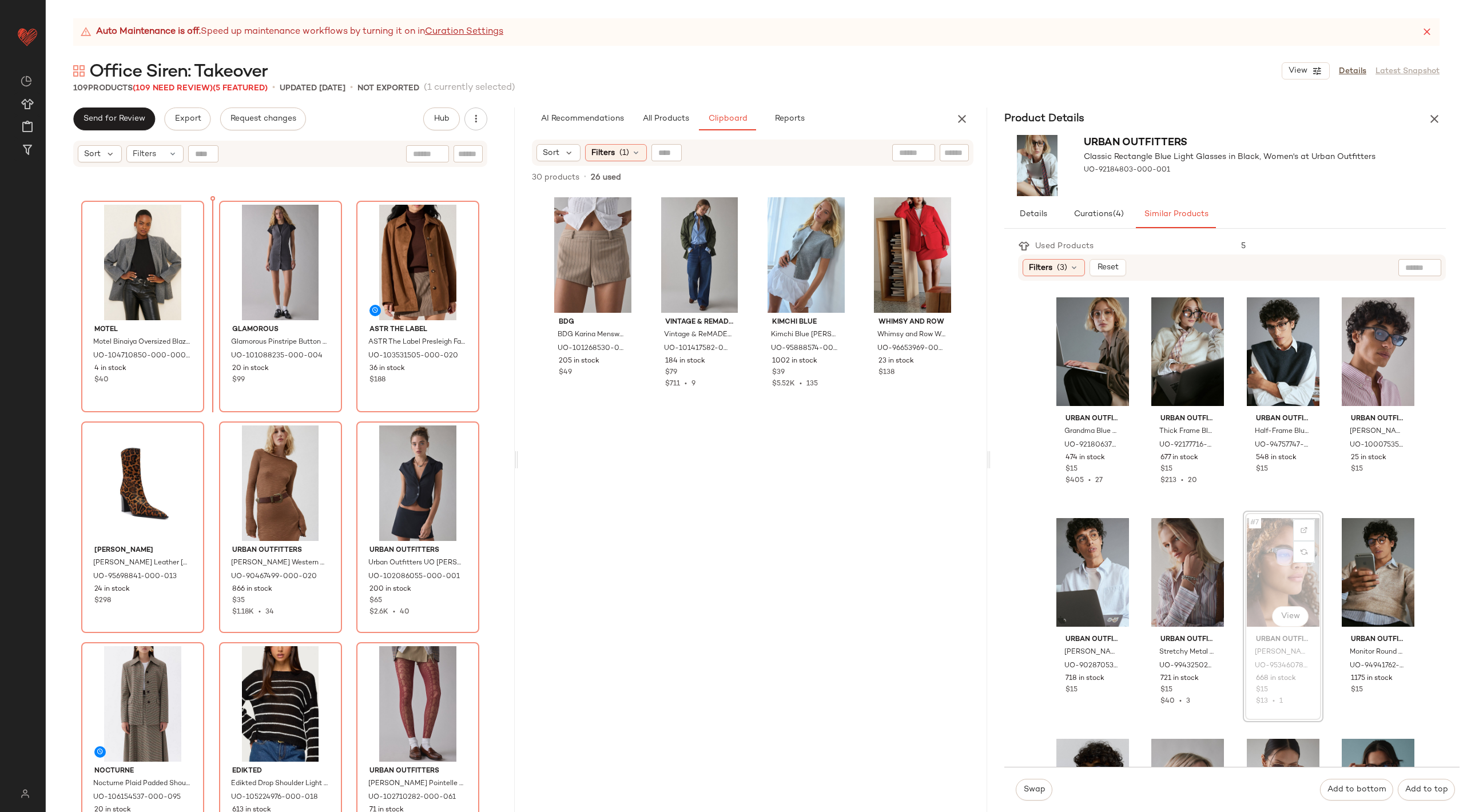
scroll to position [7255, 0]
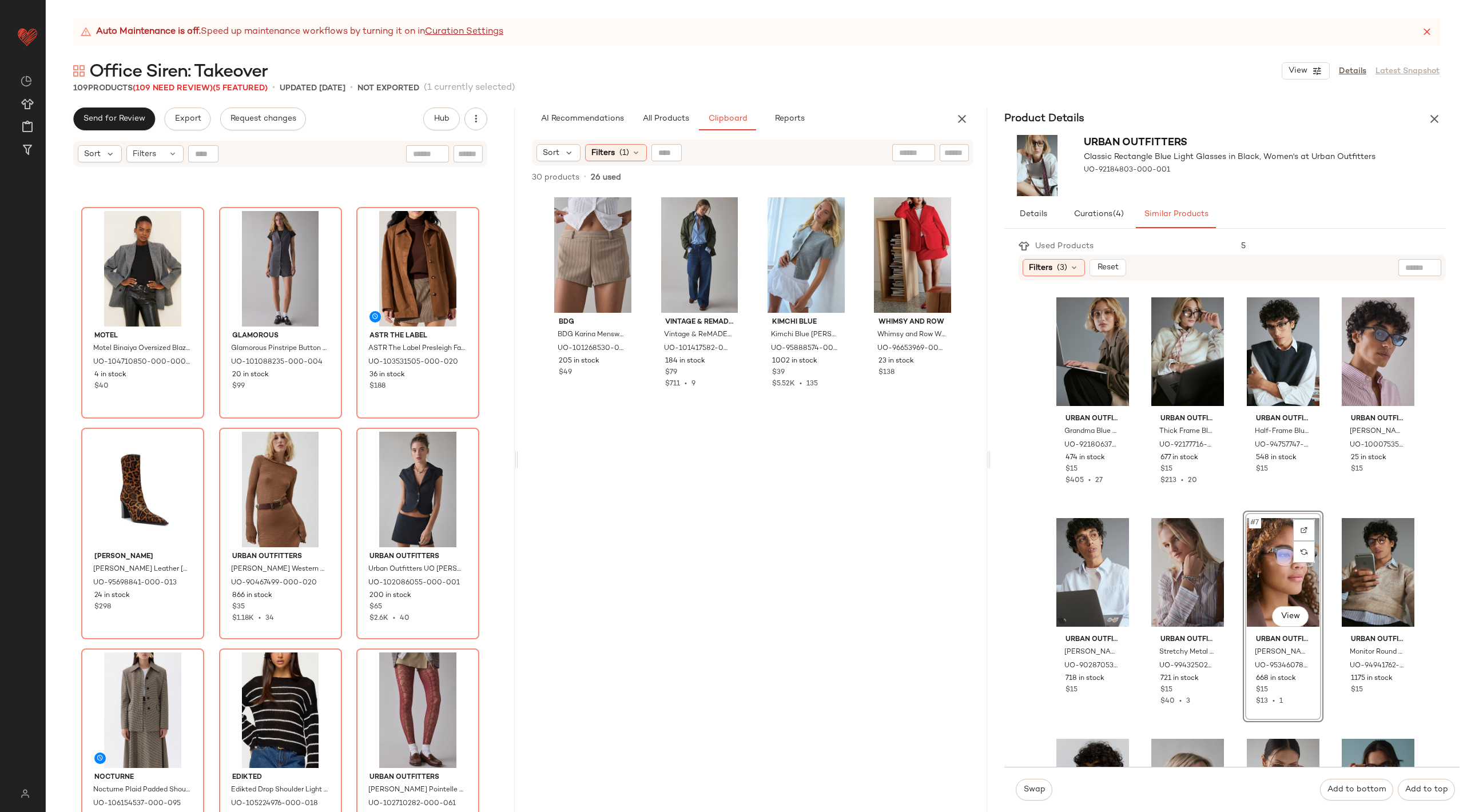
click at [676, 565] on div "Vintage & ReMADE by UO Vintage & ReMADE by UO Vintage By UO Surplus Midi Trench…" at bounding box center [699, 502] width 94 height 619
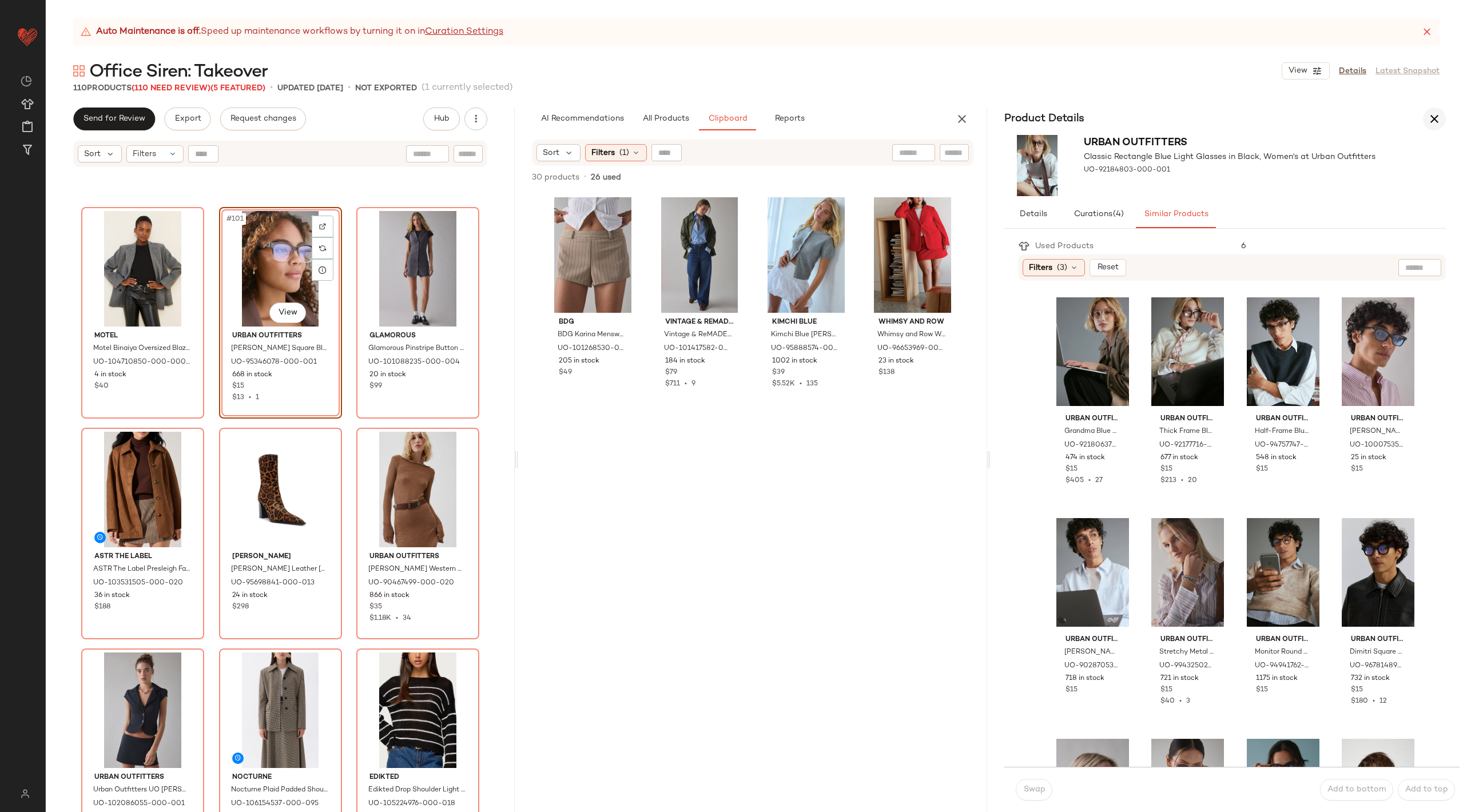
click at [1436, 123] on icon "button" at bounding box center [1434, 119] width 14 height 14
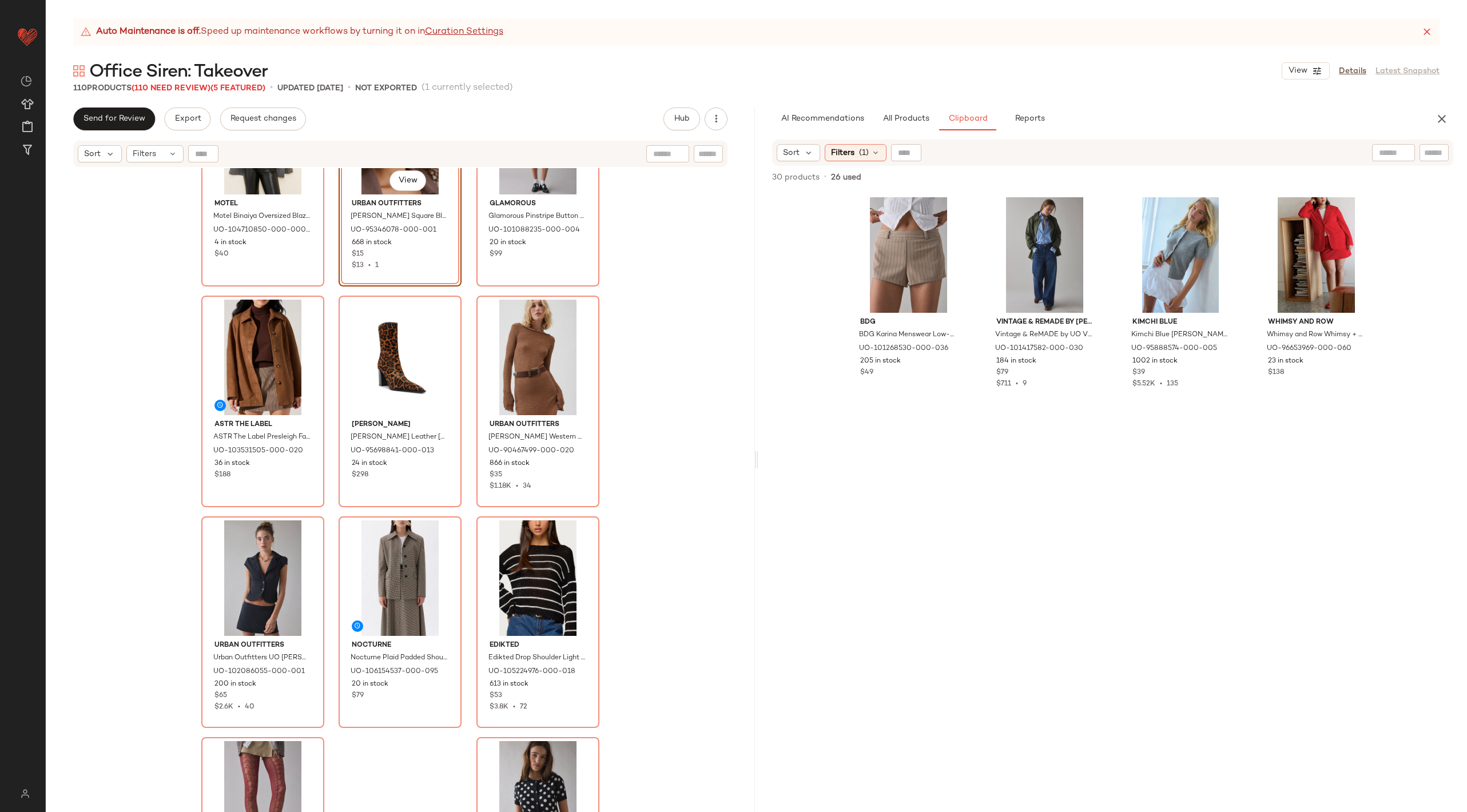
scroll to position [7495, 0]
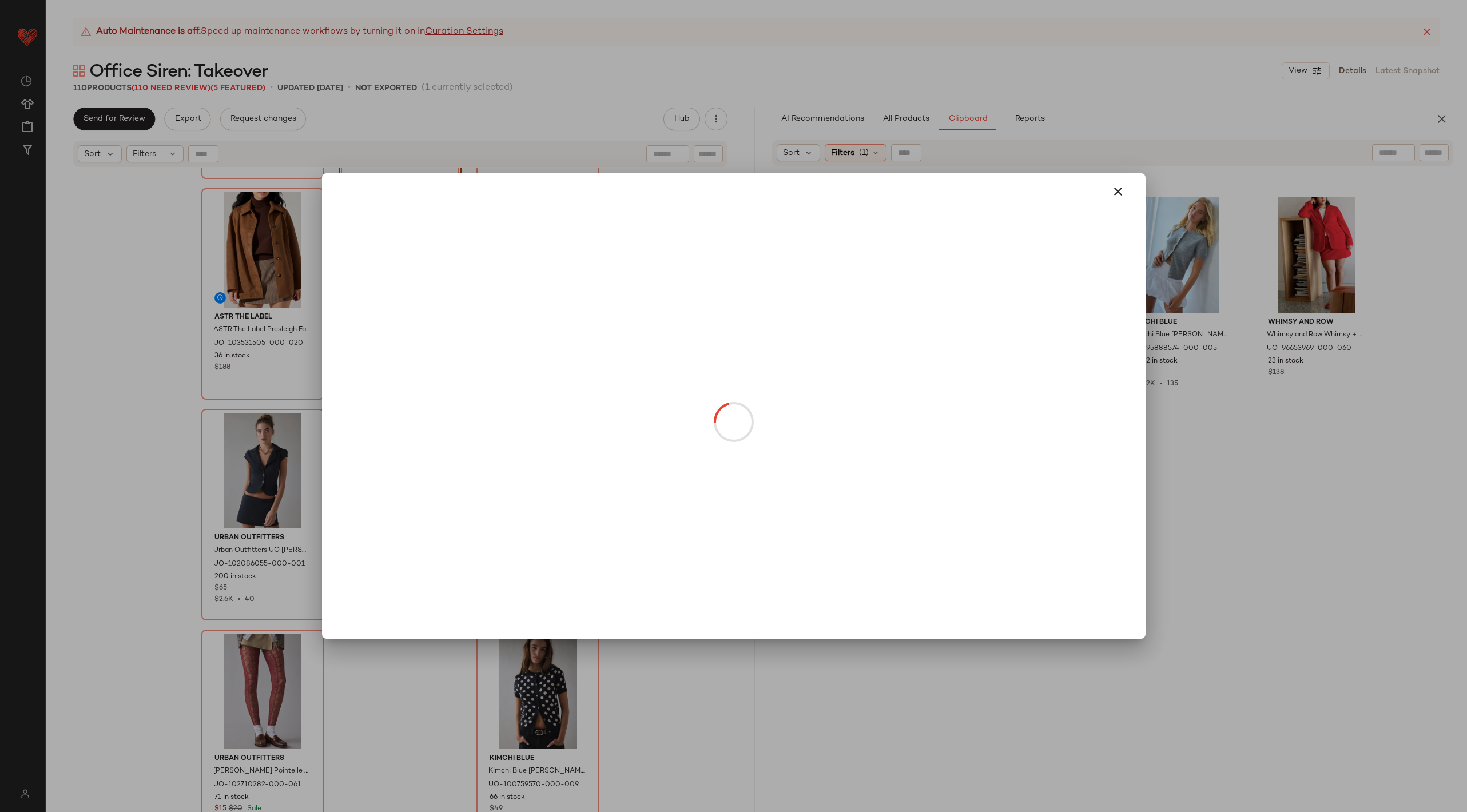
drag, startPoint x: 525, startPoint y: 507, endPoint x: 227, endPoint y: 400, distance: 316.6
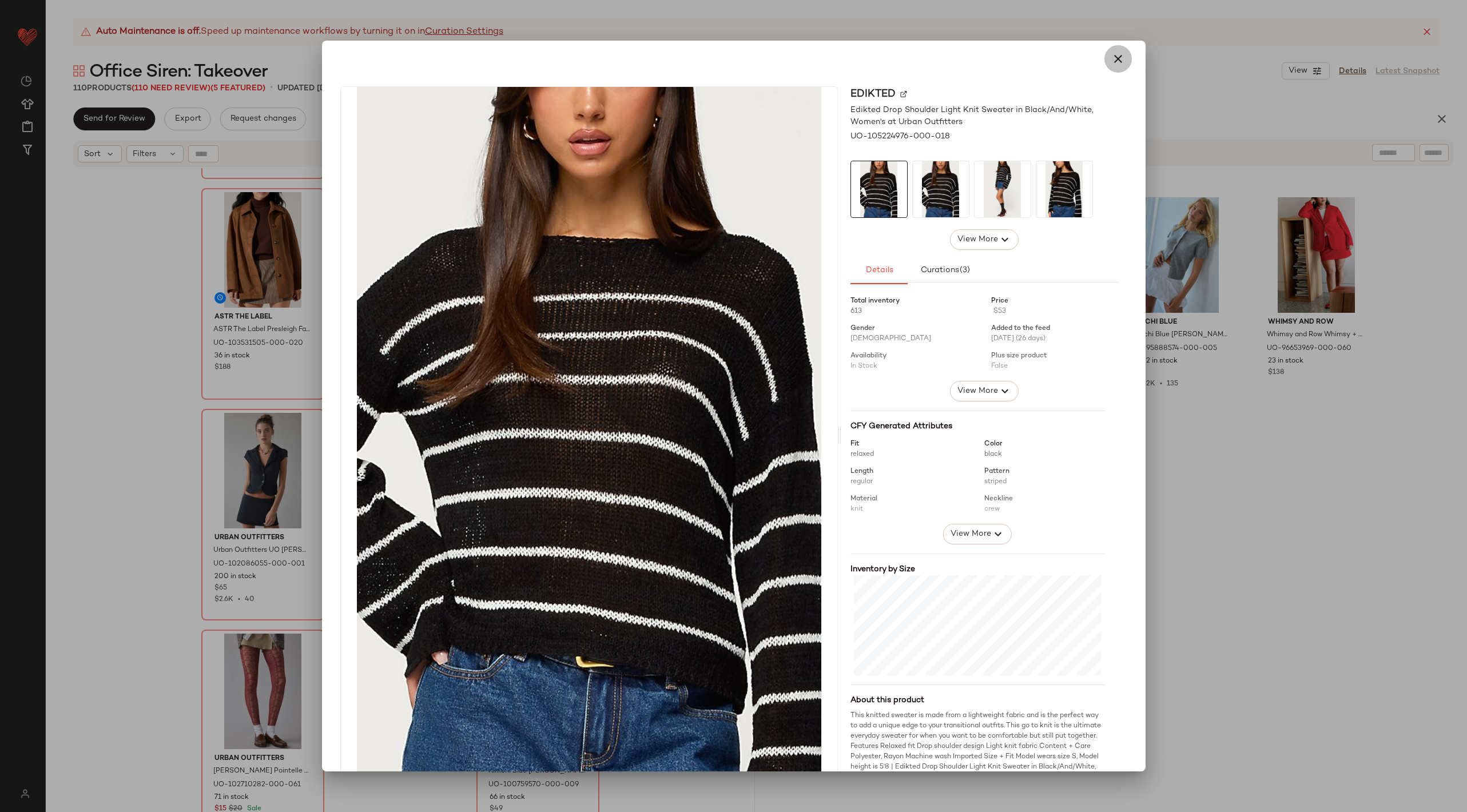
click at [1111, 65] on icon "button" at bounding box center [1118, 59] width 14 height 14
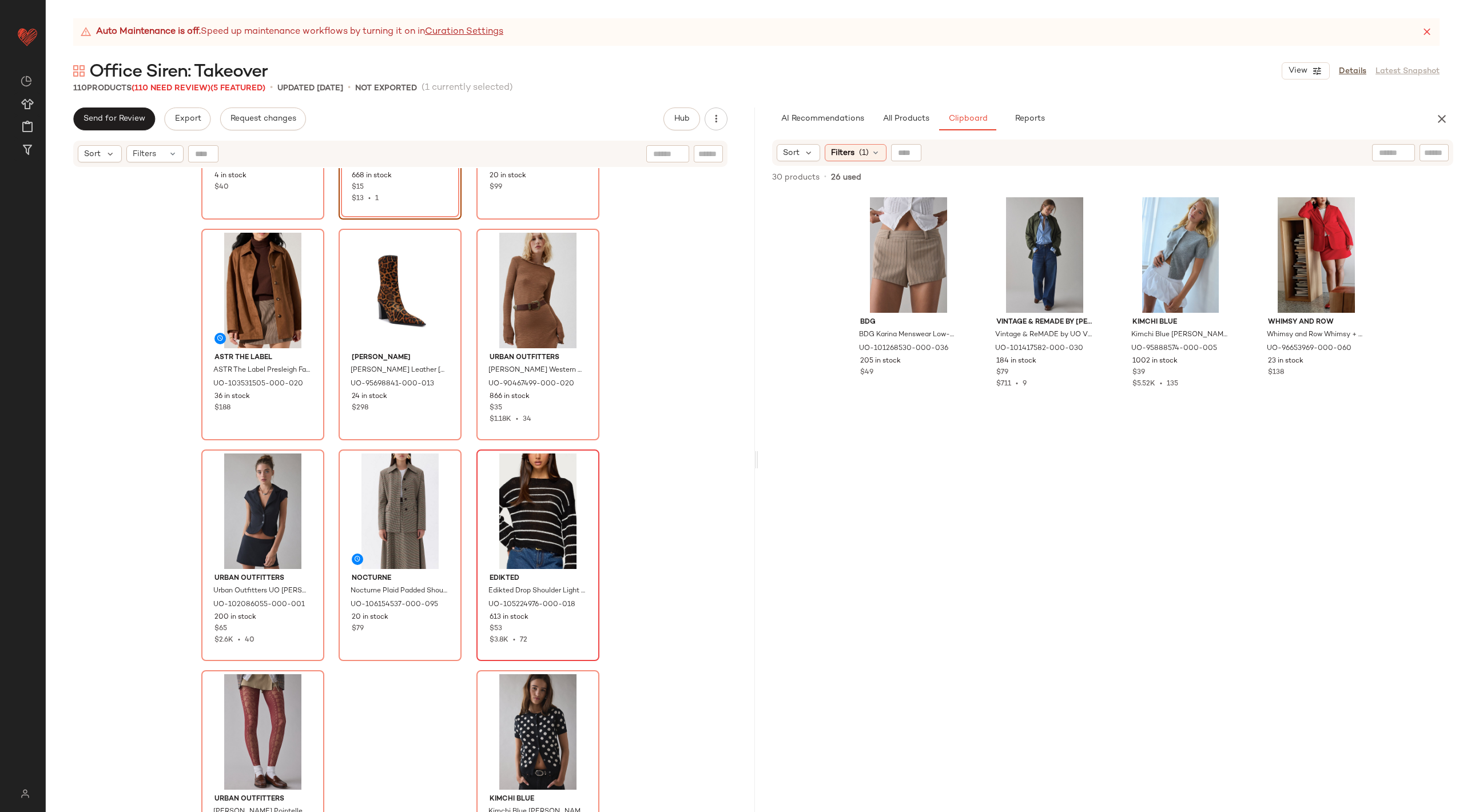
scroll to position [7443, 0]
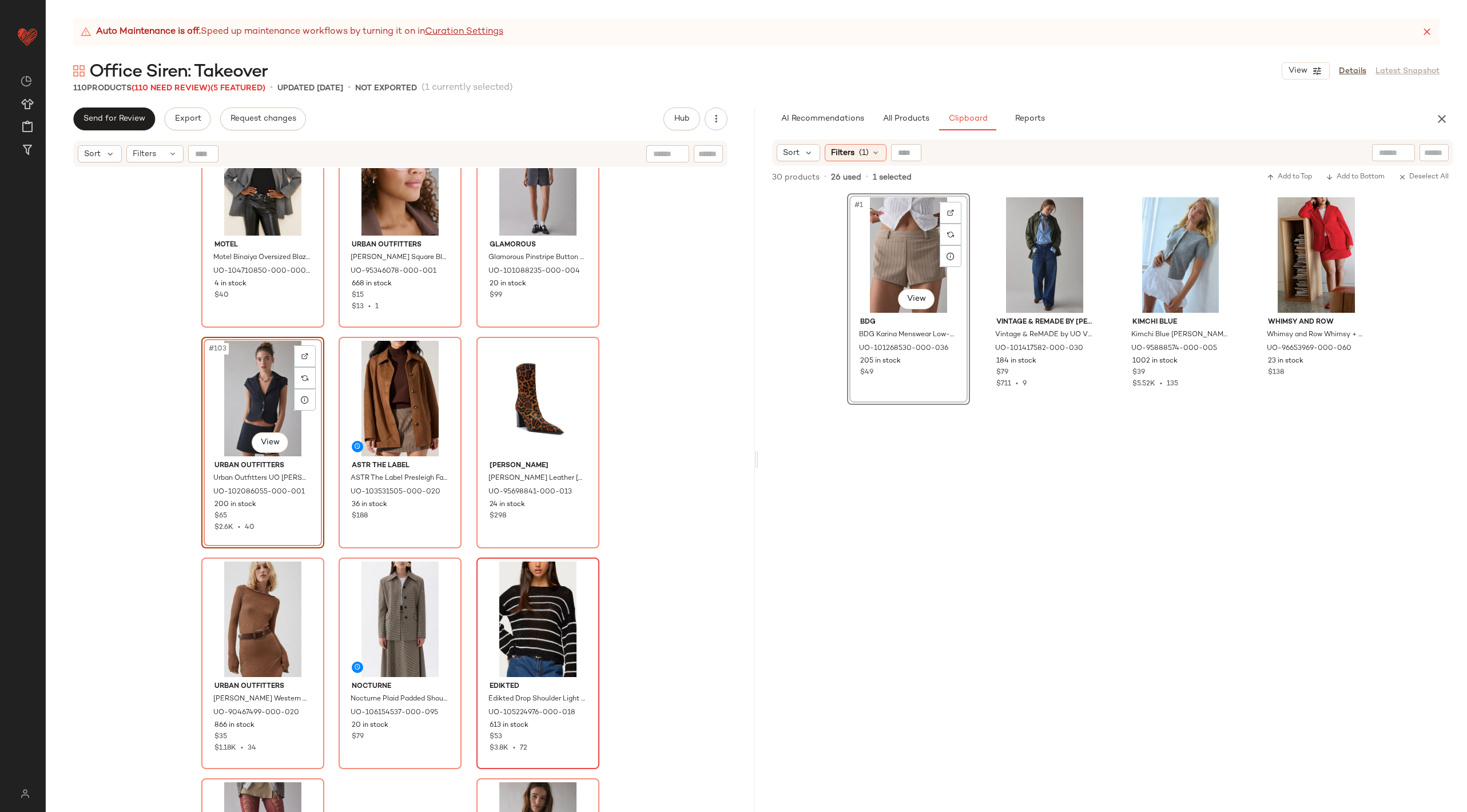
scroll to position [7495, 0]
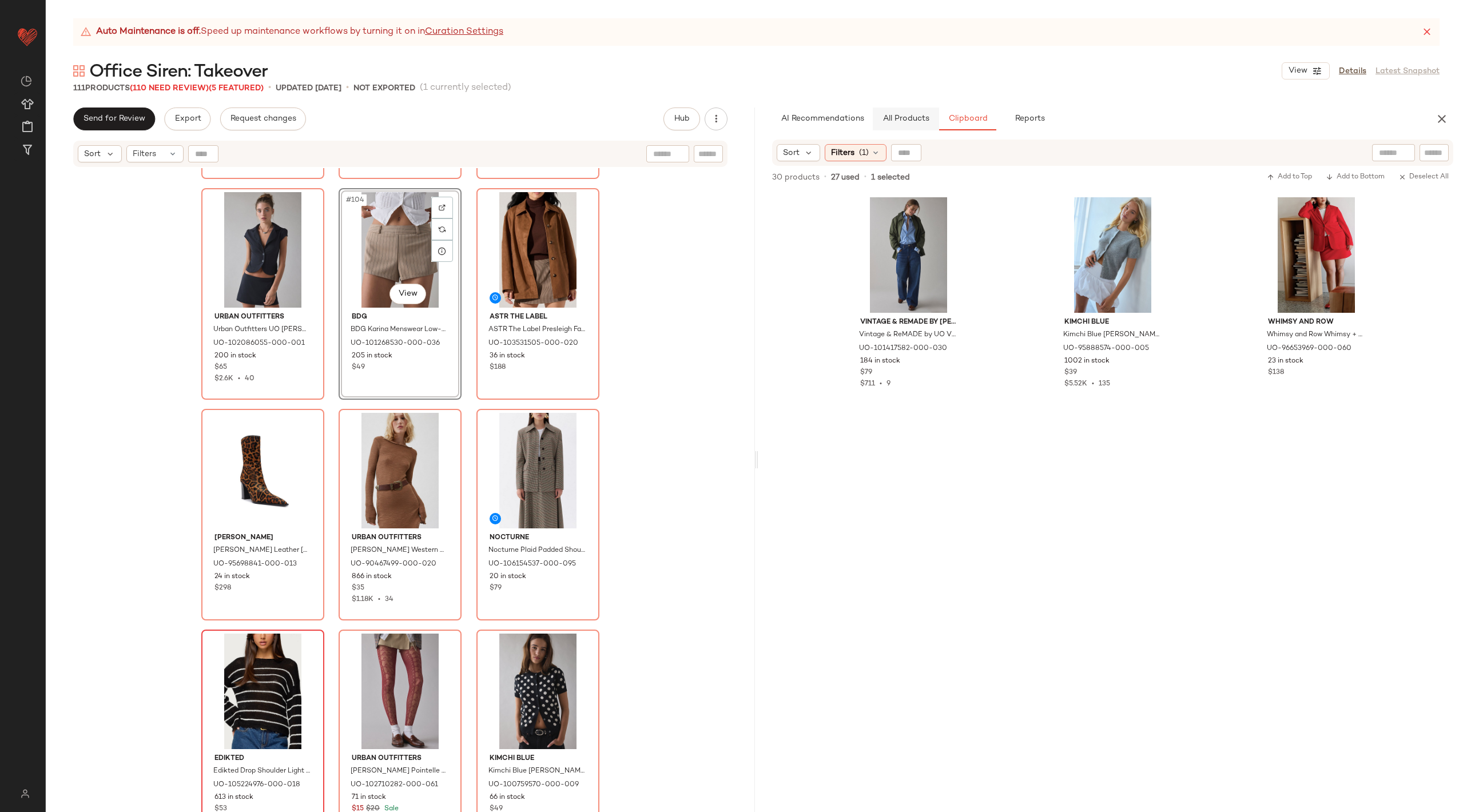
click at [910, 115] on span "All Products" at bounding box center [905, 119] width 47 height 9
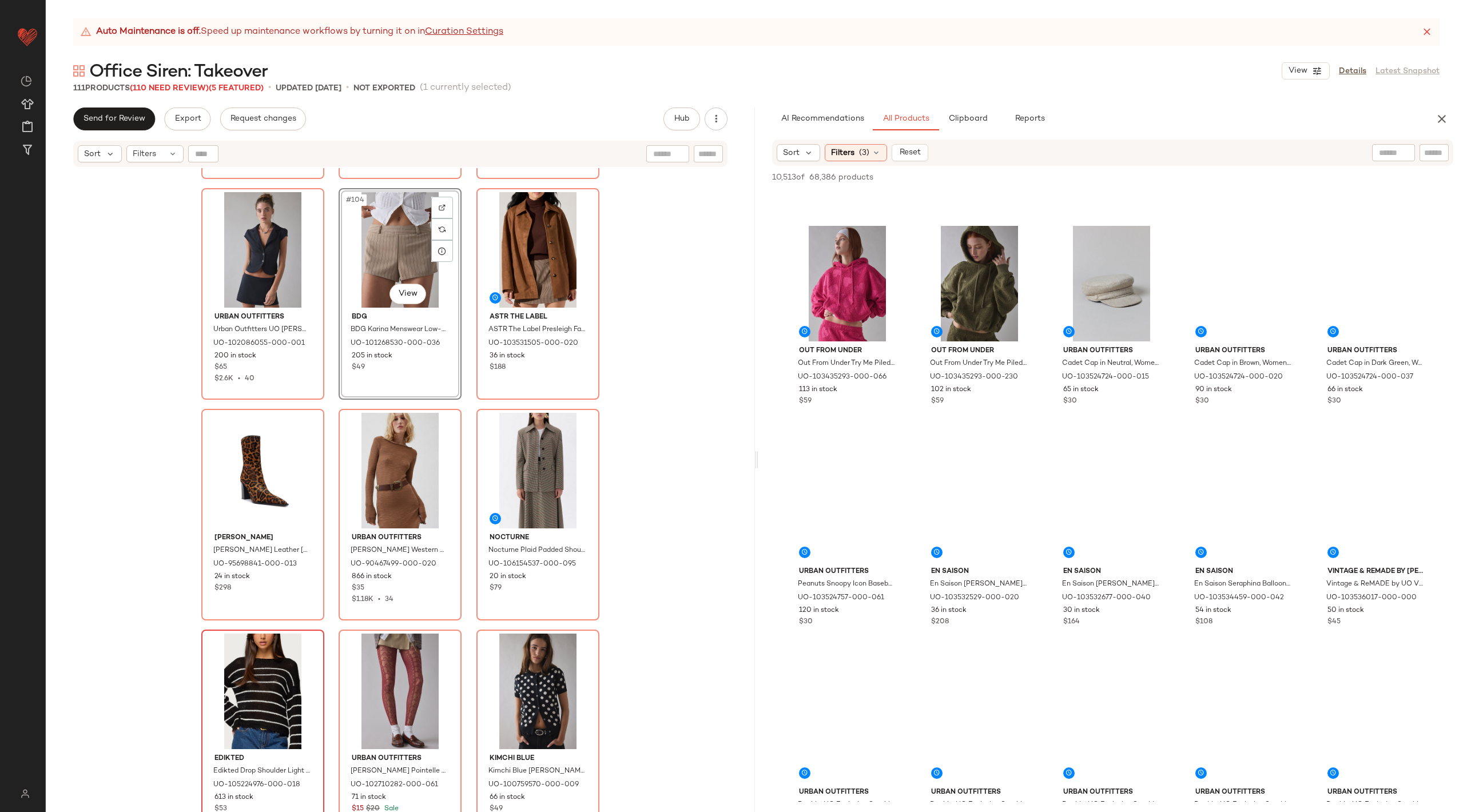
scroll to position [1958, 0]
click at [709, 455] on div "Motel Motel Binaiya Oversized Blazer Jacket in Grey, Women's at Urban Outfitter…" at bounding box center [400, 504] width 710 height 673
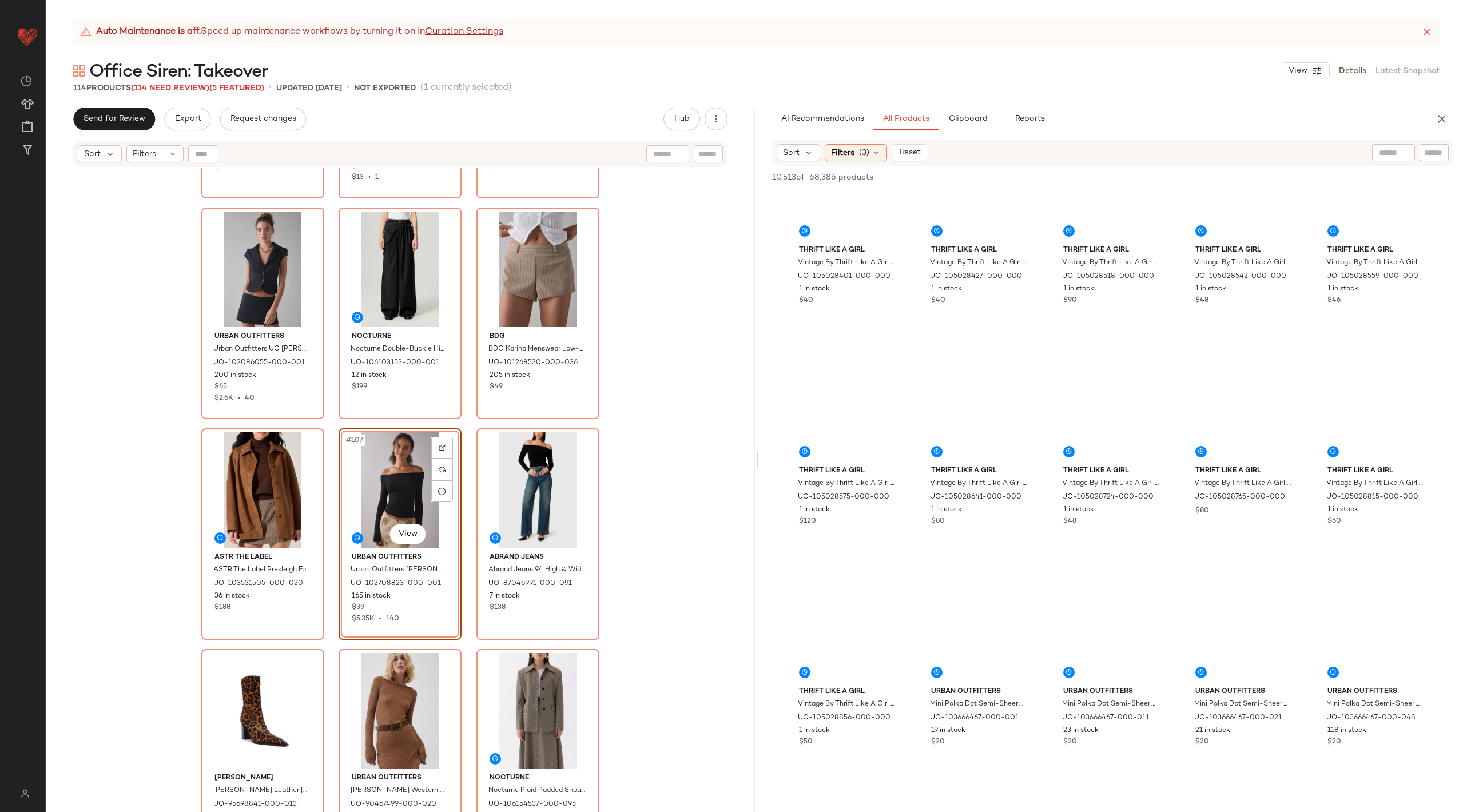
scroll to position [13090, 0]
click at [970, 124] on button "Clipboard" at bounding box center [967, 119] width 57 height 23
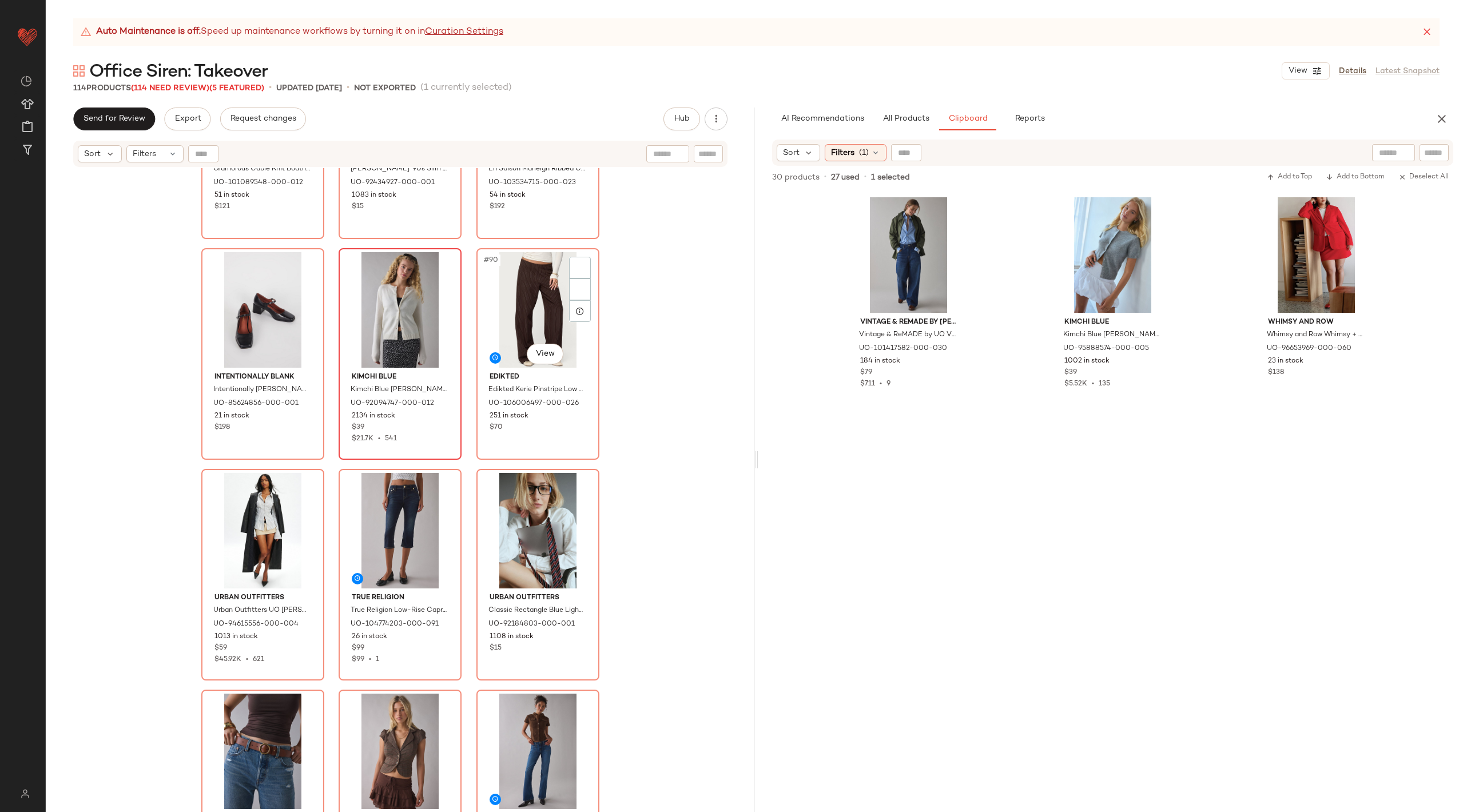
scroll to position [6325, 0]
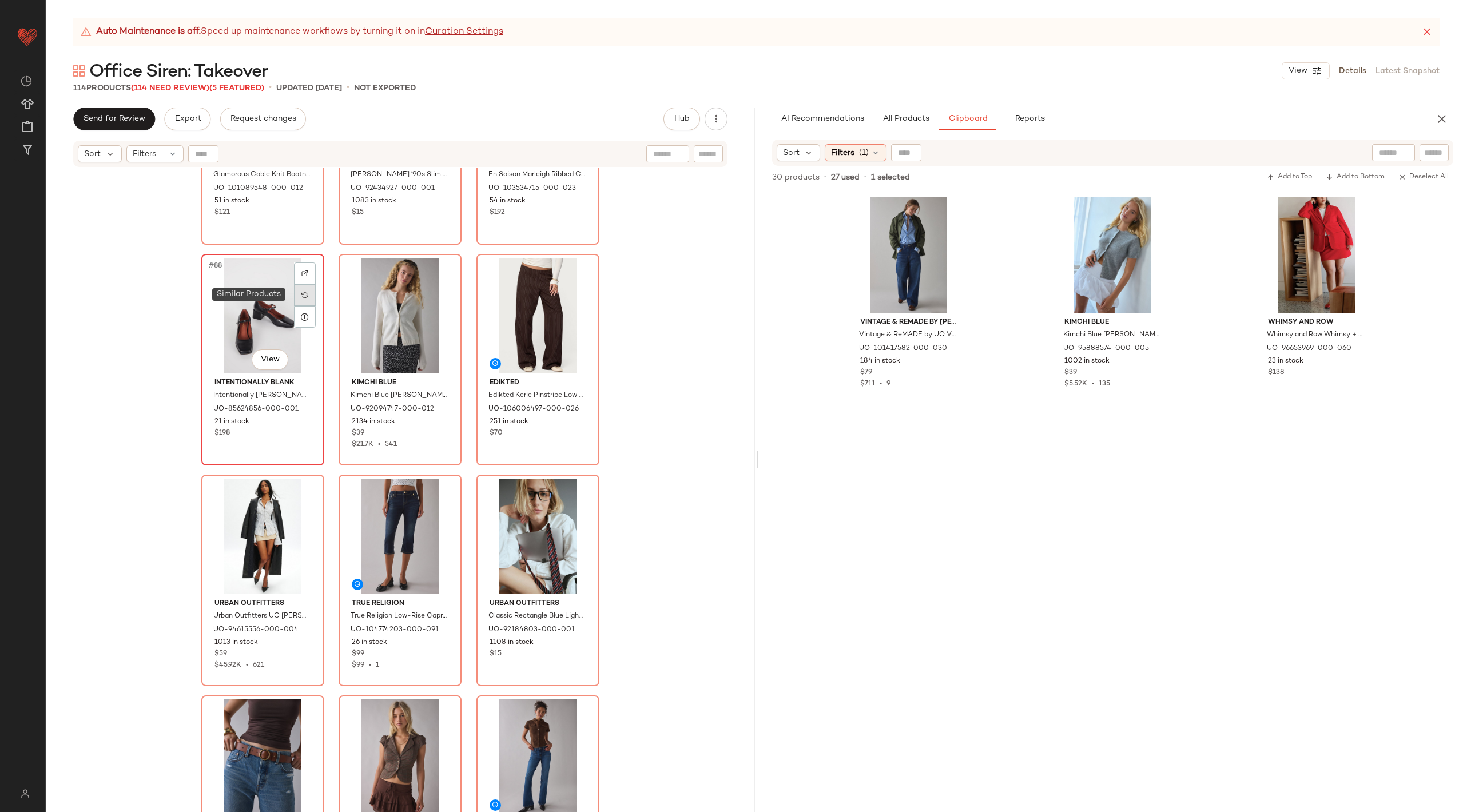
click at [300, 288] on div at bounding box center [304, 294] width 21 height 21
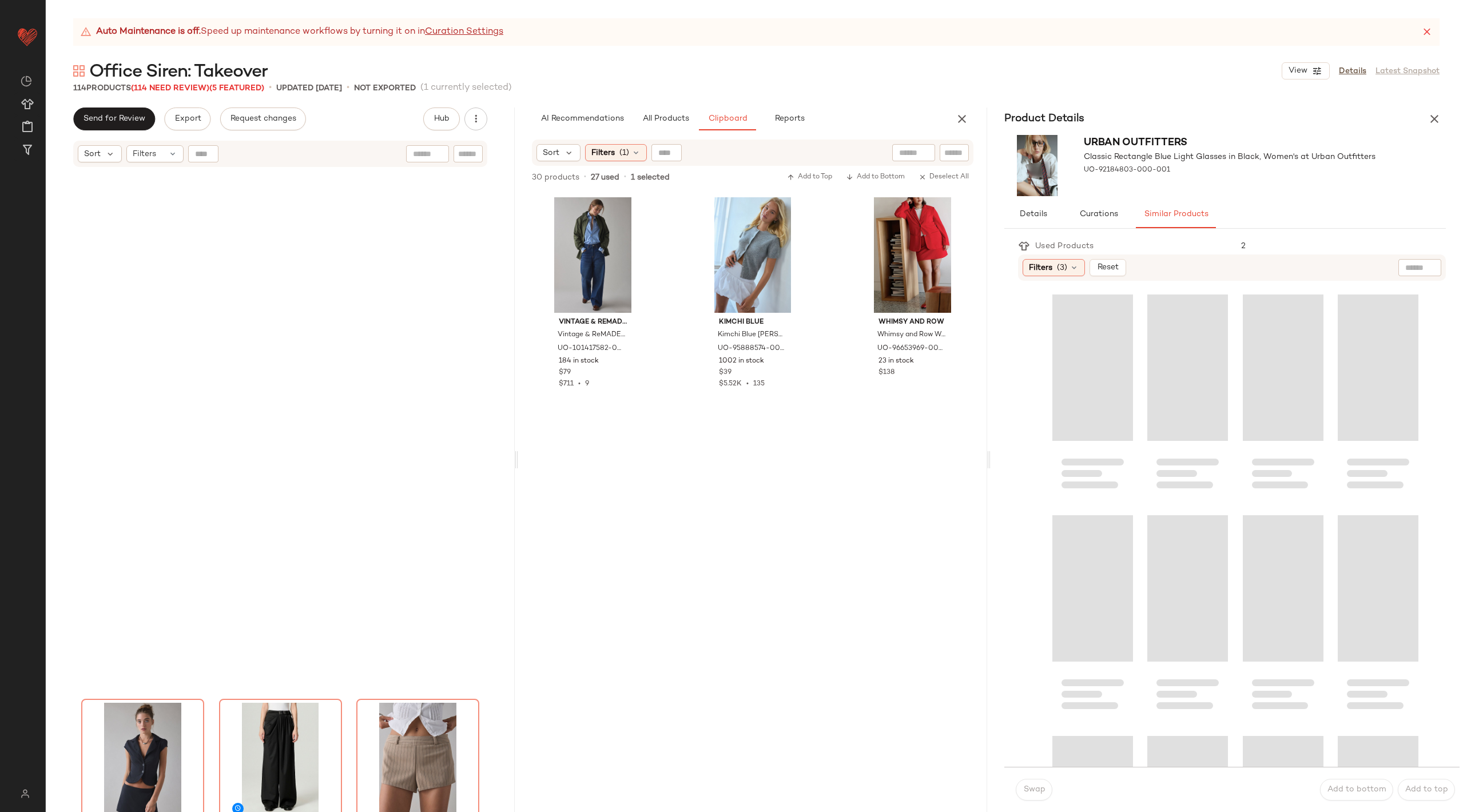
scroll to position [7612, 0]
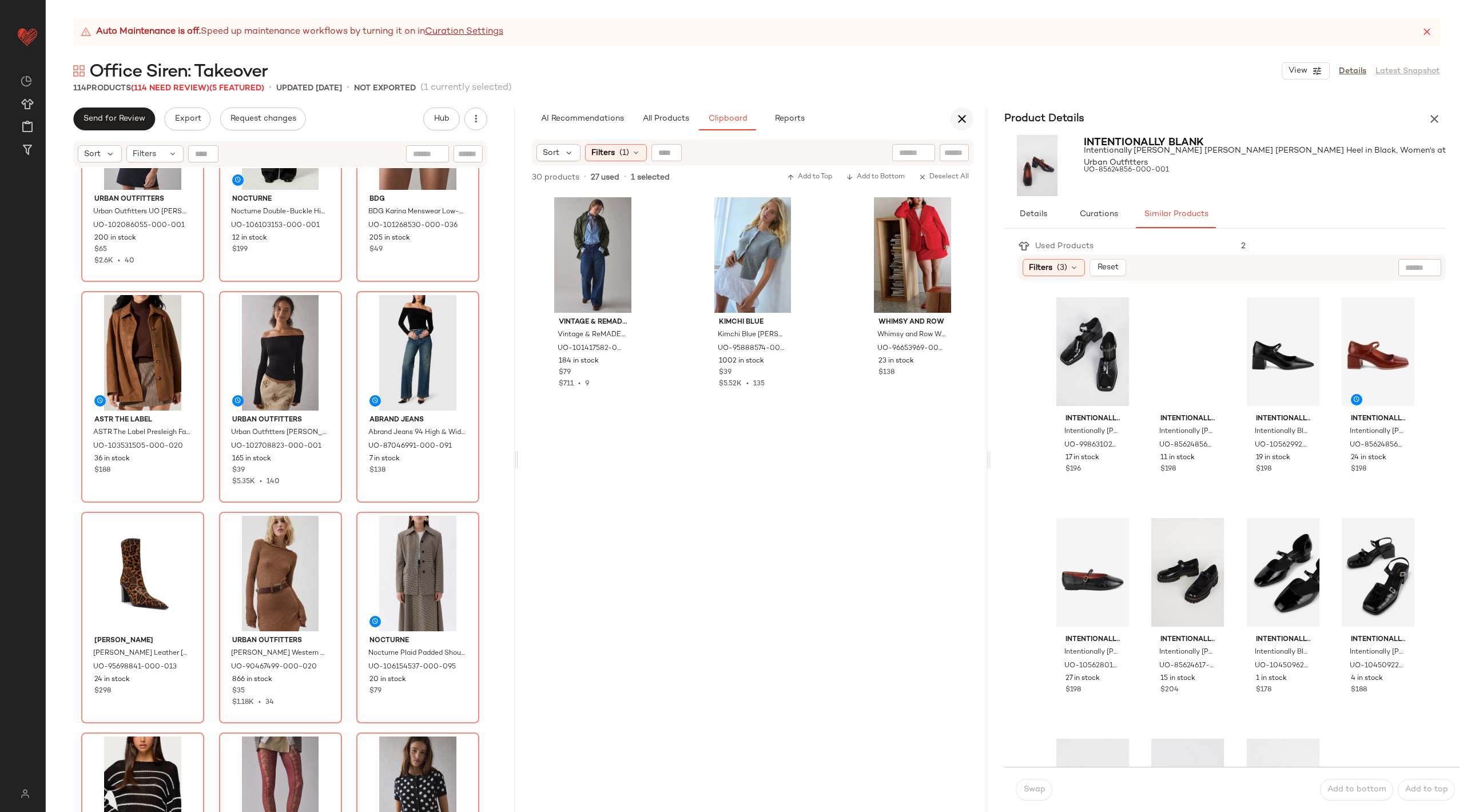
click at [963, 124] on icon "button" at bounding box center [962, 119] width 14 height 14
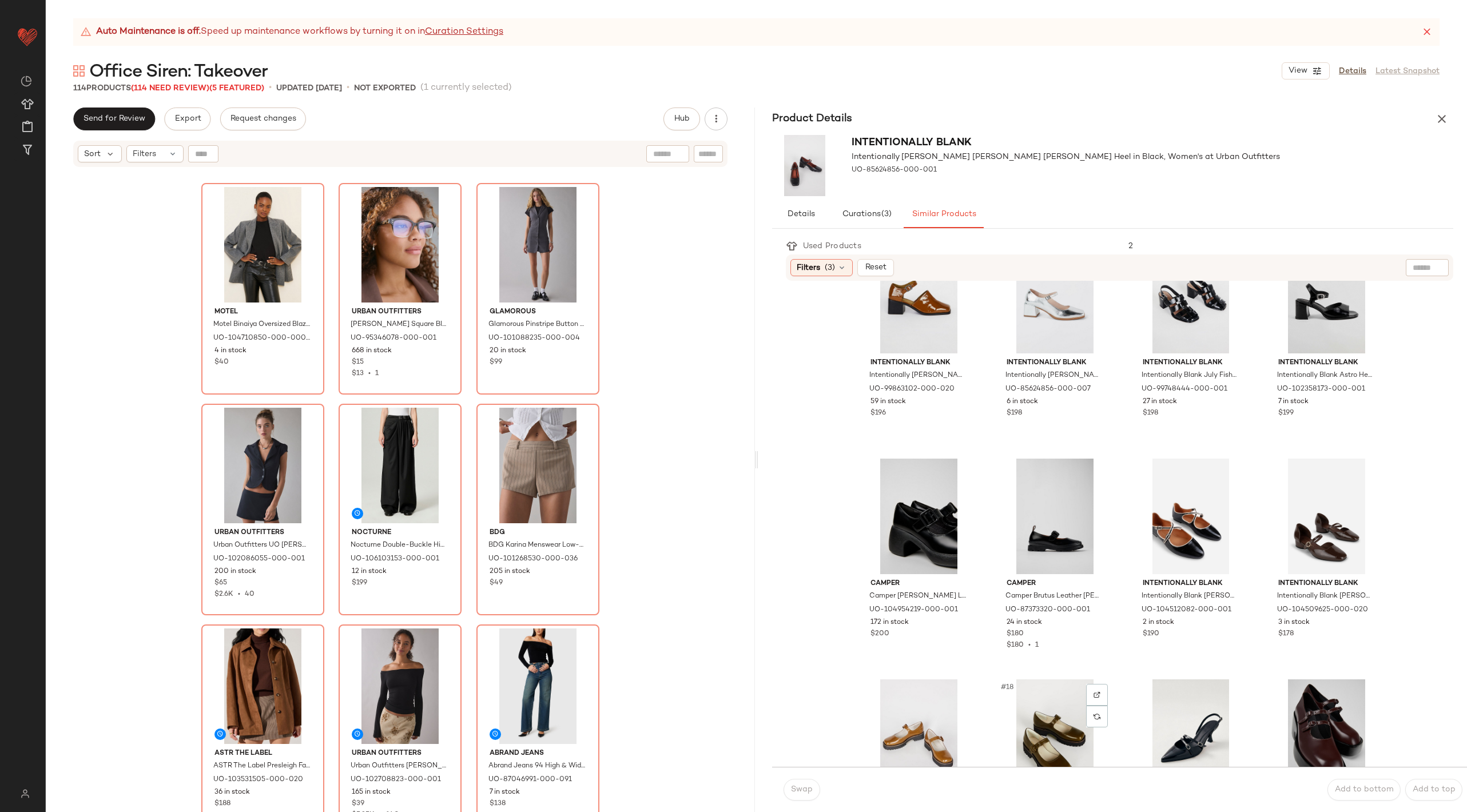
scroll to position [0, 0]
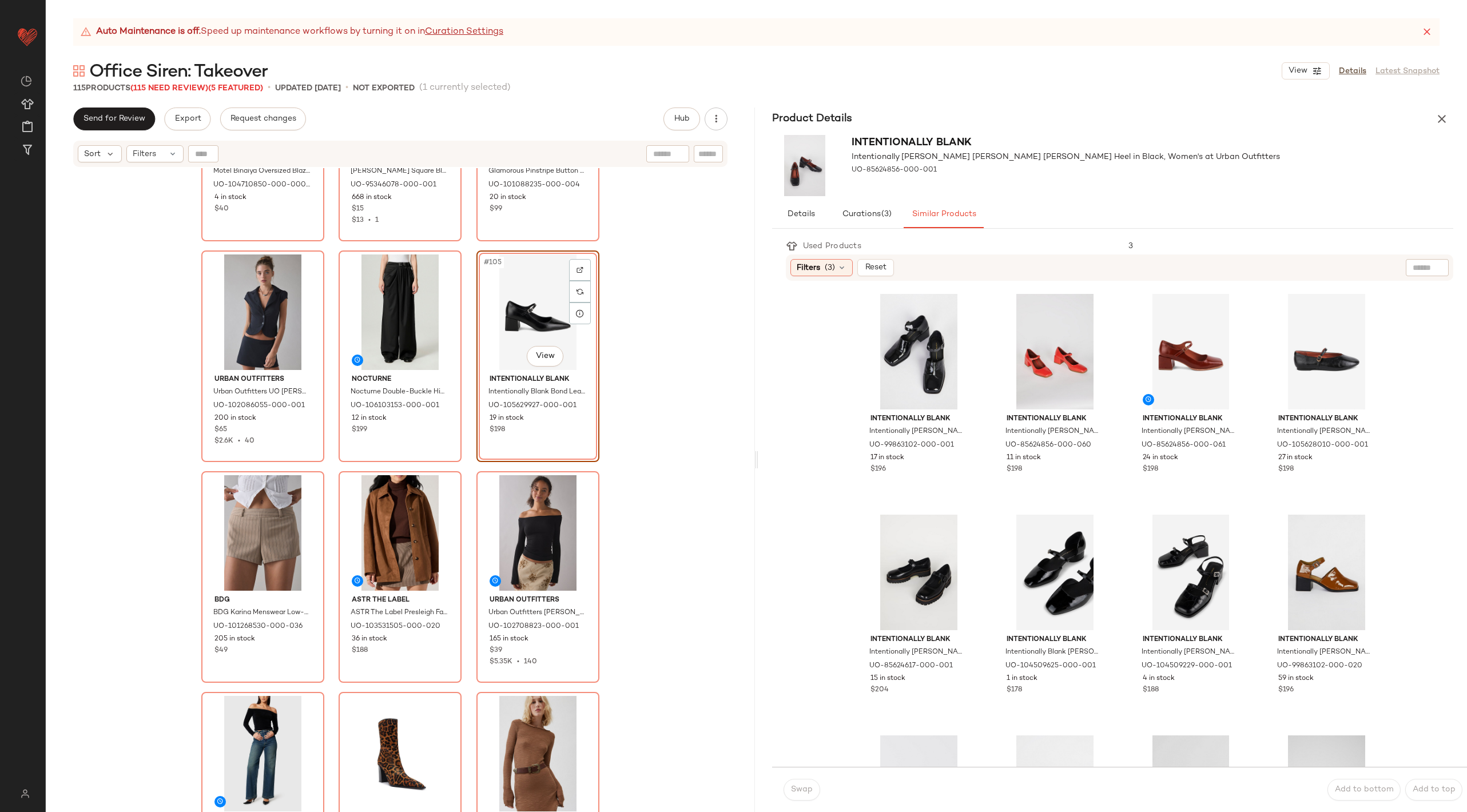
scroll to position [7436, 0]
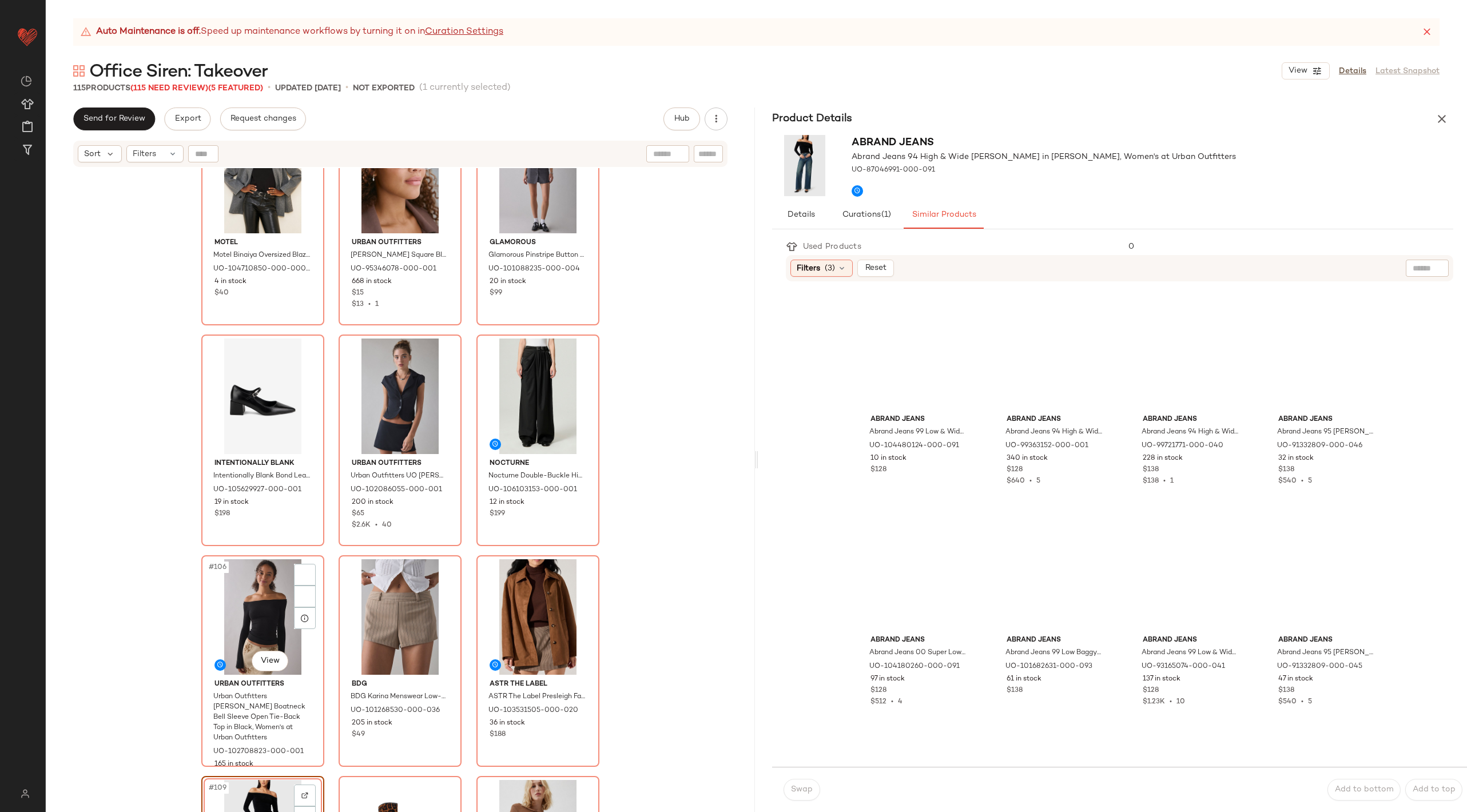
scroll to position [7258, 0]
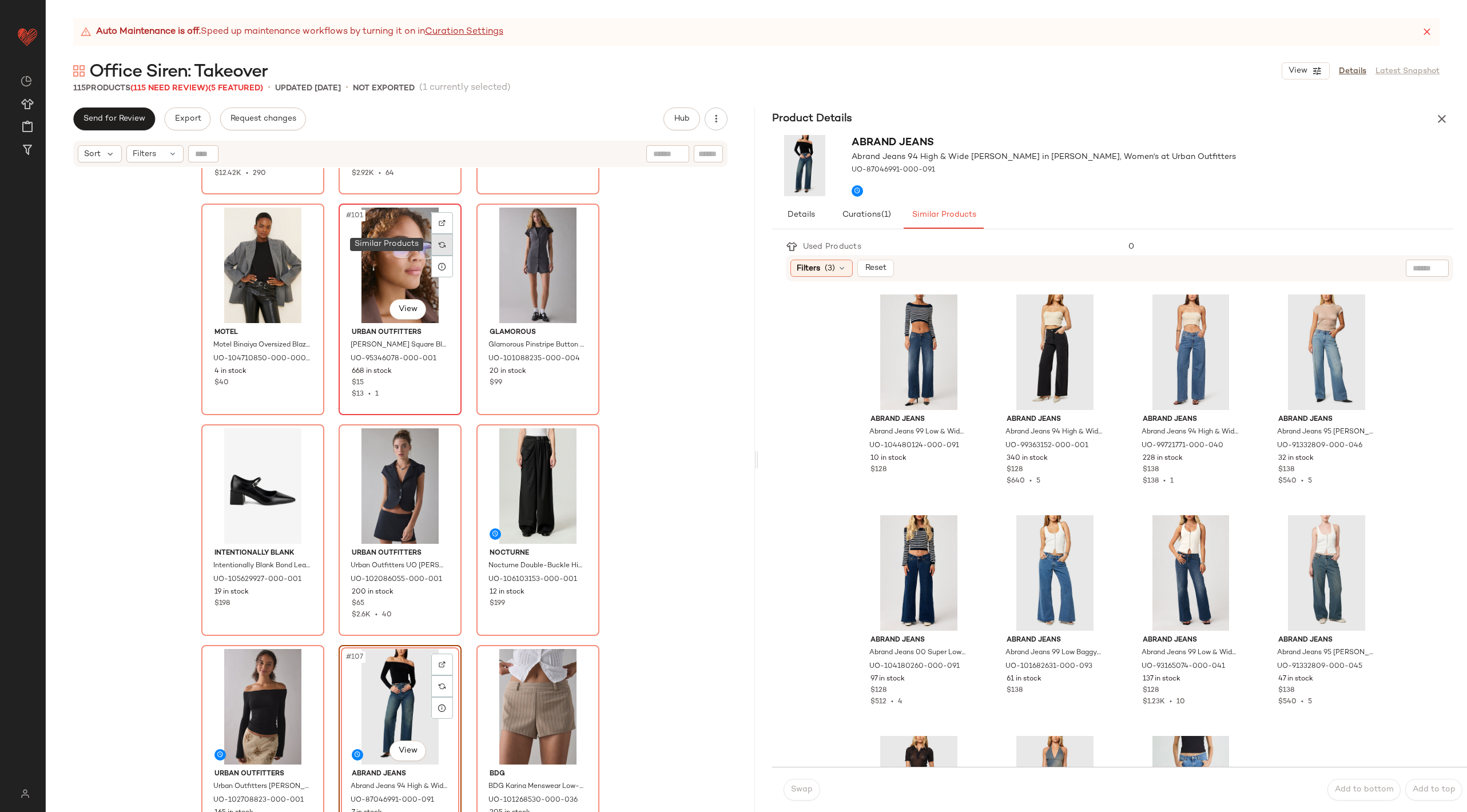
click at [442, 243] on img at bounding box center [442, 245] width 7 height 7
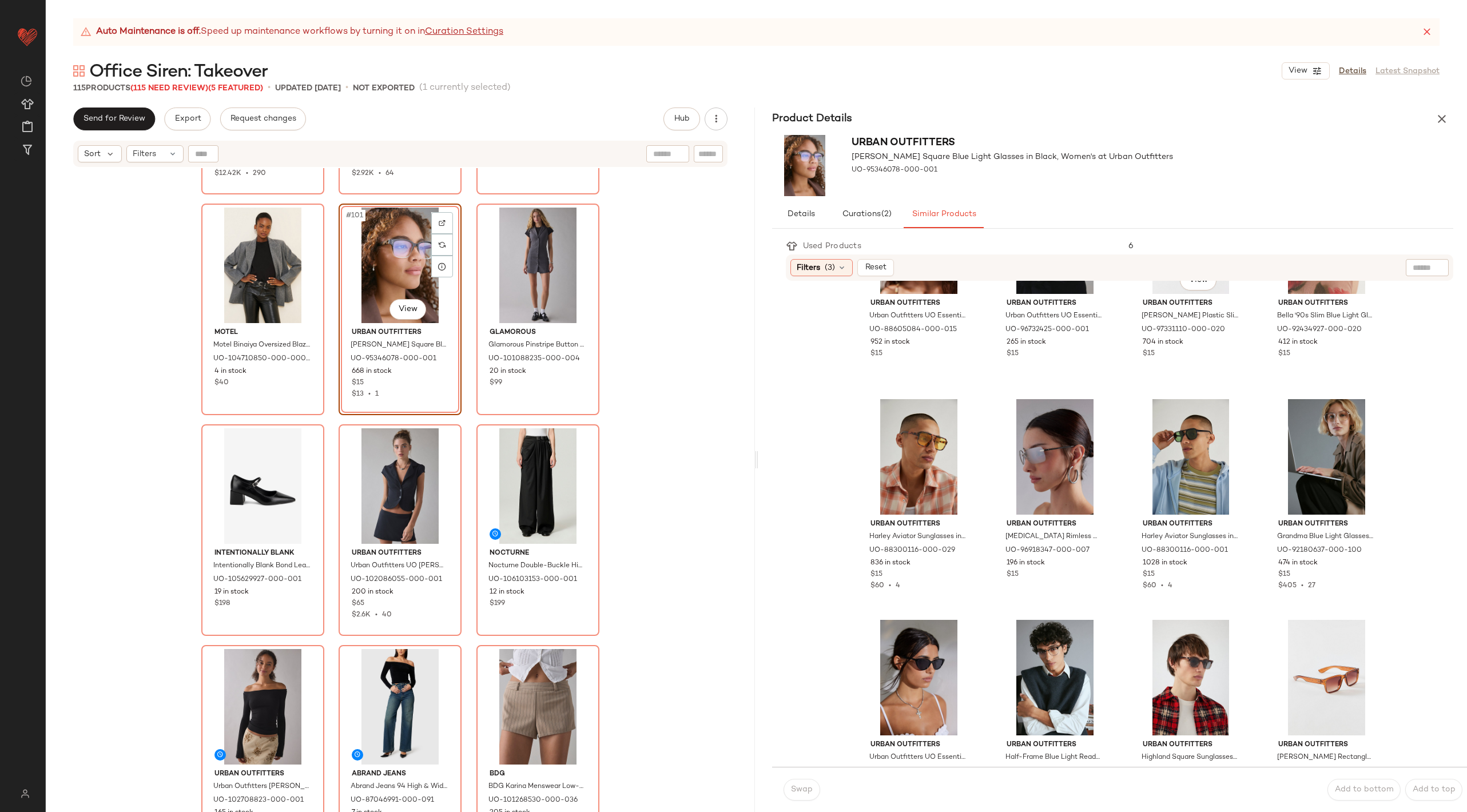
scroll to position [616, 0]
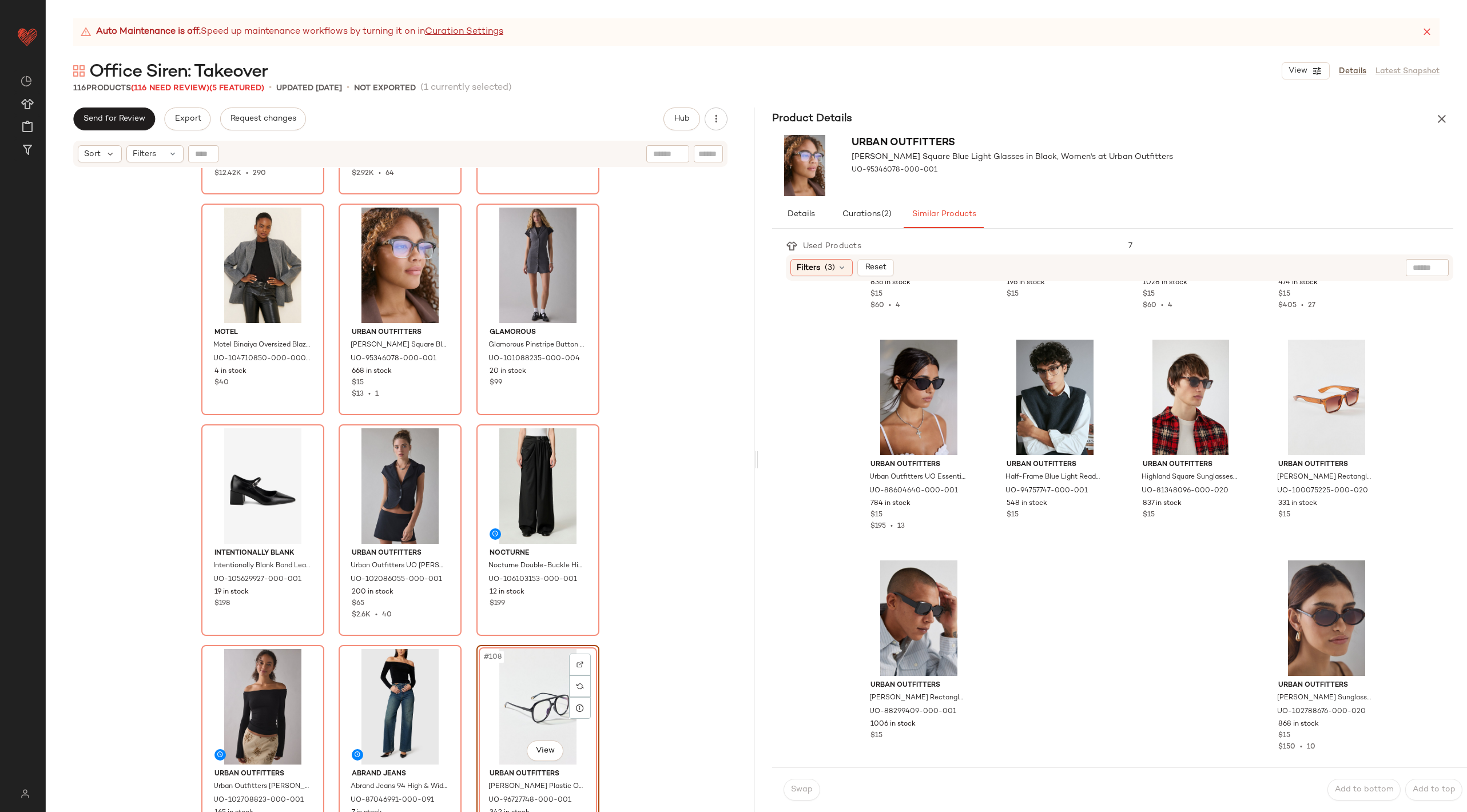
click at [1425, 35] on icon at bounding box center [1426, 32] width 11 height 11
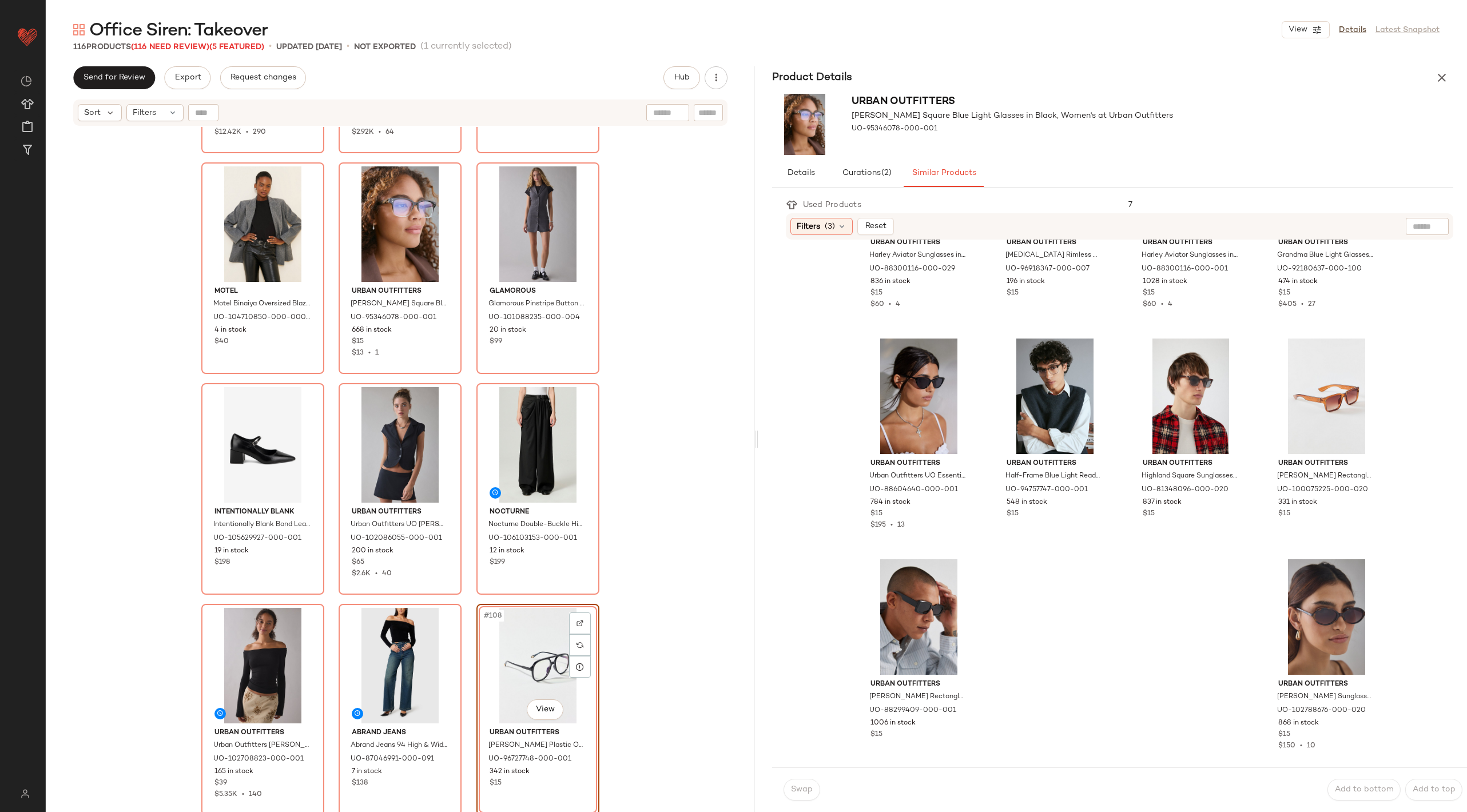
scroll to position [575, 0]
click at [1443, 81] on icon "button" at bounding box center [1441, 78] width 14 height 14
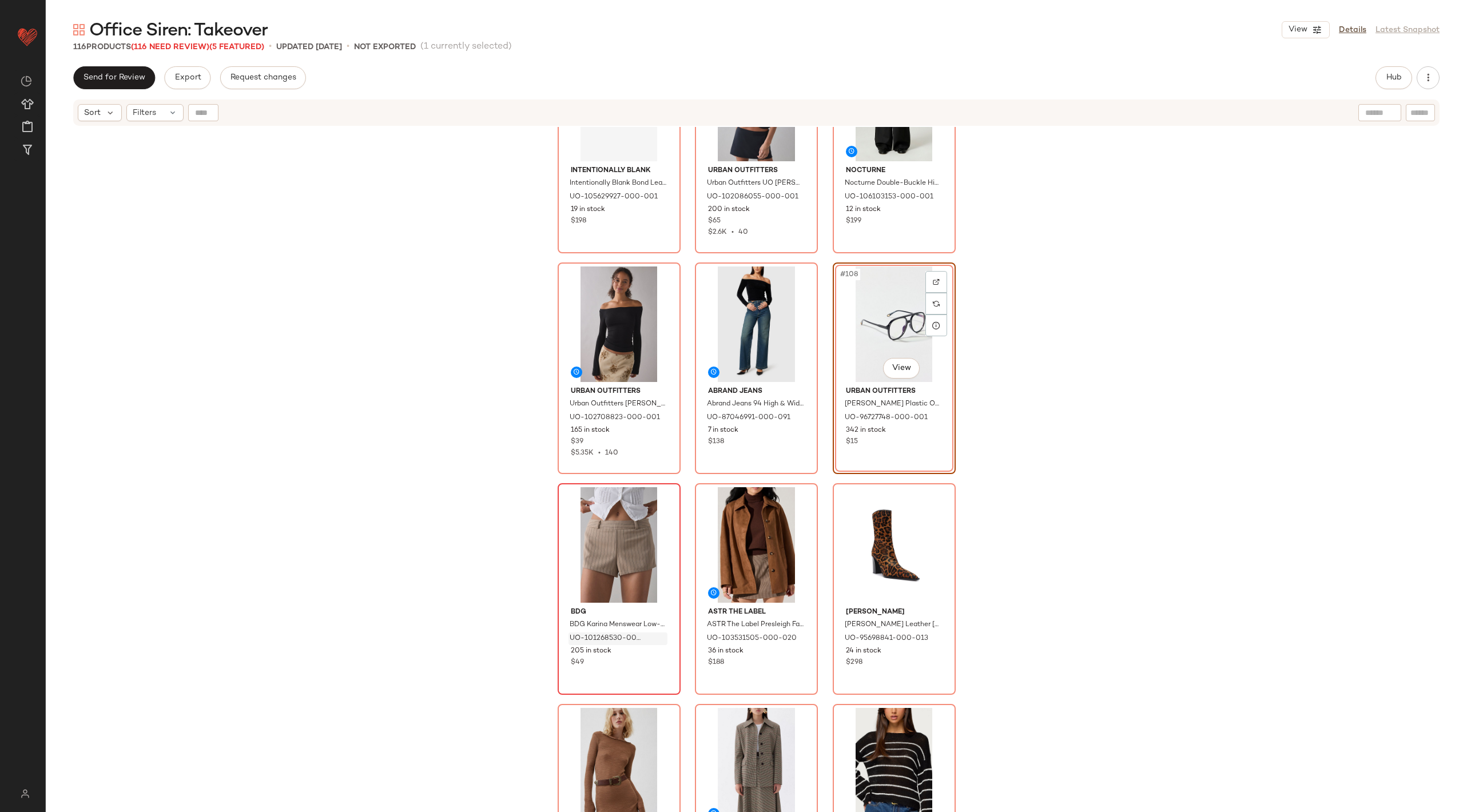
scroll to position [7895, 0]
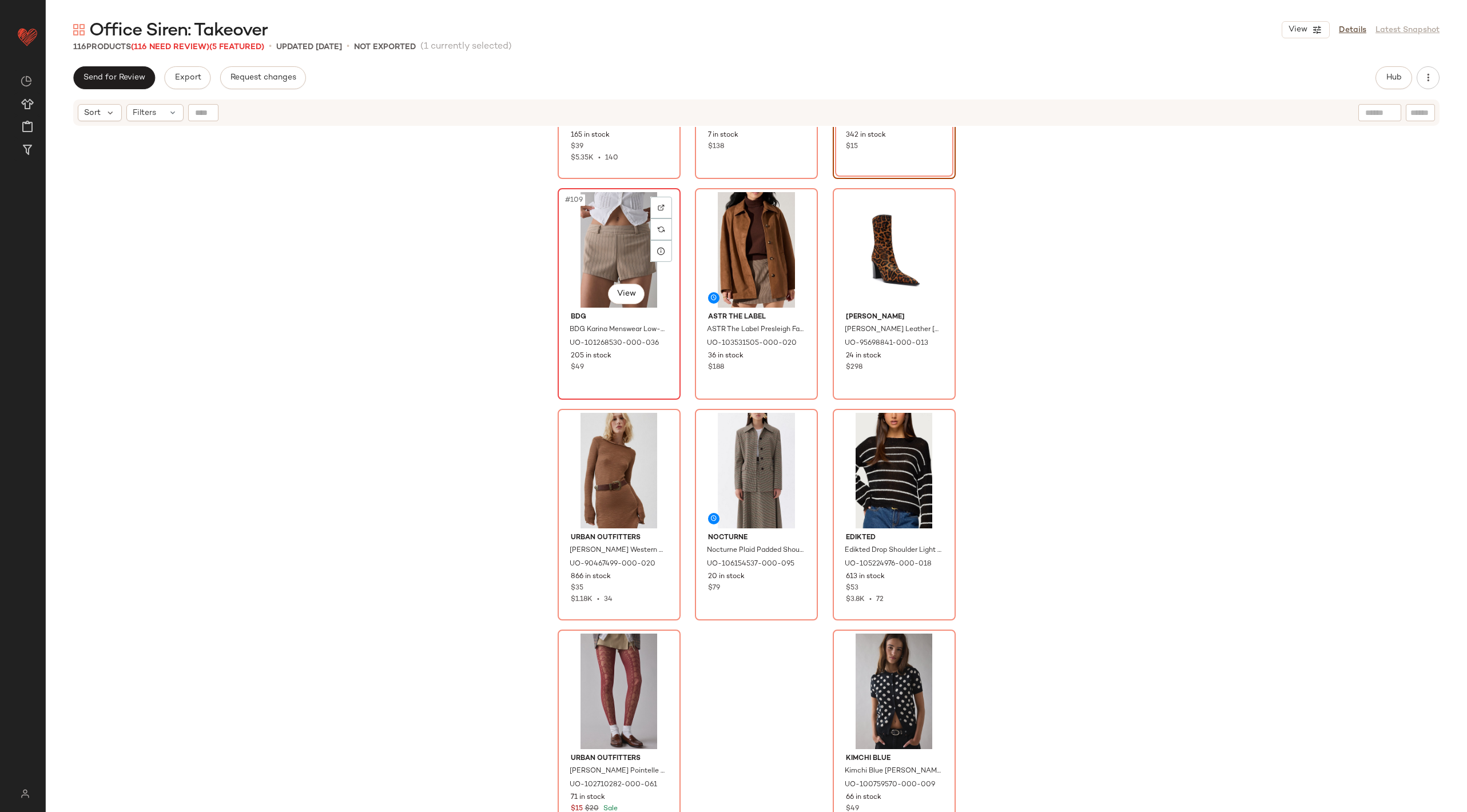
click at [635, 246] on div "#109 View" at bounding box center [619, 249] width 115 height 116
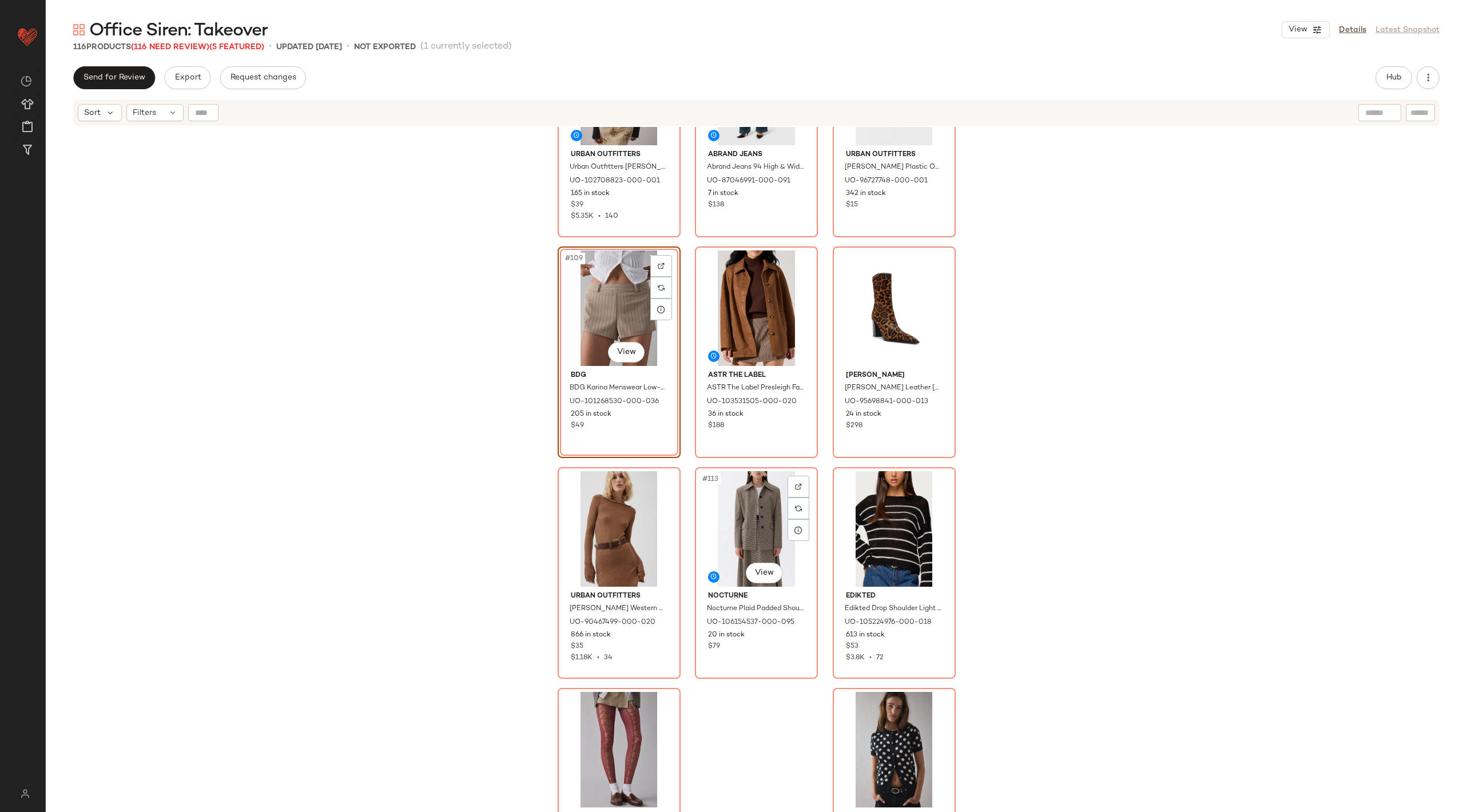
scroll to position [7833, 0]
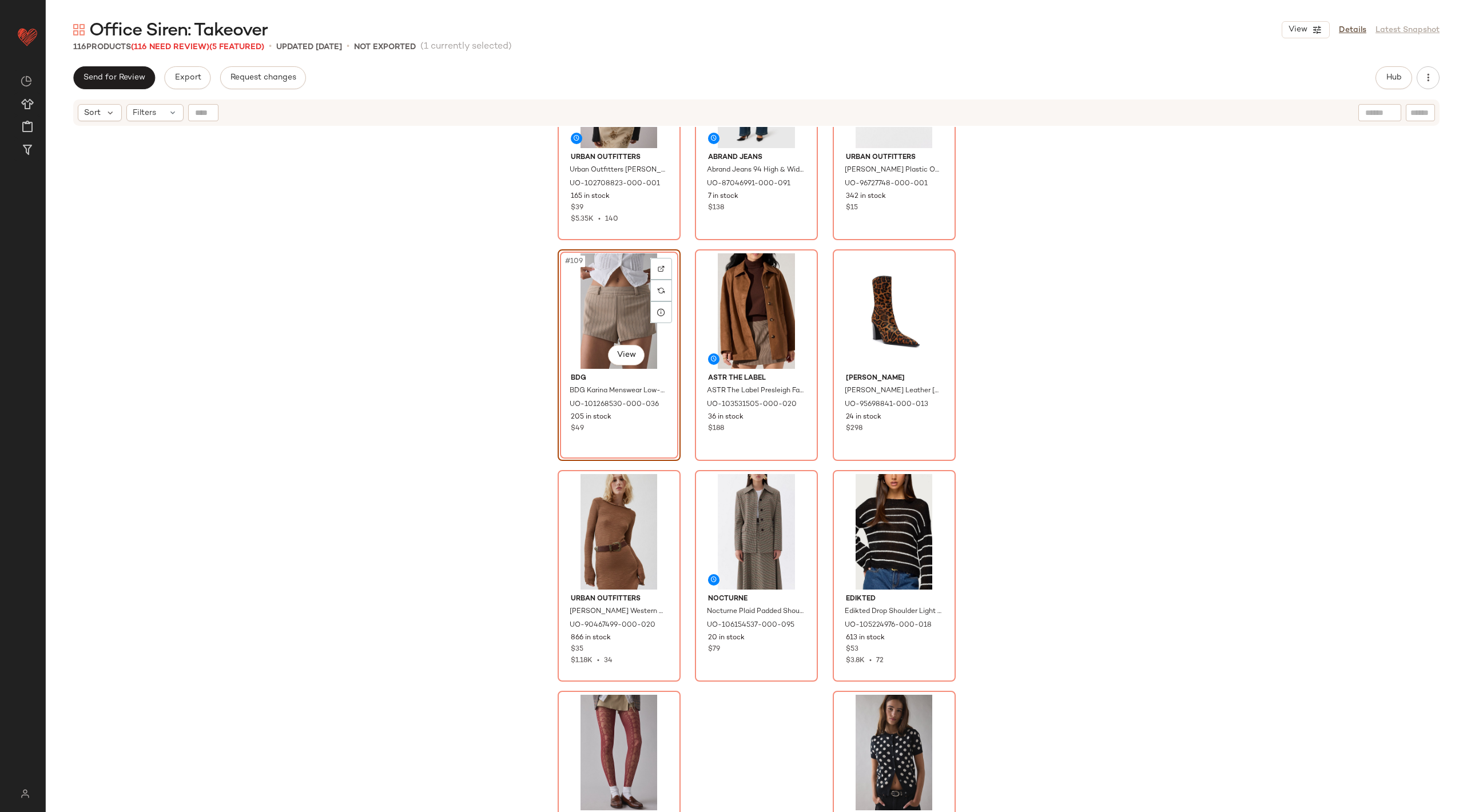
click at [584, 313] on div "#109 View" at bounding box center [619, 311] width 115 height 116
click at [879, 747] on div "#116 View" at bounding box center [894, 752] width 115 height 116
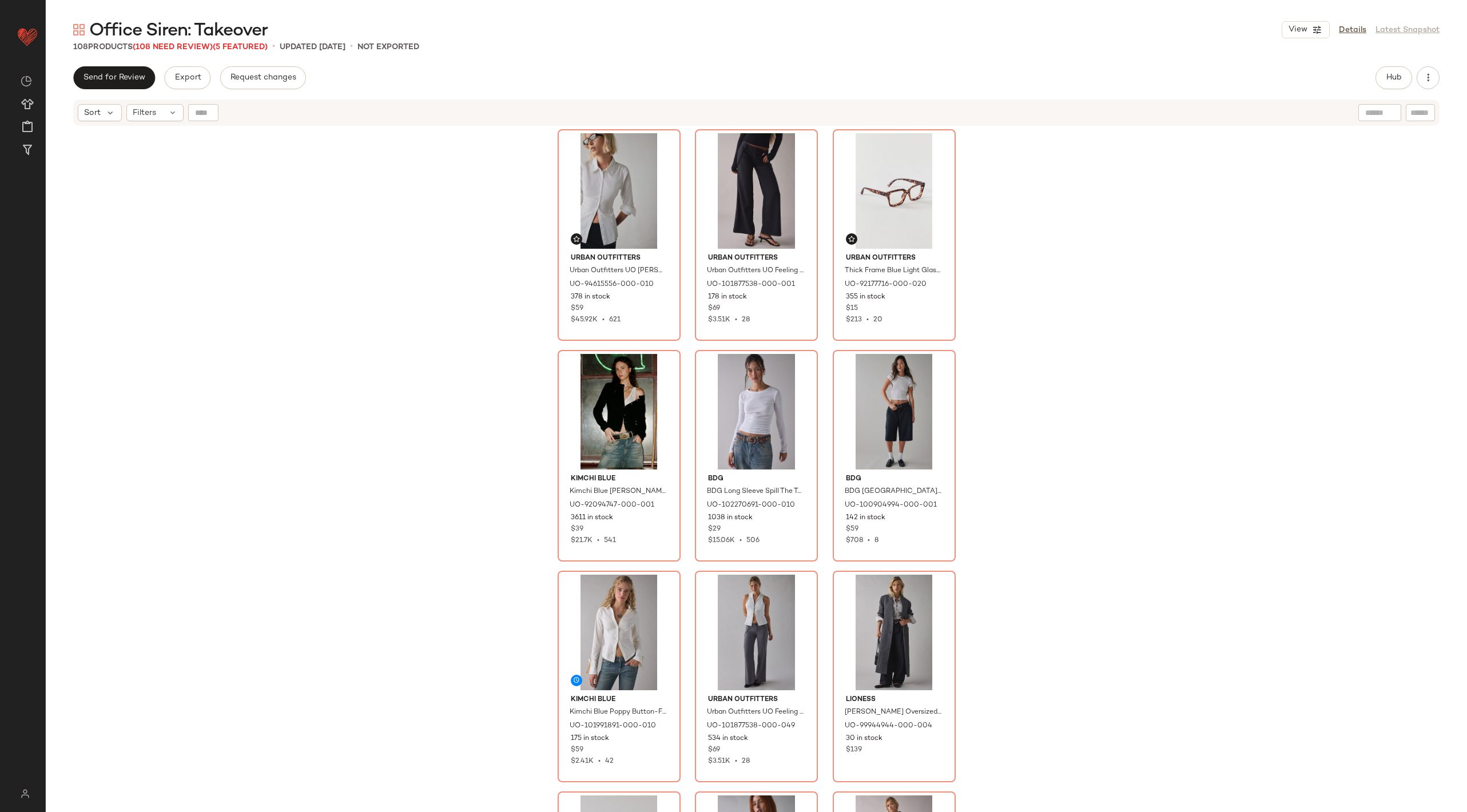
click at [1203, 452] on div "Urban Outfitters Urban Outfitters [PERSON_NAME] Slim Button Up Shirt Top in Whi…" at bounding box center [756, 483] width 1421 height 714
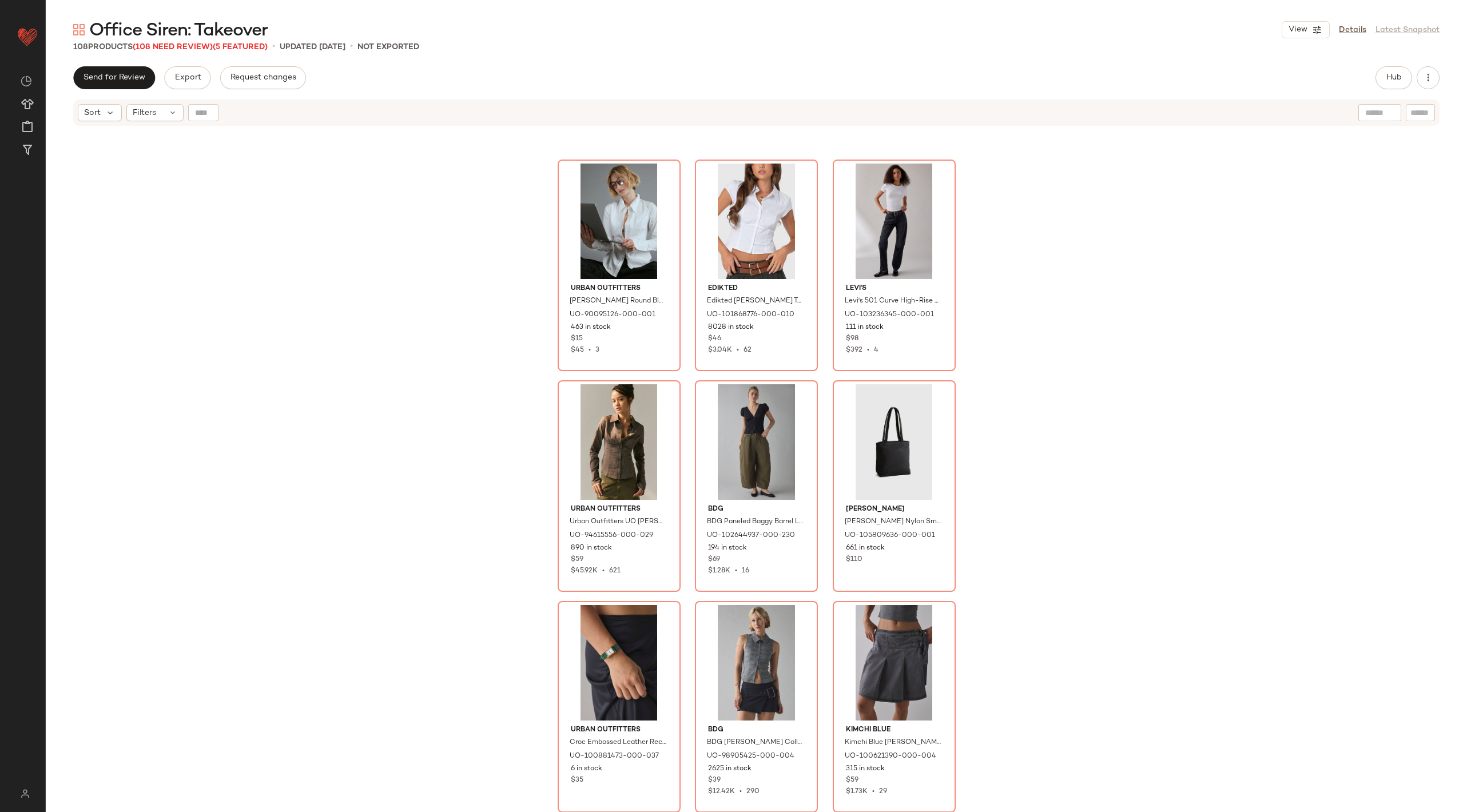
scroll to position [4611, 0]
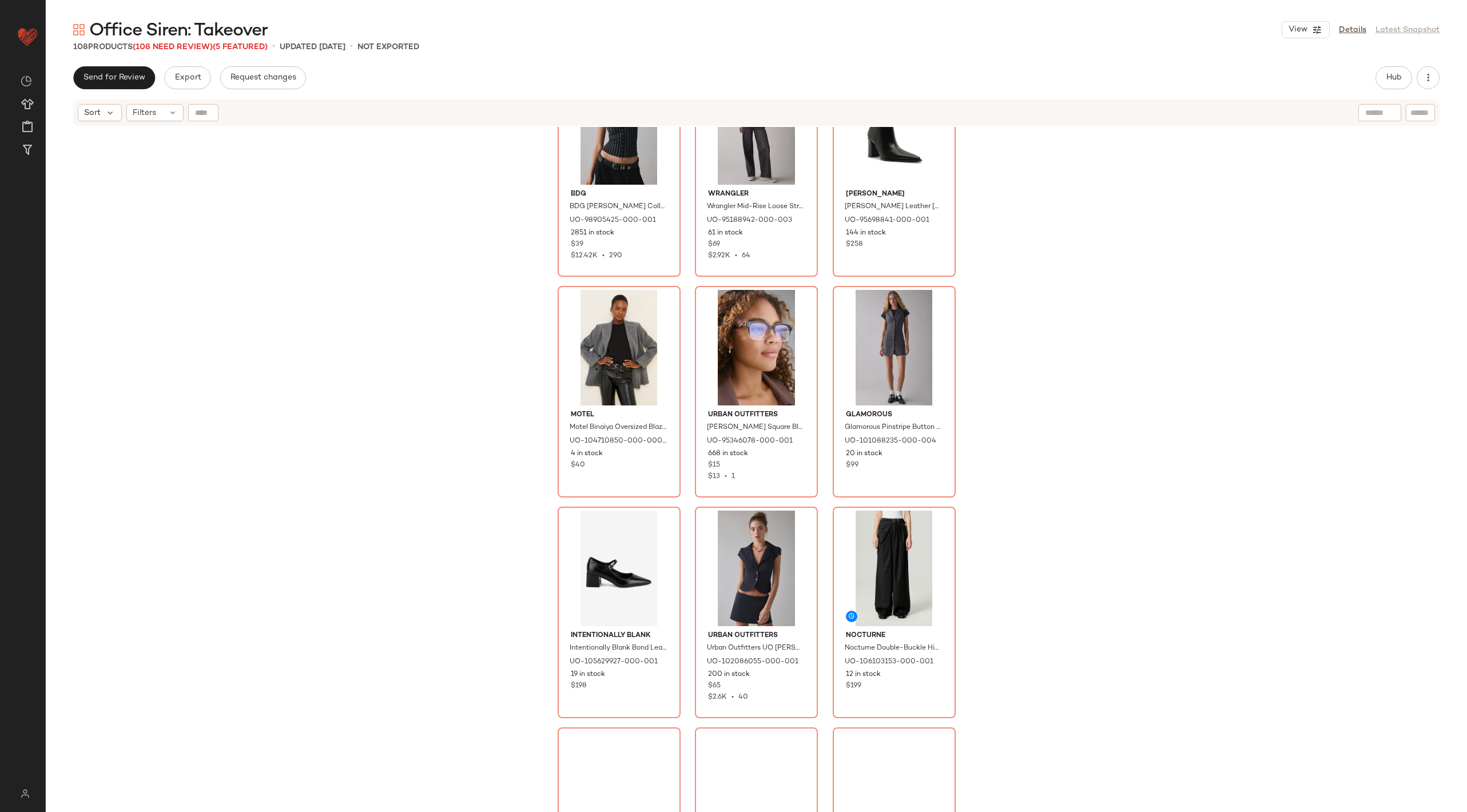
scroll to position [7233, 0]
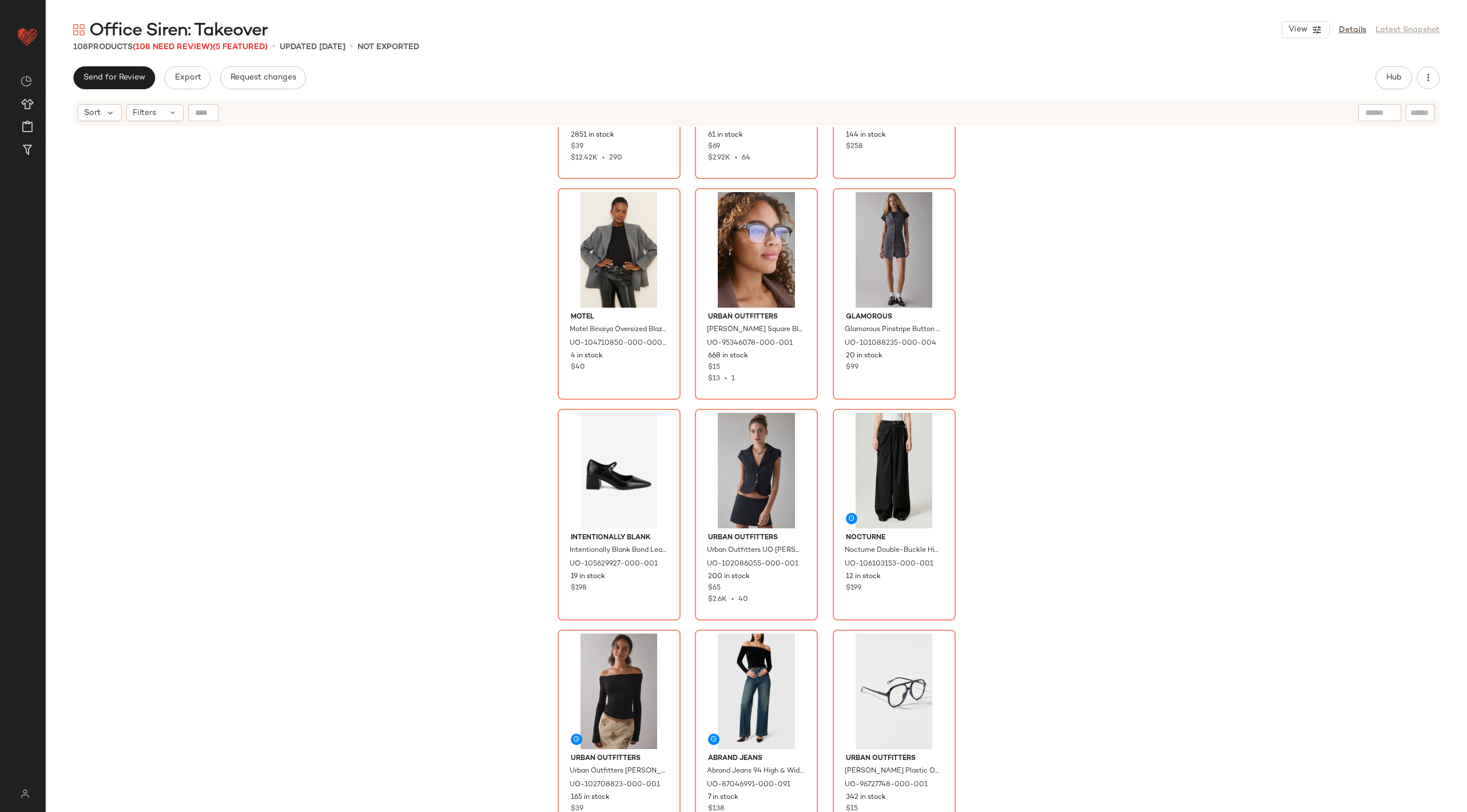
click at [1203, 452] on div "BDG BDG [PERSON_NAME] Collared Zip-Front Vest Top Jacket in Black Stripe, Women…" at bounding box center [756, 483] width 1421 height 714
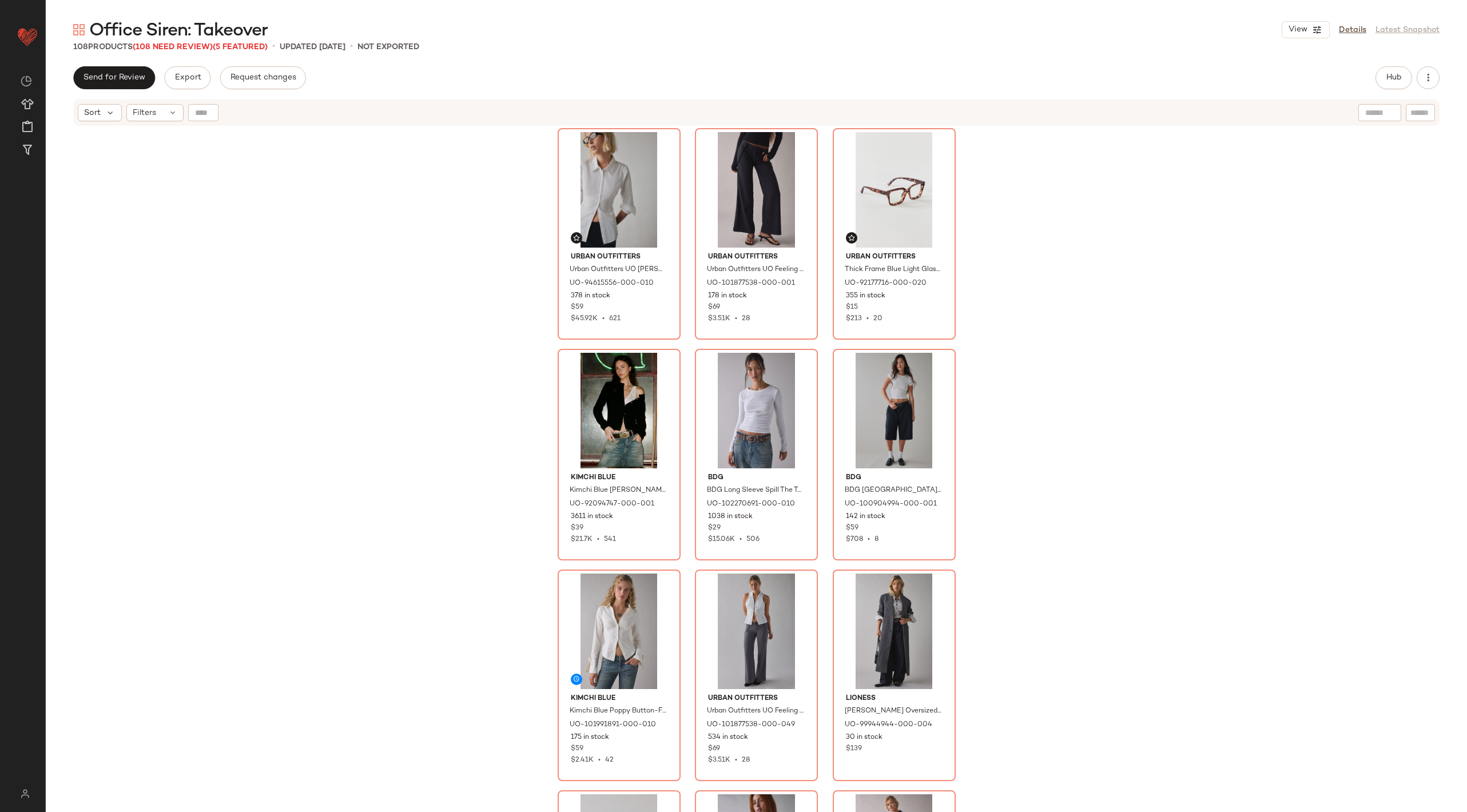
scroll to position [0, 0]
click at [1203, 452] on div "Urban Outfitters Urban Outfitters [PERSON_NAME] Slim Button Up Shirt Top in Whi…" at bounding box center [756, 483] width 1421 height 714
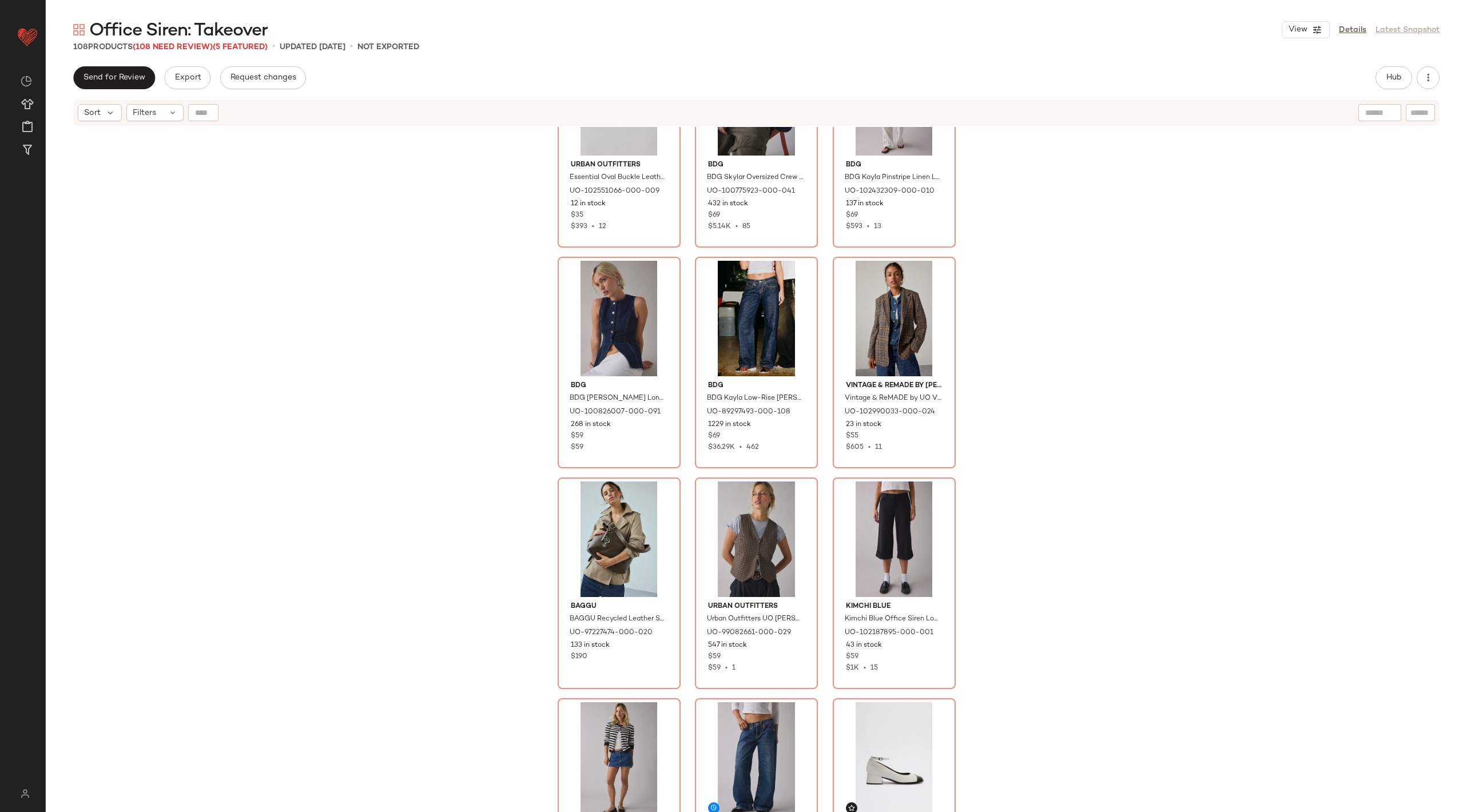
scroll to position [900, 0]
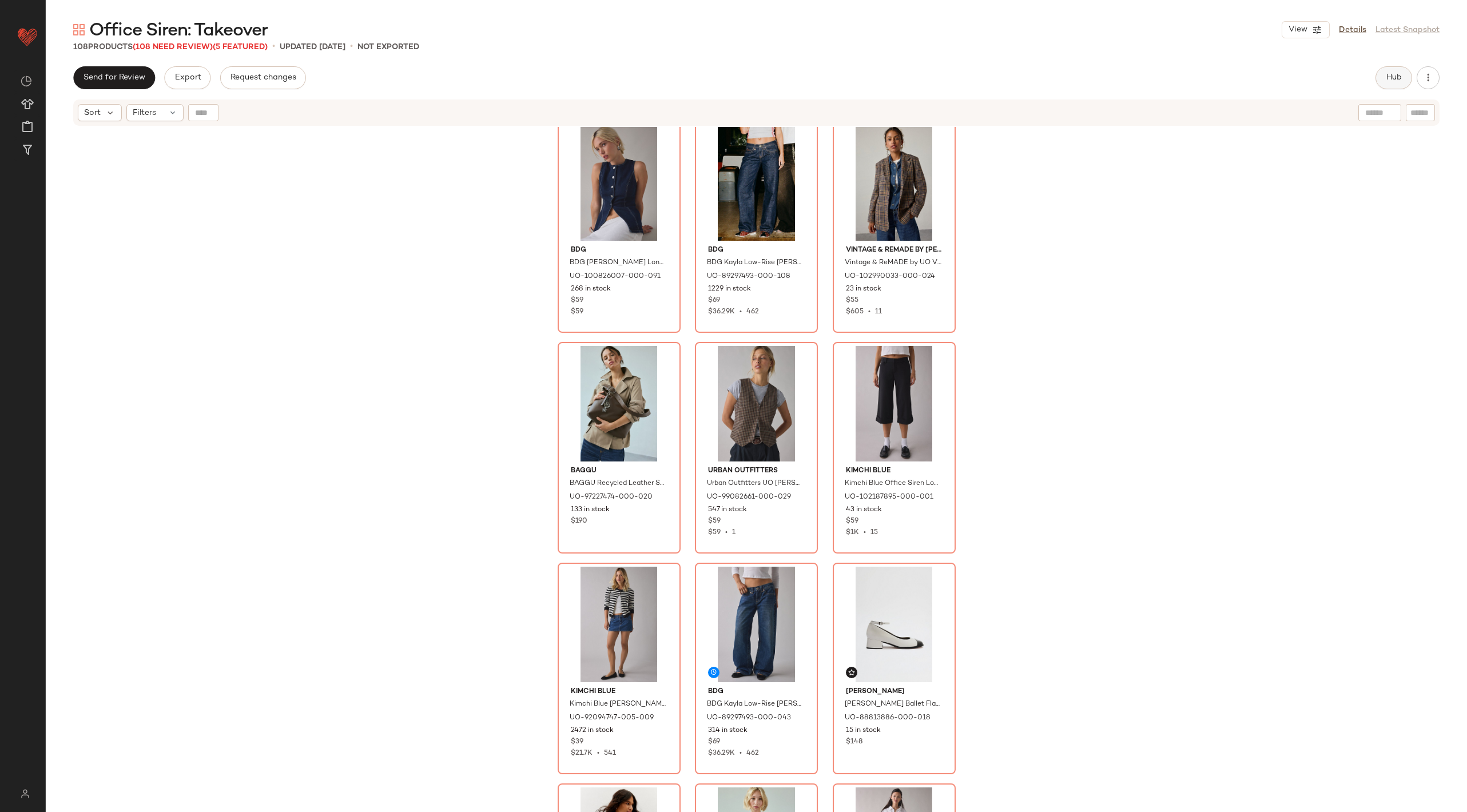
click at [1396, 74] on span "Hub" at bounding box center [1393, 78] width 16 height 9
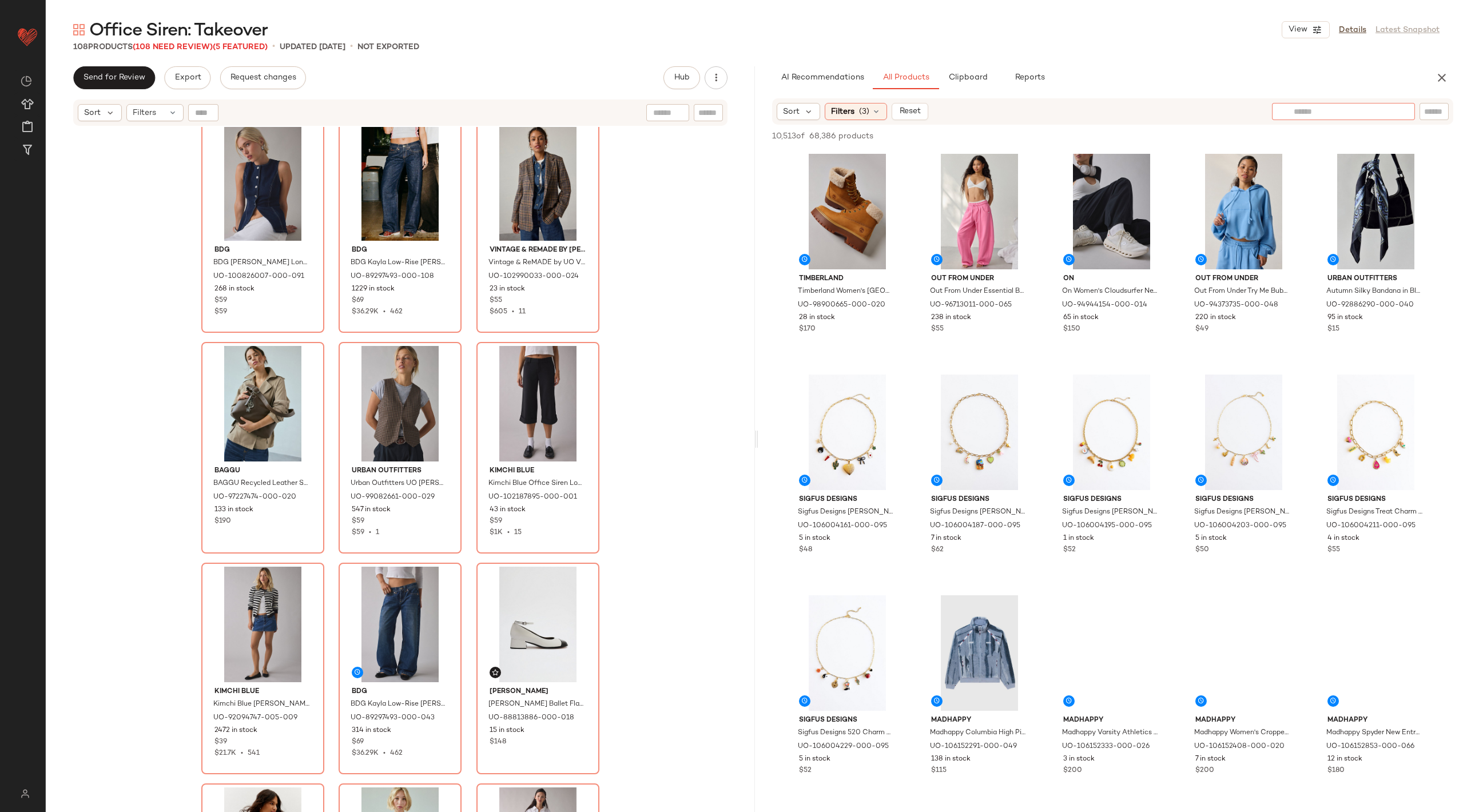
click at [1400, 113] on div at bounding box center [1343, 111] width 143 height 17
type input "**********"
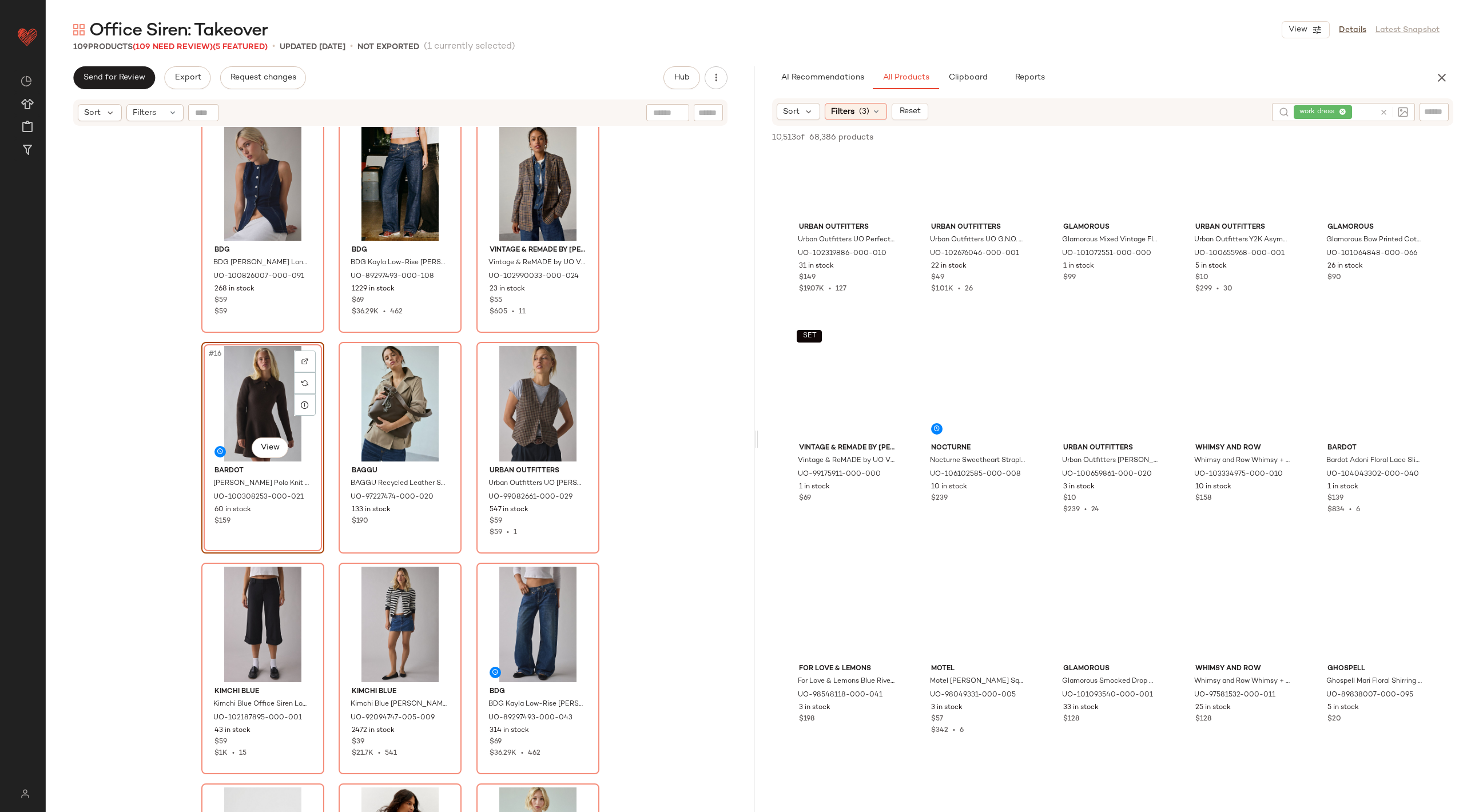
scroll to position [7374, 0]
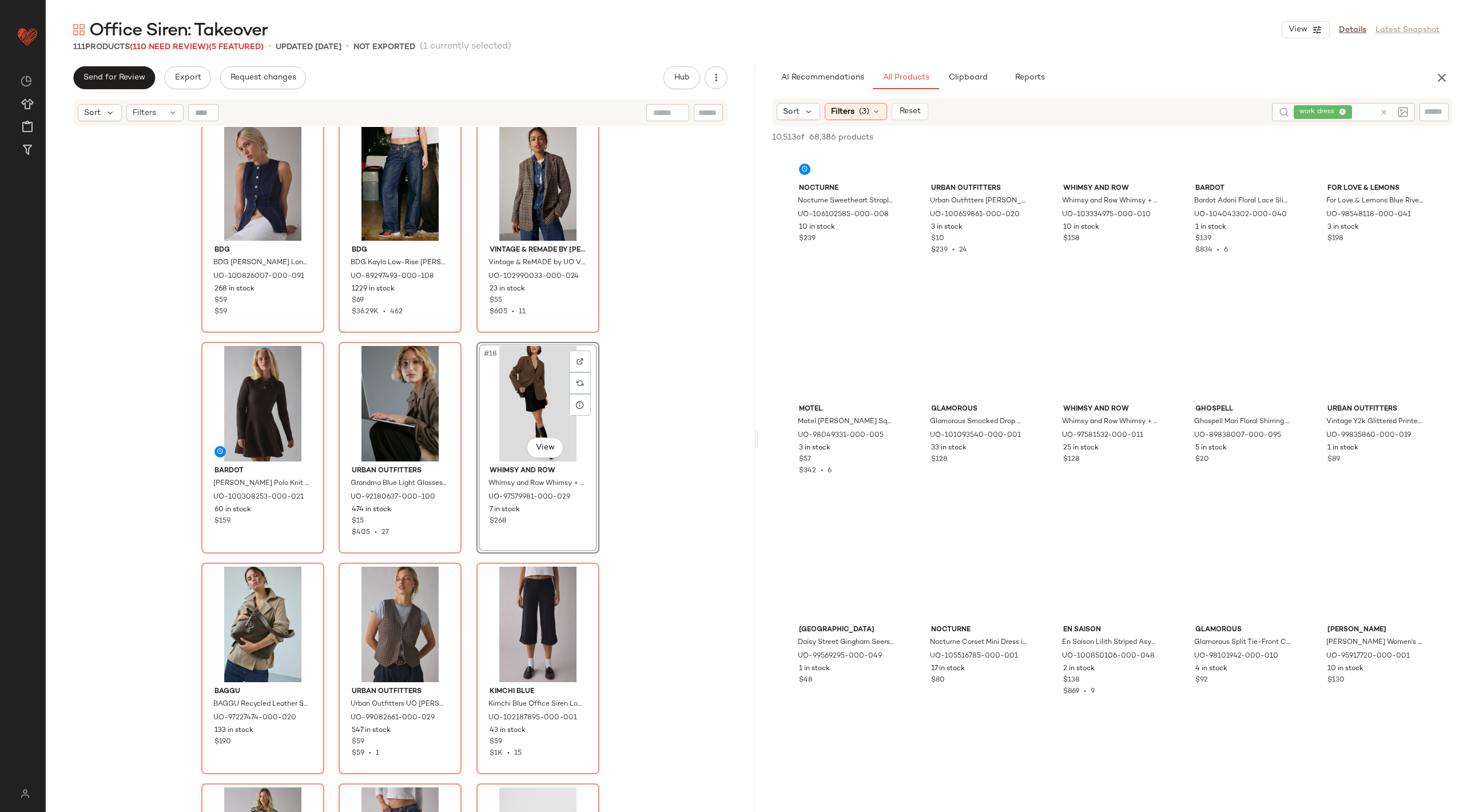
click at [704, 430] on div "Urban Outfitters Essential Oval Buckle Leather Belt in Black/Gold, Women's at U…" at bounding box center [400, 483] width 710 height 714
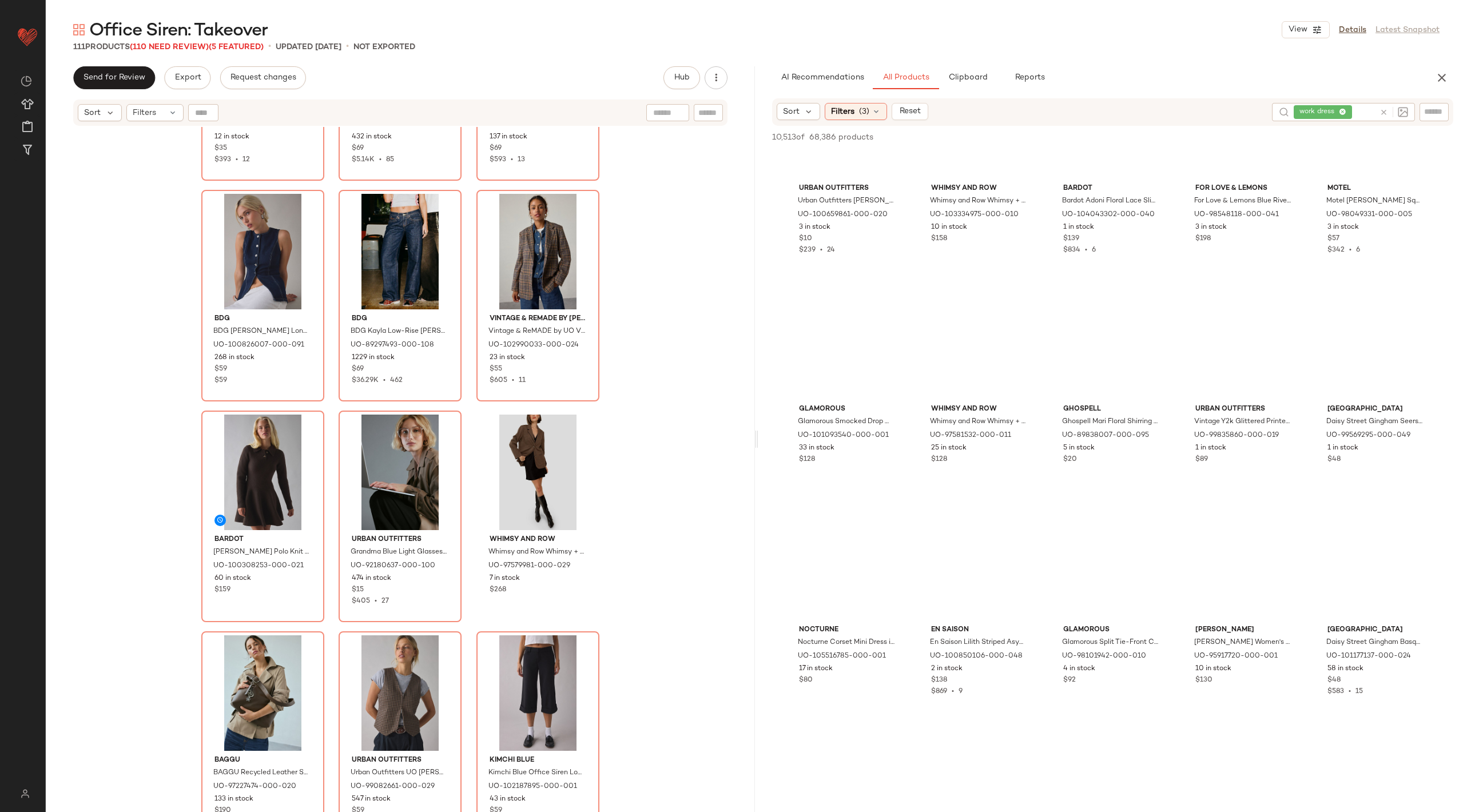
scroll to position [859, 0]
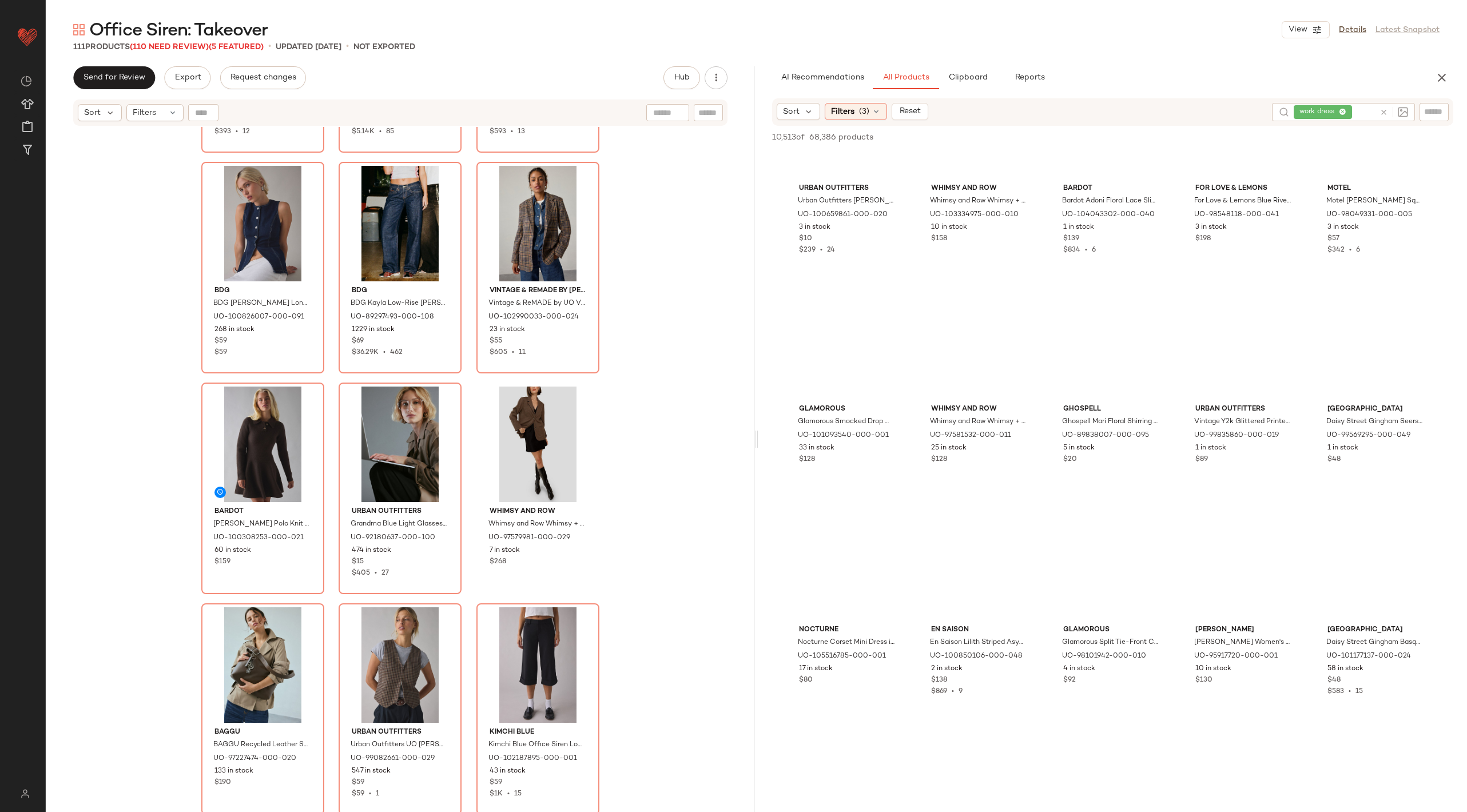
click at [662, 482] on div "Urban Outfitters Essential Oval Buckle Leather Belt in Black/Gold, Women's at U…" at bounding box center [400, 483] width 710 height 714
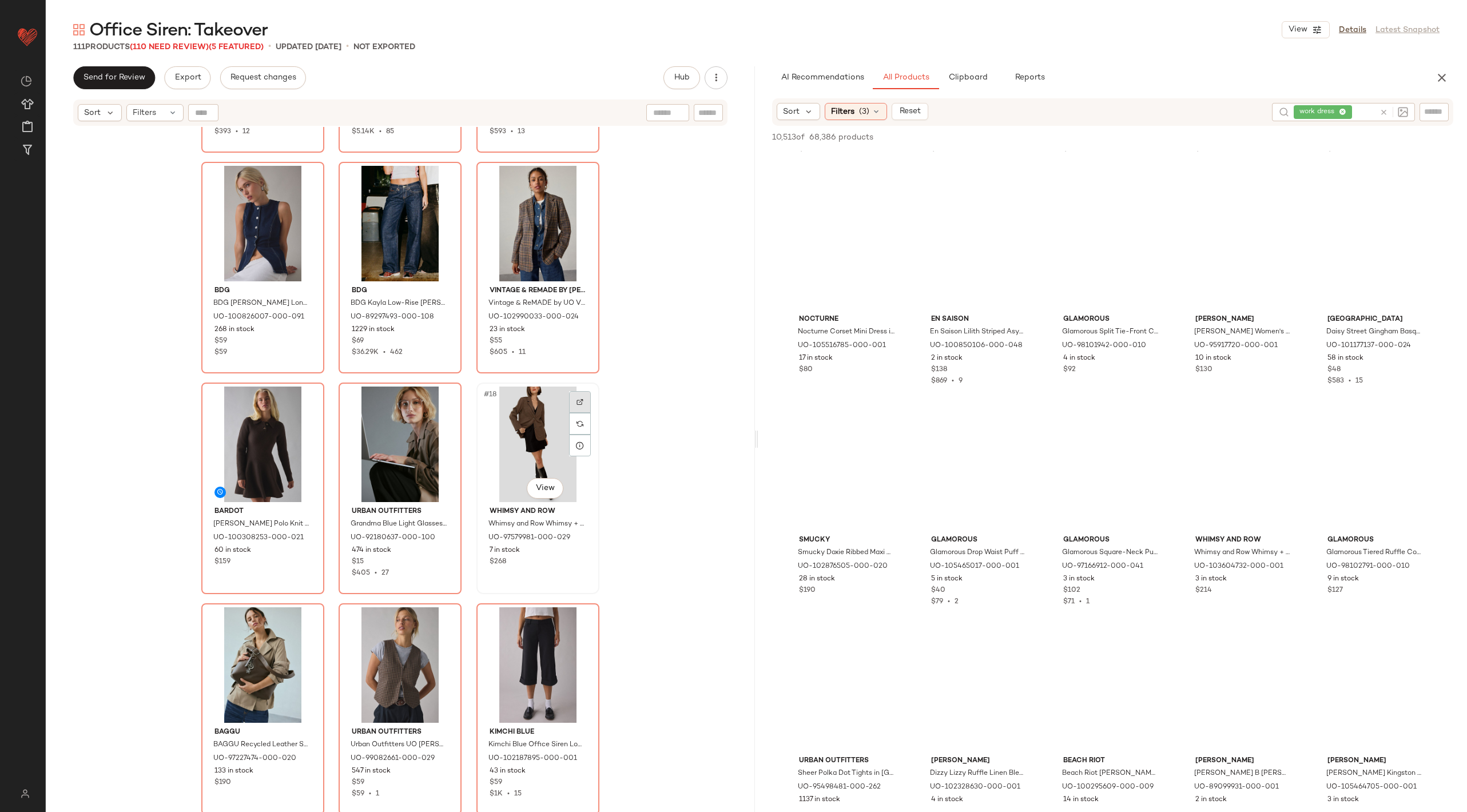
click at [576, 401] on img at bounding box center [579, 402] width 7 height 7
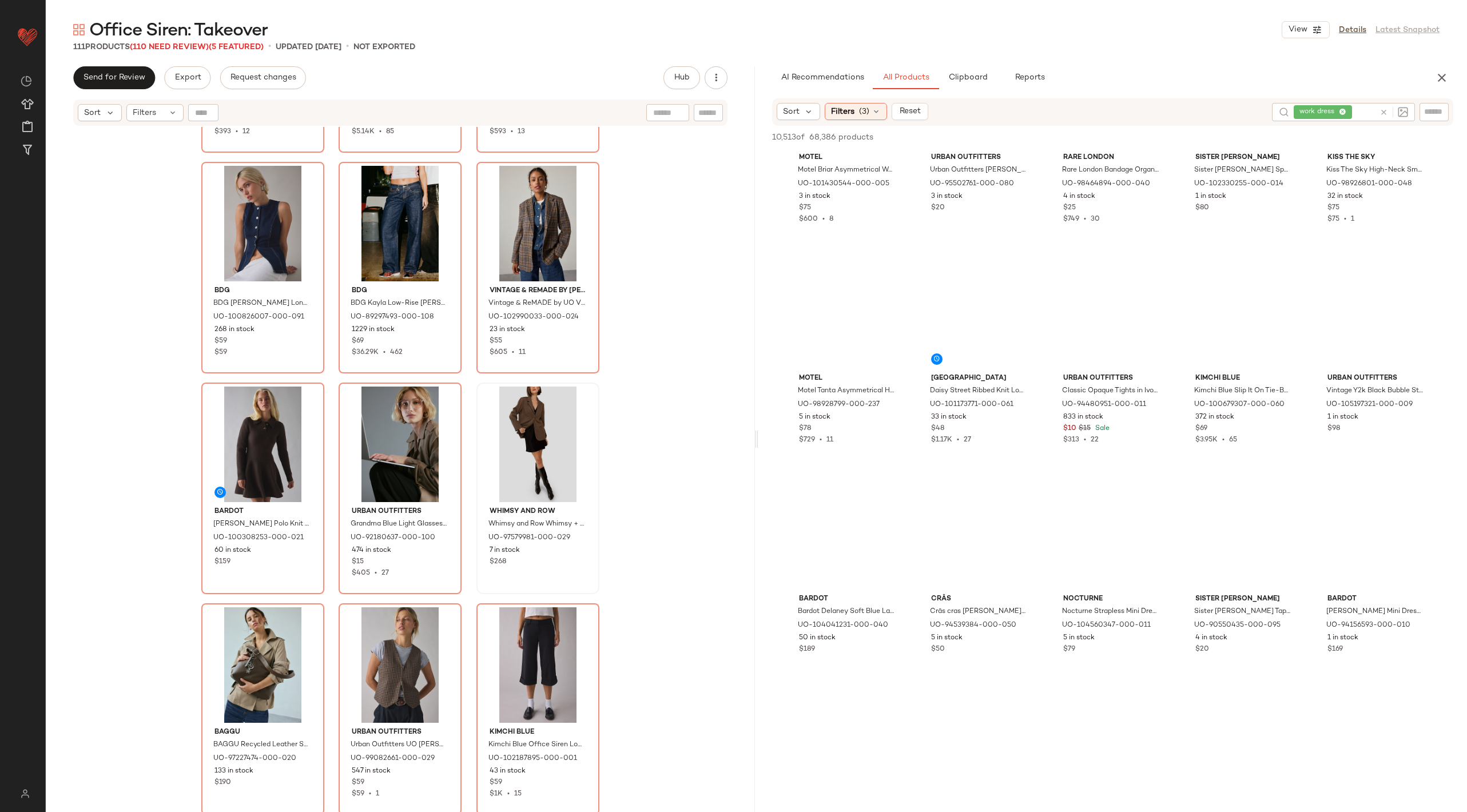
scroll to position [13780, 0]
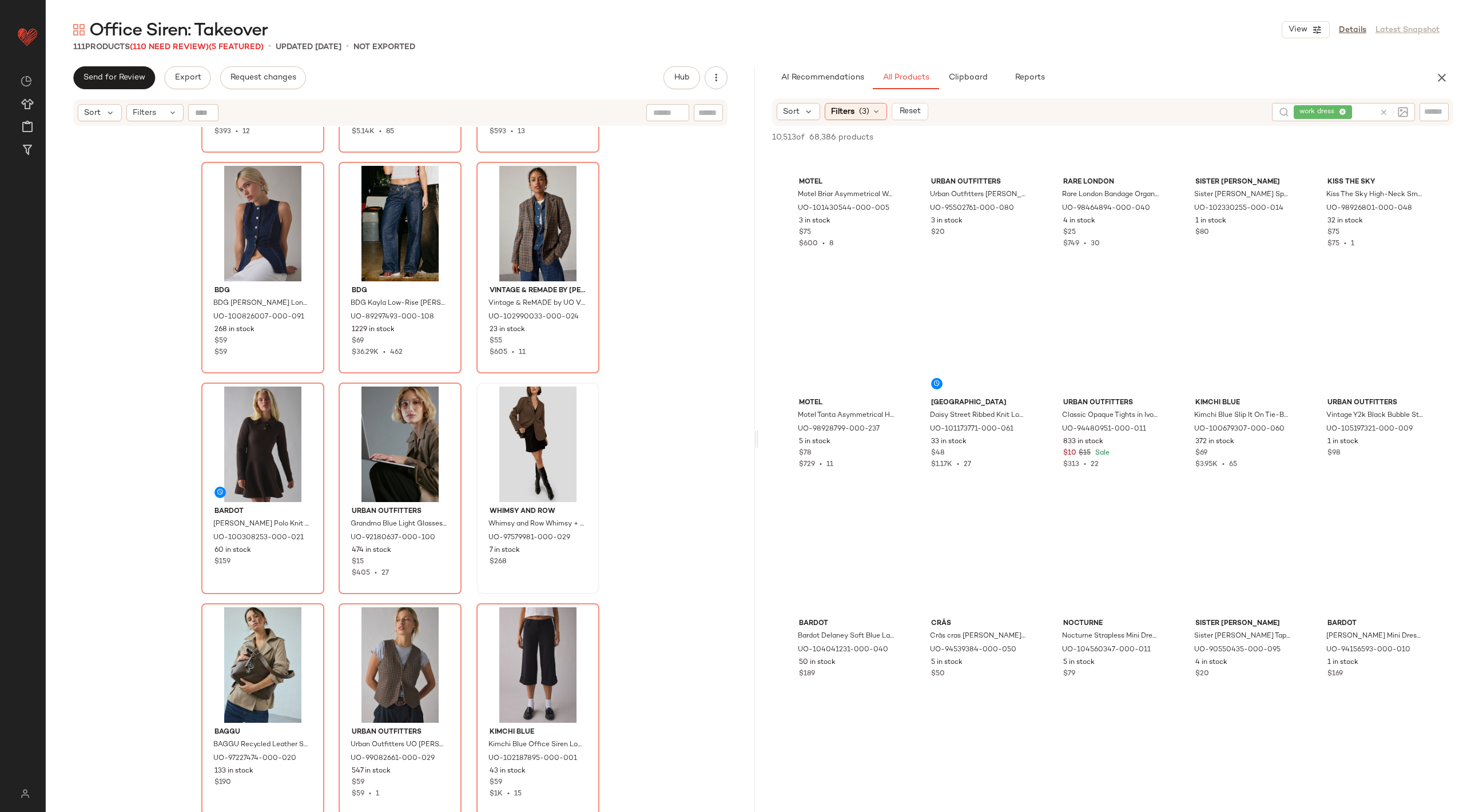
click at [633, 613] on div "Urban Outfitters Essential Oval Buckle Leather Belt in Black/Gold, Women's at U…" at bounding box center [400, 483] width 710 height 714
click at [246, 442] on div "#16 View" at bounding box center [263, 444] width 115 height 116
click at [517, 430] on div "#18 View" at bounding box center [538, 444] width 115 height 116
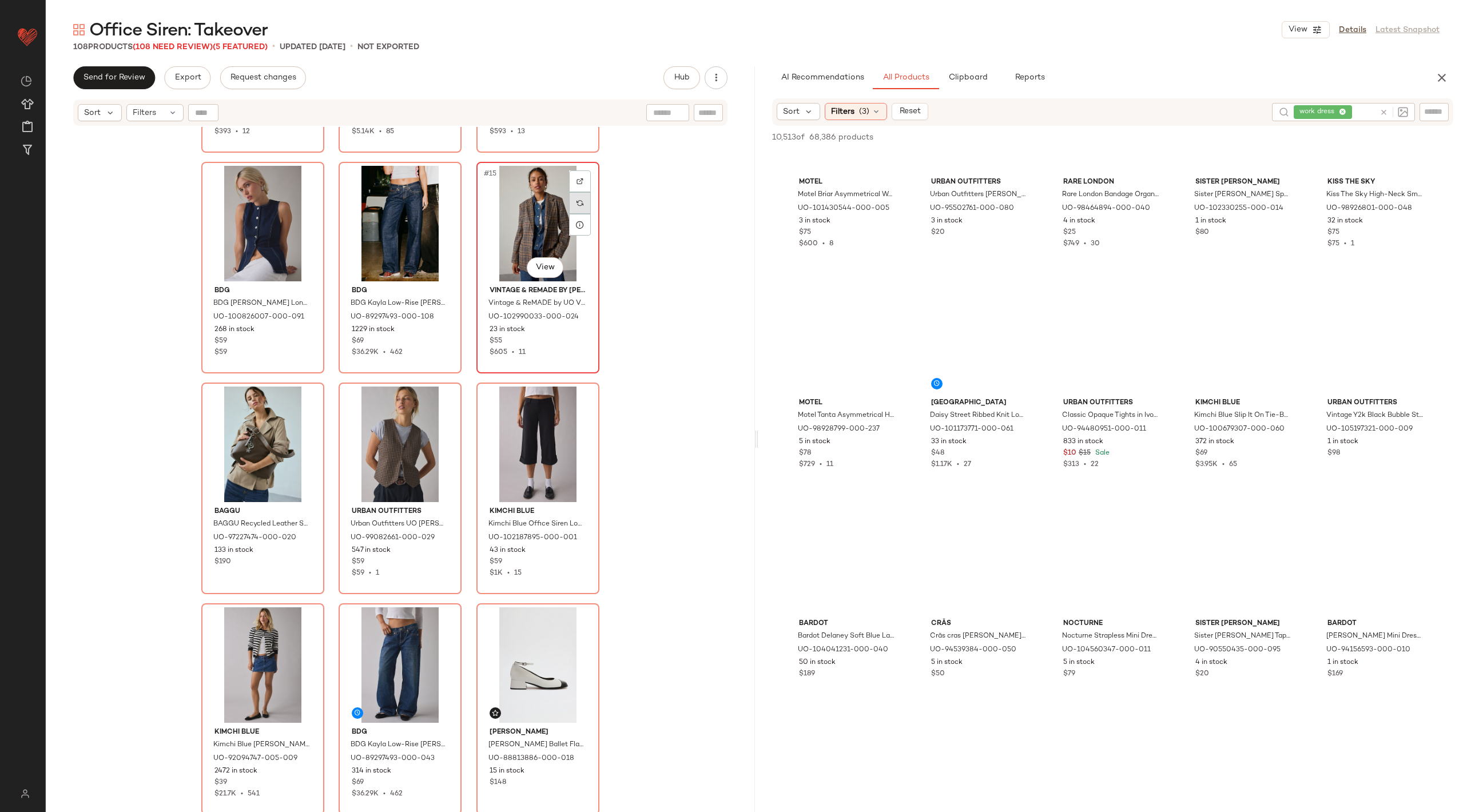
click at [585, 201] on div at bounding box center [579, 202] width 21 height 21
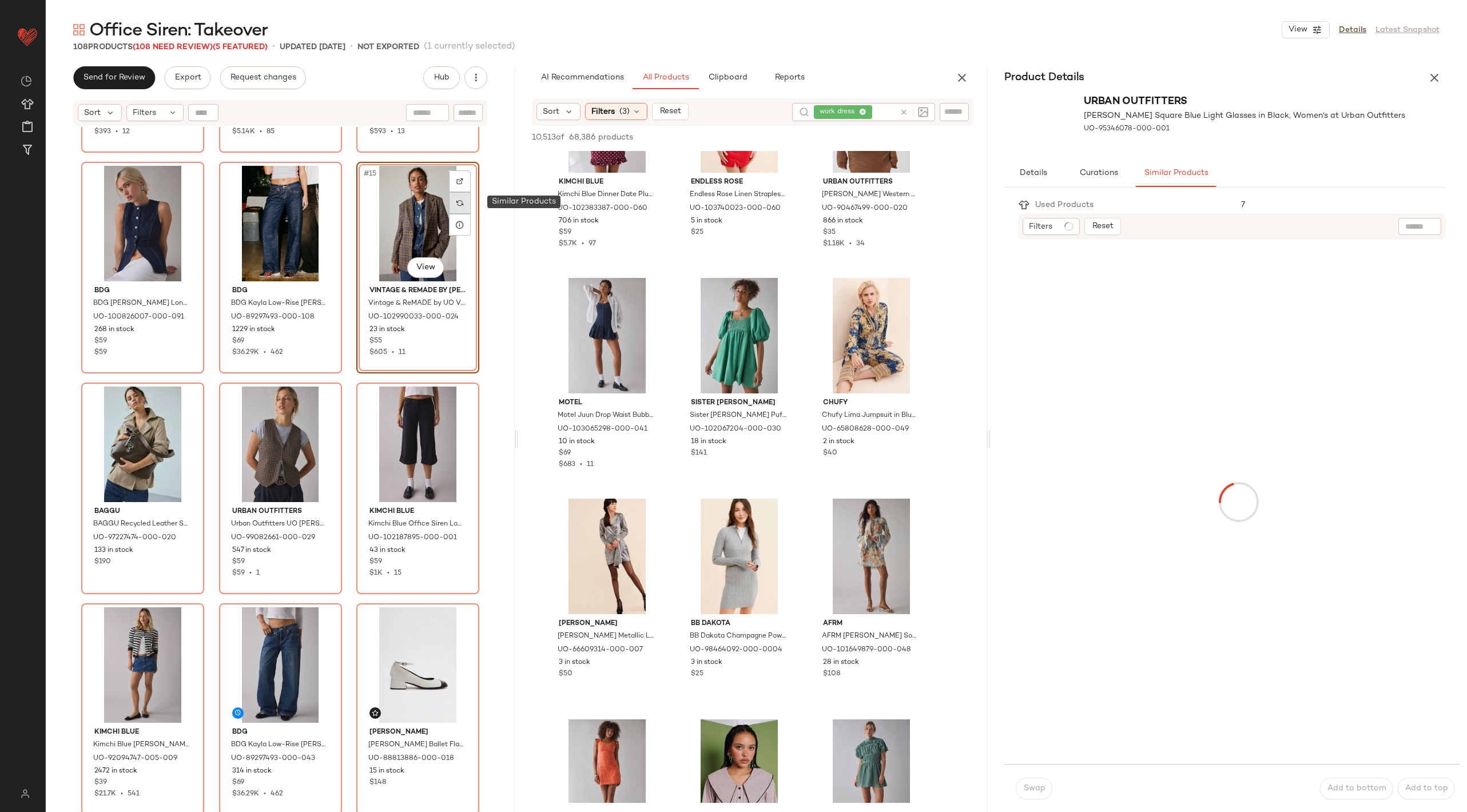
scroll to position [17532, 0]
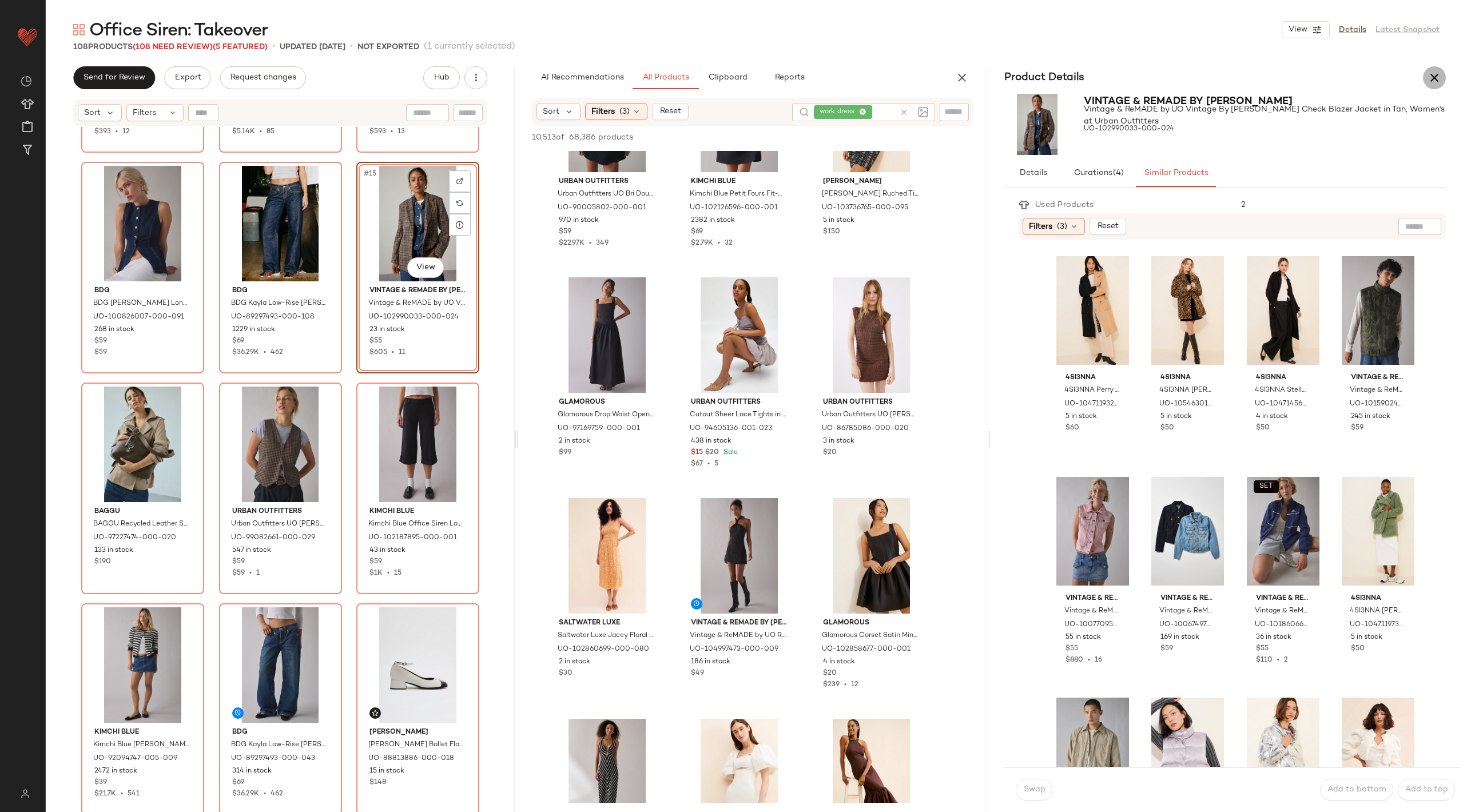
click at [1436, 74] on icon "button" at bounding box center [1434, 78] width 14 height 14
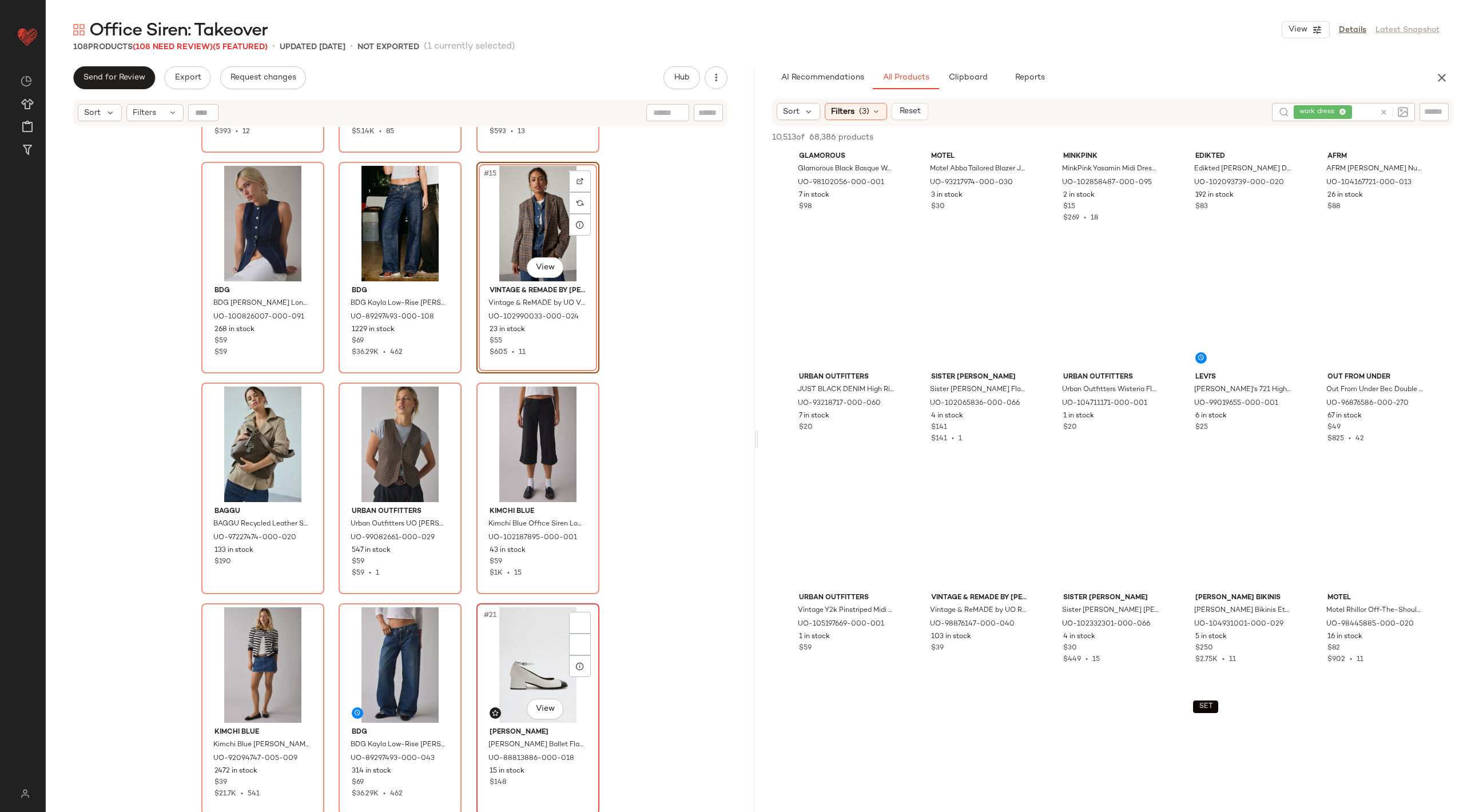
scroll to position [15129, 0]
click at [619, 629] on div "Urban Outfitters Essential Oval Buckle Leather Belt in Black/Gold, Women's at U…" at bounding box center [400, 483] width 710 height 714
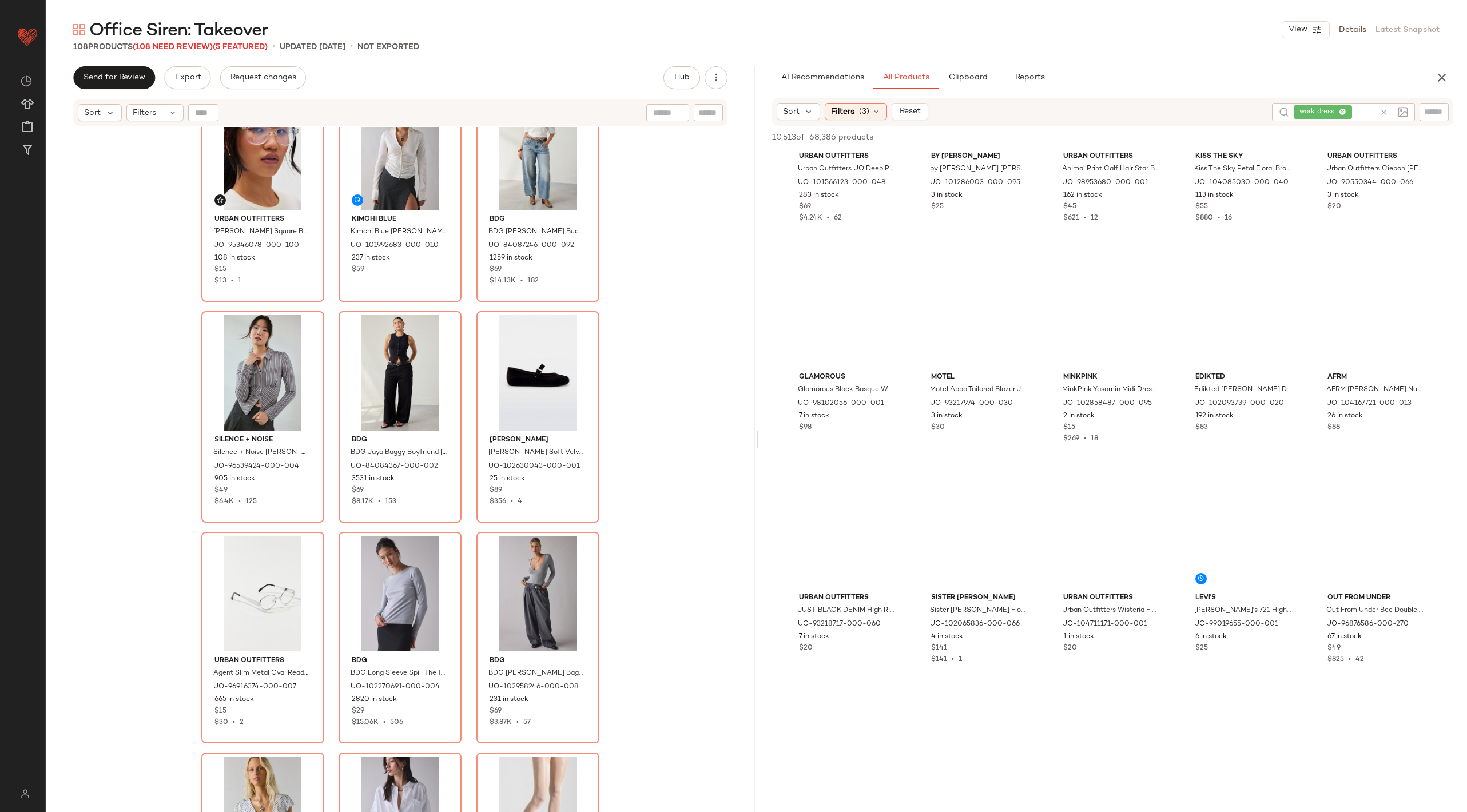
scroll to position [3490, 0]
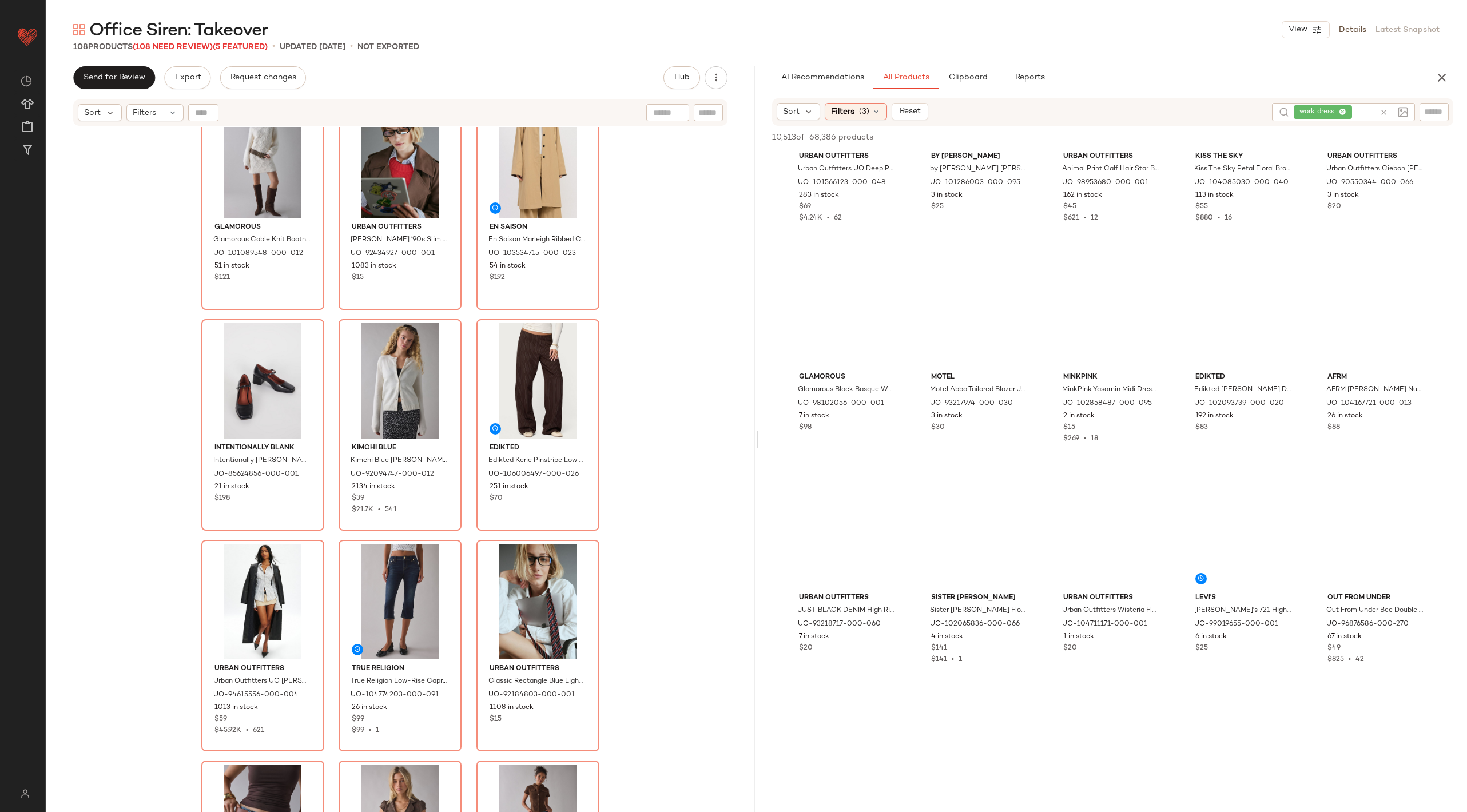
click at [620, 629] on div "En Saison En Saison Aubrielle Floral Button Cropped Houndstooth Jacket in Brown…" at bounding box center [400, 483] width 710 height 714
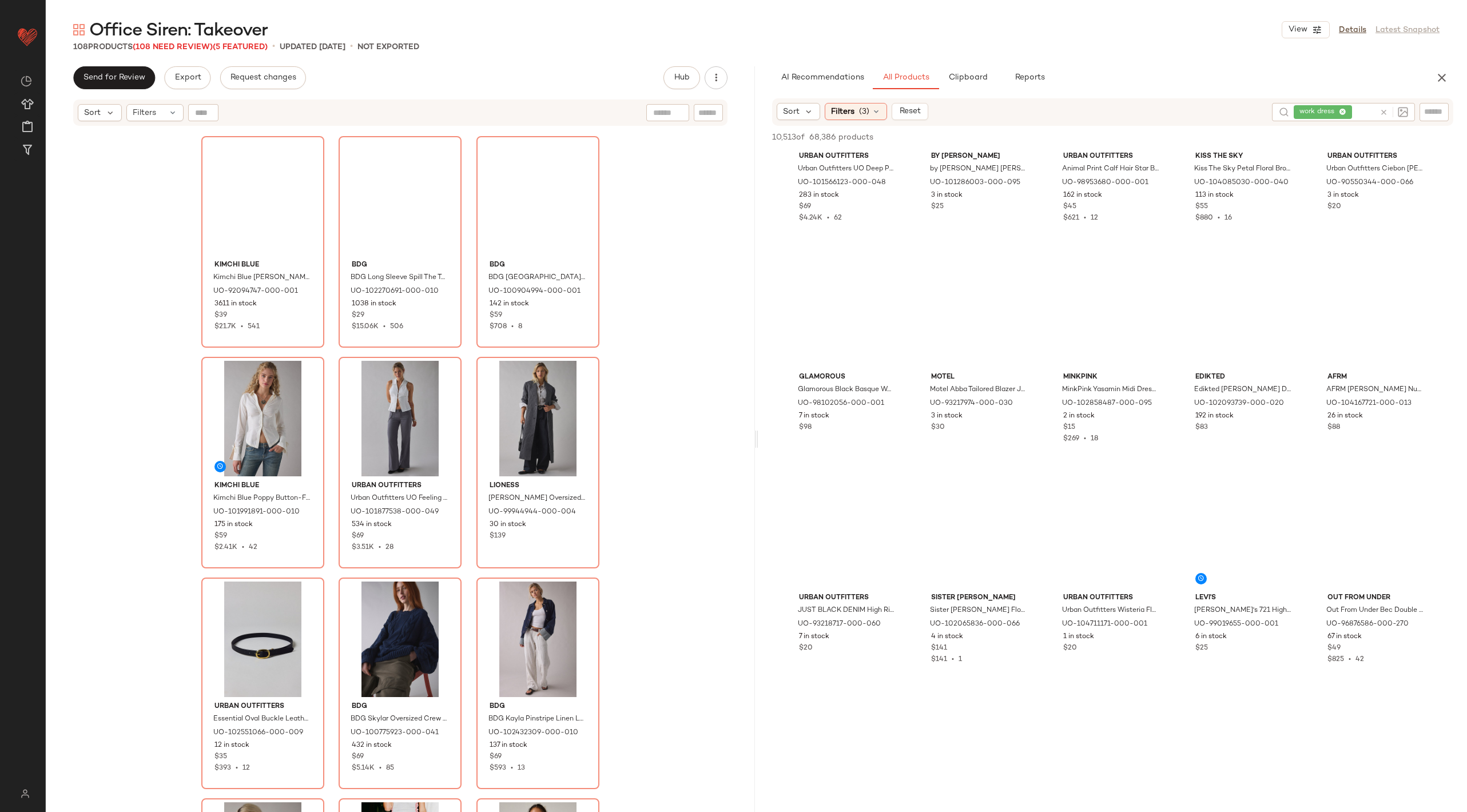
scroll to position [0, 0]
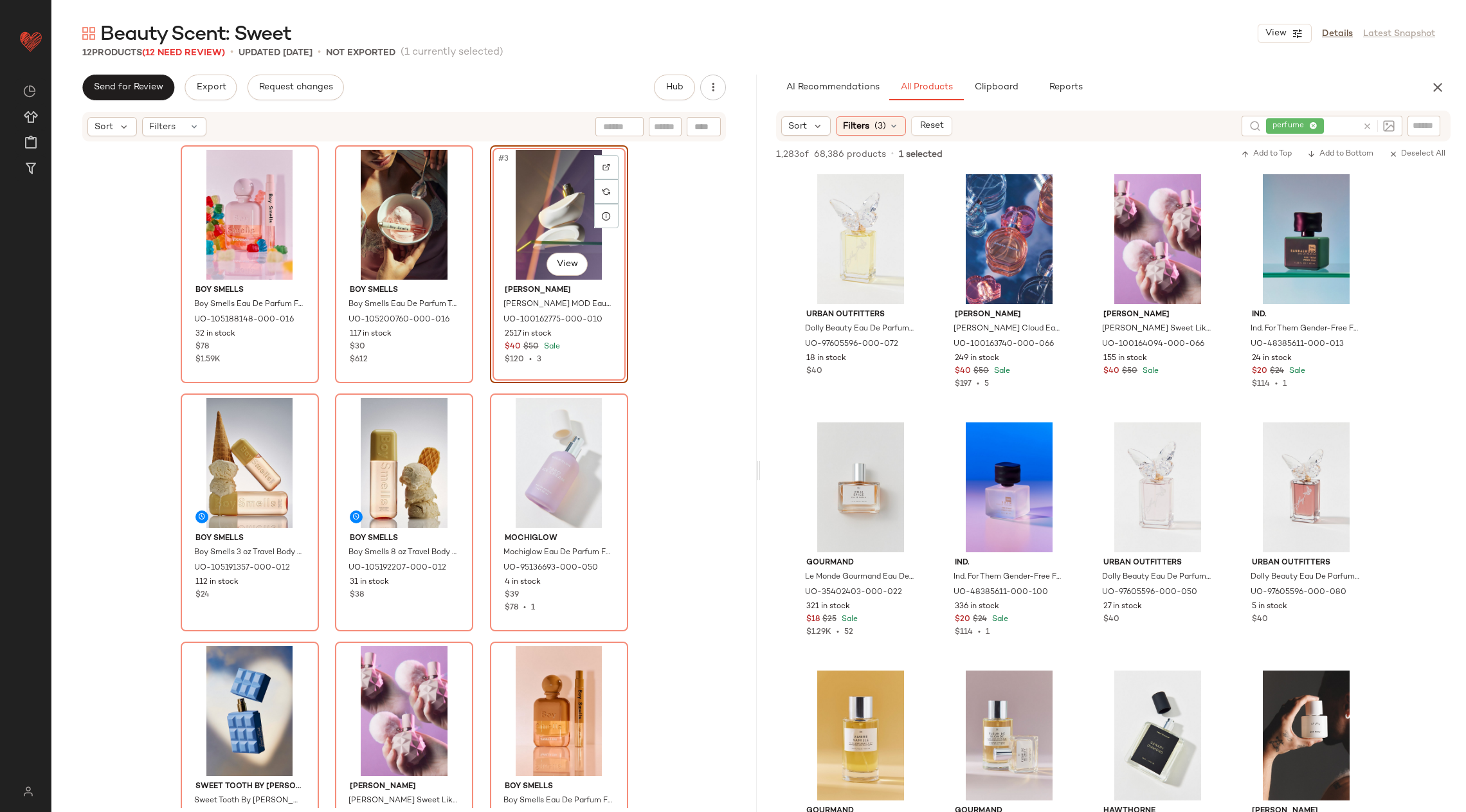
scroll to position [1304, 0]
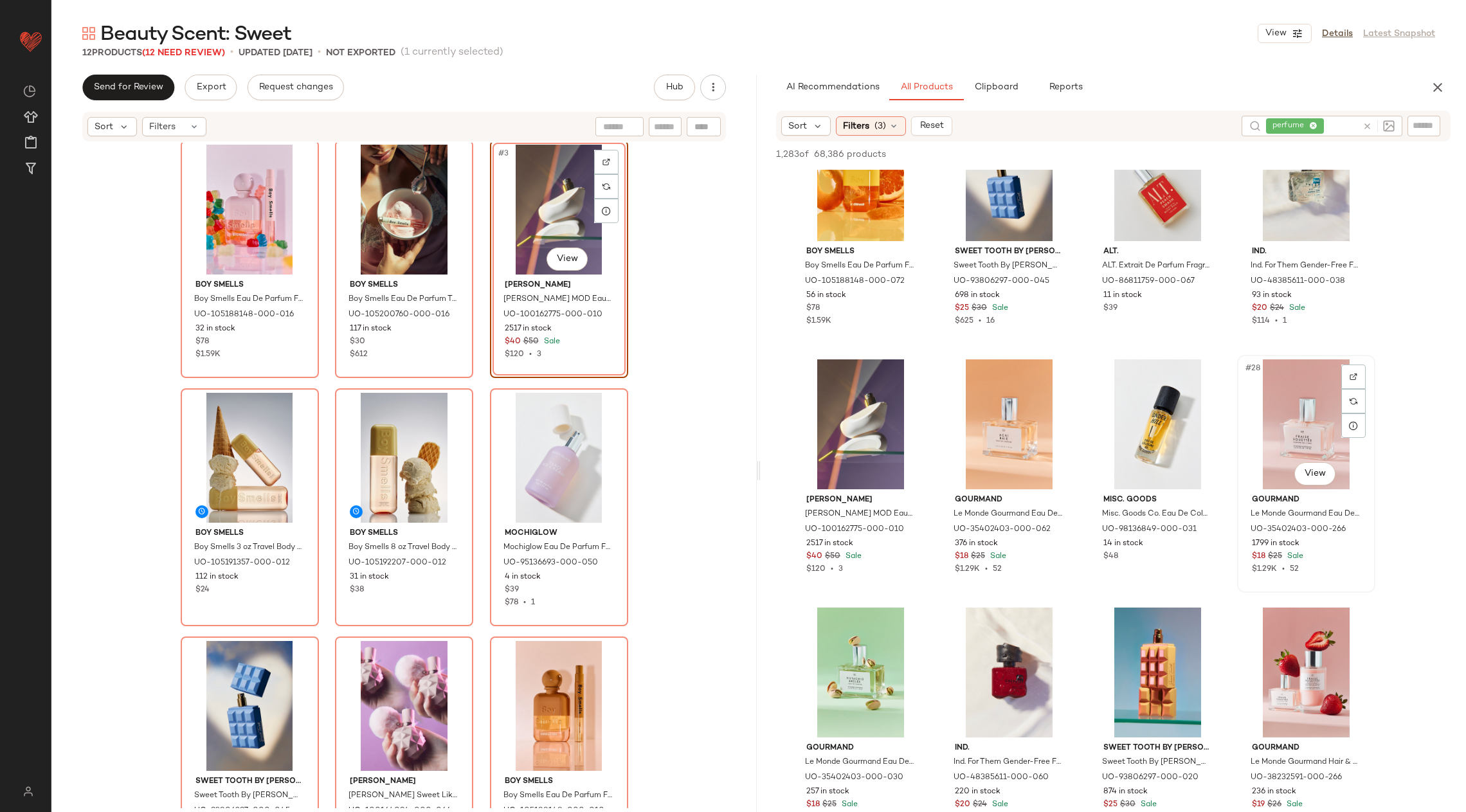
click at [1354, 383] on div at bounding box center [1353, 376] width 24 height 24
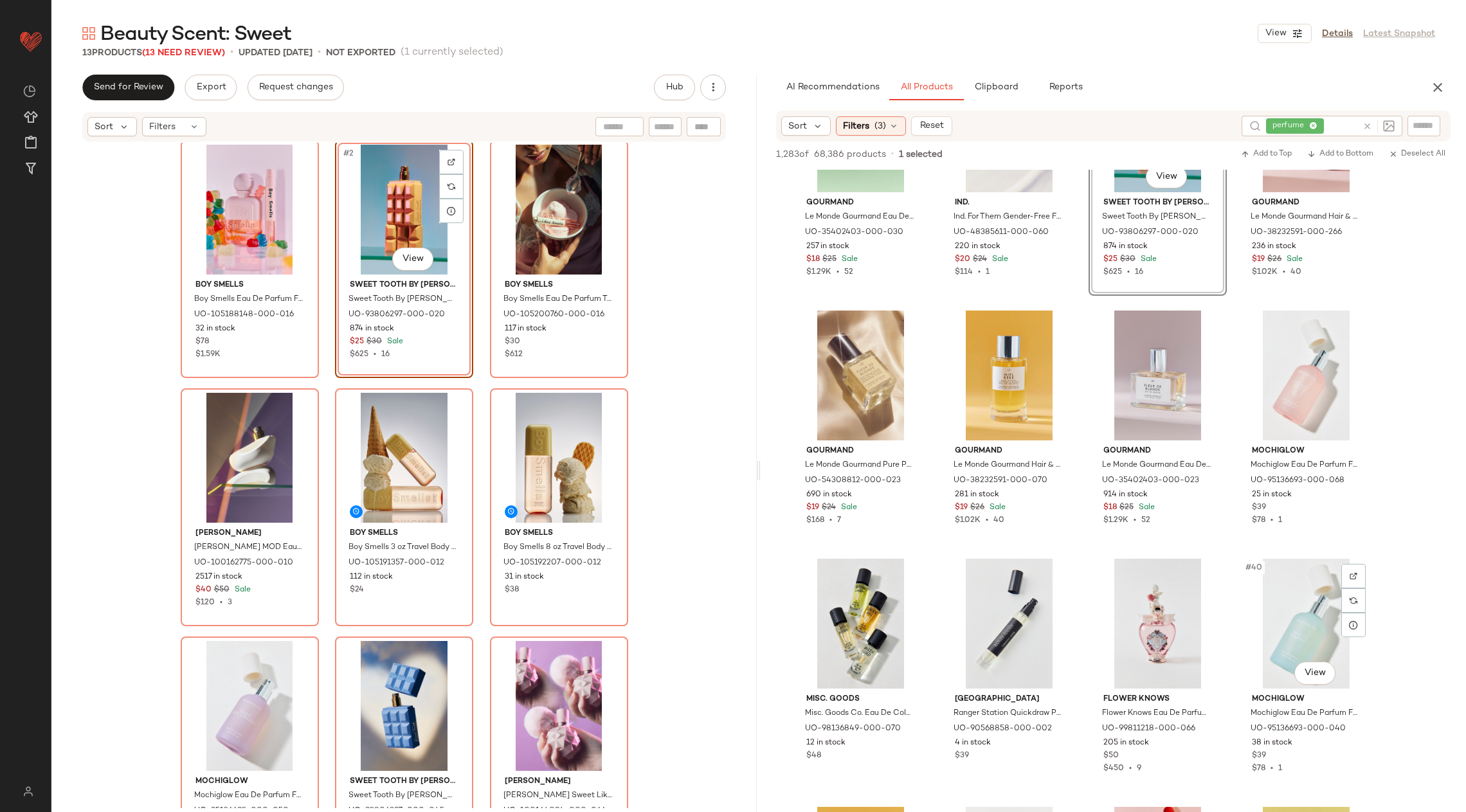
scroll to position [1847, 0]
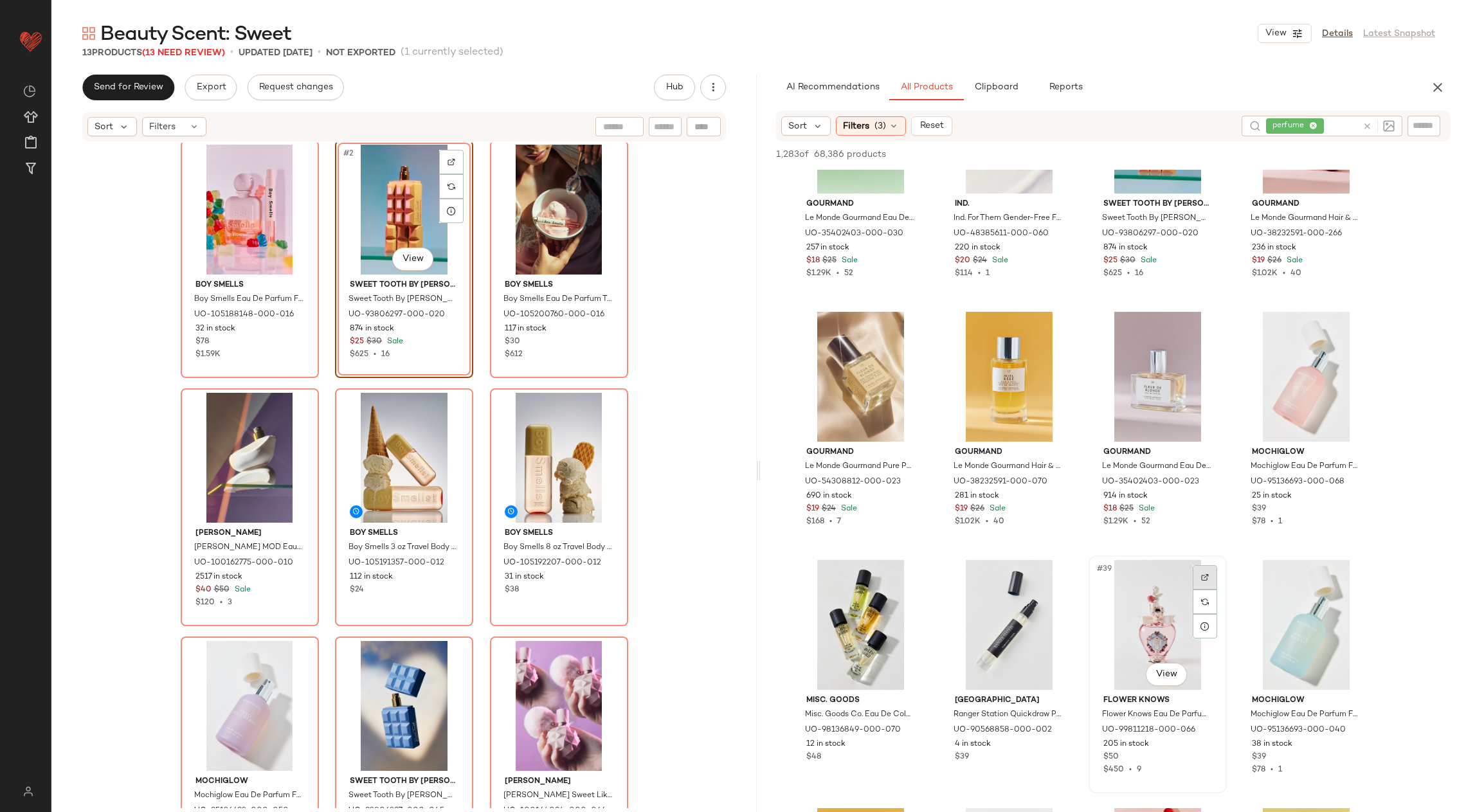
click at [1200, 578] on div at bounding box center [1204, 576] width 24 height 24
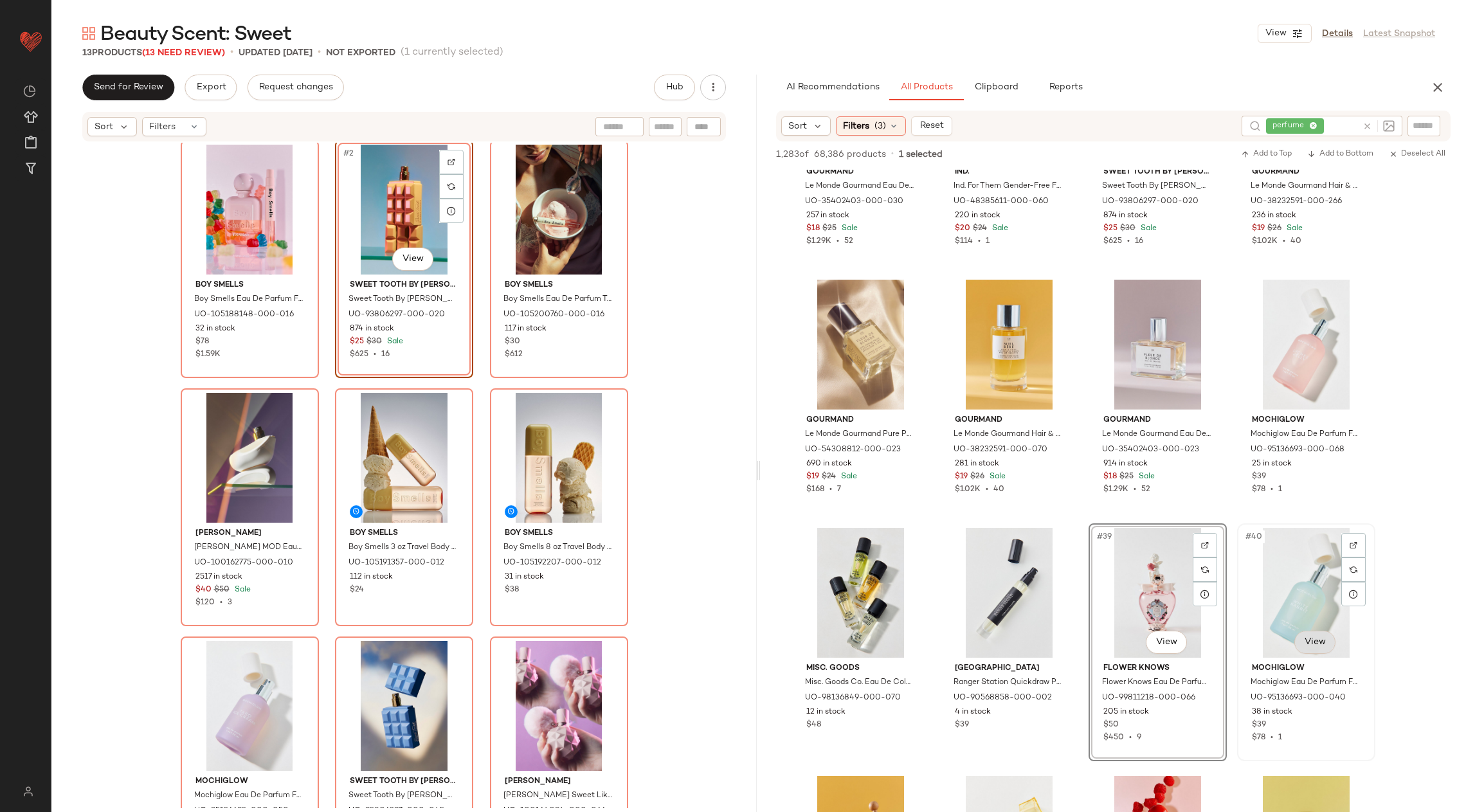
scroll to position [1880, 0]
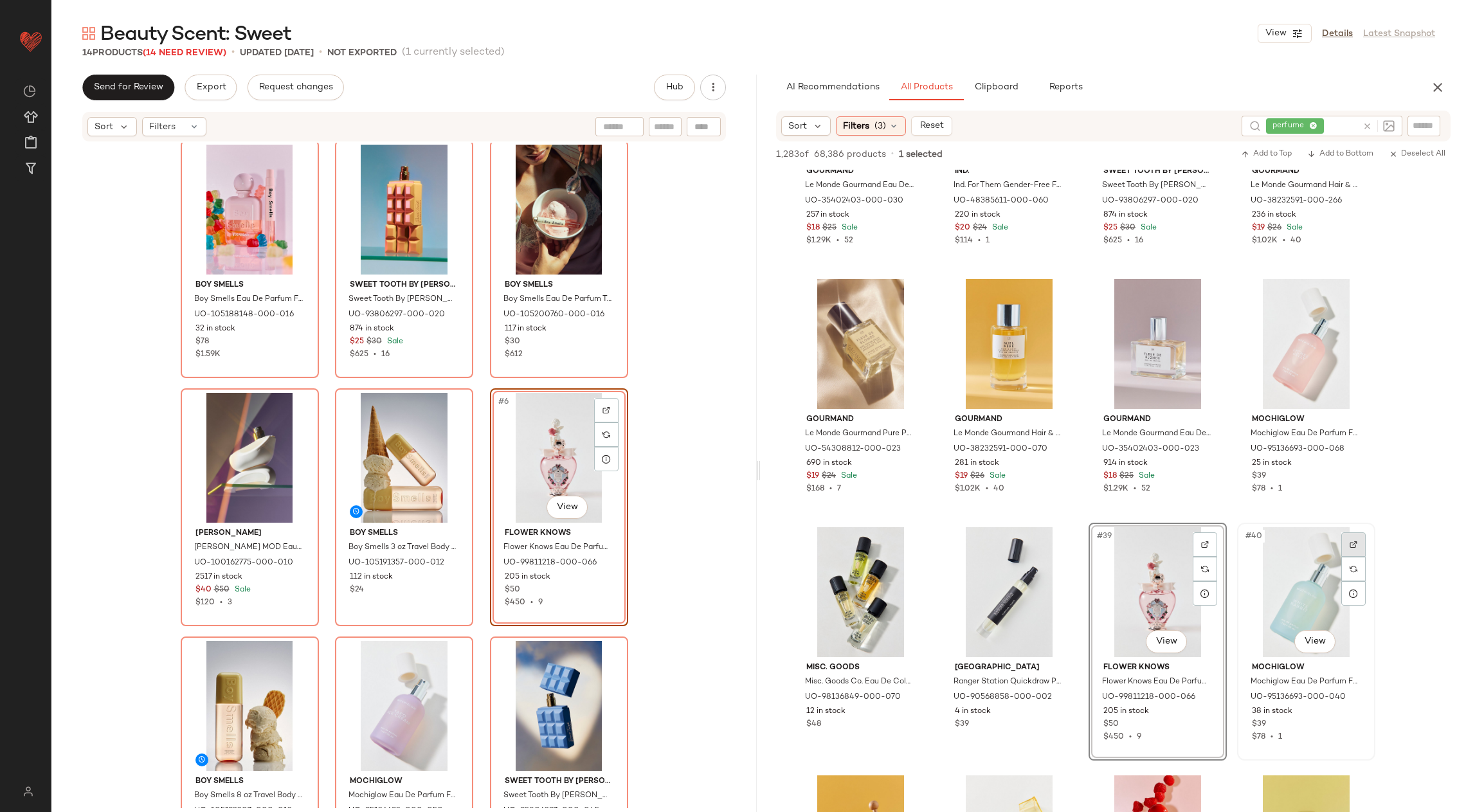
click at [1348, 550] on div at bounding box center [1353, 544] width 24 height 24
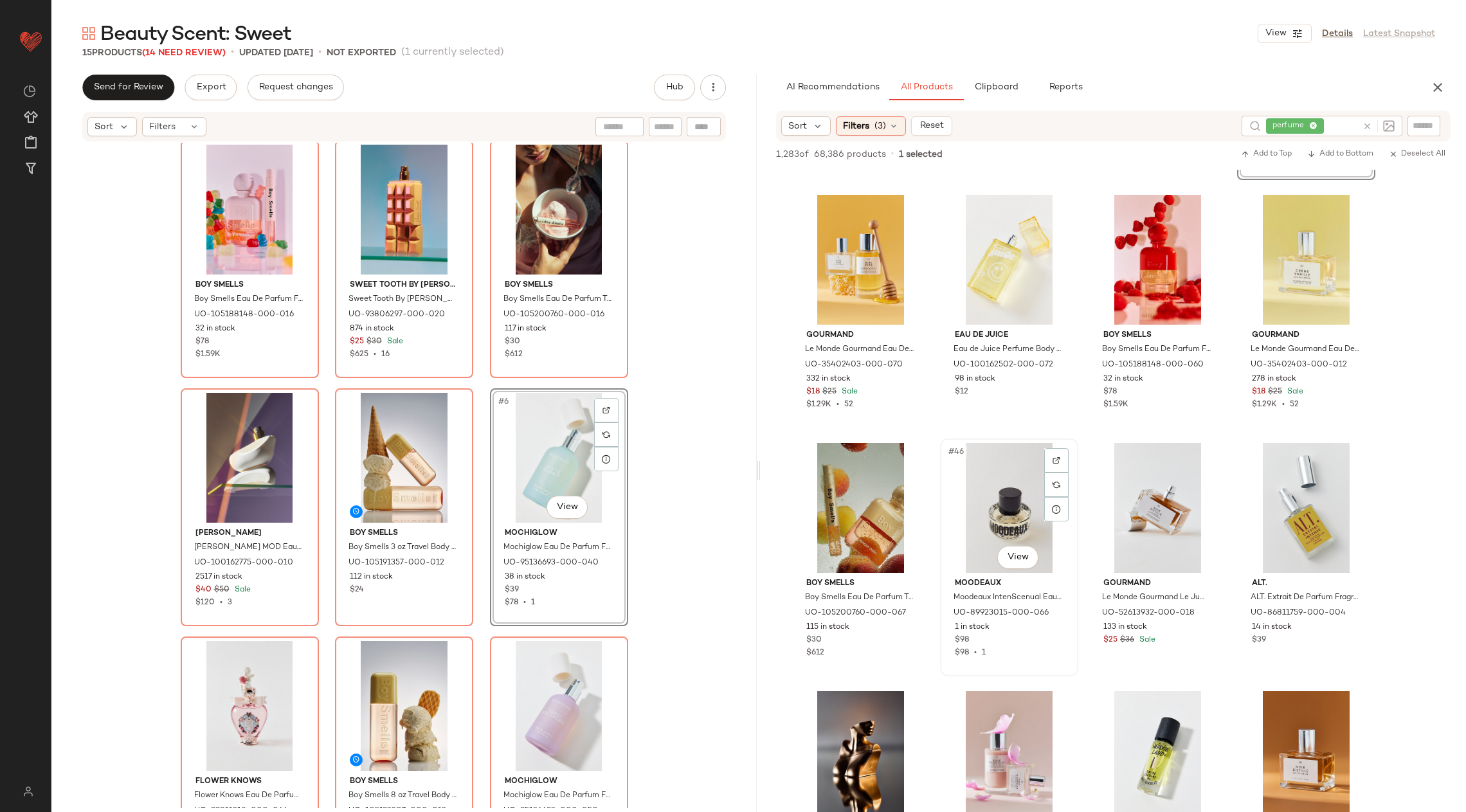
scroll to position [2552, 0]
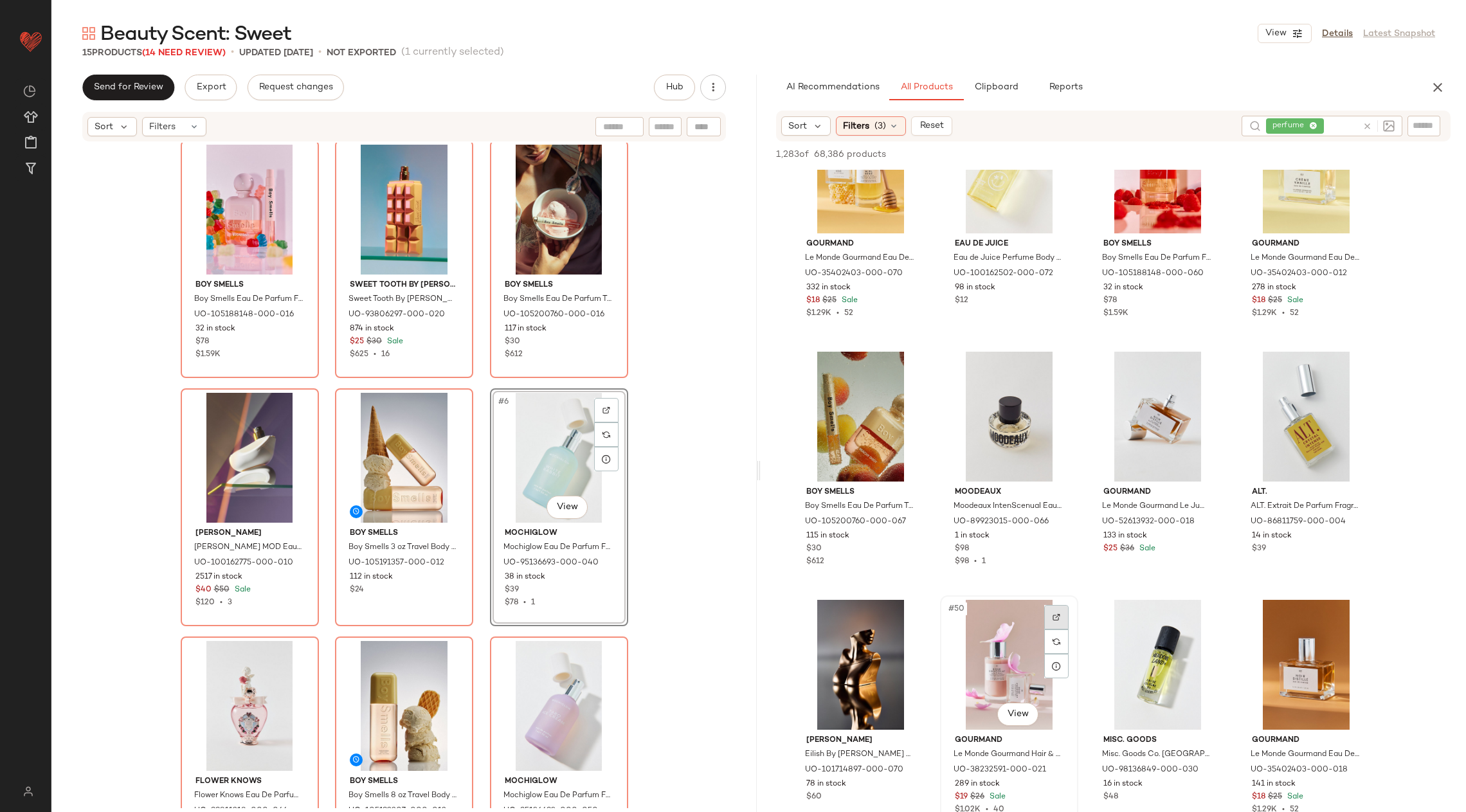
click at [1054, 613] on img at bounding box center [1057, 617] width 8 height 8
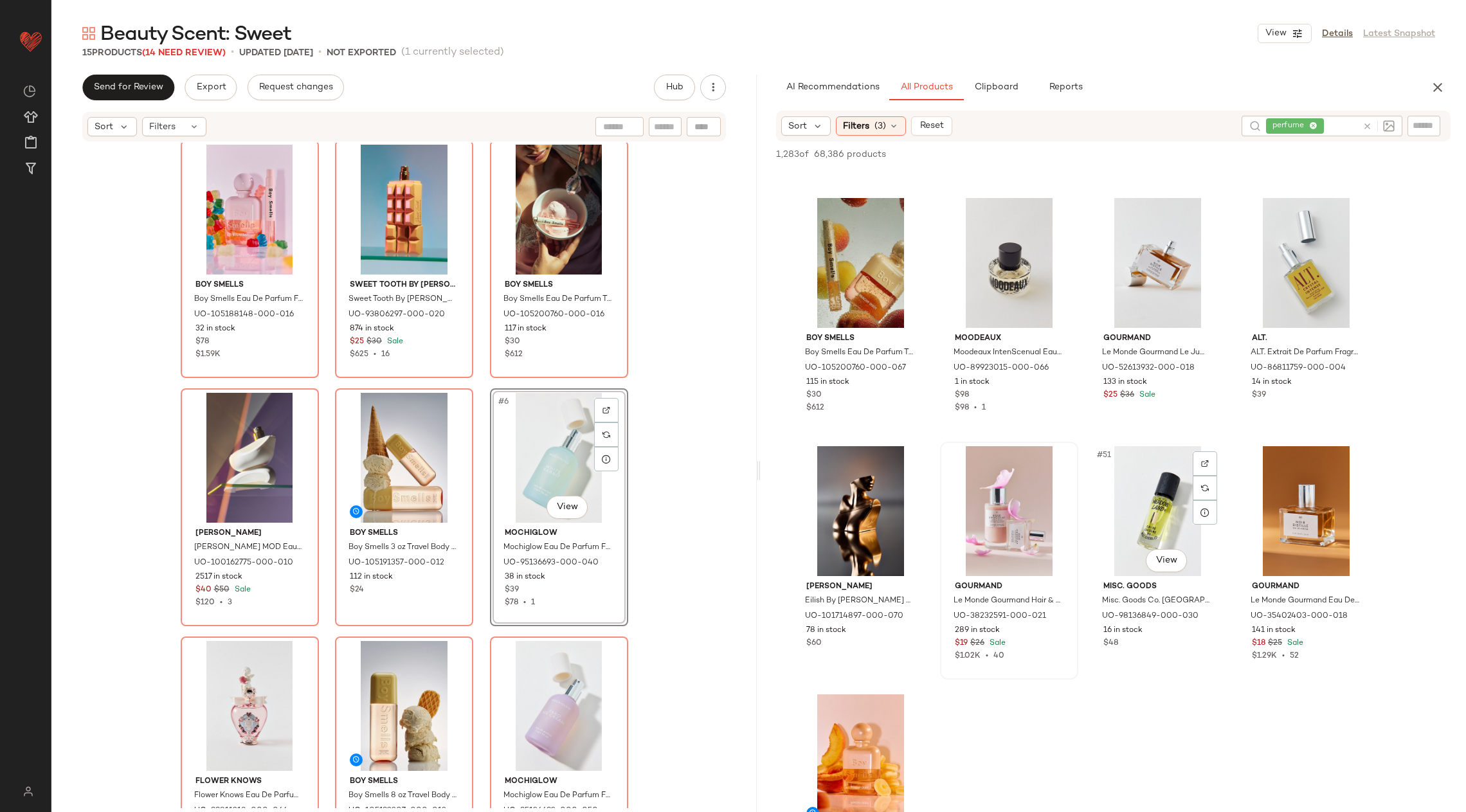
scroll to position [2716, 0]
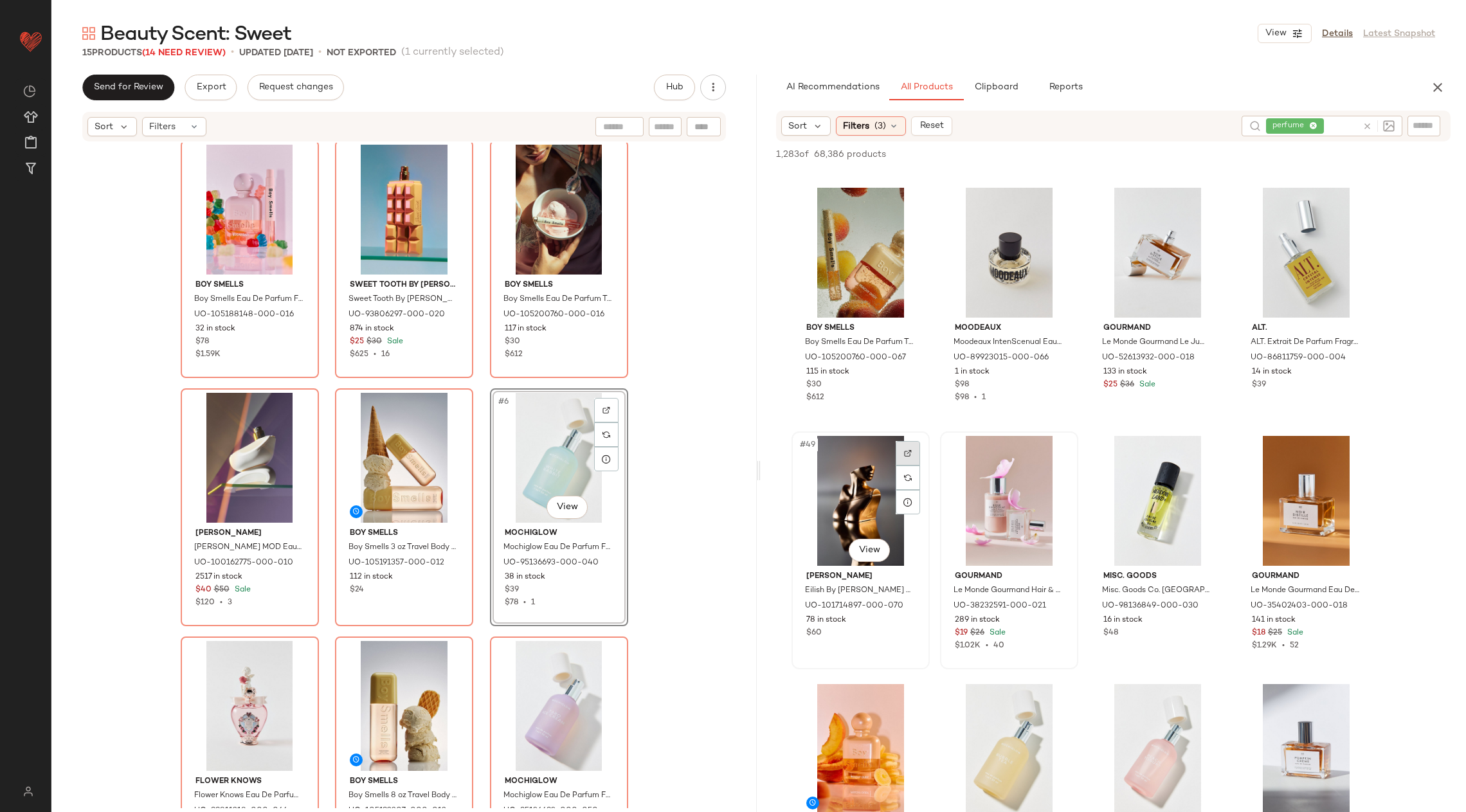
click at [913, 444] on div at bounding box center [908, 452] width 24 height 24
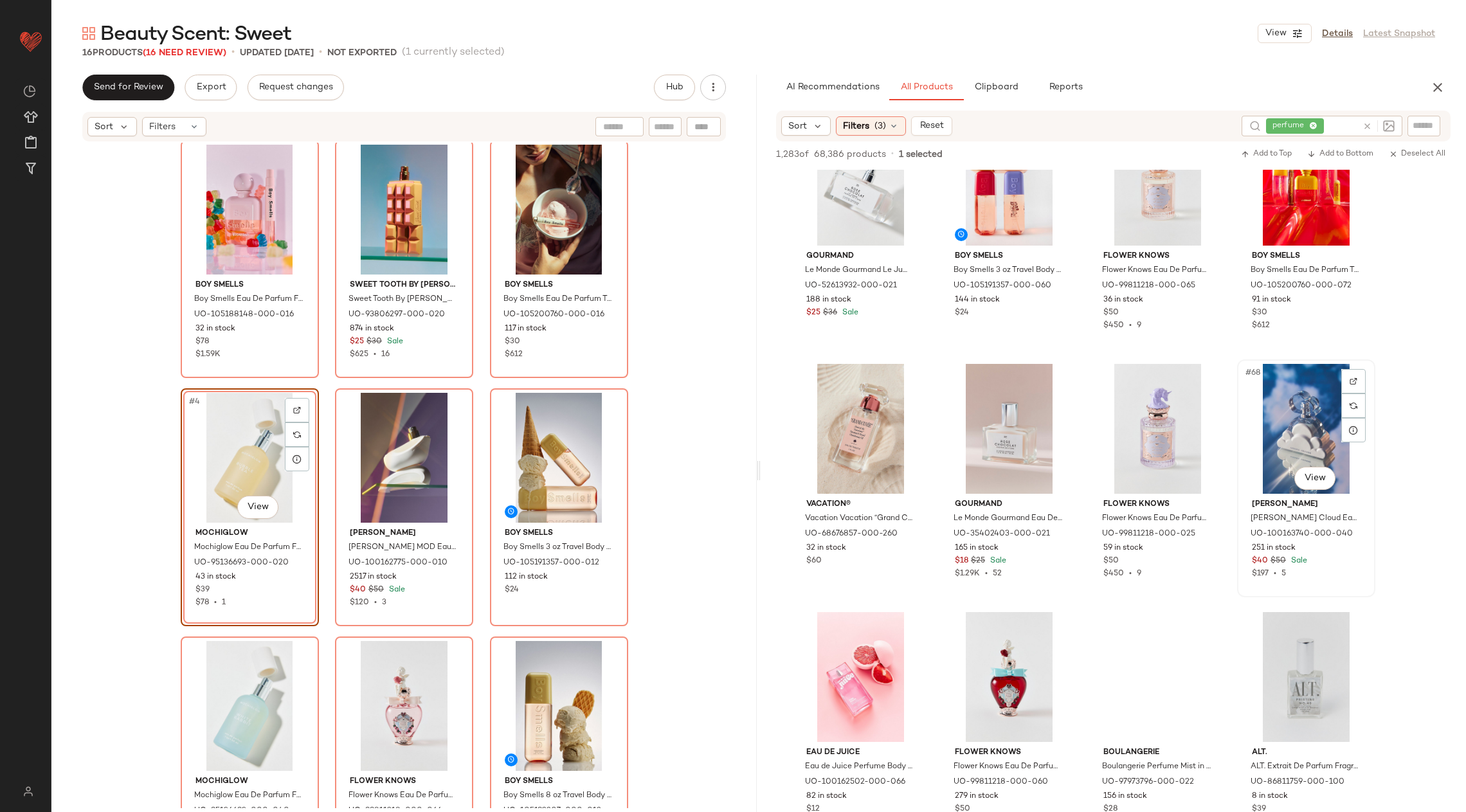
scroll to position [3783, 0]
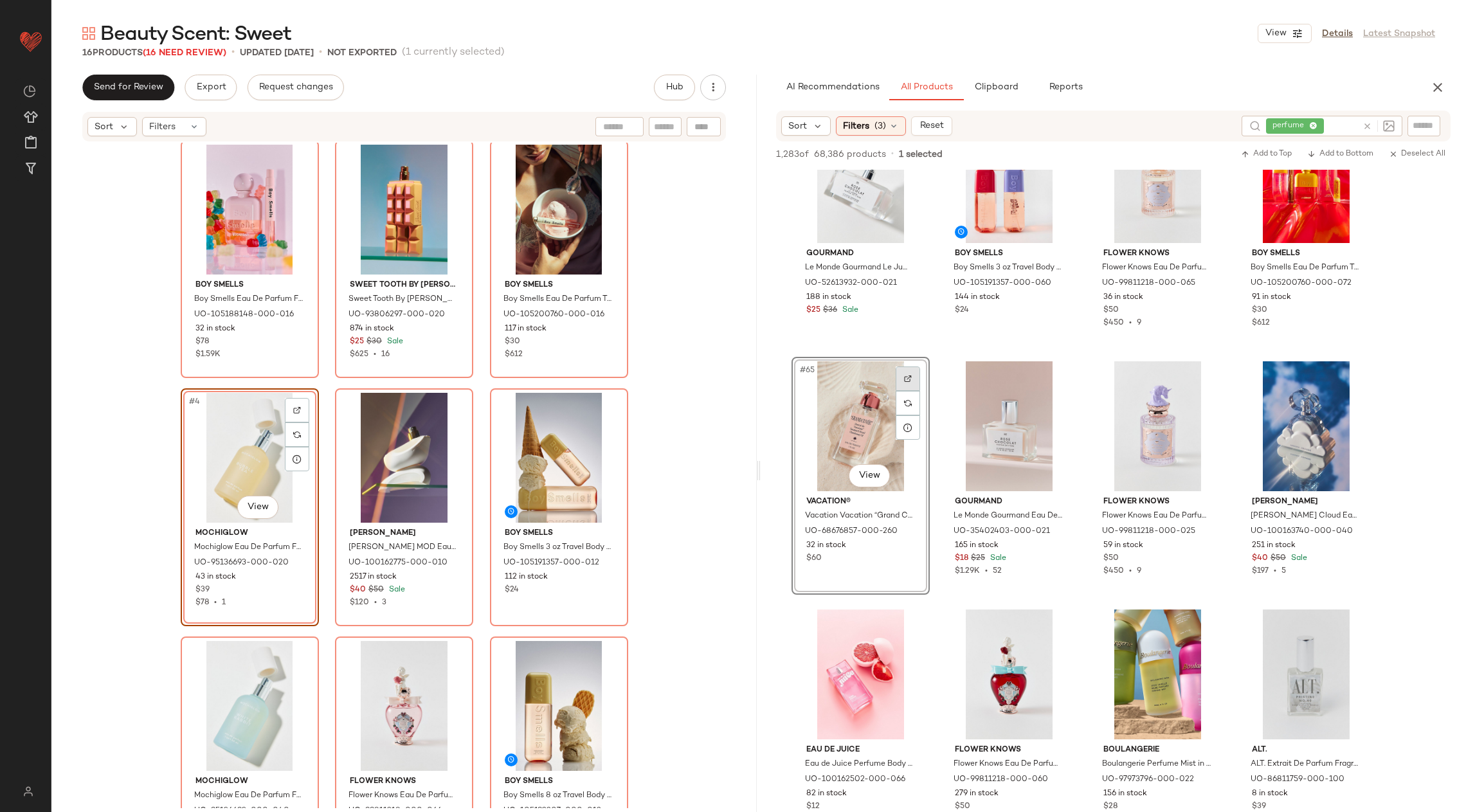
click at [909, 379] on img at bounding box center [908, 379] width 8 height 8
